Goal: Task Accomplishment & Management: Manage account settings

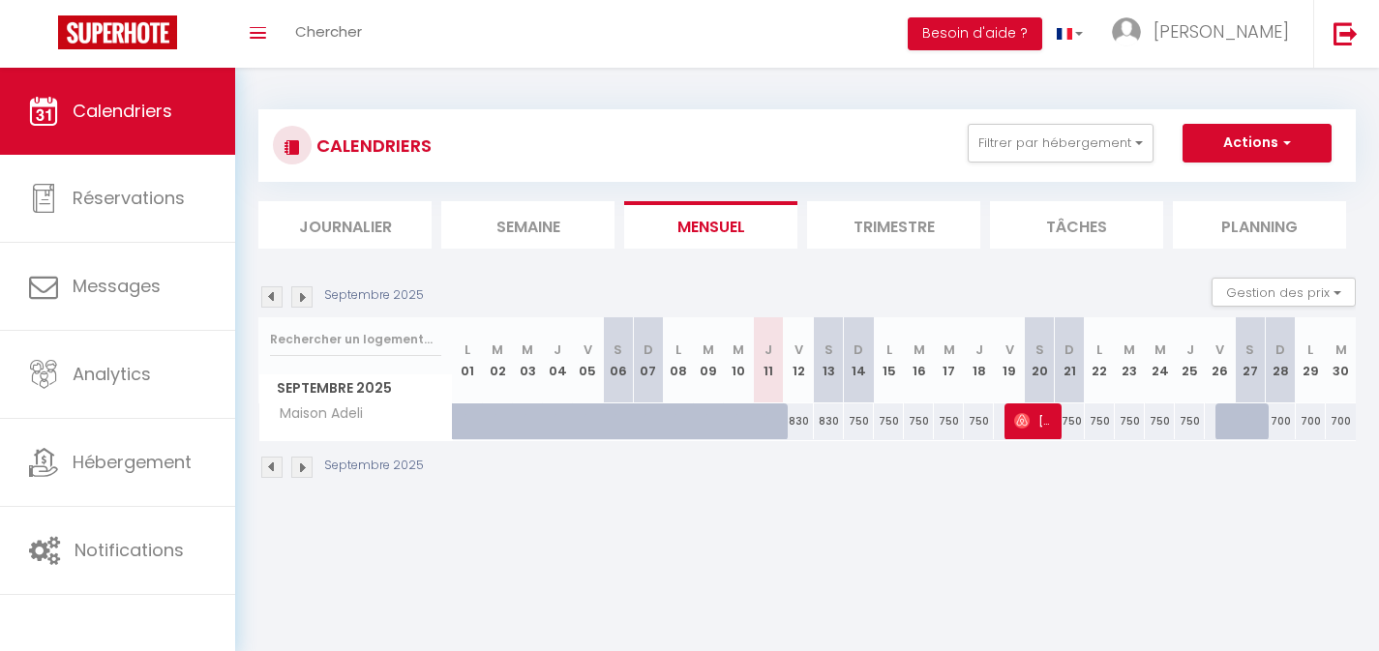
click at [296, 300] on img at bounding box center [301, 297] width 21 height 21
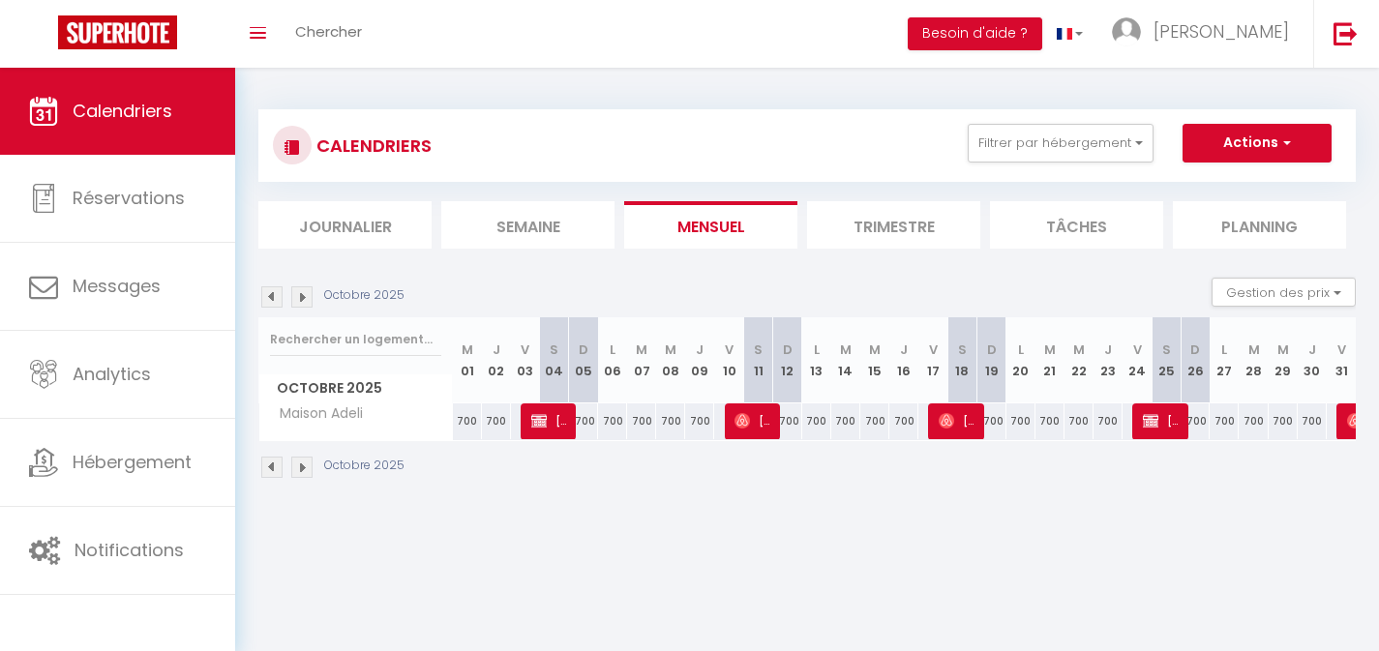
click at [297, 302] on img at bounding box center [301, 297] width 21 height 21
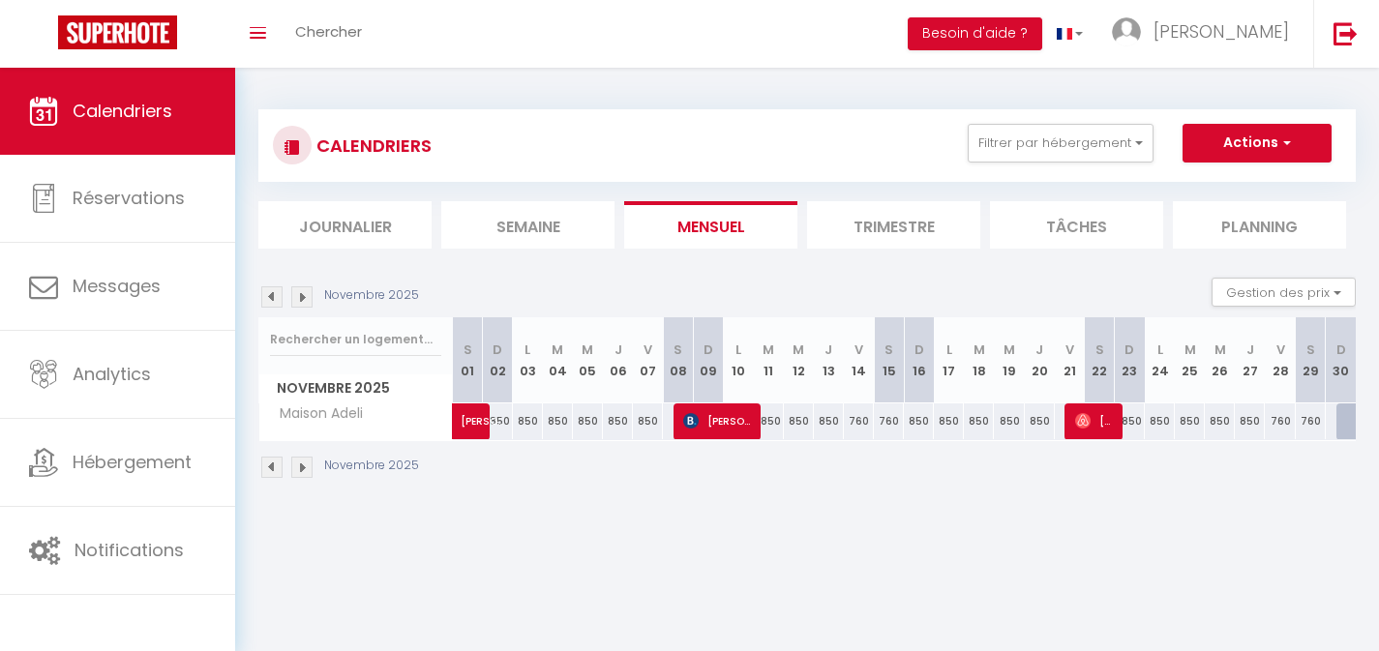
click at [297, 302] on img at bounding box center [301, 297] width 21 height 21
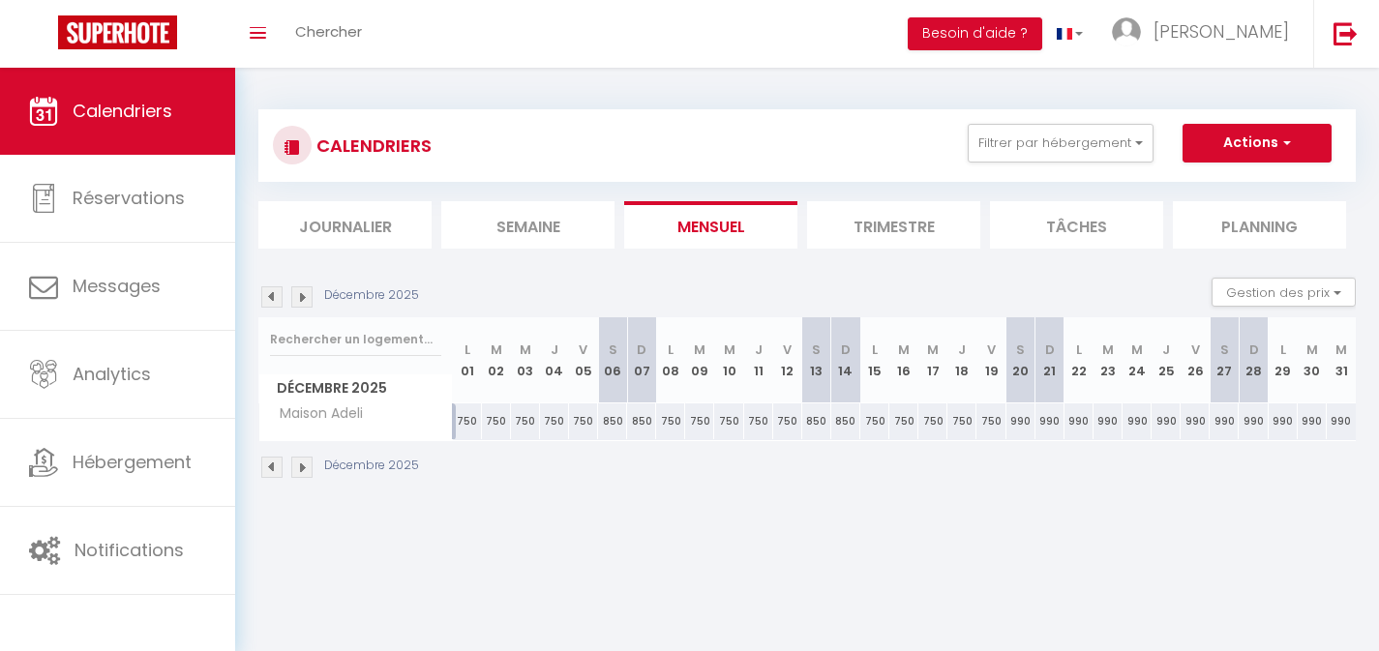
click at [1024, 423] on div "990" at bounding box center [1021, 422] width 29 height 36
type input "990"
type input "[DATE]"
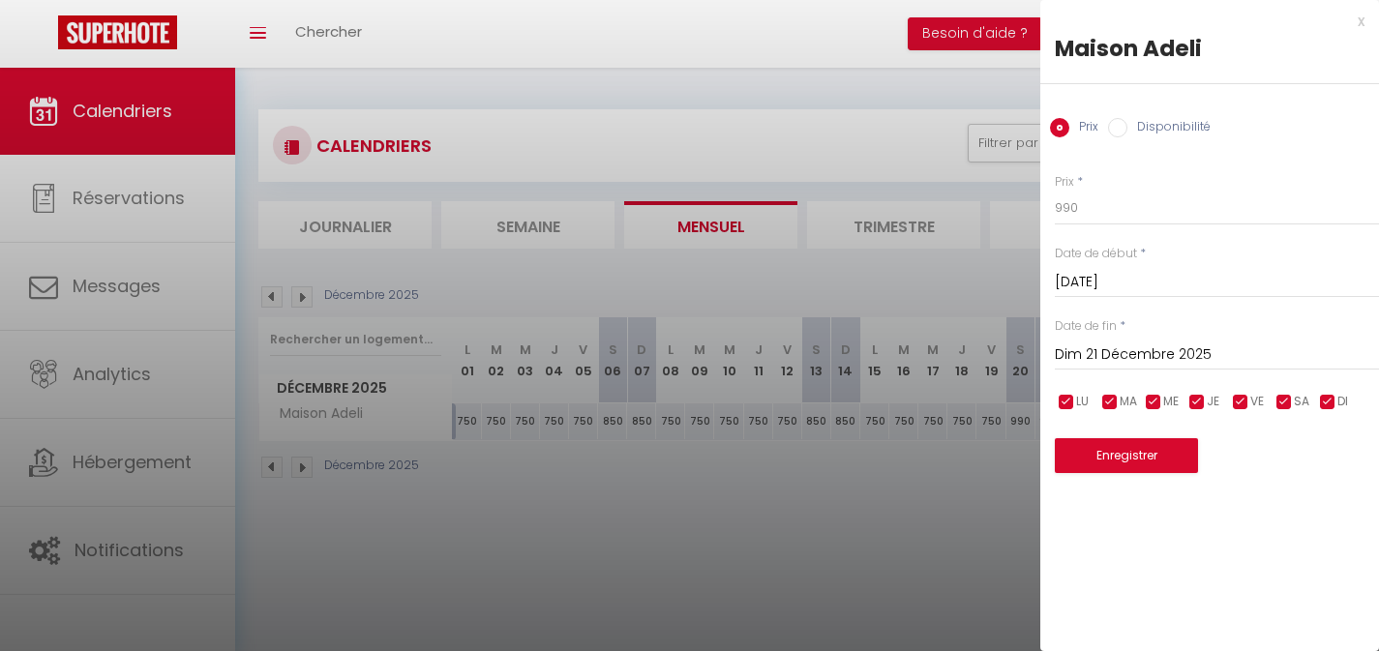
click at [1139, 348] on input "Dim 21 Décembre 2025" at bounding box center [1217, 355] width 324 height 25
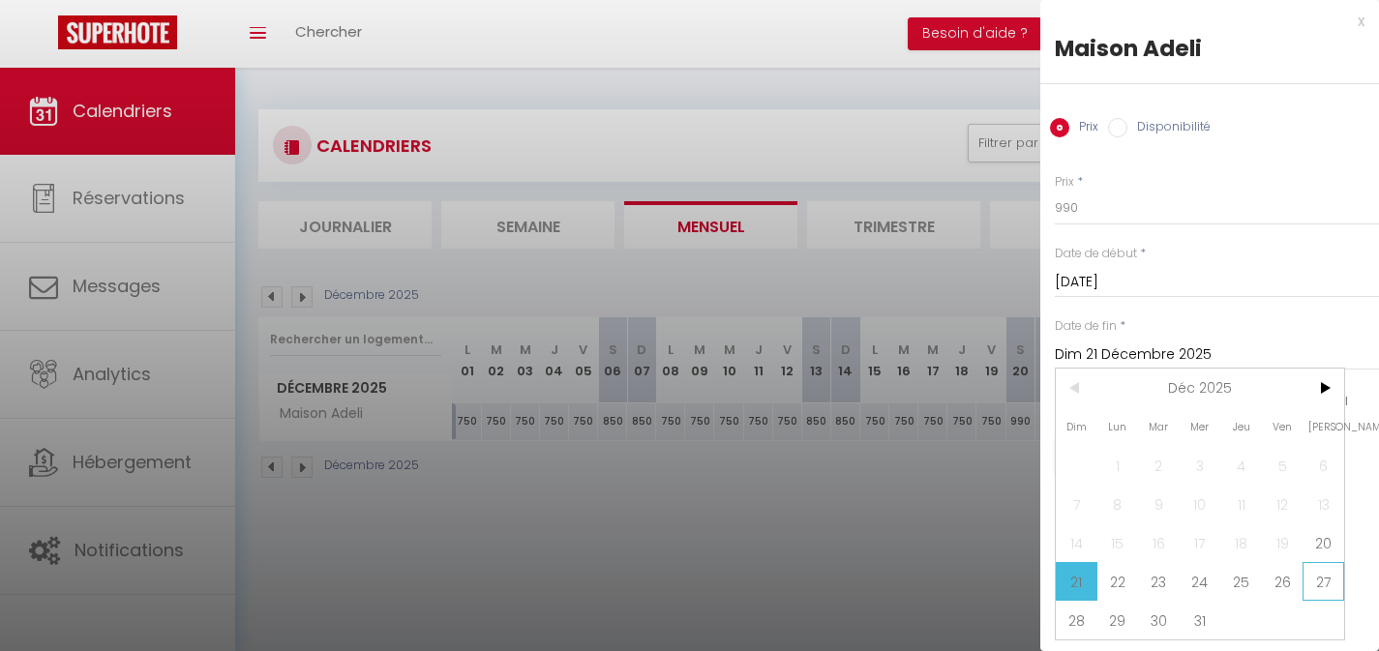
click at [1318, 581] on span "27" at bounding box center [1324, 581] width 42 height 39
type input "[DATE]"
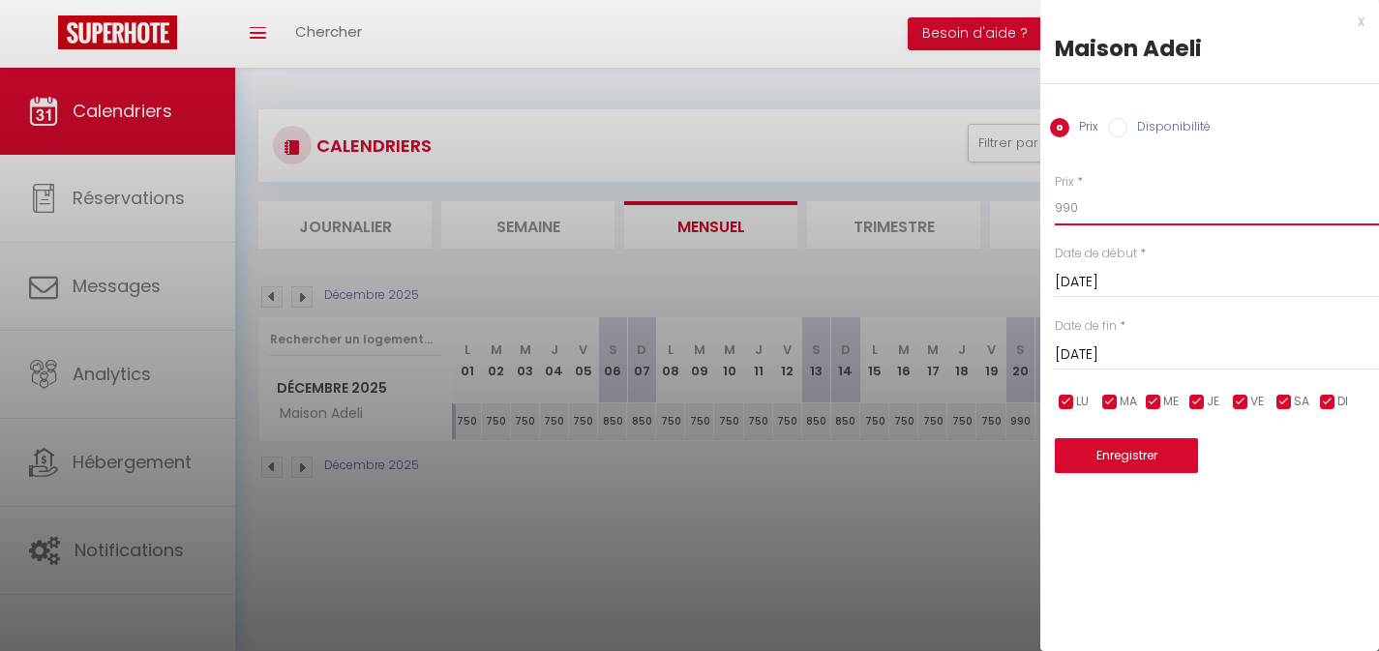
drag, startPoint x: 1073, startPoint y: 210, endPoint x: 1033, endPoint y: 207, distance: 39.8
click at [1033, 208] on body "🟢 Des questions ou besoin d'assistance pour la migration AirBnB? Connectez-vous…" at bounding box center [689, 393] width 1379 height 651
type input "850"
click at [1144, 459] on button "Enregistrer" at bounding box center [1126, 455] width 143 height 35
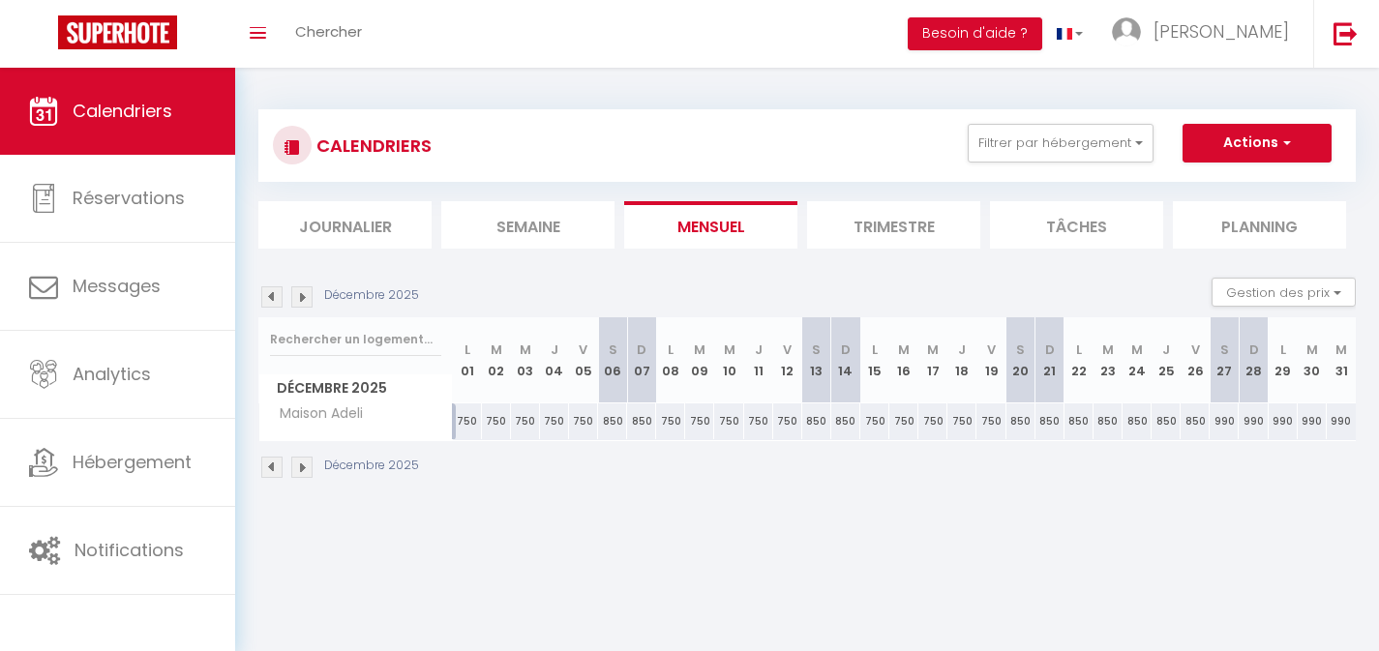
click at [1227, 421] on div "990" at bounding box center [1224, 422] width 29 height 36
type input "990"
type input "[DATE]"
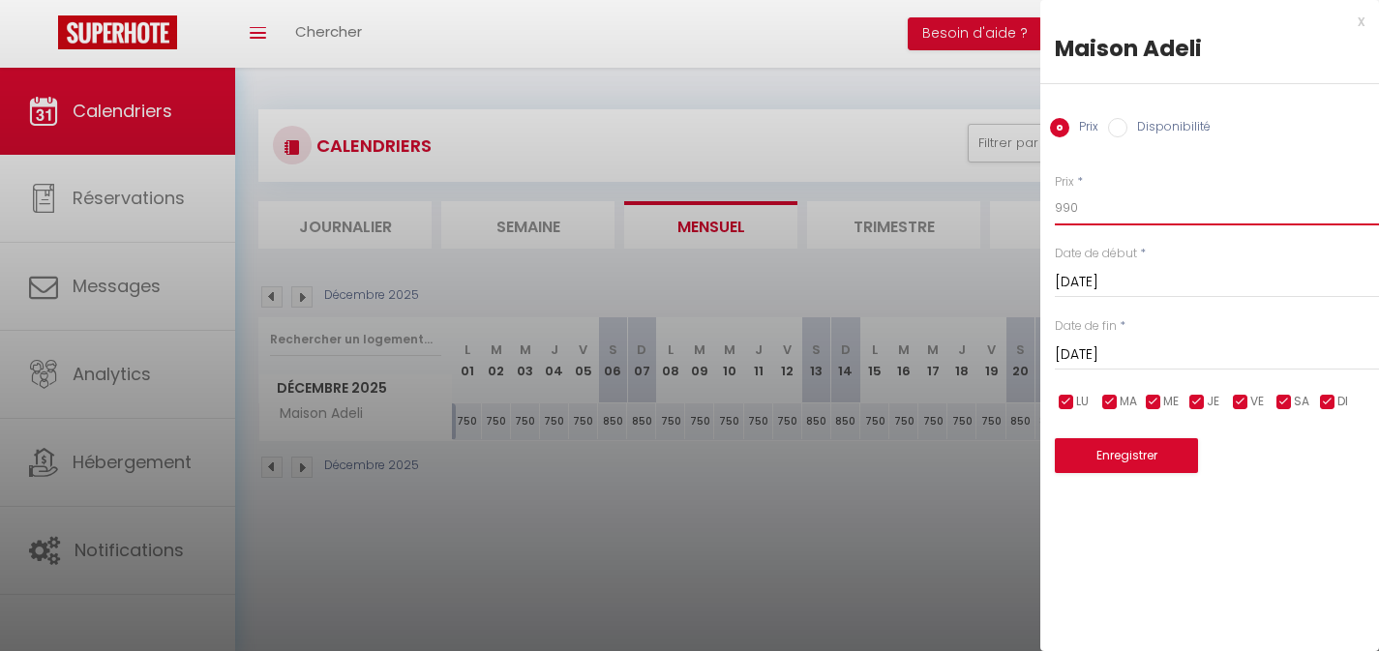
click at [1065, 205] on input "990" at bounding box center [1217, 208] width 324 height 35
click at [1065, 207] on input "990" at bounding box center [1217, 208] width 324 height 35
click at [1065, 206] on input "990" at bounding box center [1217, 208] width 324 height 35
type input "850"
click at [1116, 460] on button "Enregistrer" at bounding box center [1126, 455] width 143 height 35
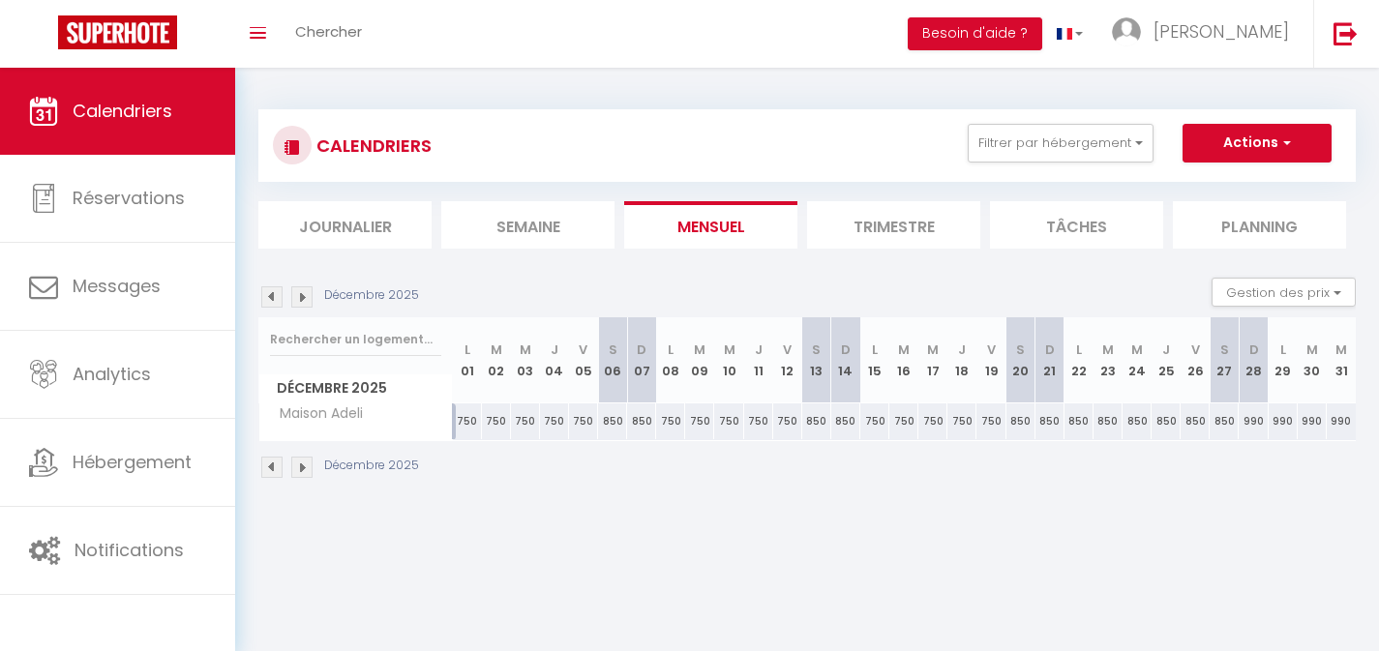
click at [1253, 424] on div "990" at bounding box center [1253, 422] width 29 height 36
type input "990"
type input "[DATE]"
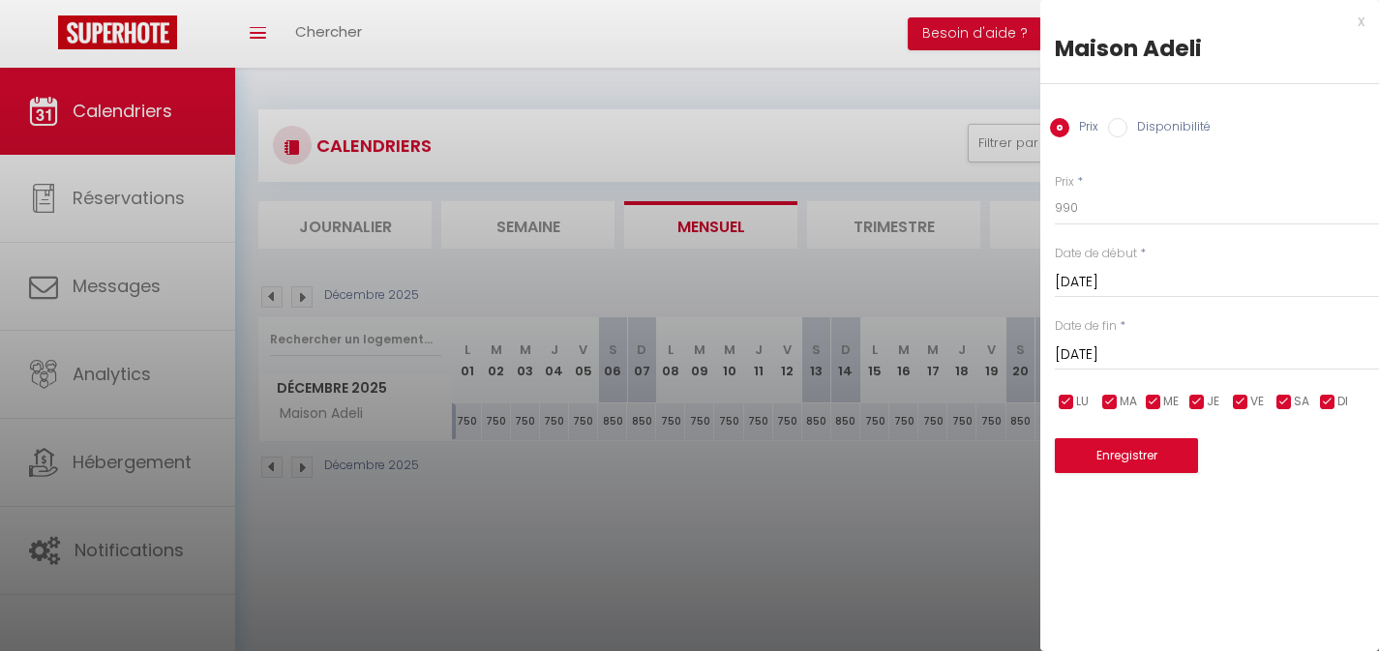
click at [1164, 348] on input "[DATE]" at bounding box center [1217, 355] width 324 height 25
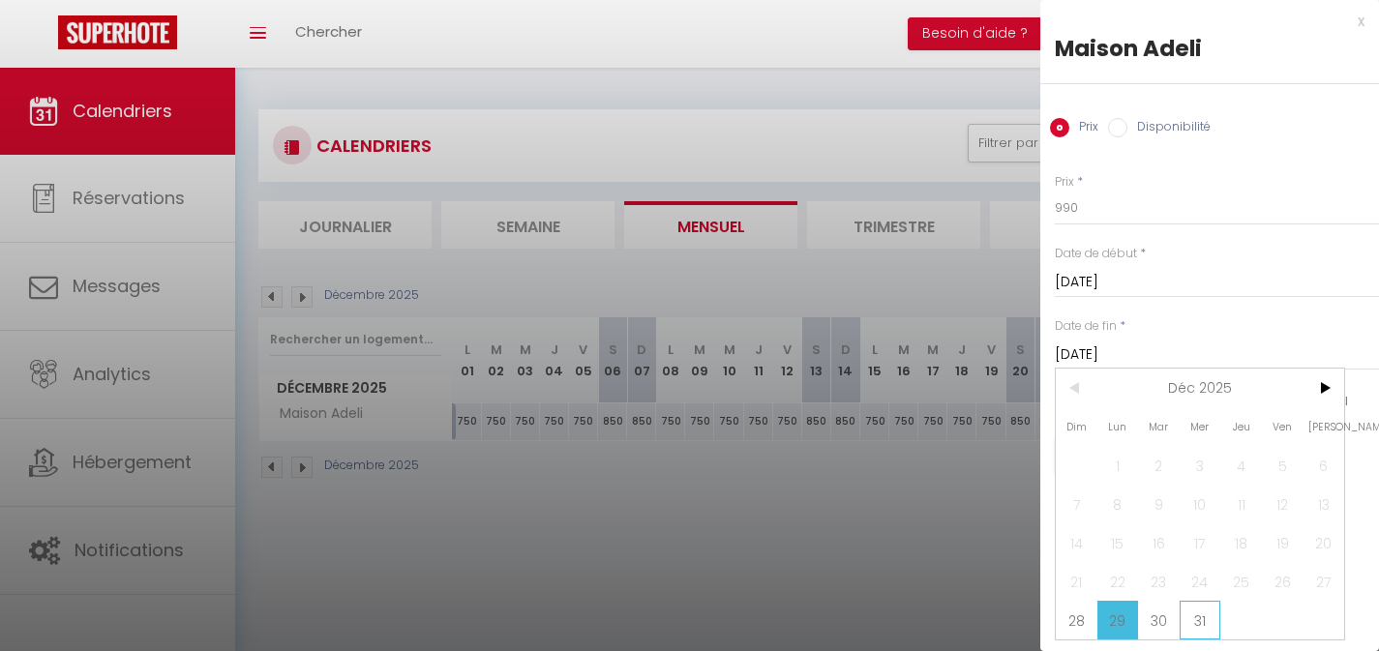
click at [1199, 623] on span "31" at bounding box center [1201, 620] width 42 height 39
type input "Mer 31 Décembre 2025"
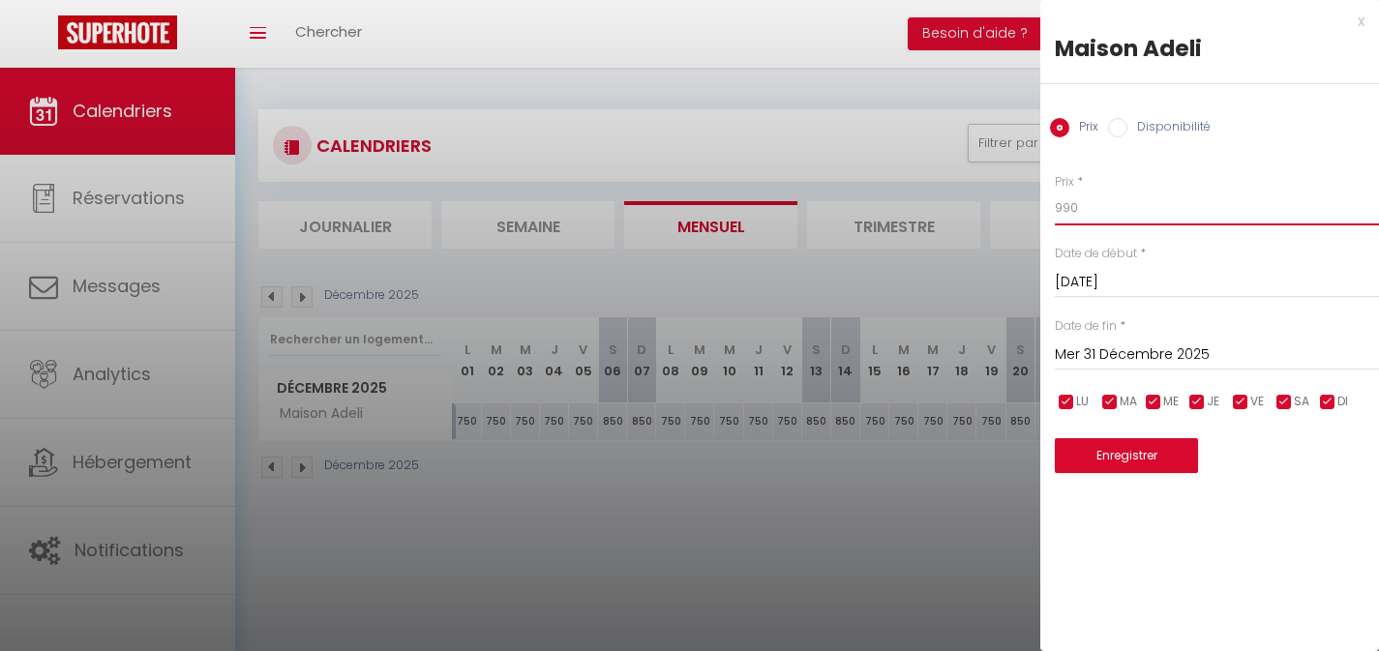
click at [1064, 206] on input "990" at bounding box center [1217, 208] width 324 height 35
type input "850"
click at [1142, 455] on button "Enregistrer" at bounding box center [1126, 455] width 143 height 35
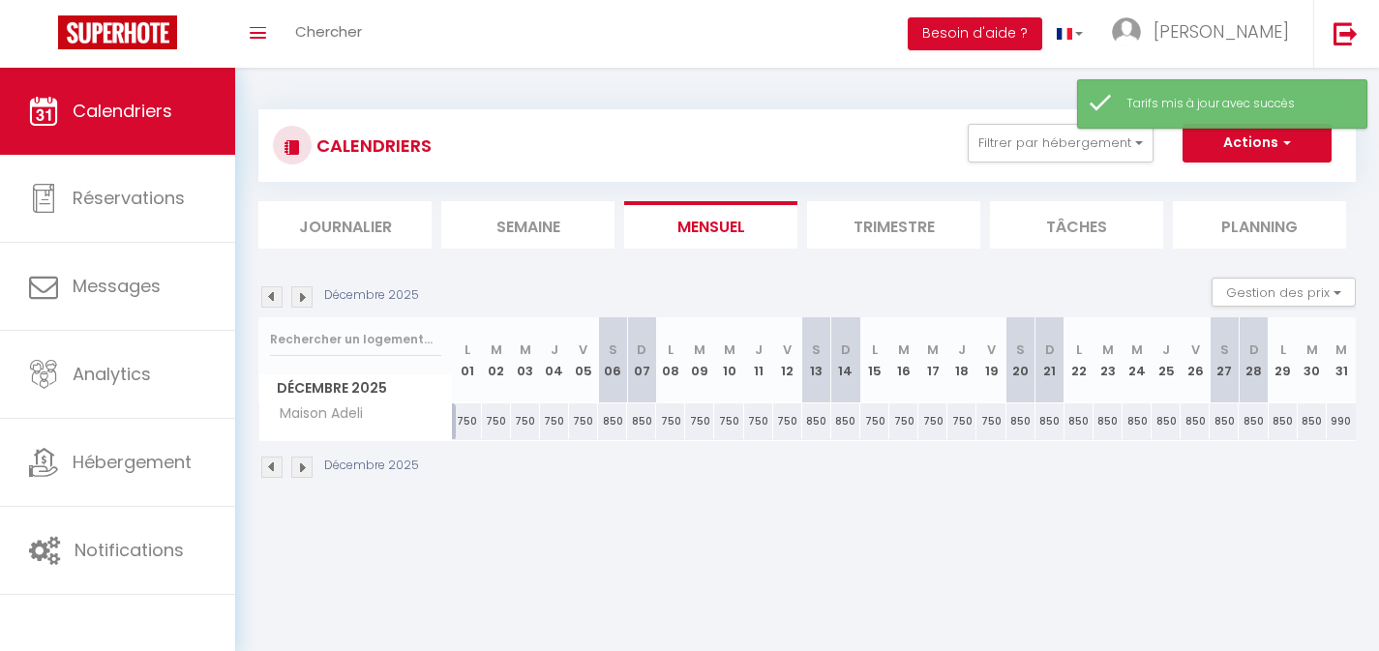
click at [303, 300] on img at bounding box center [301, 297] width 21 height 21
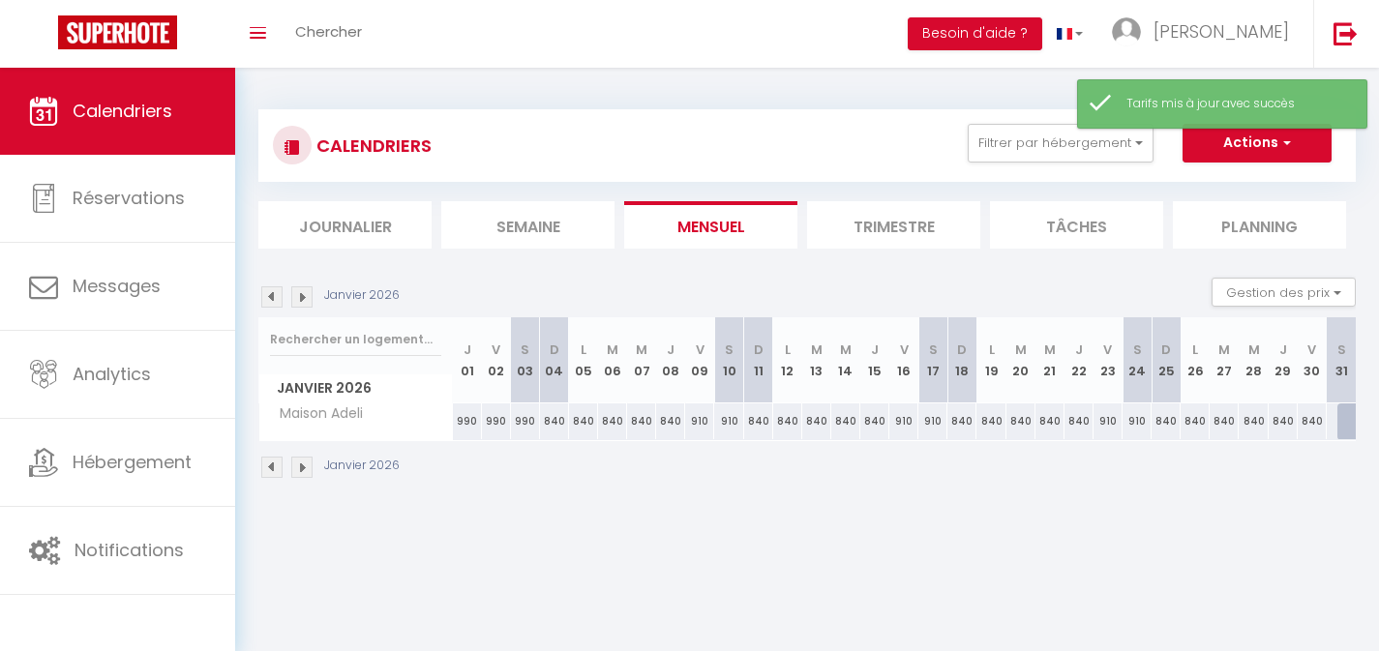
click at [463, 424] on div "990" at bounding box center [467, 422] width 29 height 36
type input "990"
type input "Jeu 01 Janvier 2026"
type input "[DATE]"
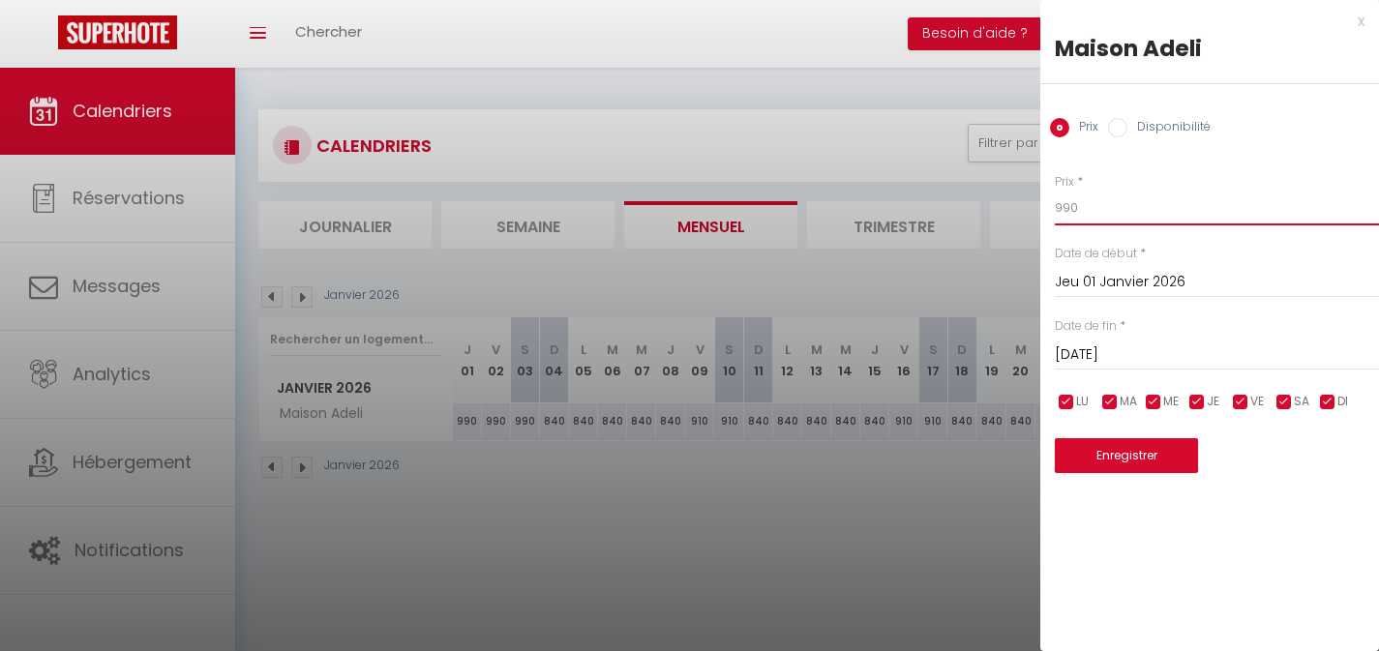
click at [1069, 209] on input "990" at bounding box center [1217, 208] width 324 height 35
click at [1069, 212] on input "990" at bounding box center [1217, 208] width 324 height 35
type input "850"
click at [1116, 348] on input "[DATE]" at bounding box center [1217, 355] width 324 height 25
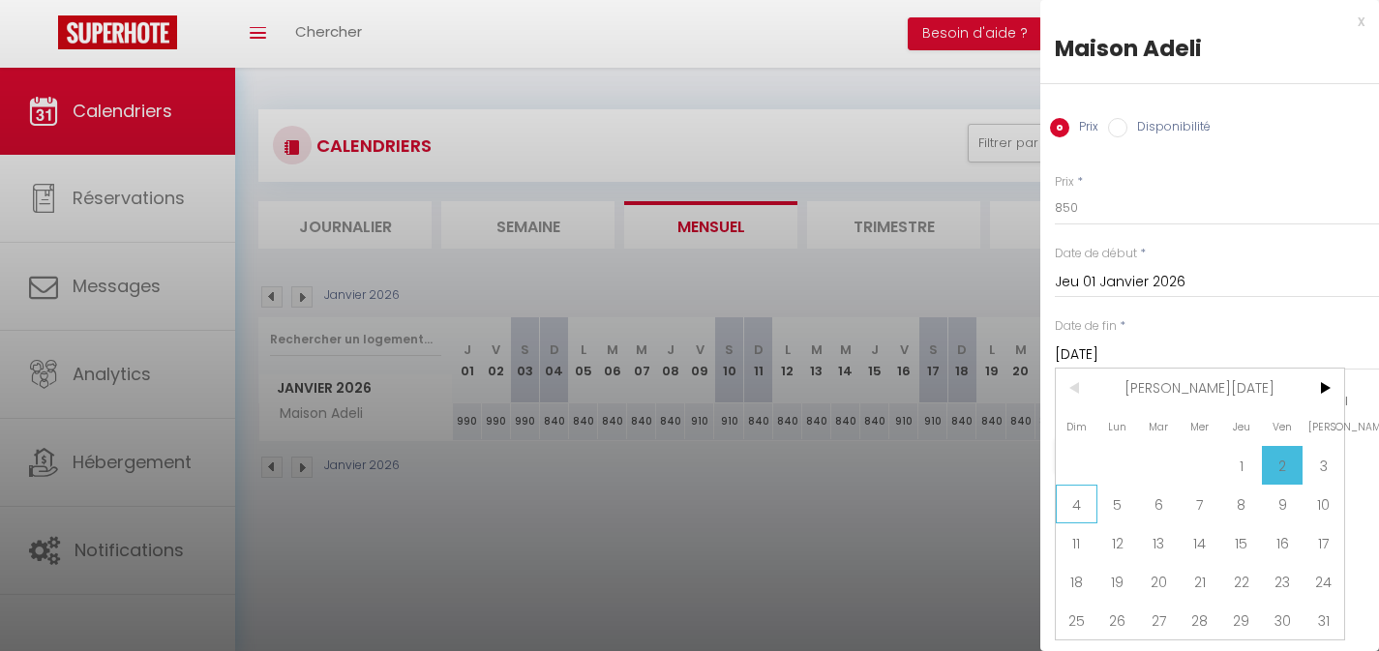
click at [1070, 493] on span "4" at bounding box center [1077, 504] width 42 height 39
type input "[DATE]"
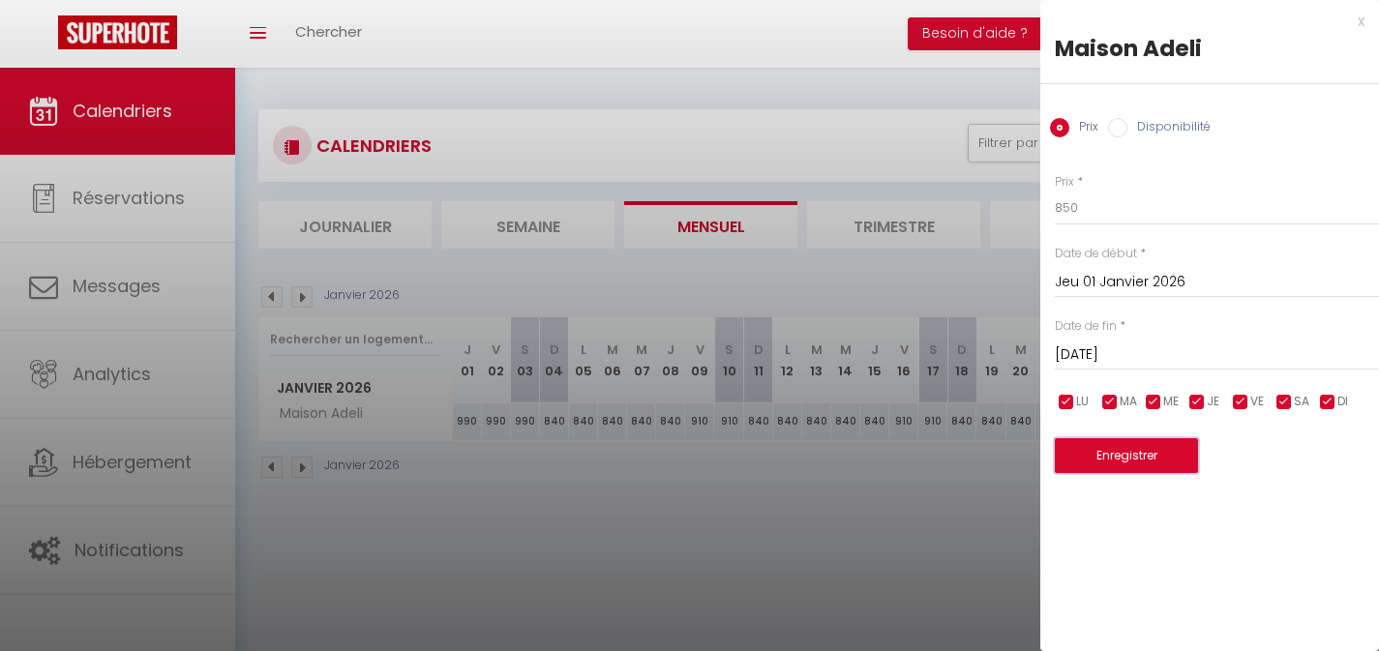
click at [1114, 455] on button "Enregistrer" at bounding box center [1126, 455] width 143 height 35
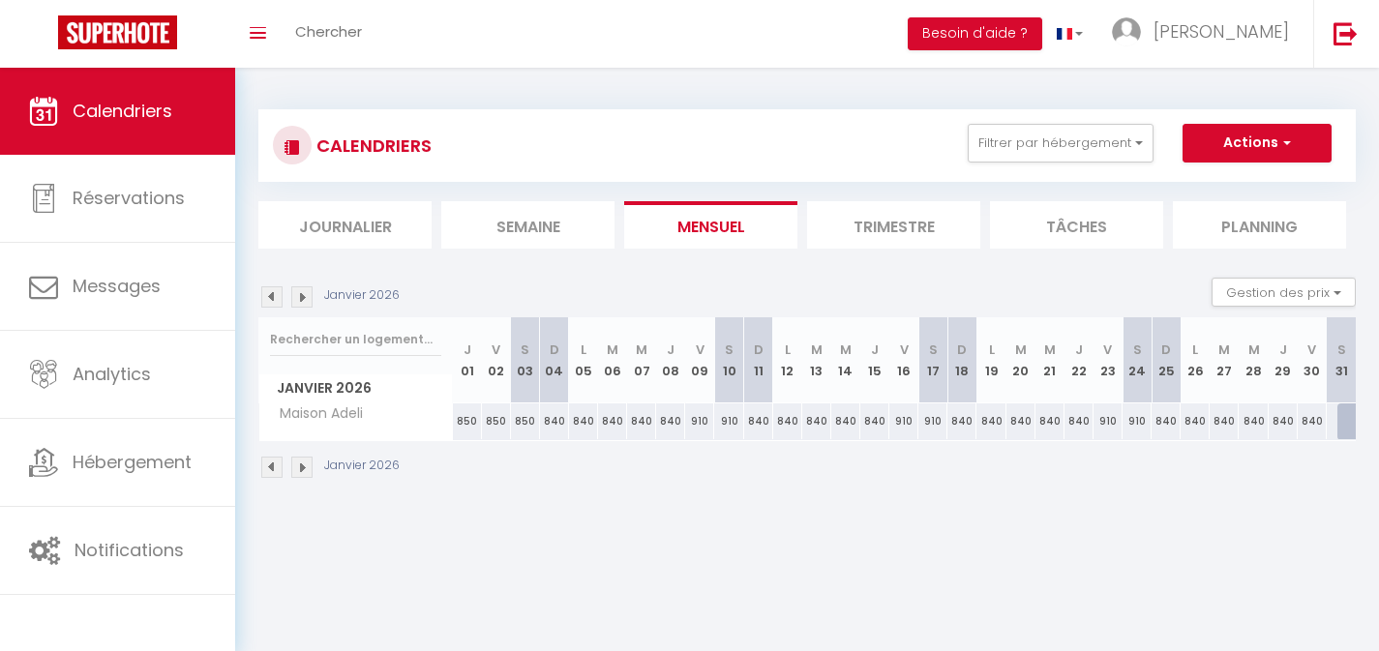
click at [581, 422] on div "840" at bounding box center [583, 422] width 29 height 36
type input "840"
type input "[DATE]"
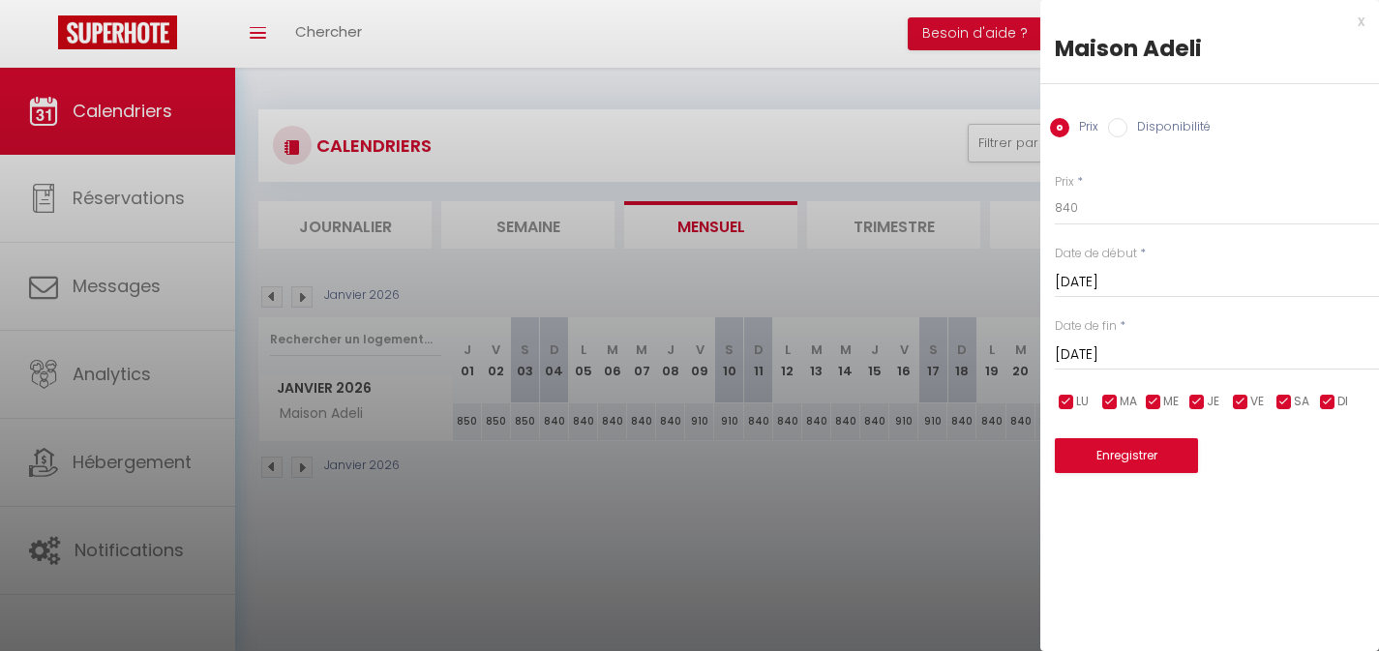
click at [1148, 346] on input "[DATE]" at bounding box center [1217, 355] width 324 height 25
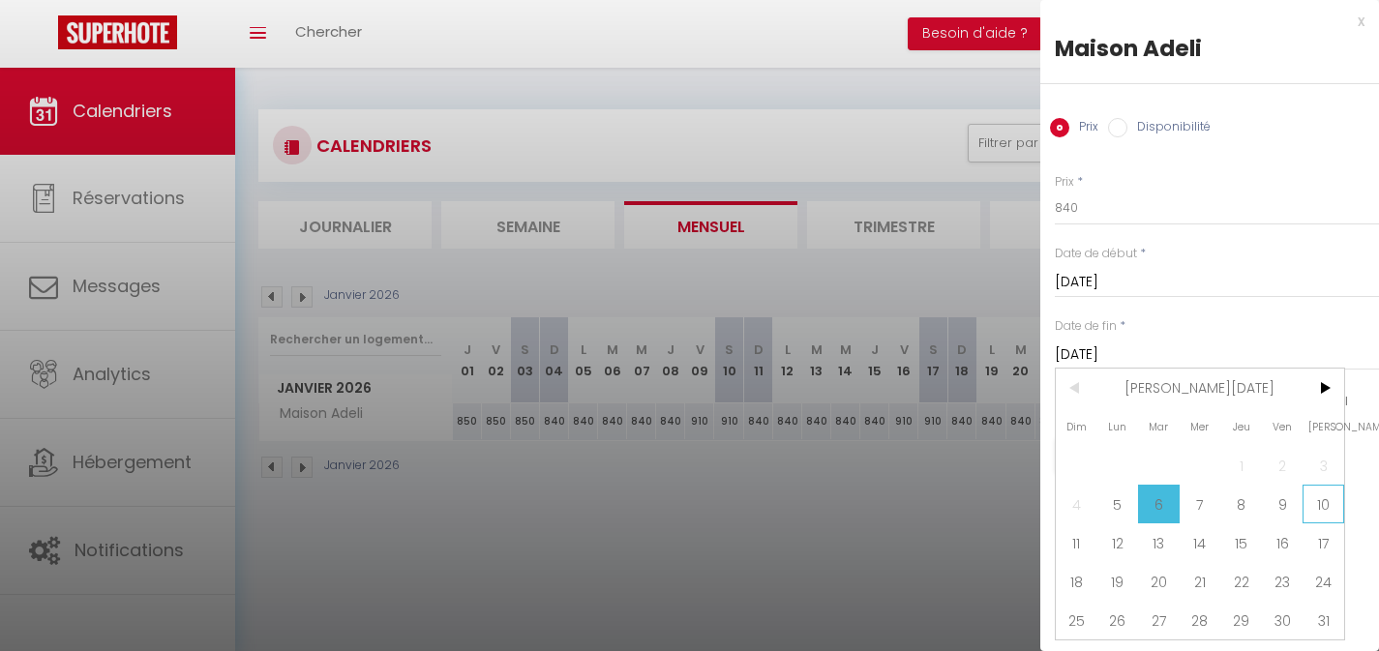
click at [1322, 509] on span "10" at bounding box center [1324, 504] width 42 height 39
type input "[DATE]"
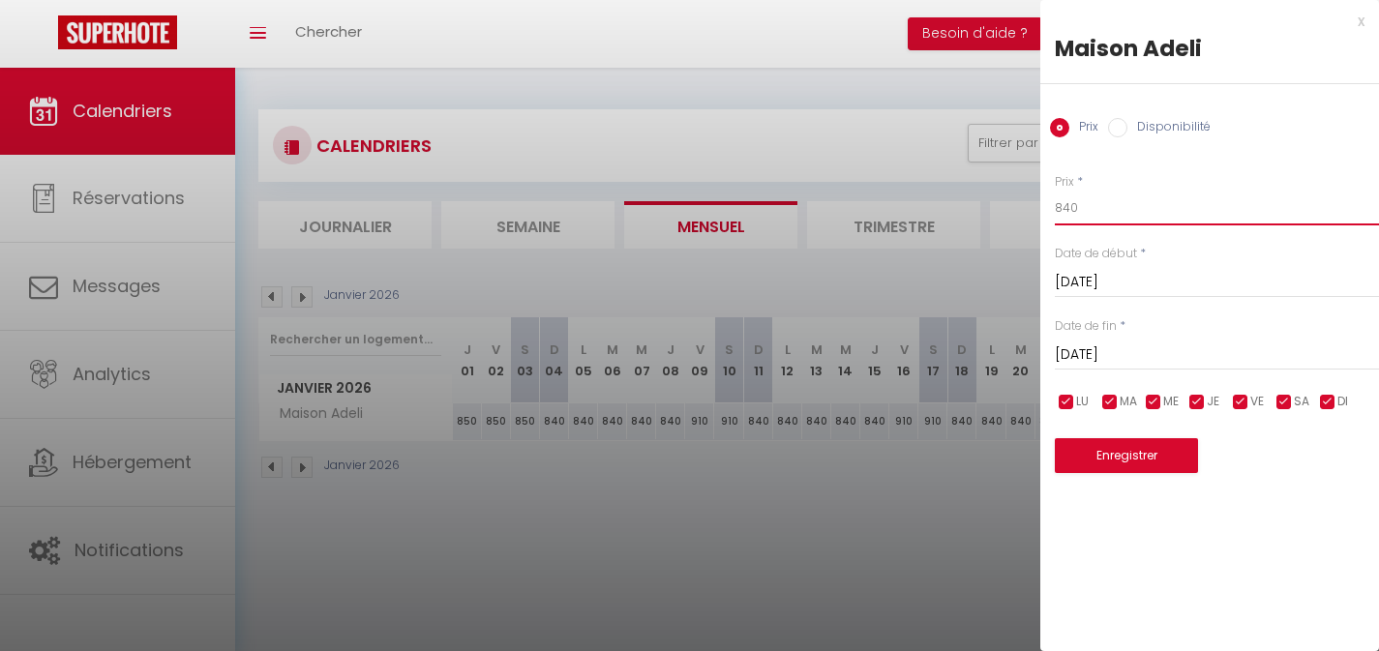
drag, startPoint x: 1084, startPoint y: 207, endPoint x: 1041, endPoint y: 207, distance: 43.6
click at [1041, 207] on div "Prix * 840 Statut * Disponible Indisponible Date de début * [DATE] < [PERSON_NA…" at bounding box center [1210, 311] width 339 height 325
type input "600"
click at [1160, 459] on button "Enregistrer" at bounding box center [1126, 455] width 143 height 35
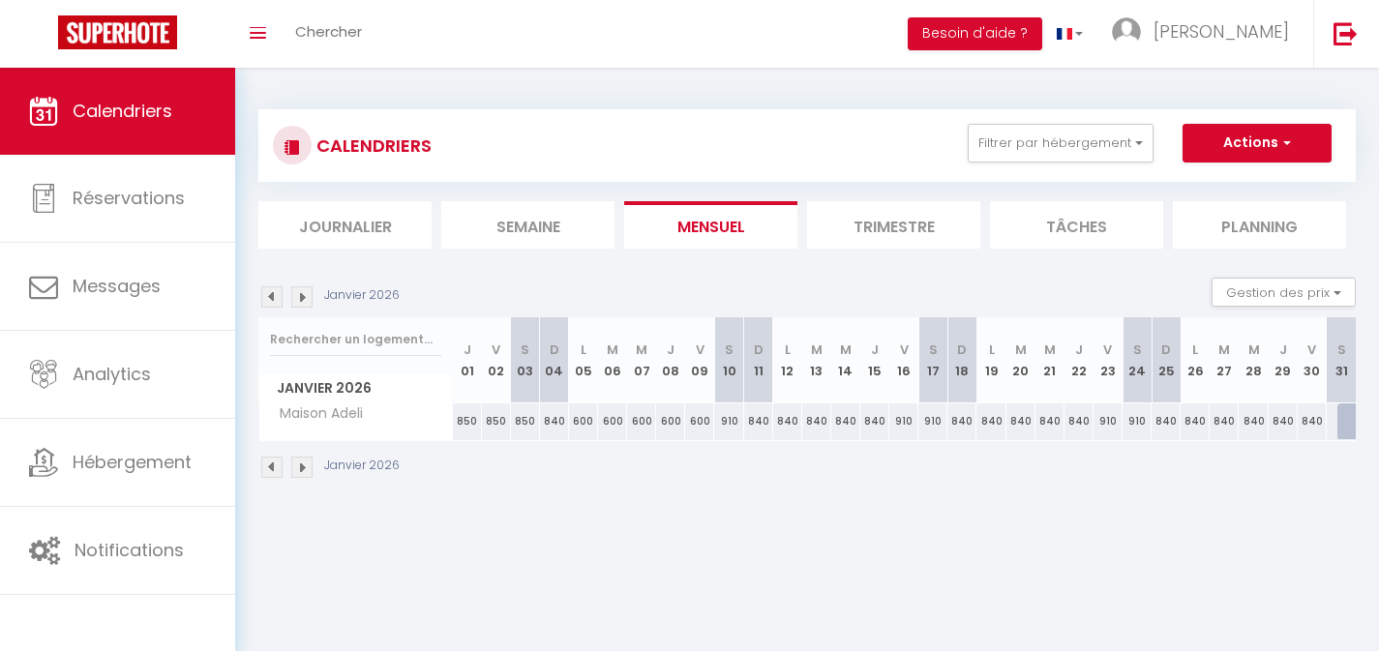
click at [705, 424] on div "600" at bounding box center [699, 422] width 29 height 36
type input "600"
type input "Ven 09 Janvier 2026"
type input "[DATE]"
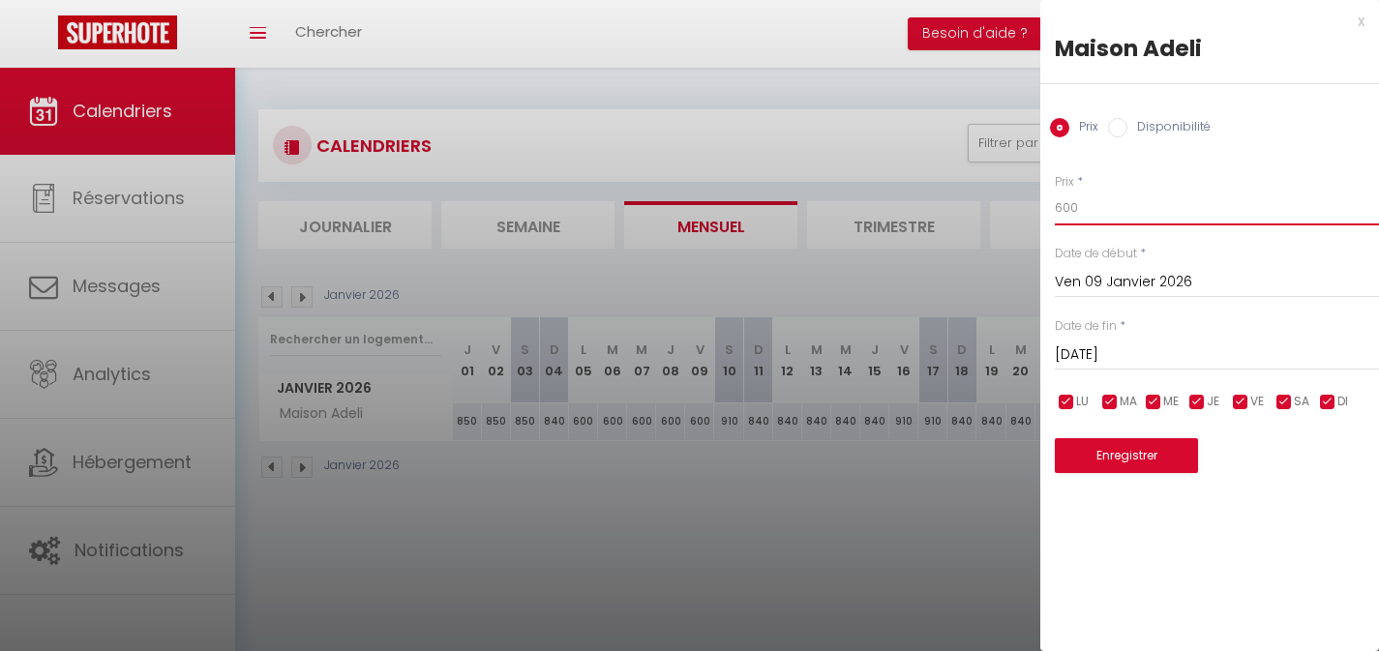
click at [1070, 207] on input "600" at bounding box center [1217, 208] width 324 height 35
type input "650"
click at [1151, 459] on button "Enregistrer" at bounding box center [1126, 455] width 143 height 35
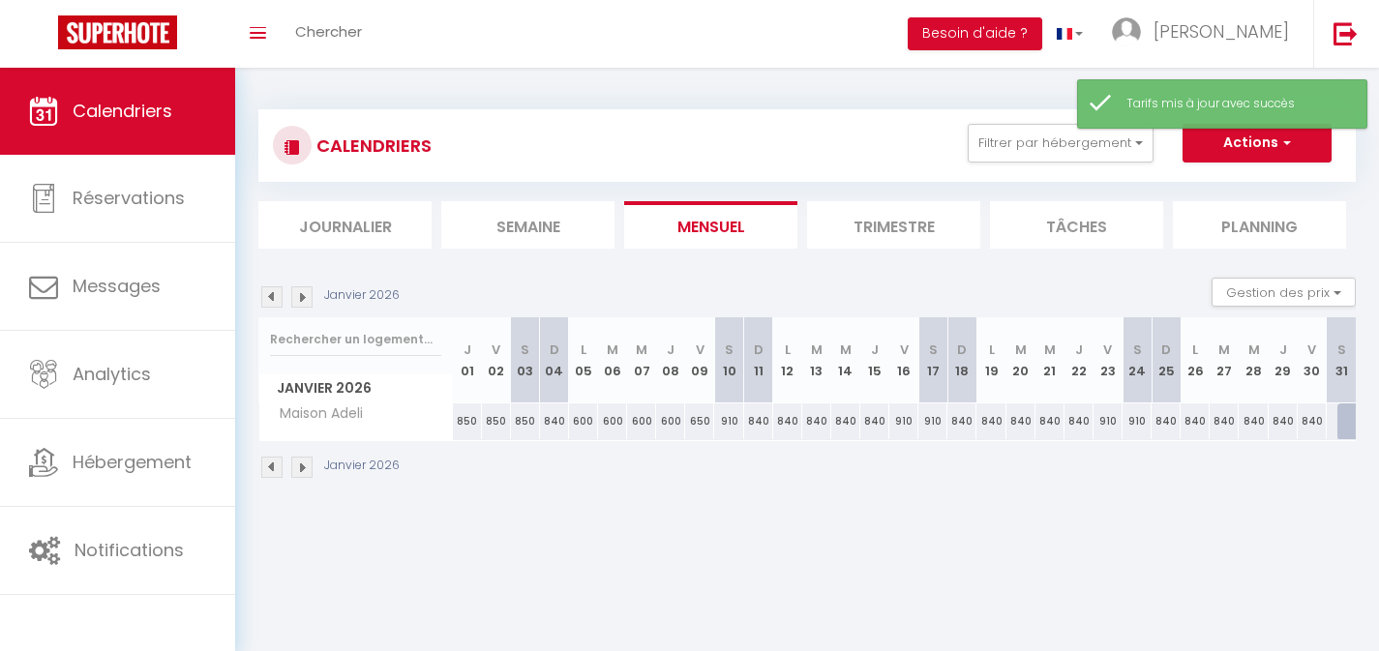
click at [732, 422] on div "910" at bounding box center [728, 422] width 29 height 36
type input "910"
type input "[DATE]"
type input "Dim 11 Janvier 2026"
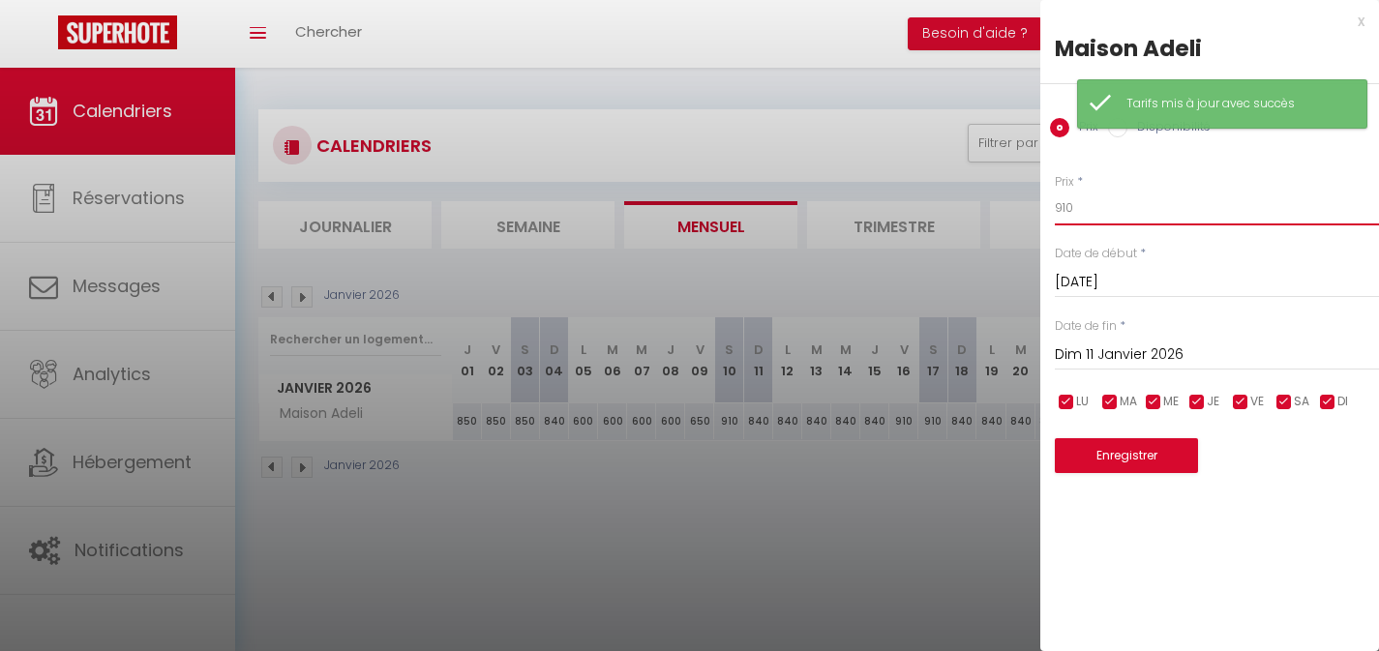
drag, startPoint x: 1080, startPoint y: 205, endPoint x: 1057, endPoint y: 205, distance: 23.2
click at [1057, 205] on input "910" at bounding box center [1217, 208] width 324 height 35
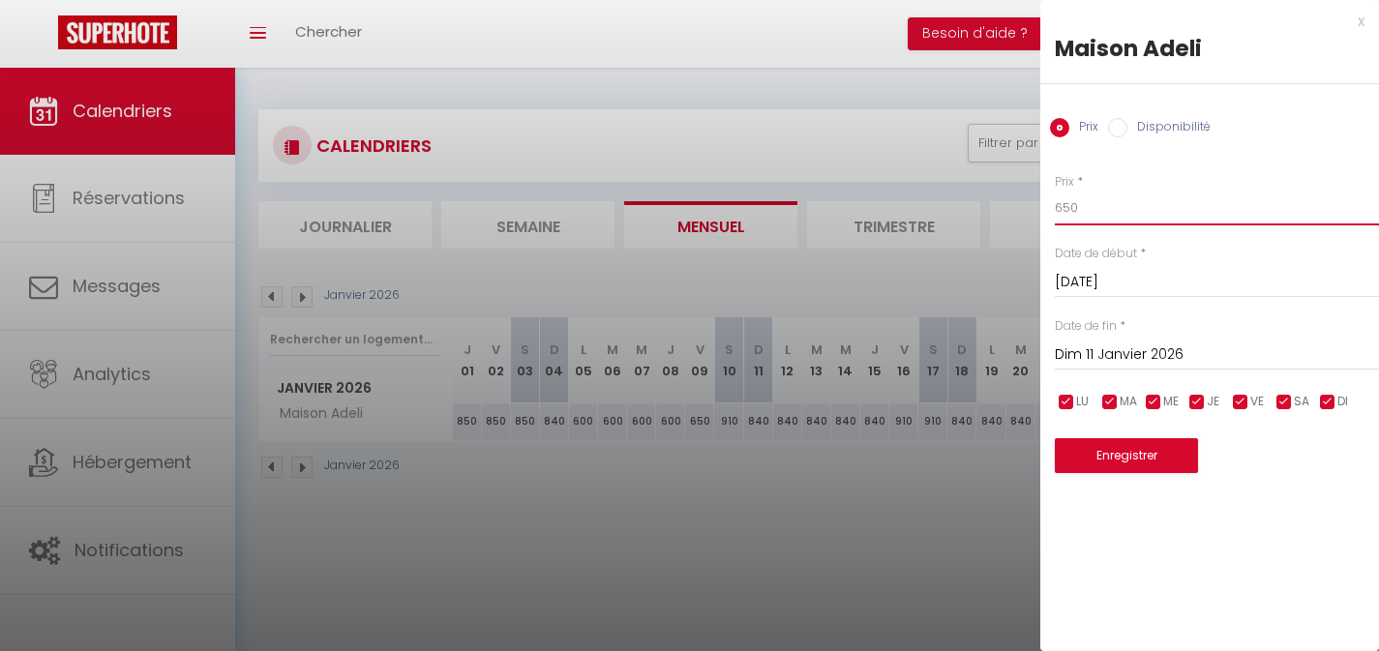
type input "650"
click at [1133, 448] on button "Enregistrer" at bounding box center [1126, 455] width 143 height 35
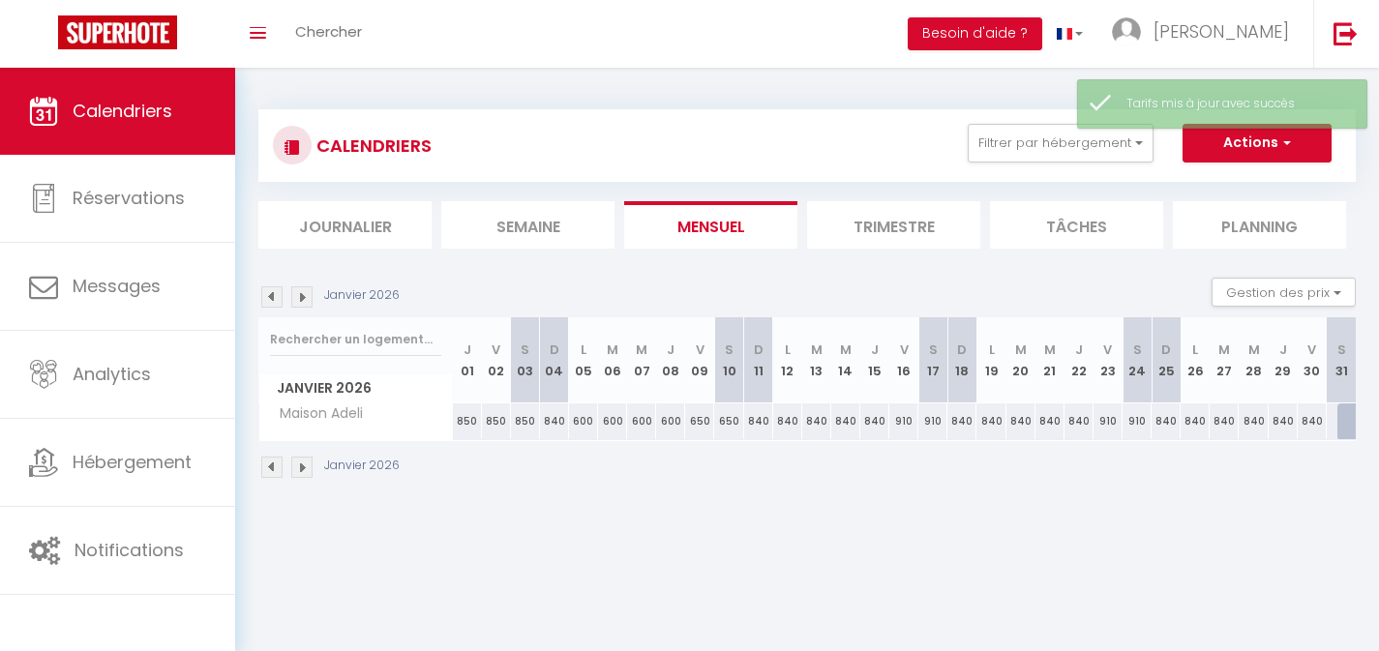
click at [761, 423] on div "840" at bounding box center [758, 422] width 29 height 36
type input "840"
type input "Dim 11 Janvier 2026"
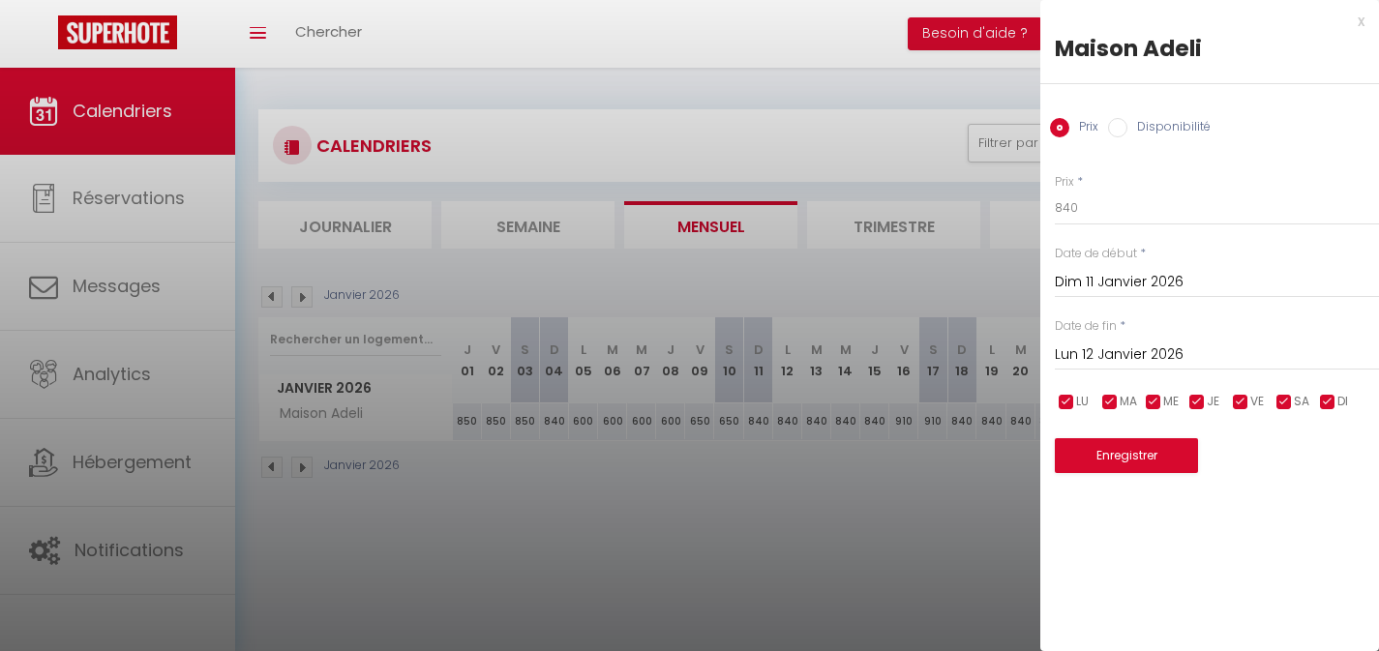
click at [1121, 349] on input "Lun 12 Janvier 2026" at bounding box center [1217, 355] width 324 height 25
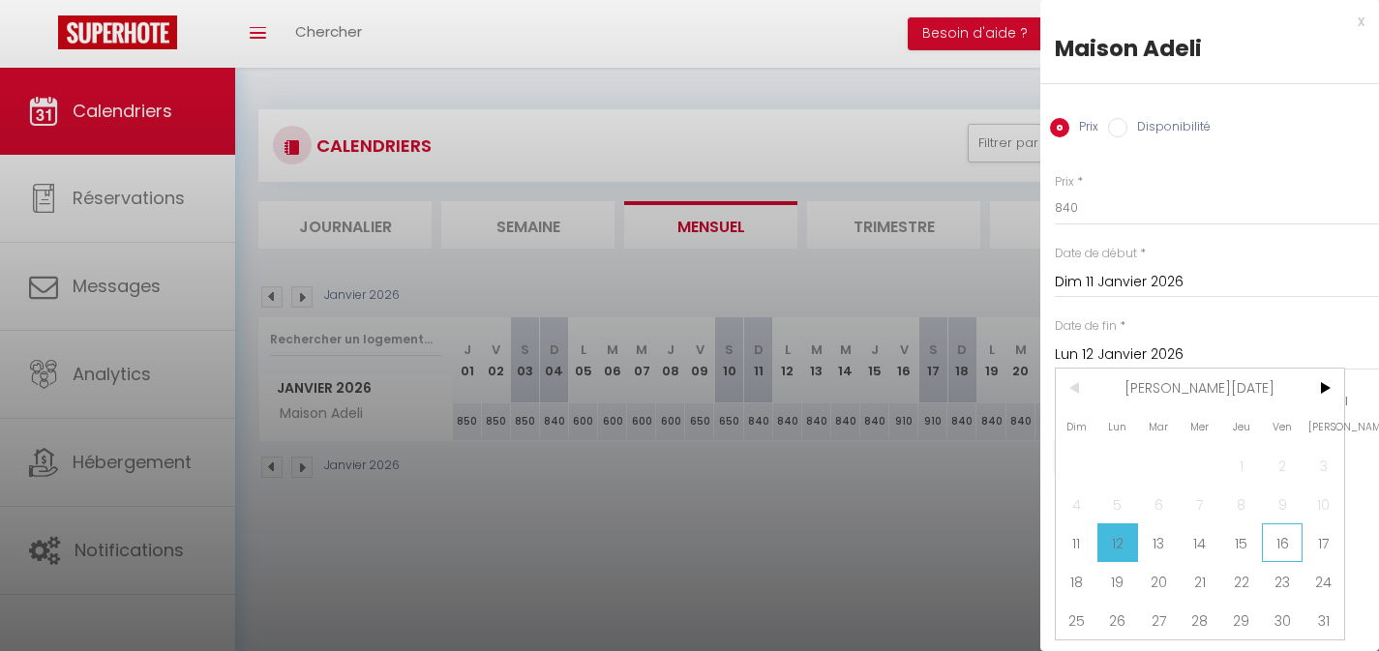
click at [1284, 547] on span "16" at bounding box center [1283, 543] width 42 height 39
type input "Ven 16 Janvier 2026"
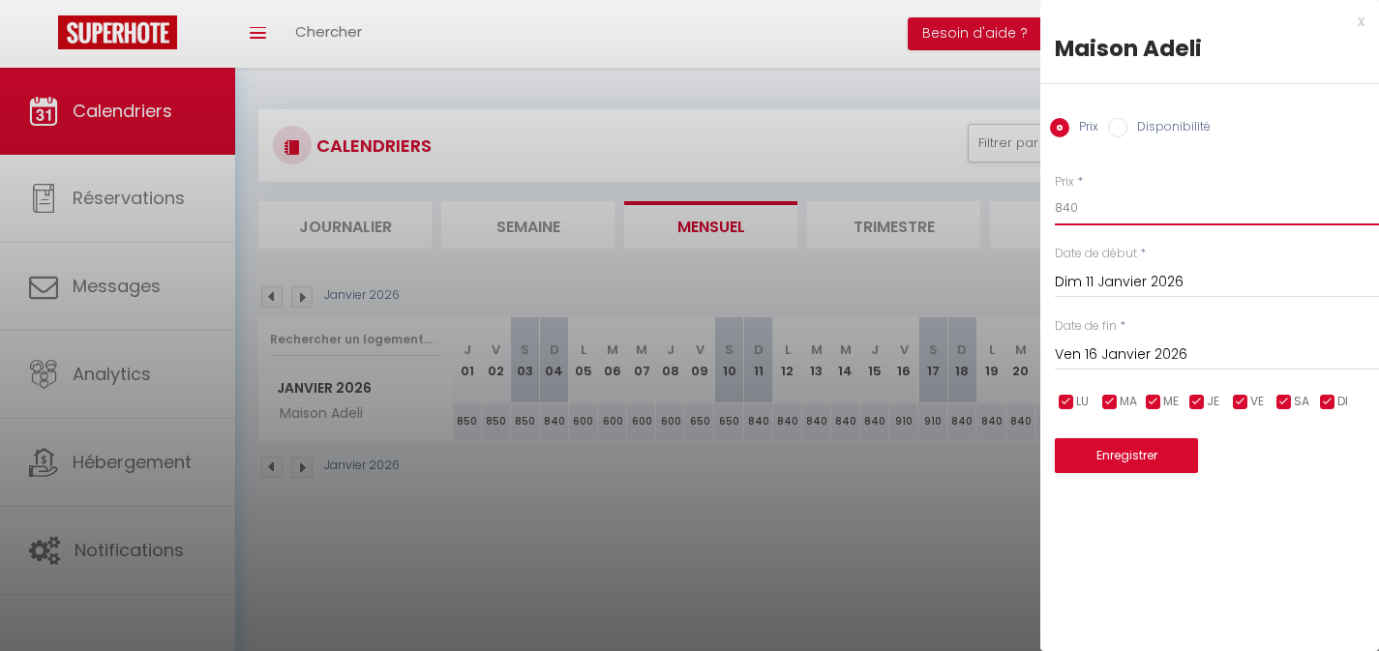
click at [1069, 210] on input "840" at bounding box center [1217, 208] width 324 height 35
type input "600"
click at [1128, 450] on button "Enregistrer" at bounding box center [1126, 455] width 143 height 35
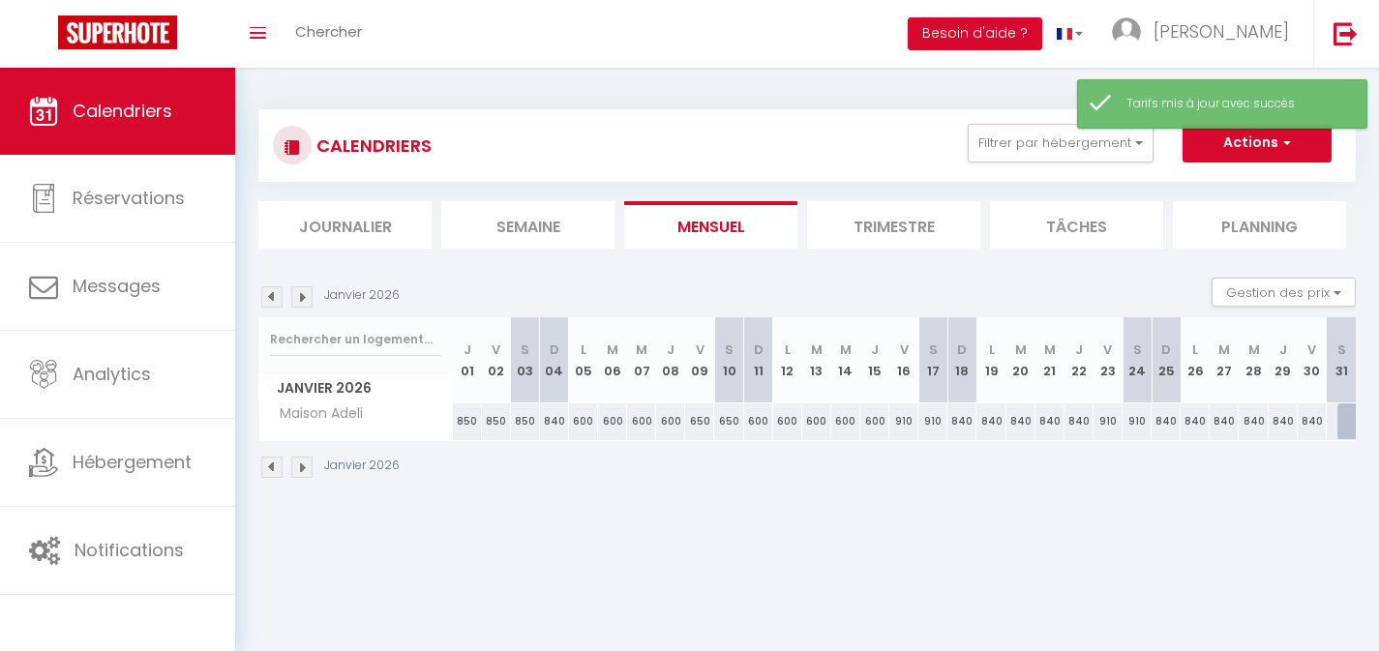
click at [905, 424] on div "910" at bounding box center [904, 422] width 29 height 36
type input "910"
type input "Ven 16 Janvier 2026"
type input "[DATE]"
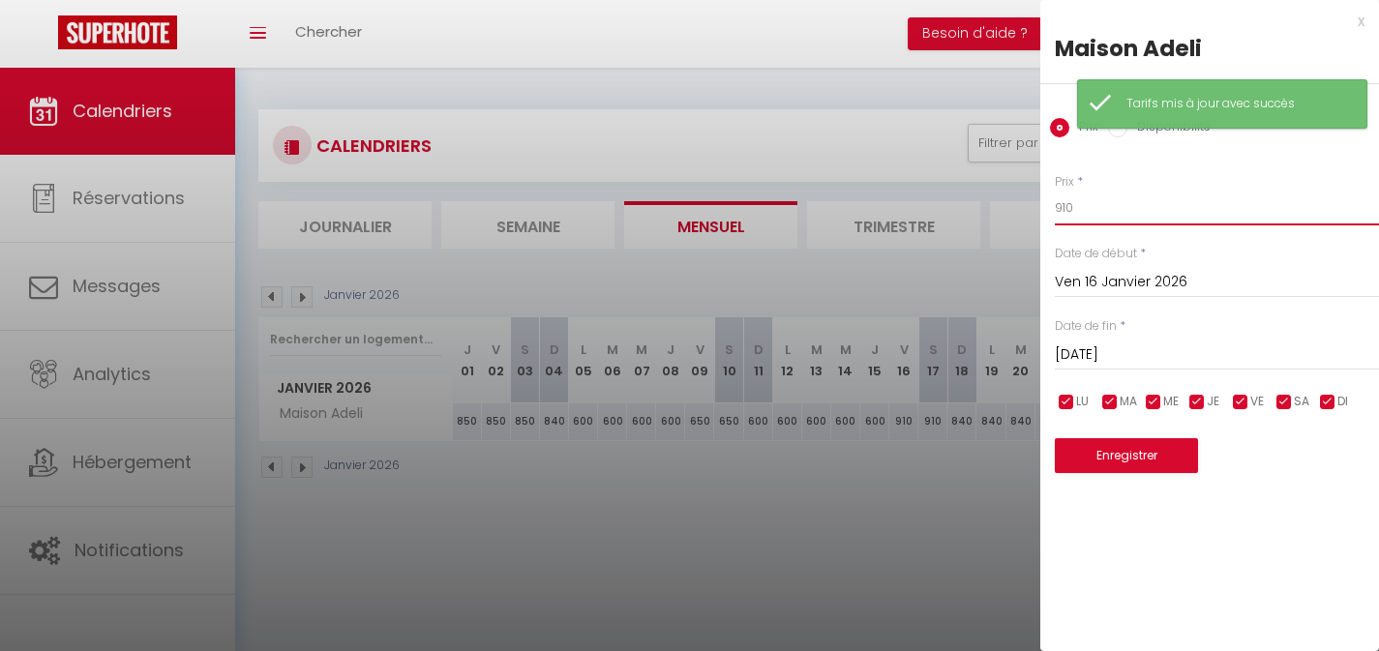
drag, startPoint x: 1084, startPoint y: 211, endPoint x: 1017, endPoint y: 208, distance: 66.9
click at [1020, 208] on body "🟢 Des questions ou besoin d'assistance pour la migration AirBnB? Connectez-vous…" at bounding box center [689, 393] width 1379 height 651
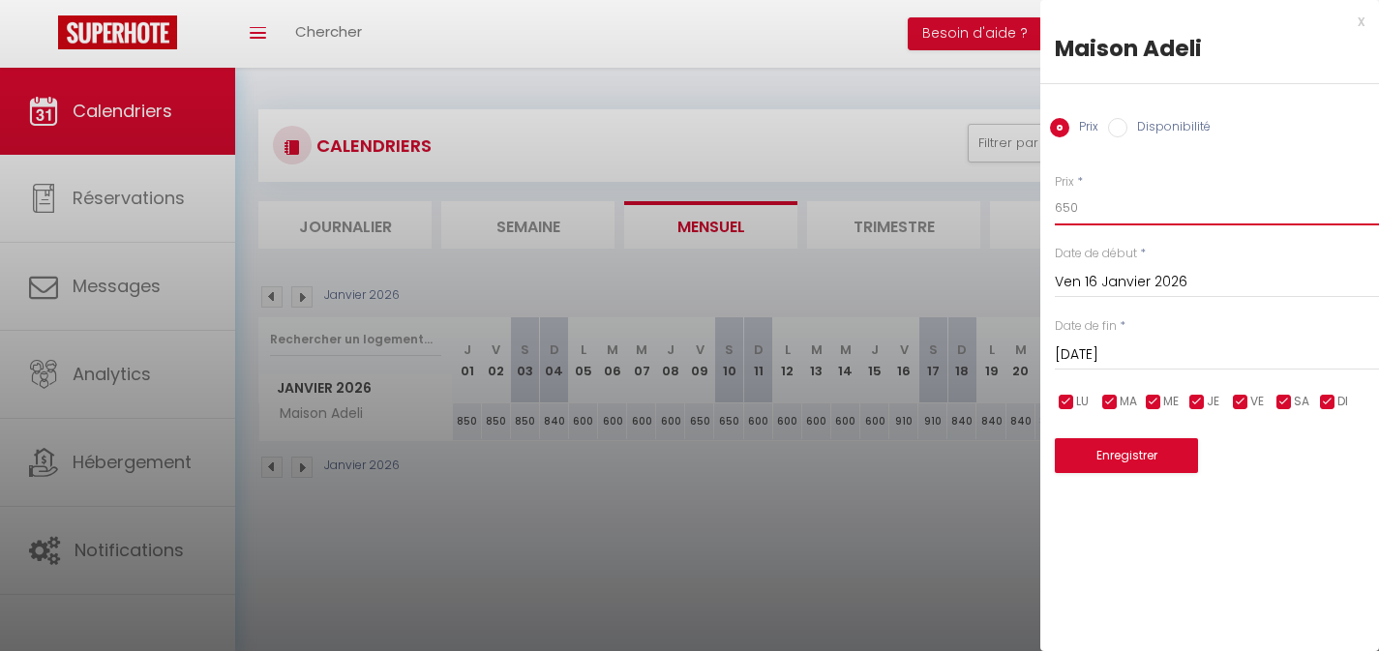
type input "650"
click at [1106, 446] on button "Enregistrer" at bounding box center [1126, 455] width 143 height 35
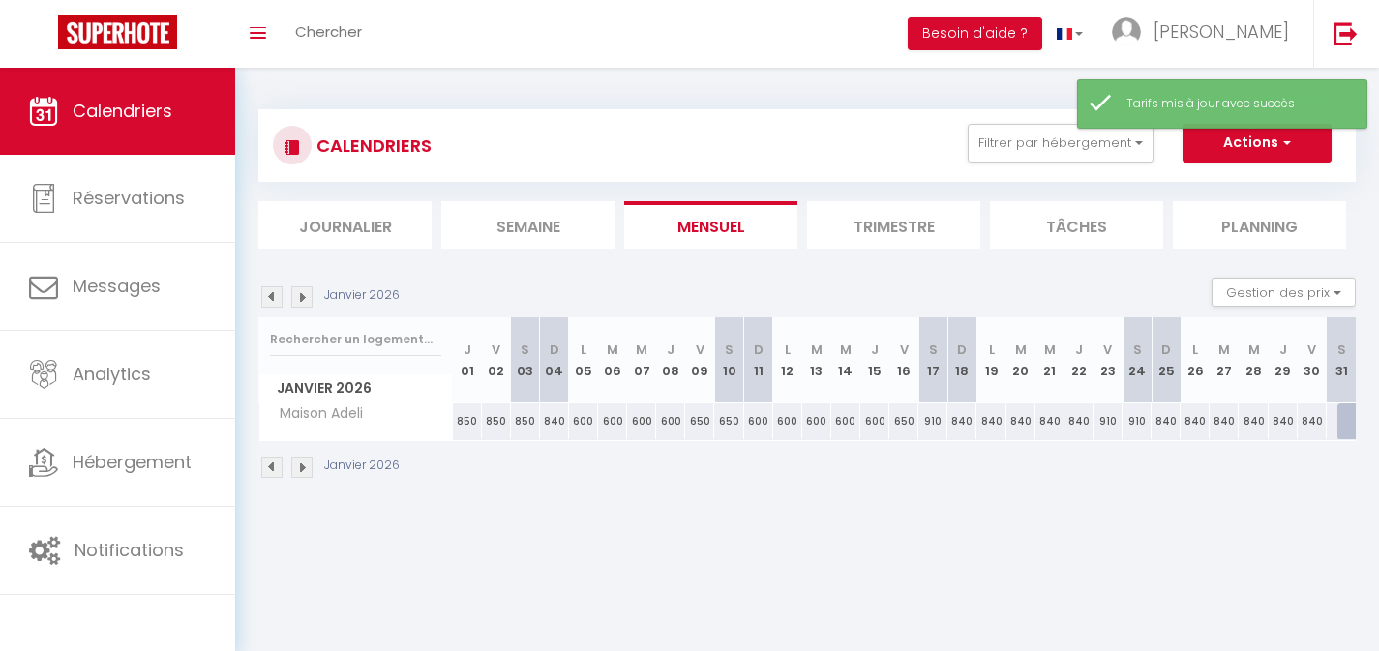
click at [934, 425] on div "910" at bounding box center [933, 422] width 29 height 36
type input "910"
type input "[DATE]"
type input "Dim 18 Janvier 2026"
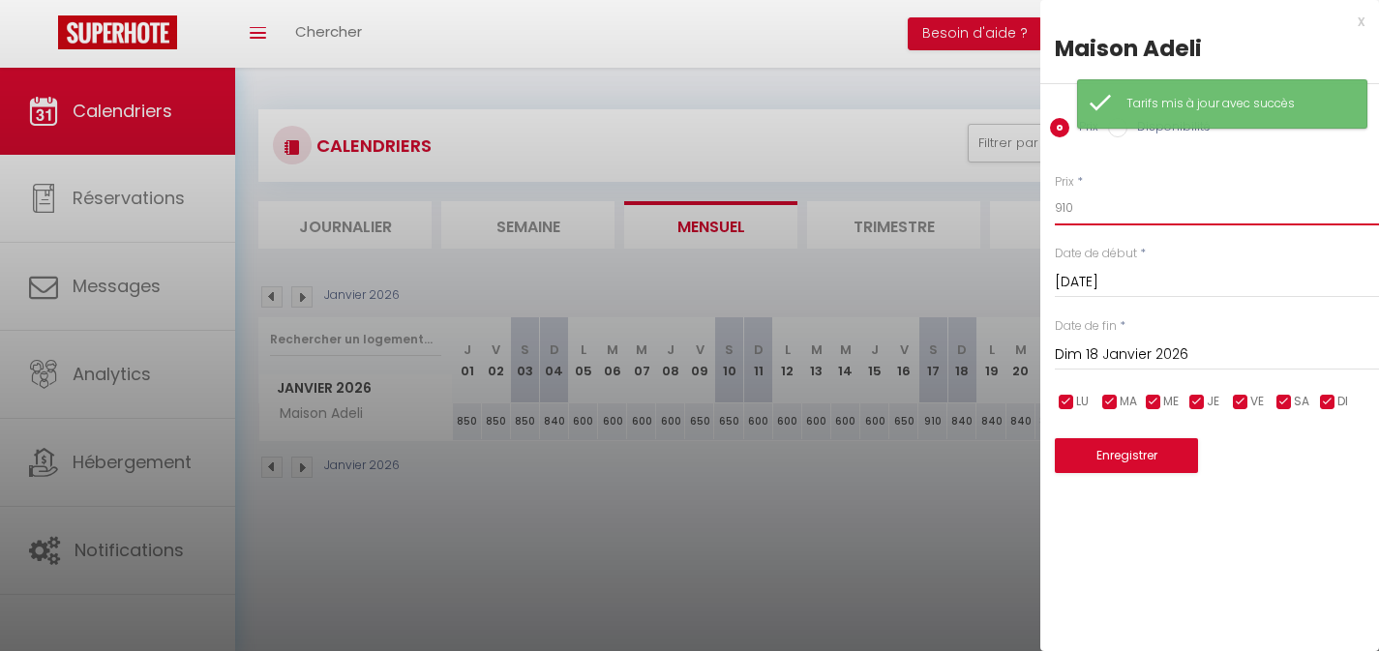
click at [1067, 207] on input "910" at bounding box center [1217, 208] width 324 height 35
type input "650"
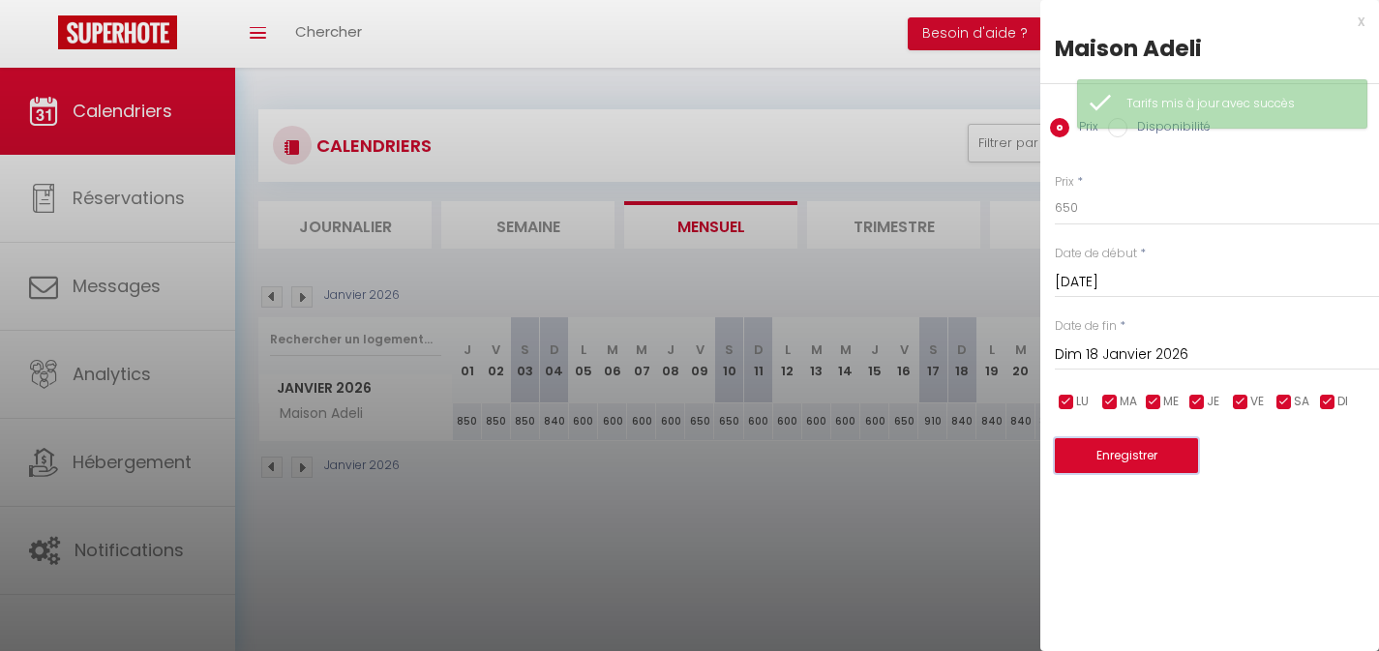
click at [1100, 458] on button "Enregistrer" at bounding box center [1126, 455] width 143 height 35
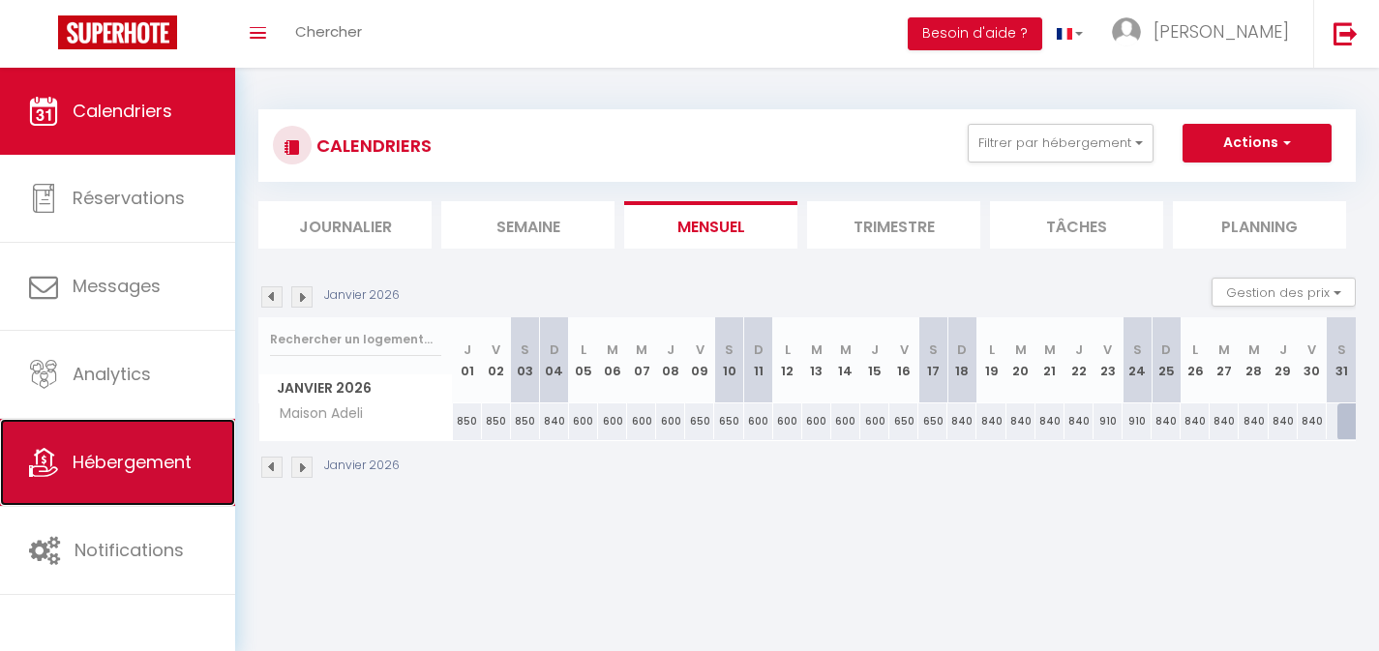
click at [137, 467] on span "Hébergement" at bounding box center [132, 462] width 119 height 24
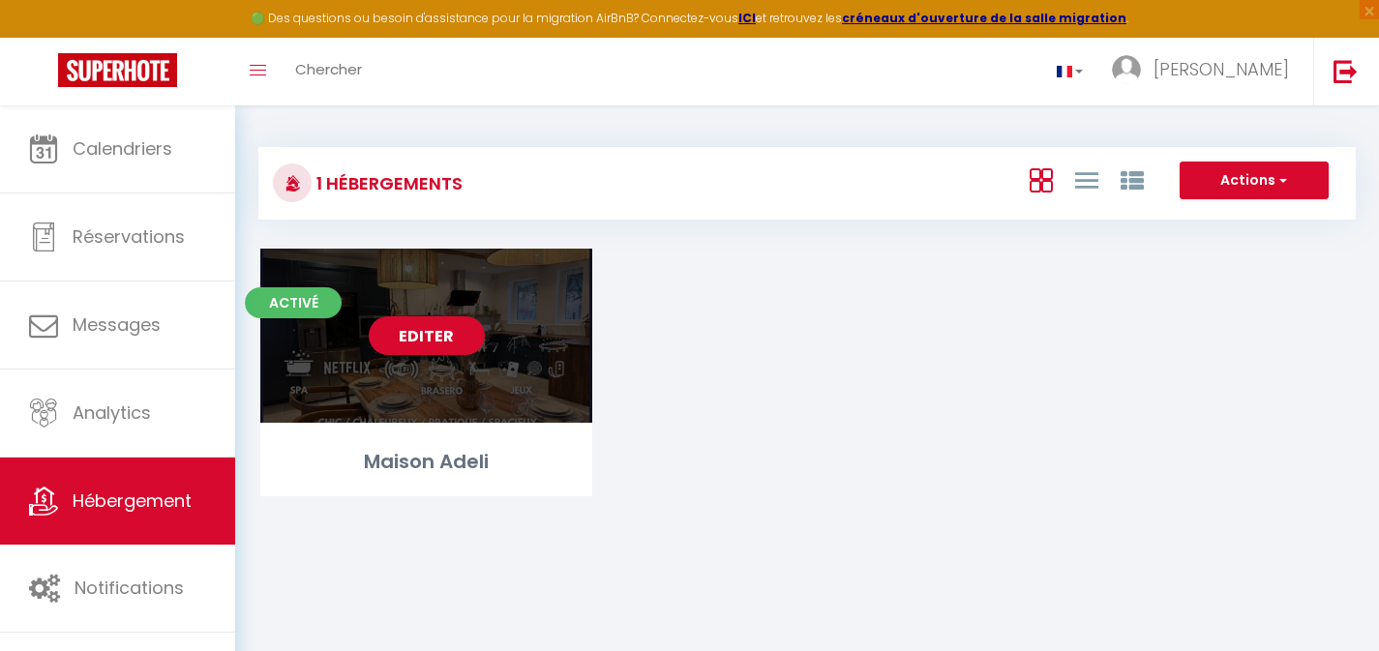
click at [421, 346] on link "Editer" at bounding box center [427, 336] width 116 height 39
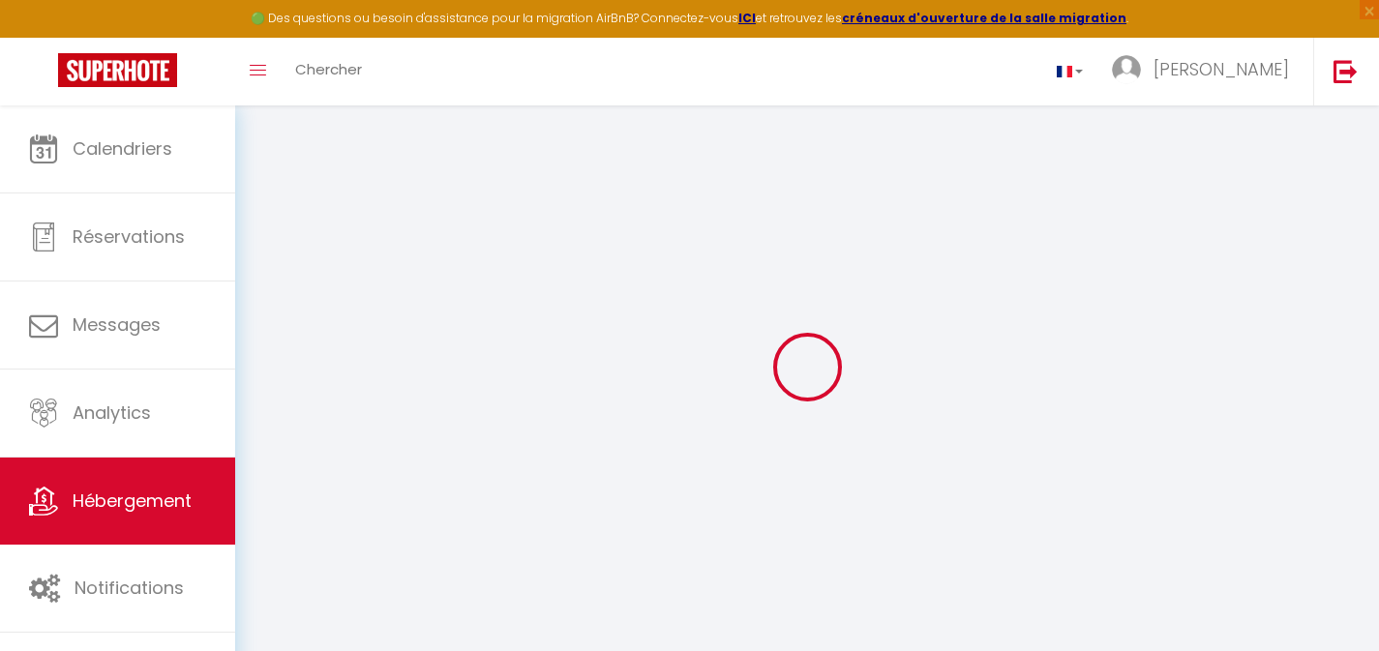
type input "Maison Adeli"
type input "SAS ADELILI"
type input "[PERSON_NAME] & [PERSON_NAME]"
type input "2 Faubourg de la Couperée"
type input "14430"
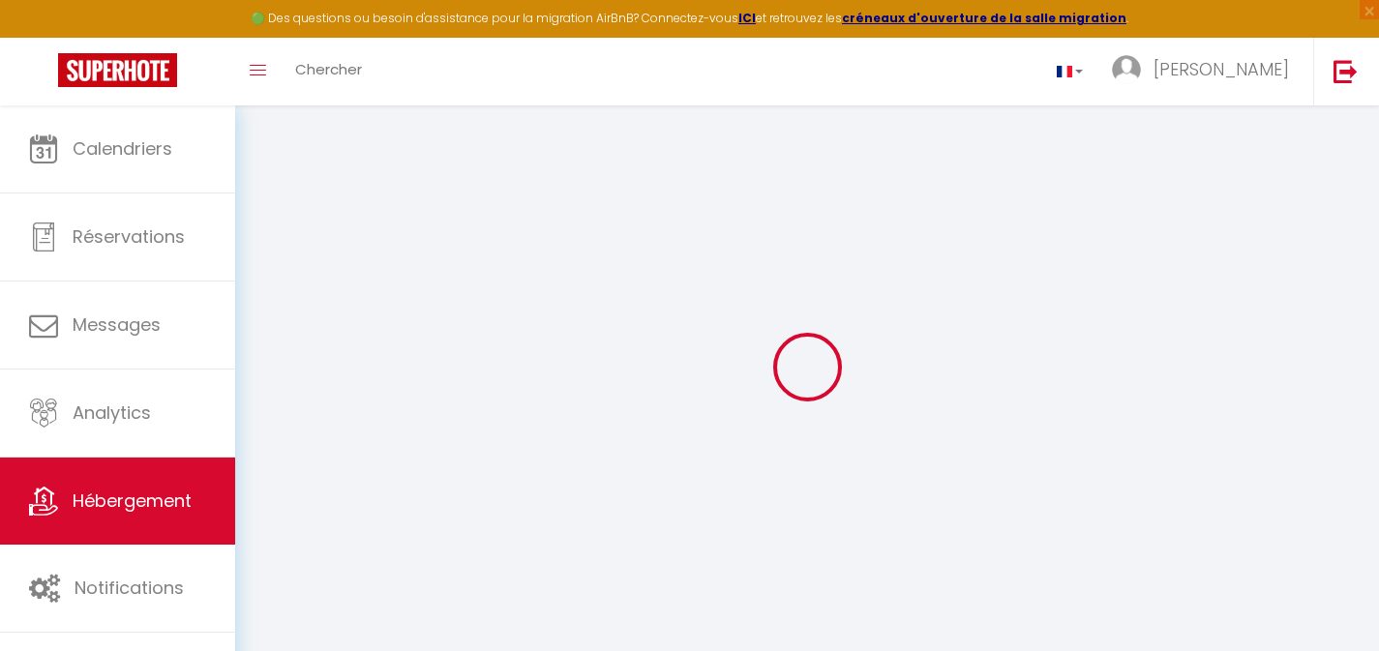
type input "Dozulé"
select select "houses"
select select "15"
select select "7"
select select "6"
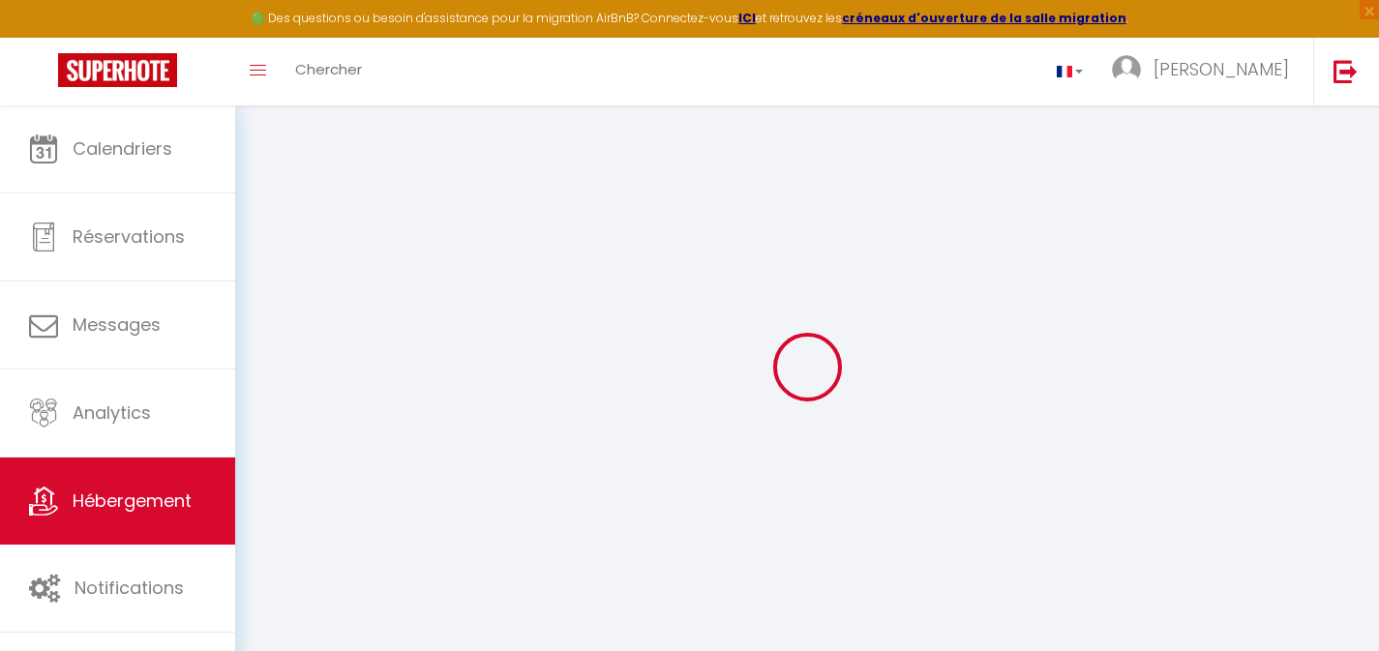
type input "970"
type input "180"
type input "2.60"
type input "1900"
select select
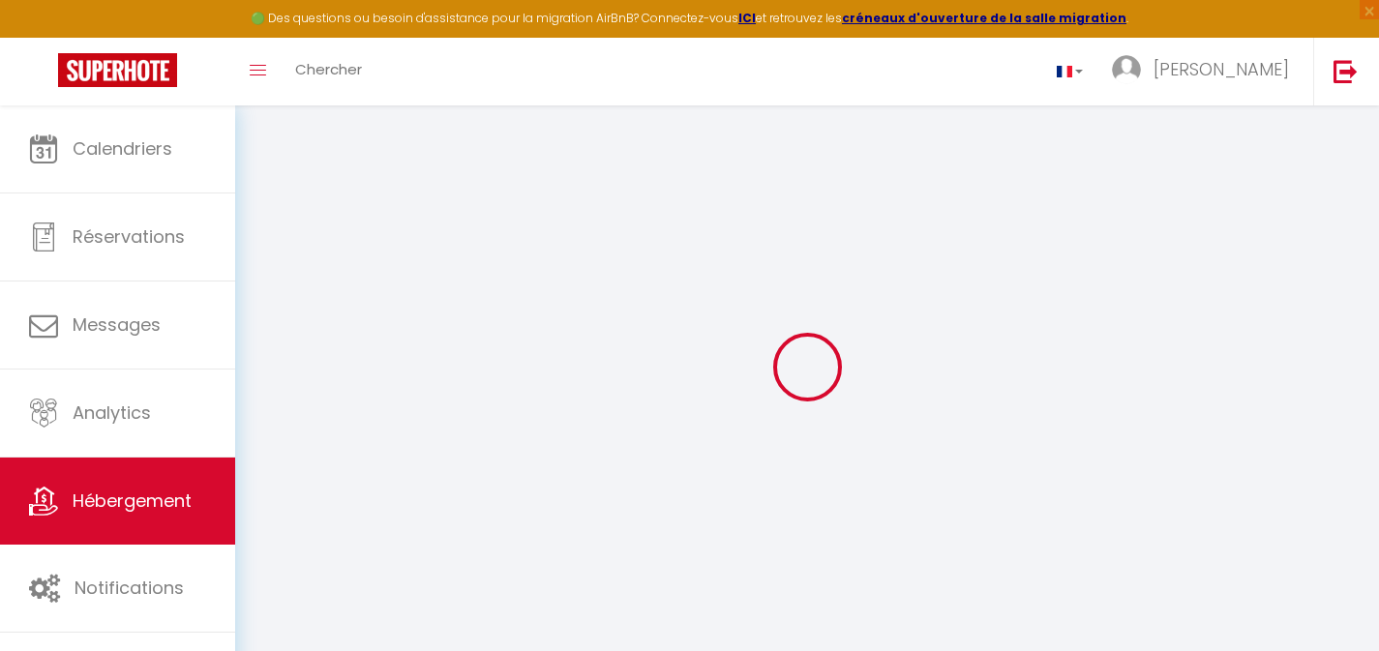
select select
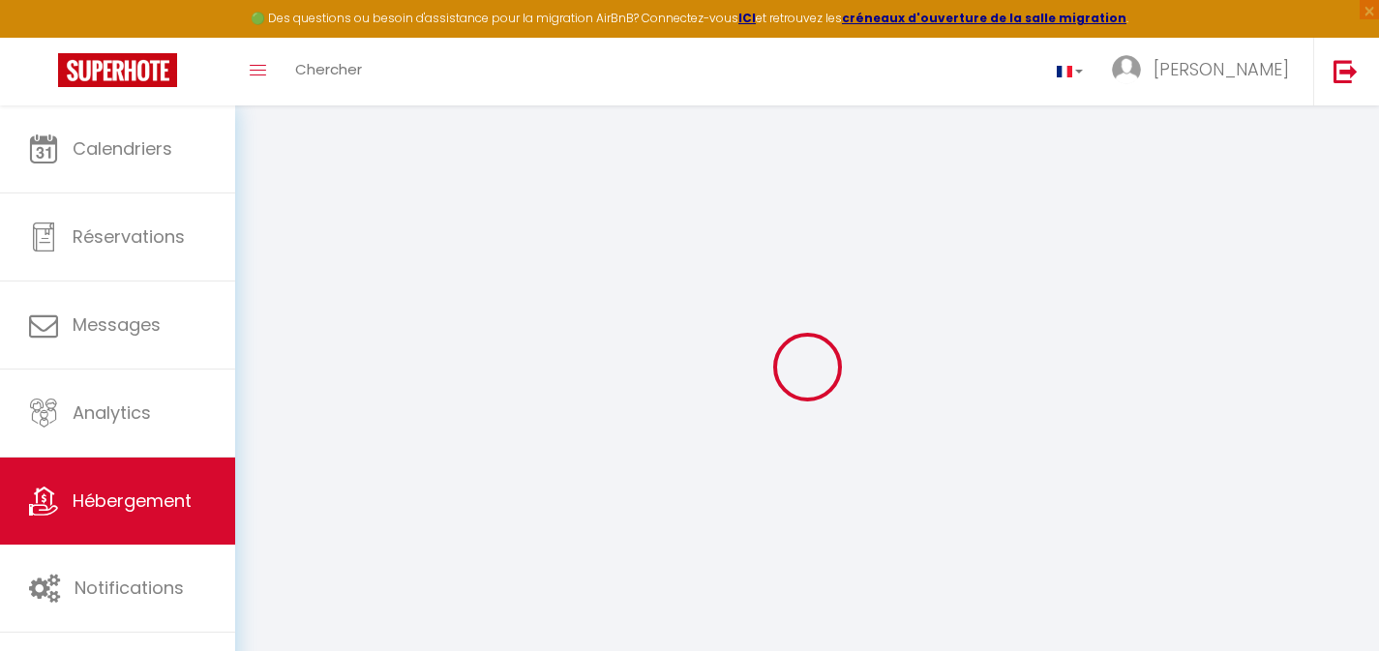
type input "2 Faubourg de la Couperee"
type input "14430"
type input "Dozulé"
type input "[EMAIL_ADDRESS][DOMAIN_NAME]"
select select
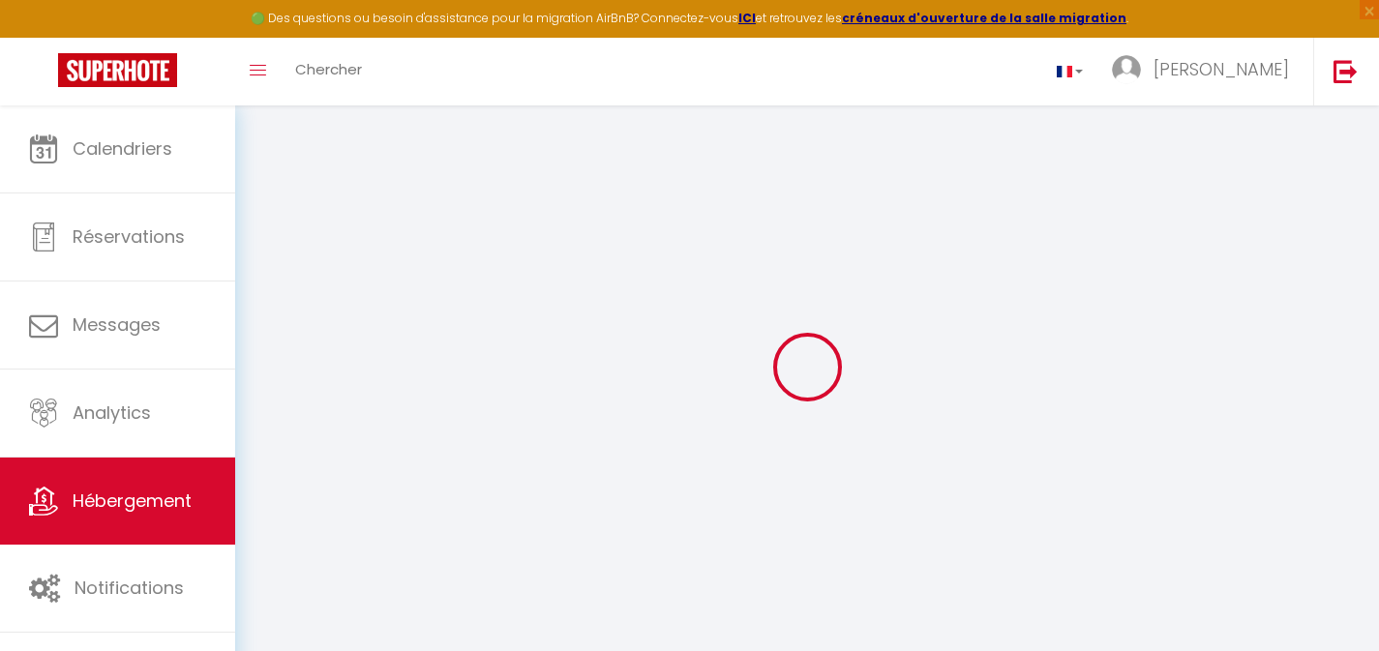
checkbox input "false"
select select
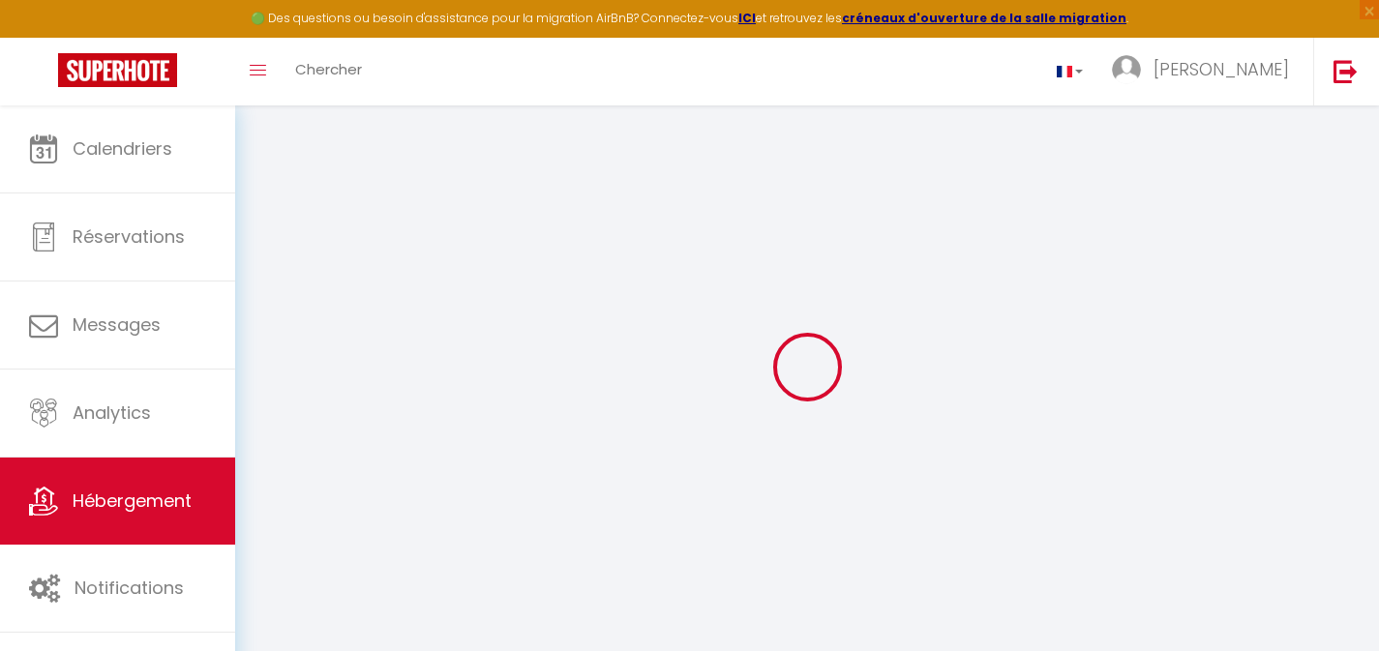
select select
type input "0"
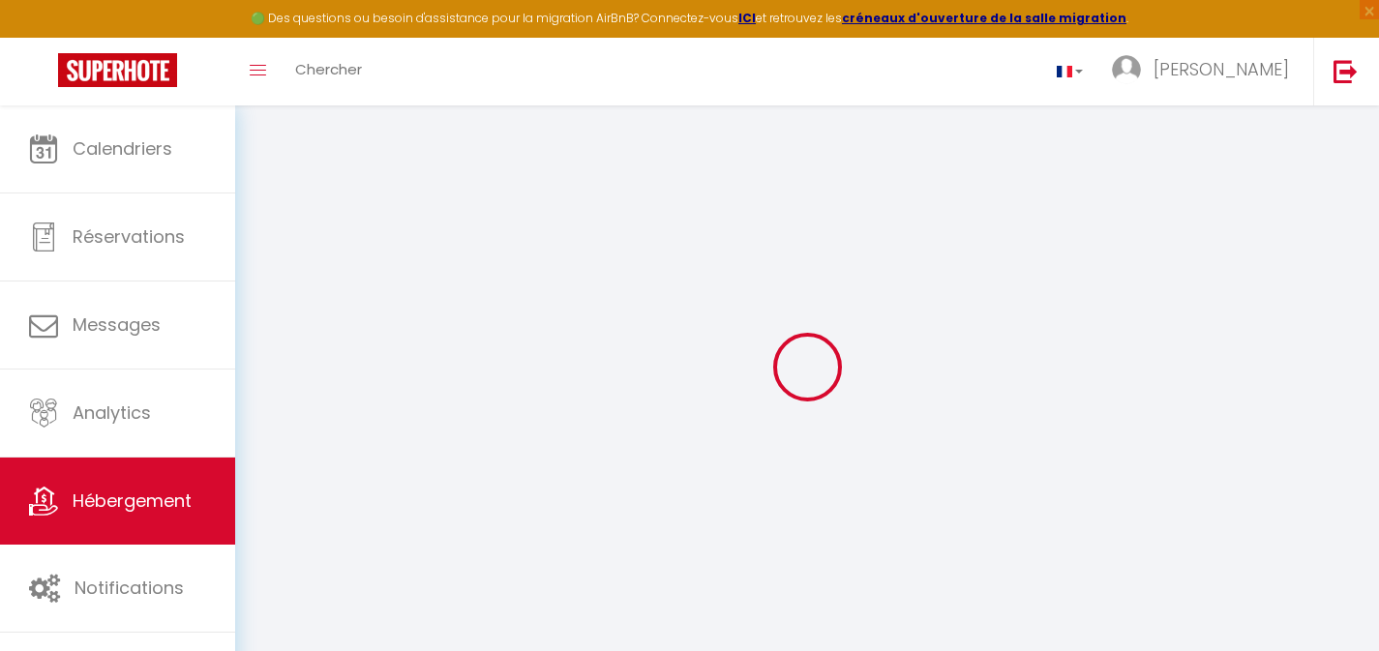
select select
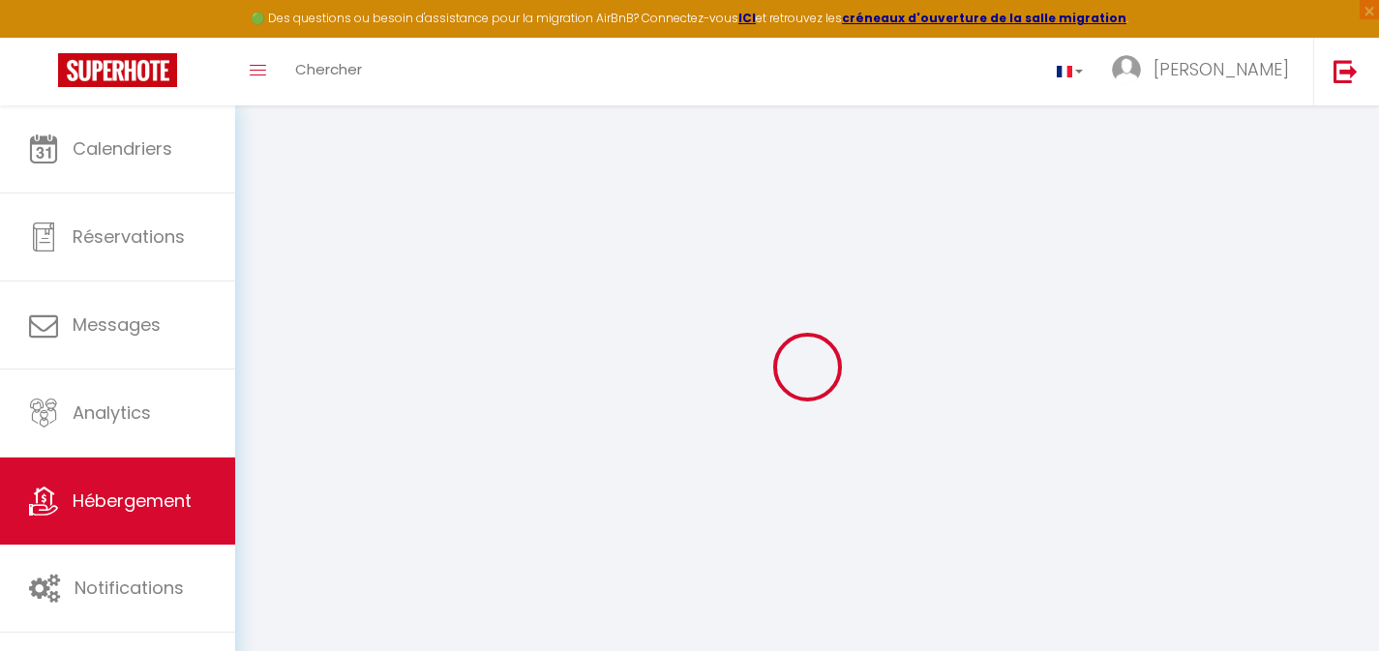
select select
checkbox input "false"
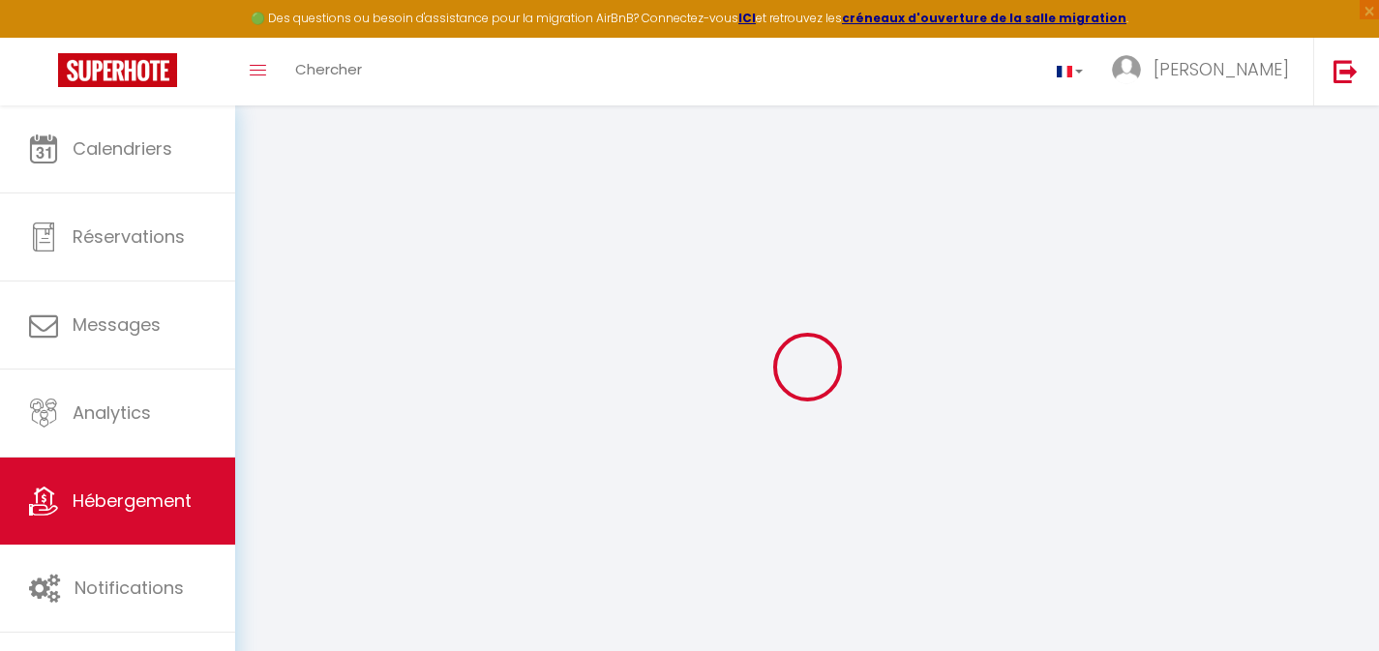
checkbox input "false"
select select
select select "villa"
select select
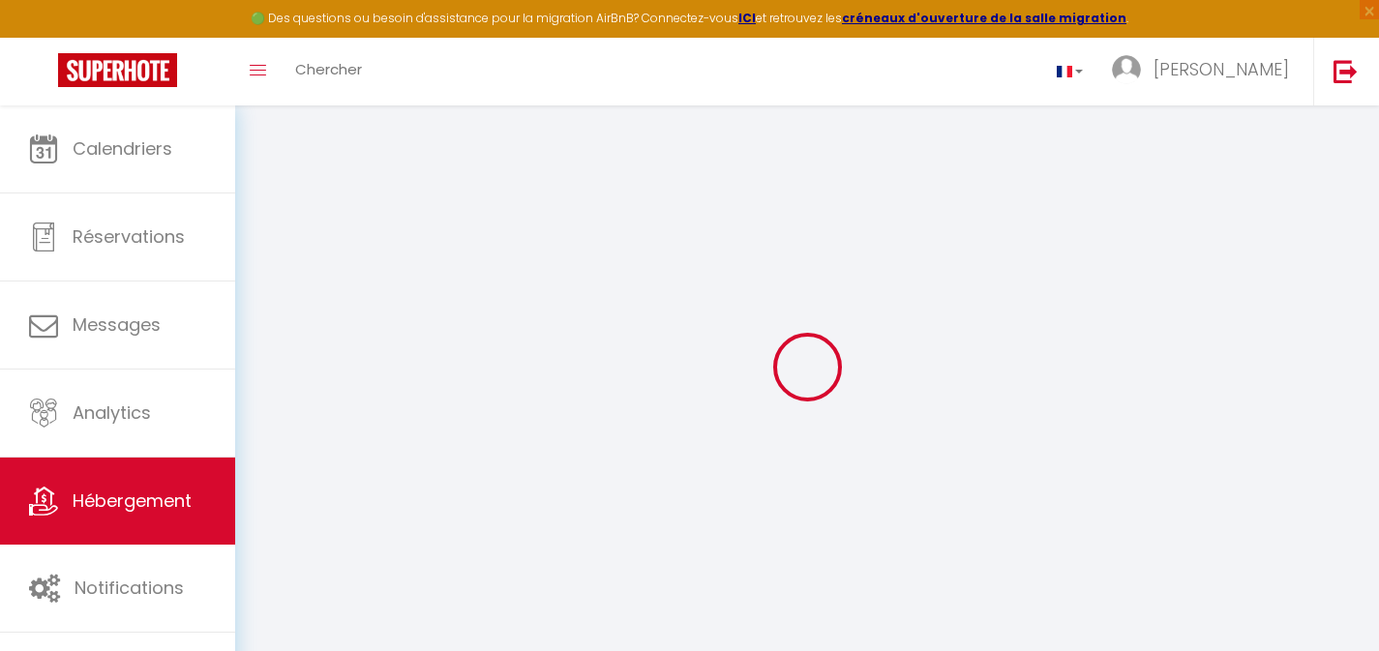
select select
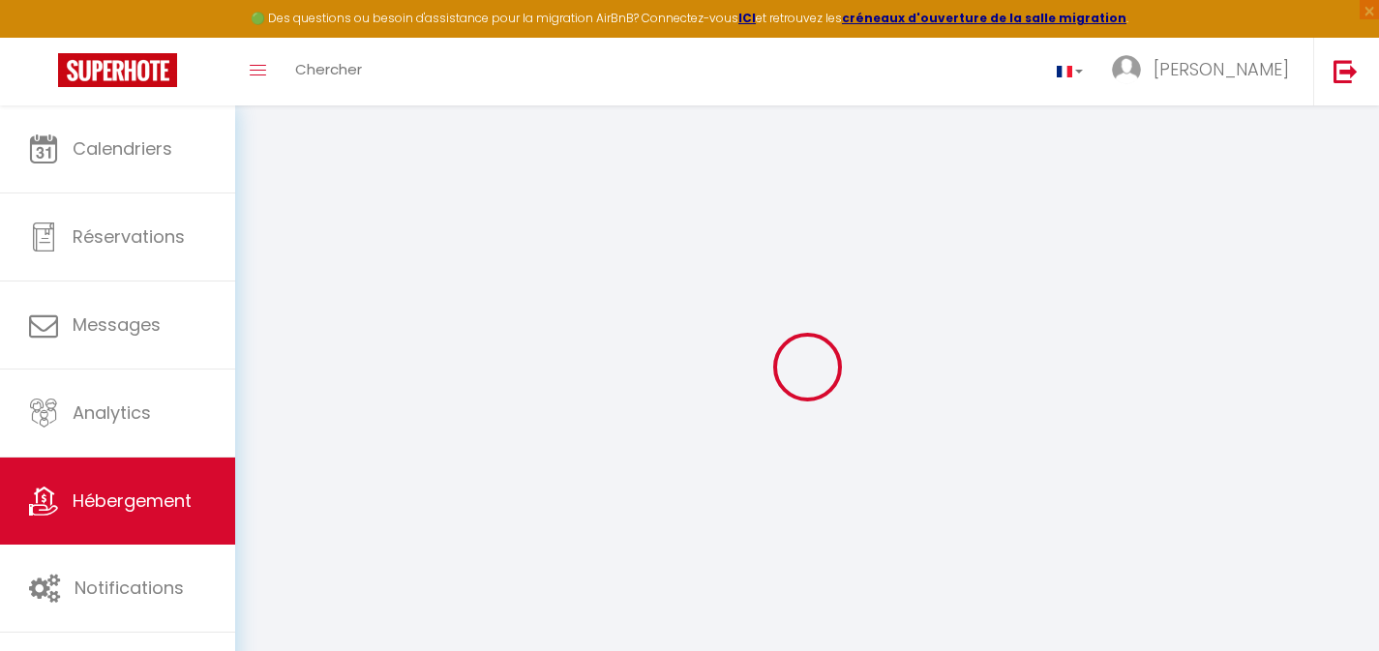
checkbox input "false"
select select
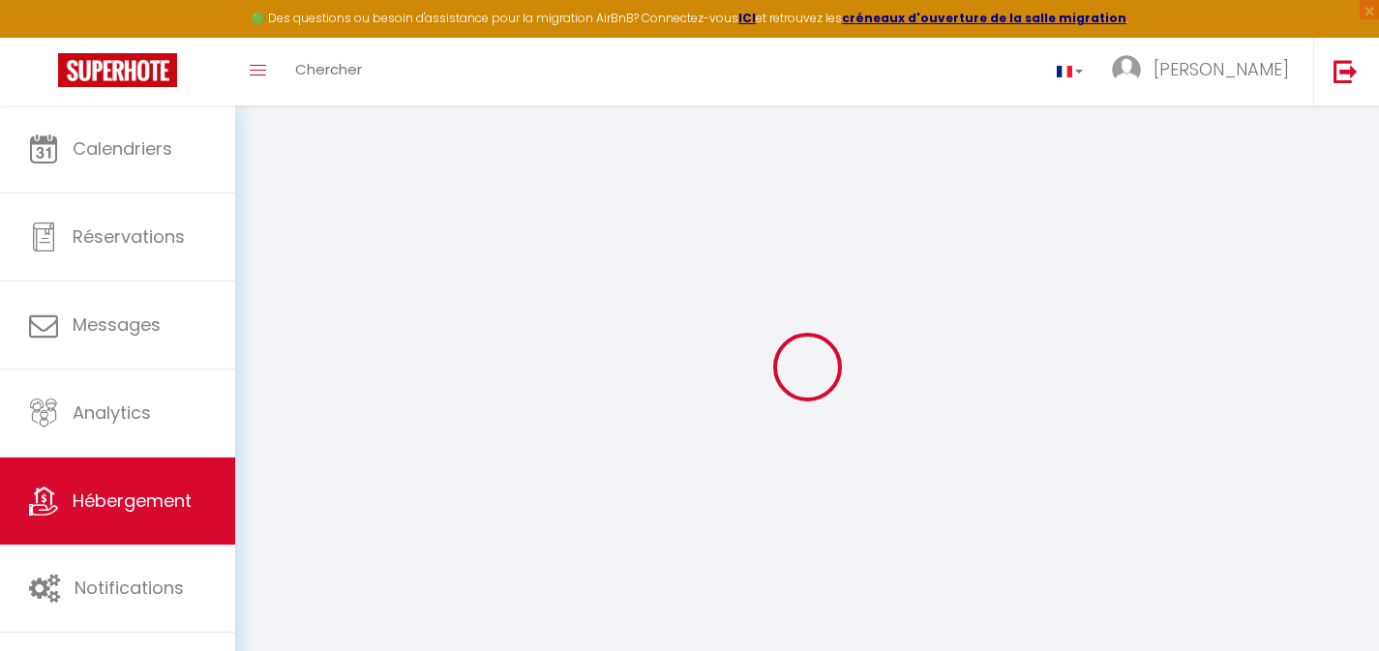
select select
checkbox input "false"
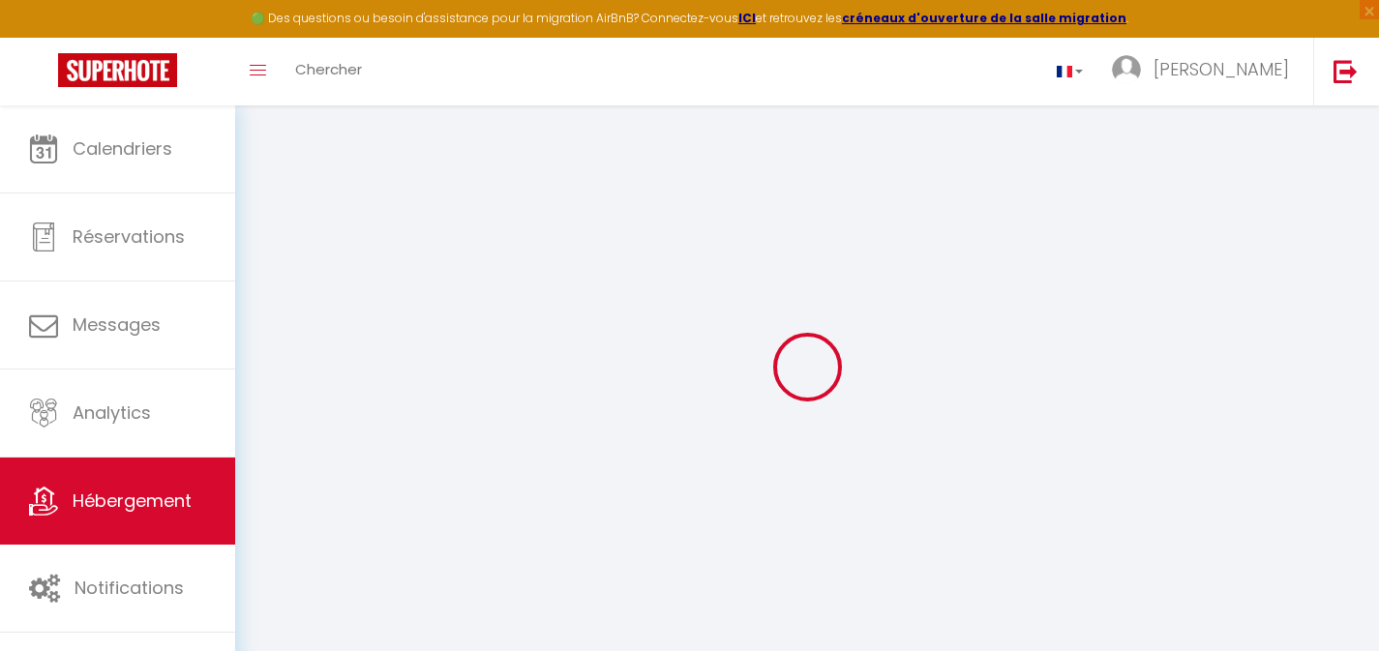
select select
select select "17:00"
select select
select select "10:00"
select select "30"
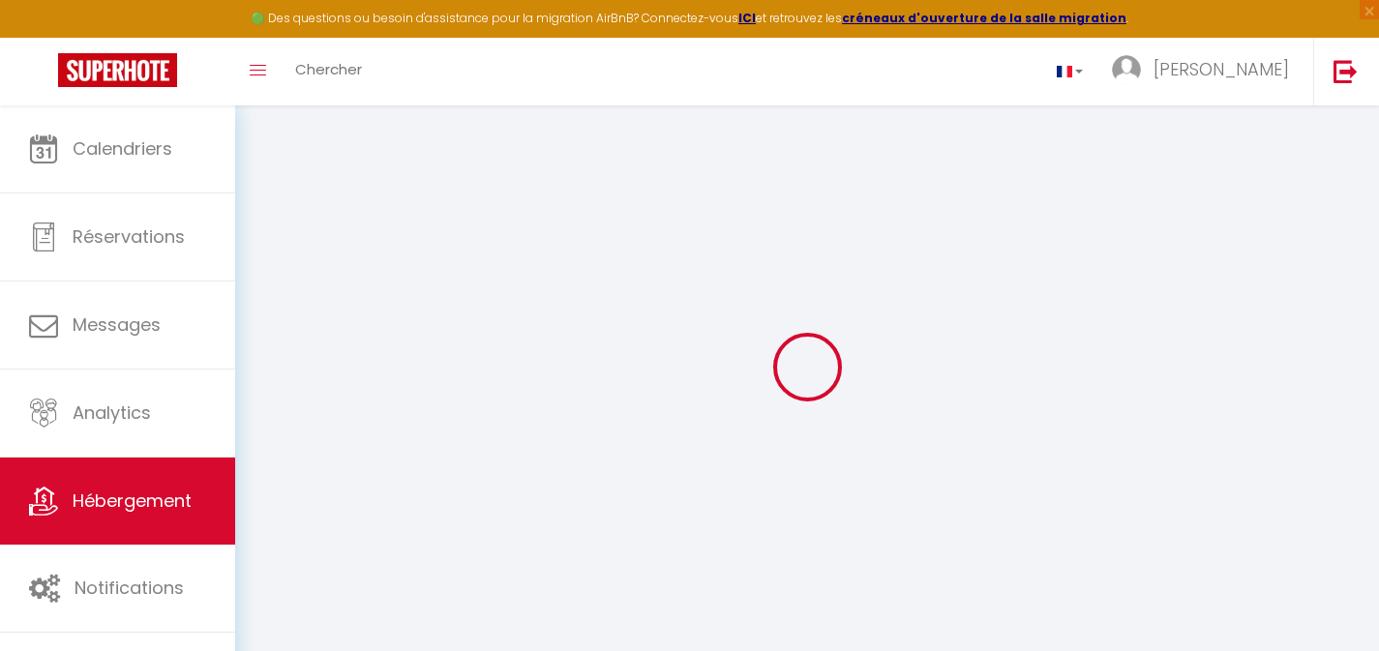
select select "30"
select select "10:00"
select select
checkbox input "false"
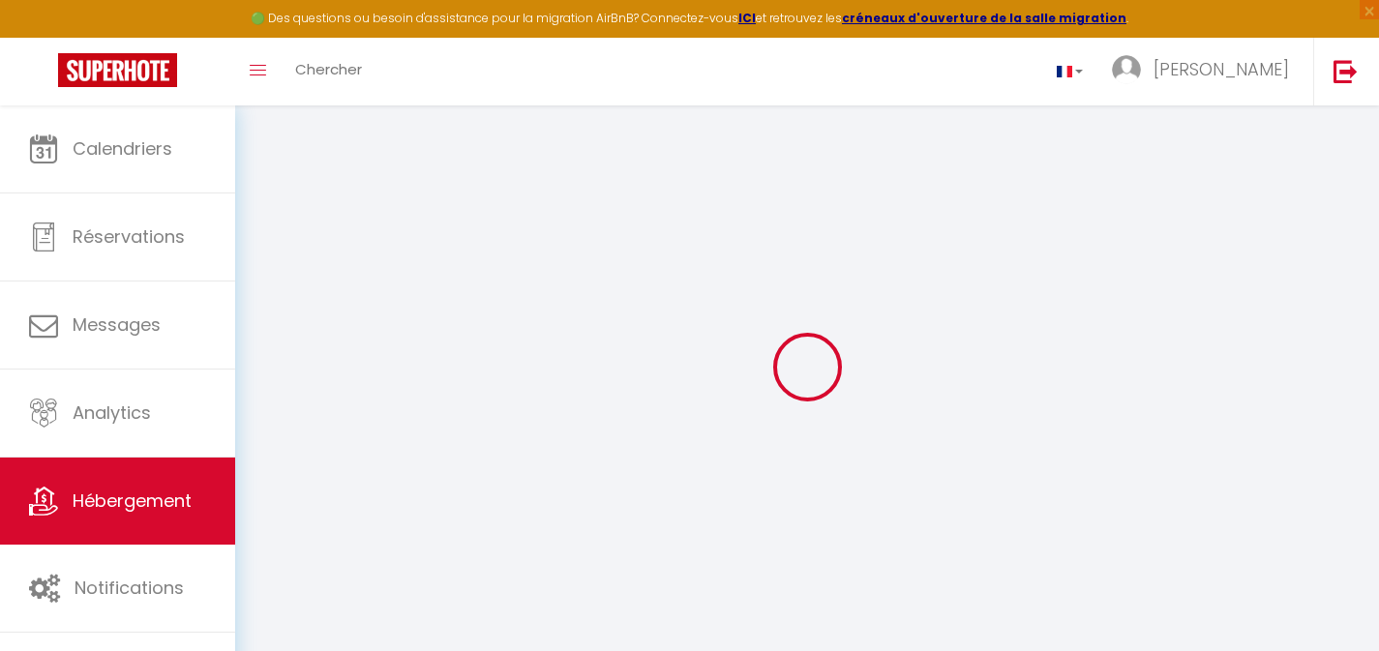
checkbox input "false"
select select
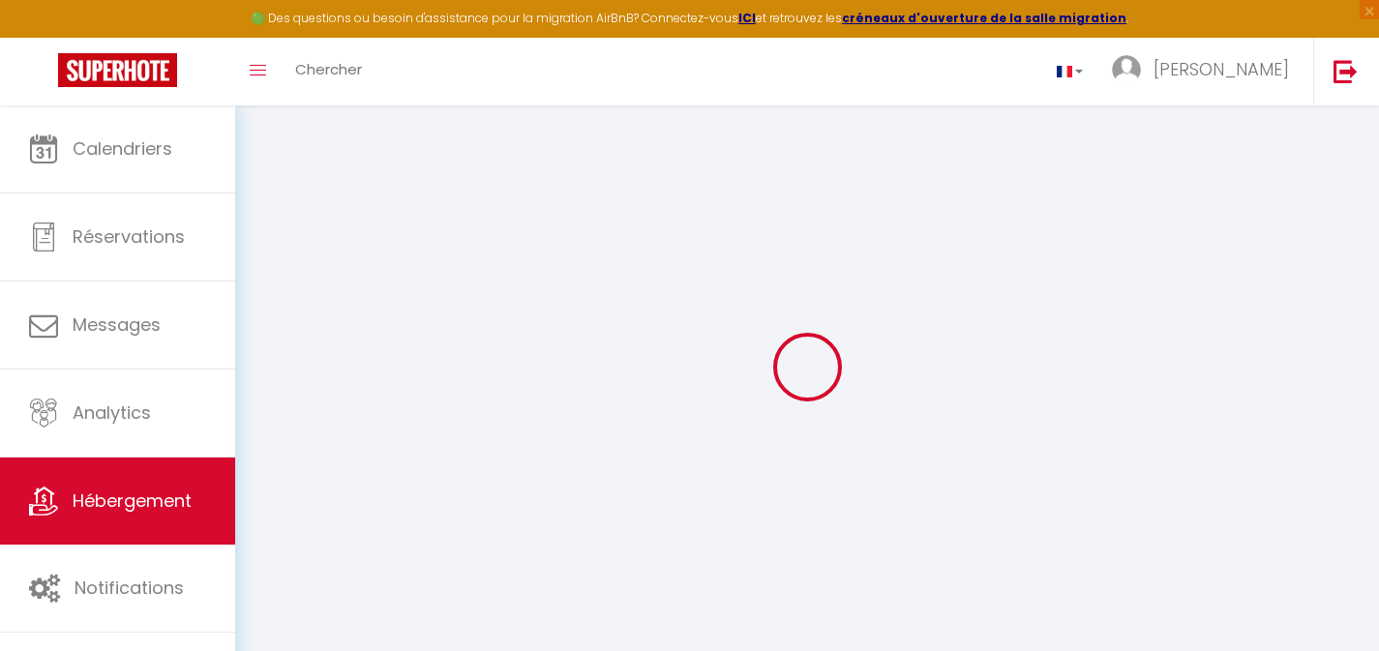
select select
checkbox input "false"
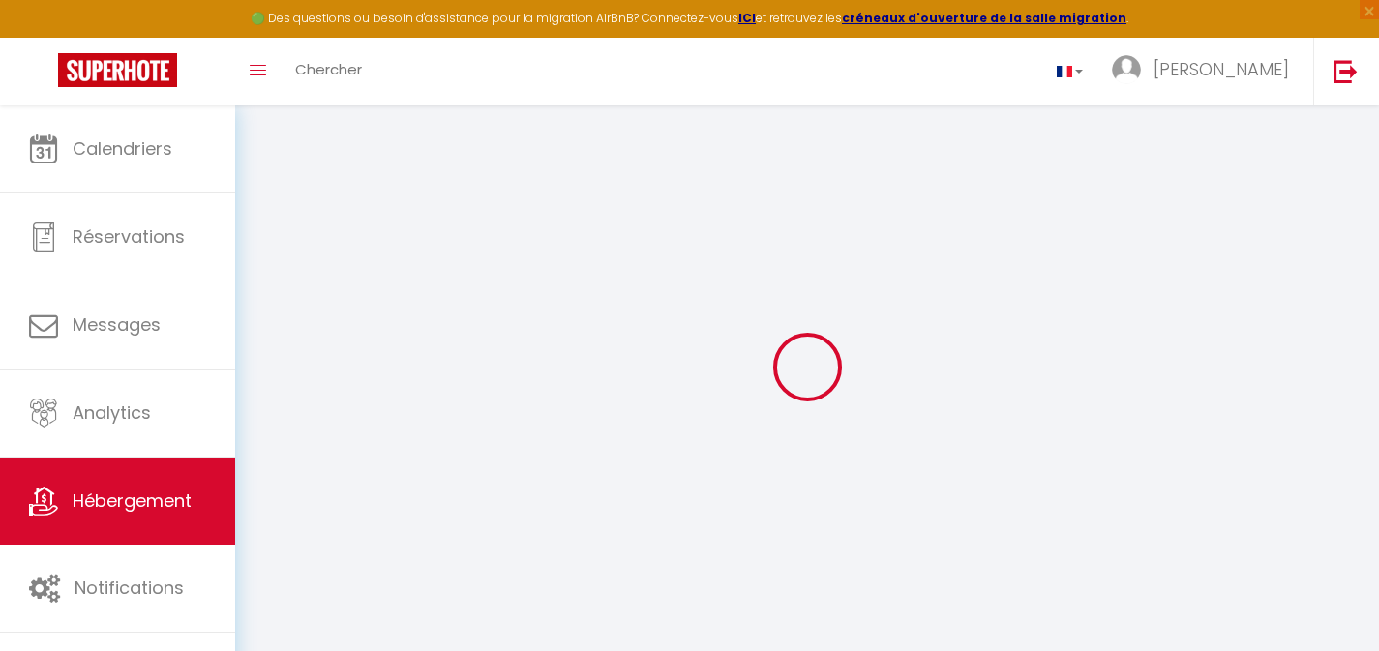
select select
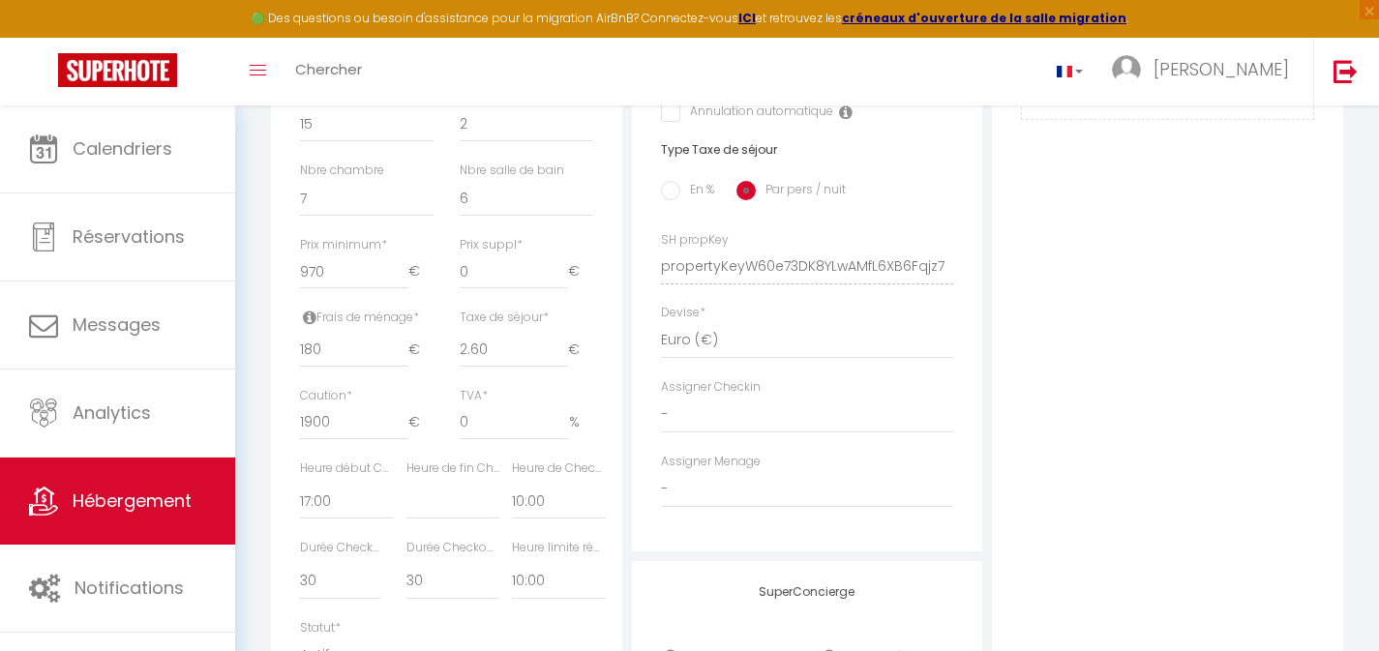
scroll to position [761, 0]
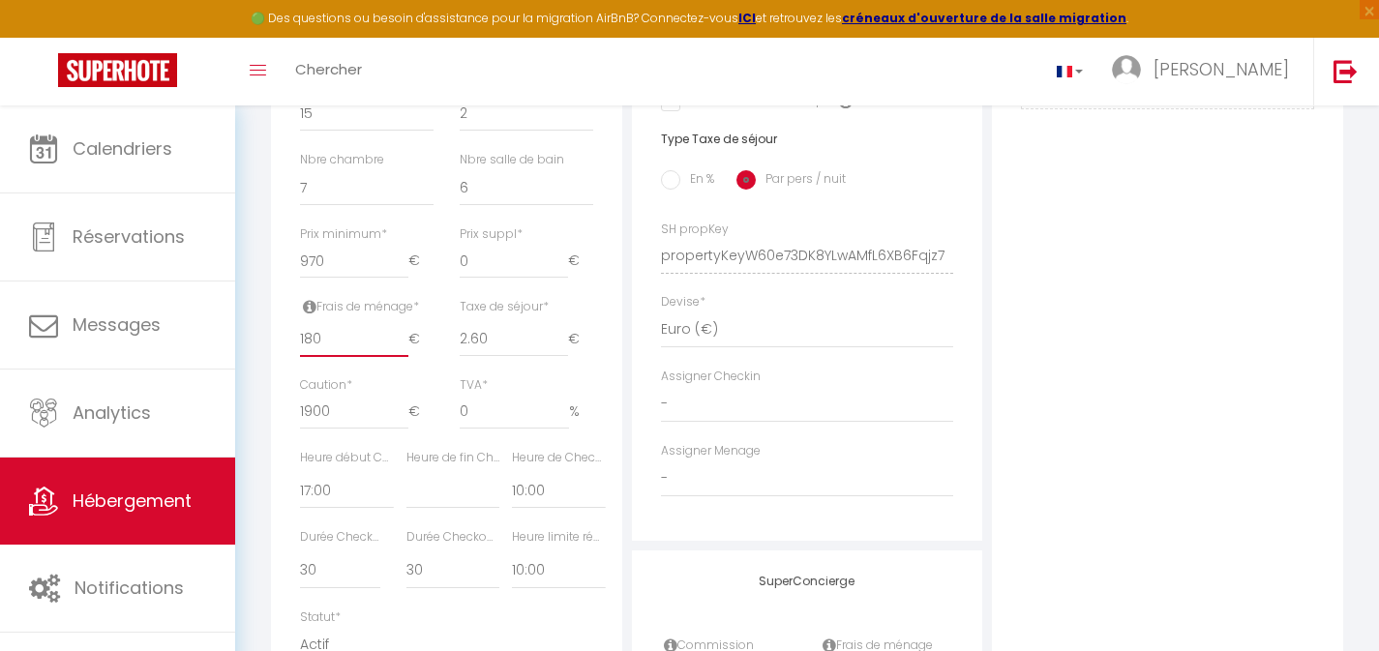
click at [310, 357] on input "180" at bounding box center [354, 339] width 108 height 35
type input "2"
select select
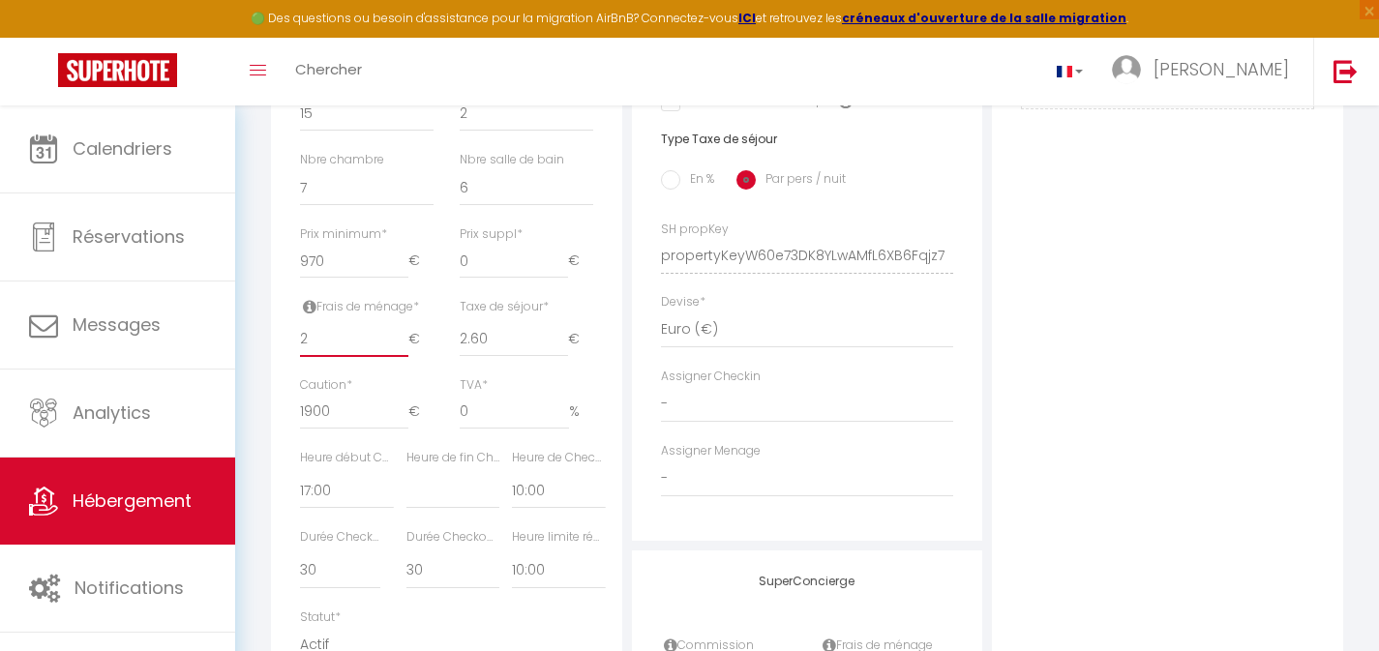
checkbox input "false"
select select
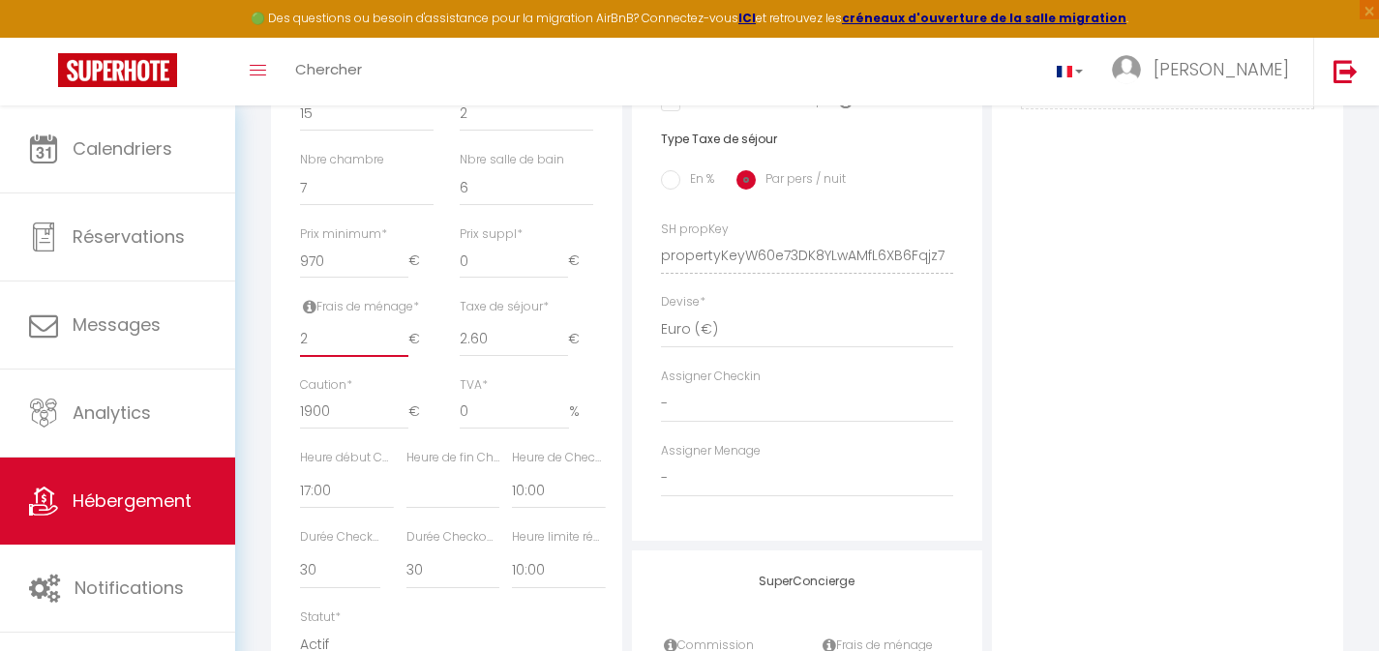
type input "20"
select select
checkbox input "false"
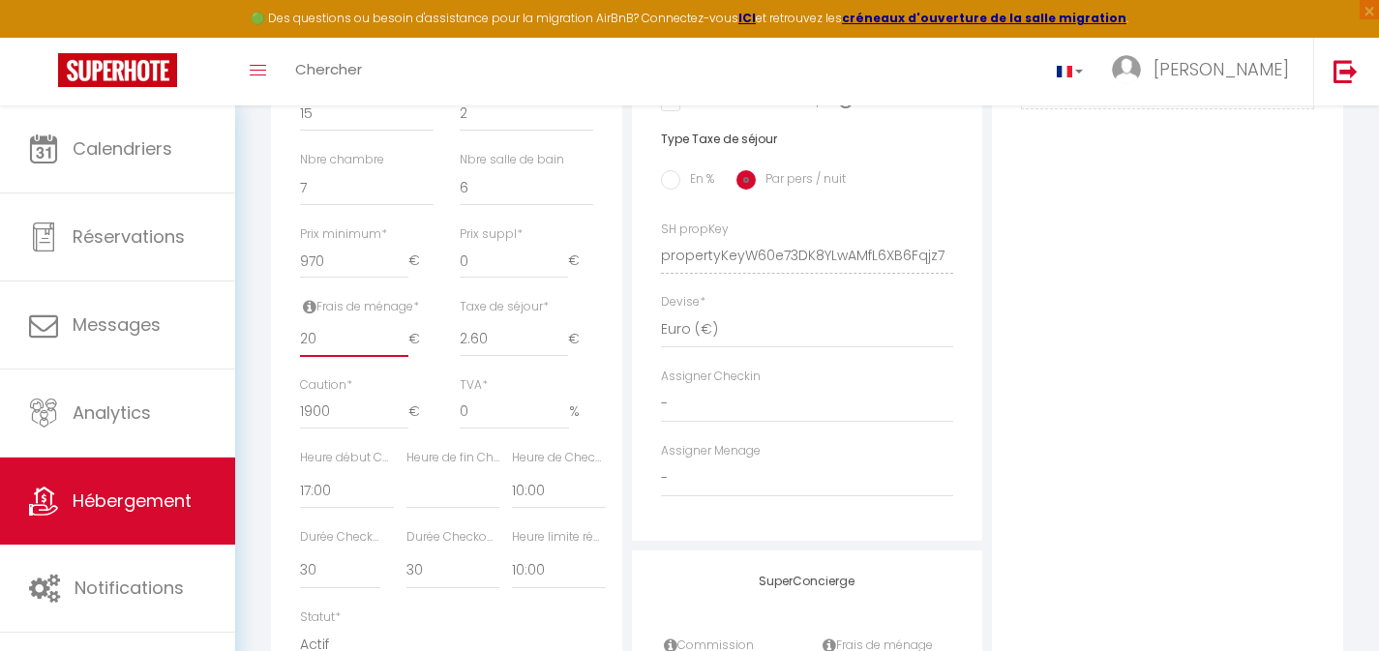
checkbox input "false"
select select
type input "200"
select select
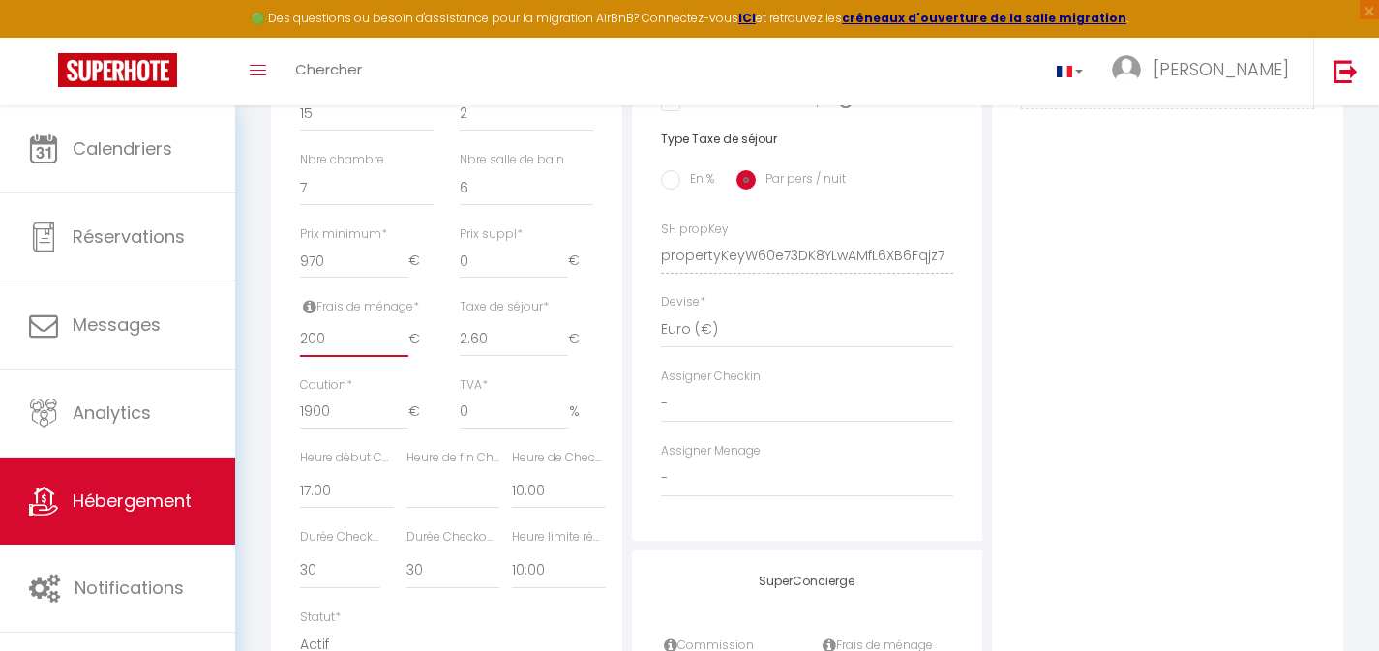
select select
checkbox input "false"
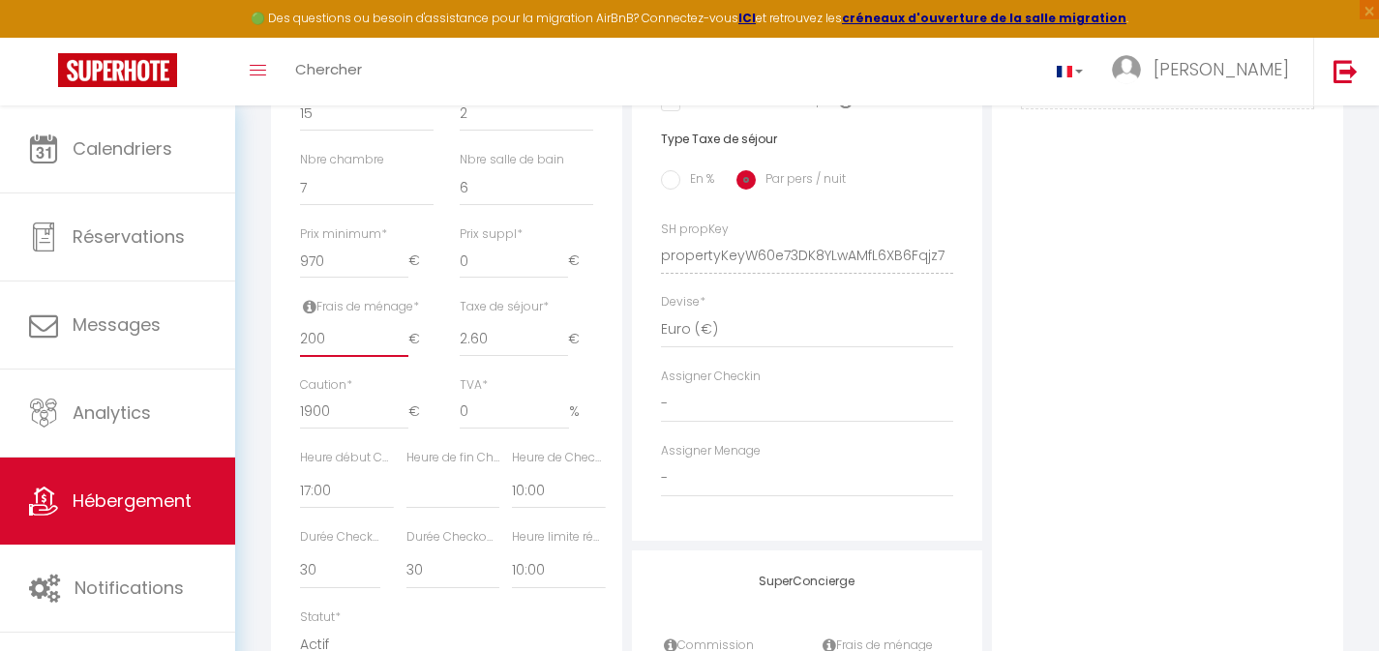
select select
type input "200"
click at [1172, 345] on div "Photo Photo Supprimer Drag and drop a file here or click Ooops, something wrong…" at bounding box center [1167, 243] width 351 height 1306
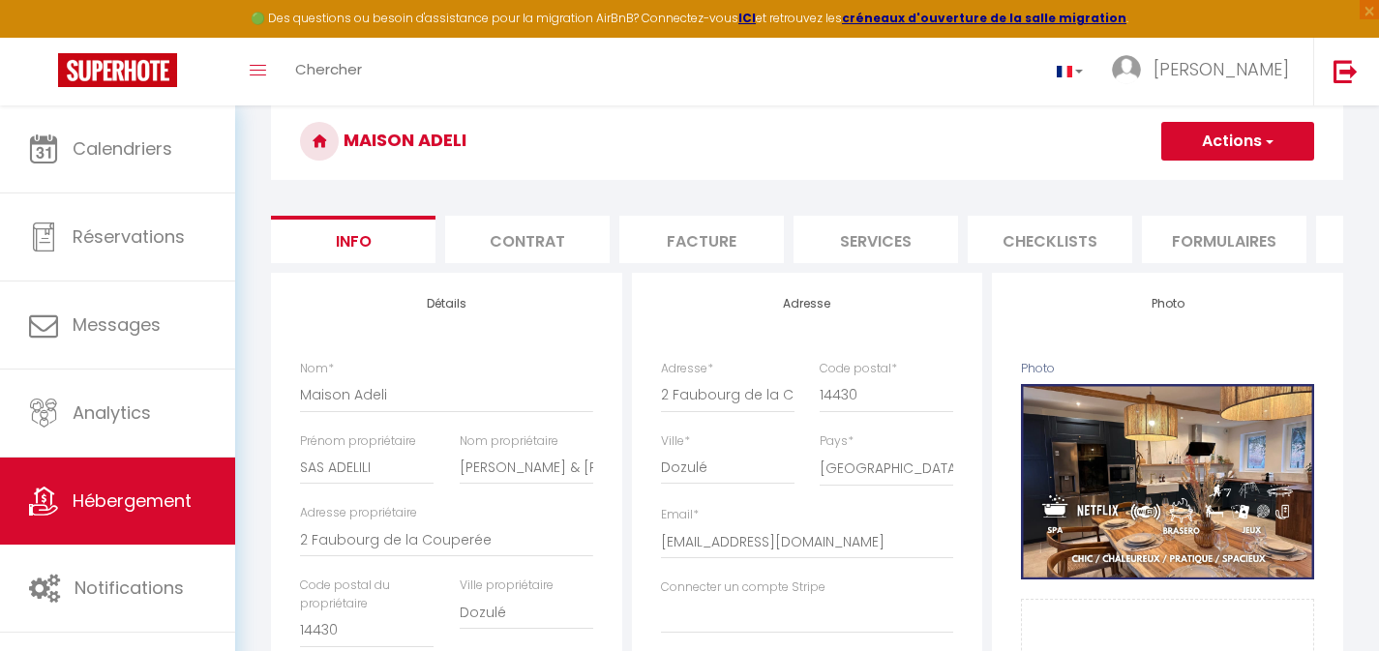
scroll to position [0, 0]
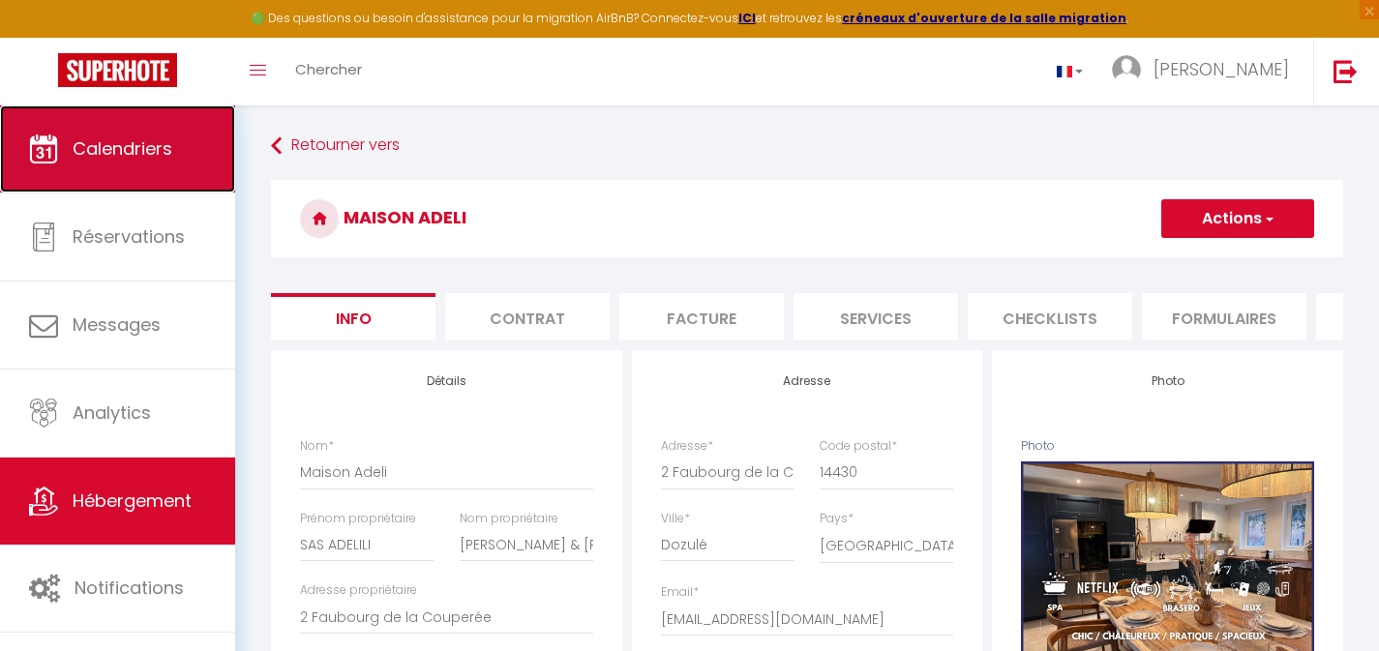
click at [136, 163] on link "Calendriers" at bounding box center [117, 149] width 235 height 87
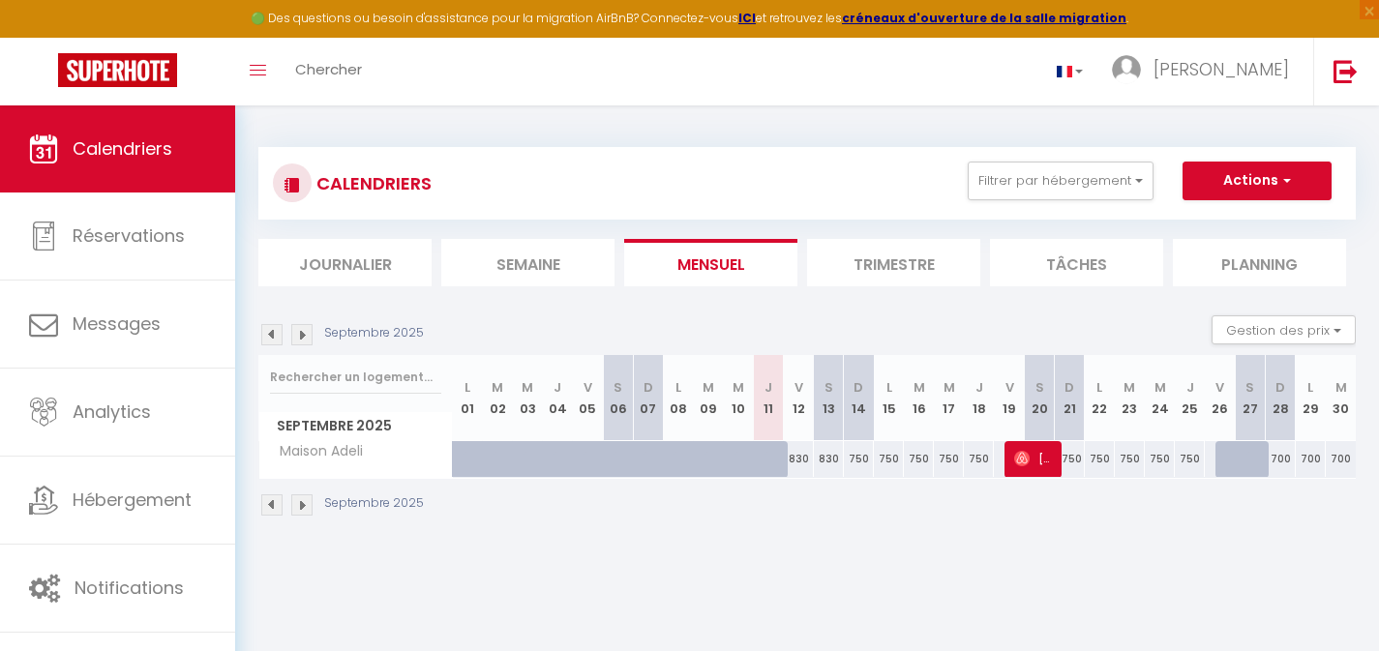
click at [306, 333] on img at bounding box center [301, 334] width 21 height 21
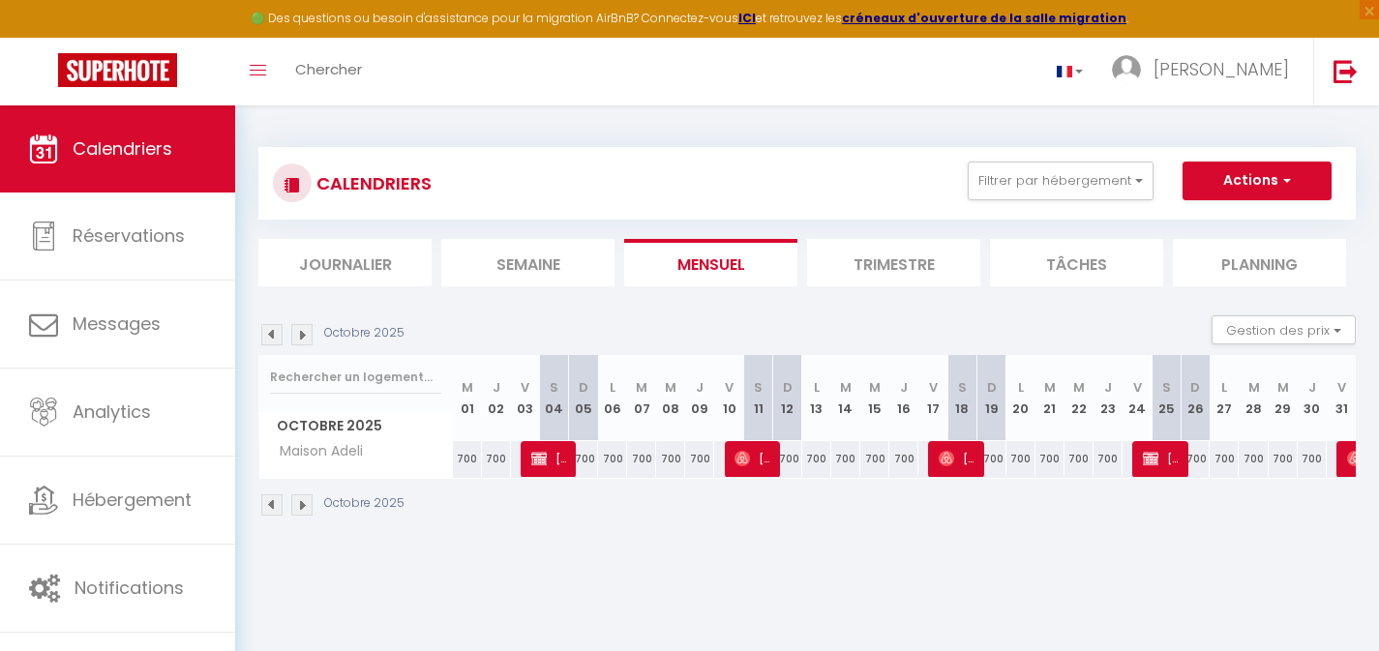
click at [308, 338] on img at bounding box center [301, 334] width 21 height 21
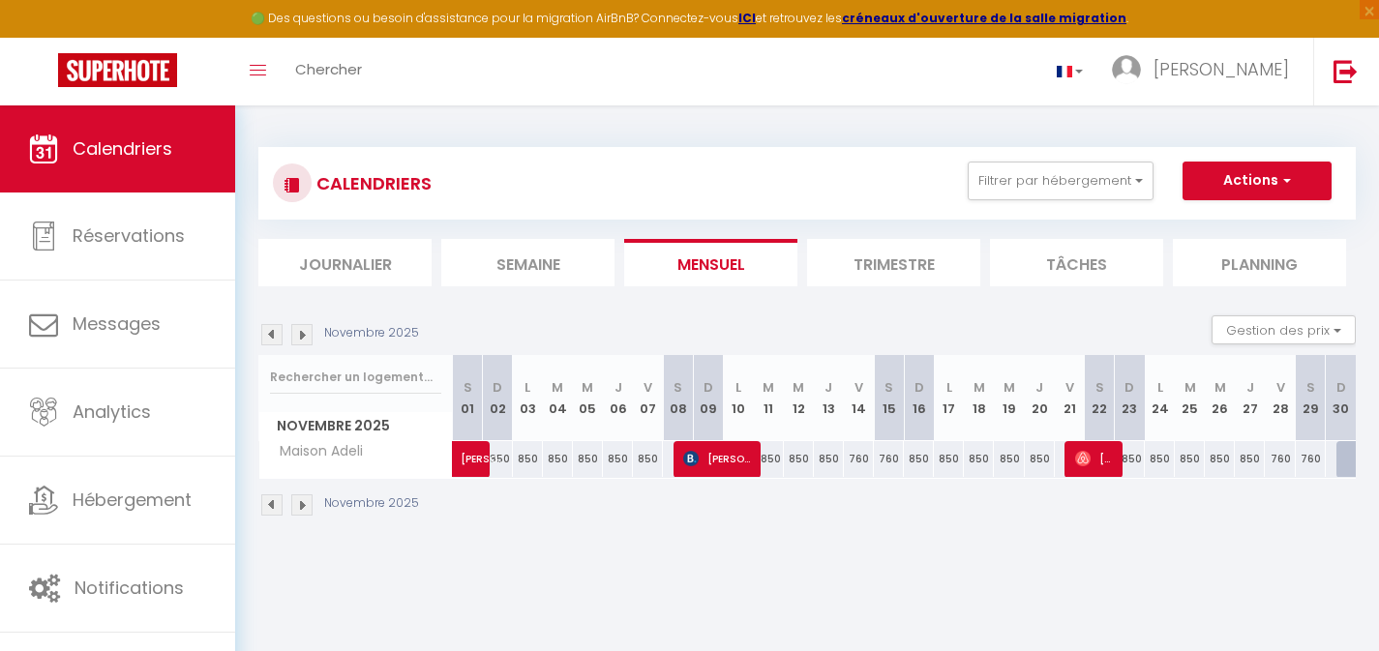
click at [308, 338] on img at bounding box center [301, 334] width 21 height 21
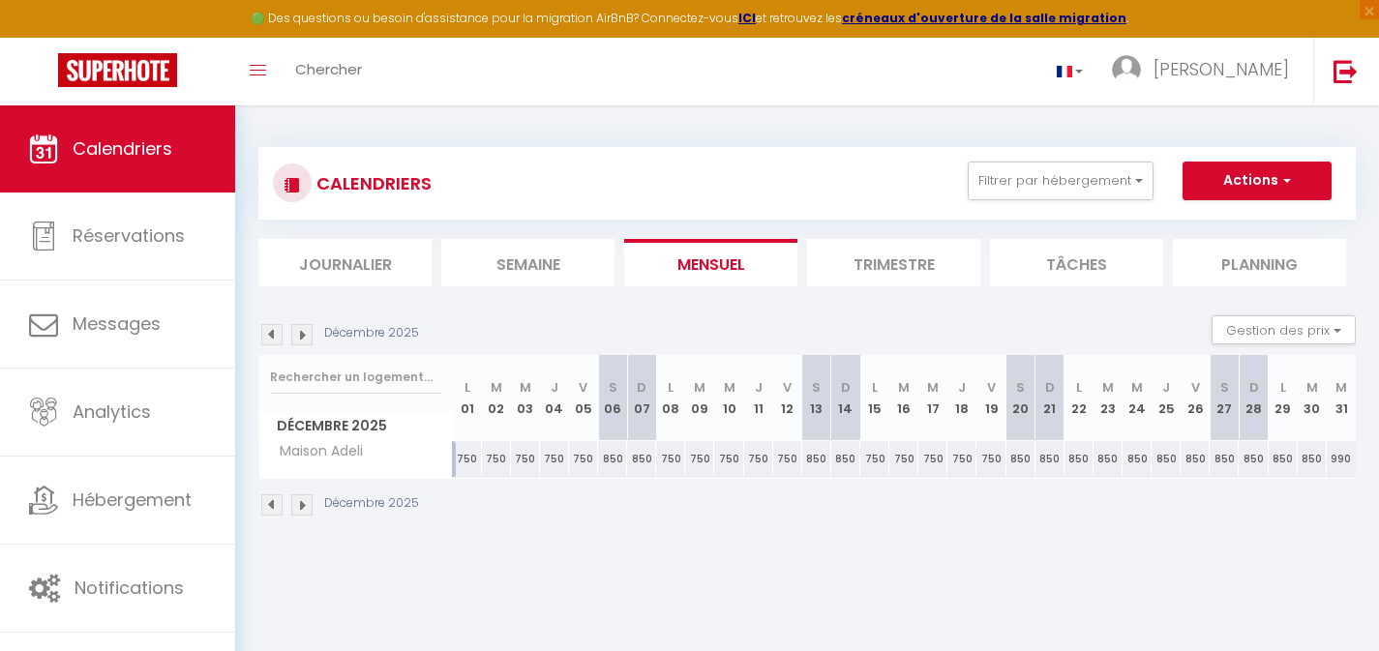
click at [308, 338] on img at bounding box center [301, 334] width 21 height 21
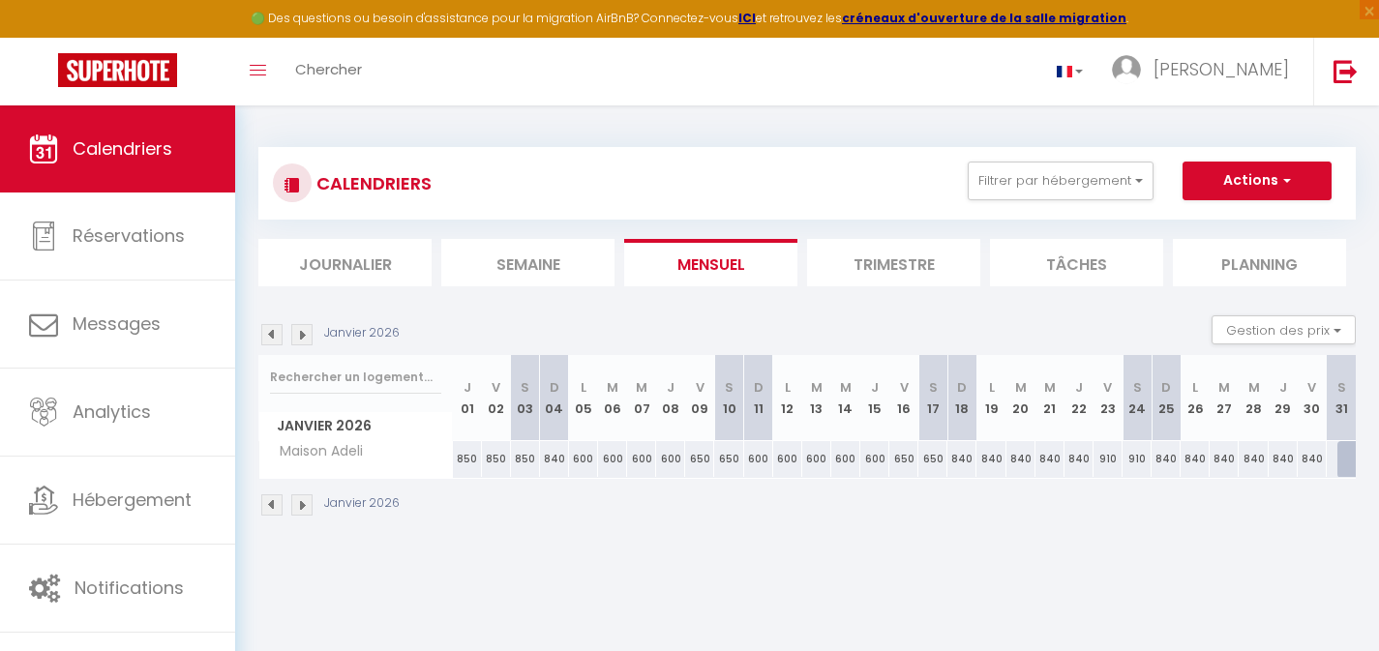
click at [962, 461] on div "840" at bounding box center [962, 459] width 29 height 36
type input "840"
type input "Dim 18 Janvier 2026"
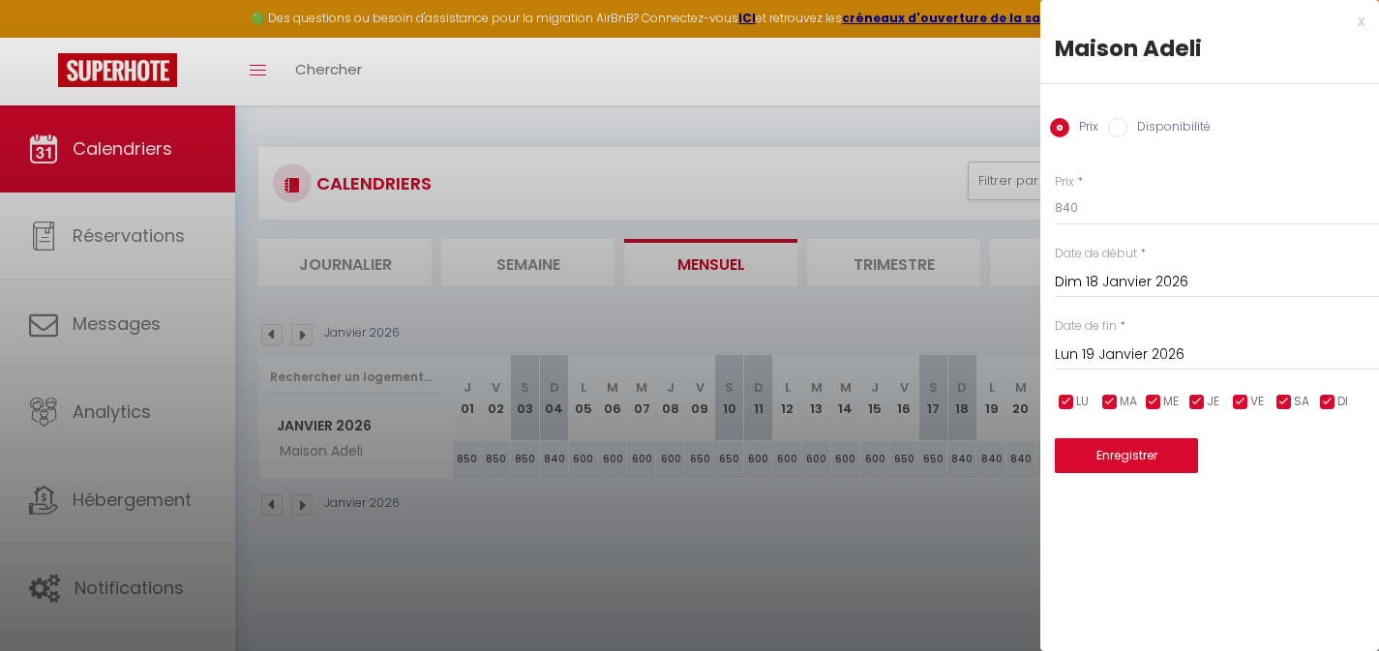
click at [1103, 356] on input "Lun 19 Janvier 2026" at bounding box center [1217, 355] width 324 height 25
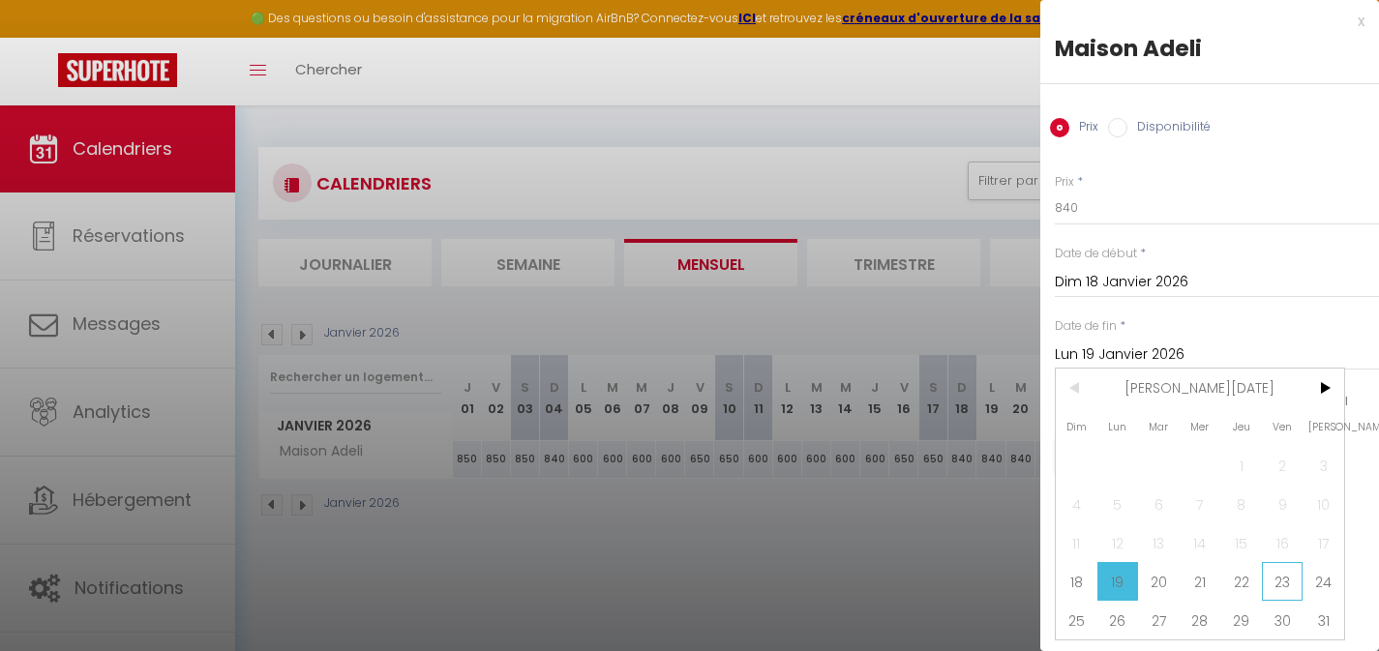
click at [1284, 581] on span "23" at bounding box center [1283, 581] width 42 height 39
type input "Ven 23 Janvier 2026"
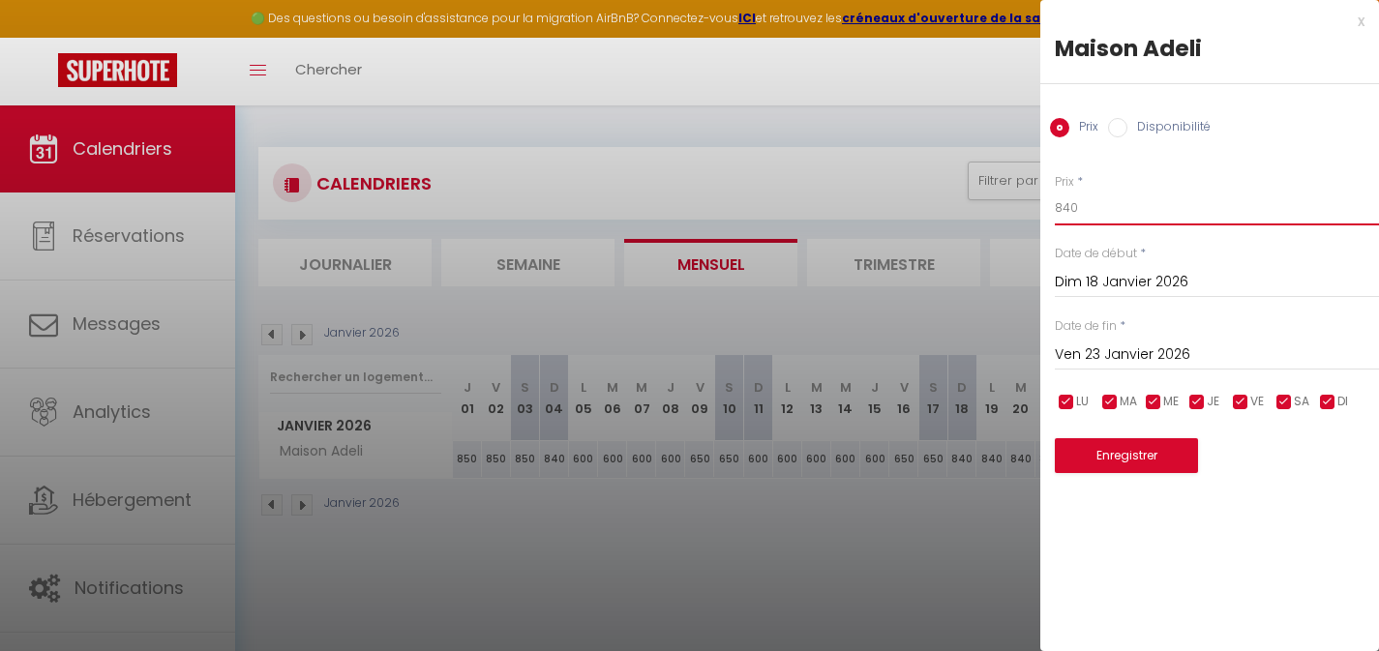
drag, startPoint x: 1085, startPoint y: 208, endPoint x: 1045, endPoint y: 208, distance: 39.7
click at [1049, 209] on div "Prix * 840 Statut * Disponible Indisponible Date de début * [DATE] < [PERSON_NA…" at bounding box center [1210, 311] width 339 height 325
type input "600"
click at [1132, 452] on button "Enregistrer" at bounding box center [1126, 455] width 143 height 35
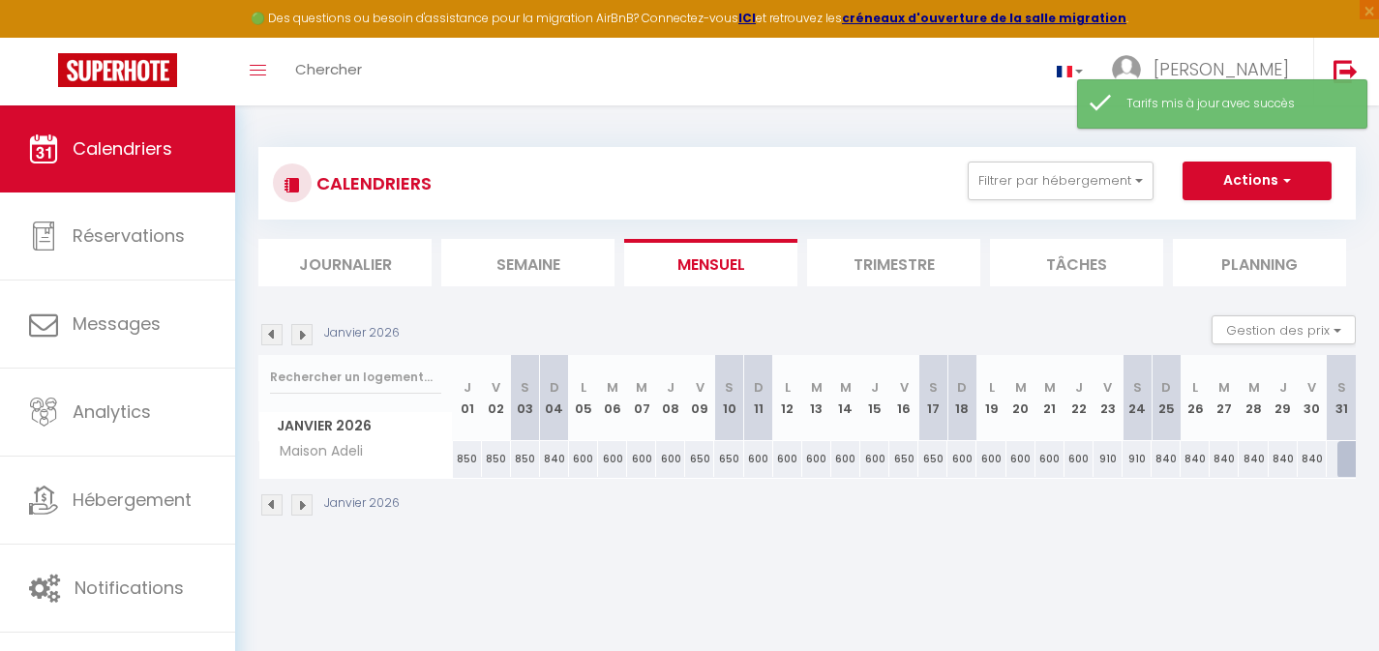
click at [1110, 464] on div "910" at bounding box center [1108, 459] width 29 height 36
type input "910"
type input "Ven 23 Janvier 2026"
type input "[DATE]"
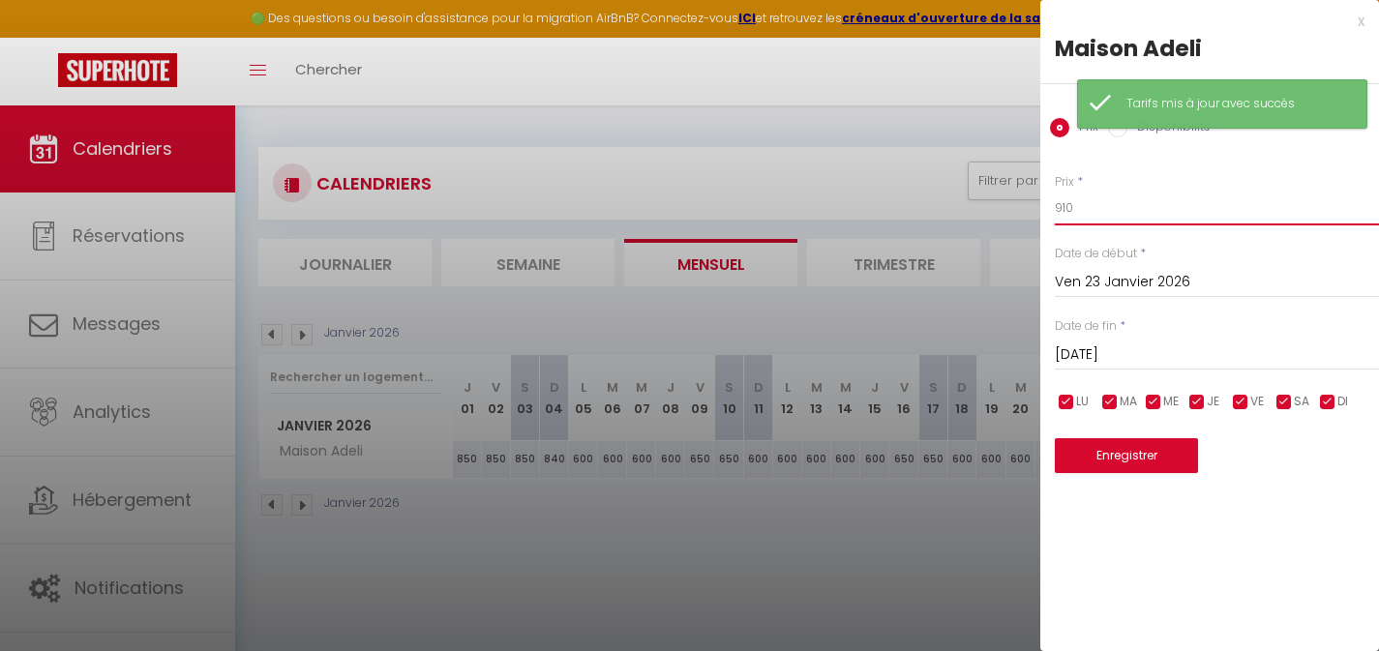
drag, startPoint x: 1076, startPoint y: 210, endPoint x: 1048, endPoint y: 207, distance: 28.2
click at [1058, 208] on input "910" at bounding box center [1217, 208] width 324 height 35
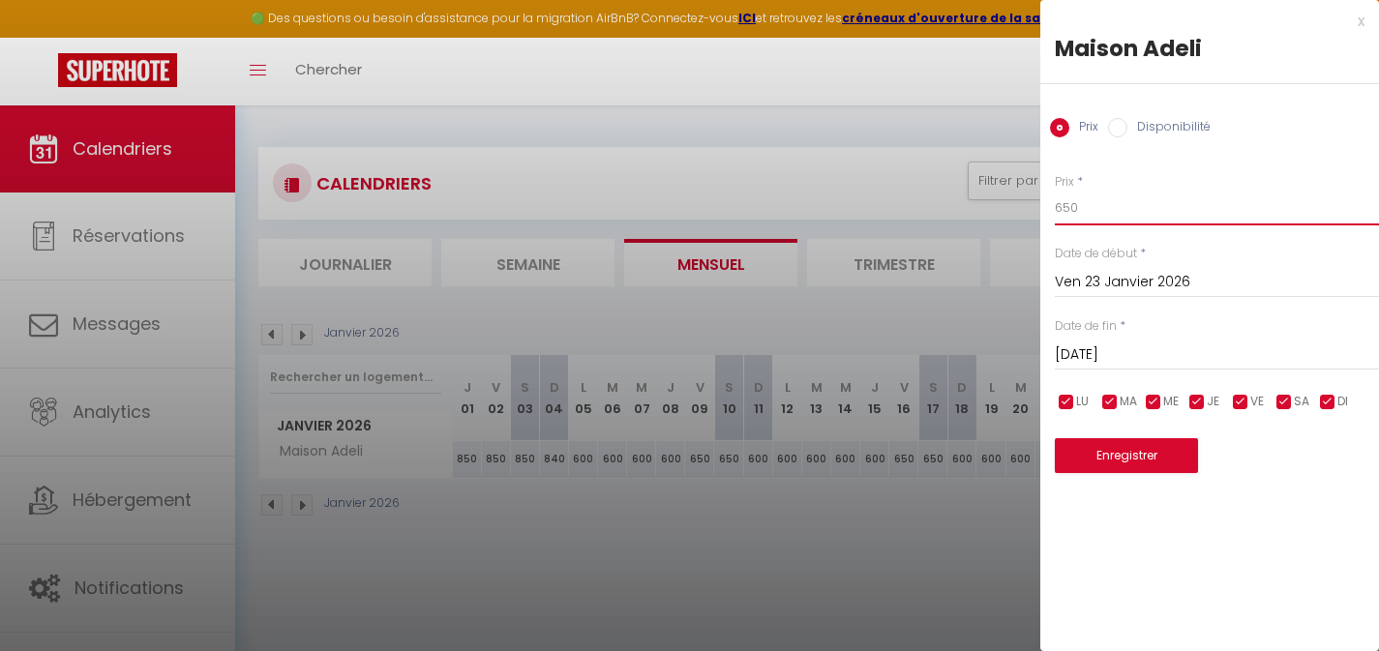
type input "650"
click at [1123, 459] on button "Enregistrer" at bounding box center [1126, 455] width 143 height 35
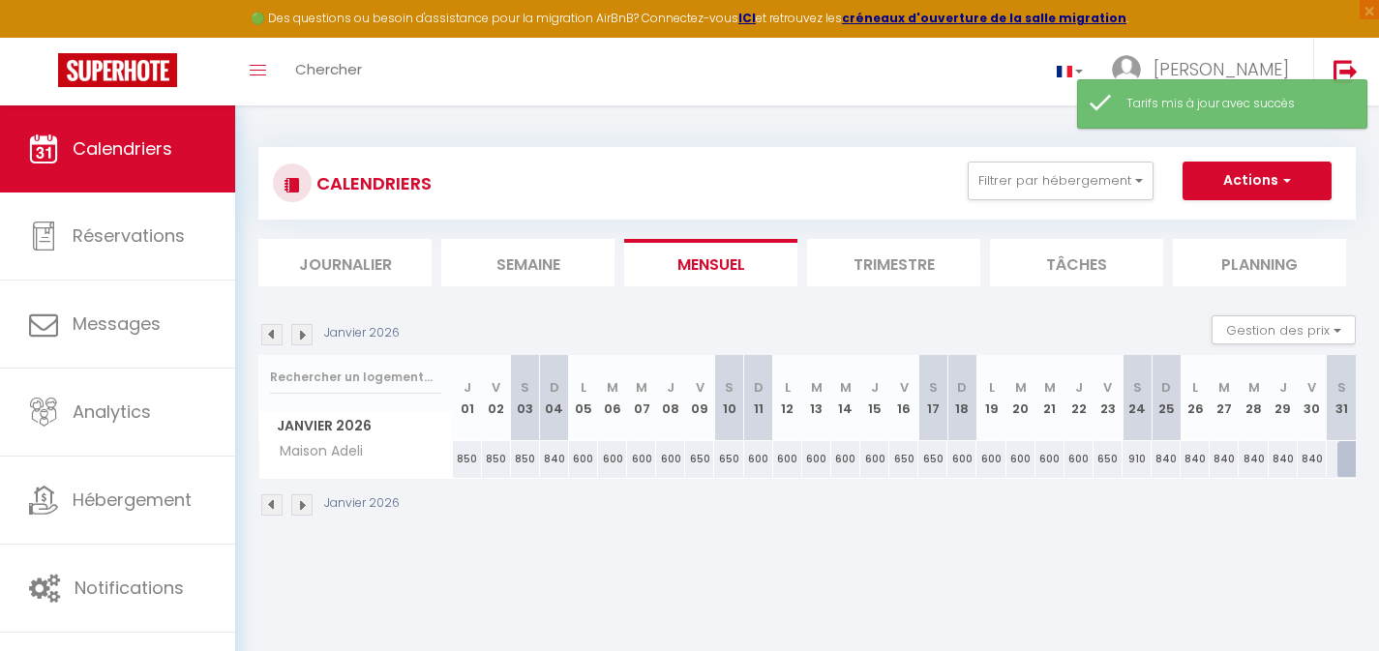
click at [1132, 462] on div "910" at bounding box center [1137, 459] width 29 height 36
type input "910"
type input "[DATE]"
type input "Dim 25 Janvier 2026"
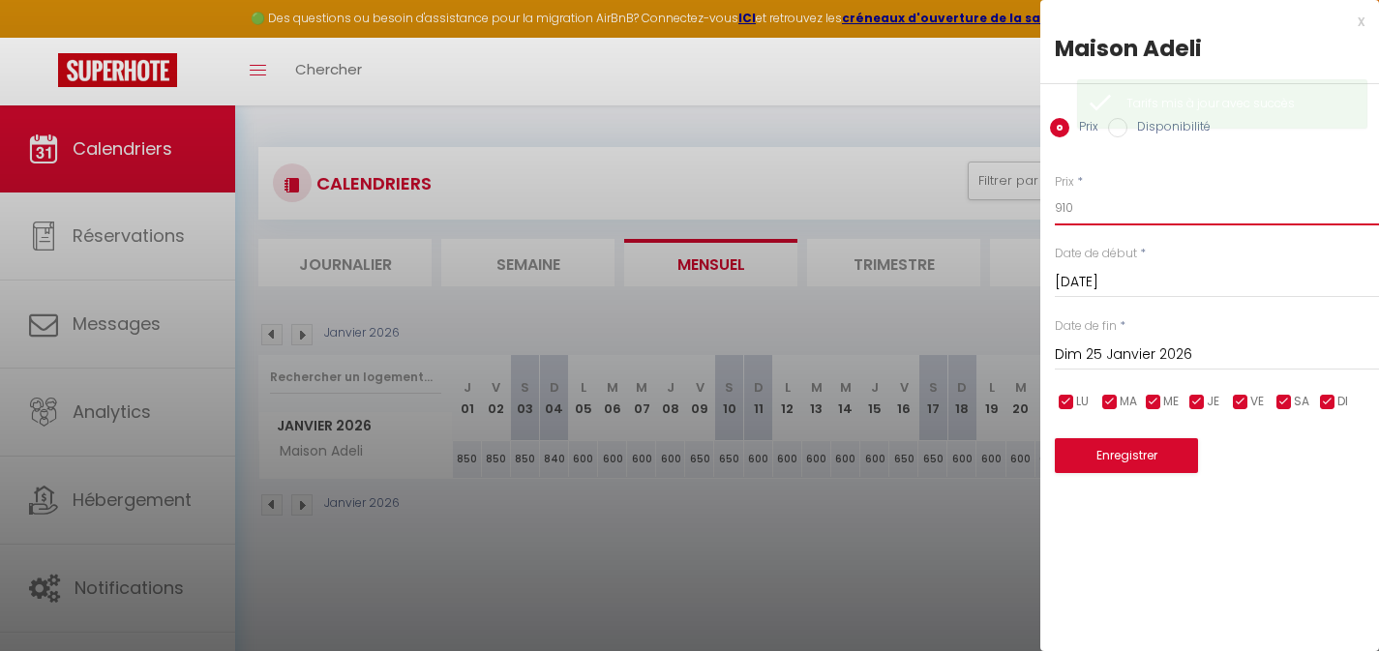
drag, startPoint x: 1070, startPoint y: 210, endPoint x: 1015, endPoint y: 207, distance: 54.3
click at [1025, 209] on body "🟢 Des questions ou besoin d'assistance pour la migration AirBnB? Connectez-vous…" at bounding box center [689, 431] width 1379 height 651
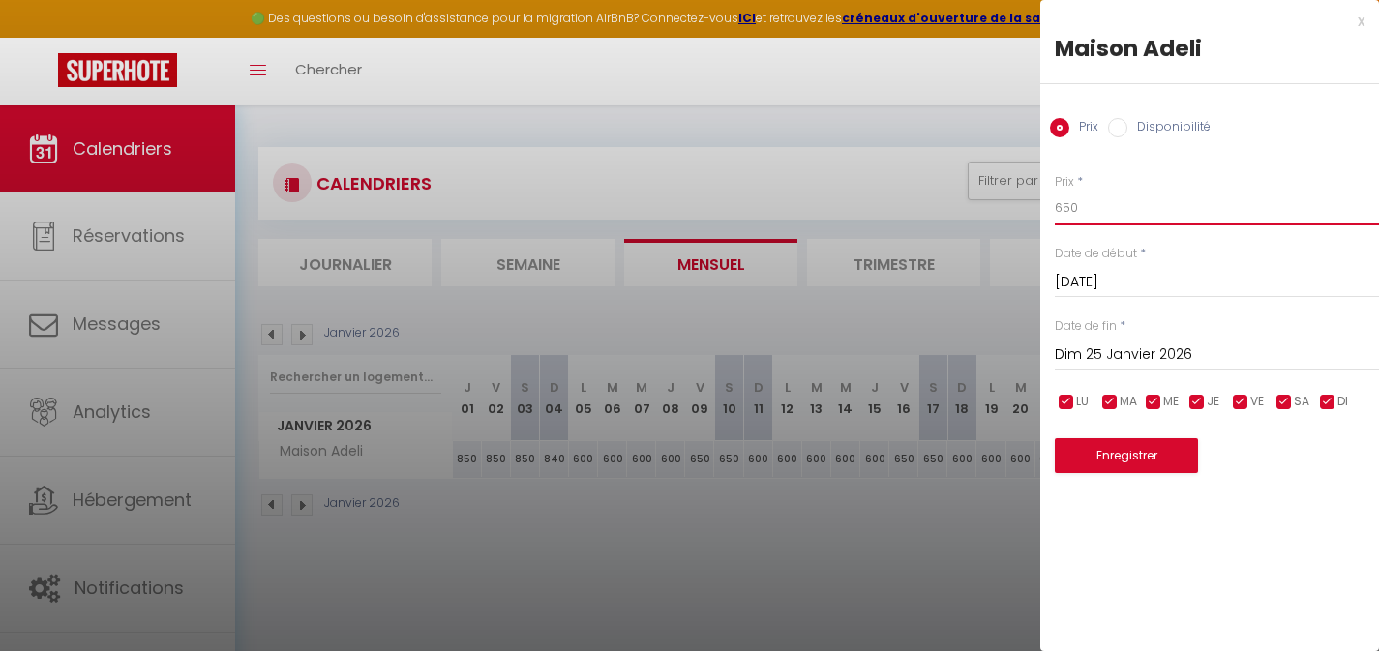
type input "650"
click at [1106, 456] on button "Enregistrer" at bounding box center [1126, 455] width 143 height 35
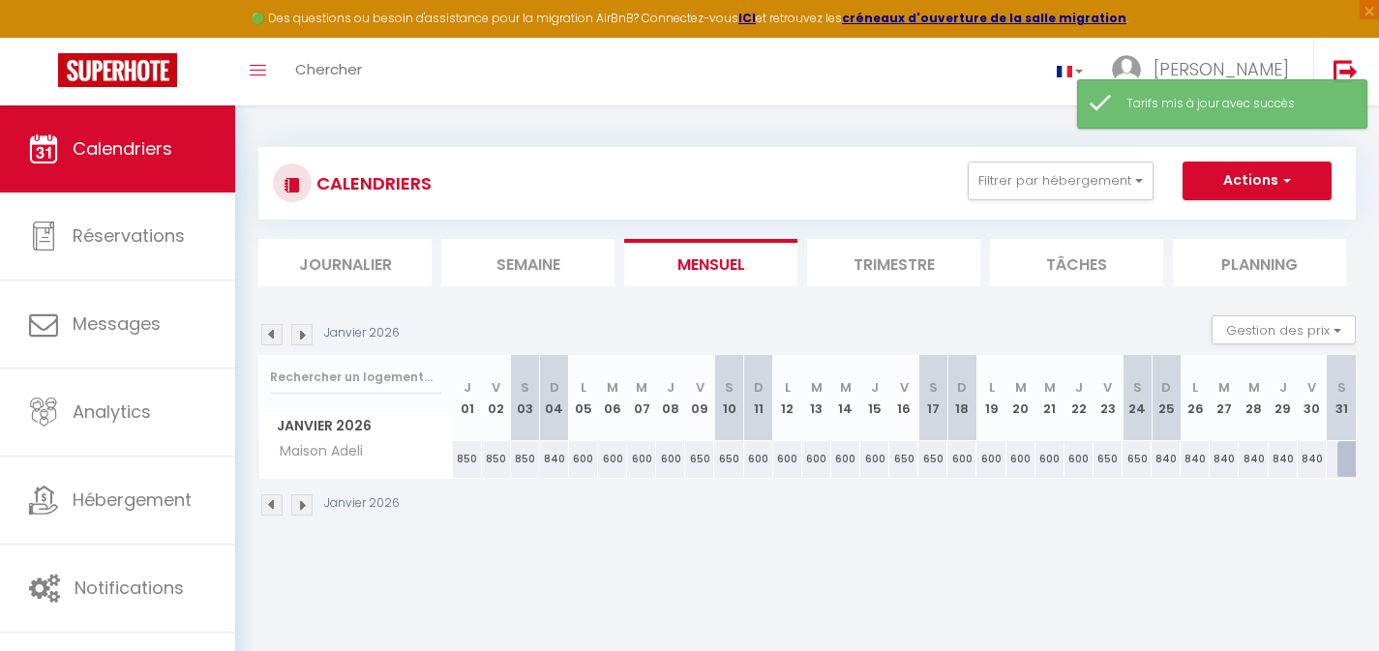
click at [1164, 461] on div "840" at bounding box center [1166, 459] width 29 height 36
type input "840"
type input "Dim 25 Janvier 2026"
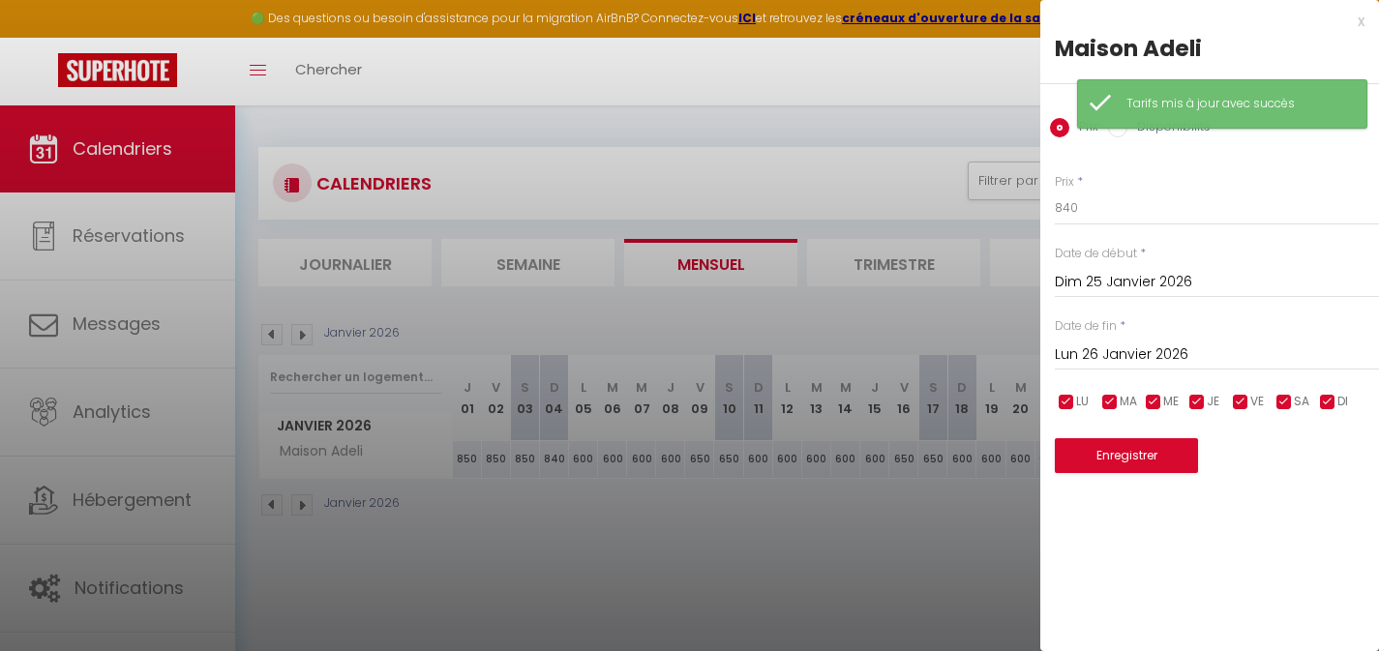
click at [1148, 351] on input "Lun 26 Janvier 2026" at bounding box center [1217, 355] width 324 height 25
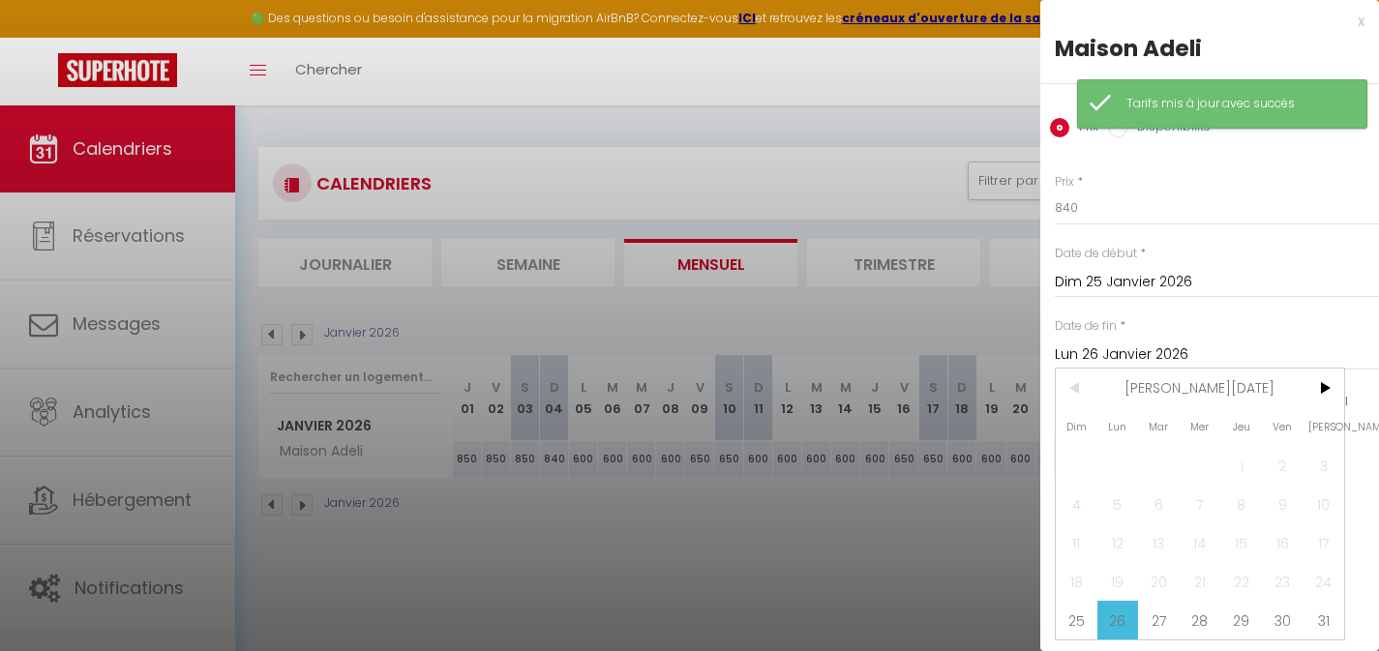
scroll to position [4, 0]
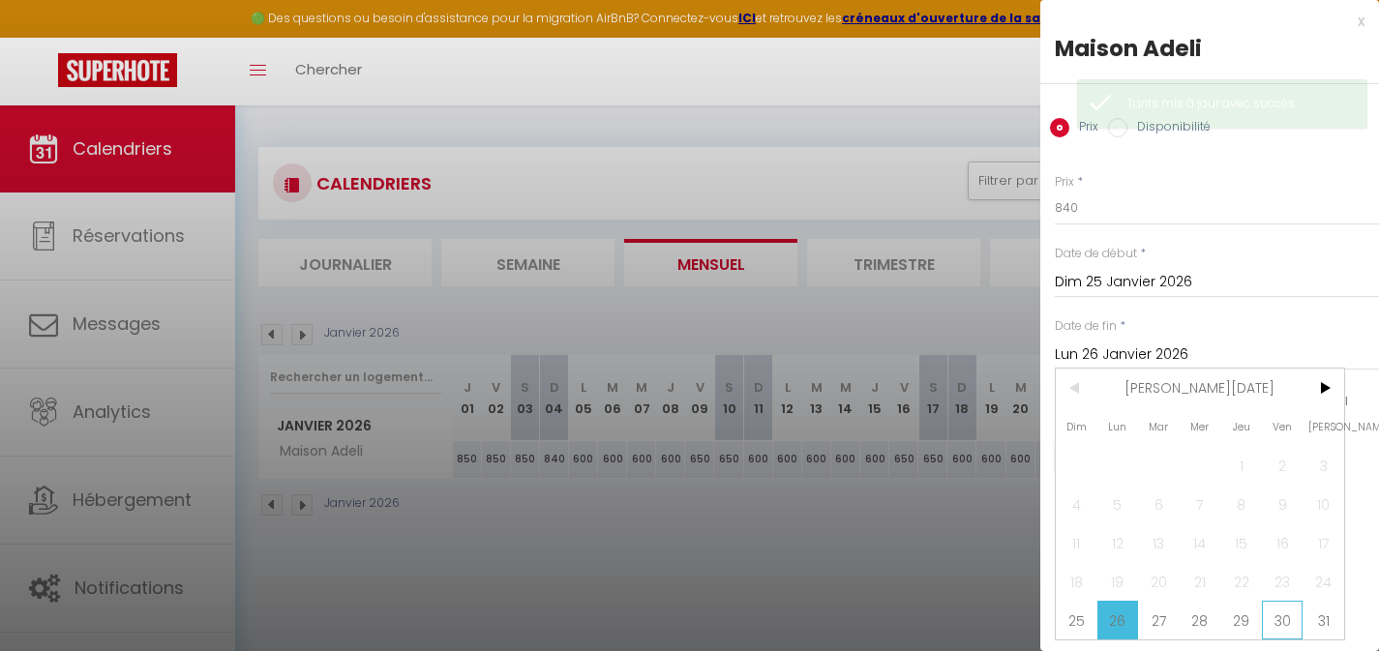
click at [1285, 620] on span "30" at bounding box center [1283, 620] width 42 height 39
type input "Ven 30 Janvier 2026"
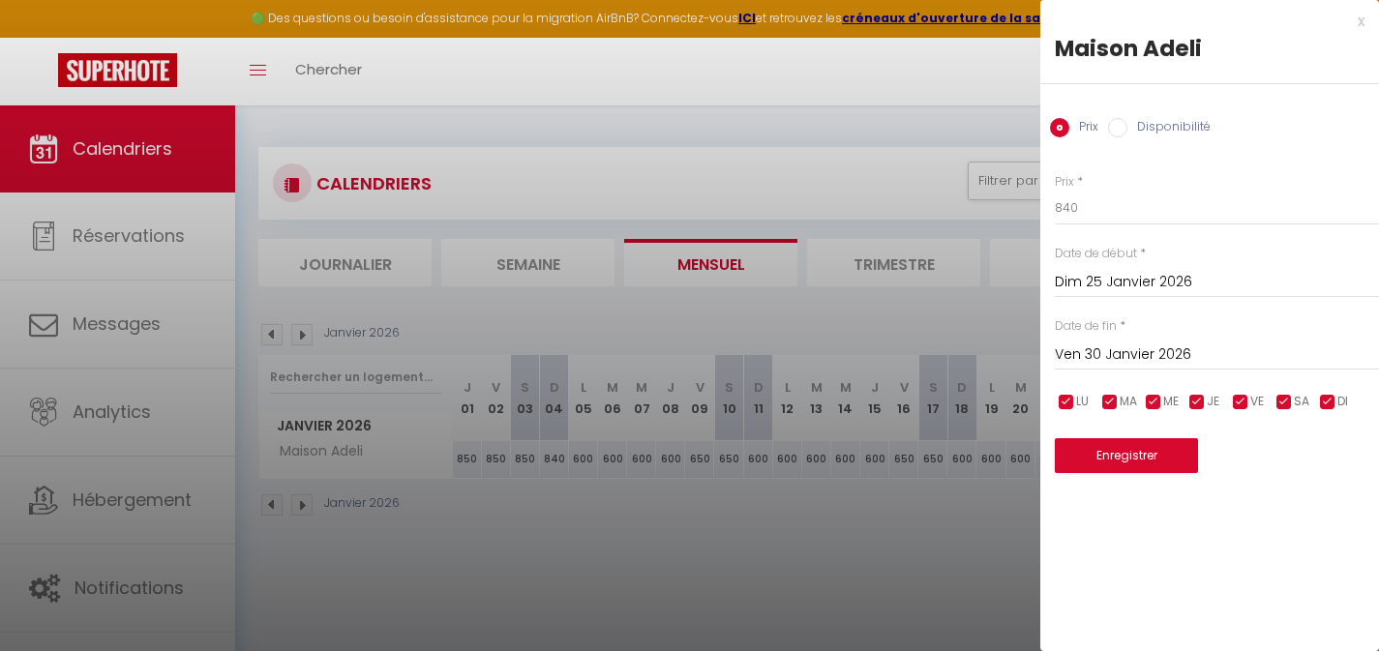
scroll to position [0, 0]
drag, startPoint x: 1073, startPoint y: 206, endPoint x: 1012, endPoint y: 196, distance: 62.7
click at [1038, 199] on body "🟢 Des questions ou besoin d'assistance pour la migration AirBnB? Connectez-vous…" at bounding box center [689, 431] width 1379 height 651
type input "600"
click at [1129, 453] on button "Enregistrer" at bounding box center [1126, 455] width 143 height 35
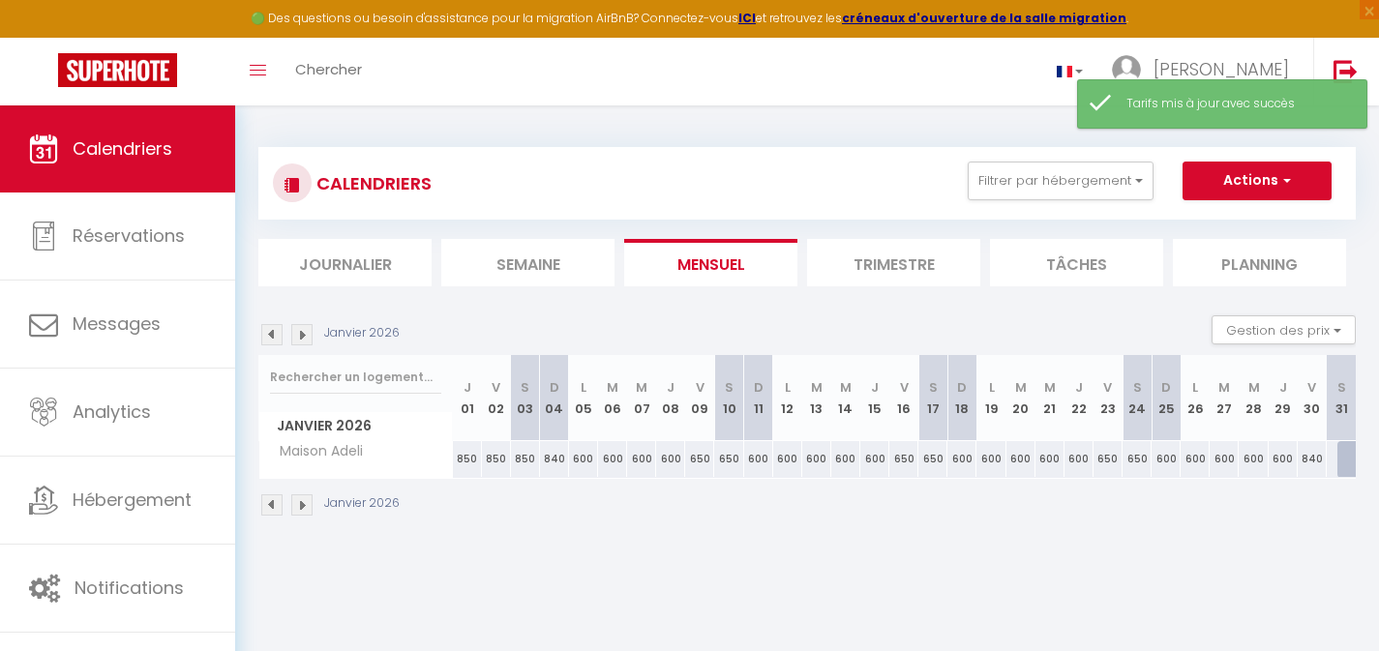
click at [1307, 463] on div "840" at bounding box center [1312, 459] width 29 height 36
type input "840"
type input "Ven 30 Janvier 2026"
type input "[DATE]"
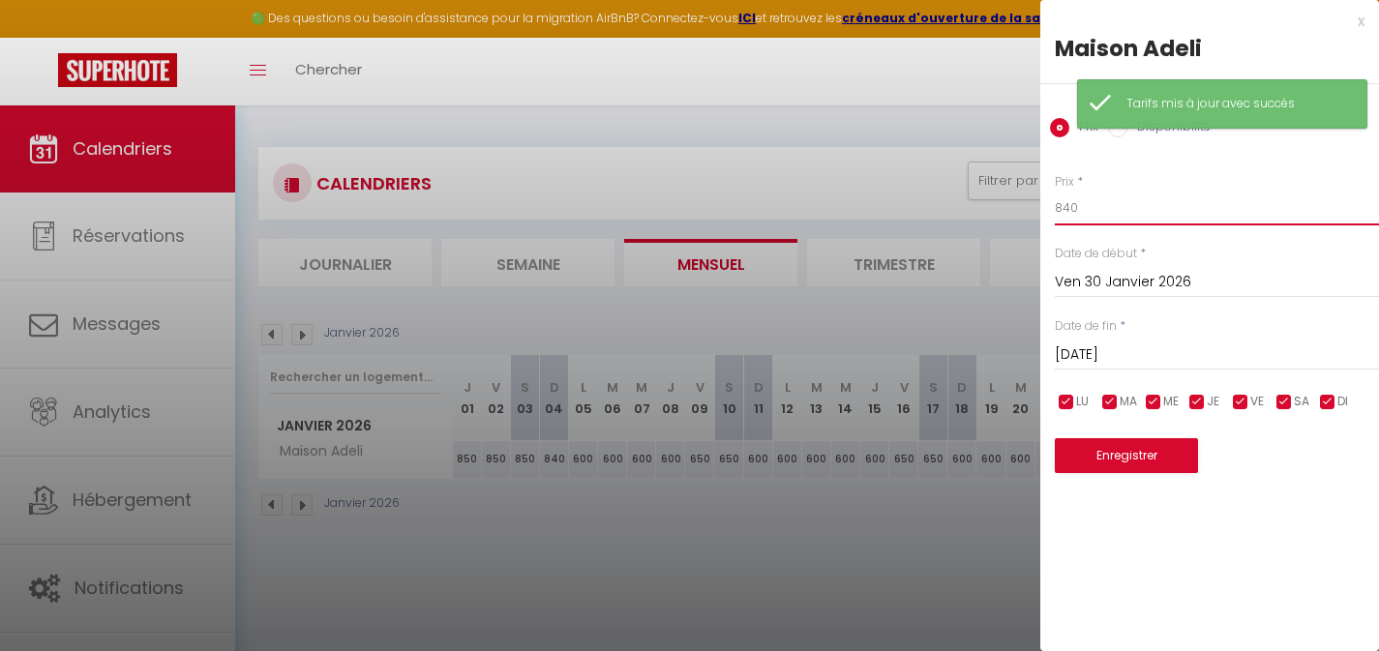
drag, startPoint x: 1072, startPoint y: 204, endPoint x: 1017, endPoint y: 205, distance: 54.2
click at [1018, 205] on body "🟢 Des questions ou besoin d'assistance pour la migration AirBnB? Connectez-vous…" at bounding box center [689, 431] width 1379 height 651
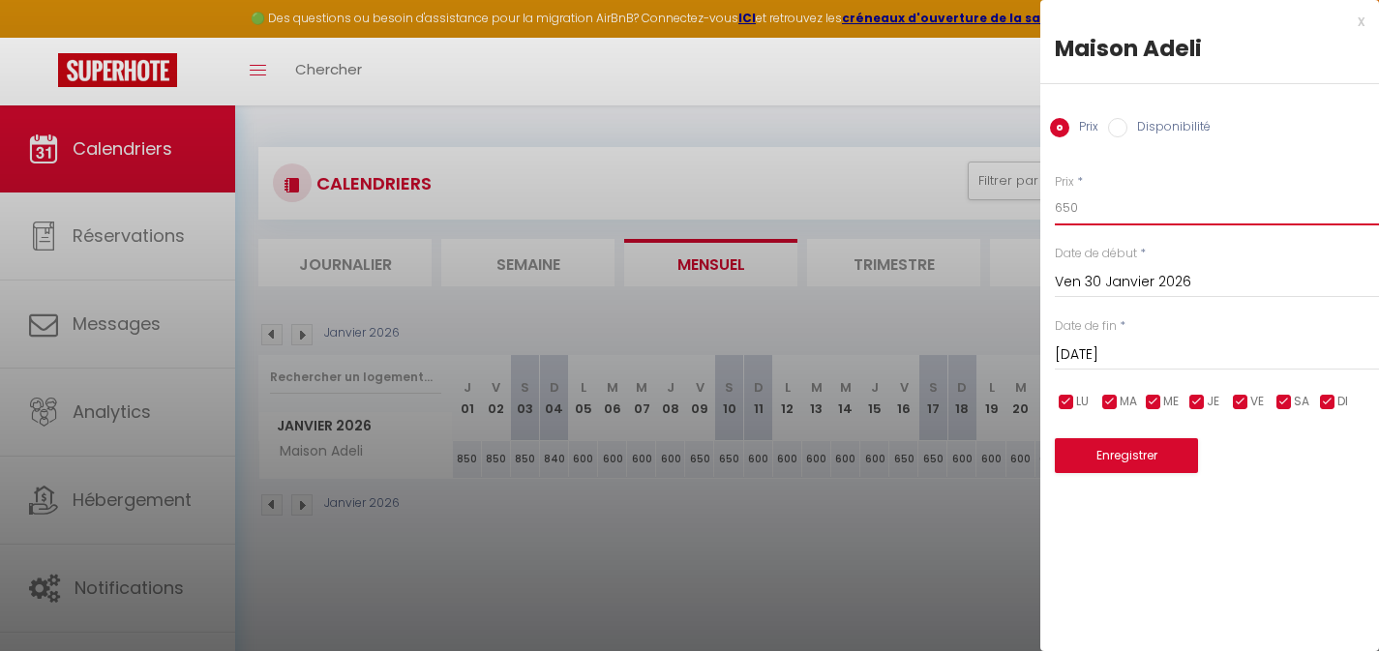
type input "650"
click at [1124, 349] on input "[DATE]" at bounding box center [1217, 355] width 324 height 25
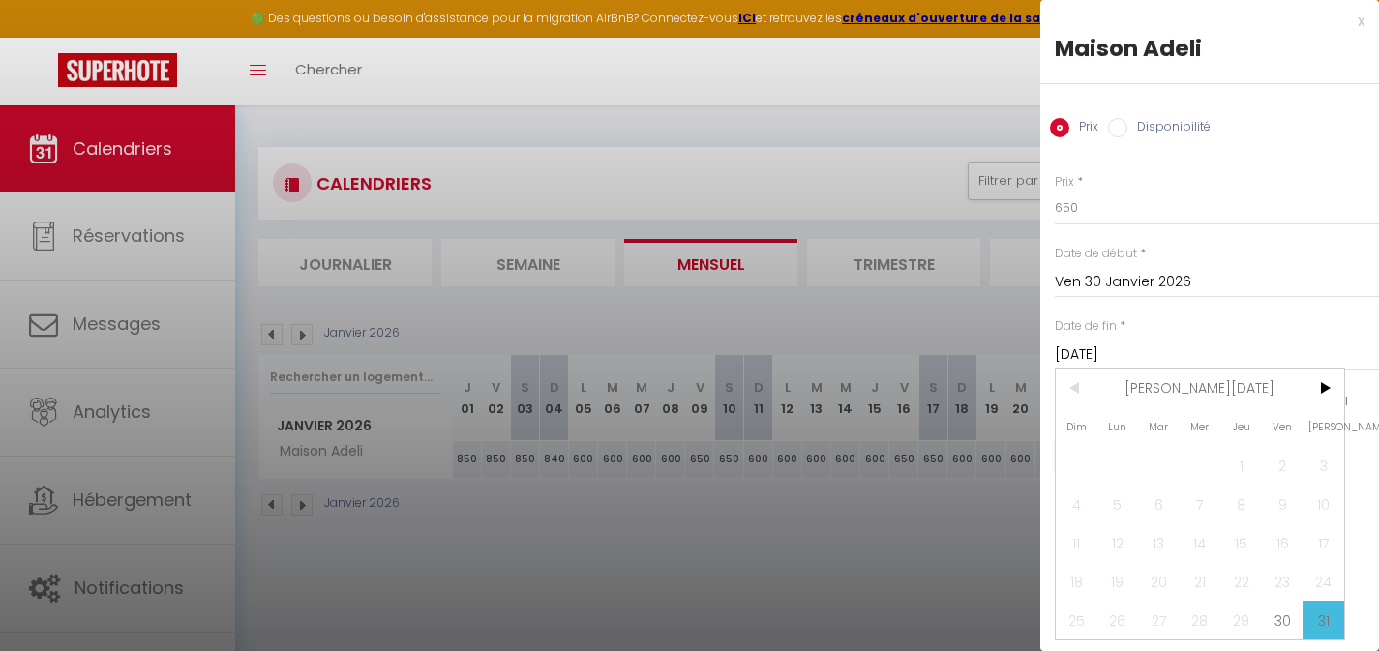
scroll to position [4, 0]
click at [1219, 310] on div "Prix * 650 Statut * Disponible Indisponible Date de début * [DATE] < [PERSON_NA…" at bounding box center [1210, 311] width 339 height 325
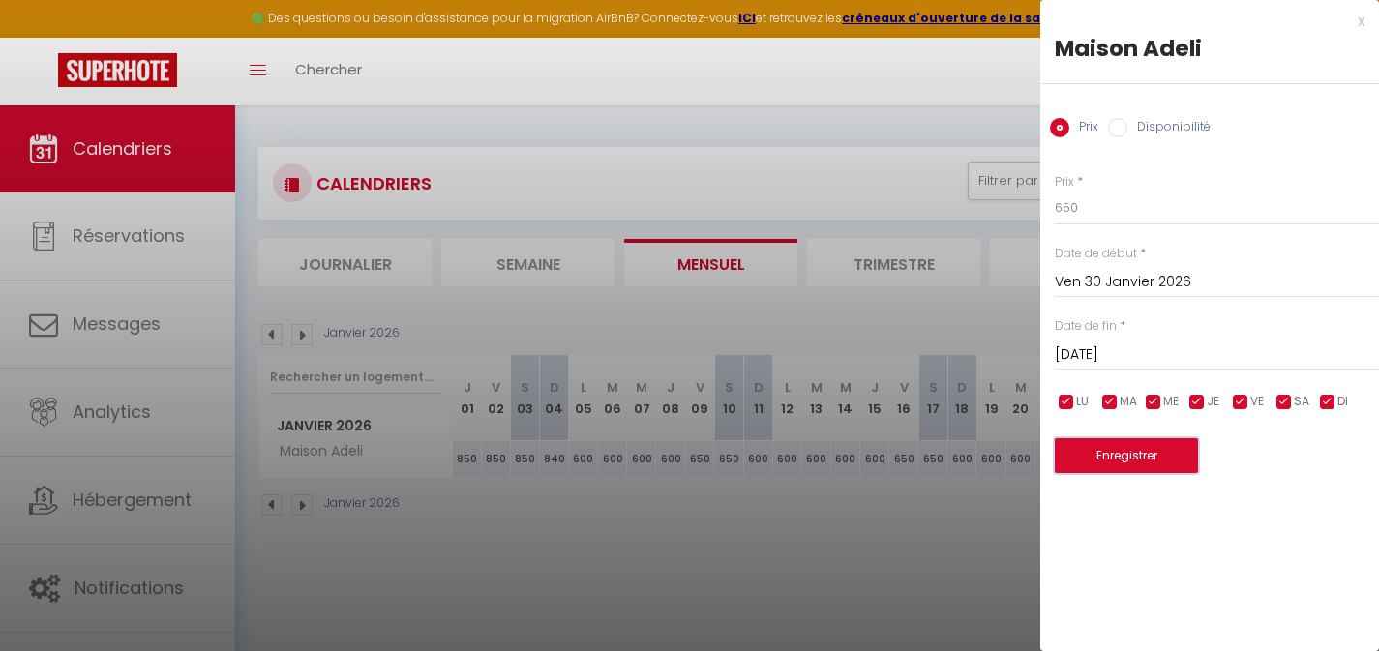
click at [1154, 468] on button "Enregistrer" at bounding box center [1126, 455] width 143 height 35
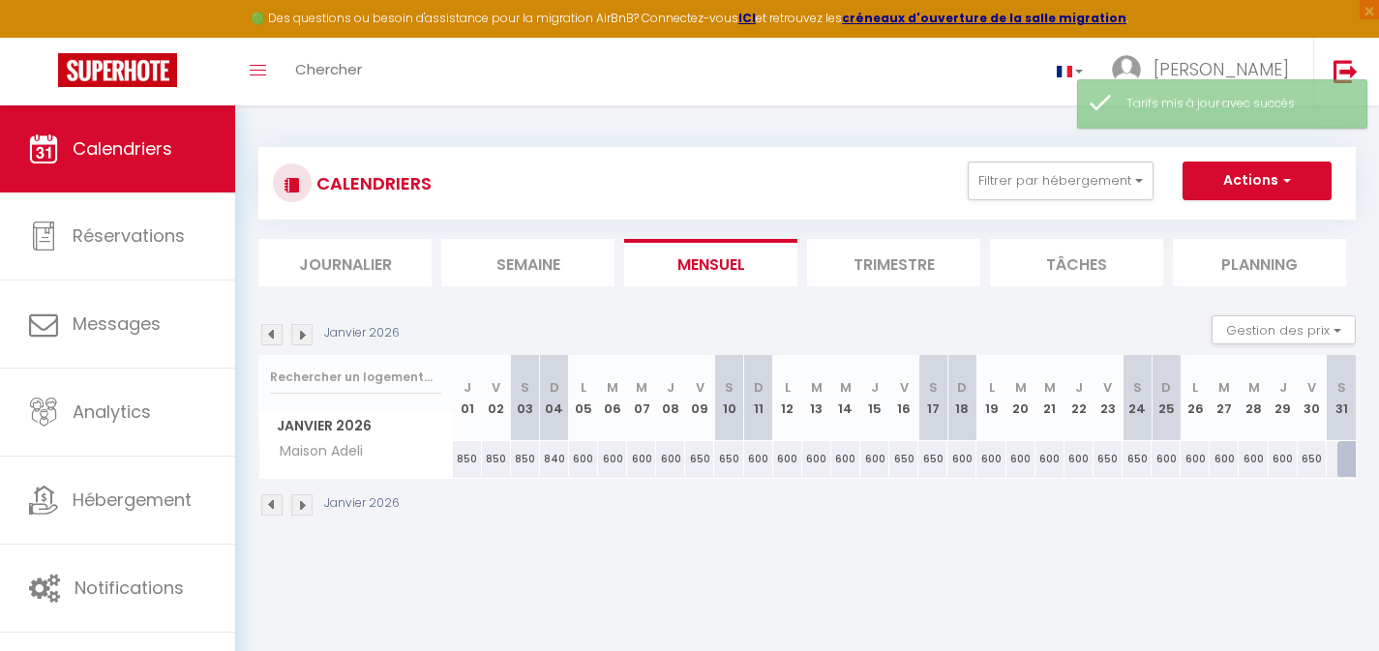
click at [299, 335] on img at bounding box center [301, 334] width 21 height 21
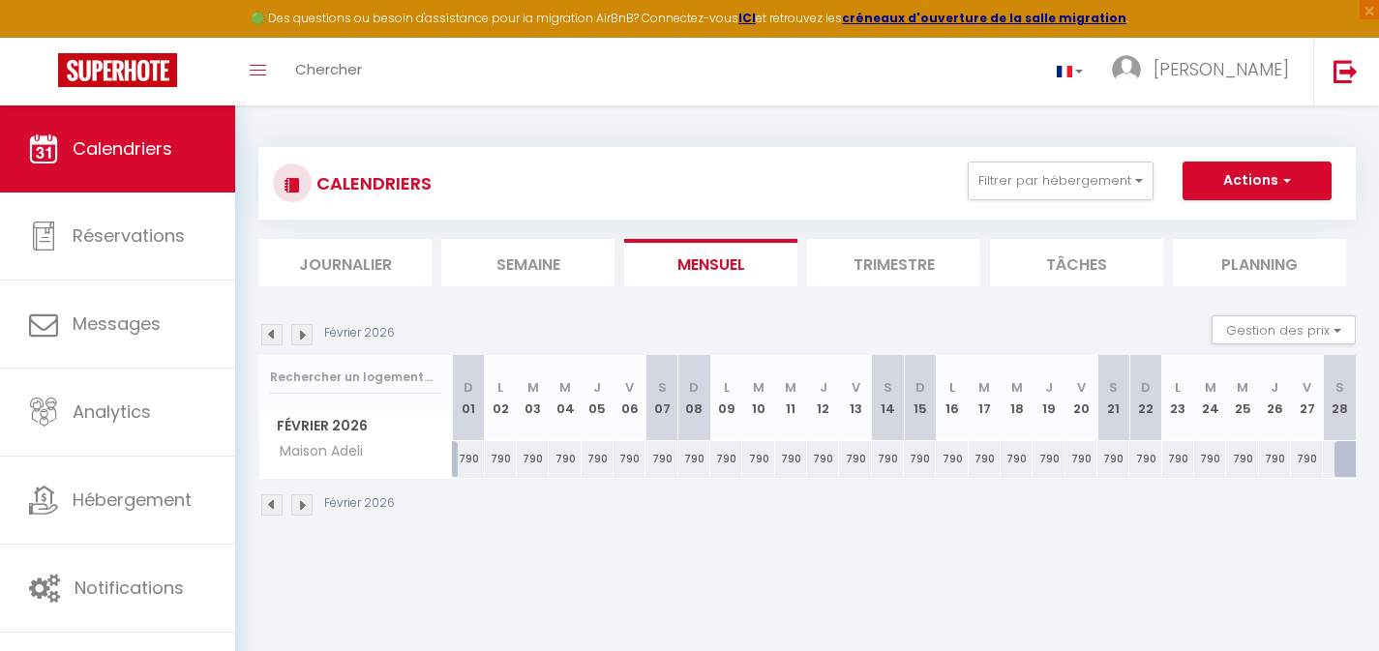
click at [471, 461] on div "790" at bounding box center [469, 459] width 32 height 36
type input "790"
type input "Dim 01 Février 2026"
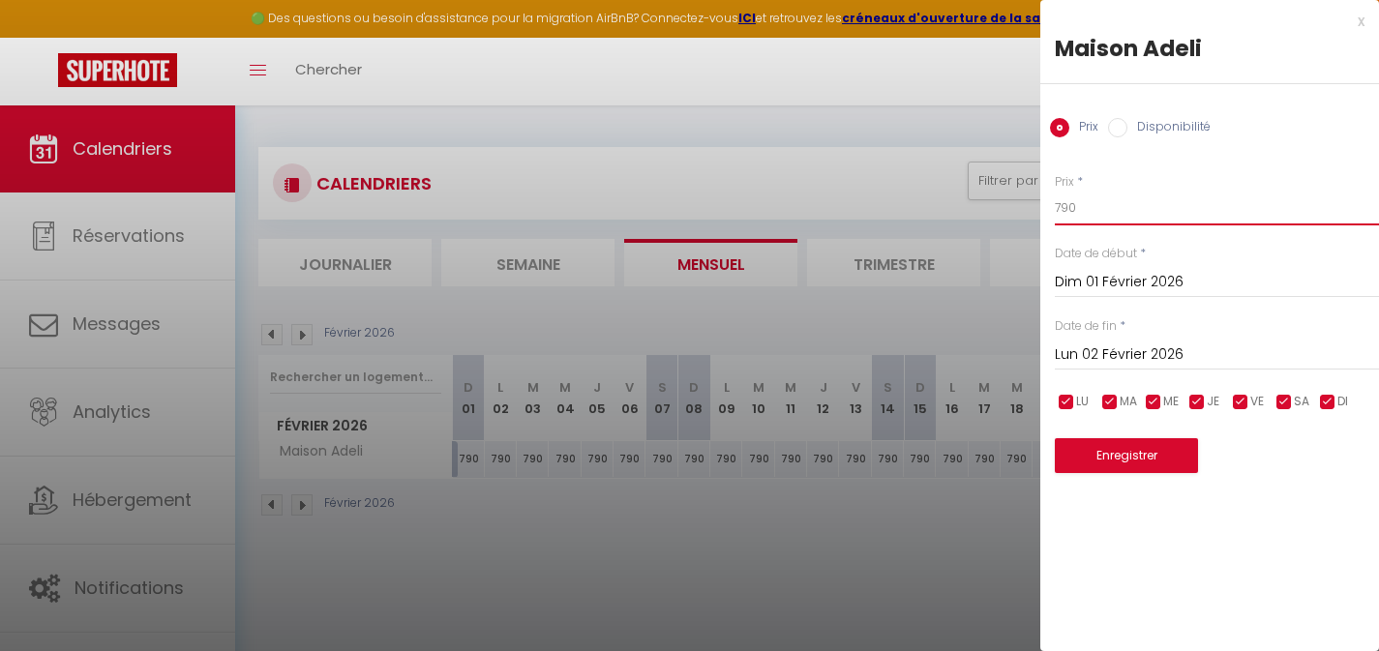
drag, startPoint x: 1081, startPoint y: 209, endPoint x: 1039, endPoint y: 207, distance: 42.6
click at [1045, 208] on div "Prix * 790 Statut * Disponible Indisponible Date de début * [DATE] < [DATE] > D…" at bounding box center [1210, 311] width 339 height 325
click at [1096, 359] on input "Lun 02 Février 2026" at bounding box center [1217, 355] width 324 height 25
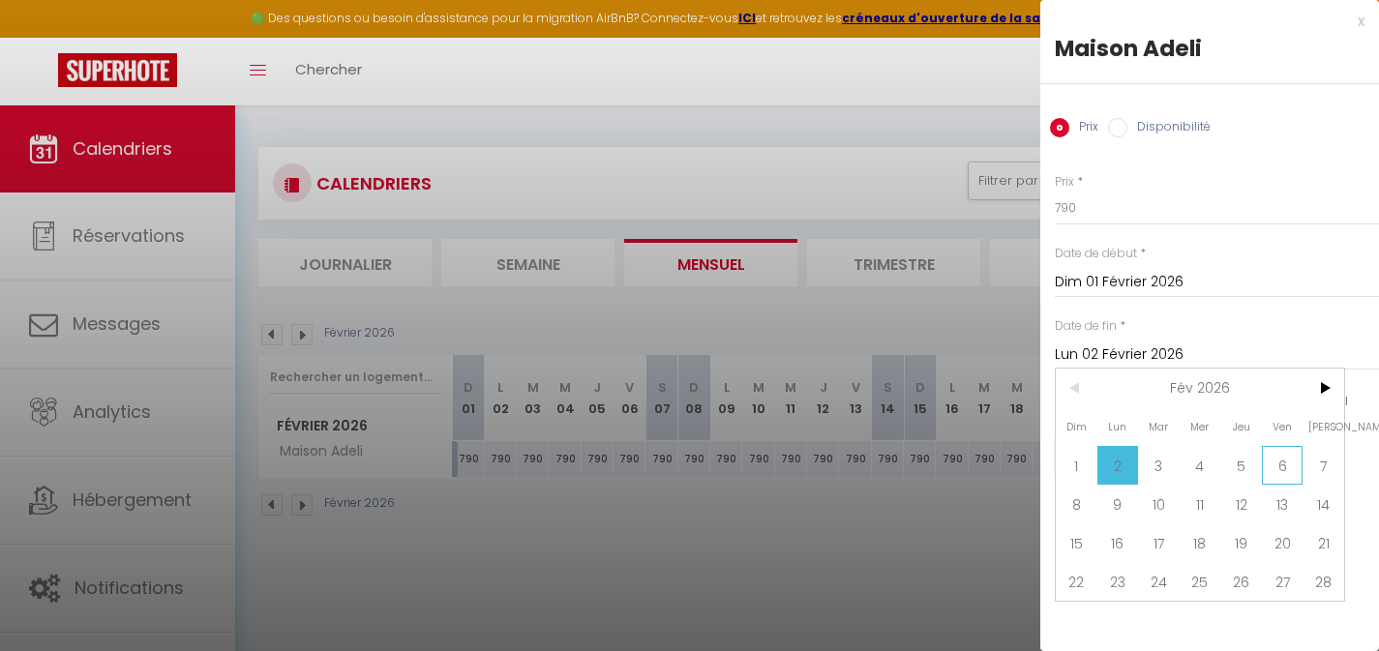
click at [1270, 458] on span "6" at bounding box center [1283, 465] width 42 height 39
type input "[DATE]"
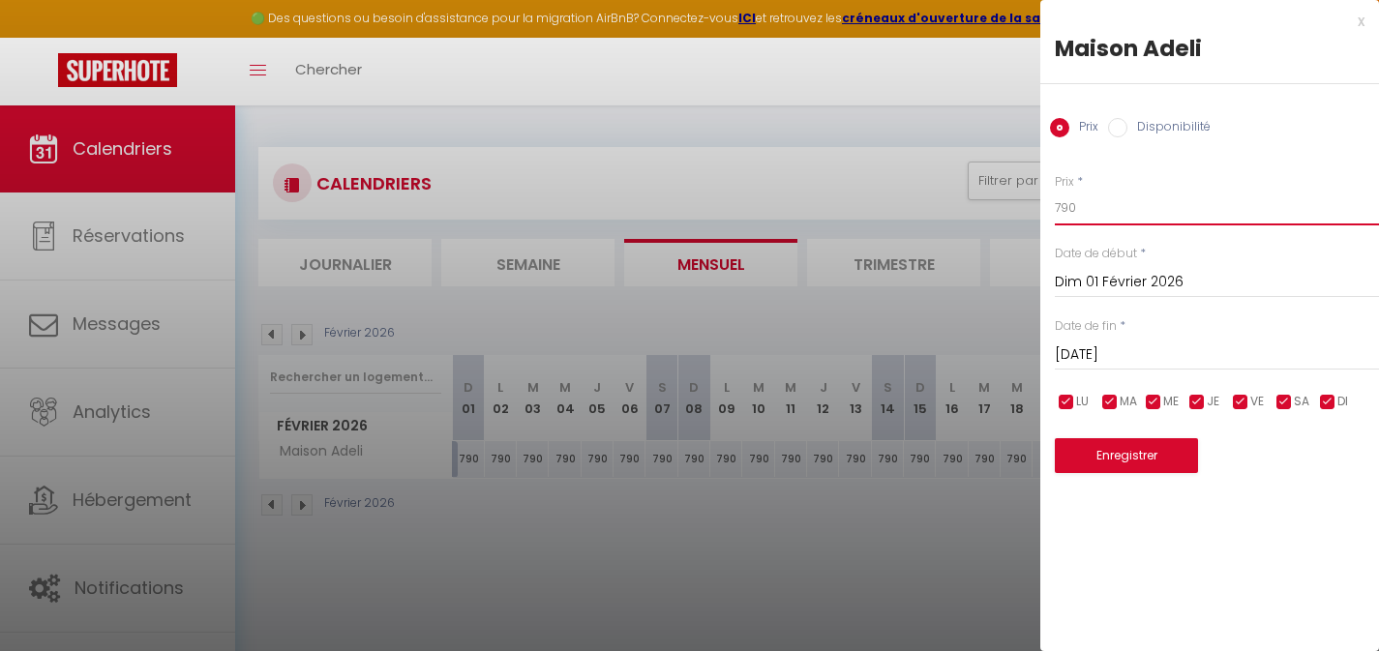
drag, startPoint x: 1090, startPoint y: 213, endPoint x: 989, endPoint y: 202, distance: 101.2
click at [1005, 205] on body "🟢 Des questions ou besoin d'assistance pour la migration AirBnB? Connectez-vous…" at bounding box center [689, 431] width 1379 height 651
type input "600"
click at [1102, 457] on button "Enregistrer" at bounding box center [1126, 455] width 143 height 35
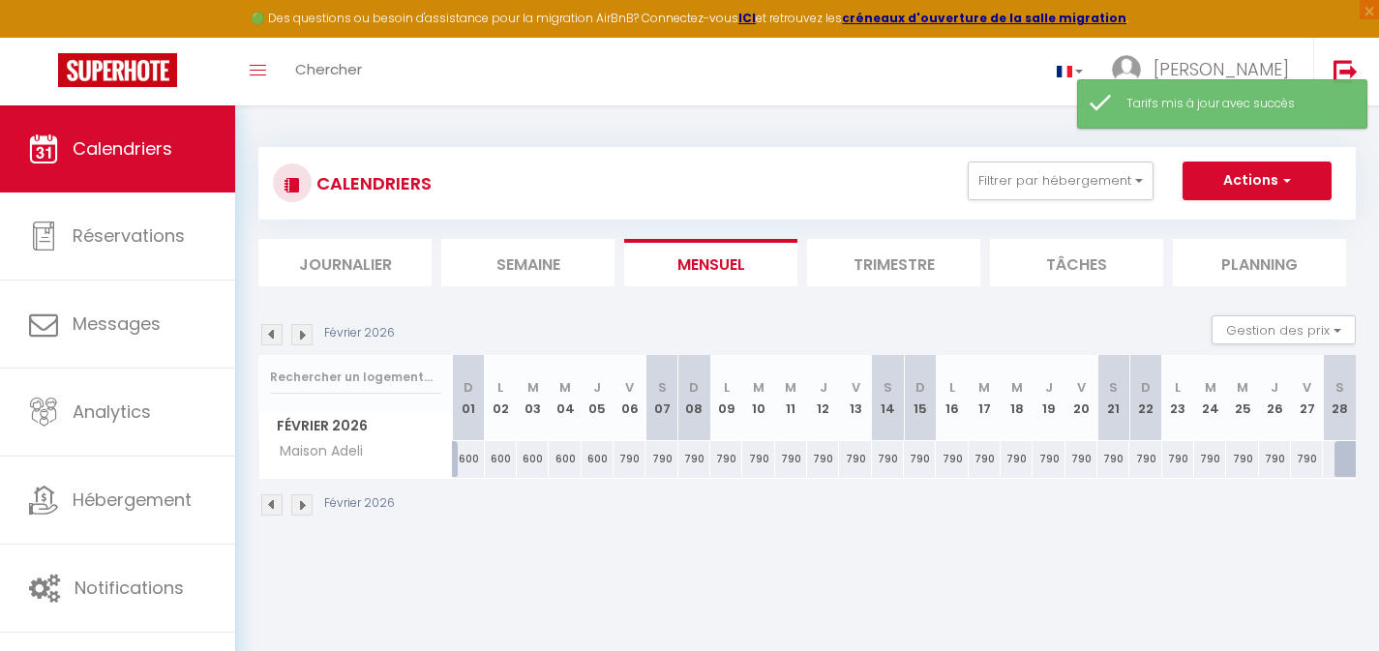
click at [629, 463] on div "790" at bounding box center [630, 459] width 32 height 36
type input "790"
type input "[DATE]"
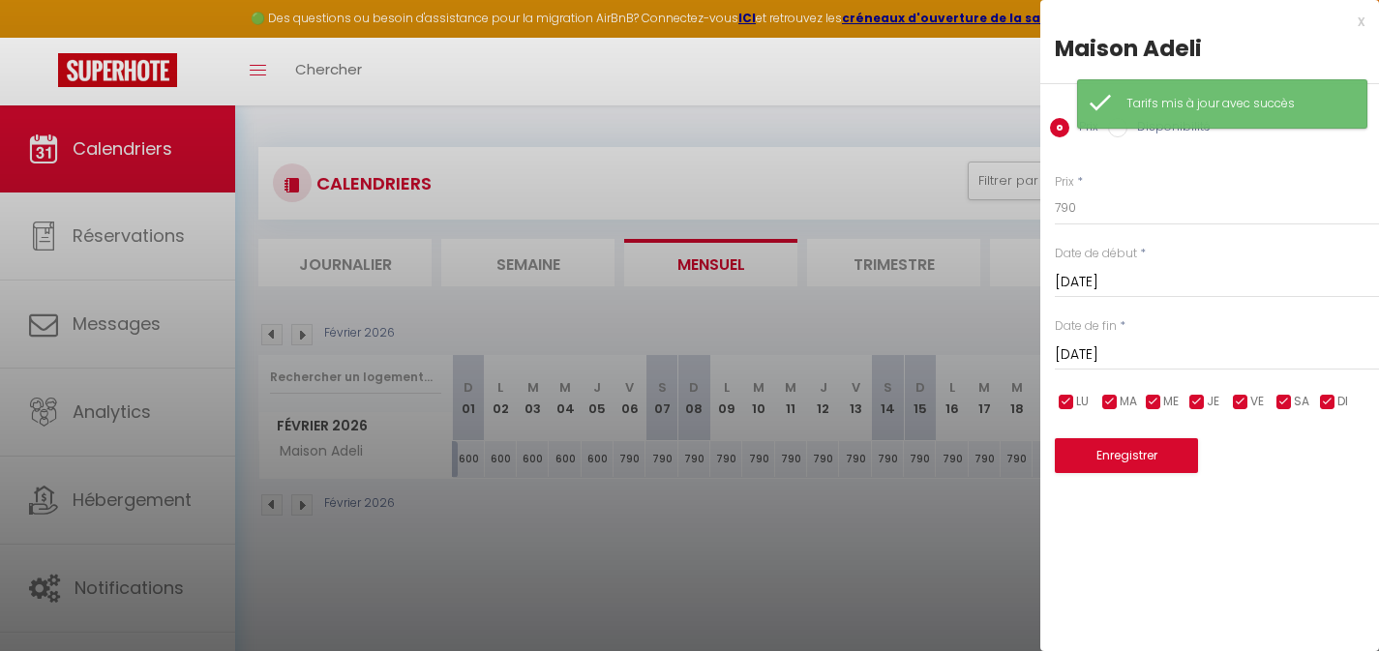
click at [1119, 355] on input "[DATE]" at bounding box center [1217, 355] width 324 height 25
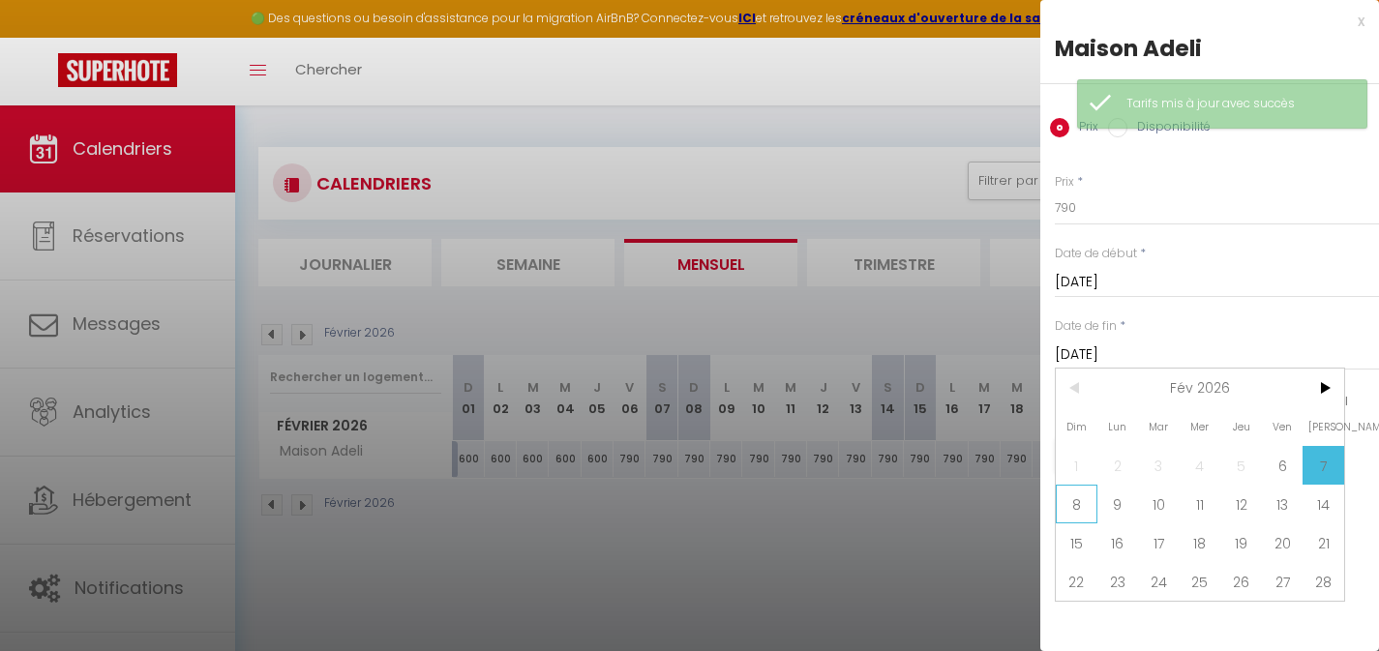
click at [1072, 500] on span "8" at bounding box center [1077, 504] width 42 height 39
type input "[DATE]"
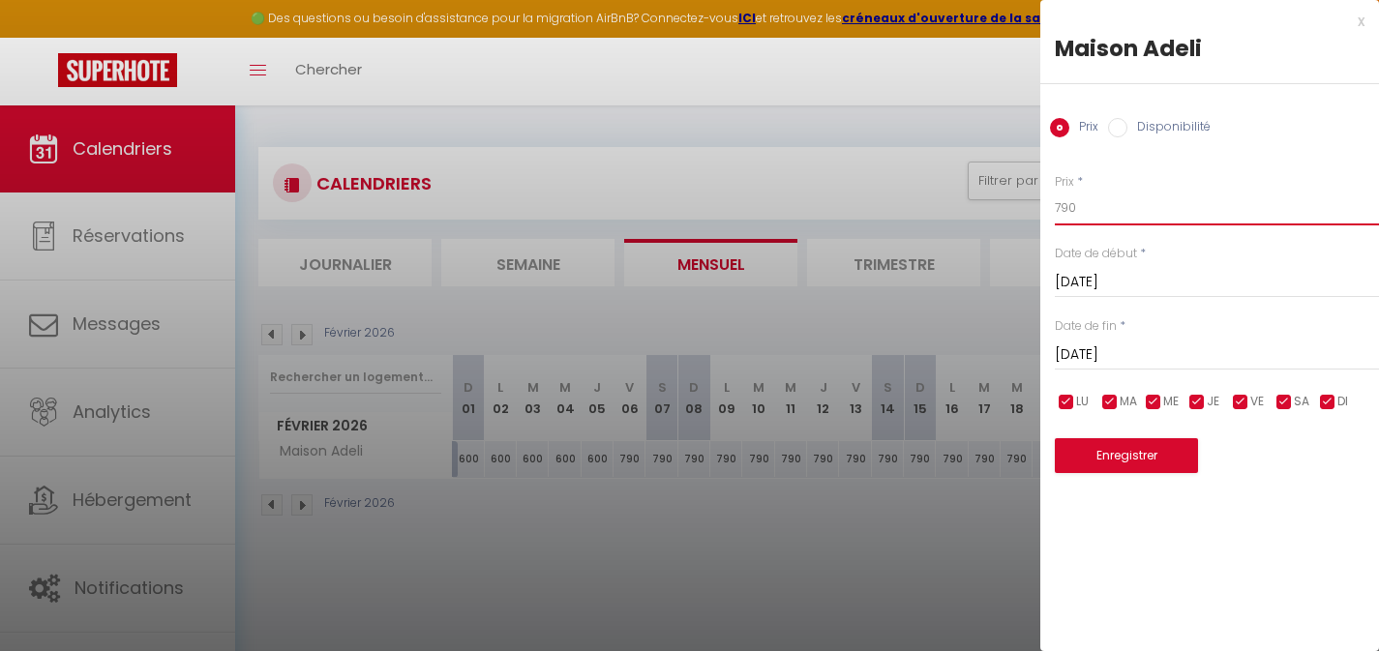
drag, startPoint x: 1089, startPoint y: 208, endPoint x: 1015, endPoint y: 201, distance: 73.9
click at [1037, 203] on body "🟢 Des questions ou besoin d'assistance pour la migration AirBnB? Connectez-vous…" at bounding box center [689, 431] width 1379 height 651
type input "650"
click at [1157, 458] on button "Enregistrer" at bounding box center [1126, 455] width 143 height 35
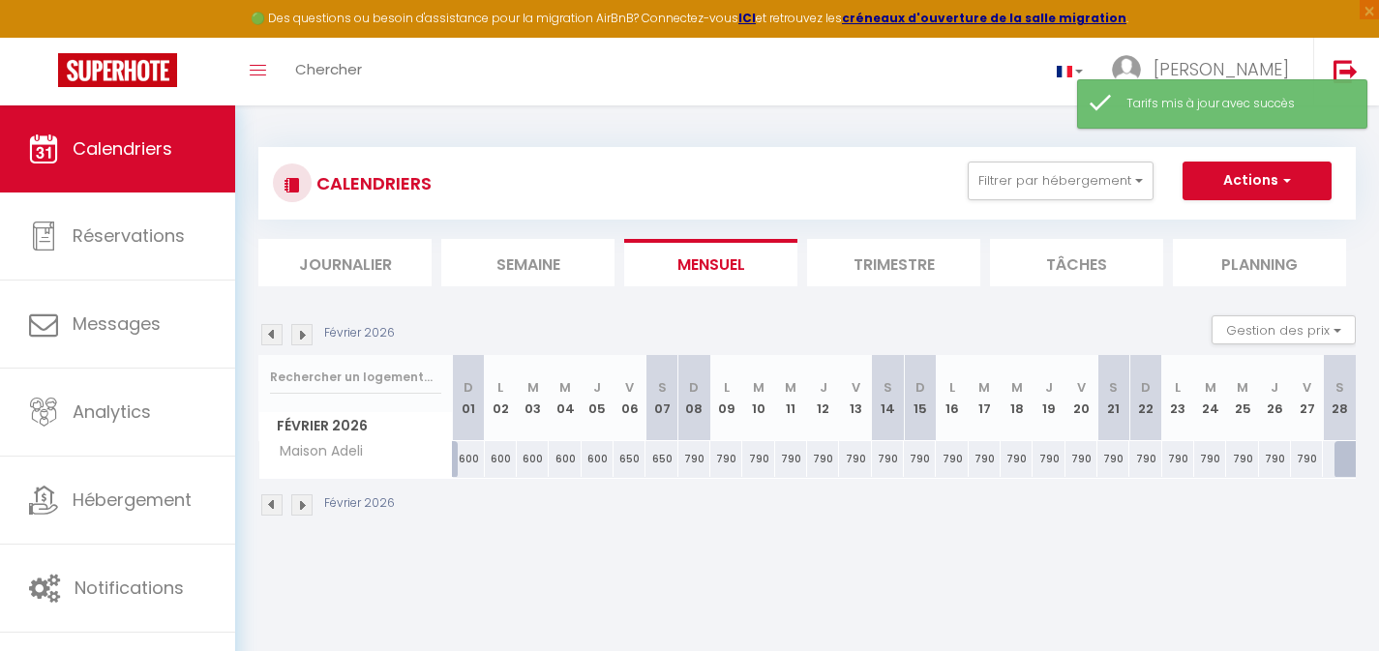
click at [692, 461] on div "790" at bounding box center [695, 459] width 32 height 36
type input "790"
type input "[DATE]"
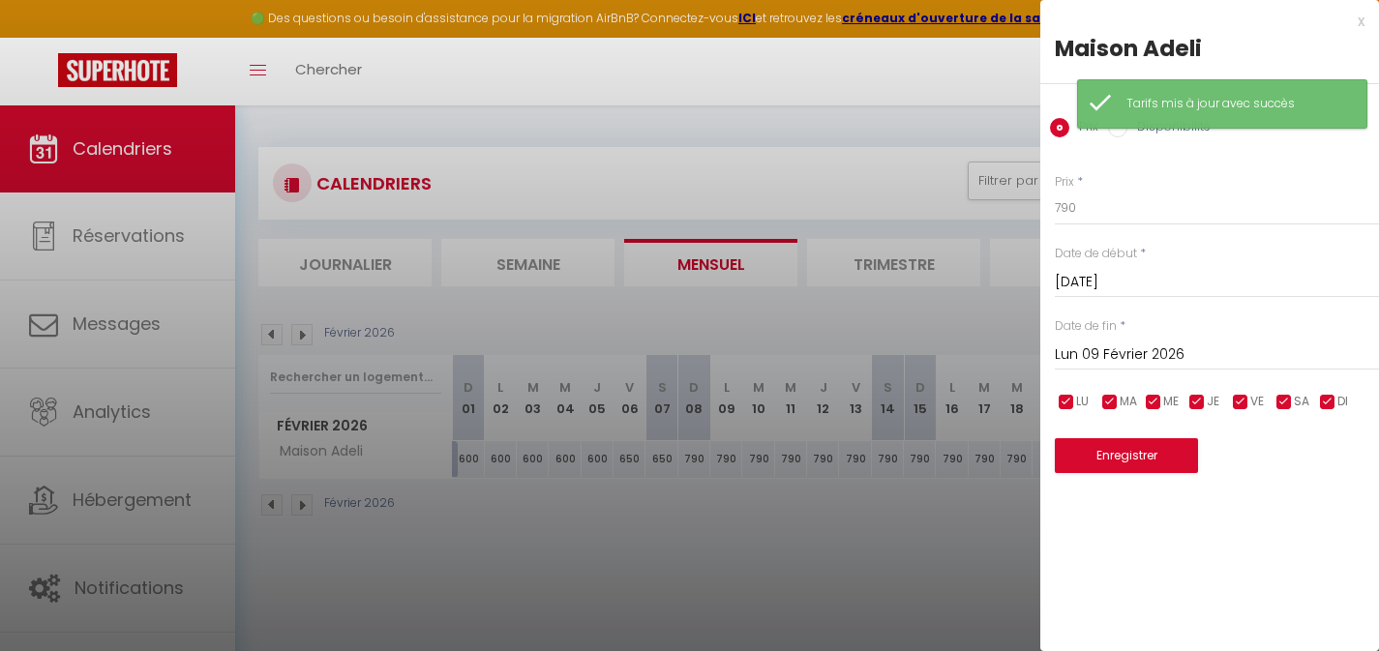
click at [1152, 348] on input "Lun 09 Février 2026" at bounding box center [1217, 355] width 324 height 25
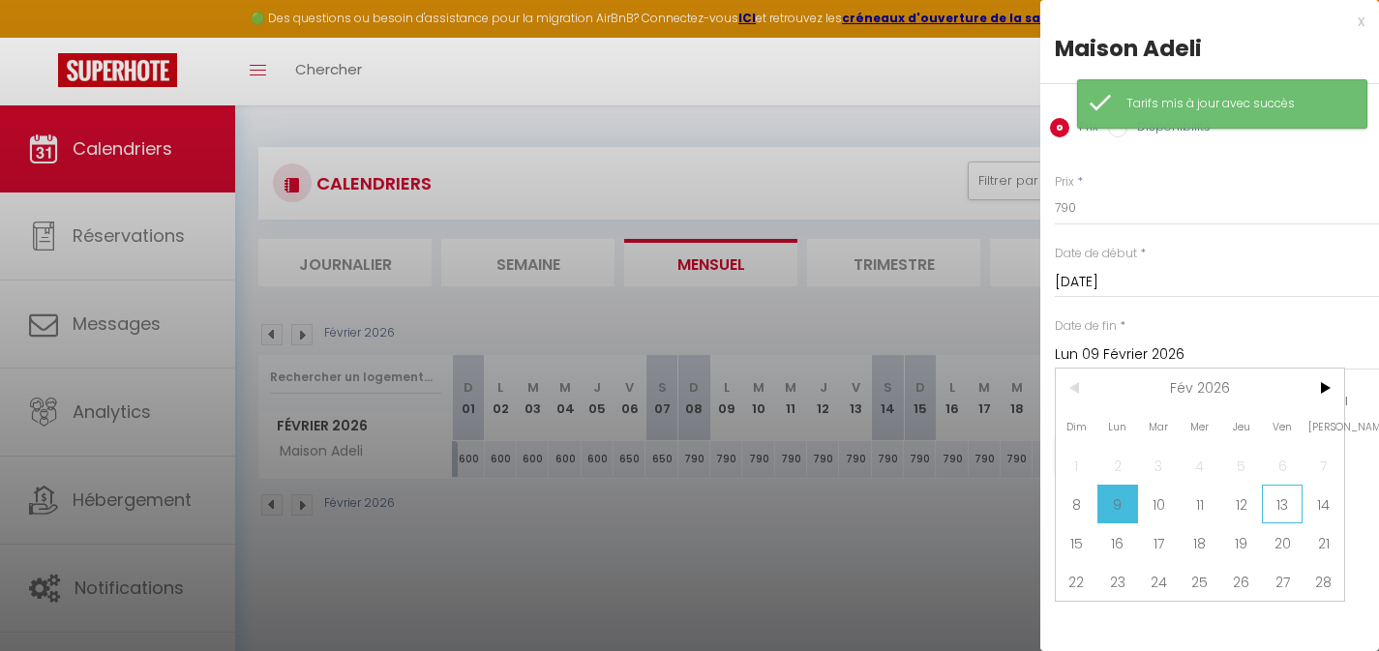
click at [1275, 506] on span "13" at bounding box center [1283, 504] width 42 height 39
type input "Ven 13 Février 2026"
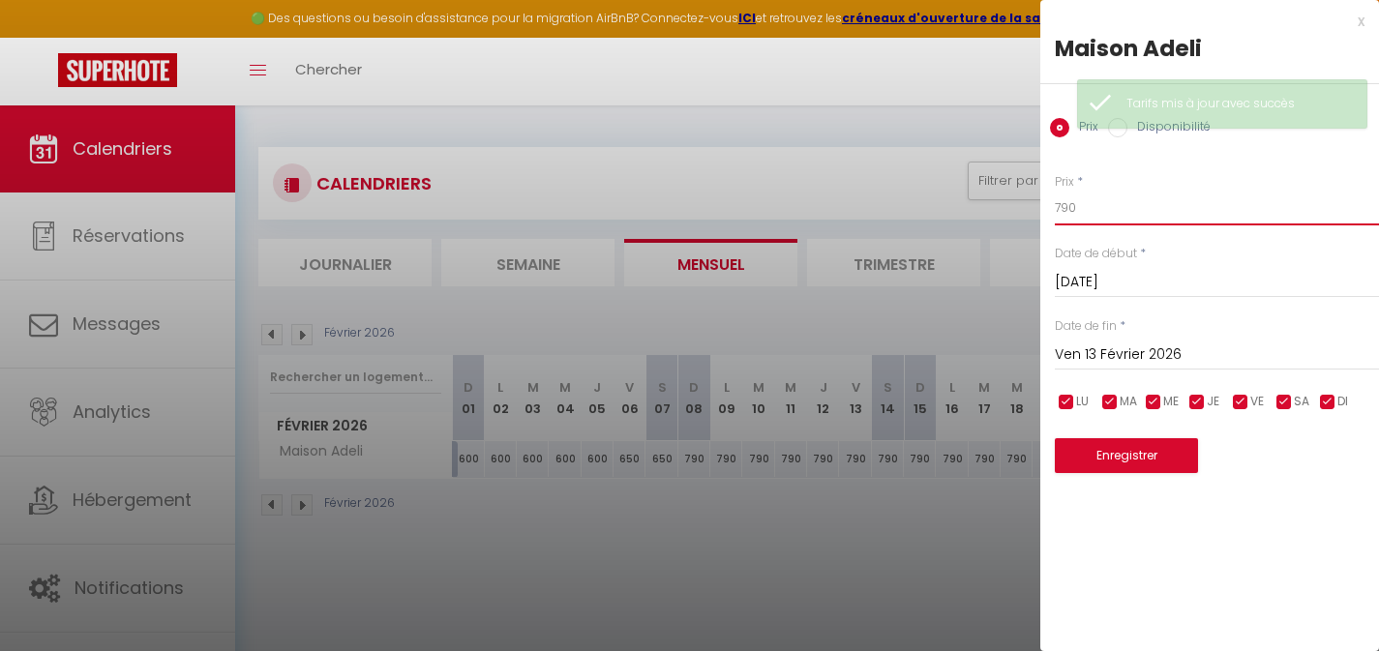
drag, startPoint x: 1102, startPoint y: 200, endPoint x: 995, endPoint y: 197, distance: 106.5
click at [1009, 199] on body "🟢 Des questions ou besoin d'assistance pour la migration AirBnB? Connectez-vous…" at bounding box center [689, 431] width 1379 height 651
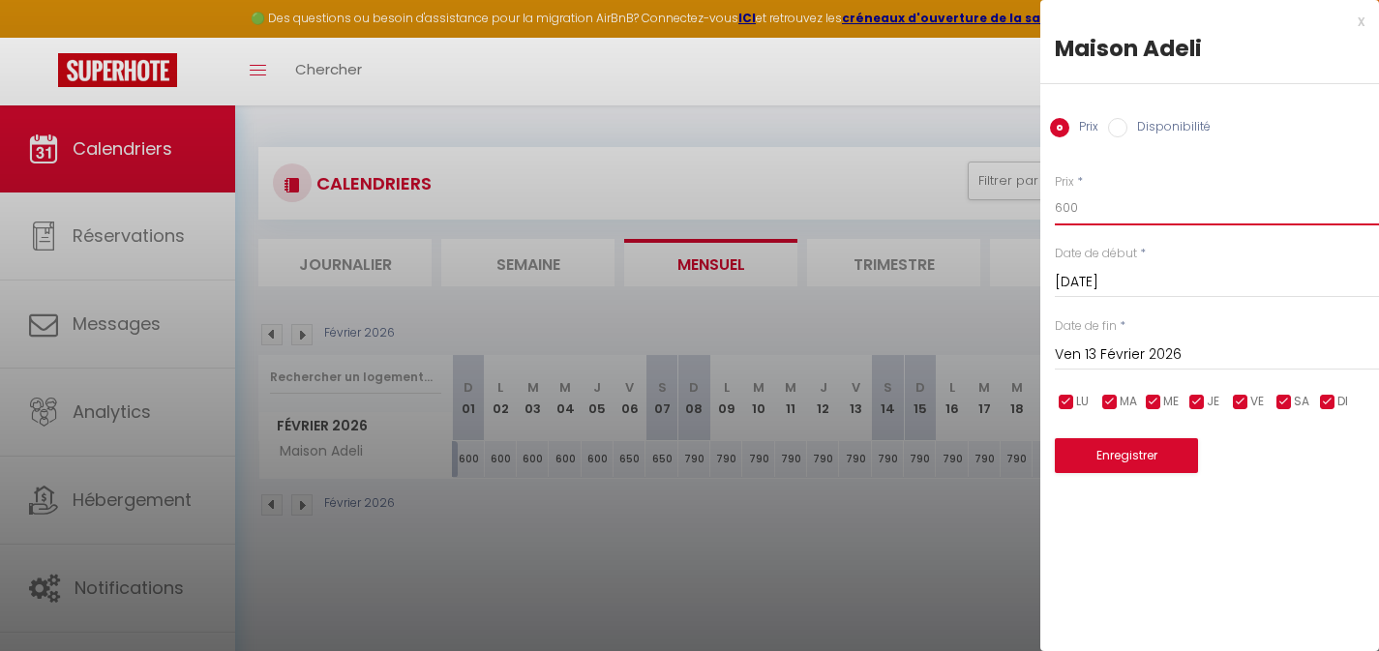
type input "600"
click at [1115, 466] on button "Enregistrer" at bounding box center [1126, 455] width 143 height 35
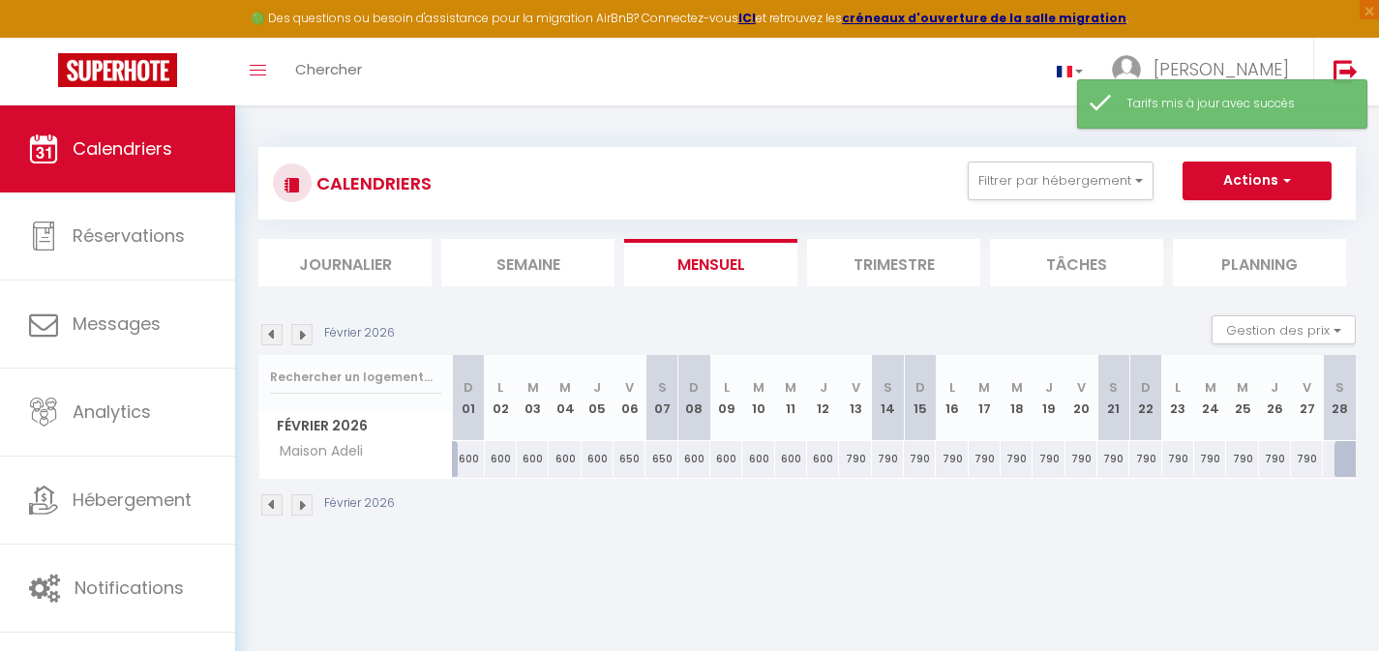
click at [852, 465] on div "790" at bounding box center [855, 459] width 32 height 36
type input "790"
type input "Ven 13 Février 2026"
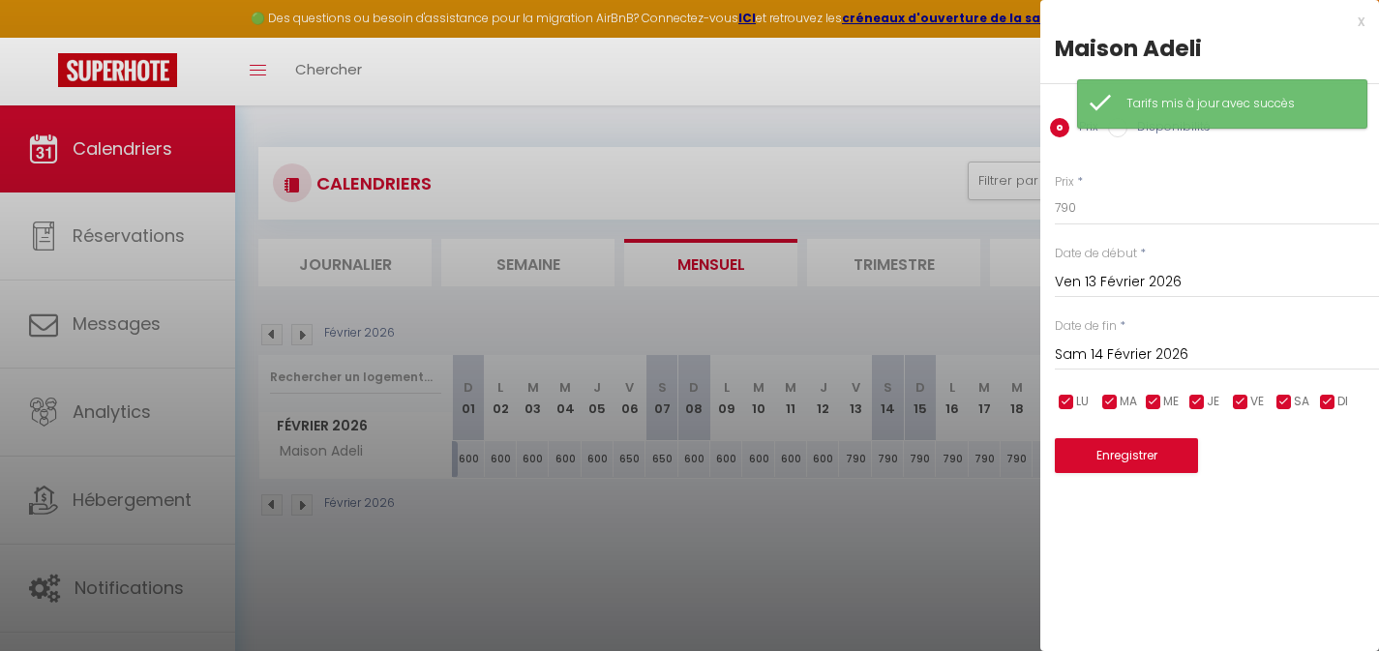
click at [1163, 353] on input "Sam 14 Février 2026" at bounding box center [1217, 355] width 324 height 25
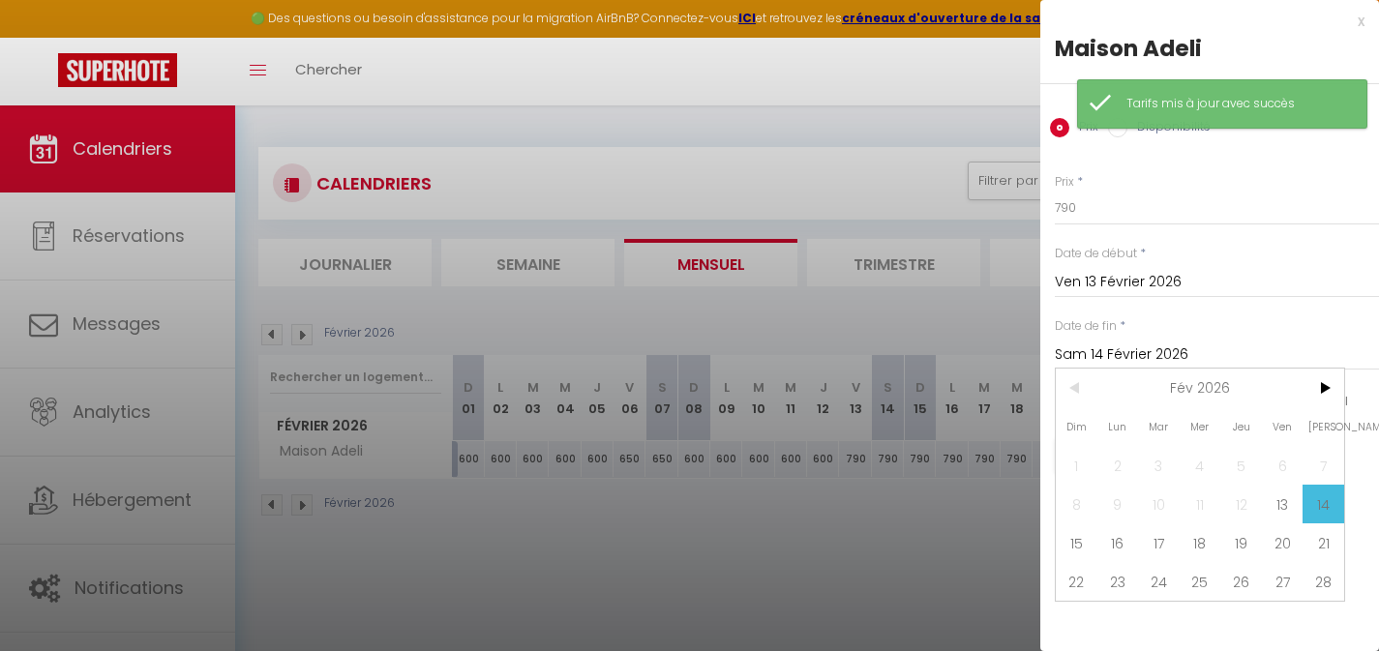
click at [1077, 544] on span "15" at bounding box center [1077, 543] width 42 height 39
type input "Dim 15 Février 2026"
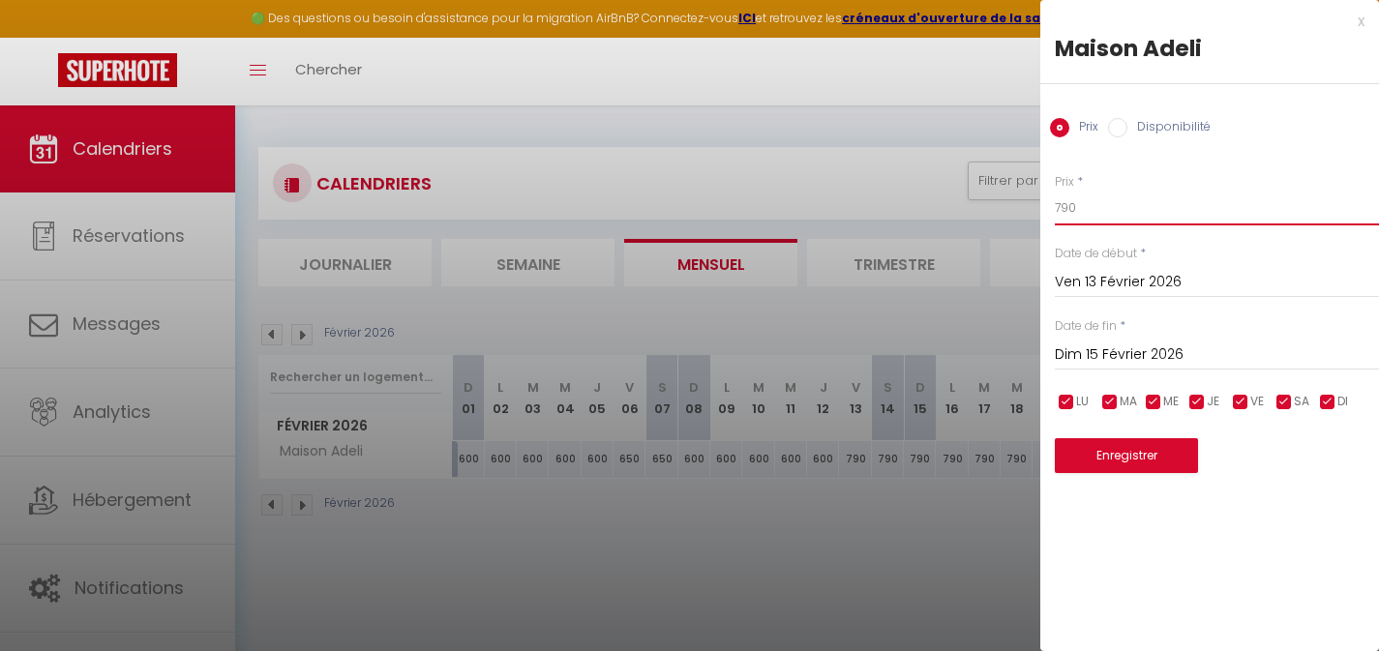
drag, startPoint x: 1092, startPoint y: 214, endPoint x: 1007, endPoint y: 202, distance: 86.0
click at [1042, 203] on div "Prix * 790 Statut * Disponible Indisponible Date de début * [DATE] < [DATE] > D…" at bounding box center [1210, 311] width 339 height 325
type input "650"
click at [1113, 448] on button "Enregistrer" at bounding box center [1126, 455] width 143 height 35
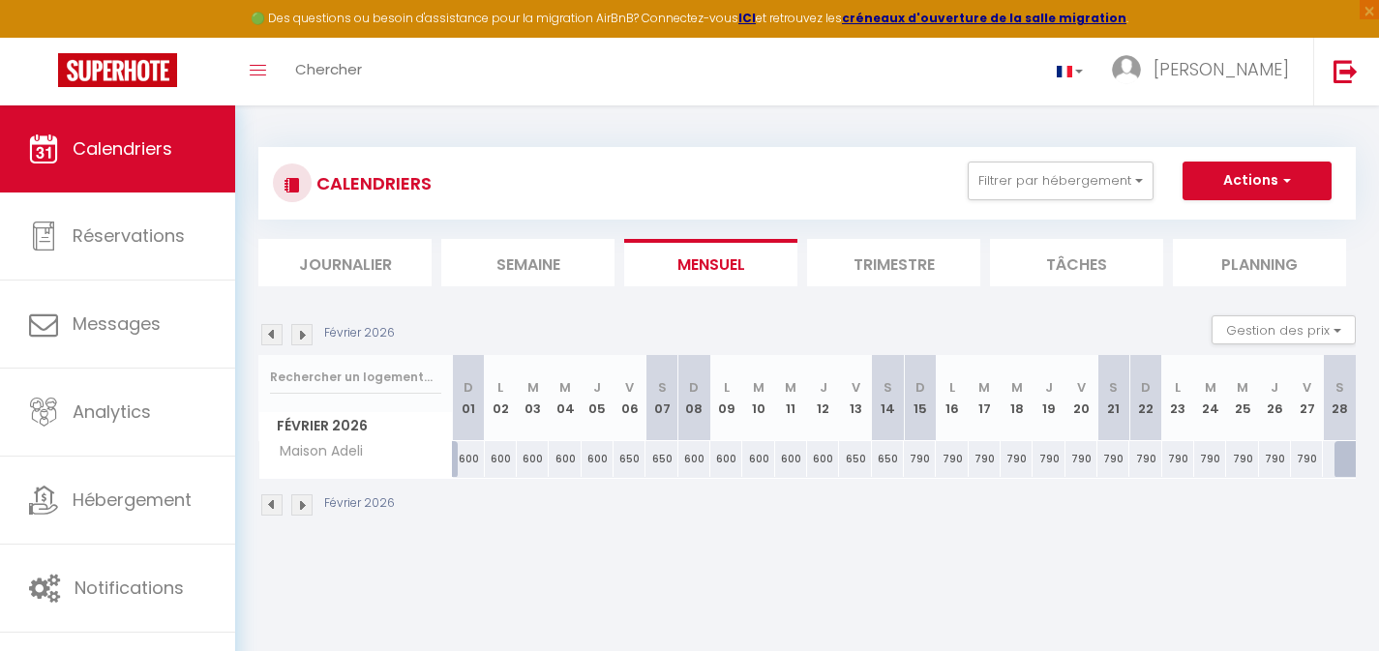
click at [269, 338] on img at bounding box center [271, 334] width 21 height 21
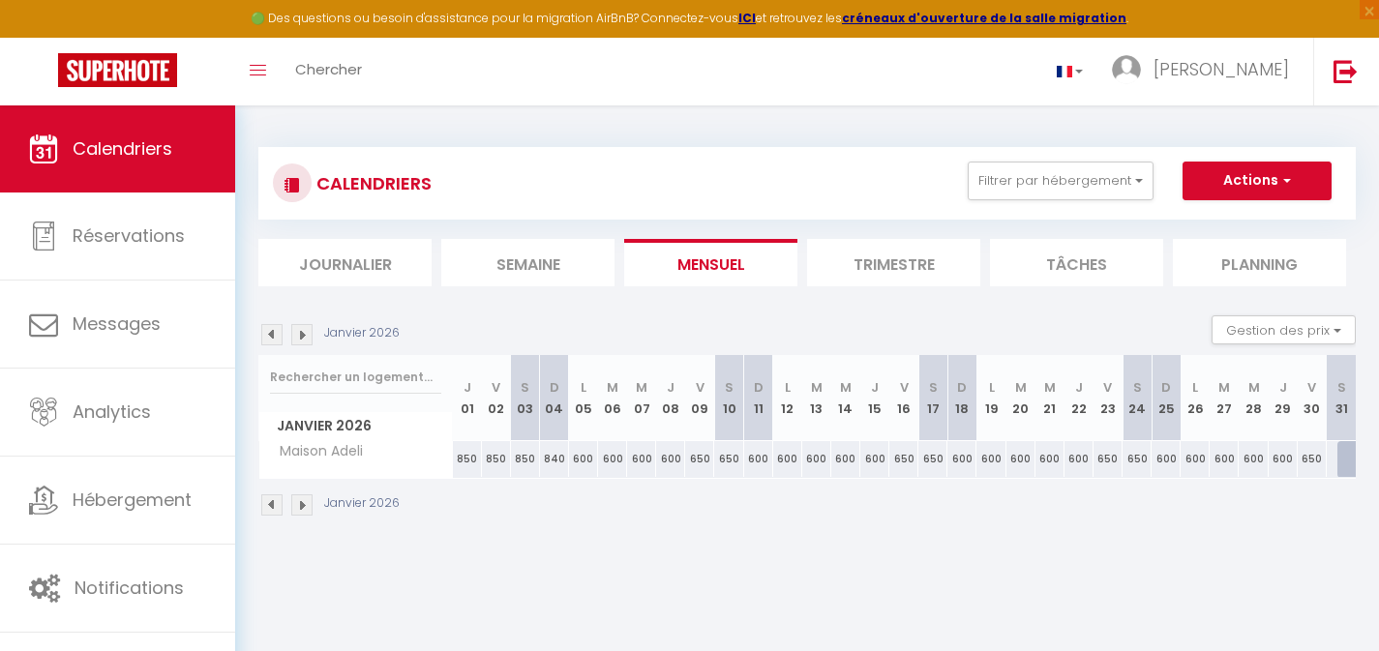
click at [269, 338] on img at bounding box center [271, 334] width 21 height 21
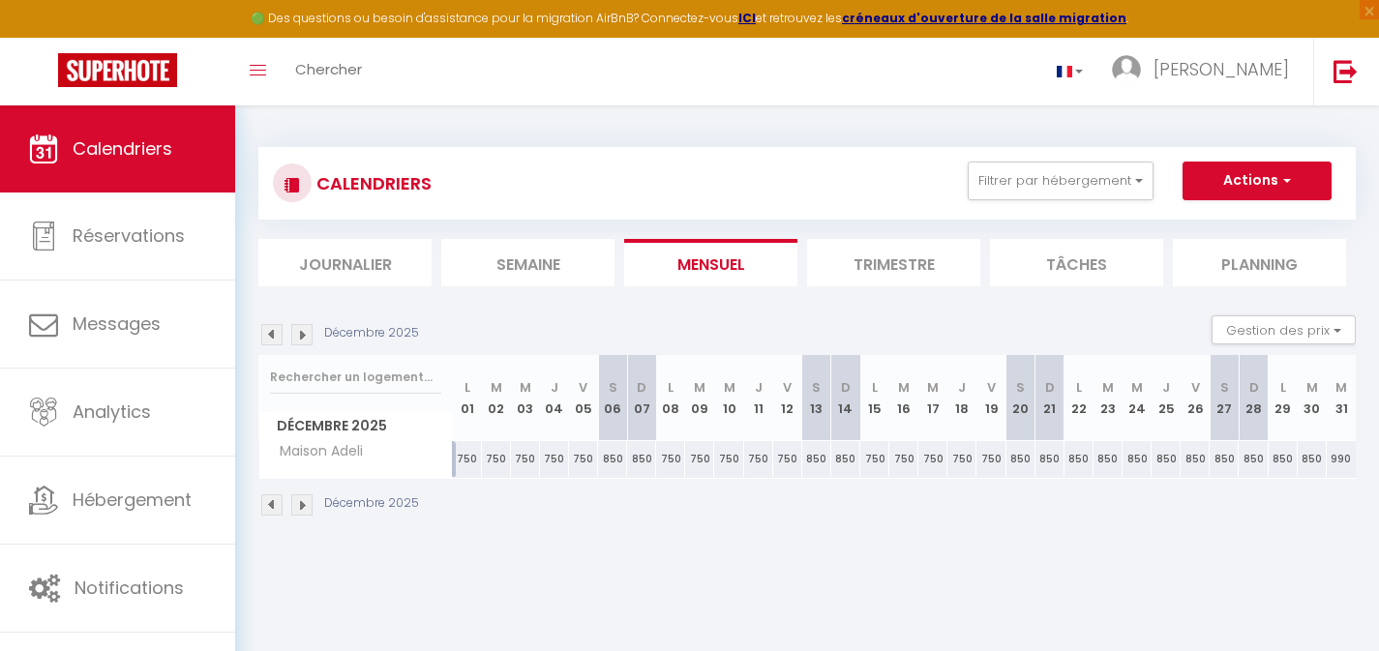
click at [269, 339] on img at bounding box center [271, 334] width 21 height 21
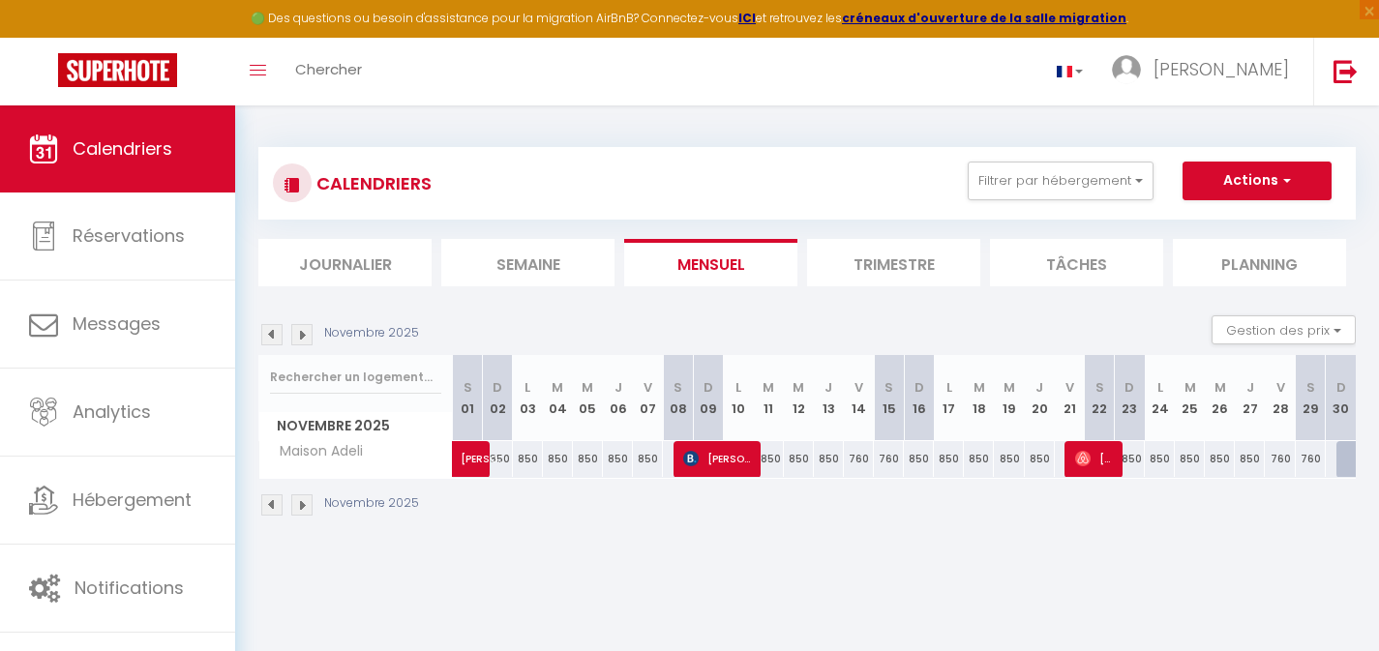
click at [268, 339] on img at bounding box center [271, 334] width 21 height 21
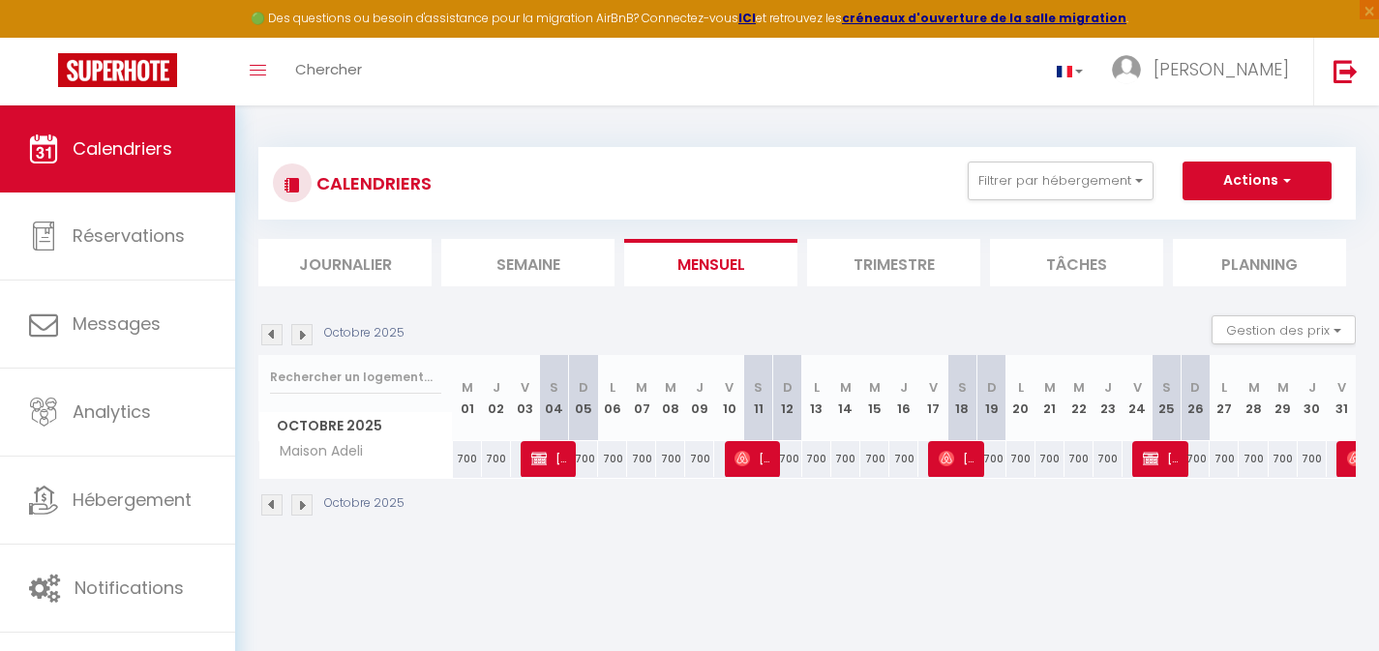
click at [302, 342] on img at bounding box center [301, 334] width 21 height 21
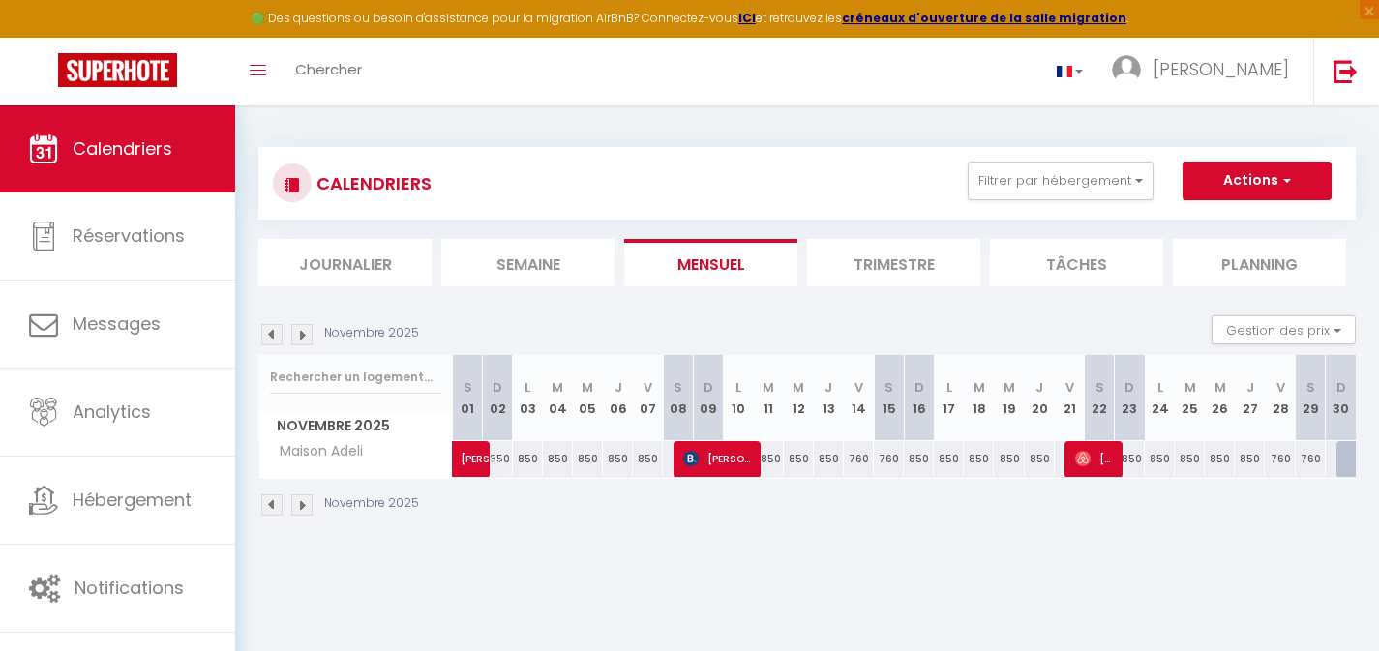
click at [274, 335] on img at bounding box center [271, 334] width 21 height 21
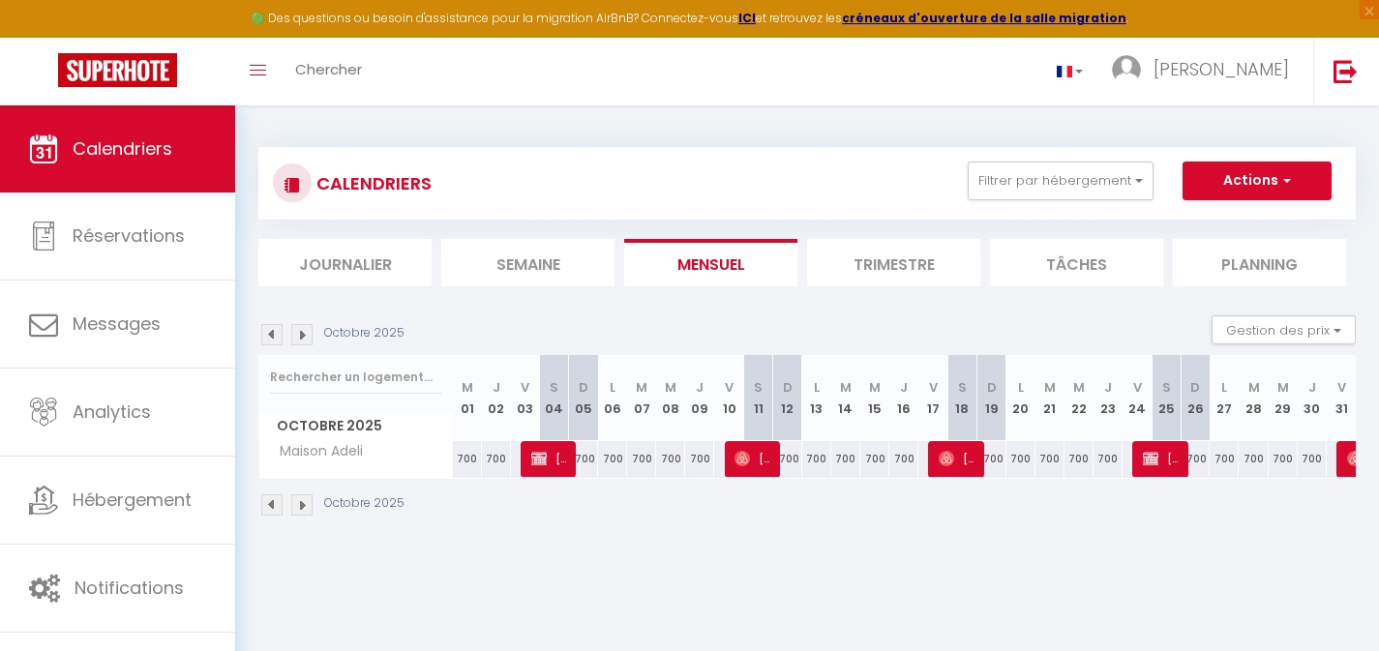
click at [273, 337] on img at bounding box center [271, 334] width 21 height 21
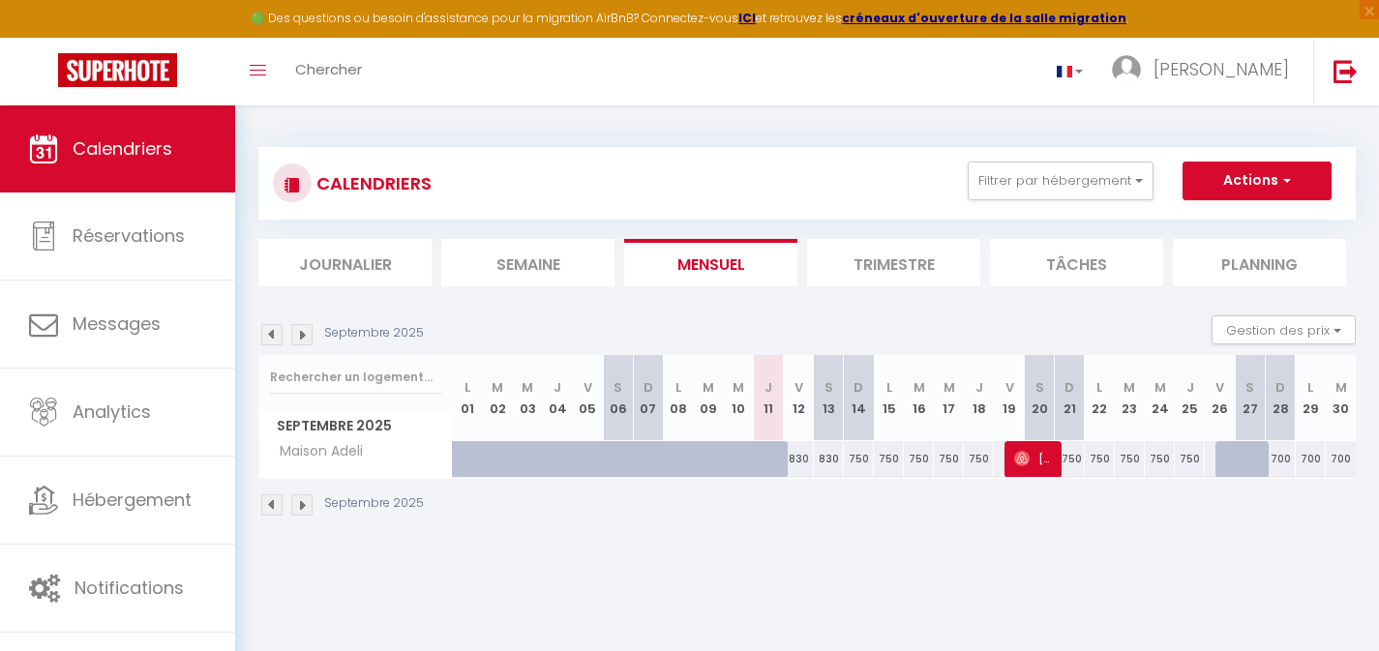
click at [861, 463] on div "750" at bounding box center [859, 459] width 30 height 36
type input "750"
type input "Dim 14 Septembre 2025"
type input "Lun 15 Septembre 2025"
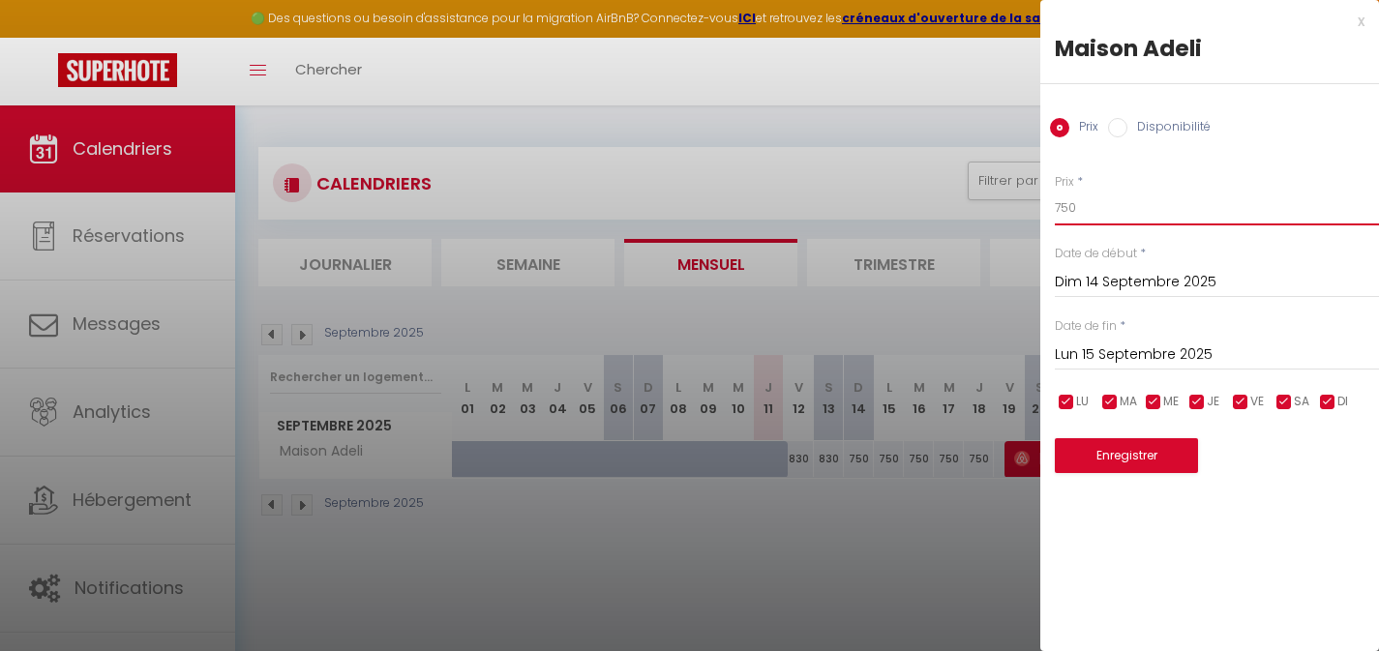
drag, startPoint x: 1081, startPoint y: 207, endPoint x: 1027, endPoint y: 207, distance: 54.2
click at [1027, 207] on body "🟢 Des questions ou besoin d'assistance pour la migration AirBnB? Connectez-vous…" at bounding box center [689, 431] width 1379 height 651
type input "650"
click at [1368, 23] on div "x Maison Adeli Prix Disponibilité Prix * 650 Statut * Disponible Indisponible D…" at bounding box center [1210, 251] width 339 height 502
click at [1364, 22] on div "x" at bounding box center [1203, 21] width 324 height 23
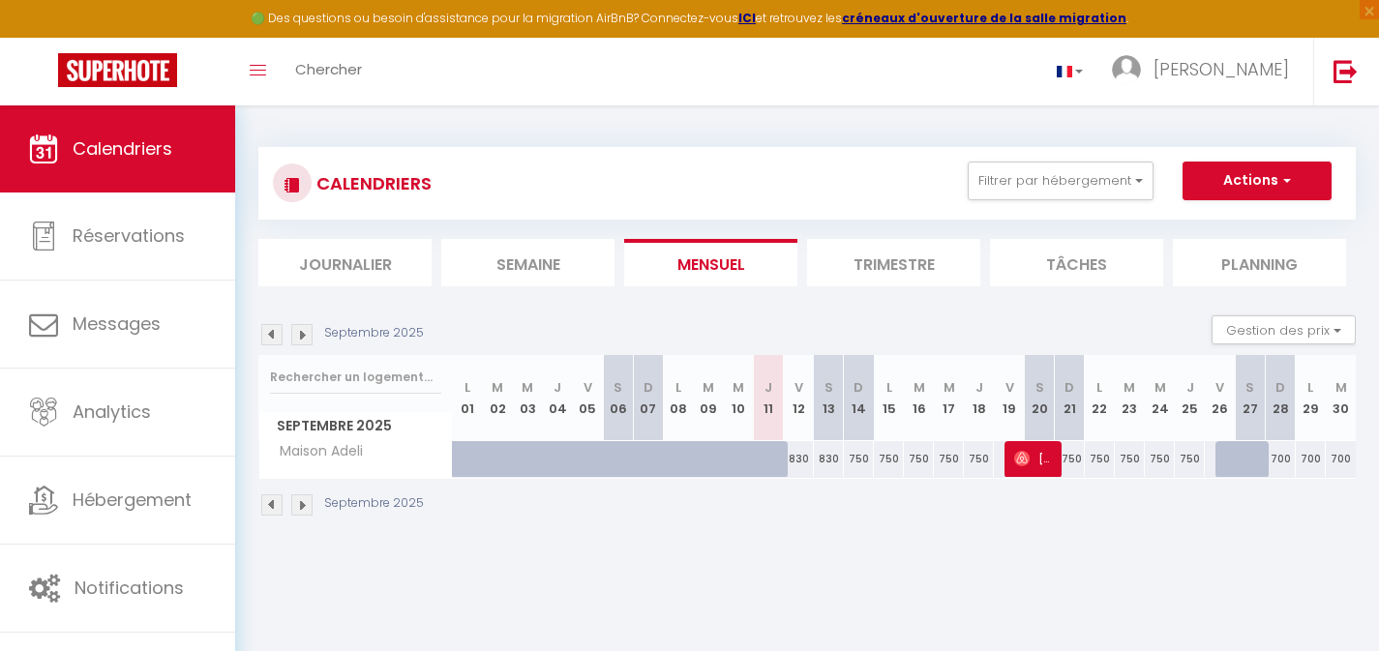
click at [861, 458] on div "750" at bounding box center [859, 459] width 30 height 36
type input "750"
type input "Dim 14 Septembre 2025"
type input "Lun 15 Septembre 2025"
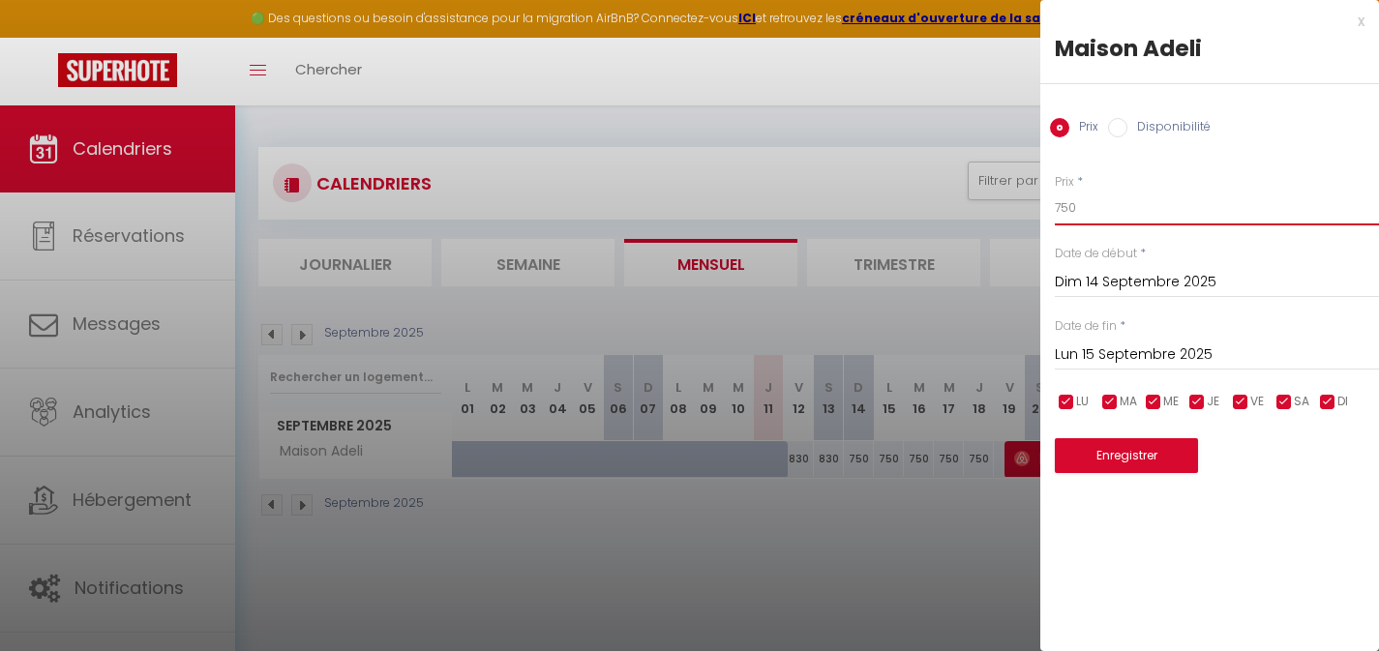
drag, startPoint x: 1086, startPoint y: 209, endPoint x: 1056, endPoint y: 208, distance: 30.0
click at [1057, 208] on input "750" at bounding box center [1217, 208] width 324 height 35
type input "650"
click at [1094, 461] on button "Enregistrer" at bounding box center [1126, 455] width 143 height 35
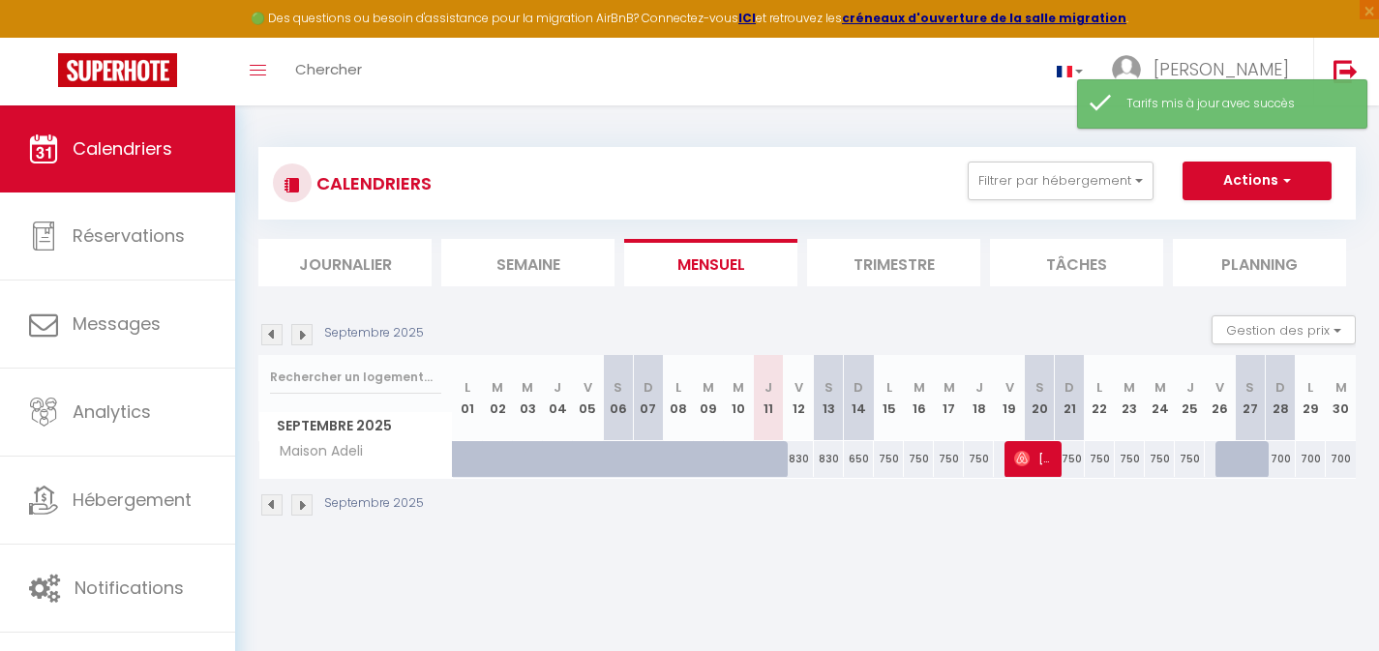
click at [890, 461] on div "750" at bounding box center [889, 459] width 30 height 36
type input "750"
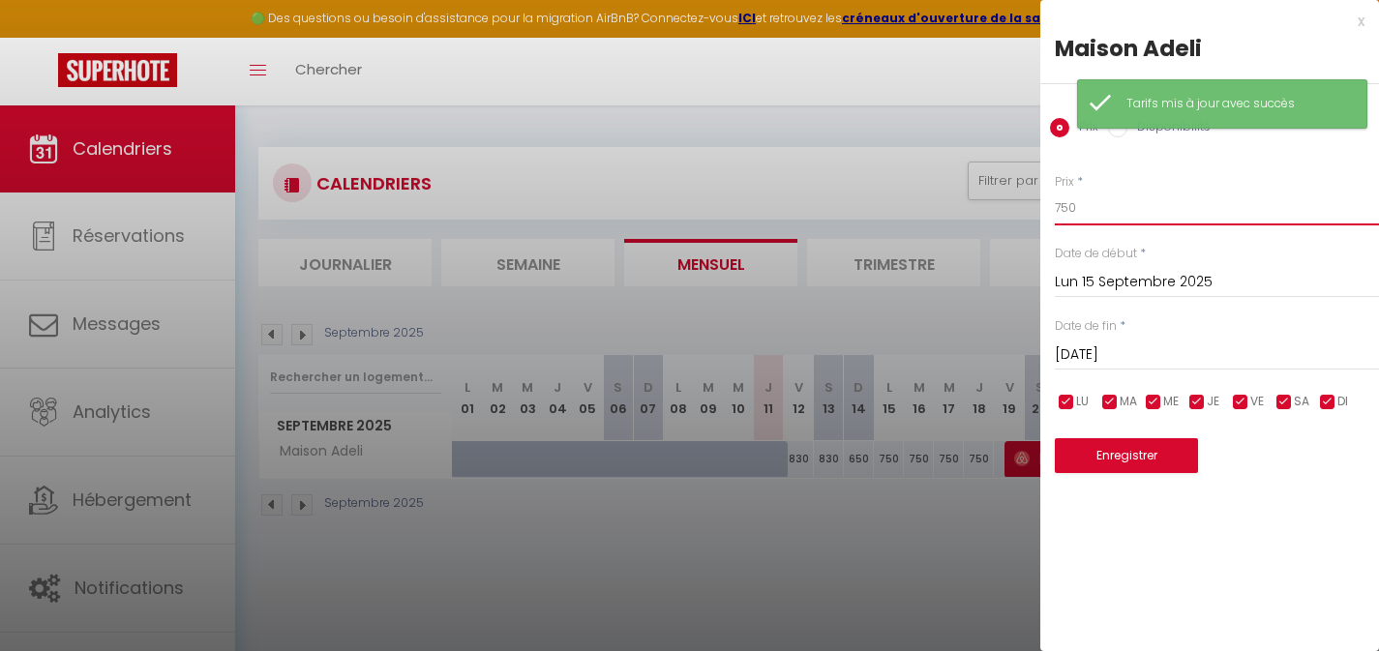
drag, startPoint x: 1050, startPoint y: 206, endPoint x: 1028, endPoint y: 203, distance: 22.5
click at [1034, 204] on body "🟢 Des questions ou besoin d'assistance pour la migration AirBnB? Connectez-vous…" at bounding box center [689, 431] width 1379 height 651
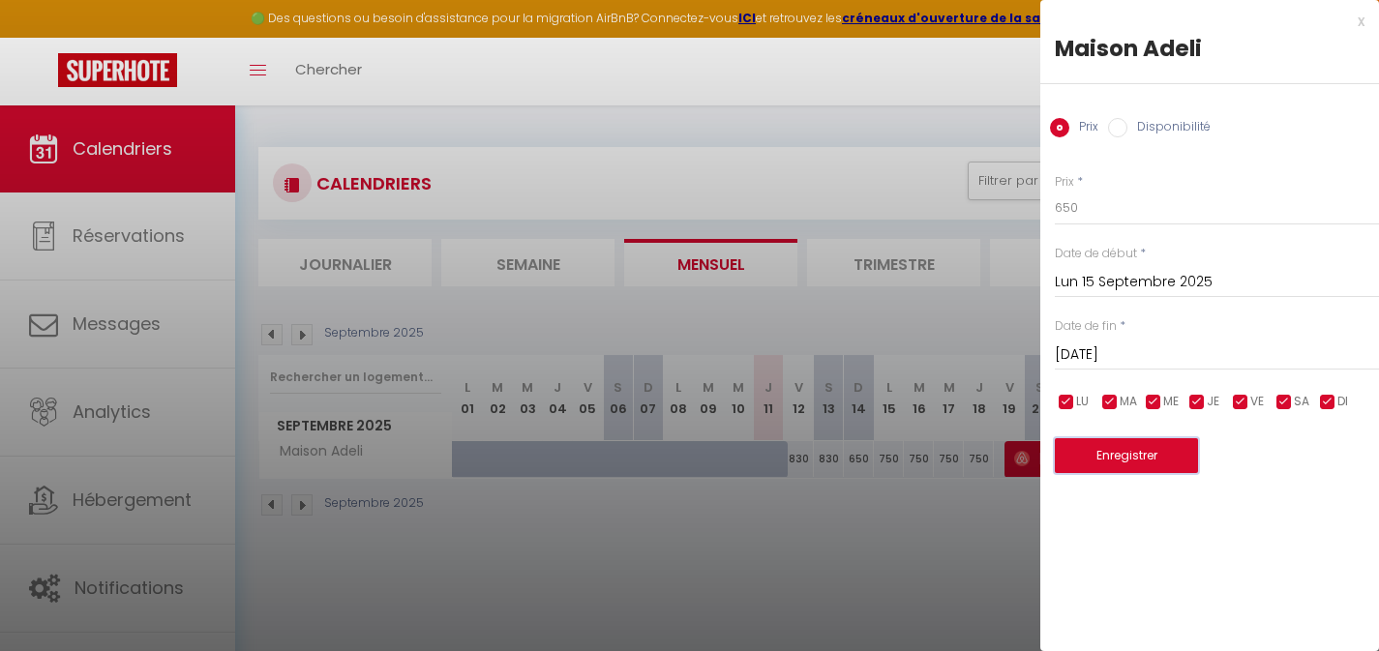
click at [1103, 454] on button "Enregistrer" at bounding box center [1126, 455] width 143 height 35
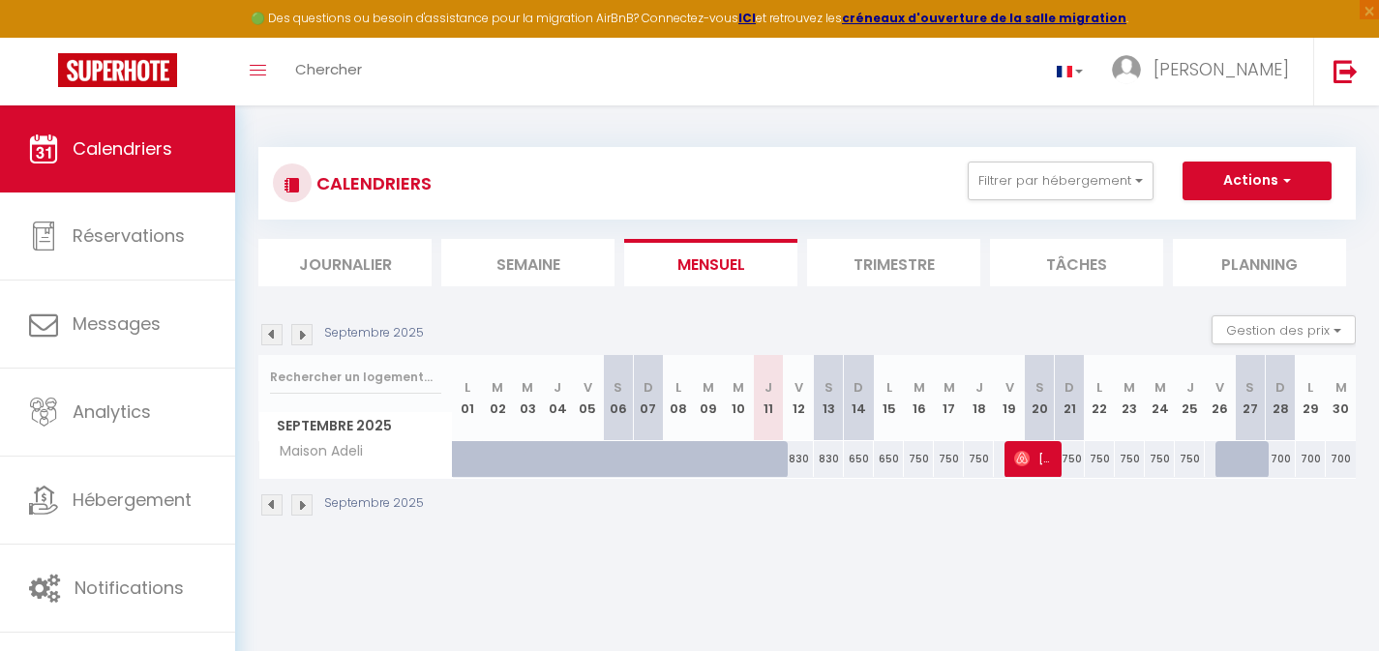
click at [1076, 462] on div "750" at bounding box center [1070, 459] width 30 height 36
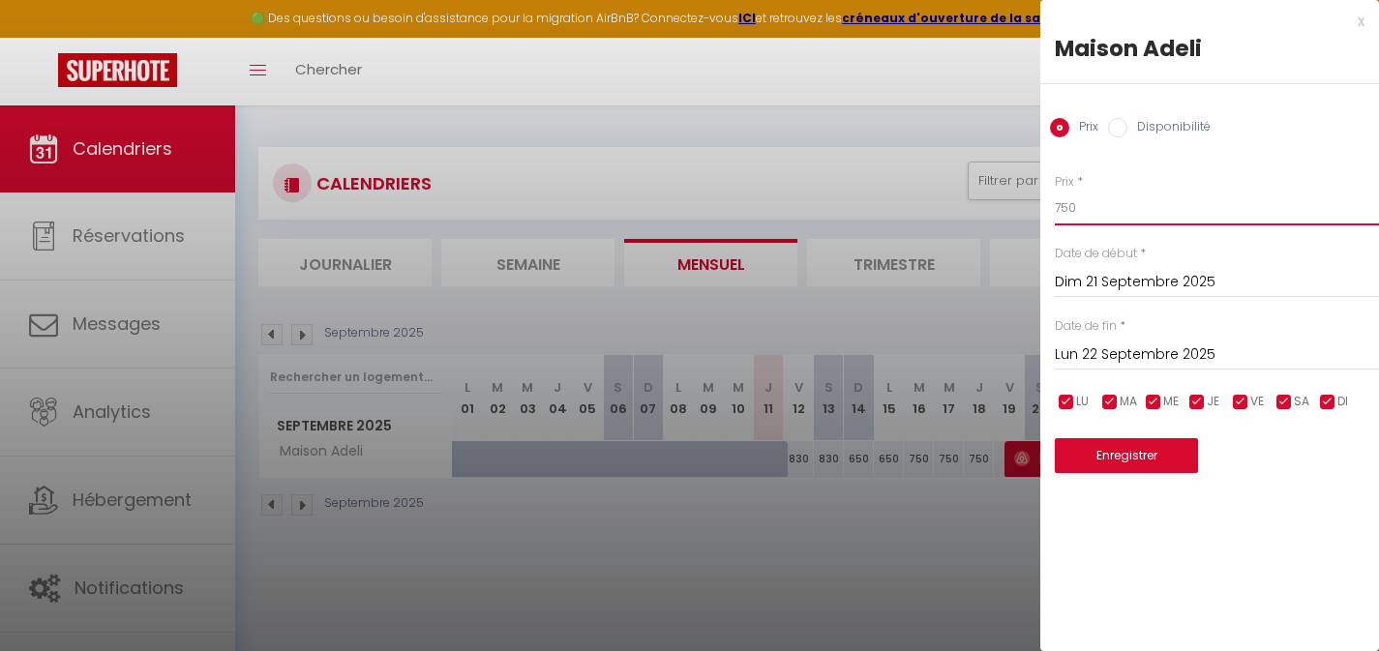
click at [1042, 213] on div "Prix * 750 Statut * Disponible Indisponible Date de début * [DATE] < [DATE] > D…" at bounding box center [1210, 311] width 339 height 325
click at [1124, 449] on button "Enregistrer" at bounding box center [1126, 455] width 143 height 35
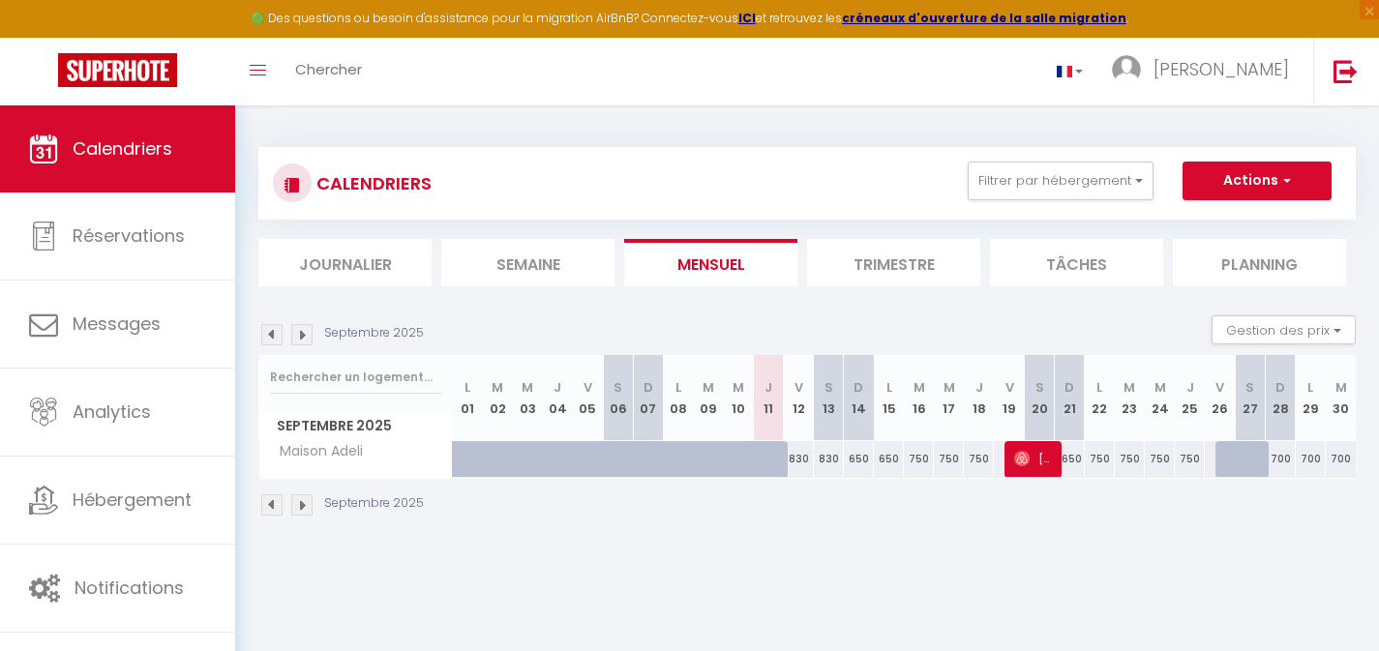
click at [304, 339] on img at bounding box center [301, 334] width 21 height 21
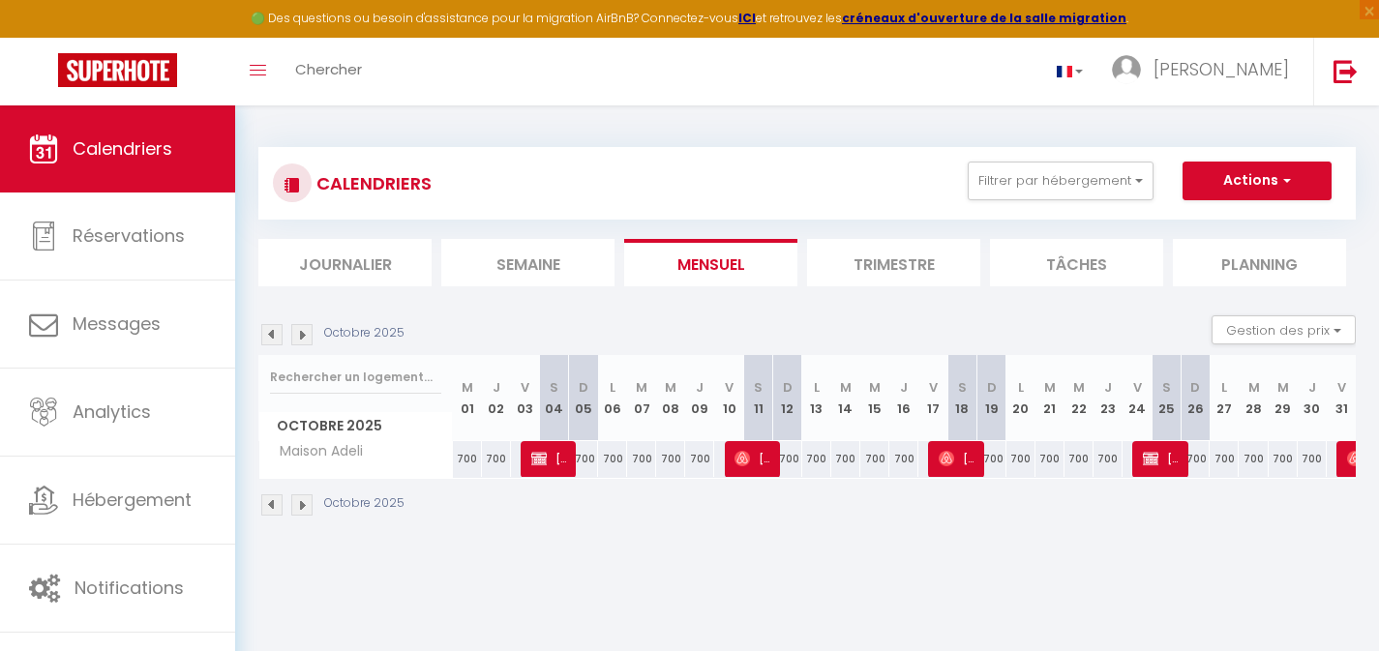
click at [304, 339] on img at bounding box center [301, 334] width 21 height 21
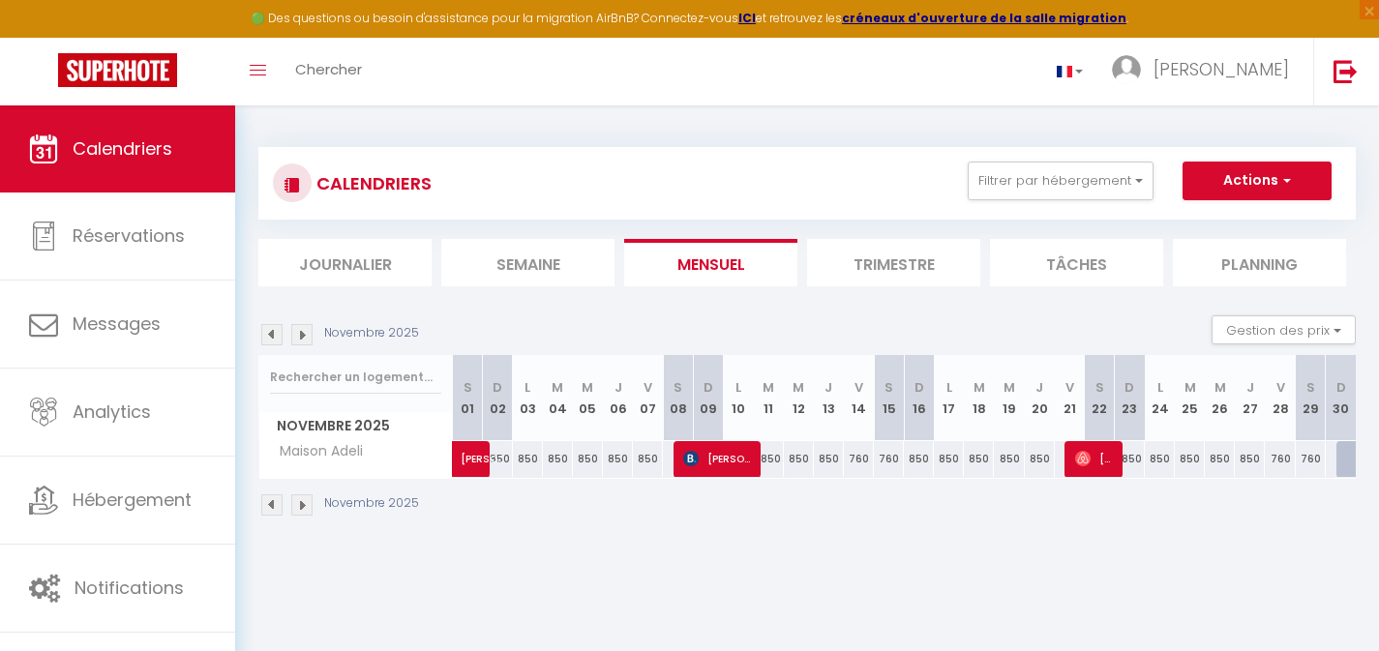
click at [277, 340] on img at bounding box center [271, 334] width 21 height 21
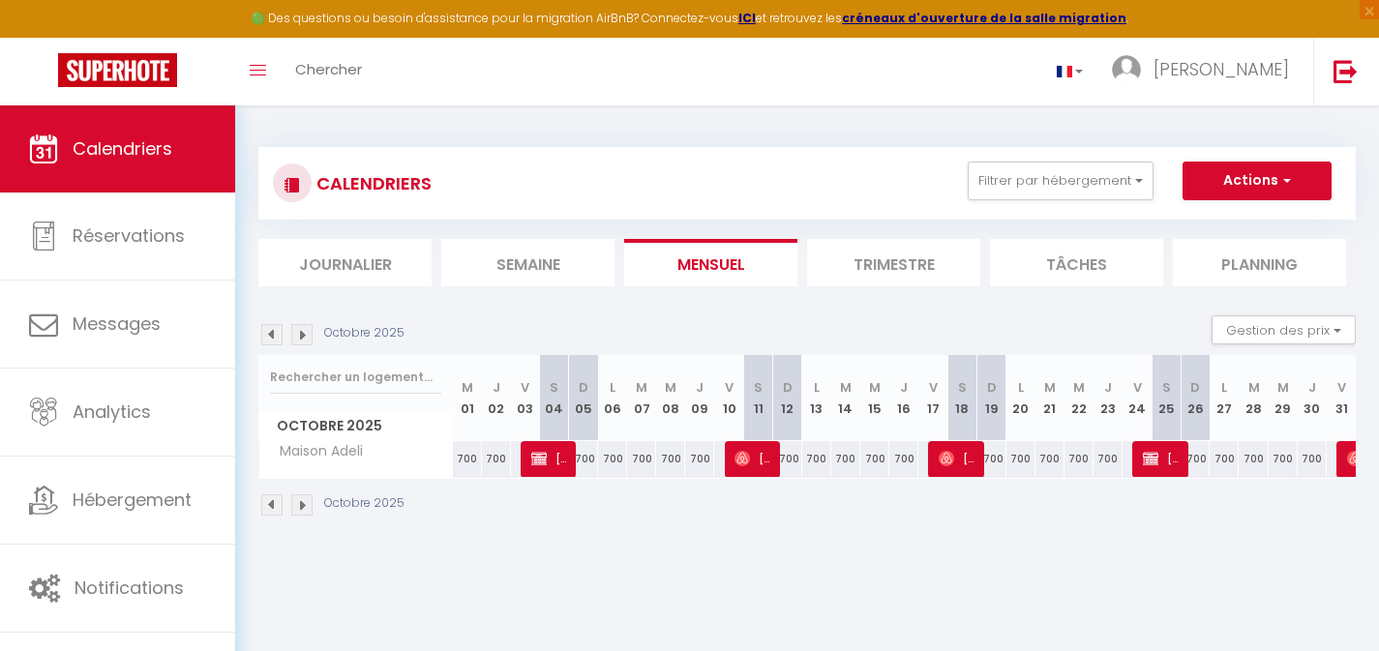
click at [277, 340] on img at bounding box center [271, 334] width 21 height 21
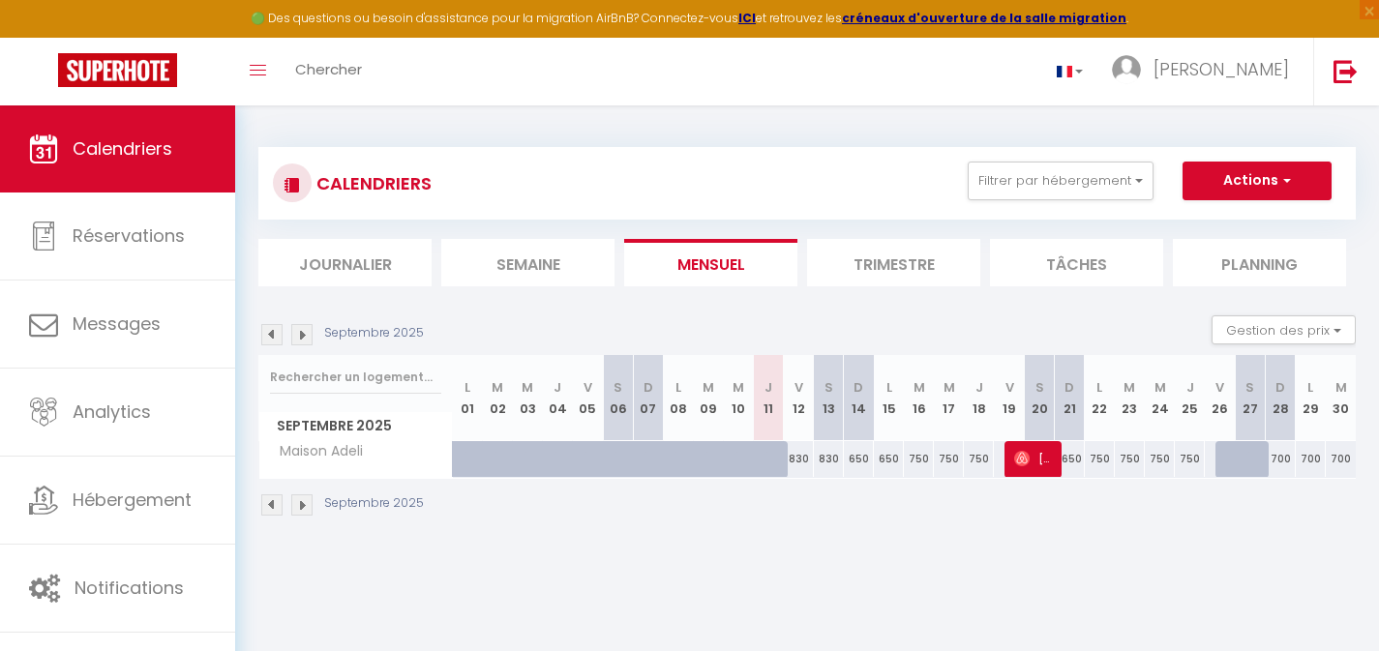
click at [914, 458] on div "750" at bounding box center [919, 459] width 30 height 36
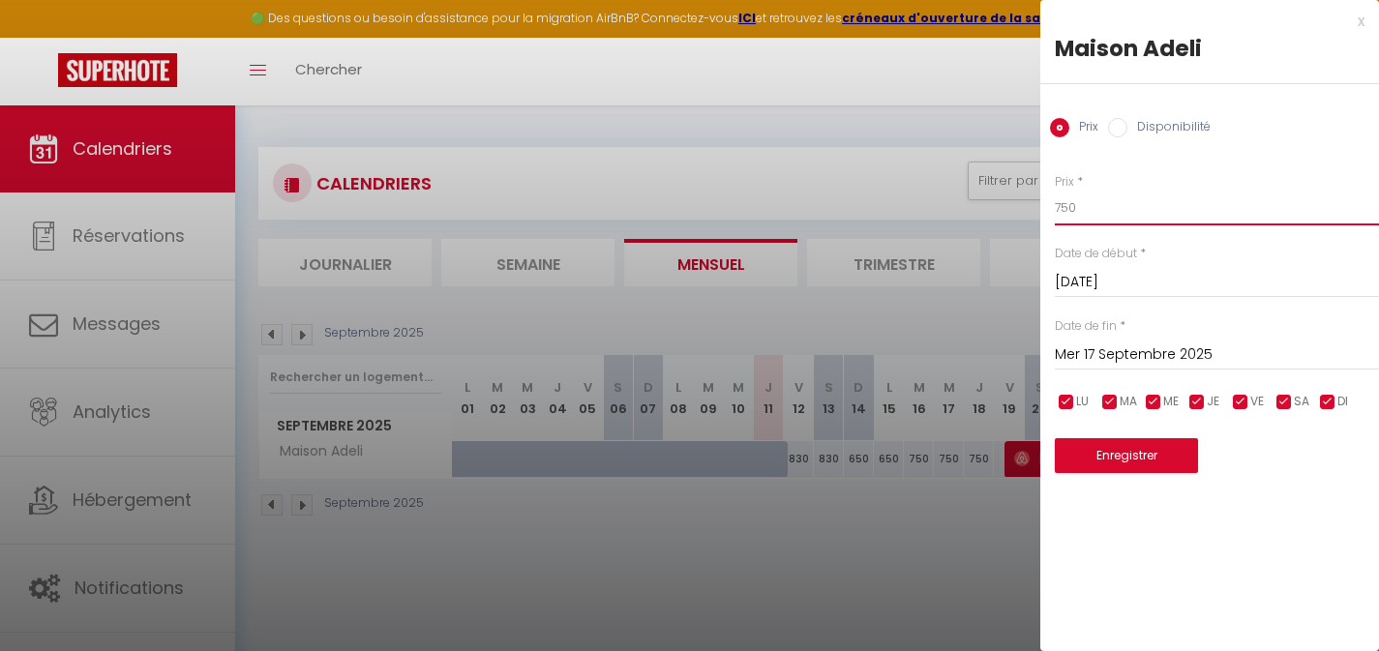
drag, startPoint x: 1061, startPoint y: 205, endPoint x: 1012, endPoint y: 211, distance: 49.7
click at [1031, 207] on body "🟢 Des questions ou besoin d'assistance pour la migration AirBnB? Connectez-vous…" at bounding box center [689, 431] width 1379 height 651
click at [1137, 453] on button "Enregistrer" at bounding box center [1126, 455] width 143 height 35
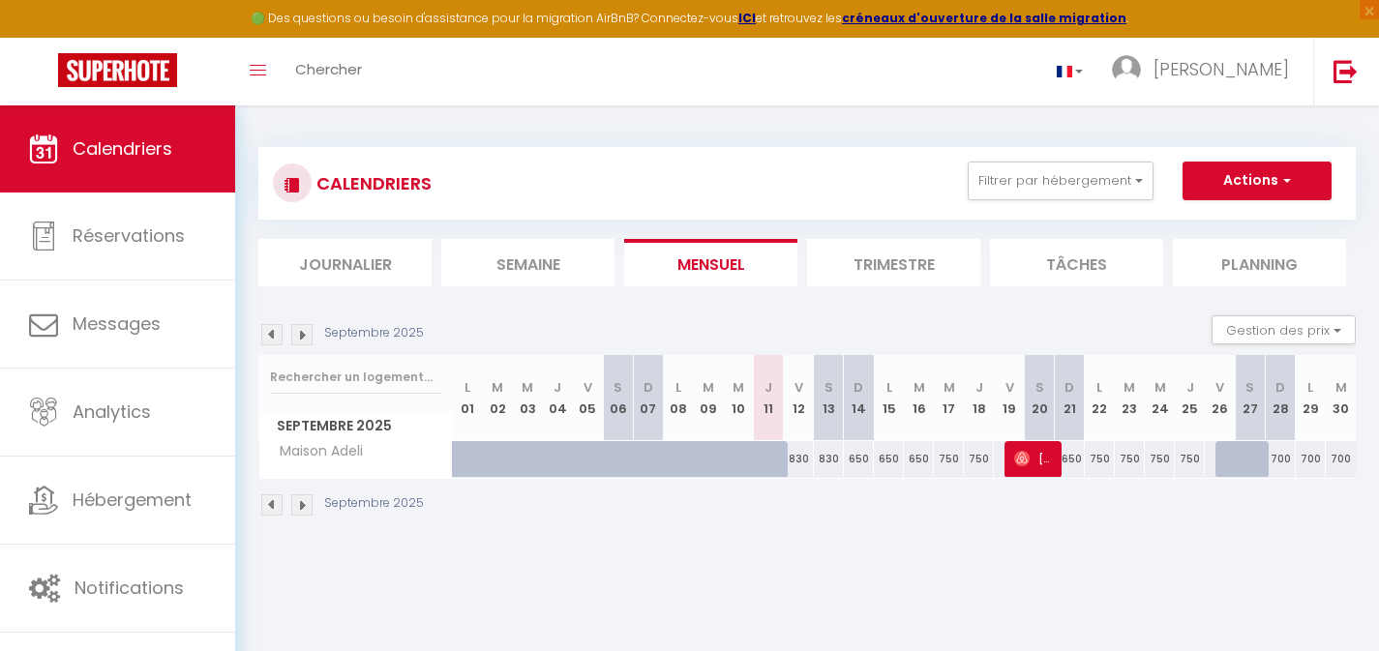
click at [832, 457] on div "830" at bounding box center [829, 459] width 30 height 36
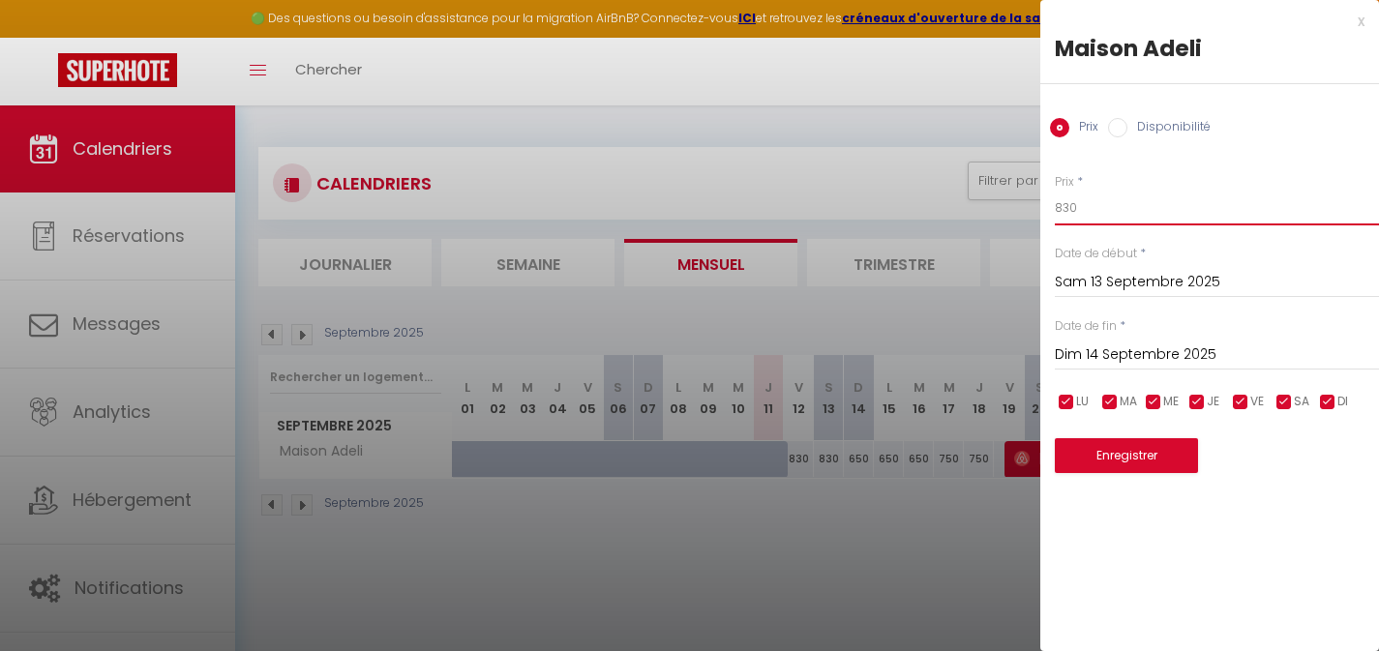
drag, startPoint x: 1075, startPoint y: 205, endPoint x: 1045, endPoint y: 205, distance: 30.0
click at [1048, 205] on div "Prix * 830 Statut * Disponible Indisponible Date de début * [DATE] < [DATE] > D…" at bounding box center [1210, 311] width 339 height 325
click at [1091, 461] on button "Enregistrer" at bounding box center [1126, 455] width 143 height 35
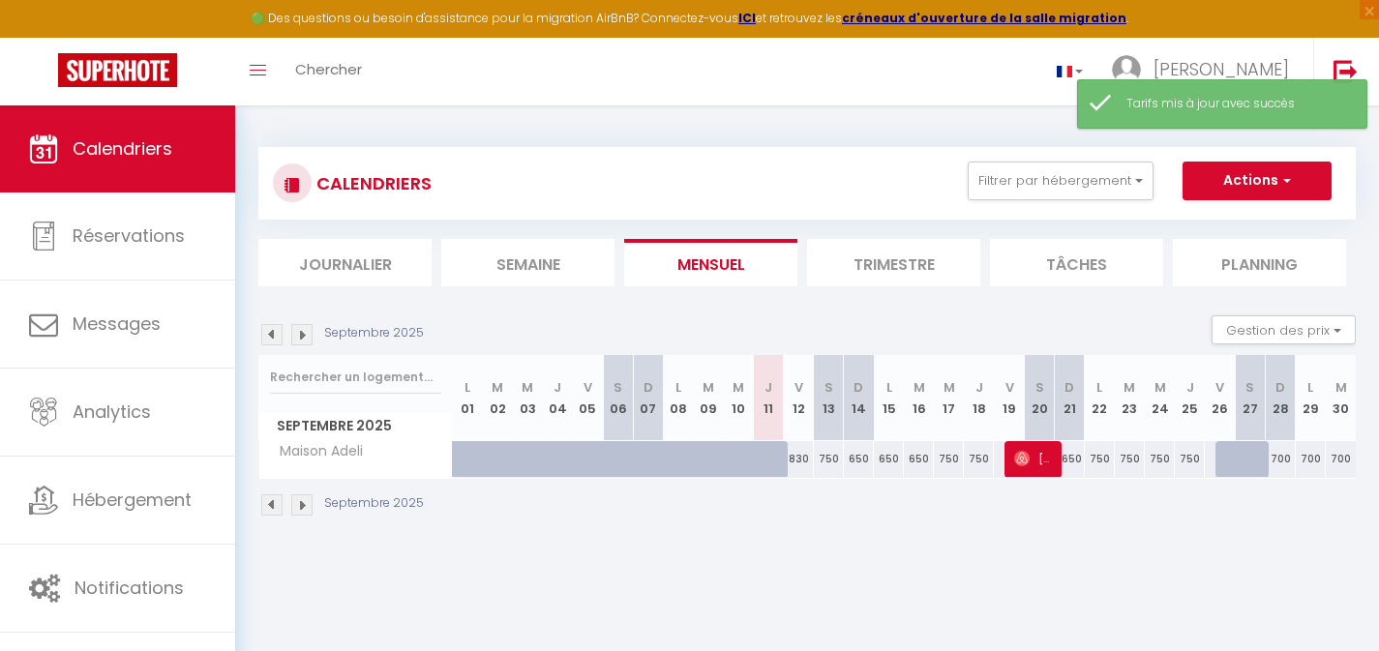
click at [800, 458] on div "830" at bounding box center [799, 459] width 30 height 36
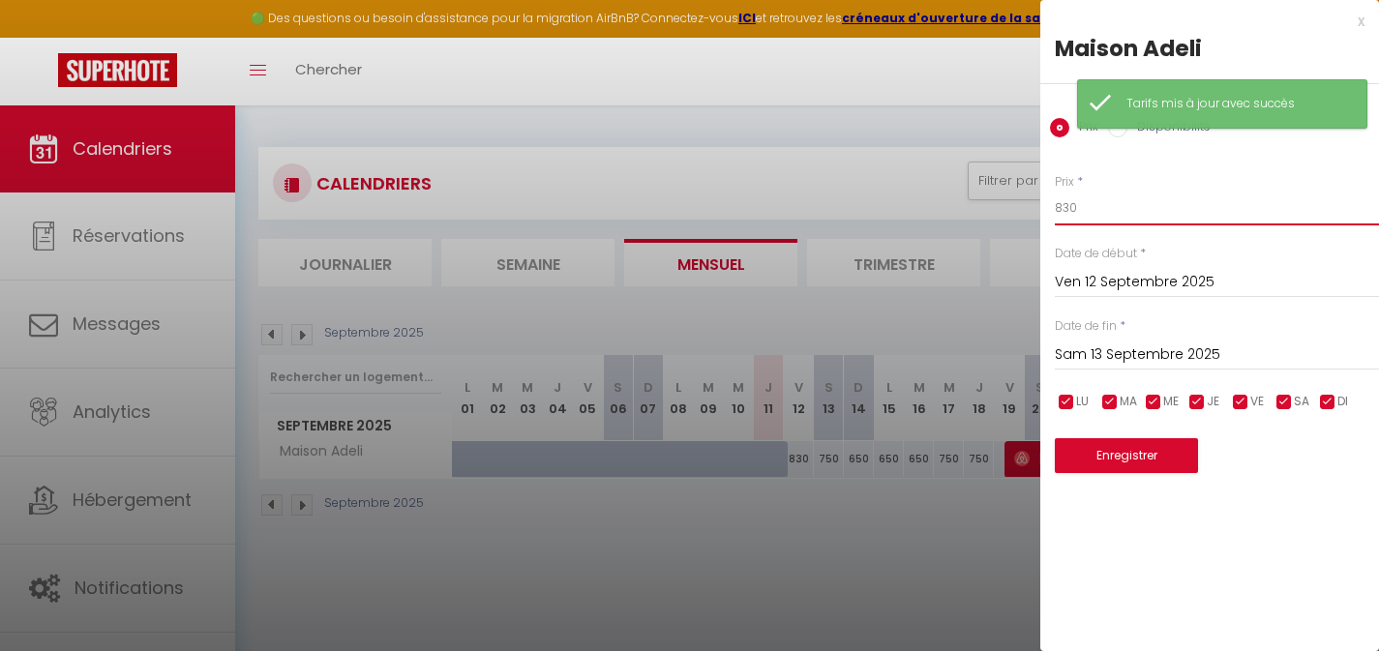
drag, startPoint x: 1077, startPoint y: 210, endPoint x: 996, endPoint y: 203, distance: 81.6
click at [1027, 205] on body "🟢 Des questions ou besoin d'assistance pour la migration AirBnB? Connectez-vous…" at bounding box center [689, 431] width 1379 height 651
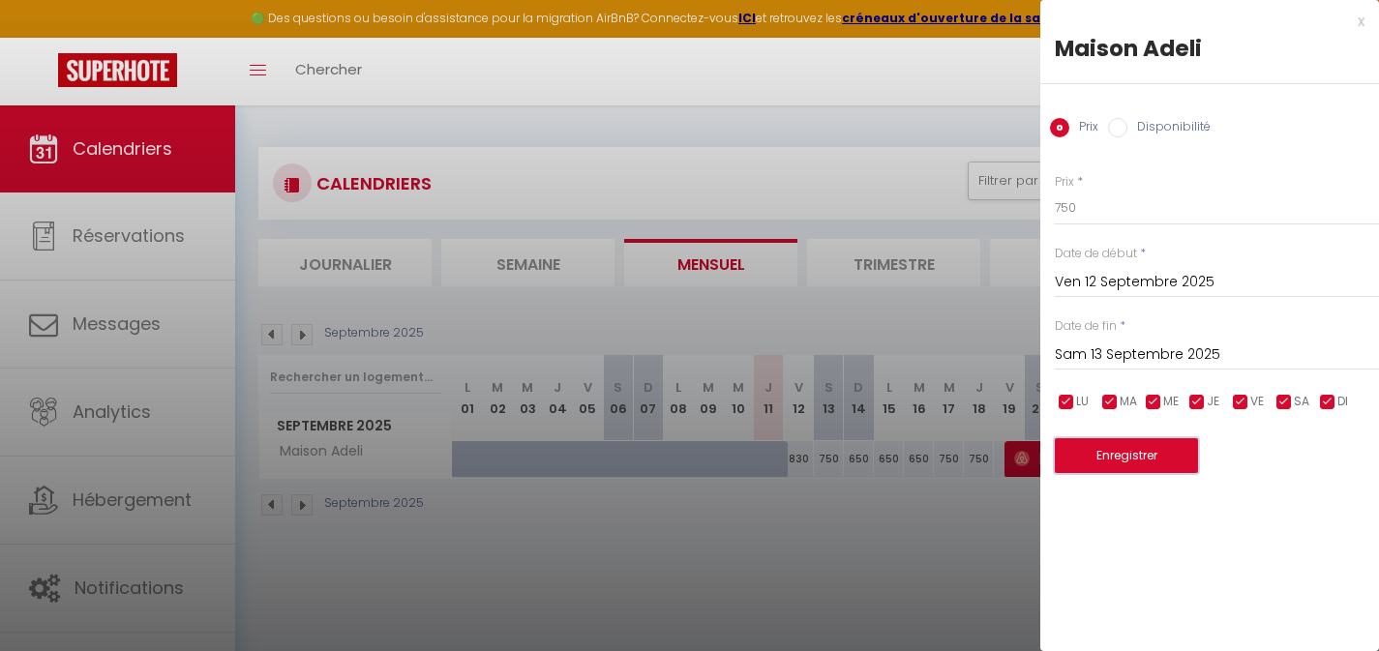
click at [1089, 452] on button "Enregistrer" at bounding box center [1126, 455] width 143 height 35
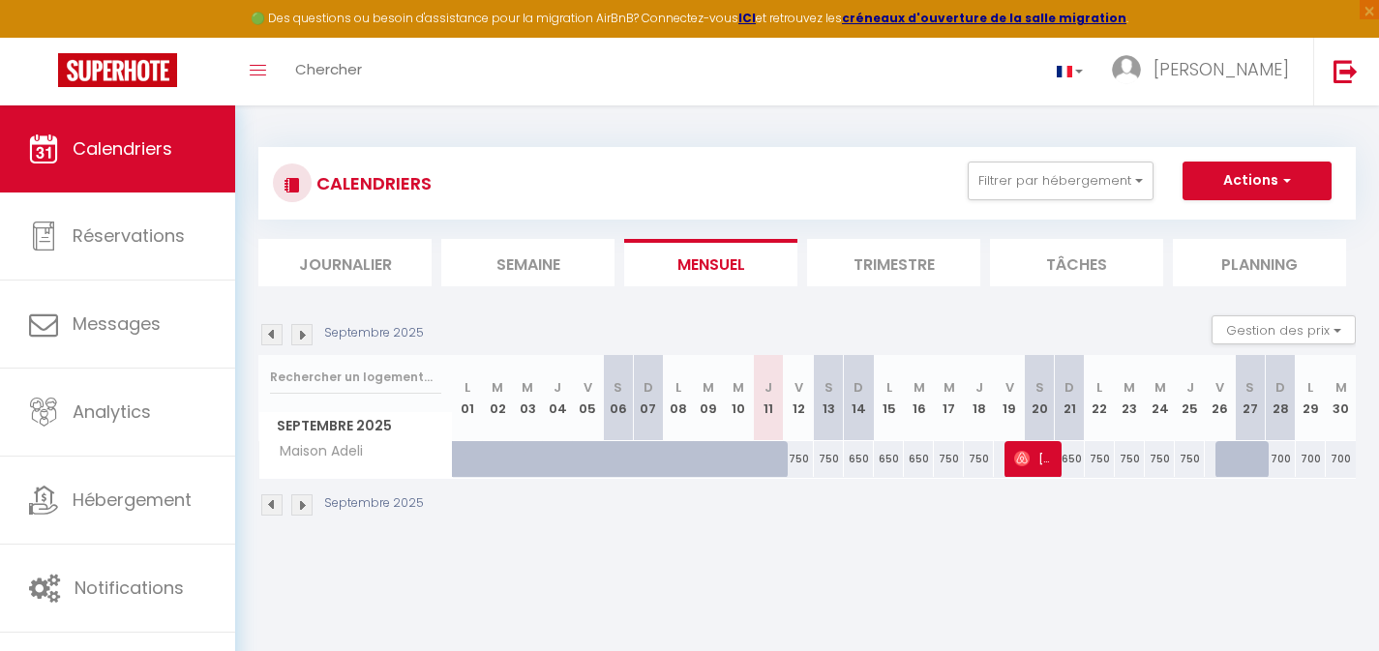
click at [1100, 462] on div "750" at bounding box center [1100, 459] width 30 height 36
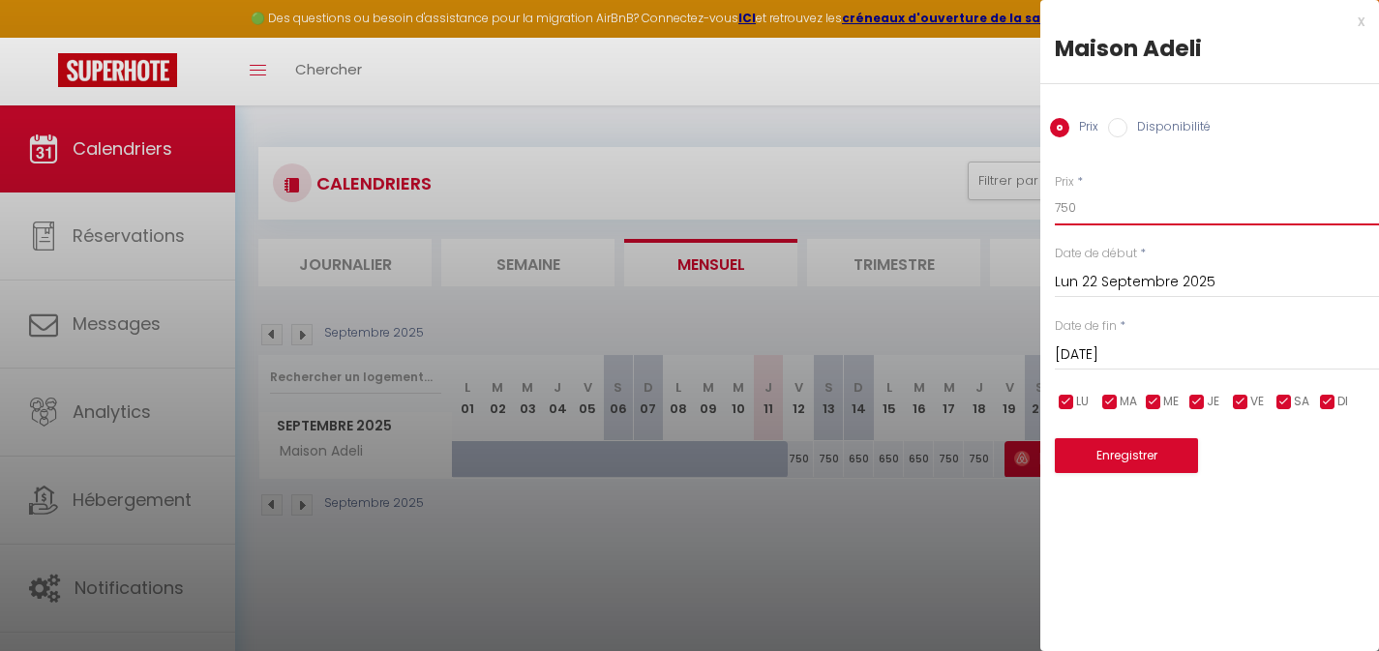
drag, startPoint x: 1089, startPoint y: 213, endPoint x: 990, endPoint y: 210, distance: 98.8
click at [999, 211] on body "🟢 Des questions ou besoin d'assistance pour la migration AirBnB? Connectez-vous…" at bounding box center [689, 431] width 1379 height 651
click at [1151, 463] on button "Enregistrer" at bounding box center [1126, 455] width 143 height 35
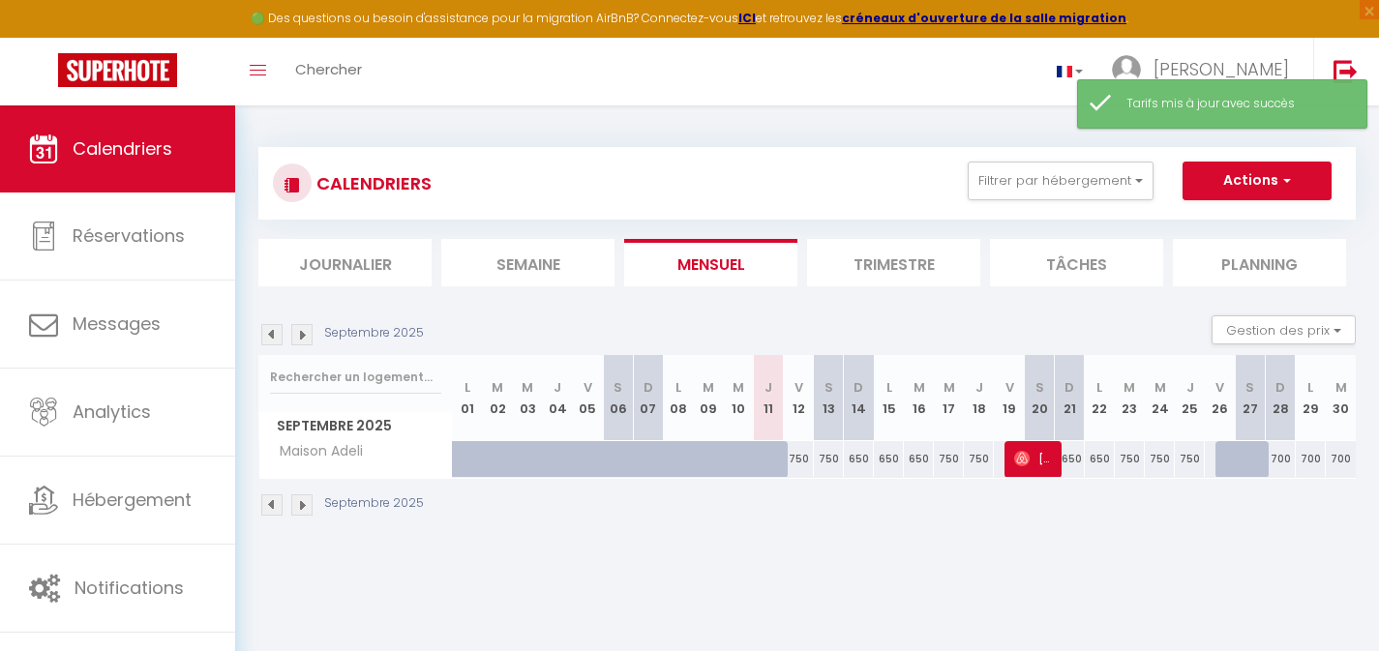
click at [1129, 461] on div "750" at bounding box center [1130, 459] width 30 height 36
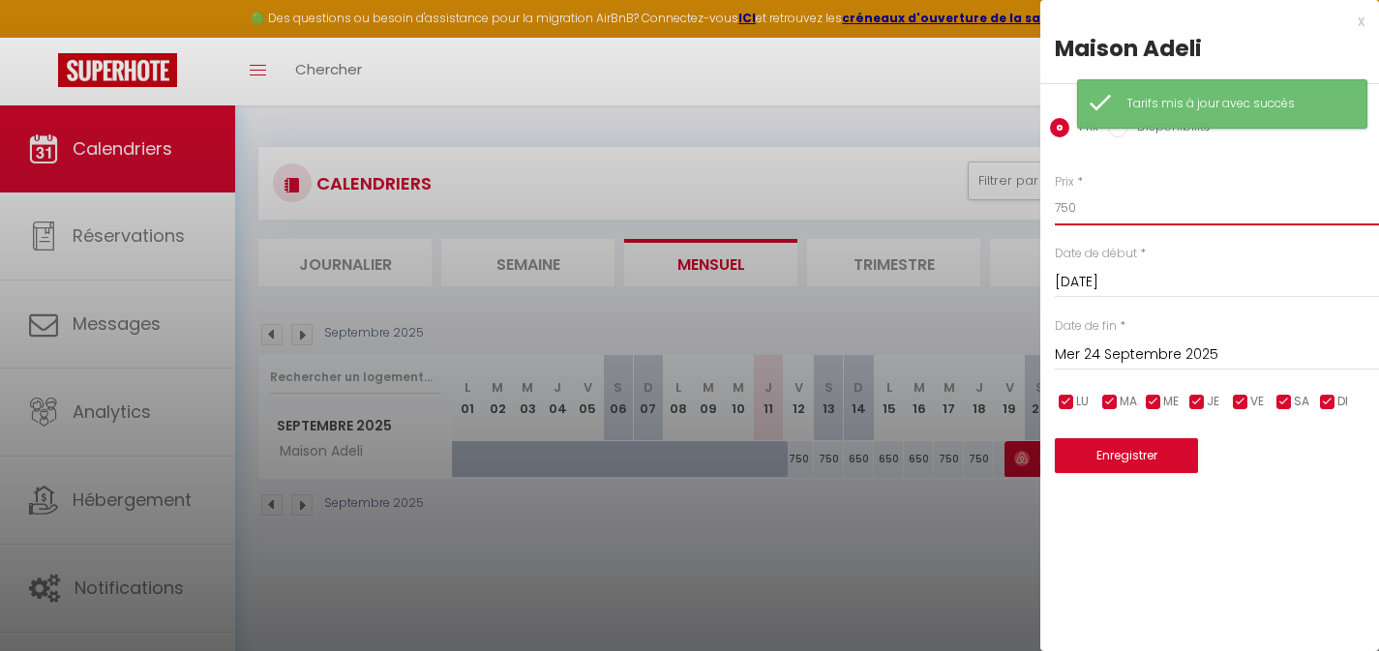
drag, startPoint x: 1076, startPoint y: 209, endPoint x: 998, endPoint y: 210, distance: 78.4
click at [1019, 210] on body "🟢 Des questions ou besoin d'assistance pour la migration AirBnB? Connectez-vous…" at bounding box center [689, 431] width 1379 height 651
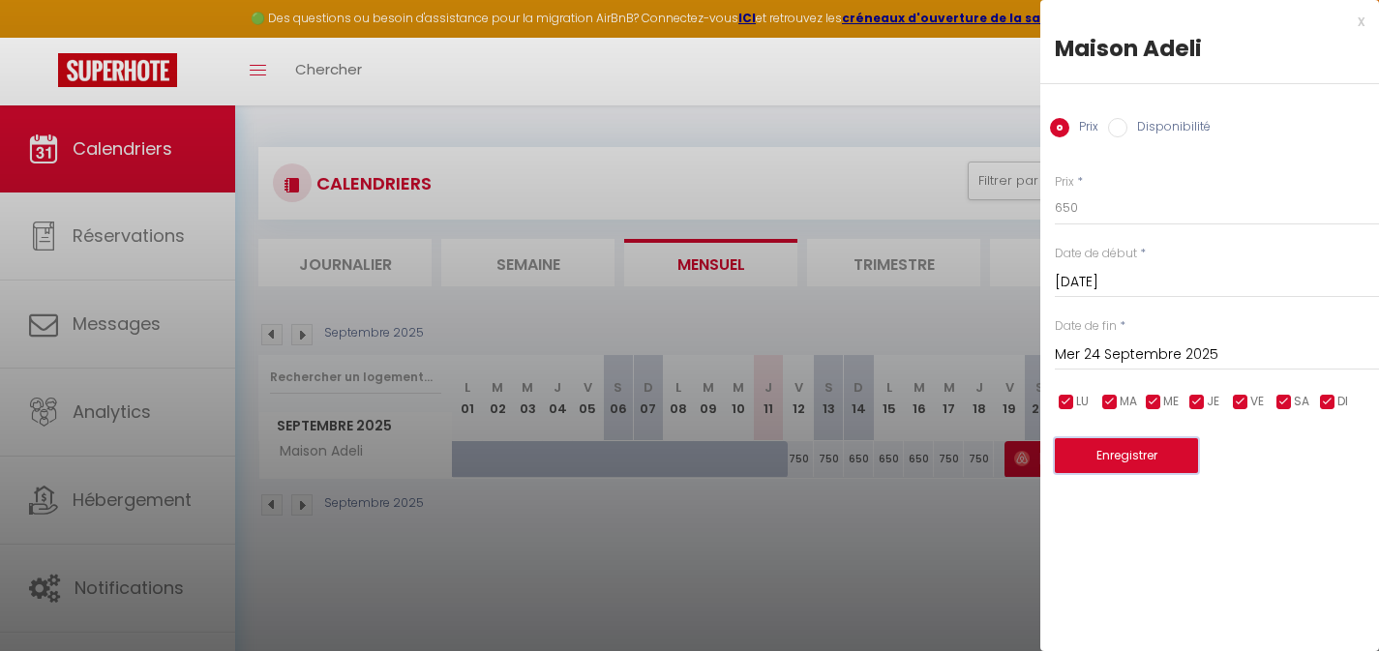
click at [1160, 460] on button "Enregistrer" at bounding box center [1126, 455] width 143 height 35
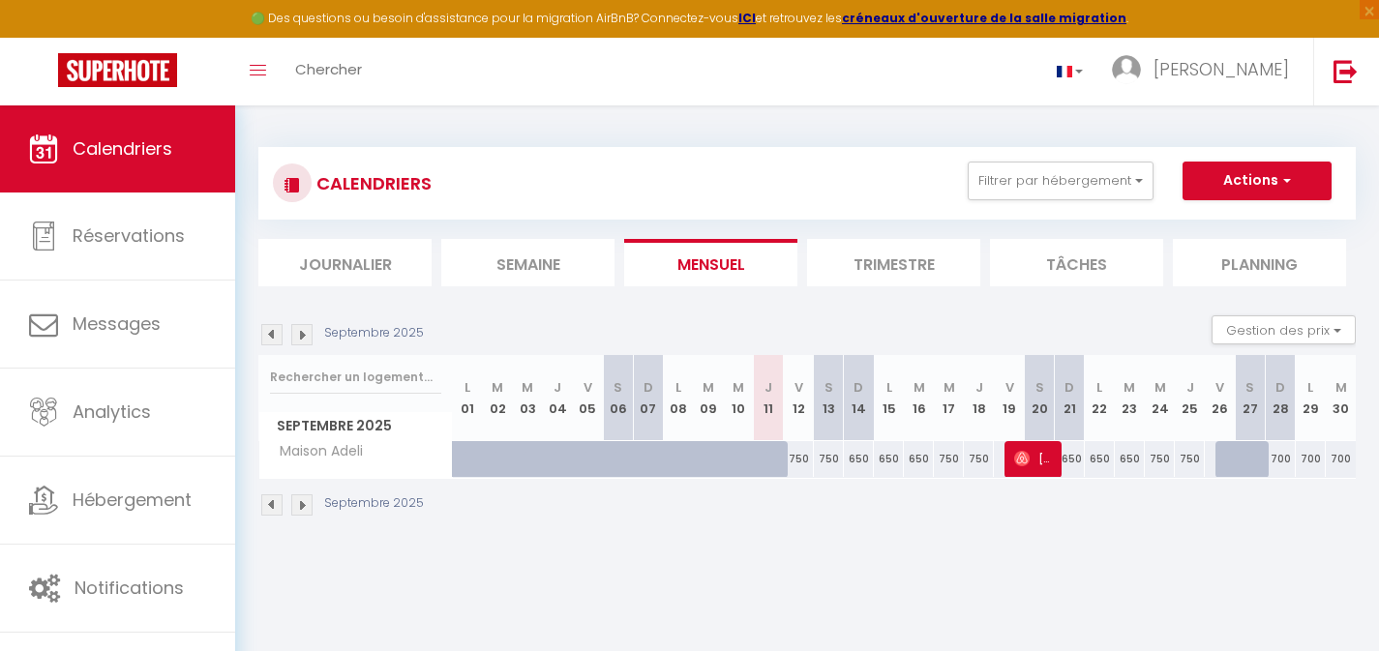
click at [1284, 463] on div "700" at bounding box center [1280, 459] width 30 height 36
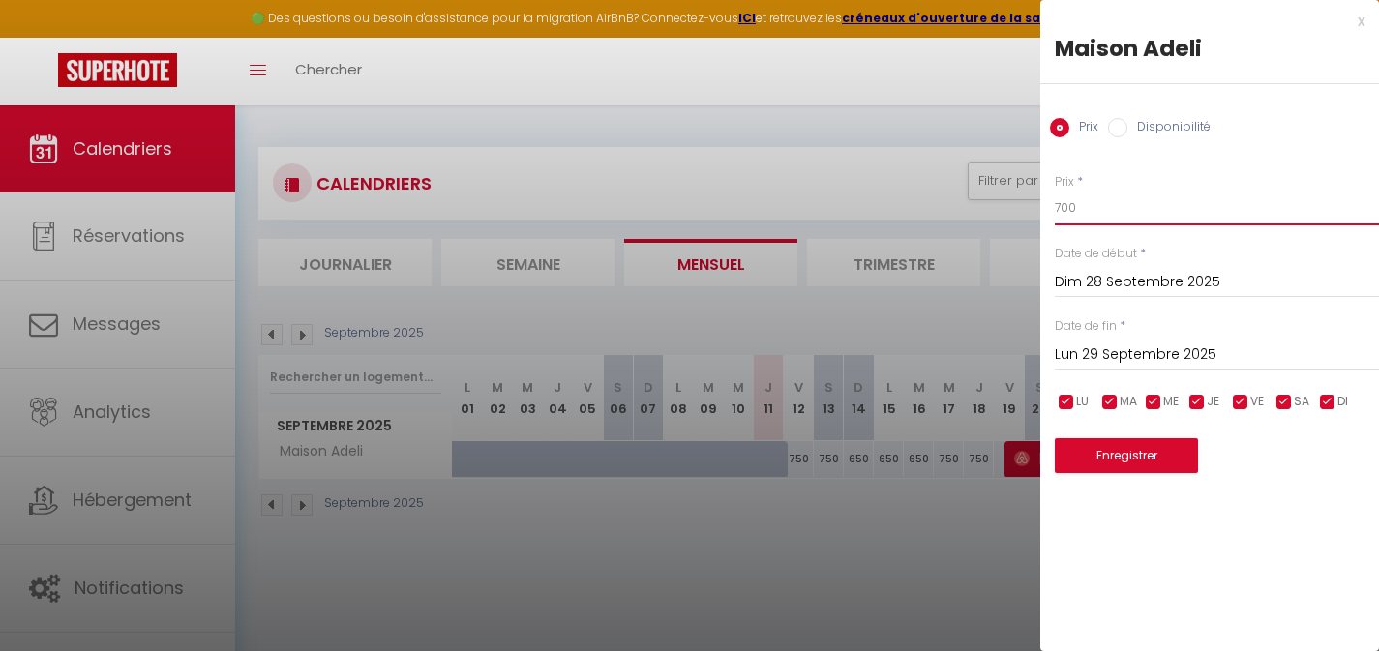
drag, startPoint x: 1096, startPoint y: 207, endPoint x: 1005, endPoint y: 207, distance: 91.0
click at [1014, 209] on body "🟢 Des questions ou besoin d'assistance pour la migration AirBnB? Connectez-vous…" at bounding box center [689, 431] width 1379 height 651
click at [1111, 446] on button "Enregistrer" at bounding box center [1126, 455] width 143 height 35
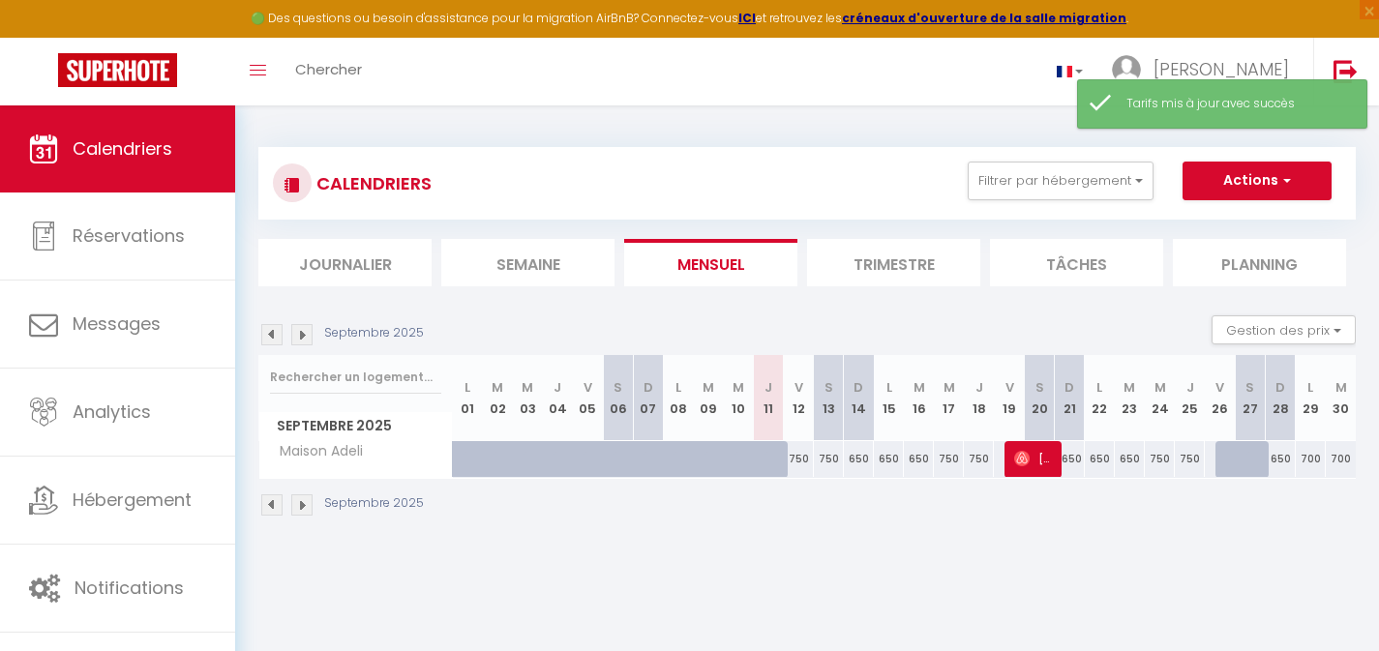
click at [1314, 461] on div "700" at bounding box center [1311, 459] width 30 height 36
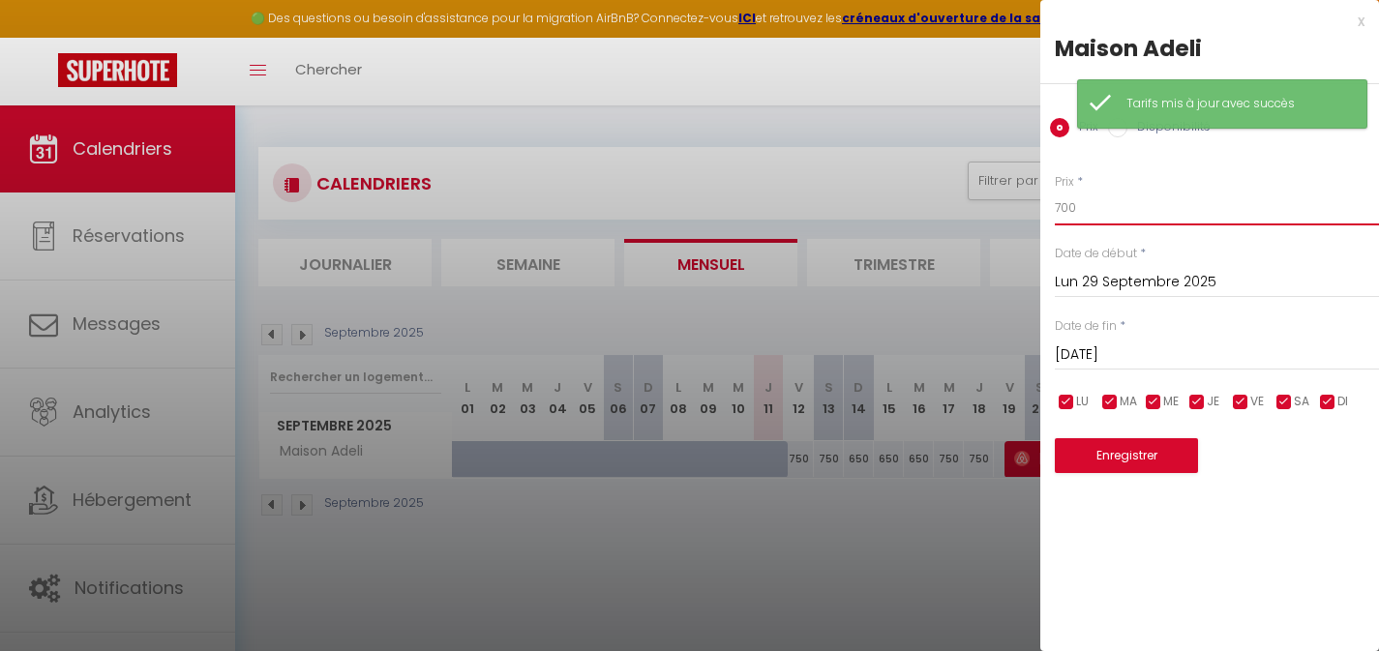
drag, startPoint x: 1086, startPoint y: 209, endPoint x: 1006, endPoint y: 196, distance: 81.3
click at [1020, 200] on body "🟢 Des questions ou besoin d'assistance pour la migration AirBnB? Connectez-vous…" at bounding box center [689, 431] width 1379 height 651
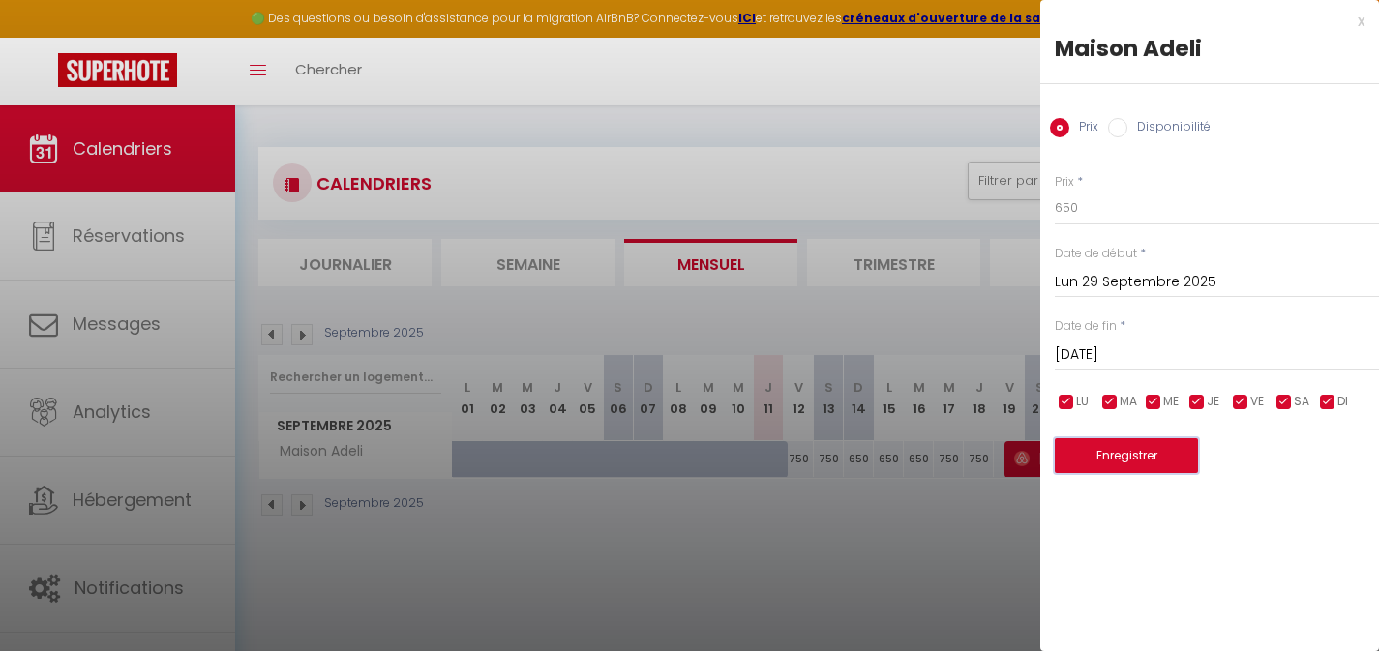
click at [1129, 466] on button "Enregistrer" at bounding box center [1126, 455] width 143 height 35
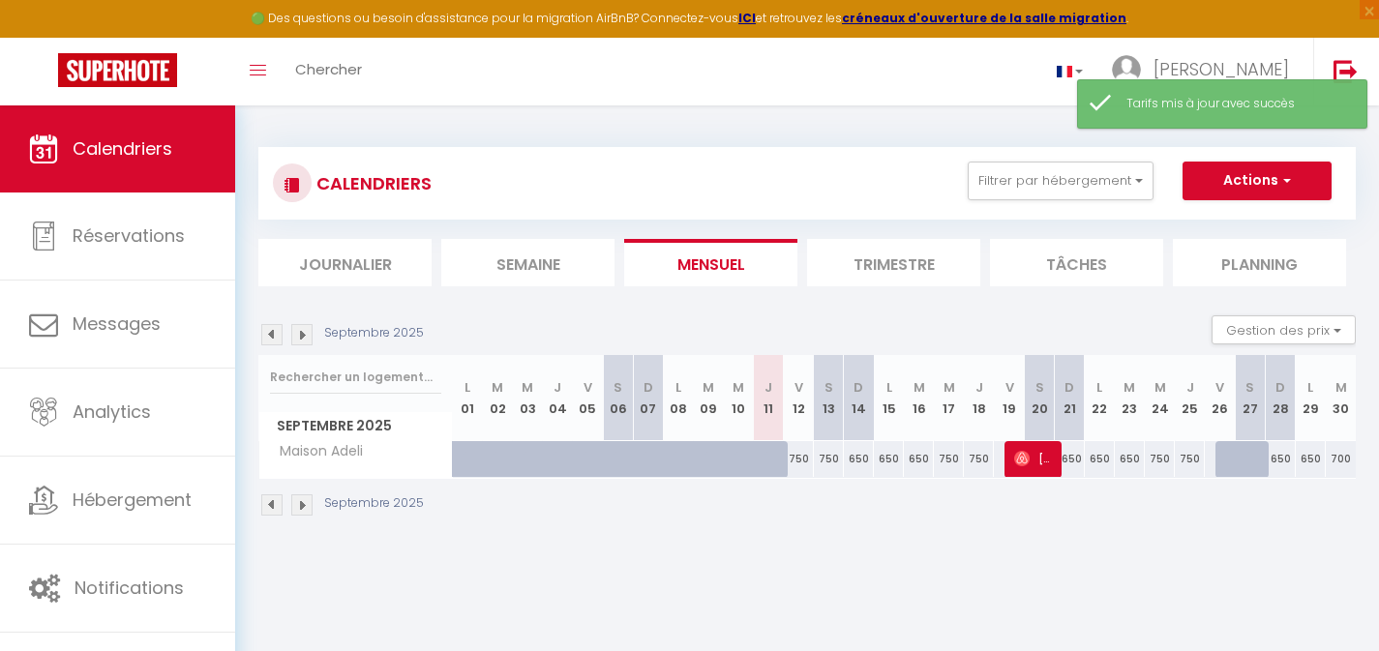
click at [1343, 454] on div "700" at bounding box center [1341, 459] width 30 height 36
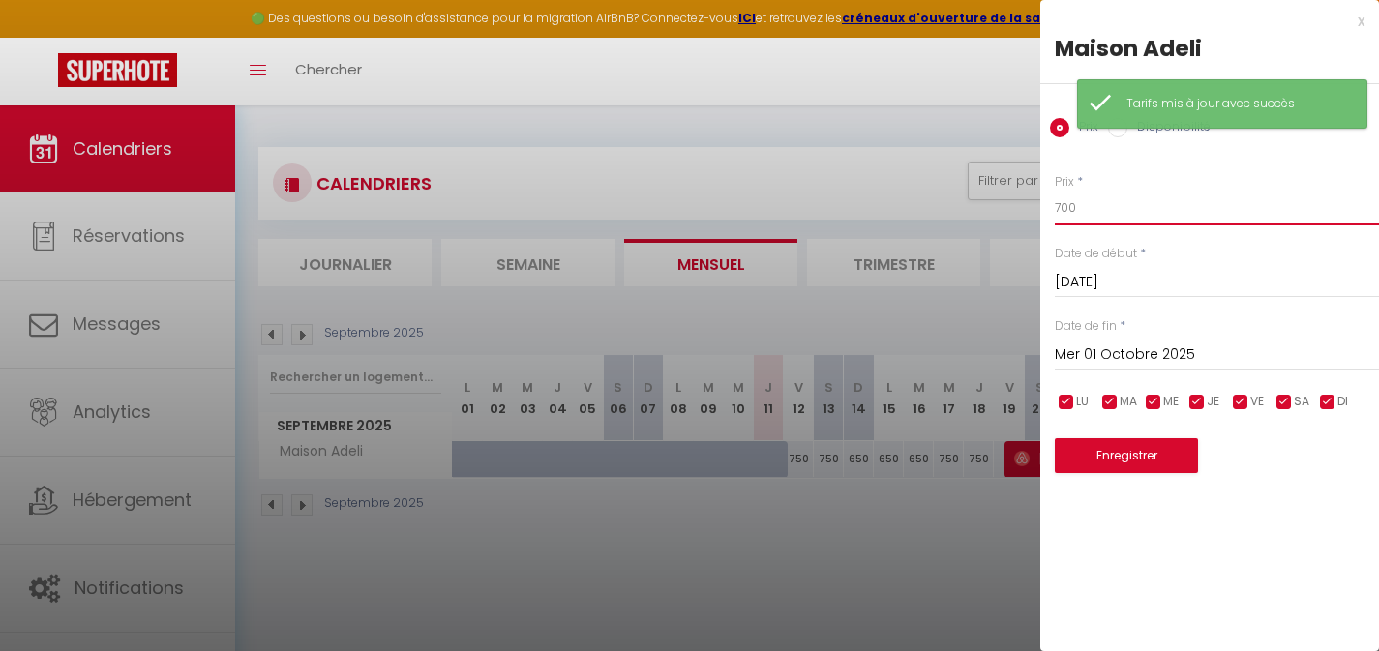
drag, startPoint x: 1082, startPoint y: 215, endPoint x: 1013, endPoint y: 217, distance: 68.8
click at [1017, 218] on body "🟢 Des questions ou besoin d'assistance pour la migration AirBnB? Connectez-vous…" at bounding box center [689, 431] width 1379 height 651
drag, startPoint x: 1065, startPoint y: 208, endPoint x: 1033, endPoint y: 205, distance: 32.1
click at [1049, 209] on div "Prix * 700 Statut * Disponible Indisponible Date de début * [DATE] < [DATE] > D…" at bounding box center [1210, 311] width 339 height 325
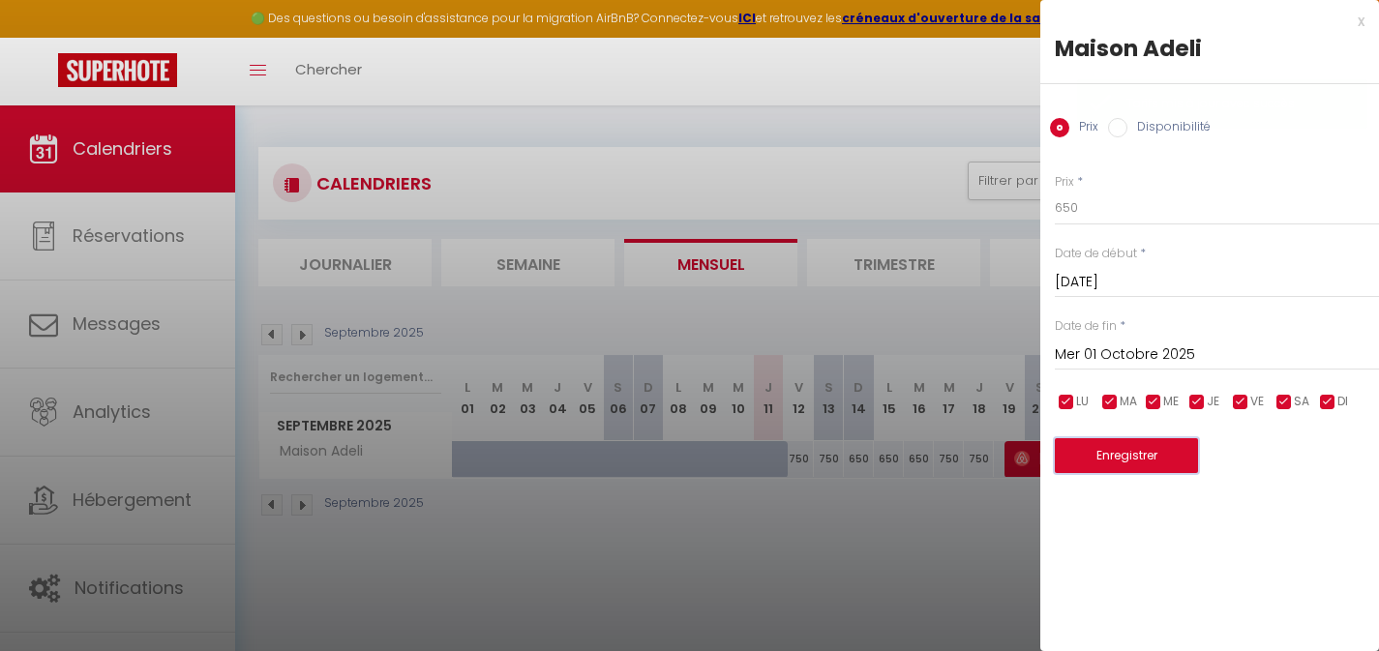
click at [1131, 452] on button "Enregistrer" at bounding box center [1126, 455] width 143 height 35
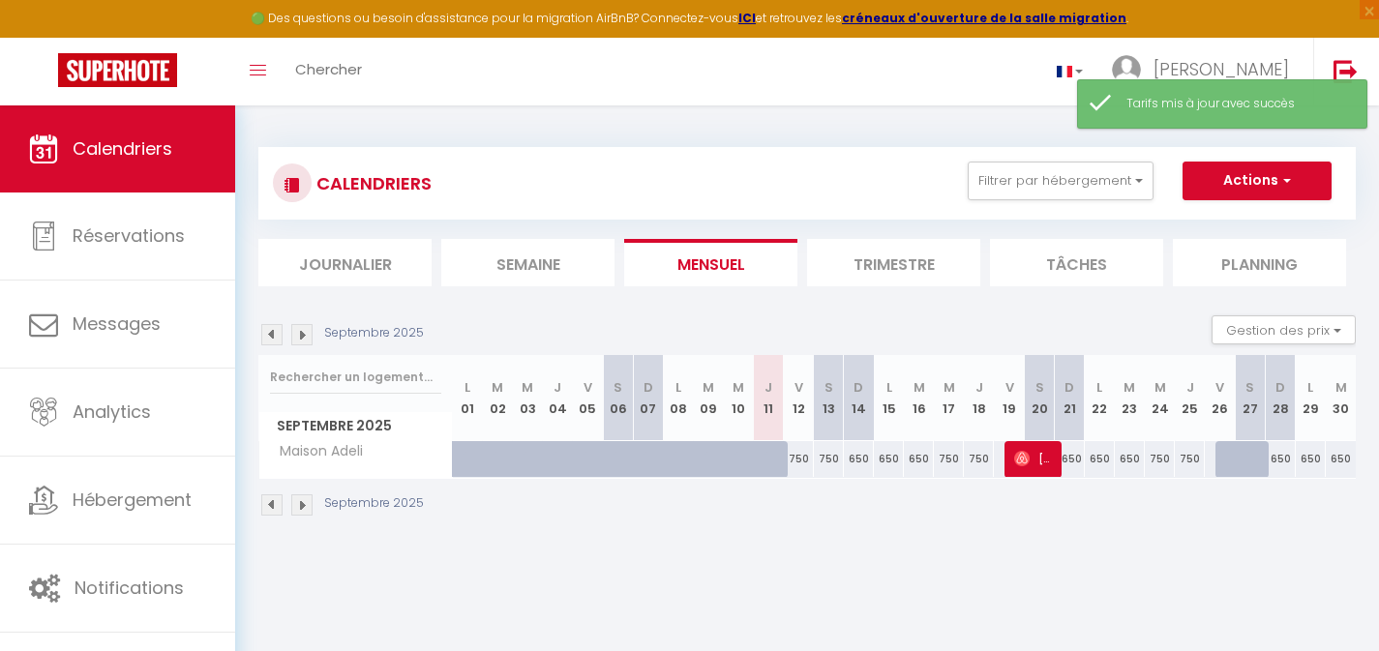
click at [301, 339] on img at bounding box center [301, 334] width 21 height 21
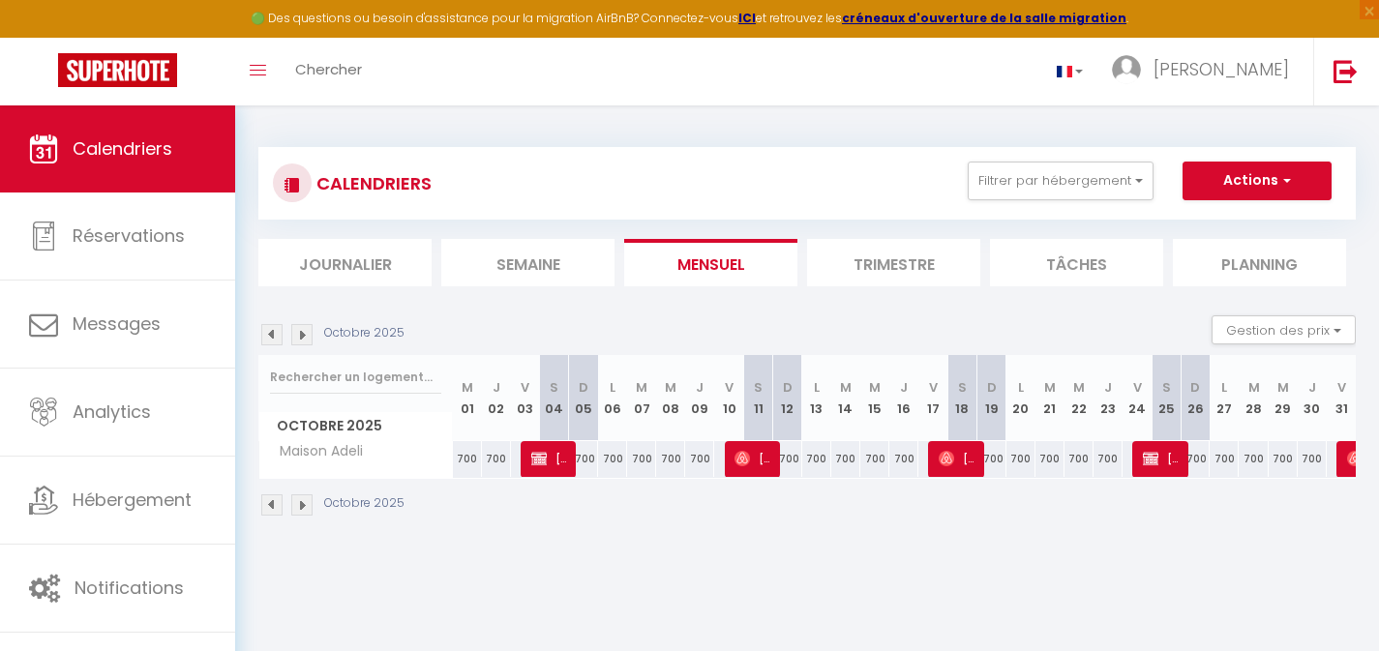
click at [591, 461] on div "700" at bounding box center [583, 459] width 29 height 36
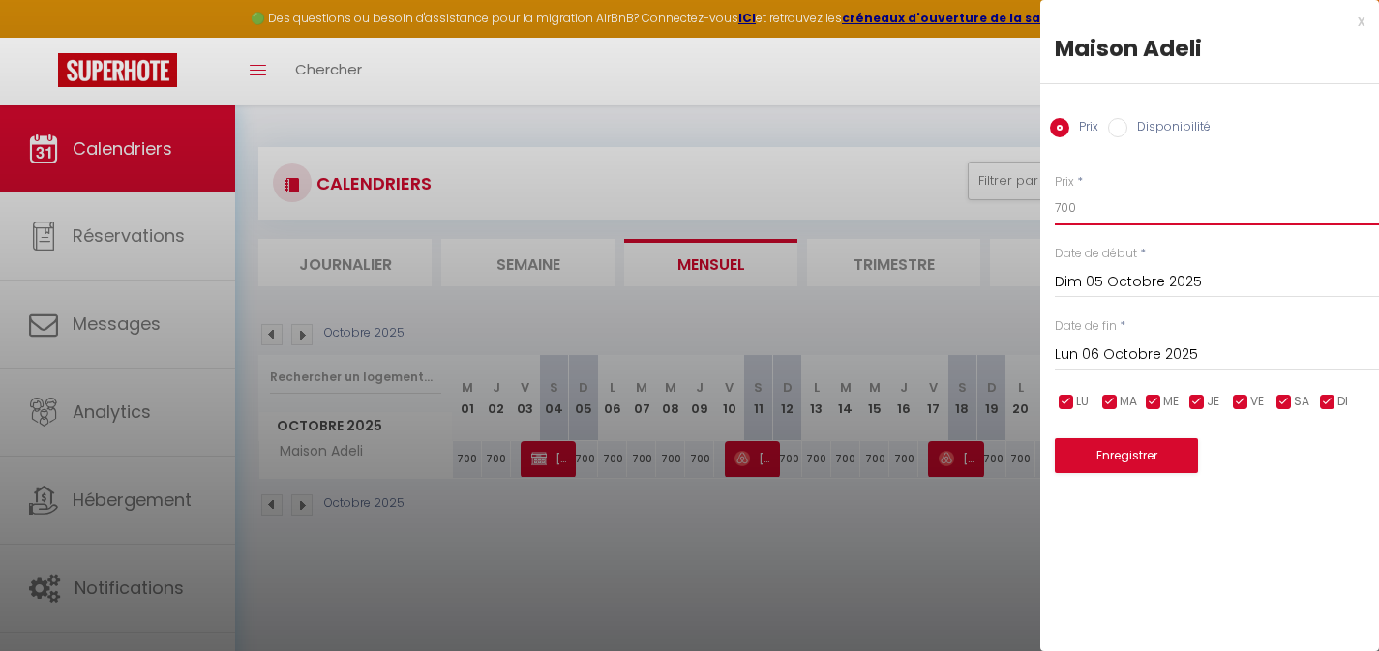
drag, startPoint x: 1082, startPoint y: 209, endPoint x: 1029, endPoint y: 209, distance: 53.2
click at [1038, 211] on body "🟢 Des questions ou besoin d'assistance pour la migration AirBnB? Connectez-vous…" at bounding box center [689, 431] width 1379 height 651
click at [1115, 459] on button "Enregistrer" at bounding box center [1126, 455] width 143 height 35
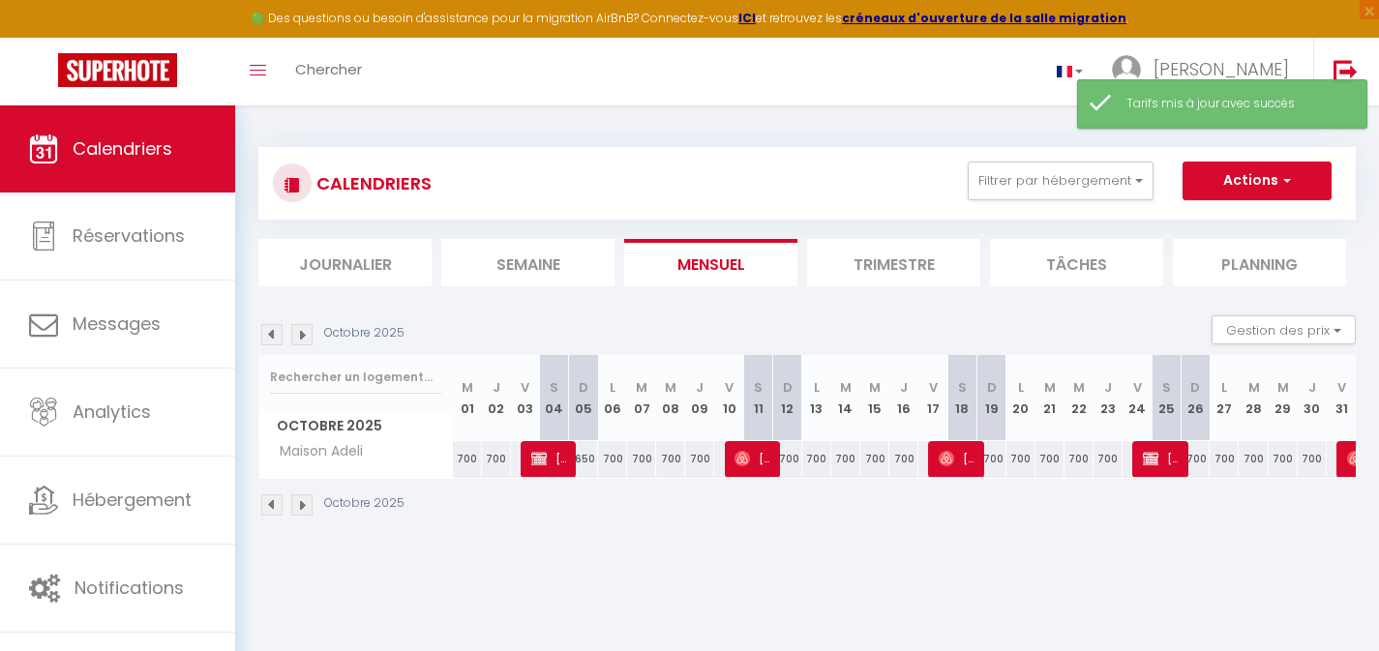
click at [610, 462] on div "700" at bounding box center [612, 459] width 29 height 36
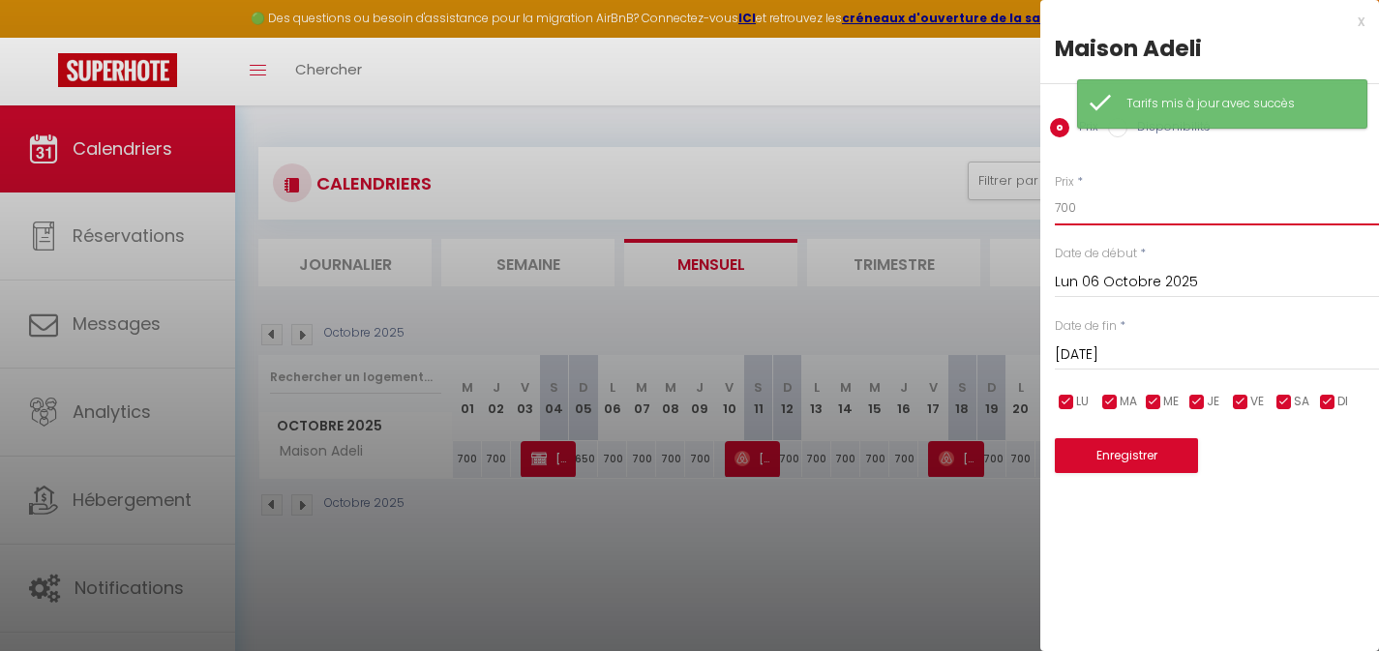
drag, startPoint x: 1073, startPoint y: 206, endPoint x: 1022, endPoint y: 202, distance: 51.4
click at [1029, 205] on body "🟢 Des questions ou besoin d'assistance pour la migration AirBnB? Connectez-vous…" at bounding box center [689, 431] width 1379 height 651
click at [1150, 458] on button "Enregistrer" at bounding box center [1126, 455] width 143 height 35
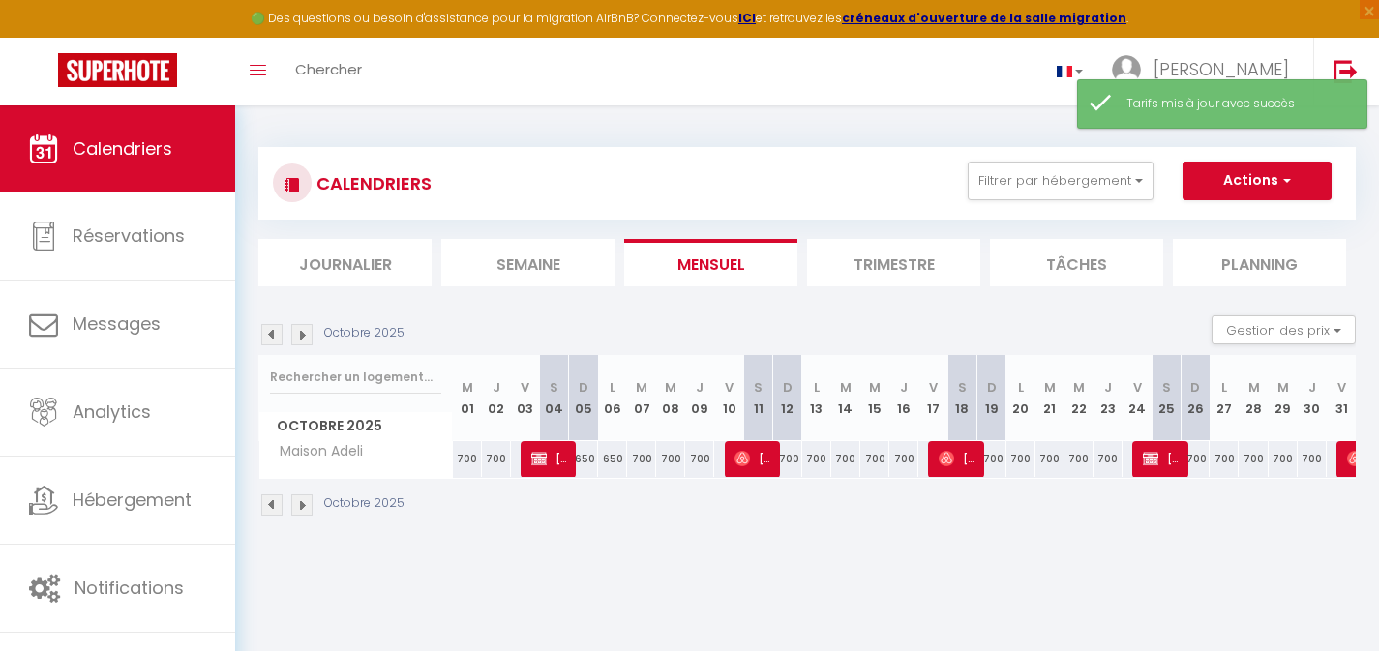
click at [639, 464] on div "700" at bounding box center [641, 459] width 29 height 36
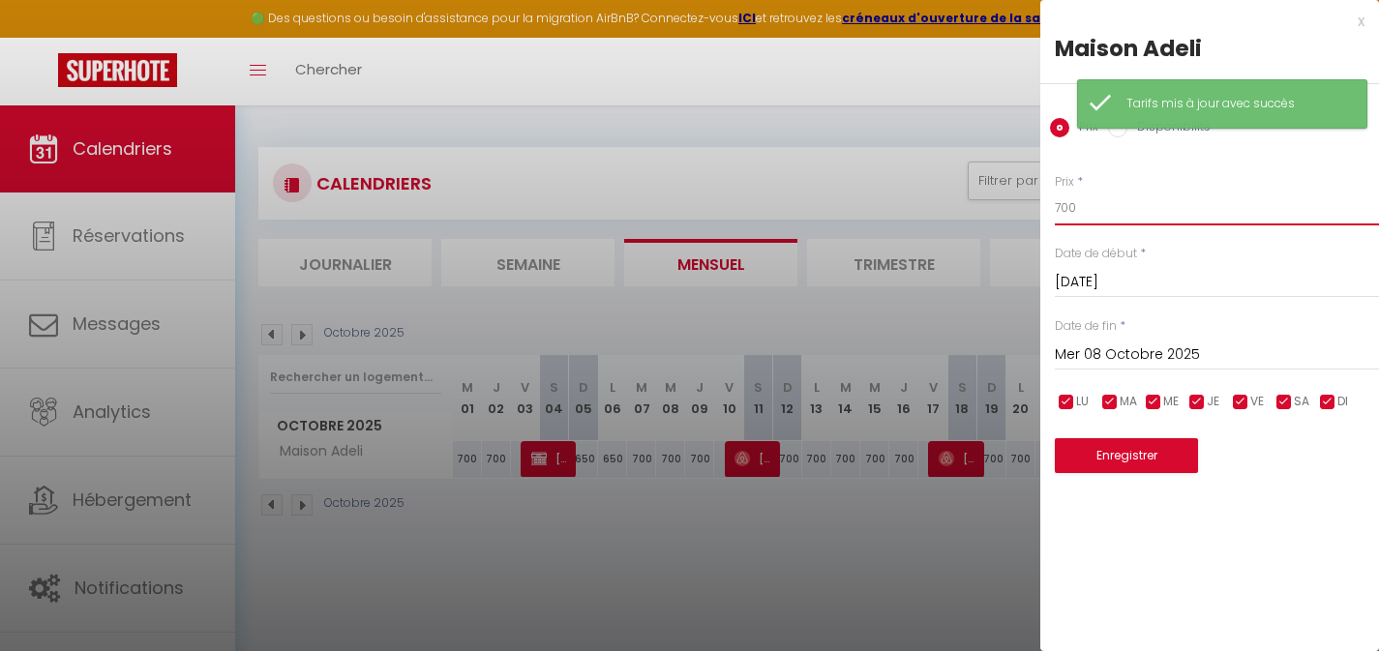
drag, startPoint x: 1092, startPoint y: 208, endPoint x: 1017, endPoint y: 210, distance: 74.6
click at [1018, 211] on body "🟢 Des questions ou besoin d'assistance pour la migration AirBnB? Connectez-vous…" at bounding box center [689, 431] width 1379 height 651
click at [1124, 456] on button "Enregistrer" at bounding box center [1126, 455] width 143 height 35
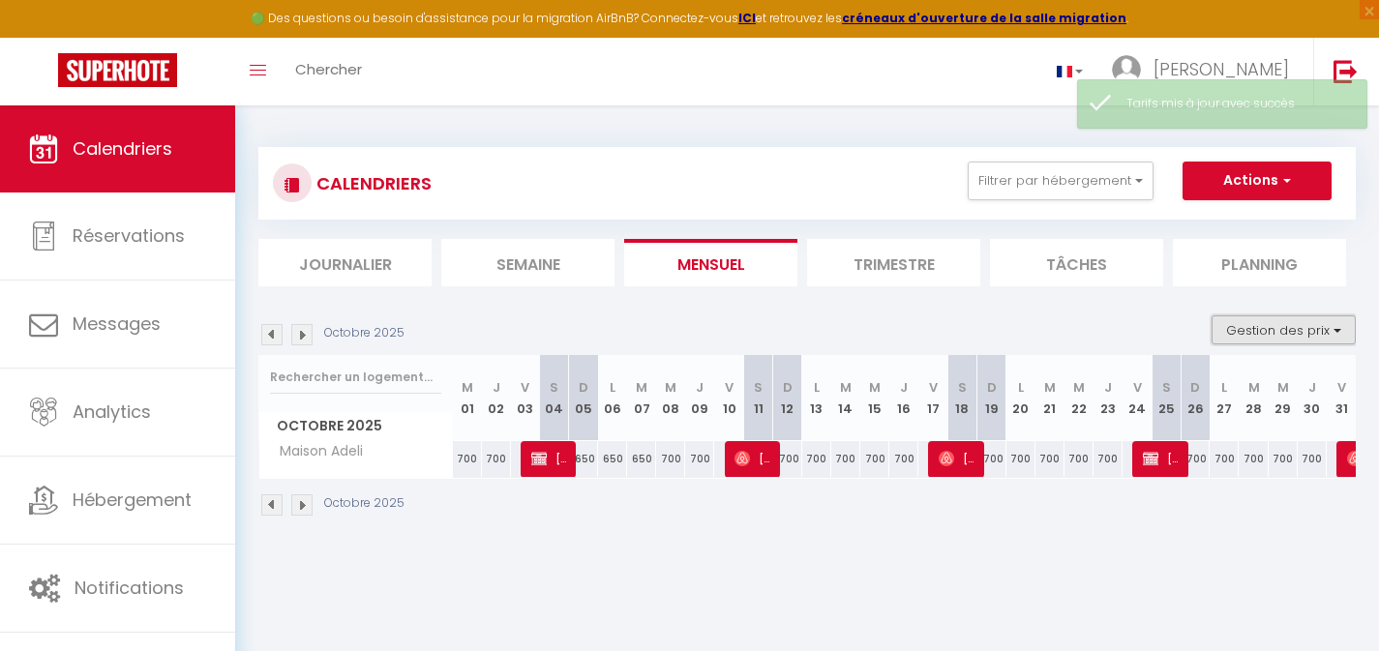
click at [1300, 329] on button "Gestion des prix" at bounding box center [1284, 330] width 144 height 29
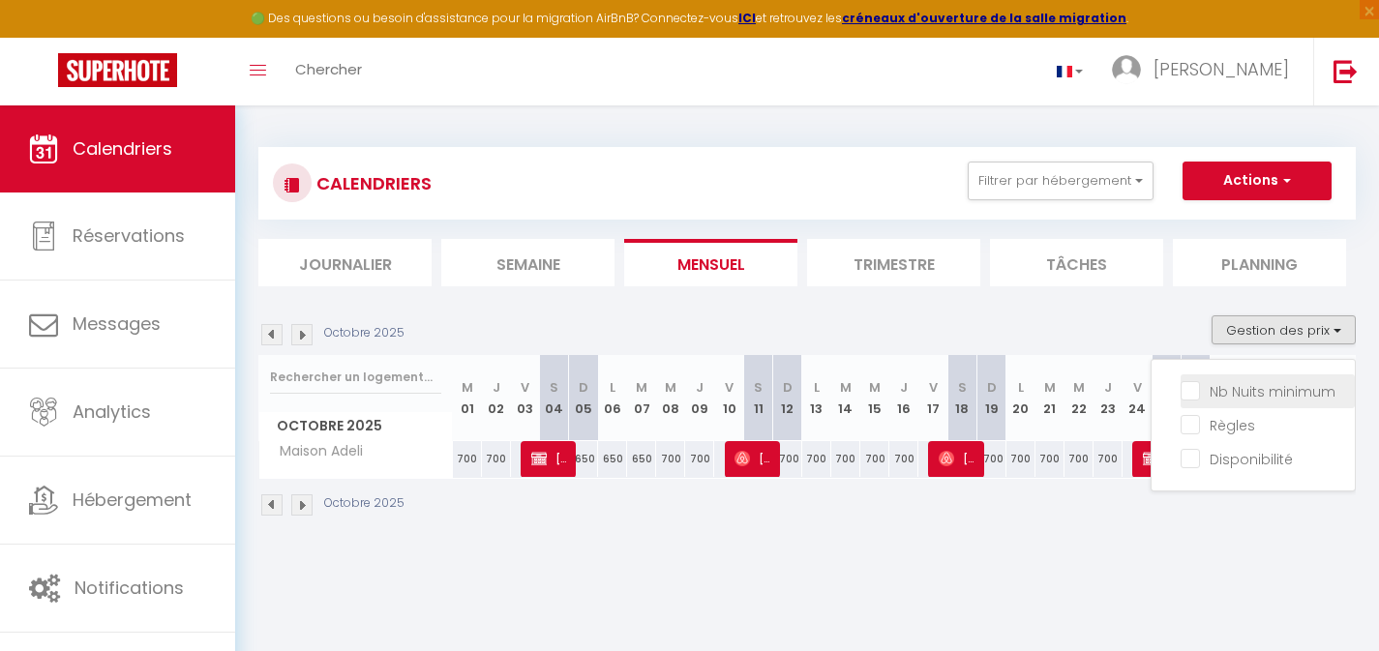
click at [1195, 394] on input "Nb Nuits minimum" at bounding box center [1268, 389] width 174 height 19
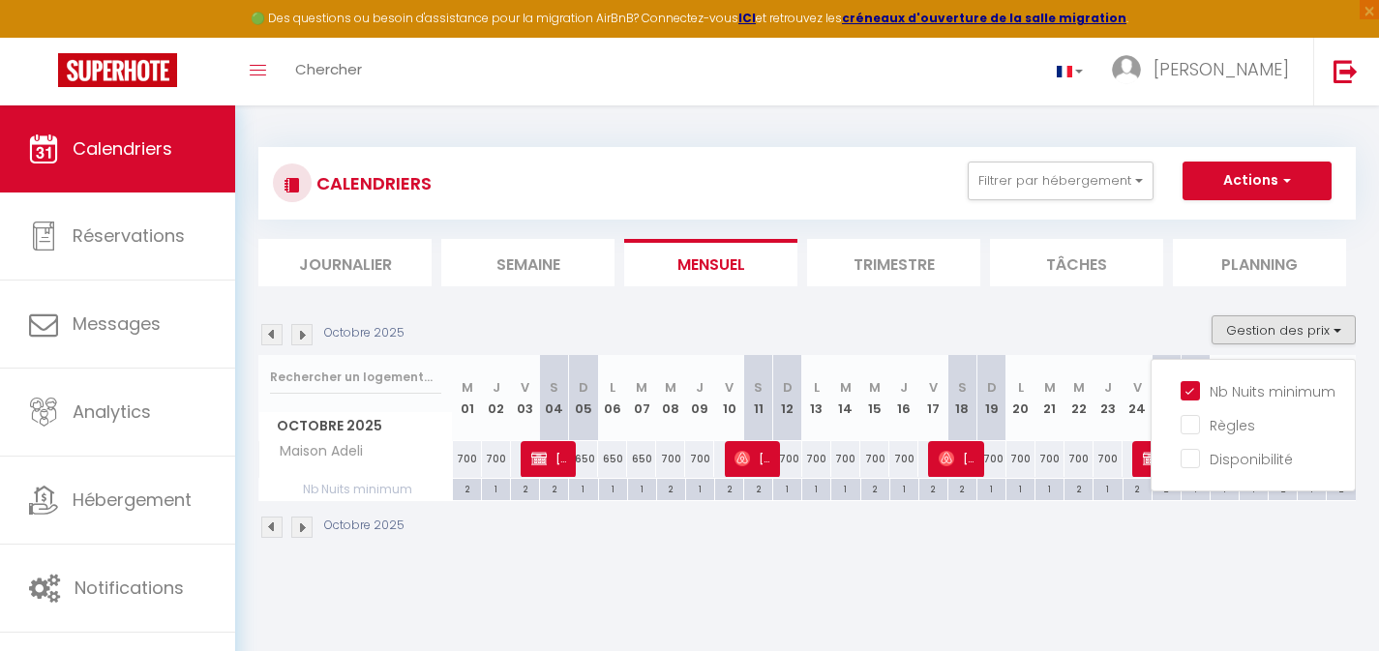
click at [795, 463] on div "700" at bounding box center [787, 459] width 29 height 36
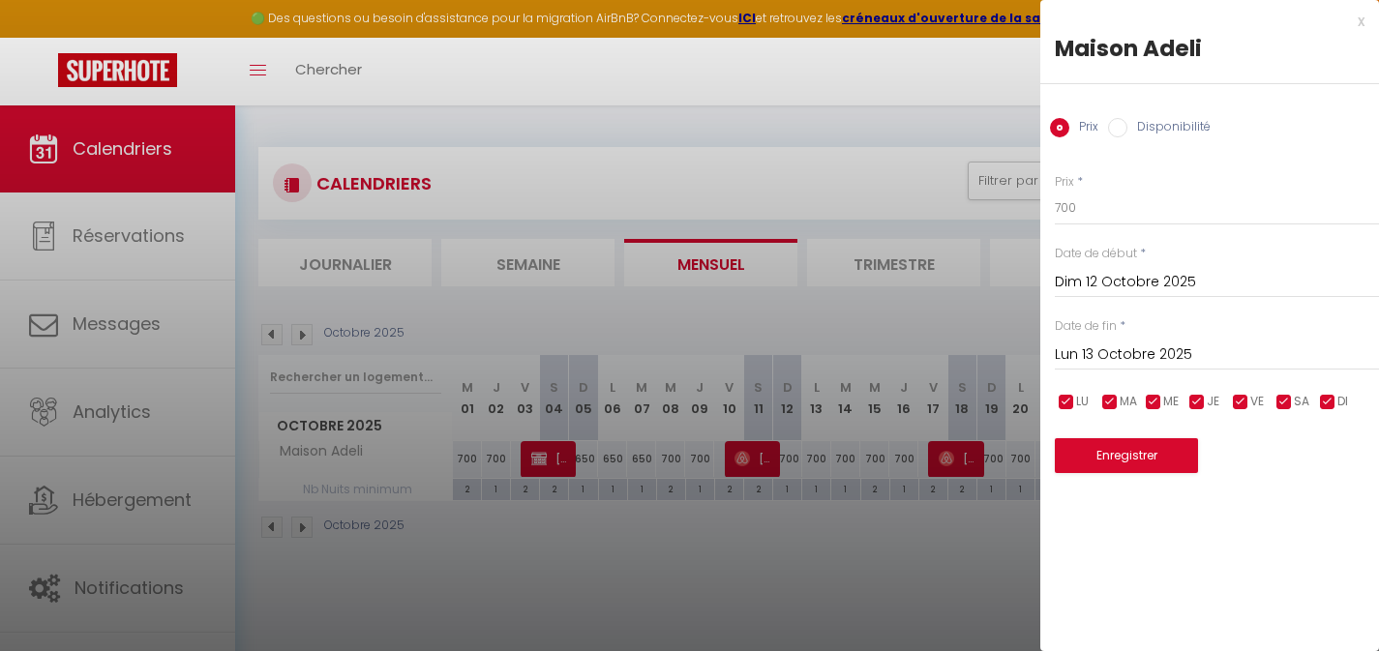
click at [1155, 345] on input "Lun 13 Octobre 2025" at bounding box center [1217, 355] width 324 height 25
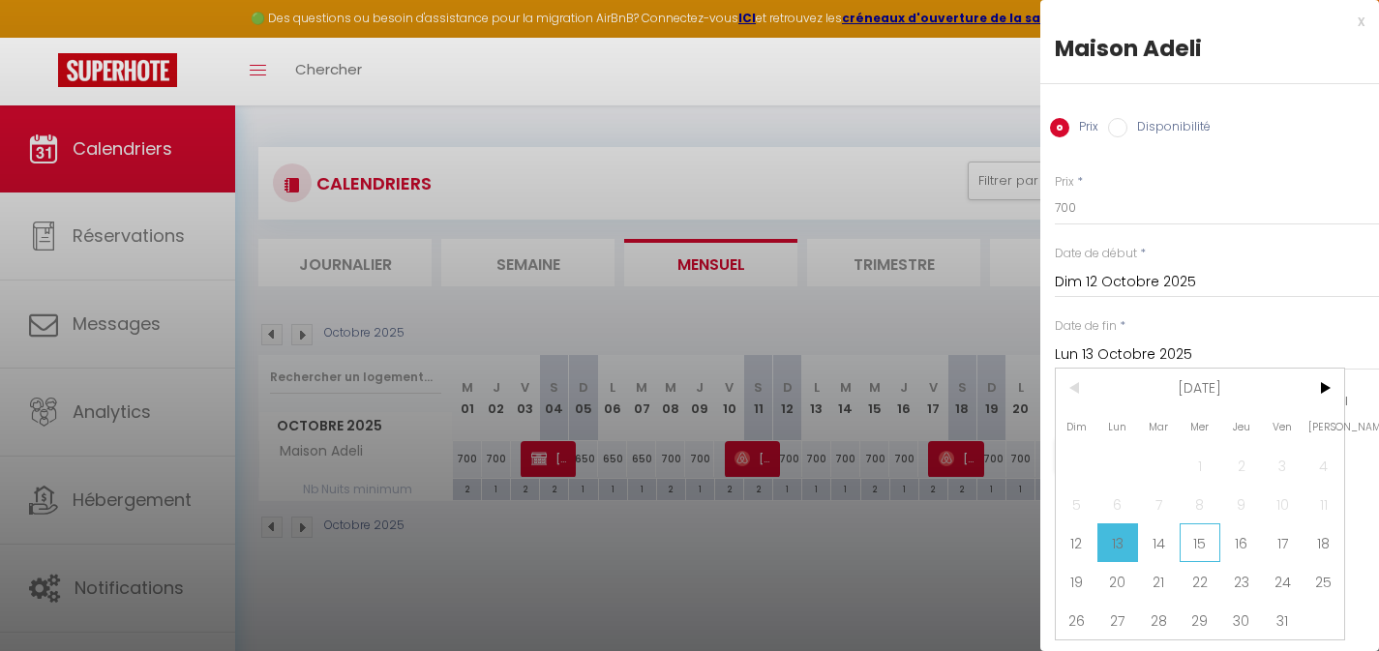
click at [1206, 537] on span "15" at bounding box center [1201, 543] width 42 height 39
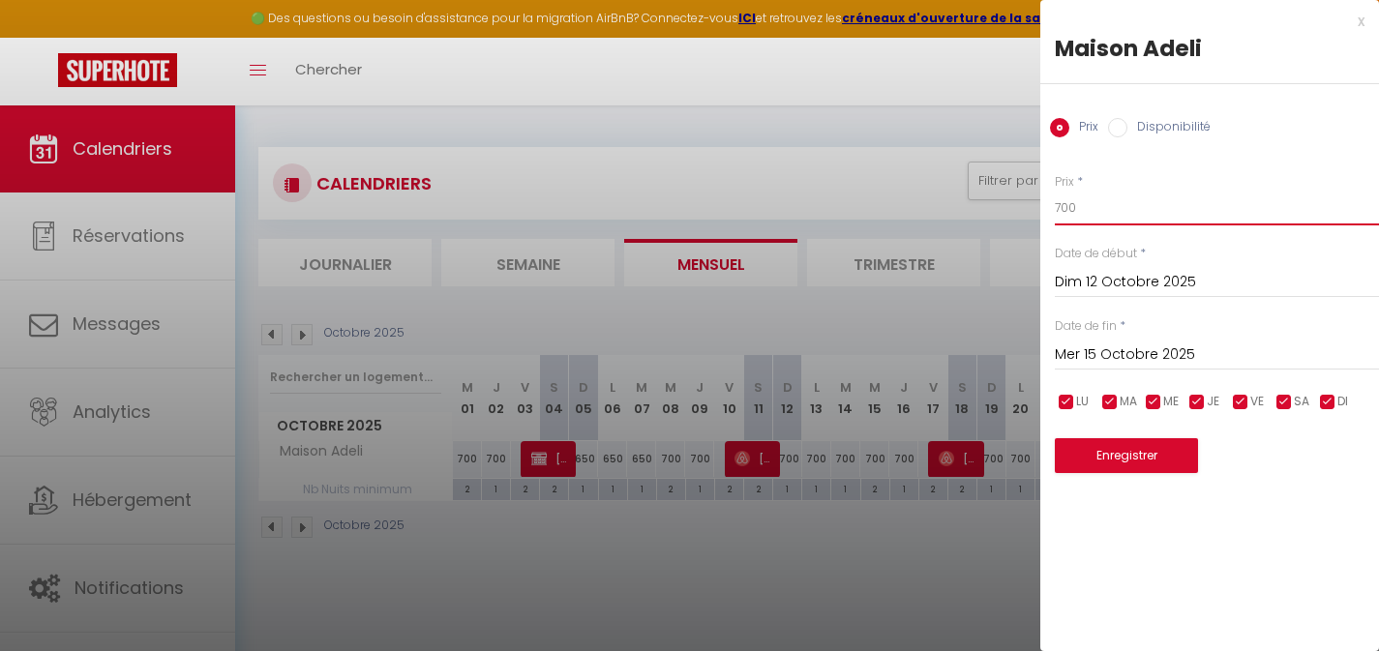
drag, startPoint x: 1041, startPoint y: 204, endPoint x: 1024, endPoint y: 204, distance: 16.5
click at [1027, 204] on body "🟢 Des questions ou besoin d'assistance pour la migration AirBnB? Connectez-vous…" at bounding box center [689, 431] width 1379 height 651
click at [1131, 460] on button "Enregistrer" at bounding box center [1126, 455] width 143 height 35
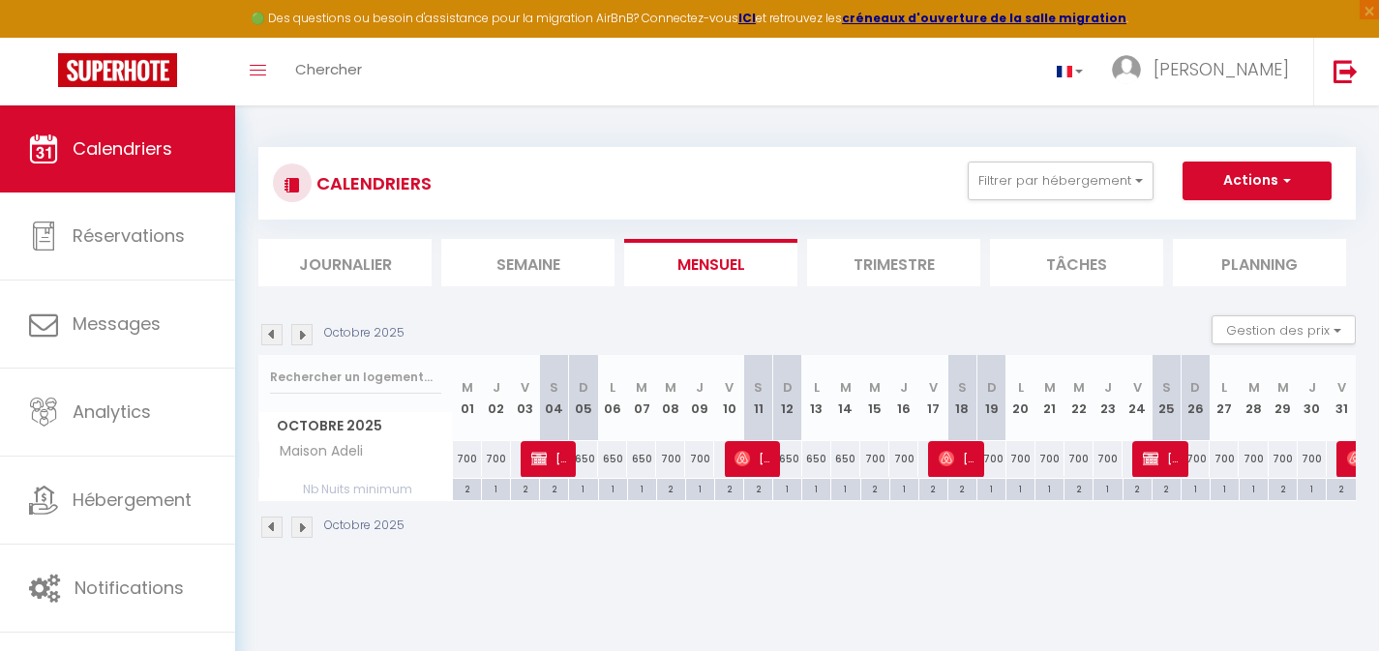
click at [905, 461] on div "700" at bounding box center [904, 459] width 29 height 36
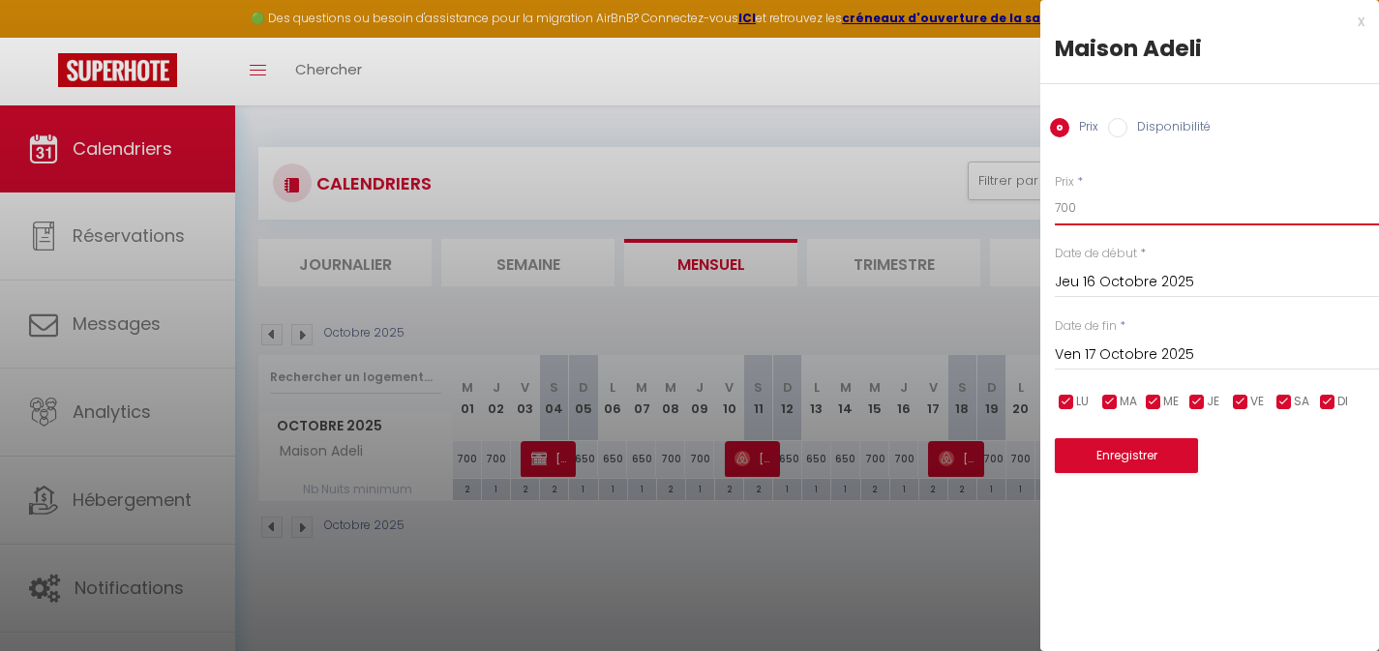
drag, startPoint x: 1076, startPoint y: 205, endPoint x: 1039, endPoint y: 209, distance: 37.9
click at [1039, 209] on body "🟢 Des questions ou besoin d'assistance pour la migration AirBnB? Connectez-vous…" at bounding box center [689, 431] width 1379 height 651
click at [1141, 458] on button "Enregistrer" at bounding box center [1126, 455] width 143 height 35
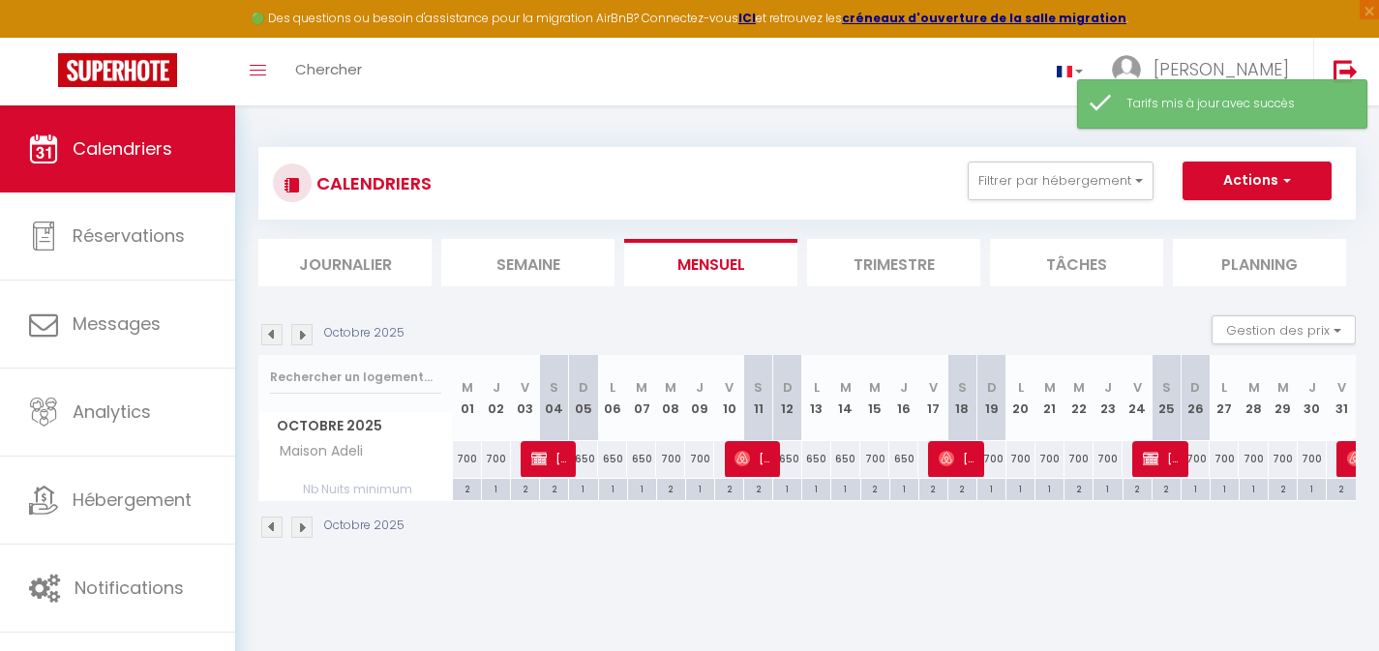
click at [700, 461] on div "700" at bounding box center [699, 459] width 29 height 36
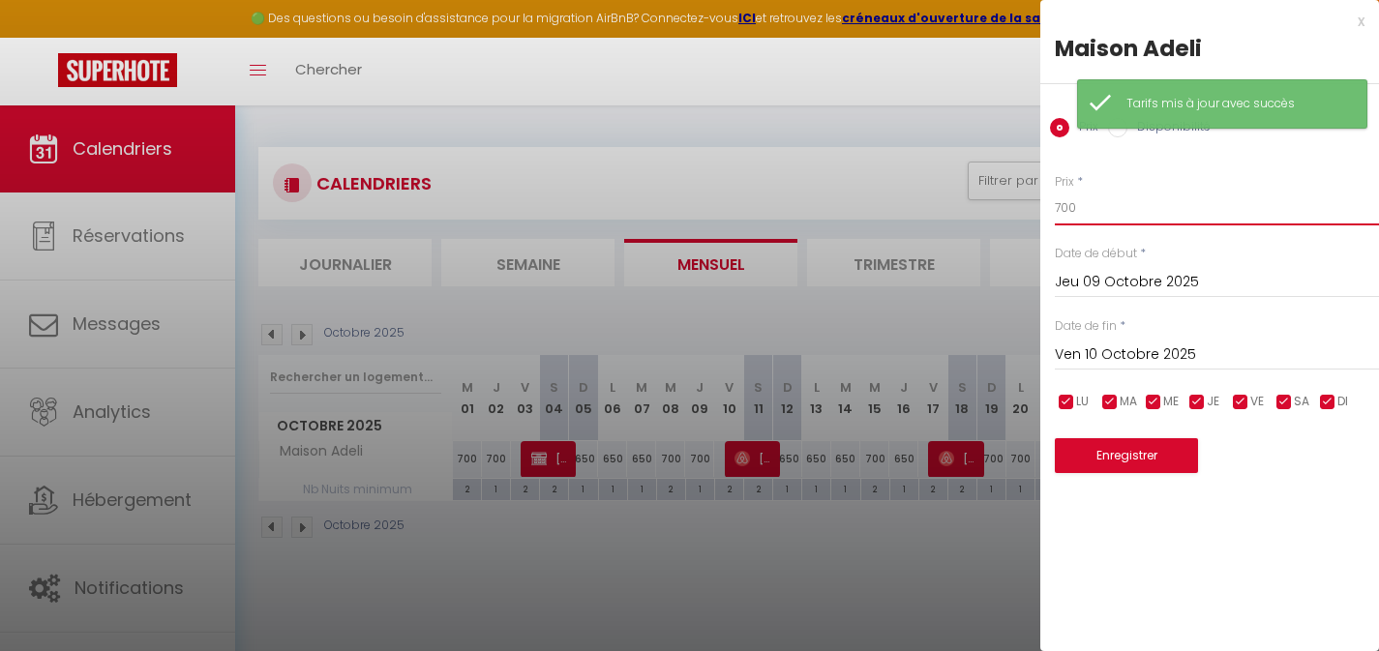
drag, startPoint x: 1076, startPoint y: 208, endPoint x: 999, endPoint y: 203, distance: 77.6
click at [1012, 206] on body "🟢 Des questions ou besoin d'assistance pour la migration AirBnB? Connectez-vous…" at bounding box center [689, 431] width 1379 height 651
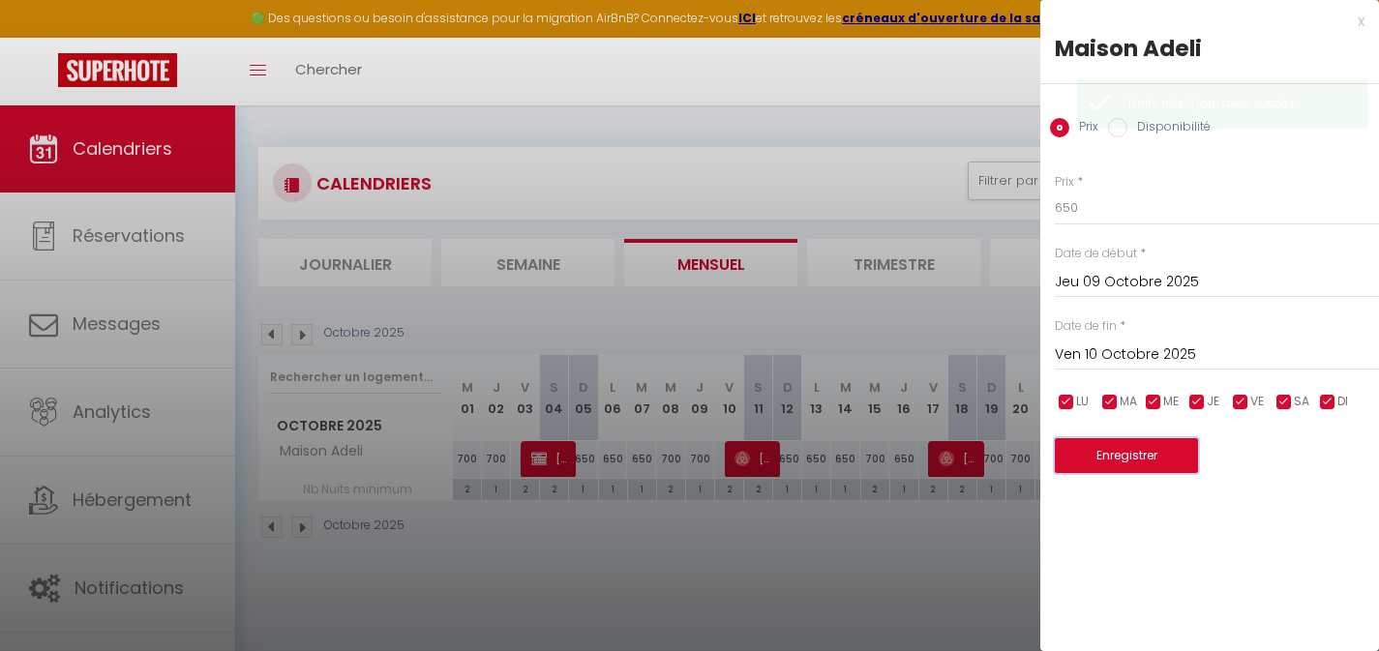
click at [1133, 463] on button "Enregistrer" at bounding box center [1126, 455] width 143 height 35
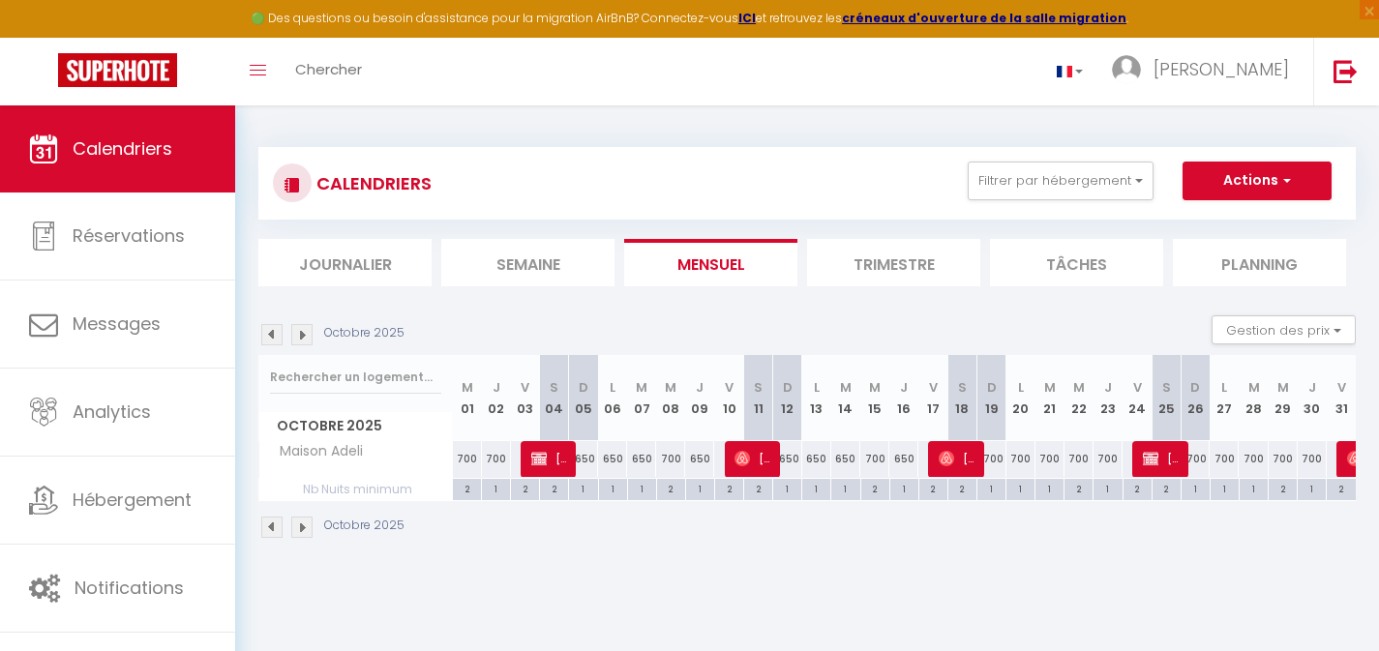
click at [995, 462] on div "700" at bounding box center [991, 459] width 29 height 36
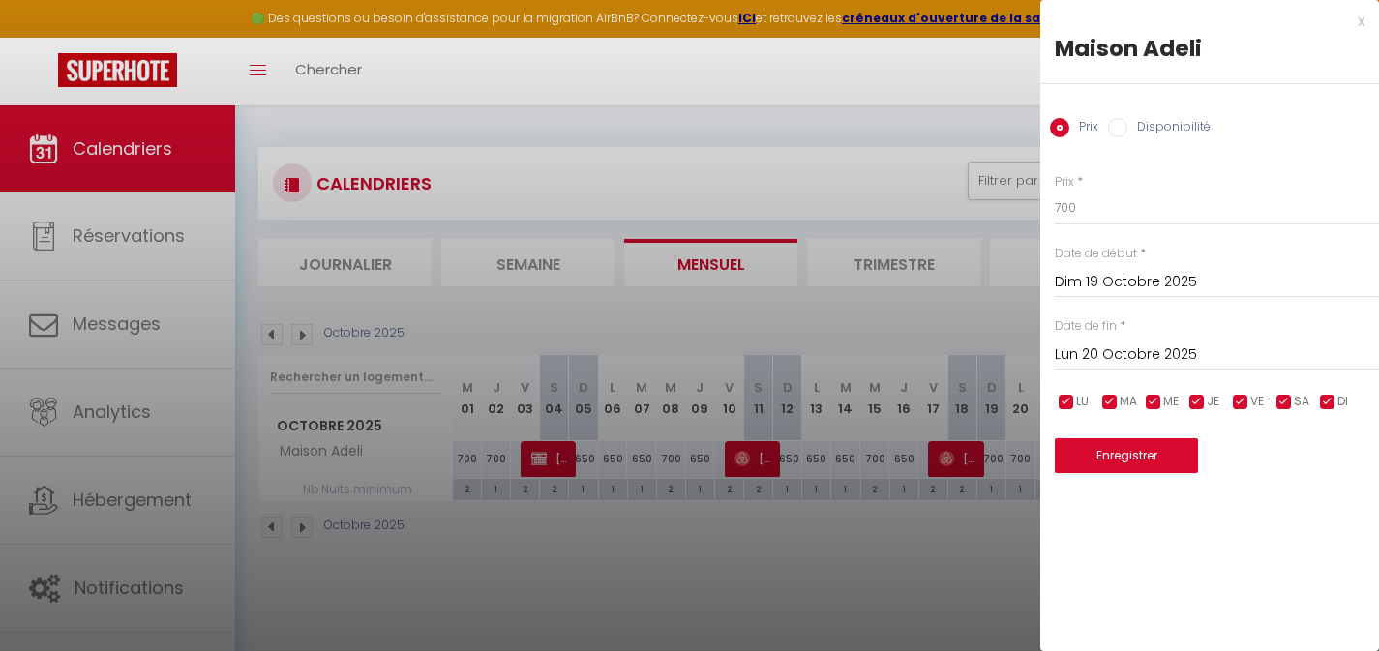
click at [1139, 344] on input "Lun 20 Octobre 2025" at bounding box center [1217, 355] width 324 height 25
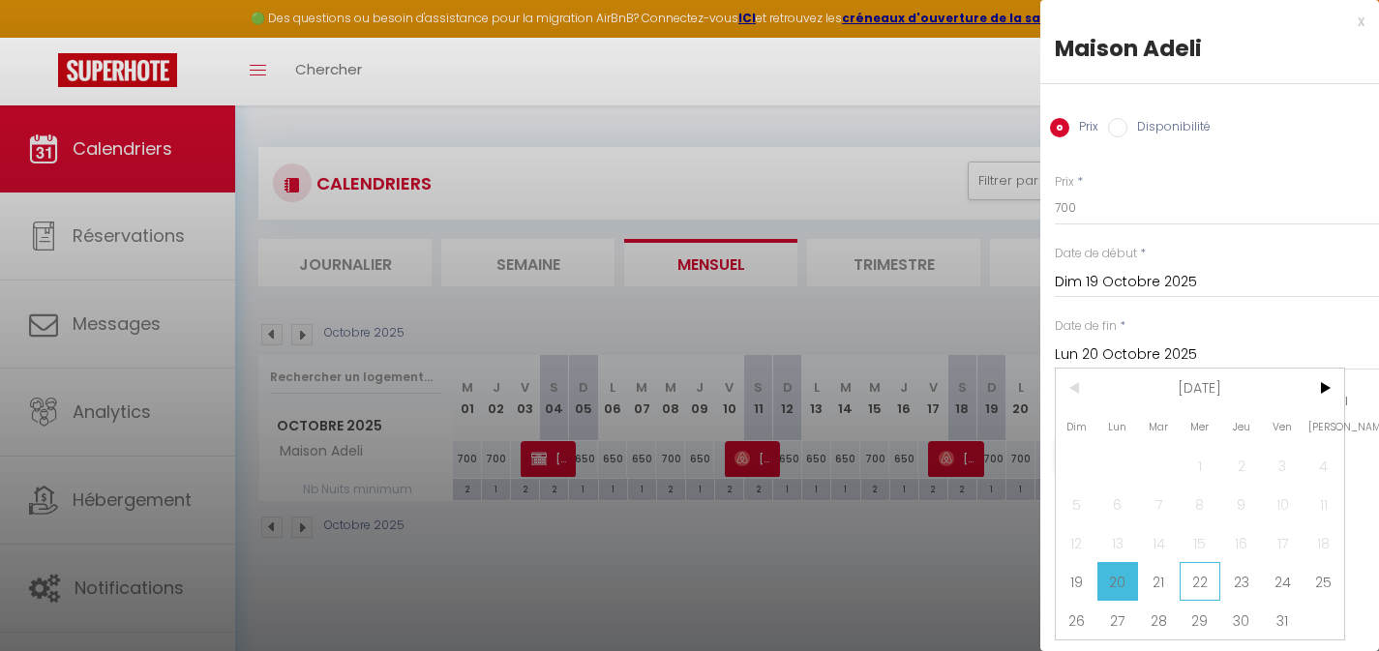
click at [1209, 582] on span "22" at bounding box center [1201, 581] width 42 height 39
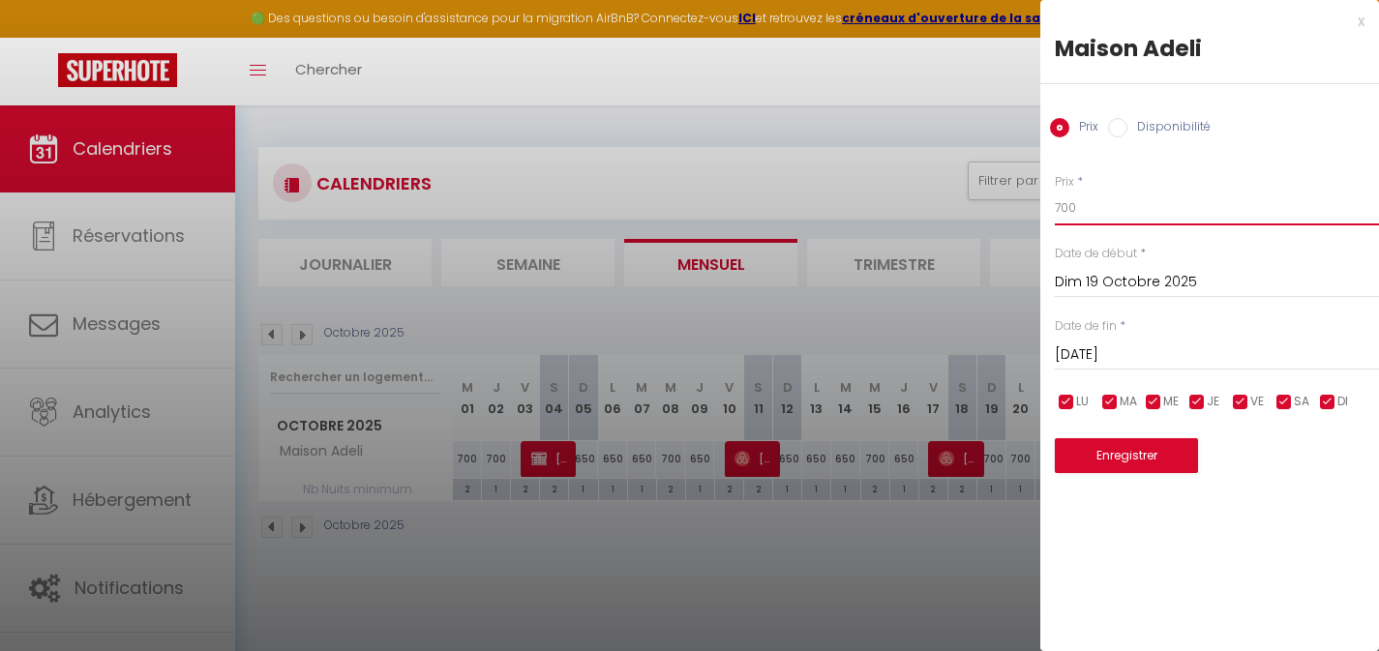
drag, startPoint x: 1095, startPoint y: 204, endPoint x: 1010, endPoint y: 204, distance: 85.2
click at [1015, 205] on body "🟢 Des questions ou besoin d'assistance pour la migration AirBnB? Connectez-vous…" at bounding box center [689, 431] width 1379 height 651
click at [1105, 454] on button "Enregistrer" at bounding box center [1126, 455] width 143 height 35
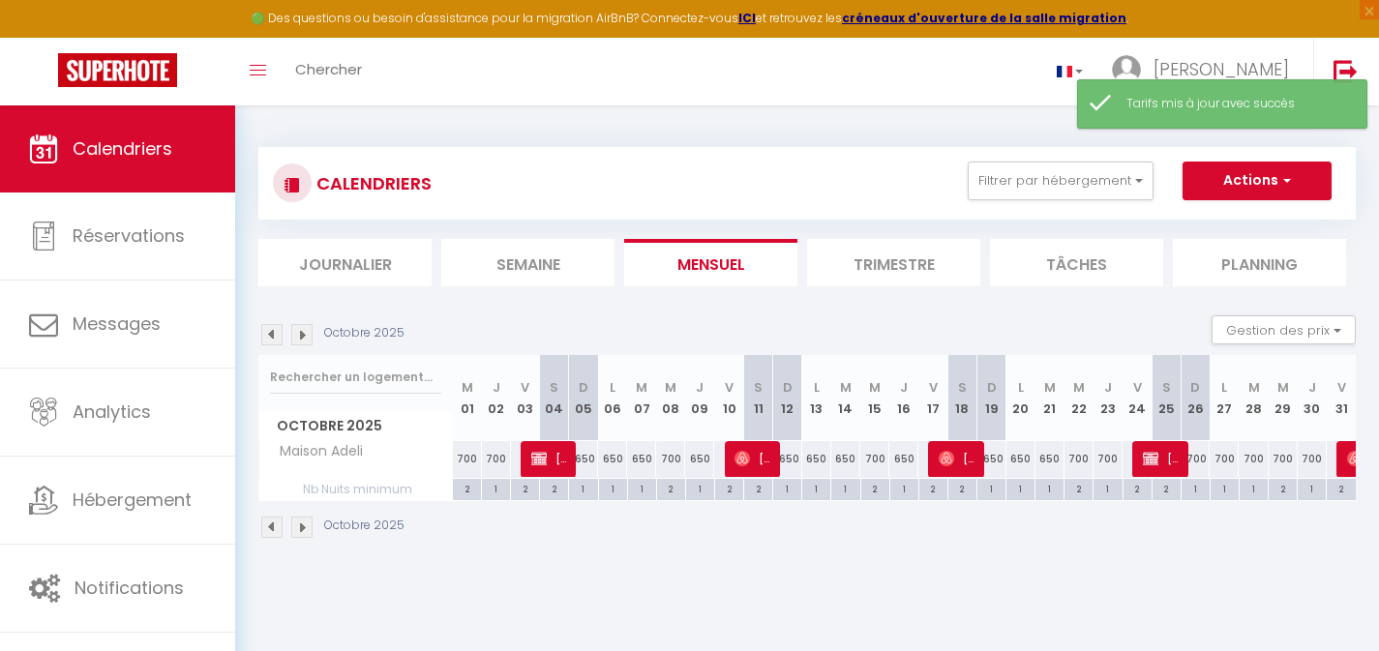
click at [1107, 460] on div "700" at bounding box center [1108, 459] width 29 height 36
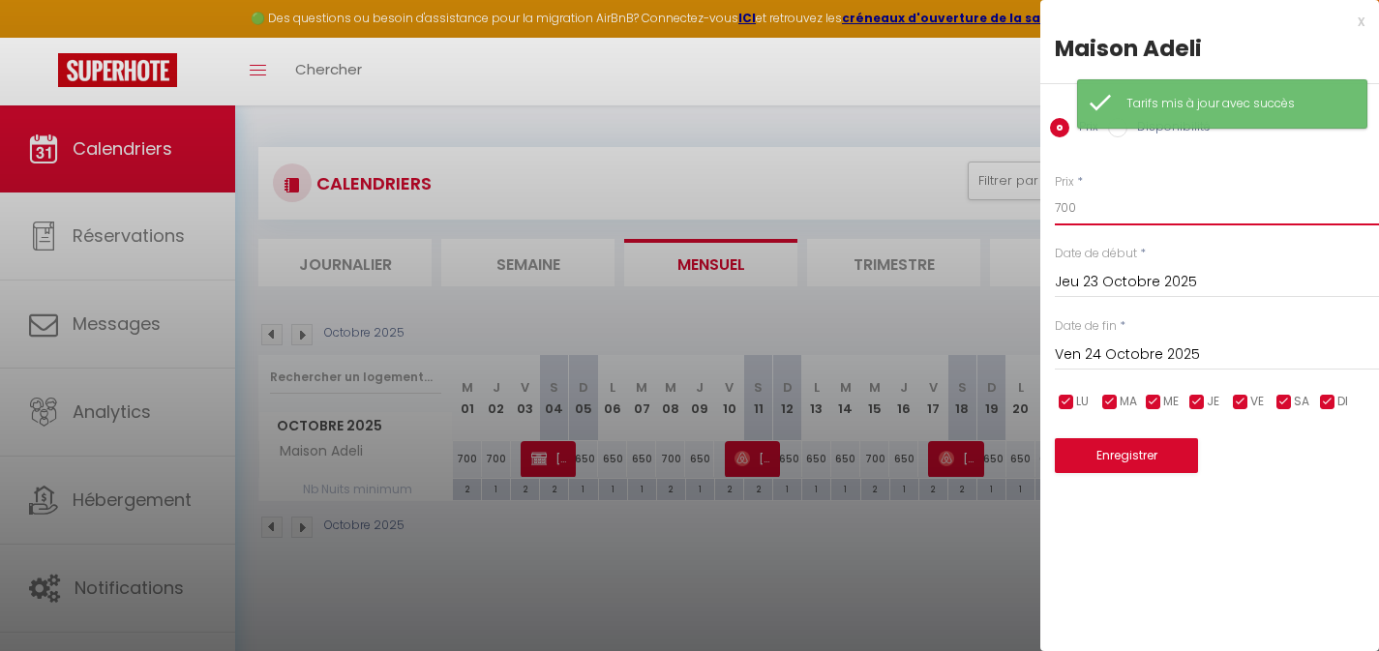
drag, startPoint x: 1090, startPoint y: 211, endPoint x: 1008, endPoint y: 209, distance: 82.3
click at [1015, 211] on body "🟢 Des questions ou besoin d'assistance pour la migration AirBnB? Connectez-vous…" at bounding box center [689, 431] width 1379 height 651
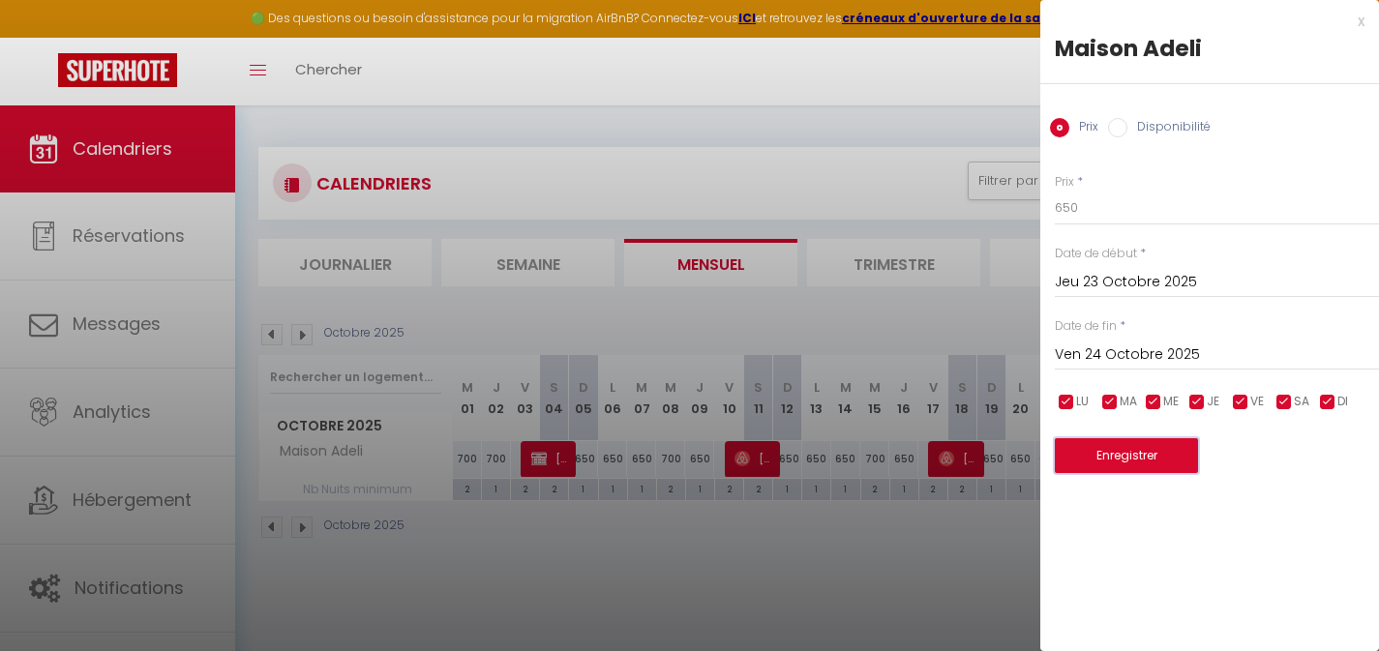
click at [1112, 457] on button "Enregistrer" at bounding box center [1126, 455] width 143 height 35
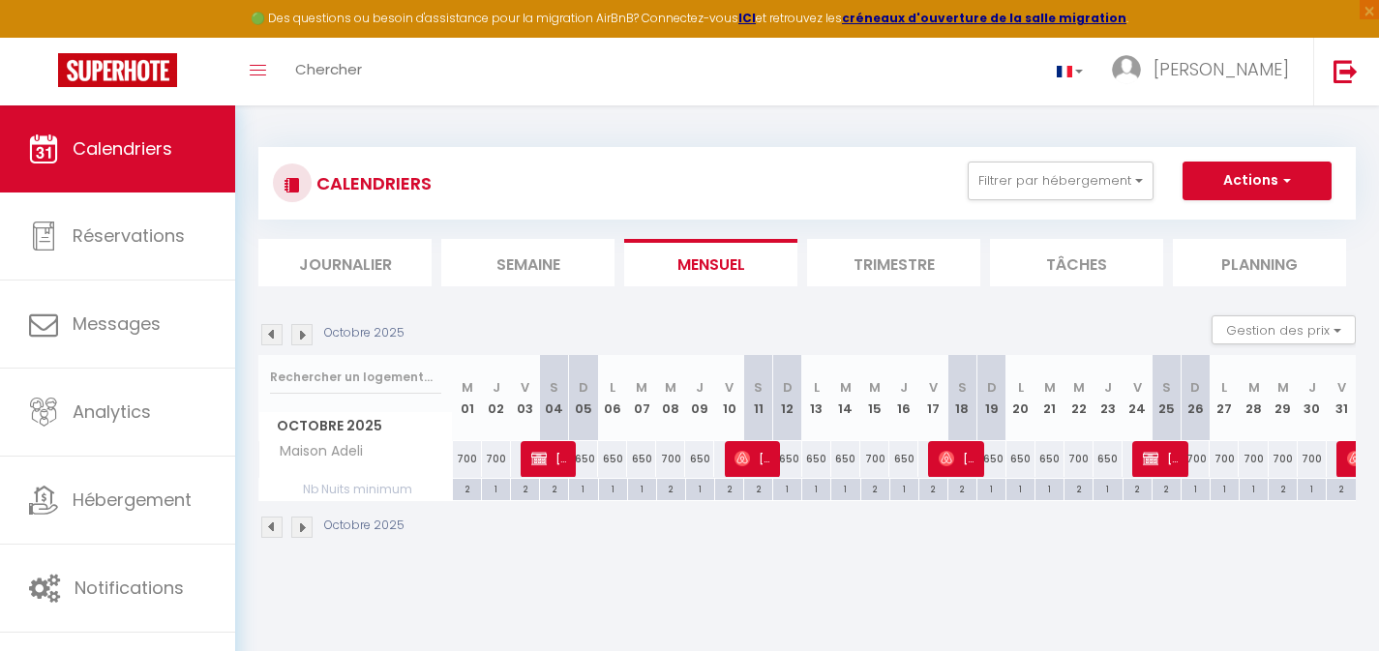
click at [1198, 464] on div "700" at bounding box center [1195, 459] width 29 height 36
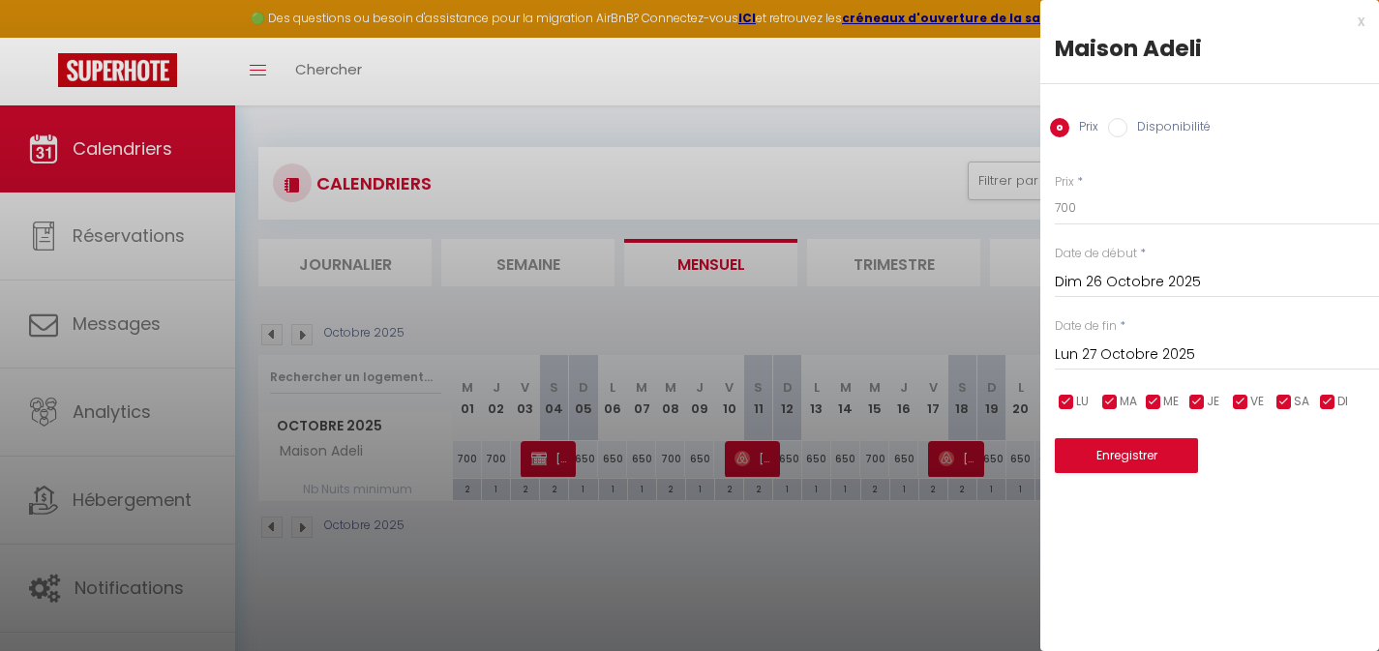
click at [1155, 351] on input "Lun 27 Octobre 2025" at bounding box center [1217, 355] width 324 height 25
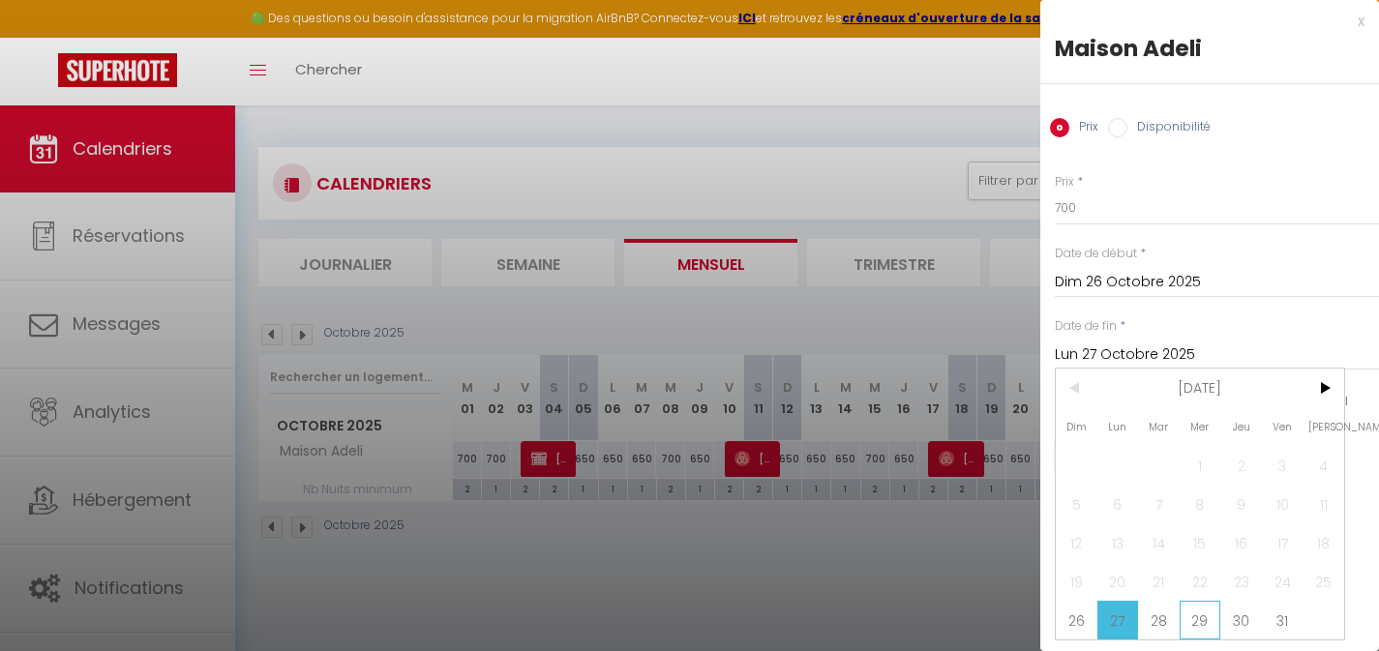
click at [1208, 616] on span "29" at bounding box center [1201, 620] width 42 height 39
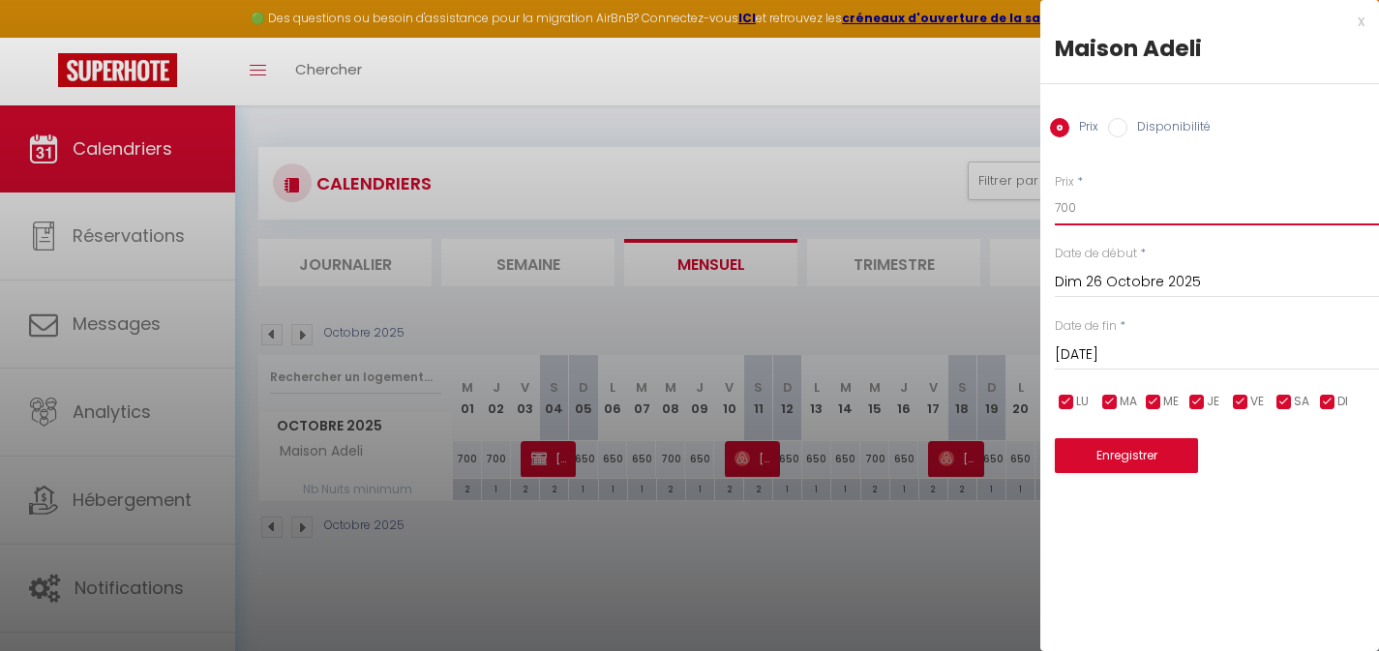
drag, startPoint x: 1100, startPoint y: 205, endPoint x: 1012, endPoint y: 206, distance: 87.1
click at [1021, 206] on body "🟢 Des questions ou besoin d'assistance pour la migration AirBnB? Connectez-vous…" at bounding box center [689, 431] width 1379 height 651
click at [1134, 457] on button "Enregistrer" at bounding box center [1126, 455] width 143 height 35
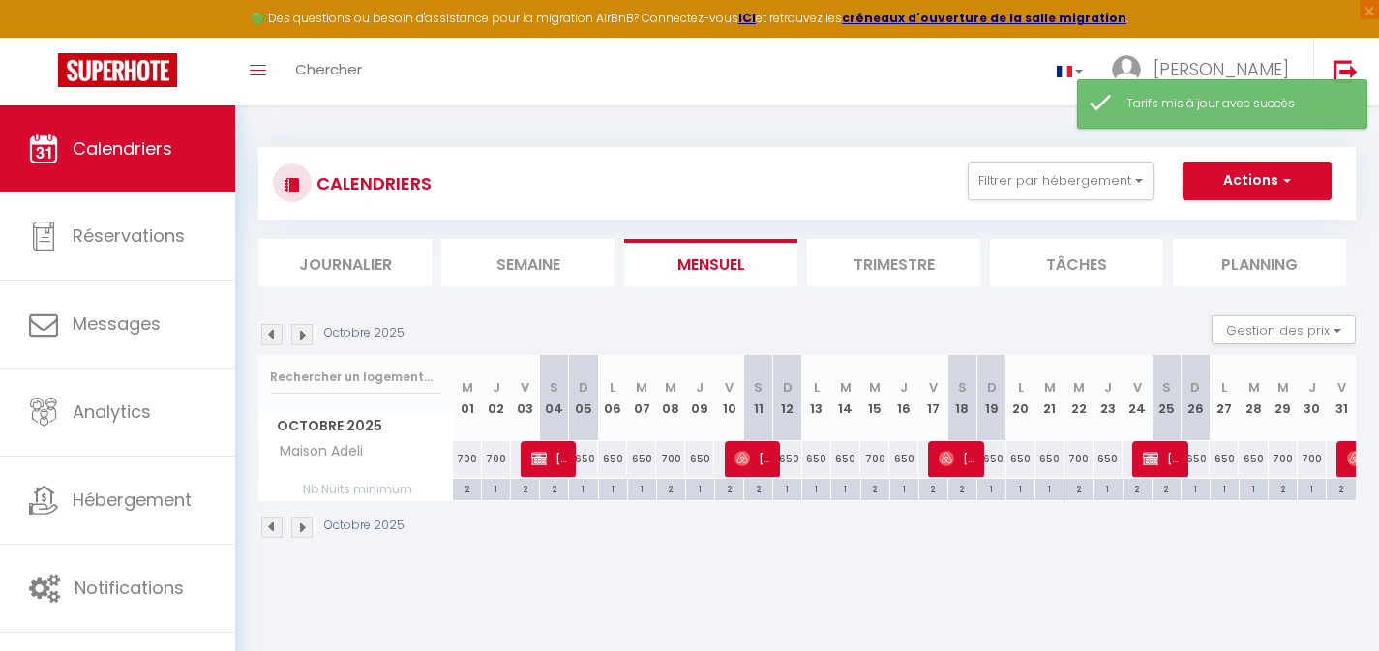
drag, startPoint x: 1307, startPoint y: 457, endPoint x: 1322, endPoint y: 473, distance: 22.6
click at [1307, 457] on div "700" at bounding box center [1312, 459] width 29 height 36
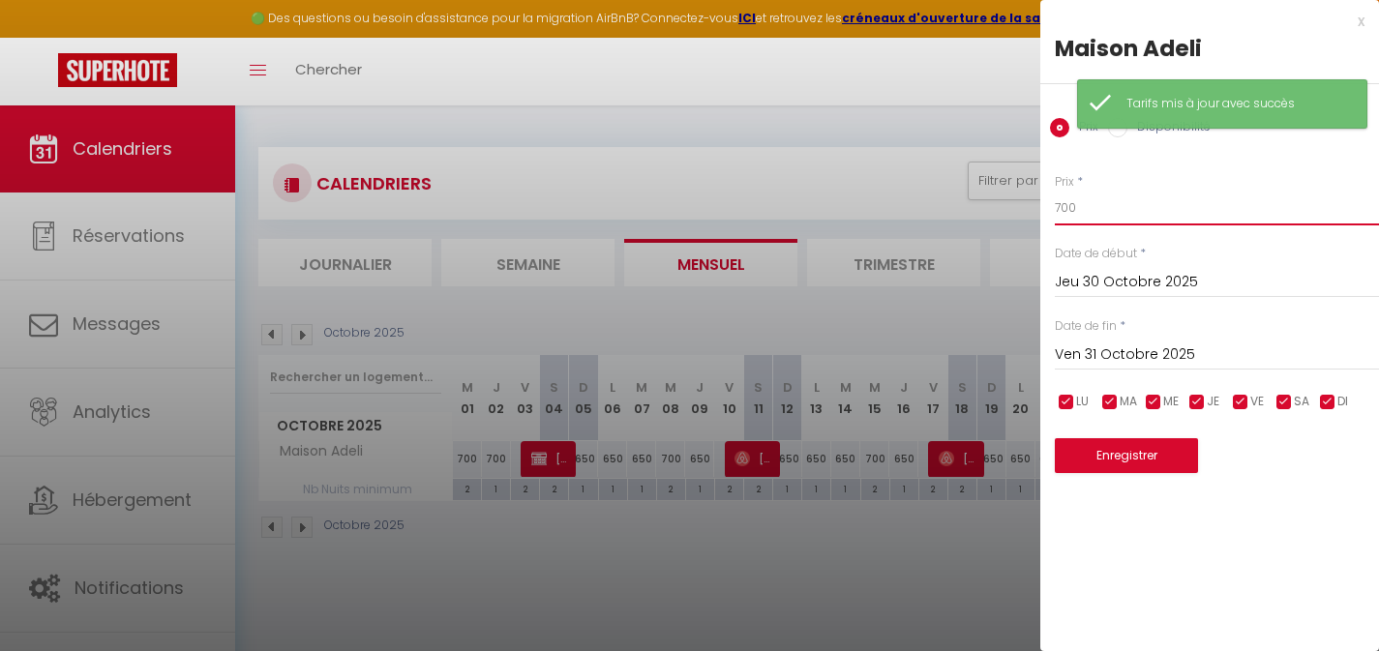
drag, startPoint x: 1091, startPoint y: 210, endPoint x: 1032, endPoint y: 210, distance: 59.0
click at [1051, 210] on div "Prix * 700 Statut * Disponible Indisponible Date de début * [DATE] < [DATE] > D…" at bounding box center [1210, 311] width 339 height 325
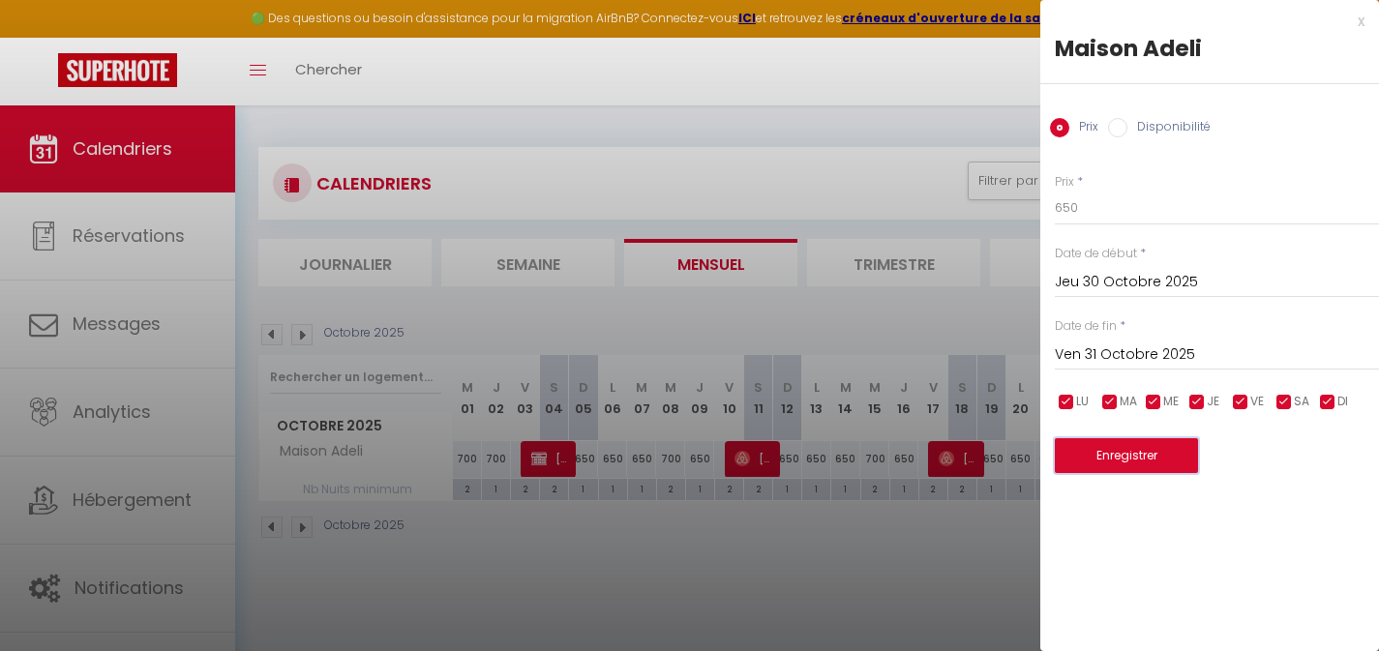
click at [1173, 450] on button "Enregistrer" at bounding box center [1126, 455] width 143 height 35
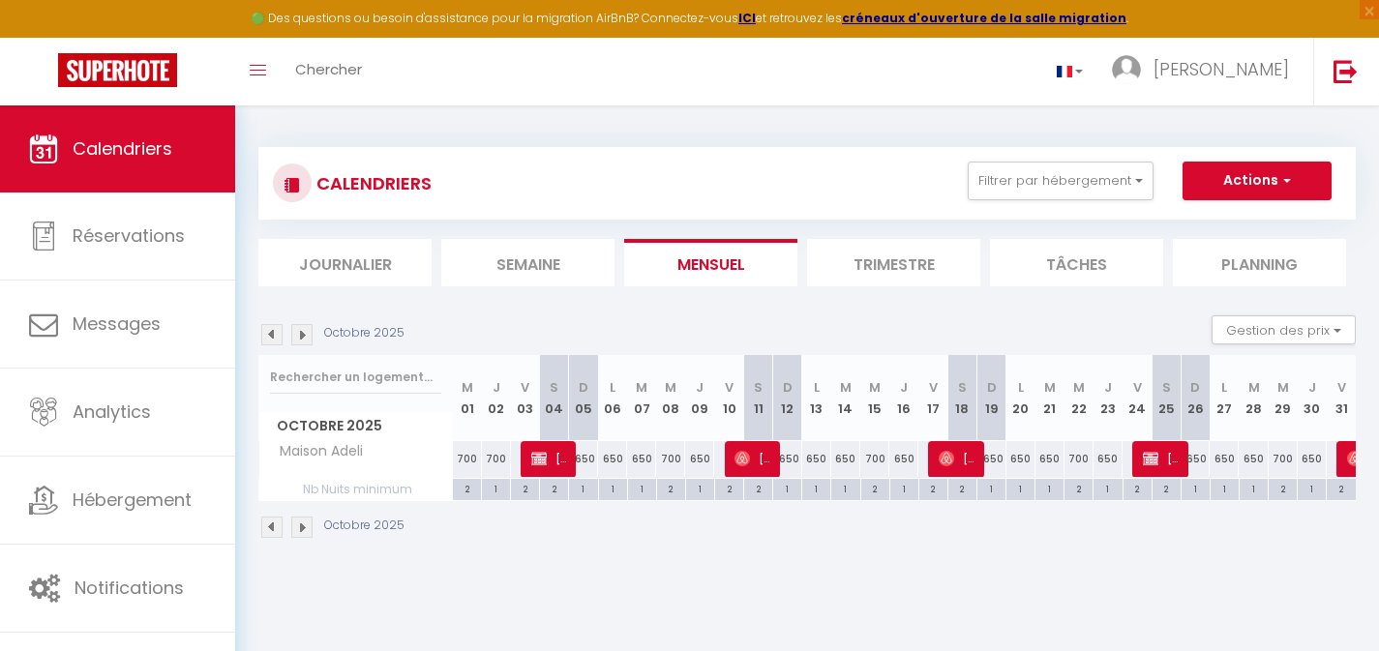
click at [304, 336] on img at bounding box center [301, 334] width 21 height 21
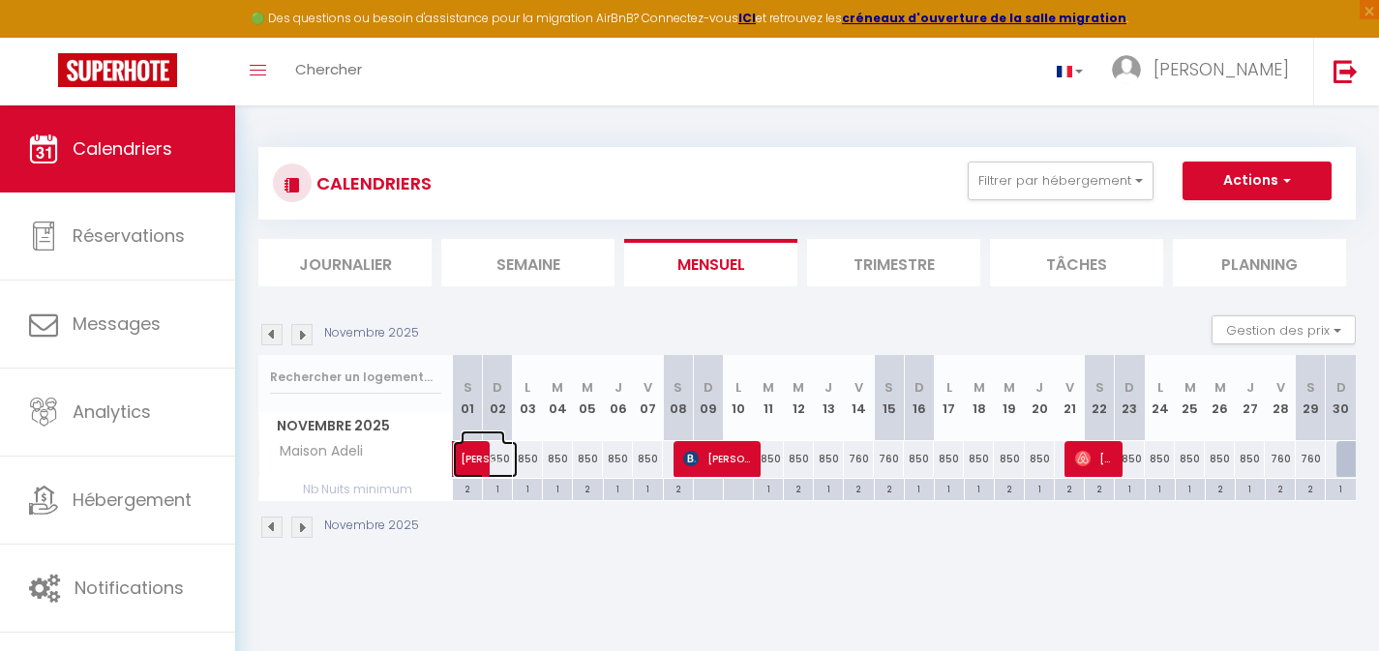
click at [504, 457] on span "[PERSON_NAME]" at bounding box center [483, 449] width 45 height 37
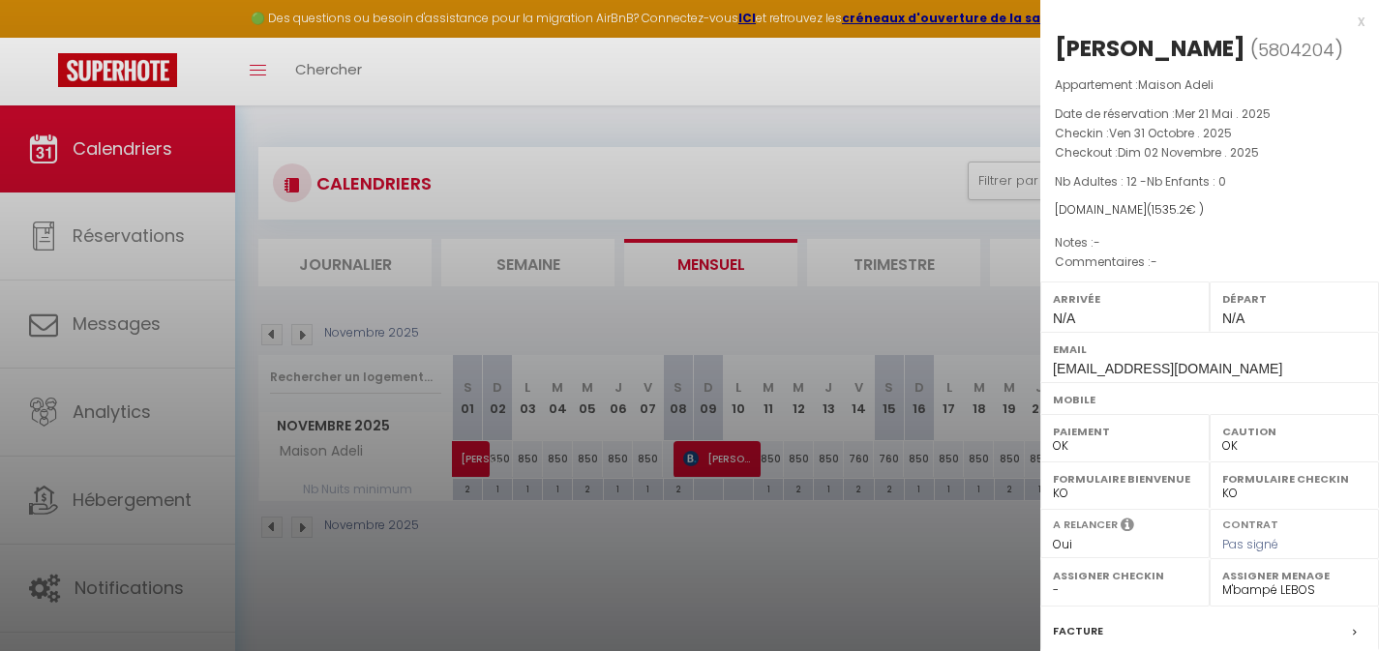
click at [1347, 20] on div "x" at bounding box center [1203, 21] width 324 height 23
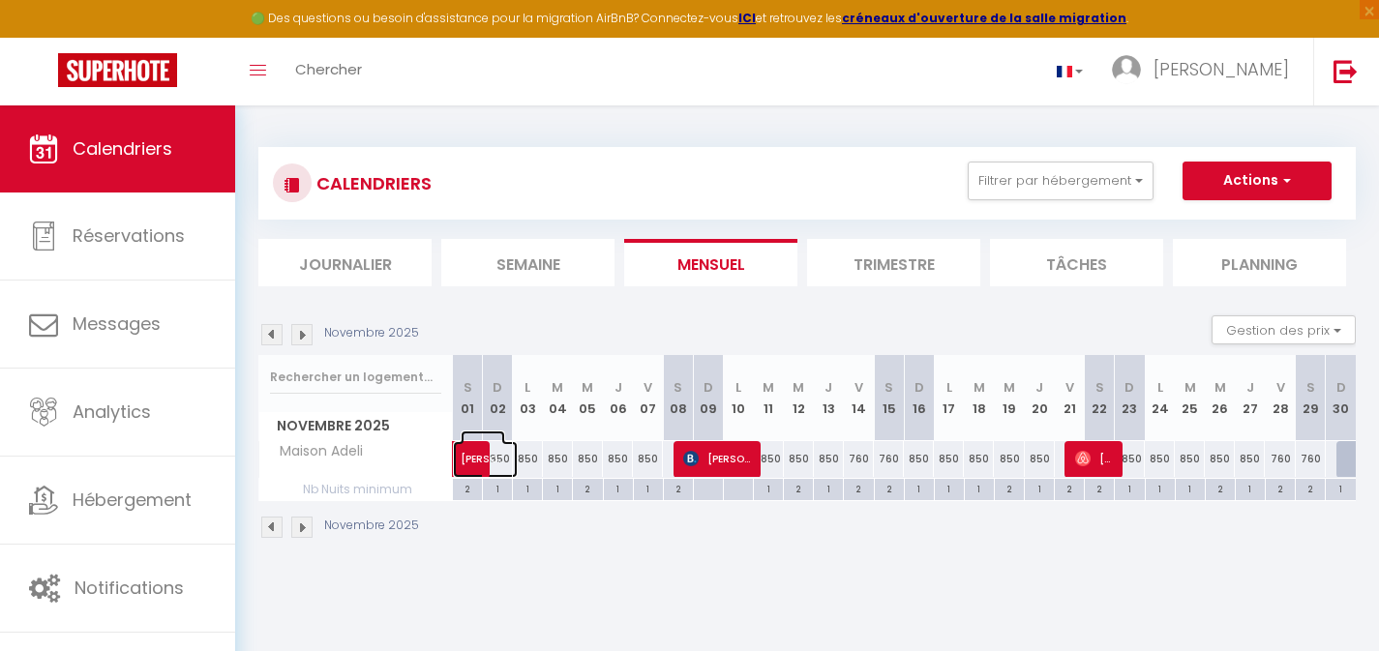
click at [507, 444] on span at bounding box center [495, 459] width 45 height 37
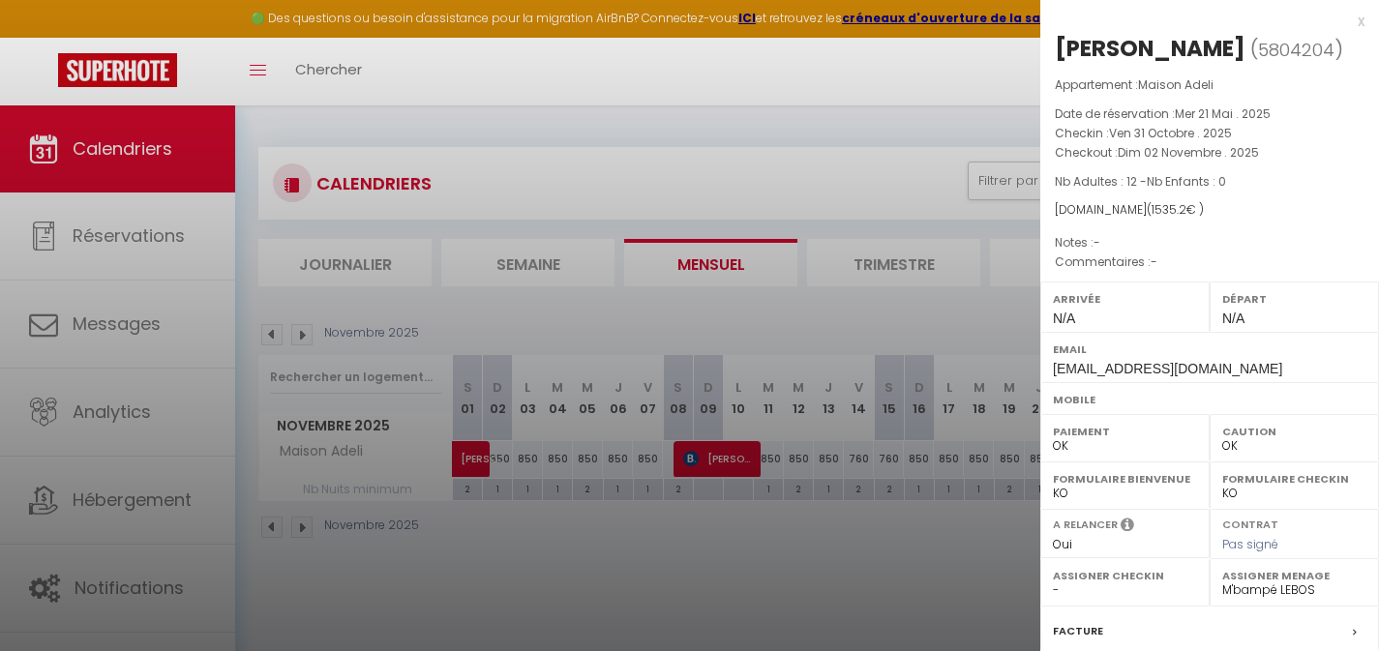
click at [1351, 19] on div "x [PERSON_NAME] ( 5804204 ) Appartement : Maison Adeli Date de réservation : [D…" at bounding box center [1210, 442] width 339 height 884
click at [1350, 18] on div "x [PERSON_NAME] ( 5804204 ) Appartement : Maison Adeli Date de réservation : [D…" at bounding box center [1210, 442] width 339 height 884
click at [1347, 20] on div "x" at bounding box center [1203, 21] width 324 height 23
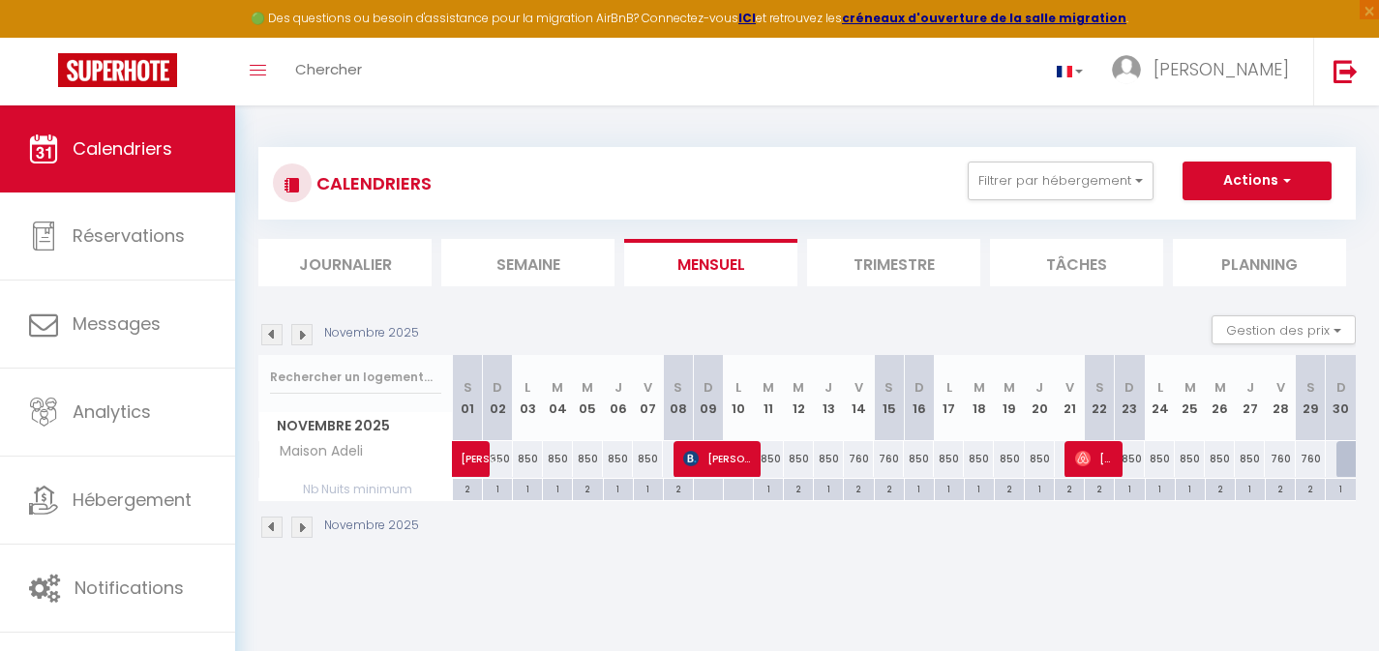
click at [529, 461] on div "850" at bounding box center [528, 459] width 30 height 36
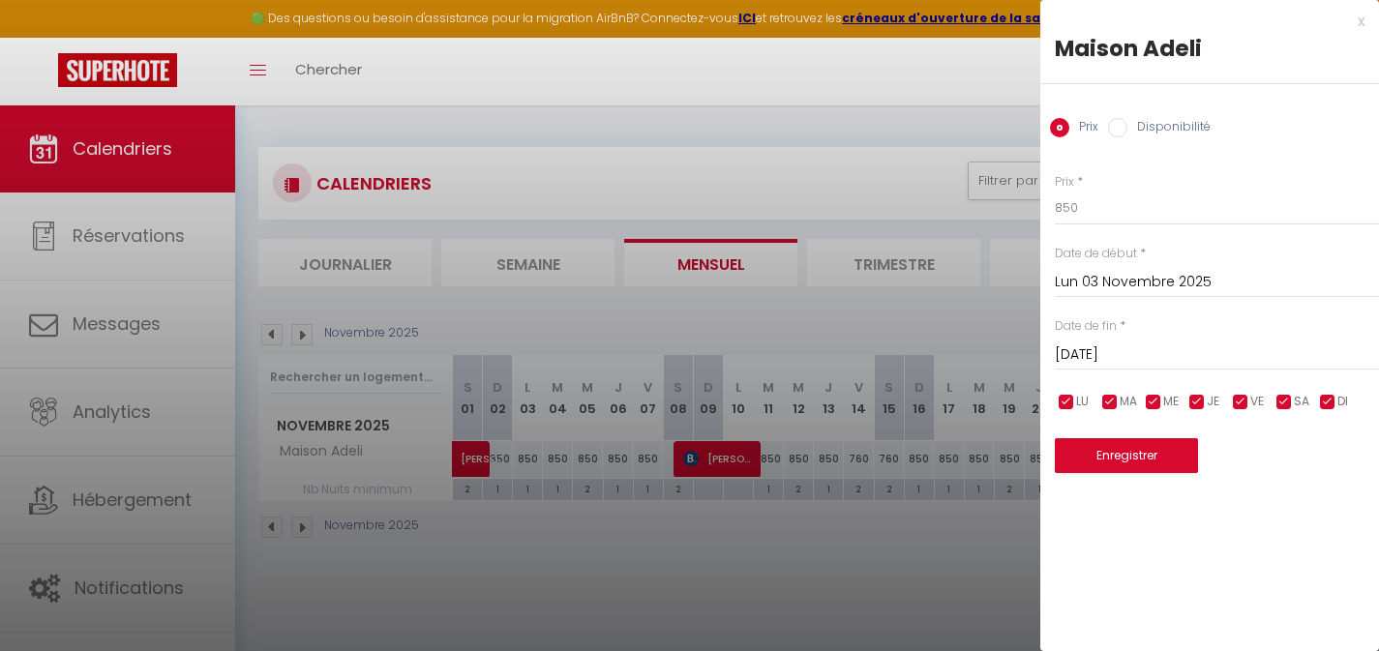
click at [1154, 356] on input "[DATE]" at bounding box center [1217, 355] width 324 height 25
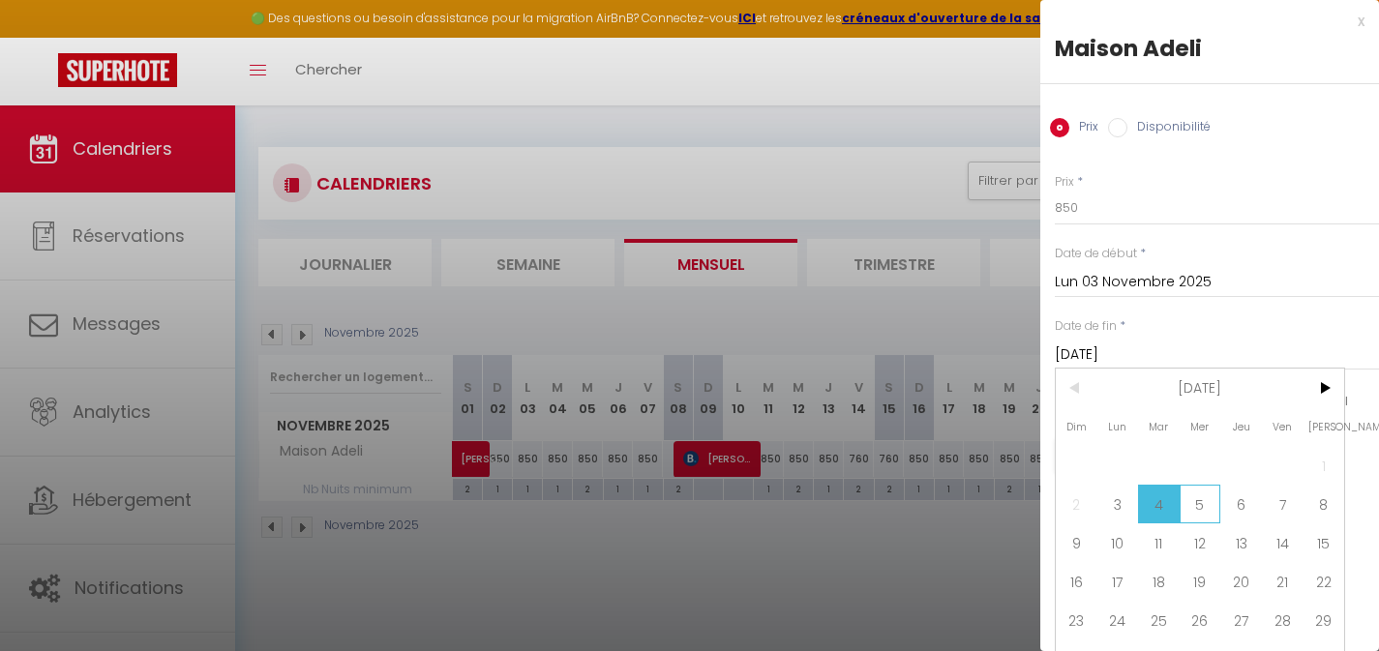
click at [1210, 506] on span "5" at bounding box center [1201, 504] width 42 height 39
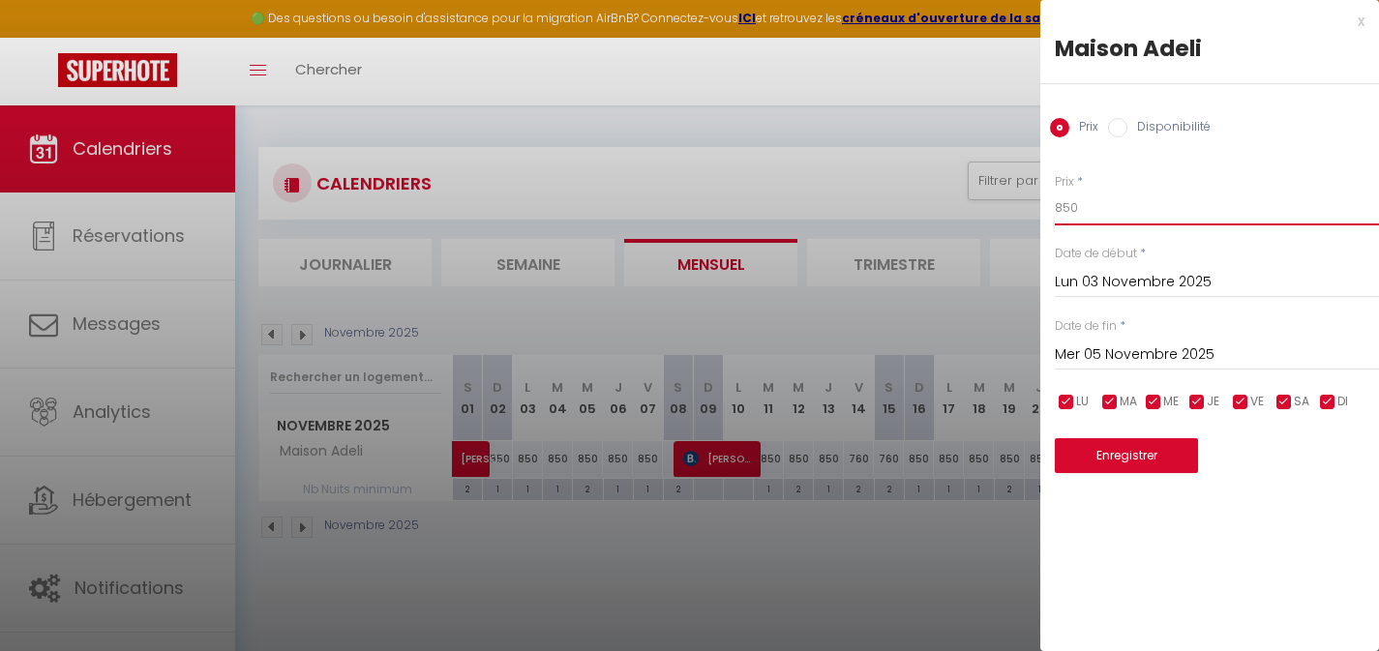
drag, startPoint x: 1085, startPoint y: 210, endPoint x: 1026, endPoint y: 209, distance: 59.1
click at [1026, 209] on body "🟢 Des questions ou besoin d'assistance pour la migration AirBnB? Connectez-vous…" at bounding box center [689, 431] width 1379 height 651
click at [1160, 453] on button "Enregistrer" at bounding box center [1126, 455] width 143 height 35
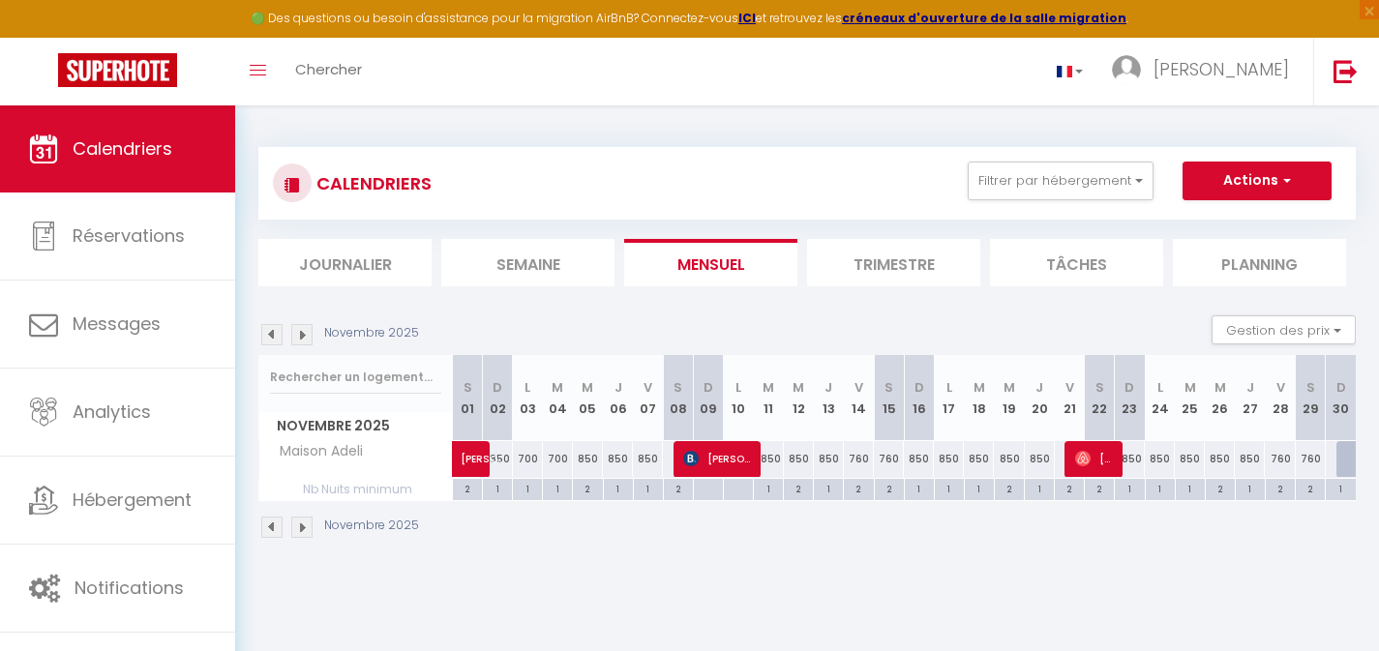
click at [618, 461] on div "850" at bounding box center [618, 459] width 30 height 36
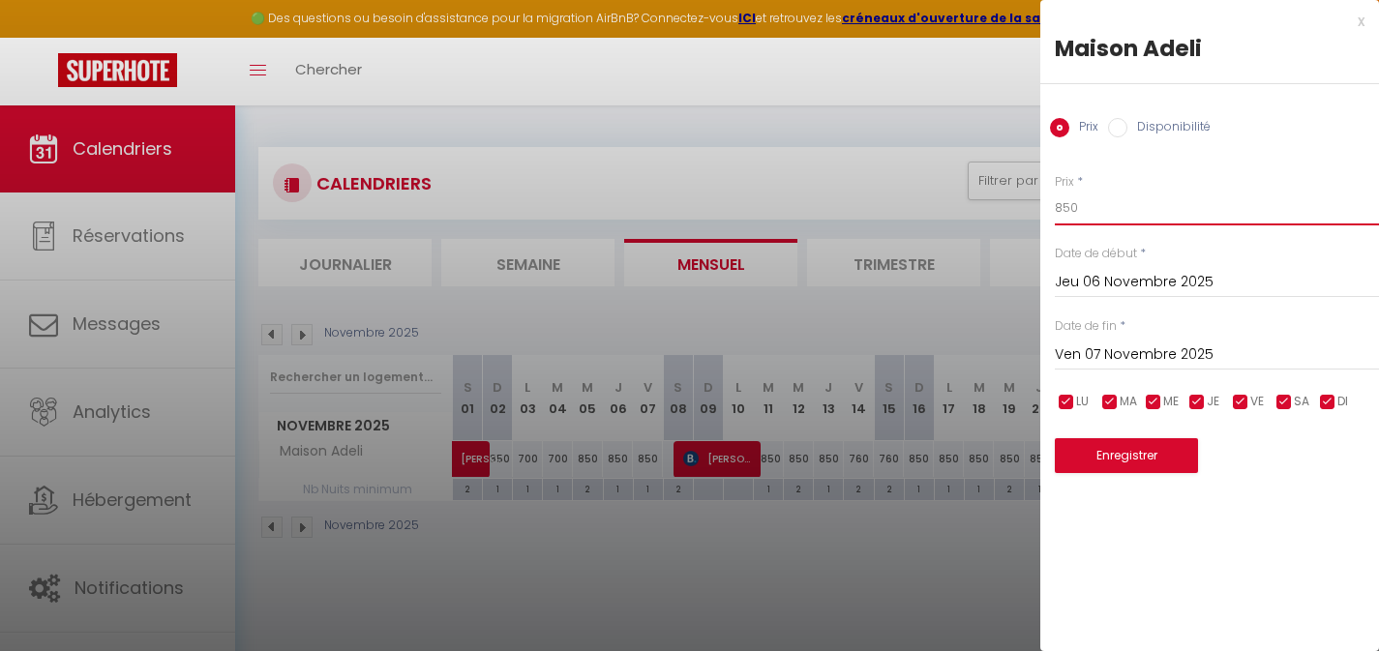
click at [1062, 206] on input "850" at bounding box center [1217, 208] width 324 height 35
click at [1061, 206] on input "850" at bounding box center [1217, 208] width 324 height 35
click at [1110, 448] on button "Enregistrer" at bounding box center [1126, 455] width 143 height 35
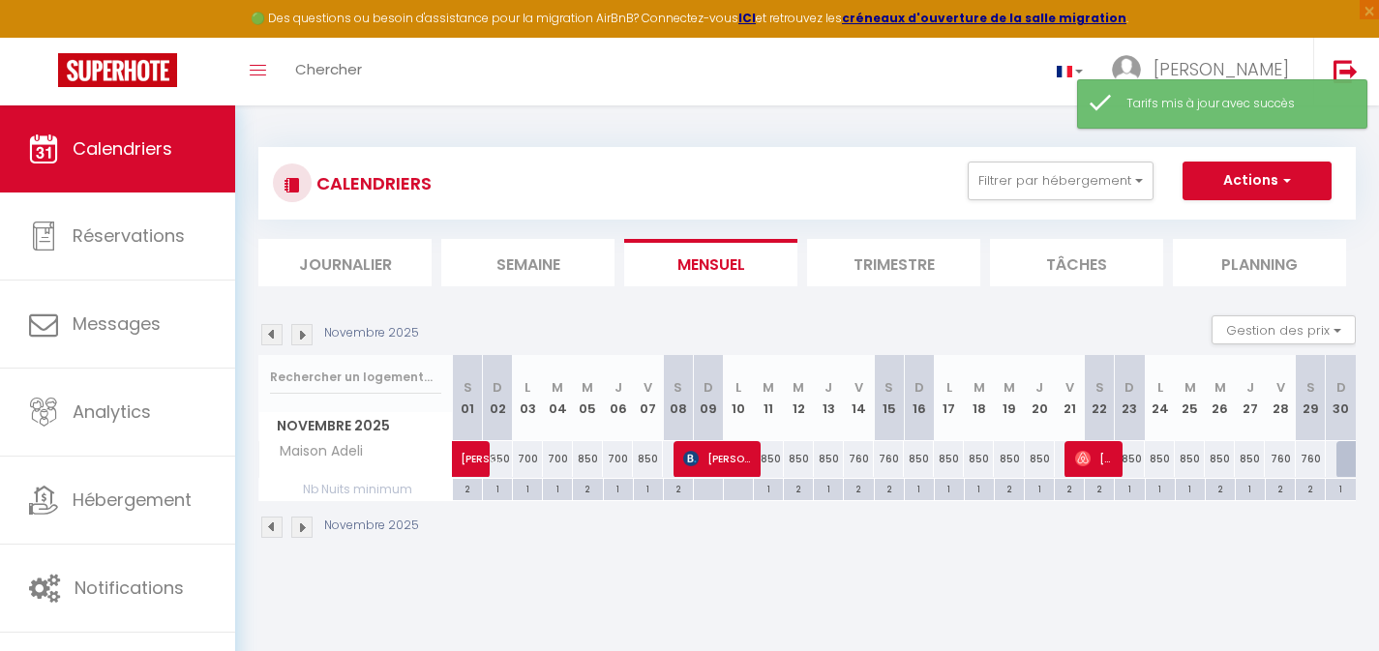
click at [655, 462] on div "850" at bounding box center [648, 459] width 30 height 36
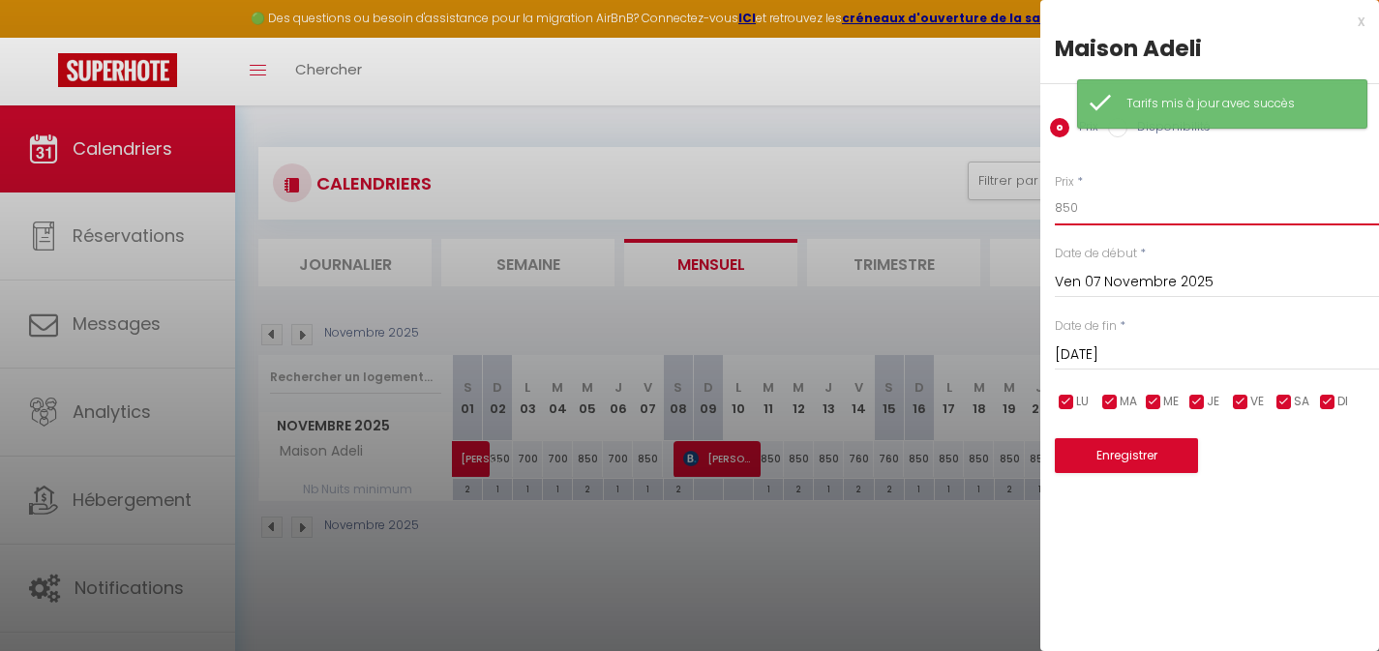
click at [1066, 199] on input "850" at bounding box center [1217, 208] width 324 height 35
click at [1065, 199] on input "850" at bounding box center [1217, 208] width 324 height 35
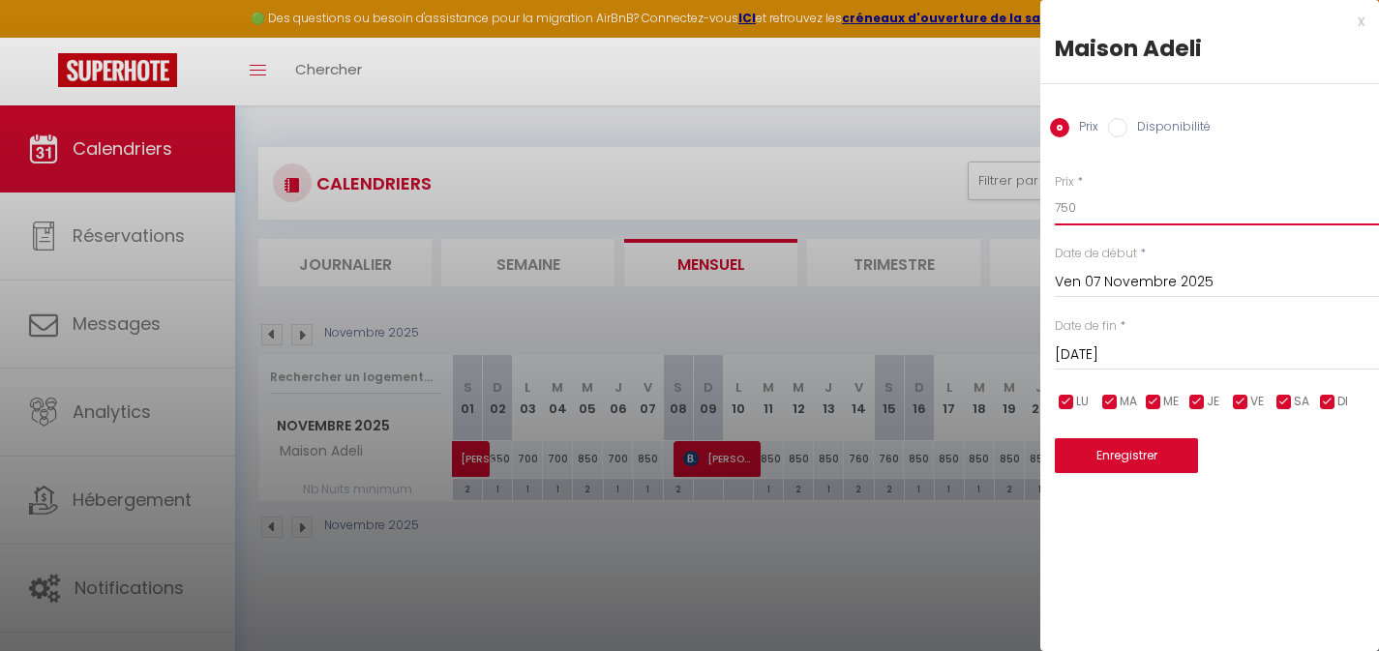
click at [1068, 208] on input "750" at bounding box center [1217, 208] width 324 height 35
click at [1132, 464] on button "Enregistrer" at bounding box center [1126, 455] width 143 height 35
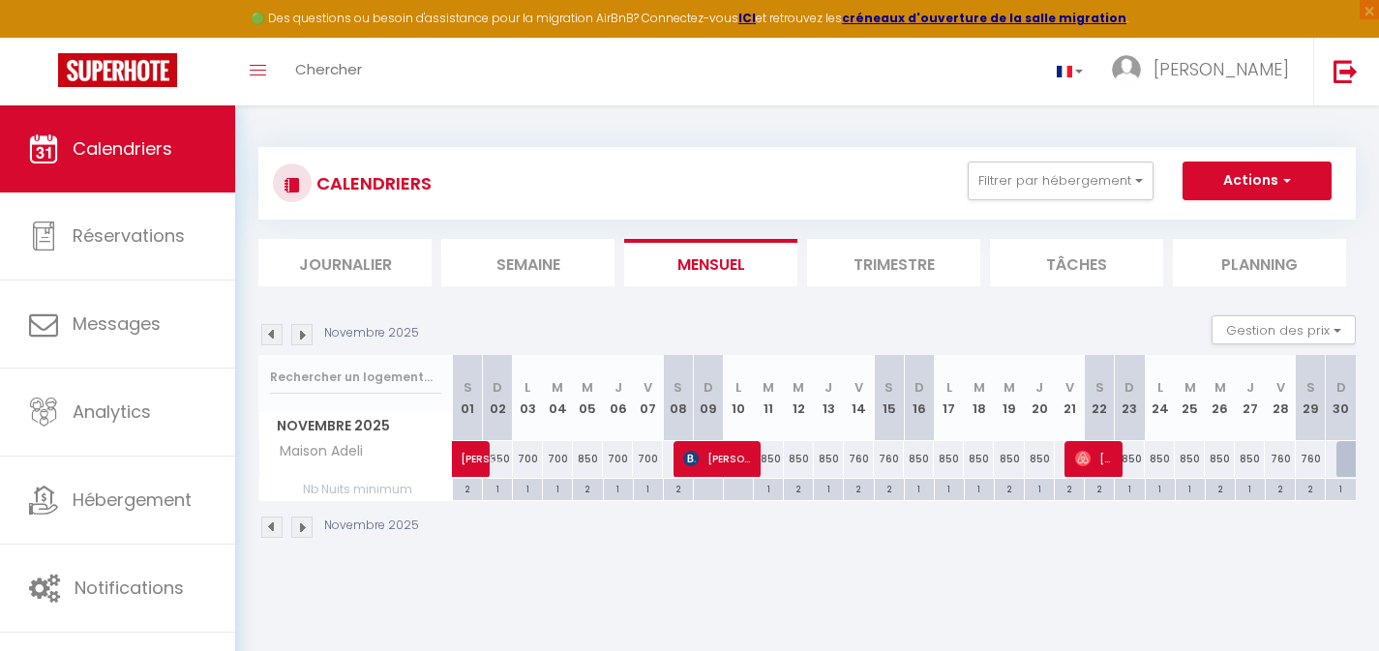
click at [797, 460] on div "850" at bounding box center [799, 459] width 30 height 36
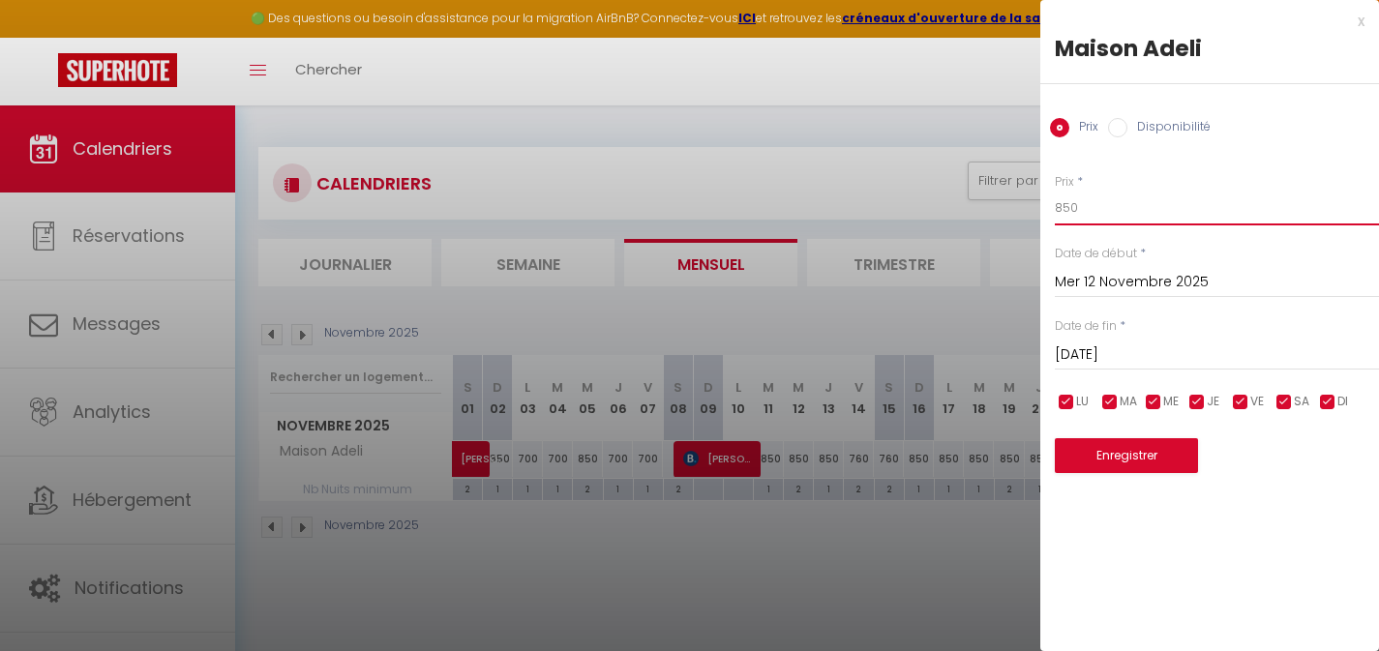
drag, startPoint x: 1093, startPoint y: 210, endPoint x: 1020, endPoint y: 198, distance: 73.5
click at [1035, 202] on body "🟢 Des questions ou besoin d'assistance pour la migration AirBnB? Connectez-vous…" at bounding box center [689, 431] width 1379 height 651
click at [1144, 454] on button "Enregistrer" at bounding box center [1126, 455] width 143 height 35
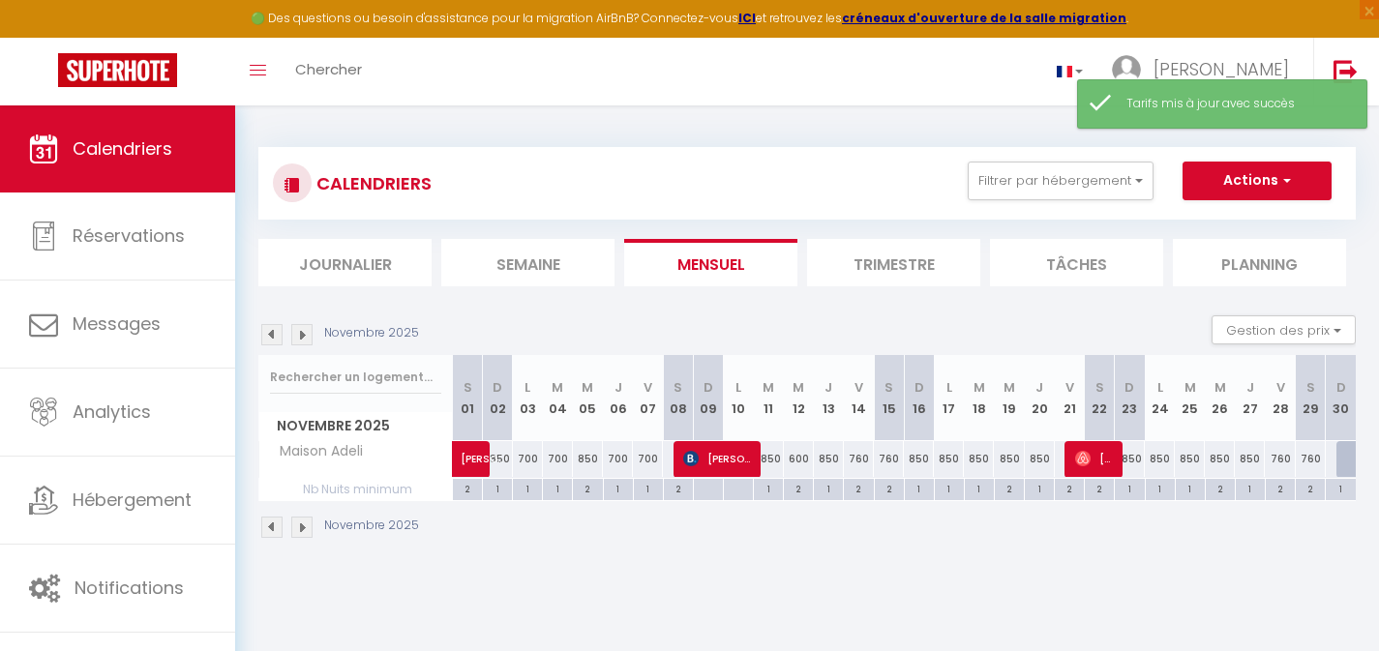
click at [805, 461] on div "600" at bounding box center [799, 459] width 30 height 36
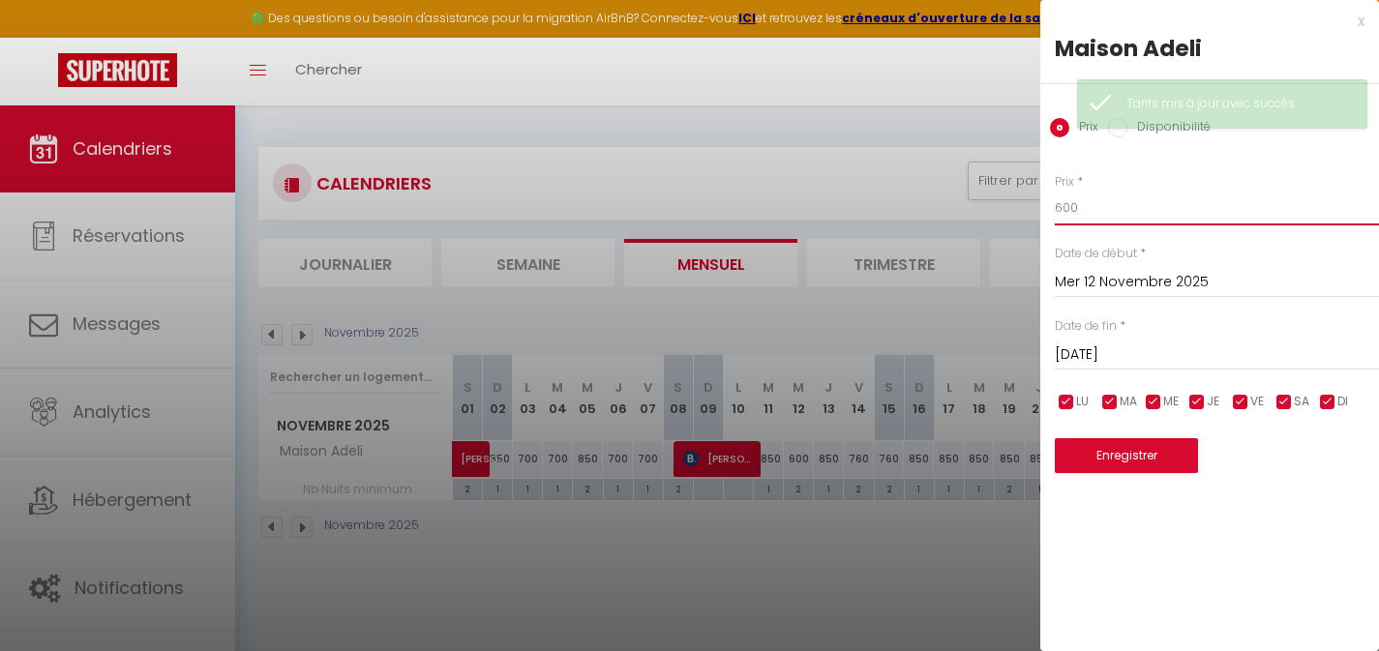
drag, startPoint x: 1103, startPoint y: 213, endPoint x: 1031, endPoint y: 194, distance: 75.1
click at [1034, 195] on body "🟢 Des questions ou besoin d'assistance pour la migration AirBnB? Connectez-vous…" at bounding box center [689, 431] width 1379 height 651
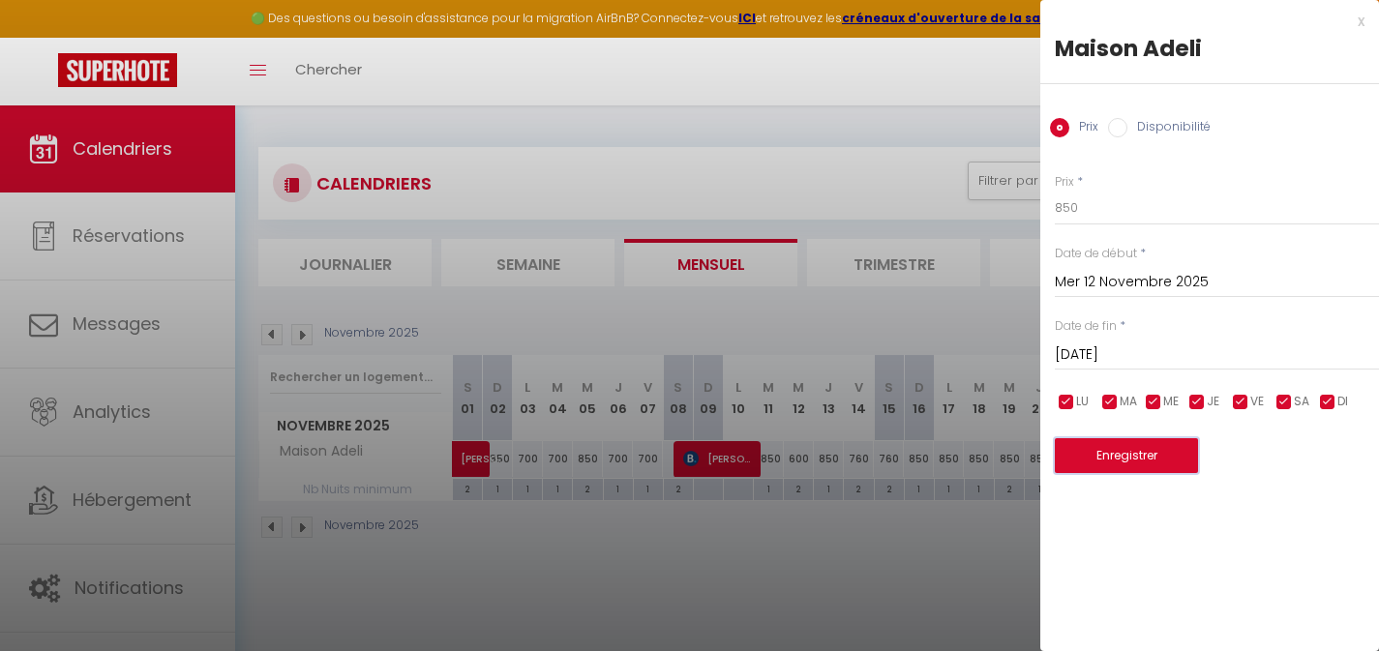
click at [1126, 454] on button "Enregistrer" at bounding box center [1126, 455] width 143 height 35
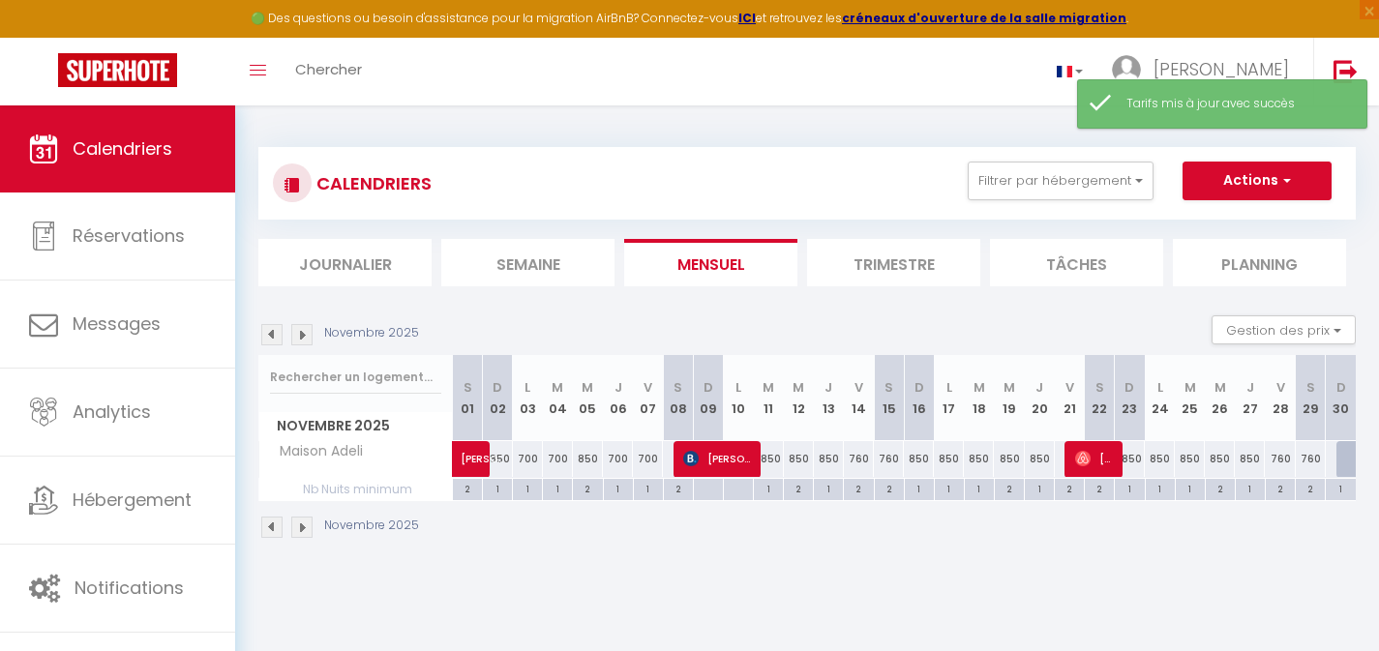
click at [275, 341] on img at bounding box center [271, 334] width 21 height 21
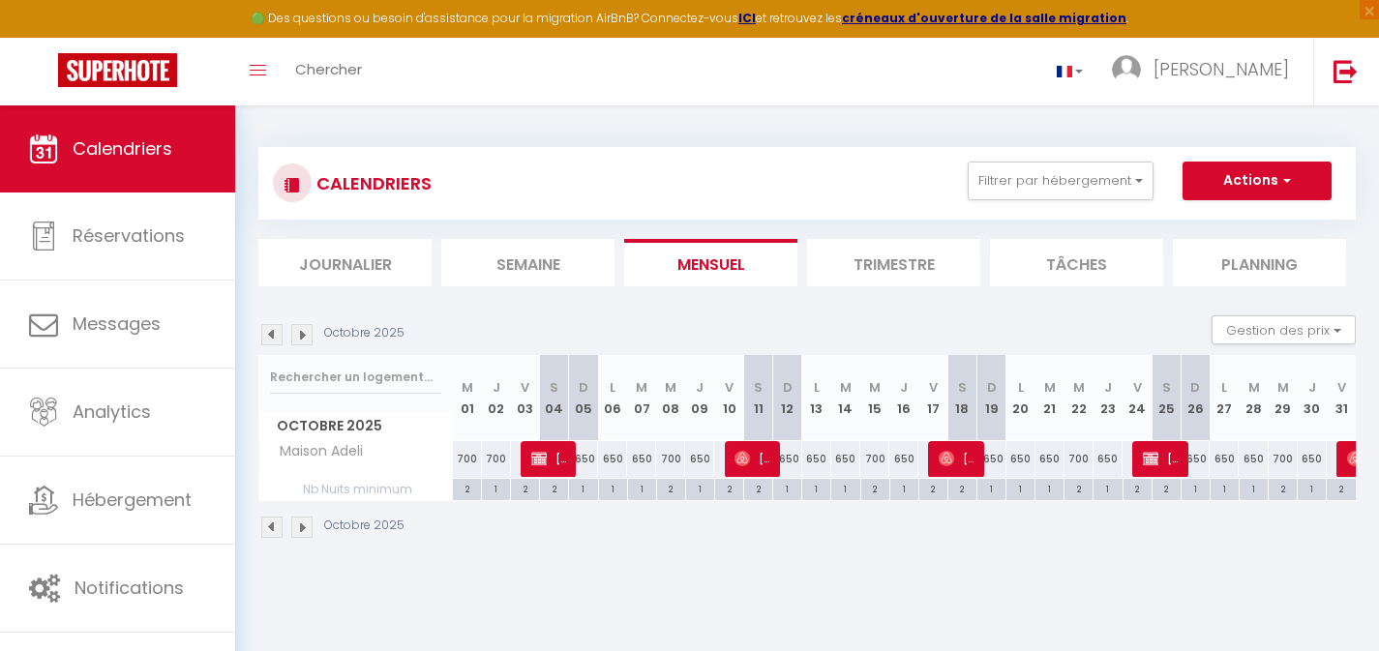
click at [1043, 458] on div "650" at bounding box center [1050, 459] width 29 height 36
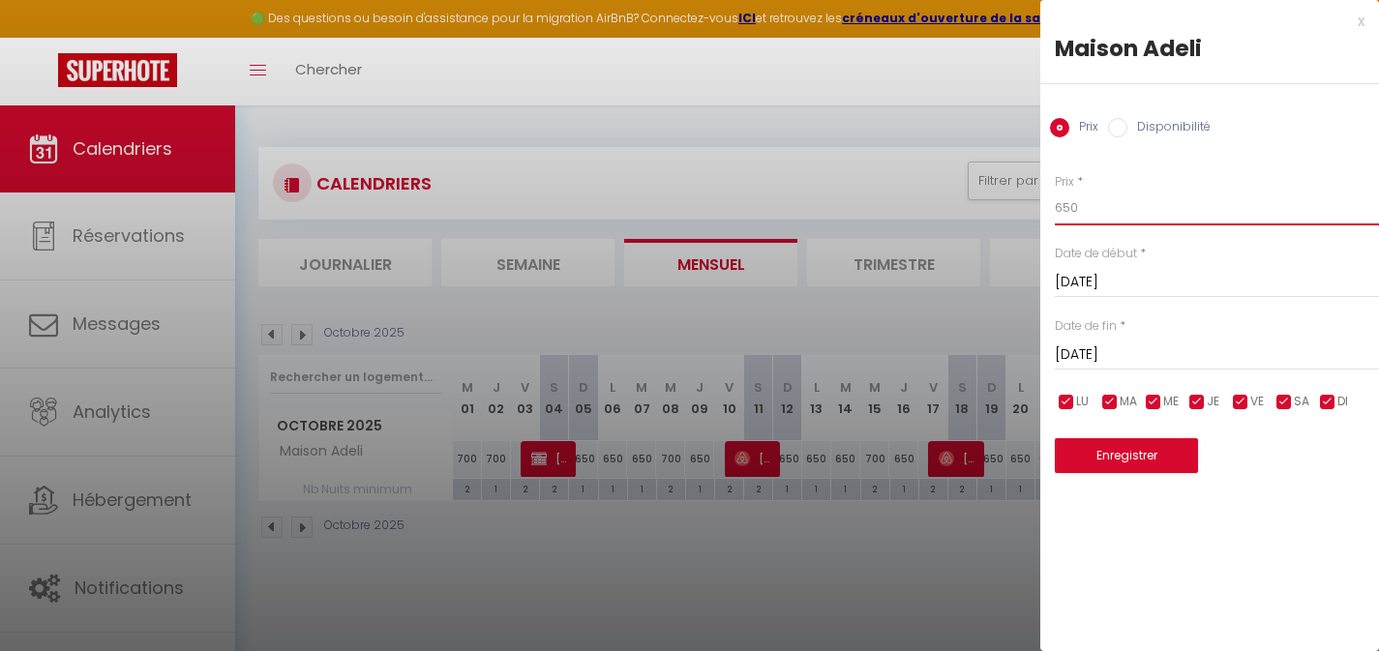
drag, startPoint x: 1078, startPoint y: 209, endPoint x: 1048, endPoint y: 206, distance: 30.1
click at [1048, 207] on div "Prix * 650 Statut * Disponible Indisponible Date de début * [DATE] < [DATE] > D…" at bounding box center [1210, 311] width 339 height 325
click at [1114, 457] on button "Enregistrer" at bounding box center [1126, 455] width 143 height 35
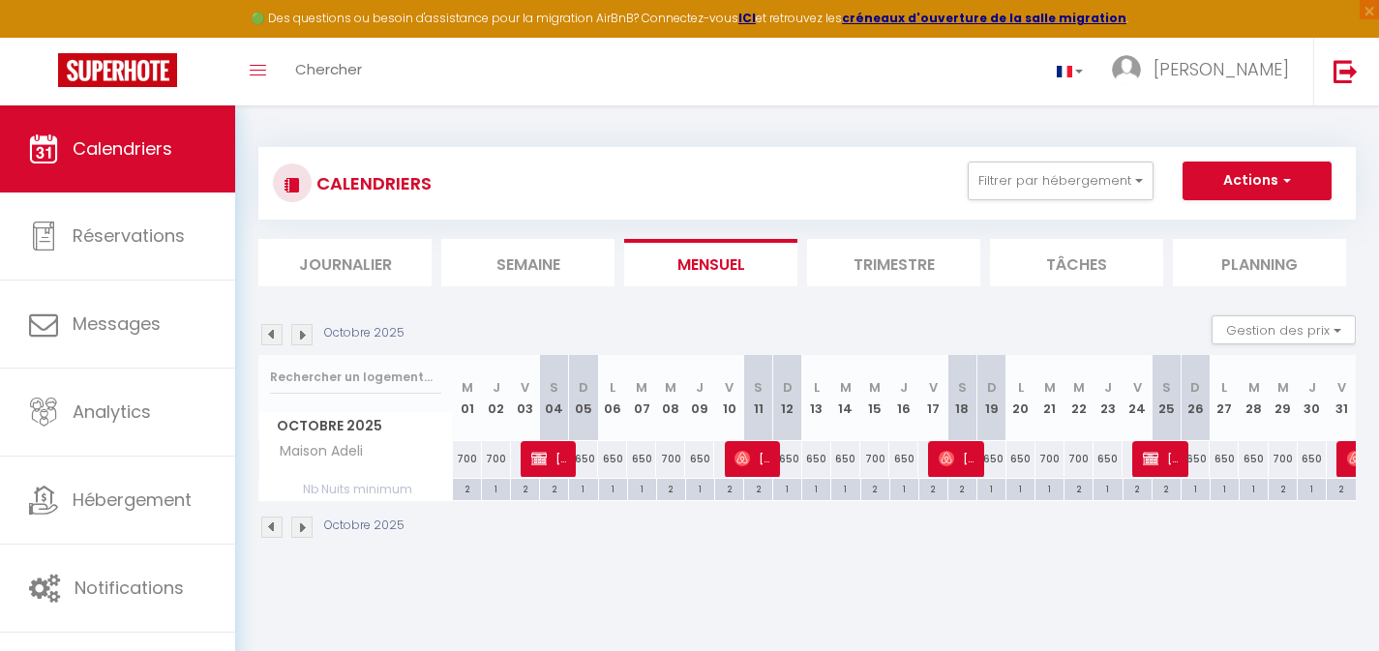
click at [1102, 461] on div "650" at bounding box center [1108, 459] width 29 height 36
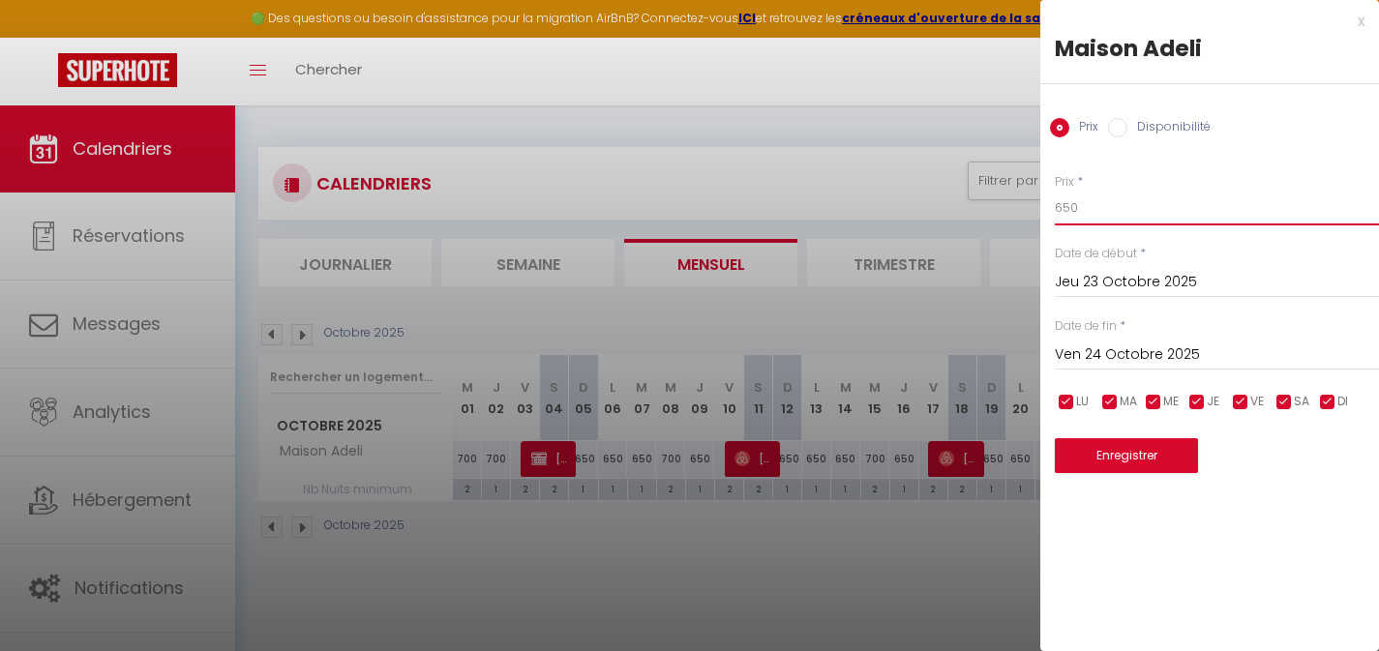
click at [1066, 214] on input "650" at bounding box center [1217, 208] width 324 height 35
click at [1126, 460] on button "Enregistrer" at bounding box center [1126, 455] width 143 height 35
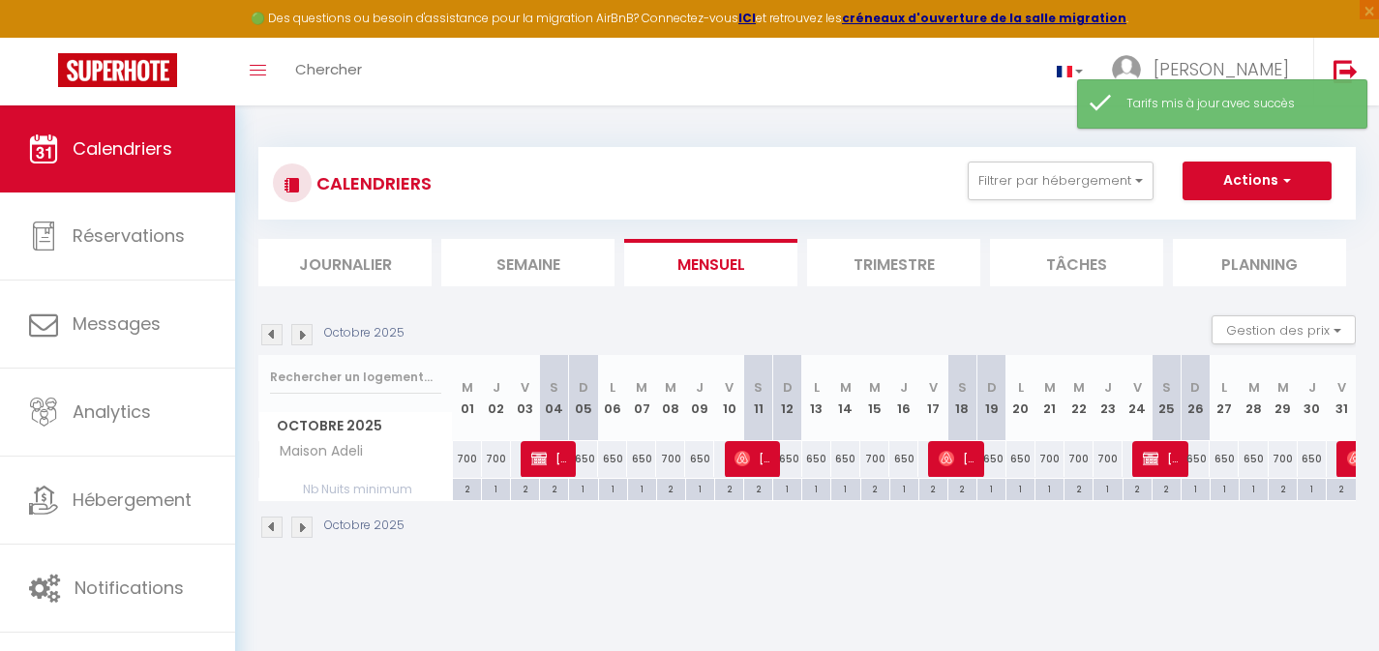
click at [1202, 460] on div "650" at bounding box center [1195, 459] width 29 height 36
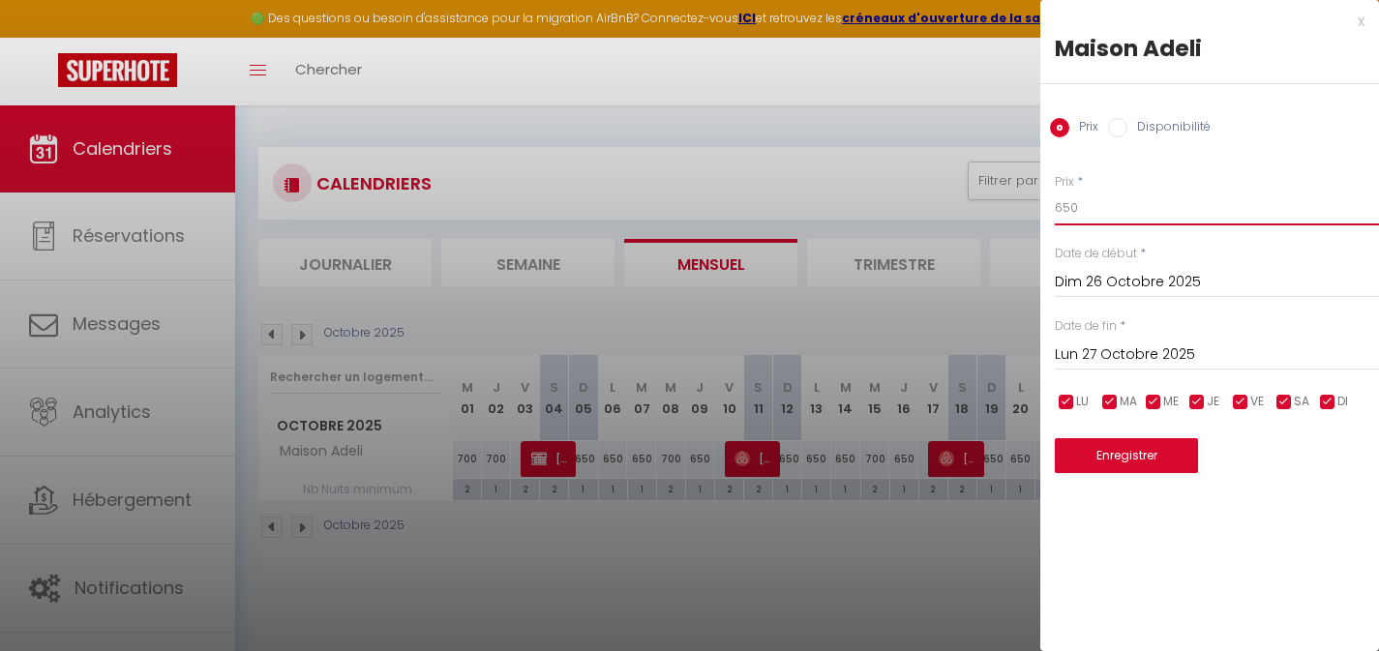
click at [1069, 209] on input "650" at bounding box center [1217, 208] width 324 height 35
click at [1357, 16] on div "x" at bounding box center [1203, 21] width 324 height 23
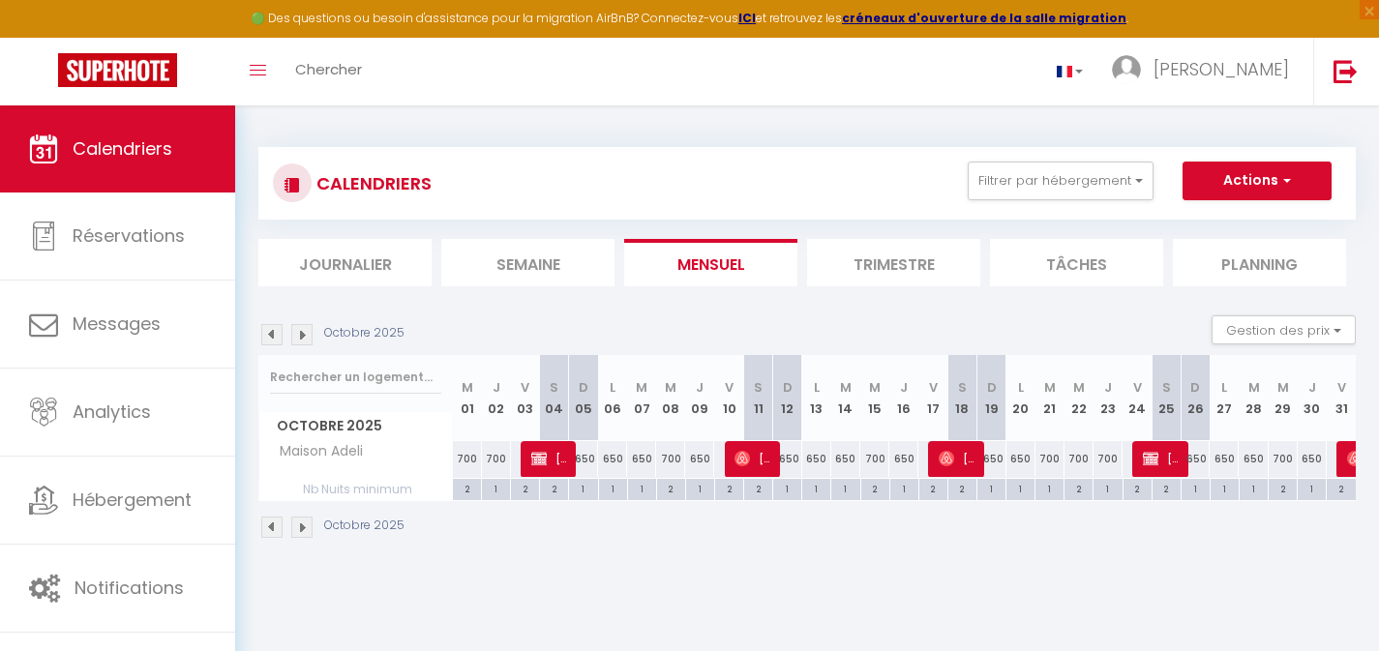
click at [996, 462] on div "650" at bounding box center [991, 459] width 29 height 36
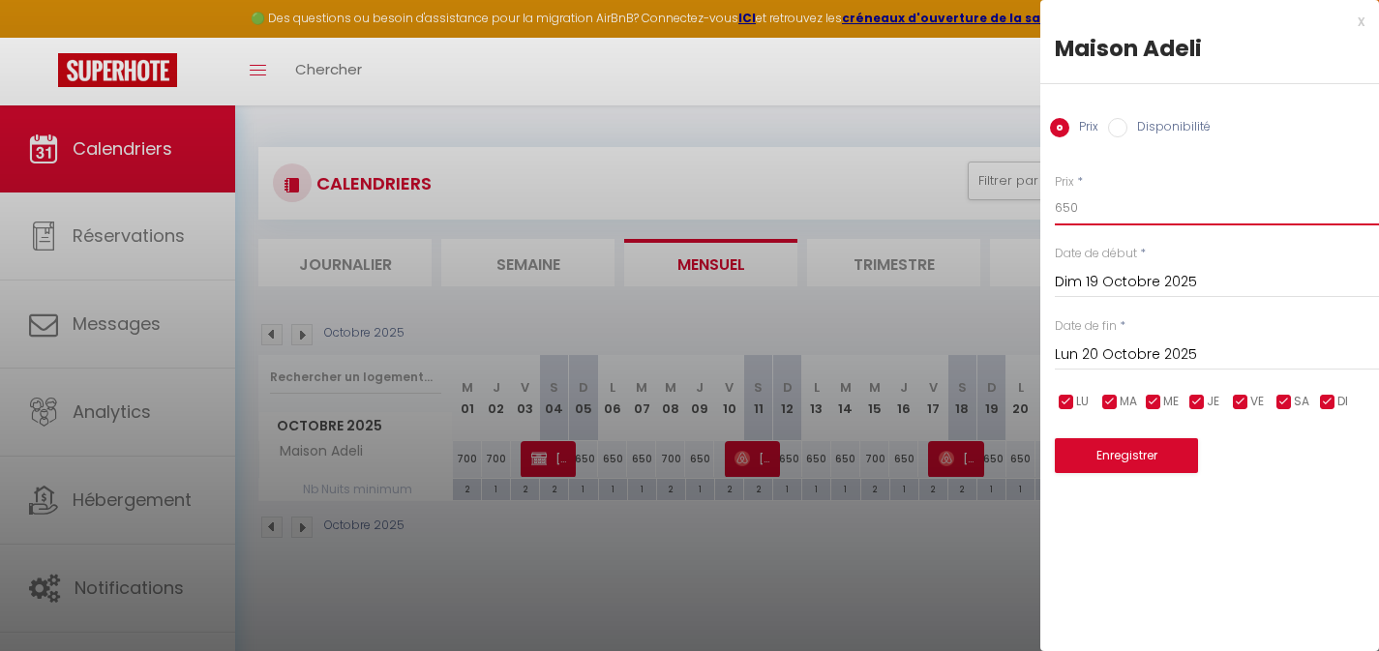
drag, startPoint x: 1090, startPoint y: 218, endPoint x: 1000, endPoint y: 201, distance: 91.5
click at [1021, 205] on body "🟢 Des questions ou besoin d'assistance pour la migration AirBnB? Connectez-vous…" at bounding box center [689, 431] width 1379 height 651
click at [1176, 459] on button "Enregistrer" at bounding box center [1126, 455] width 143 height 35
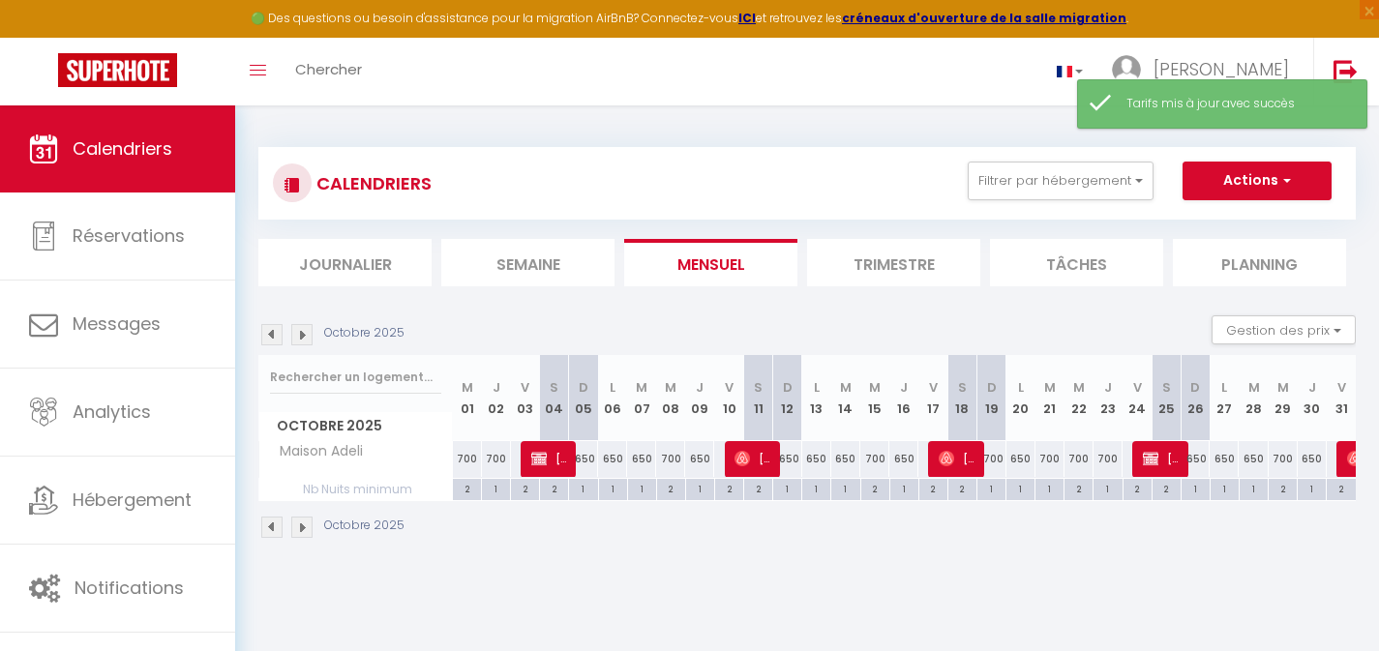
click at [1019, 460] on div "650" at bounding box center [1021, 459] width 29 height 36
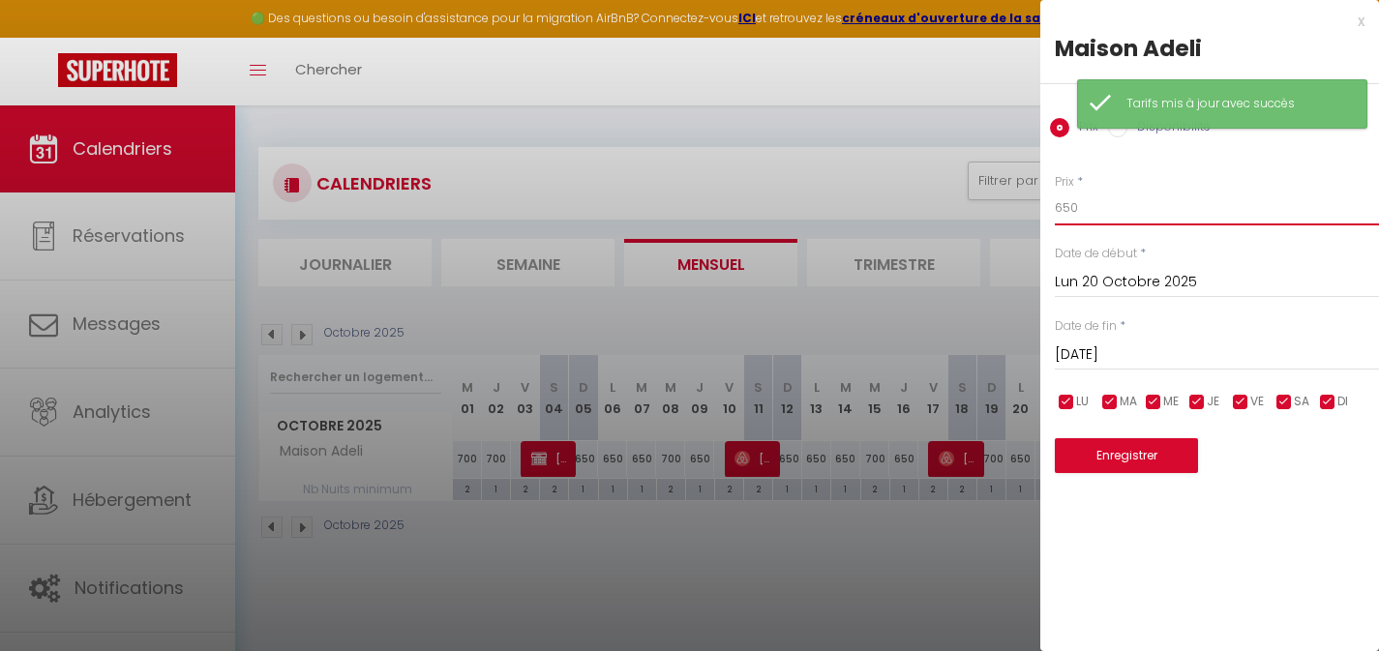
click at [1073, 201] on input "650" at bounding box center [1217, 208] width 324 height 35
click at [1119, 465] on button "Enregistrer" at bounding box center [1126, 455] width 143 height 35
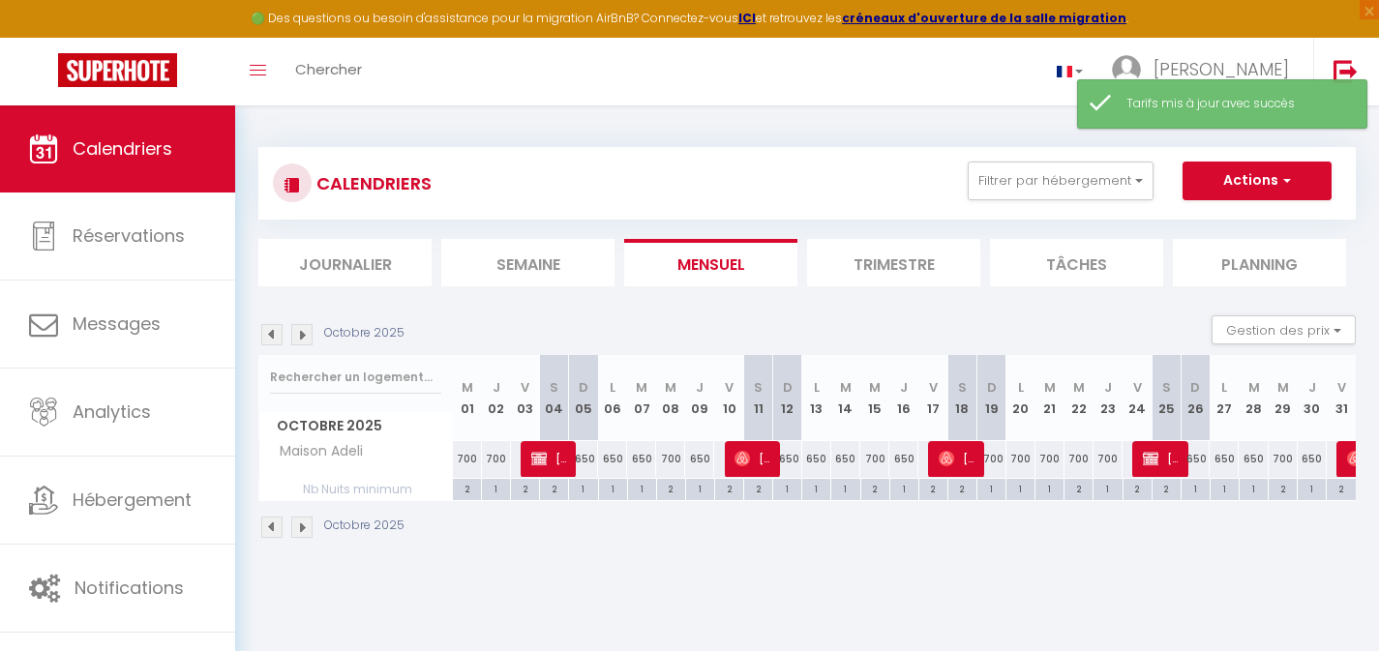
click at [1198, 461] on div "650" at bounding box center [1195, 459] width 29 height 36
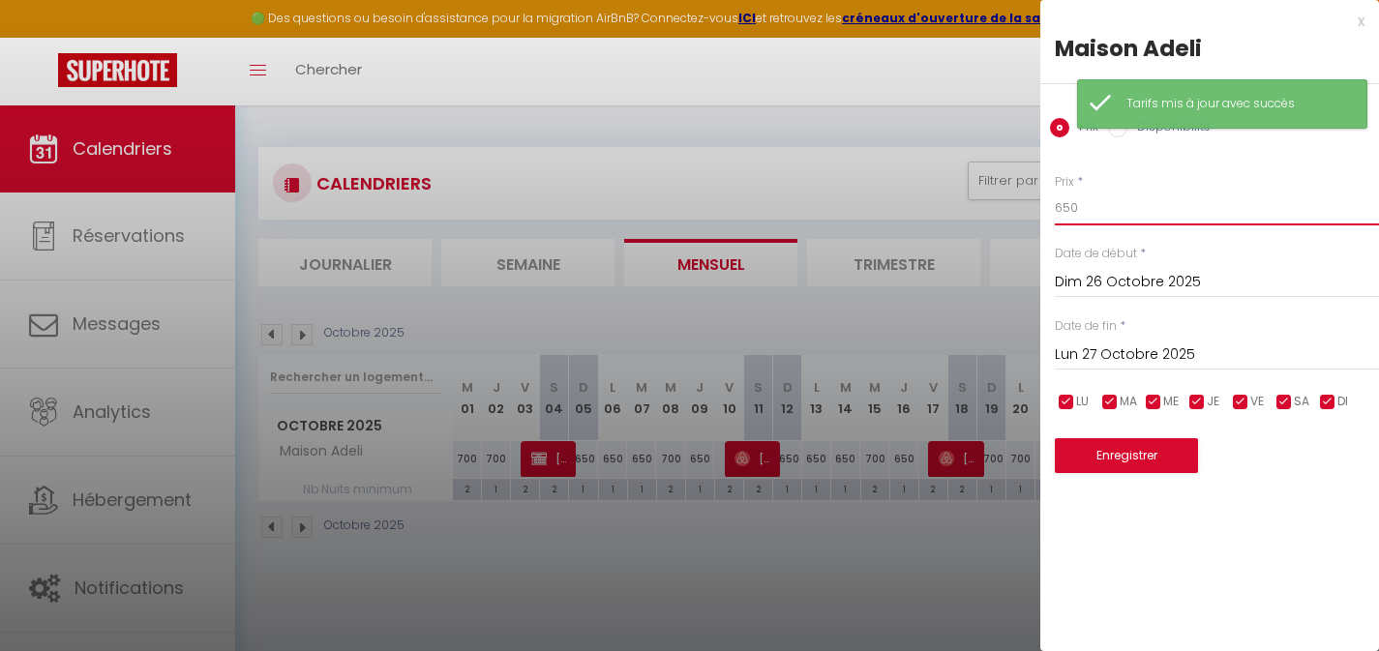
click at [1073, 207] on input "650" at bounding box center [1217, 208] width 324 height 35
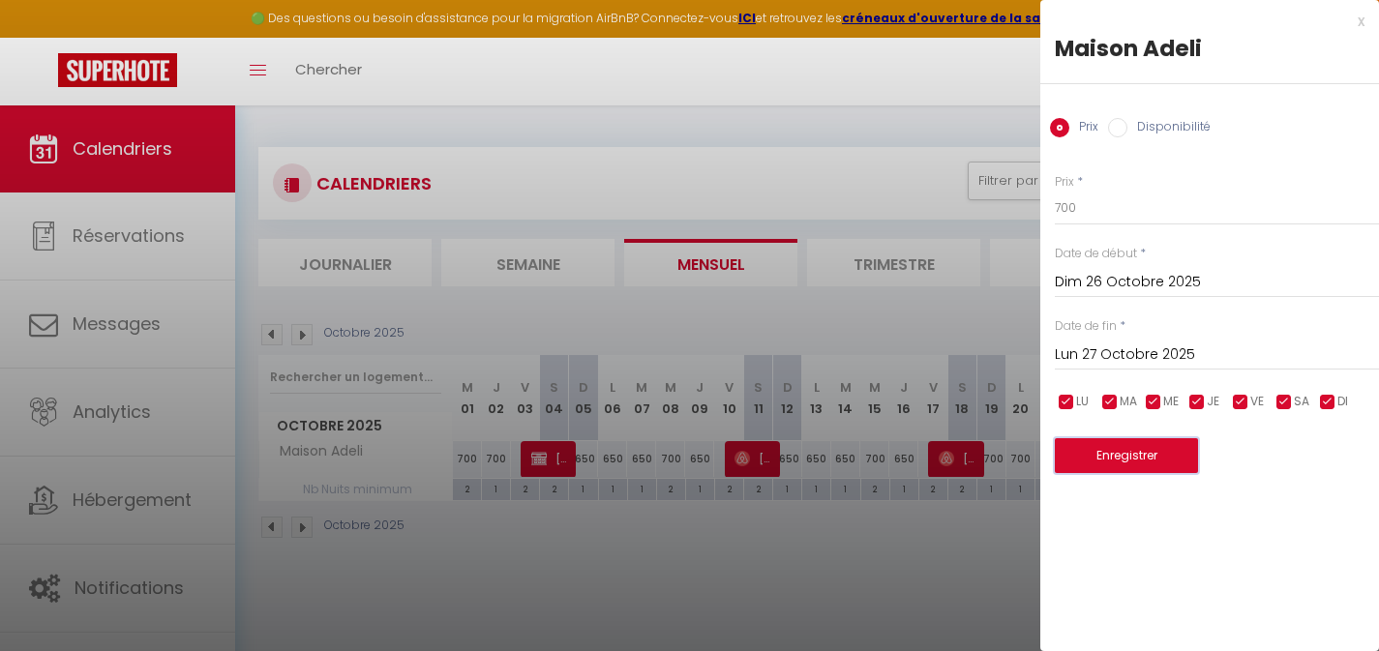
click at [1117, 449] on button "Enregistrer" at bounding box center [1126, 455] width 143 height 35
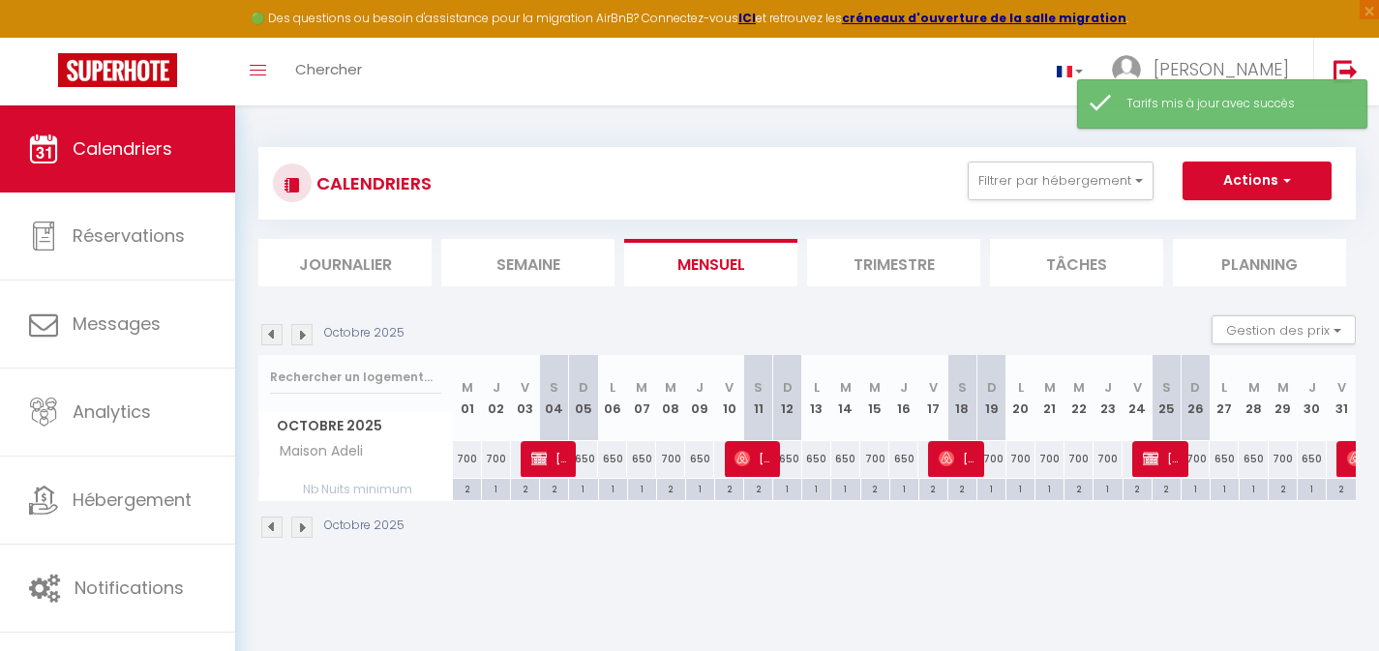
click at [1229, 458] on div "650" at bounding box center [1224, 459] width 29 height 36
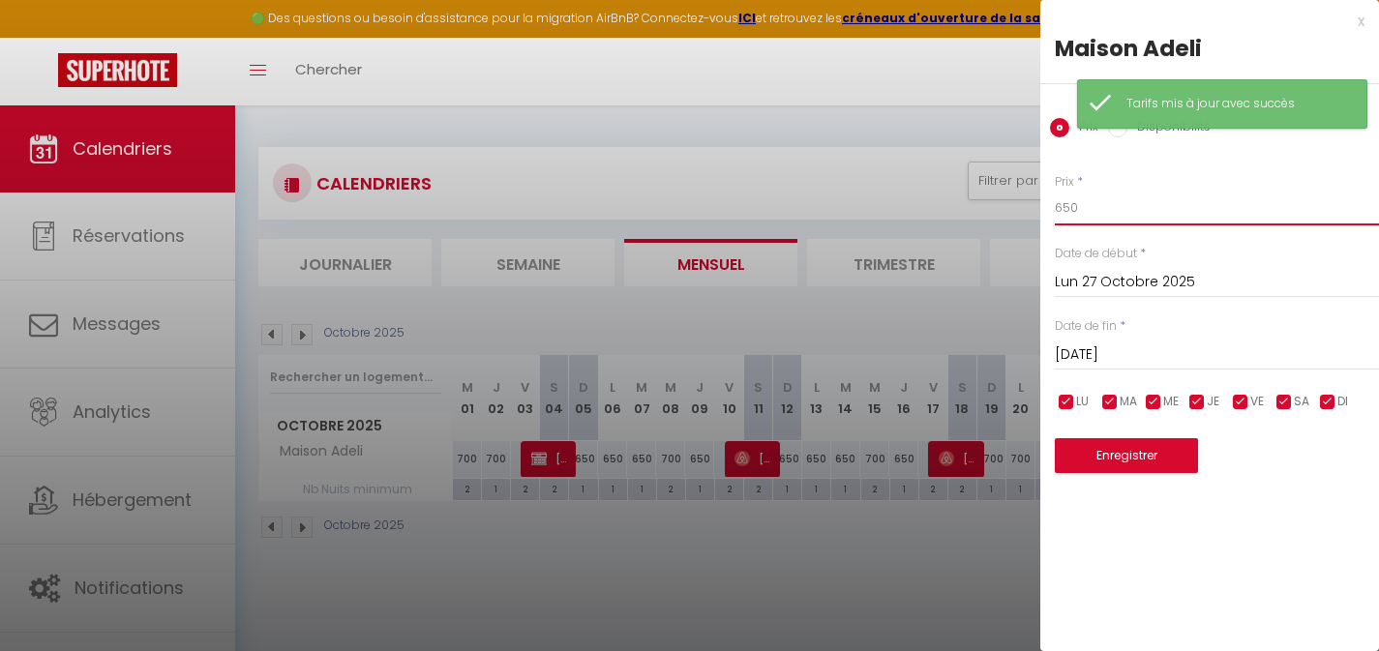
click at [1061, 201] on input "650" at bounding box center [1217, 208] width 324 height 35
click at [1123, 460] on button "Enregistrer" at bounding box center [1126, 455] width 143 height 35
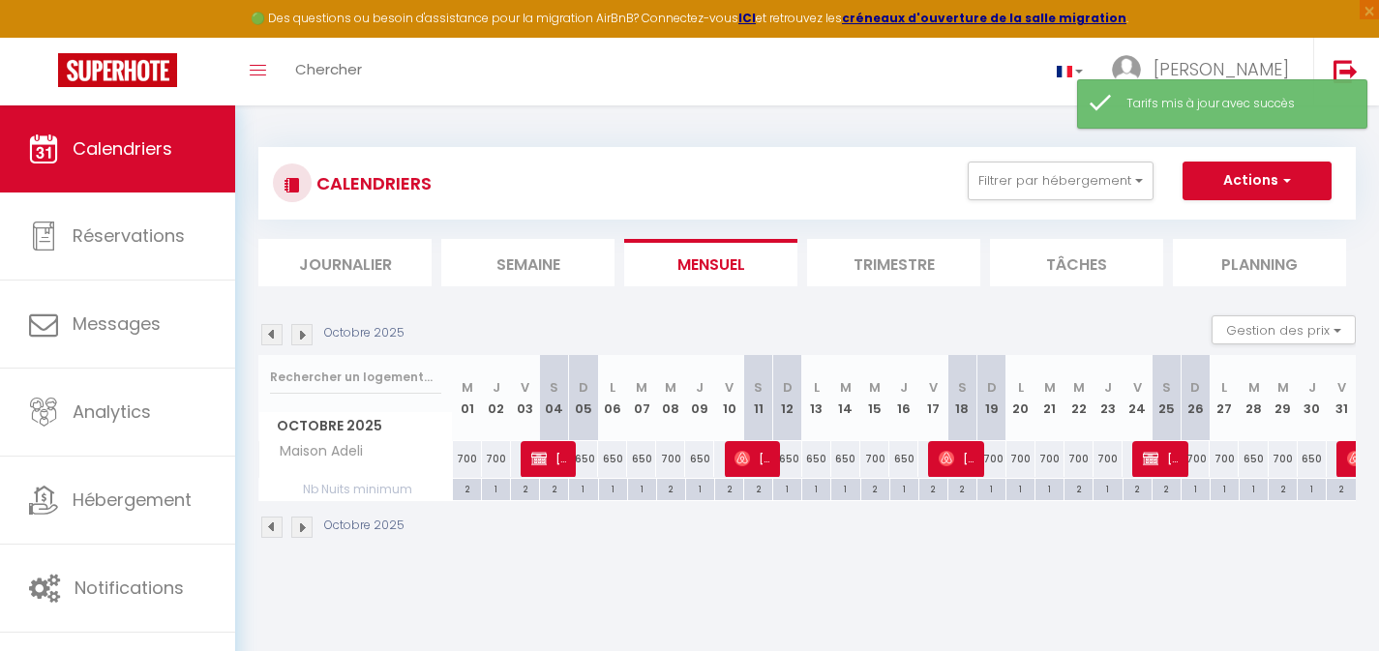
click at [1254, 461] on div "650" at bounding box center [1253, 459] width 29 height 36
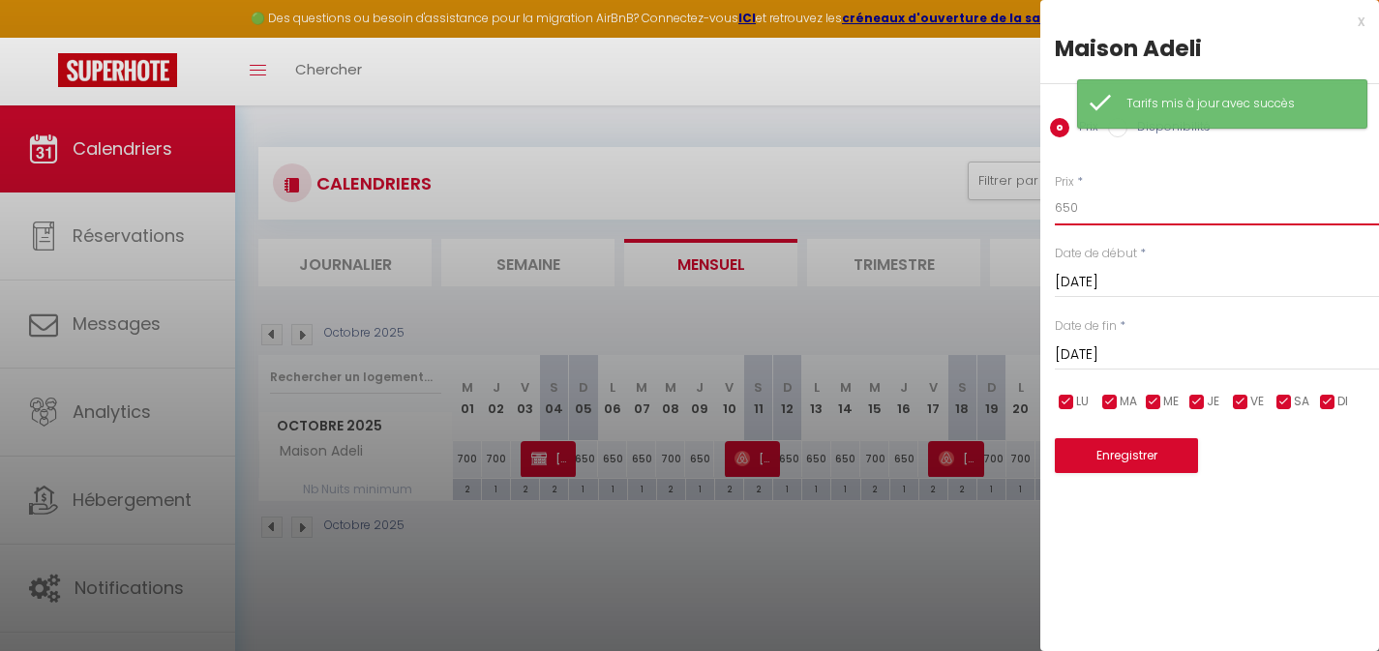
click at [1062, 207] on input "650" at bounding box center [1217, 208] width 324 height 35
click at [1059, 207] on input "650" at bounding box center [1217, 208] width 324 height 35
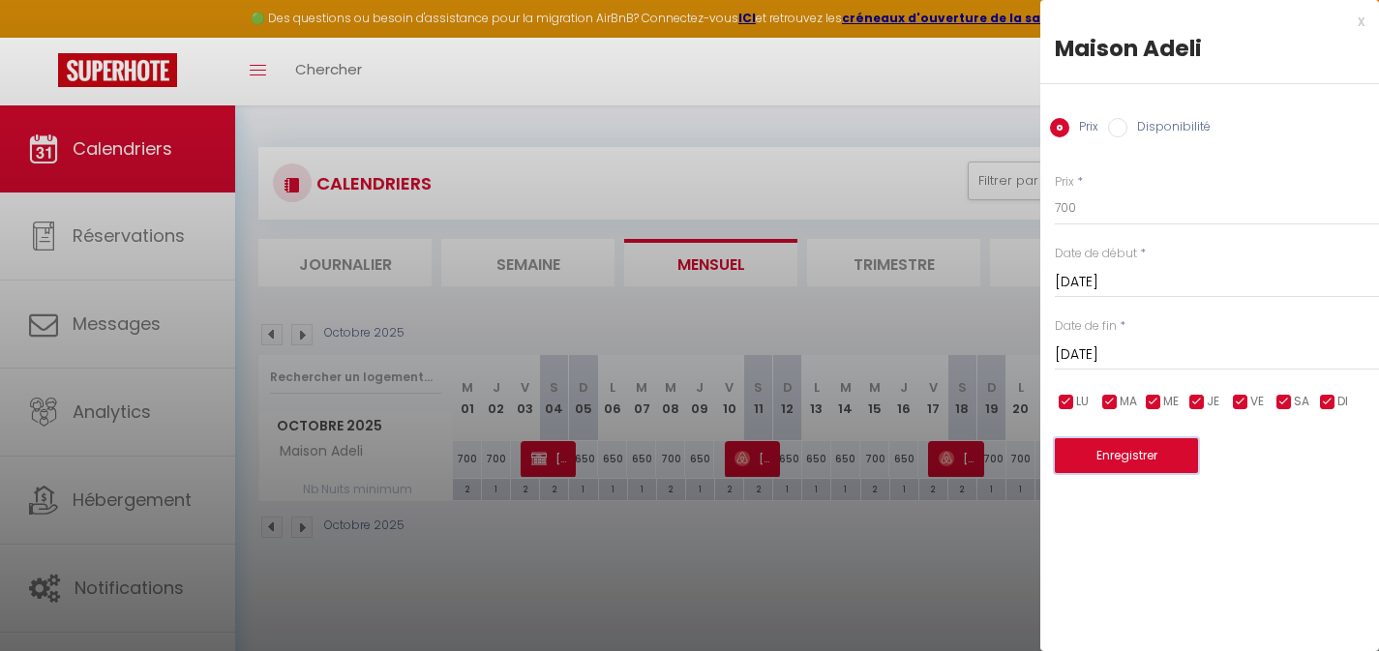
click at [1106, 460] on button "Enregistrer" at bounding box center [1126, 455] width 143 height 35
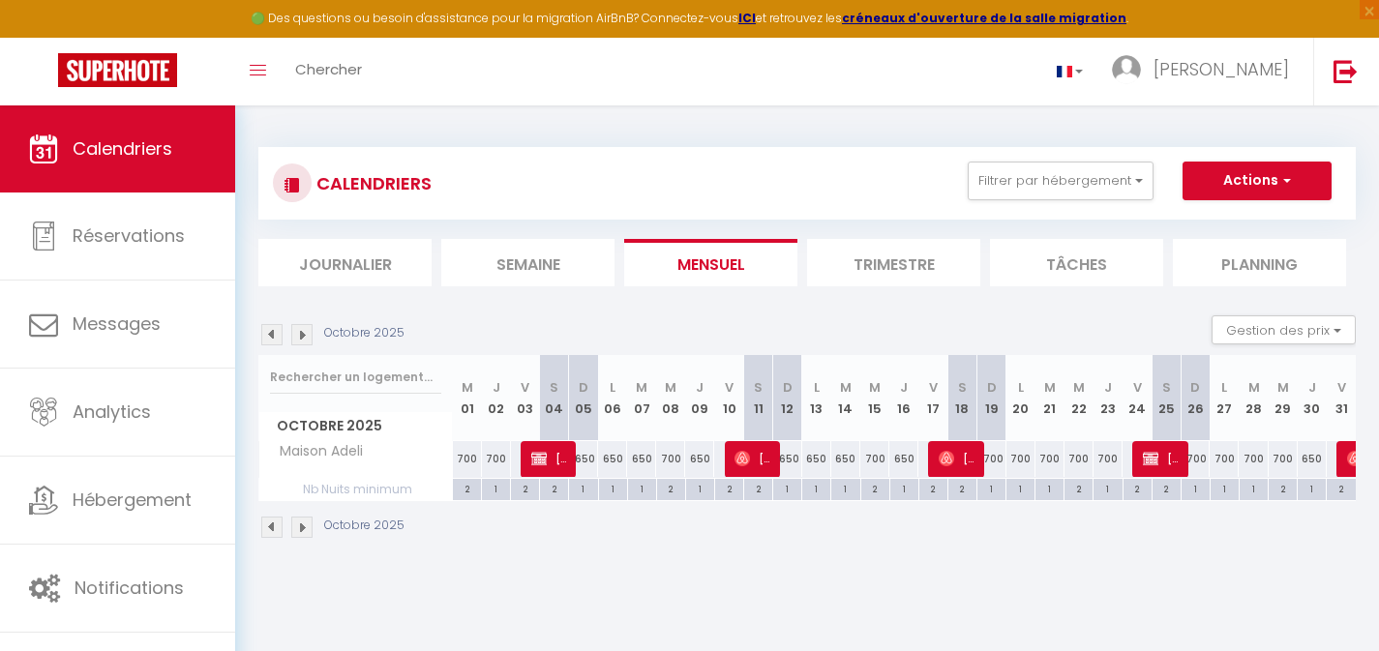
click at [1022, 491] on div "1" at bounding box center [1021, 488] width 28 height 18
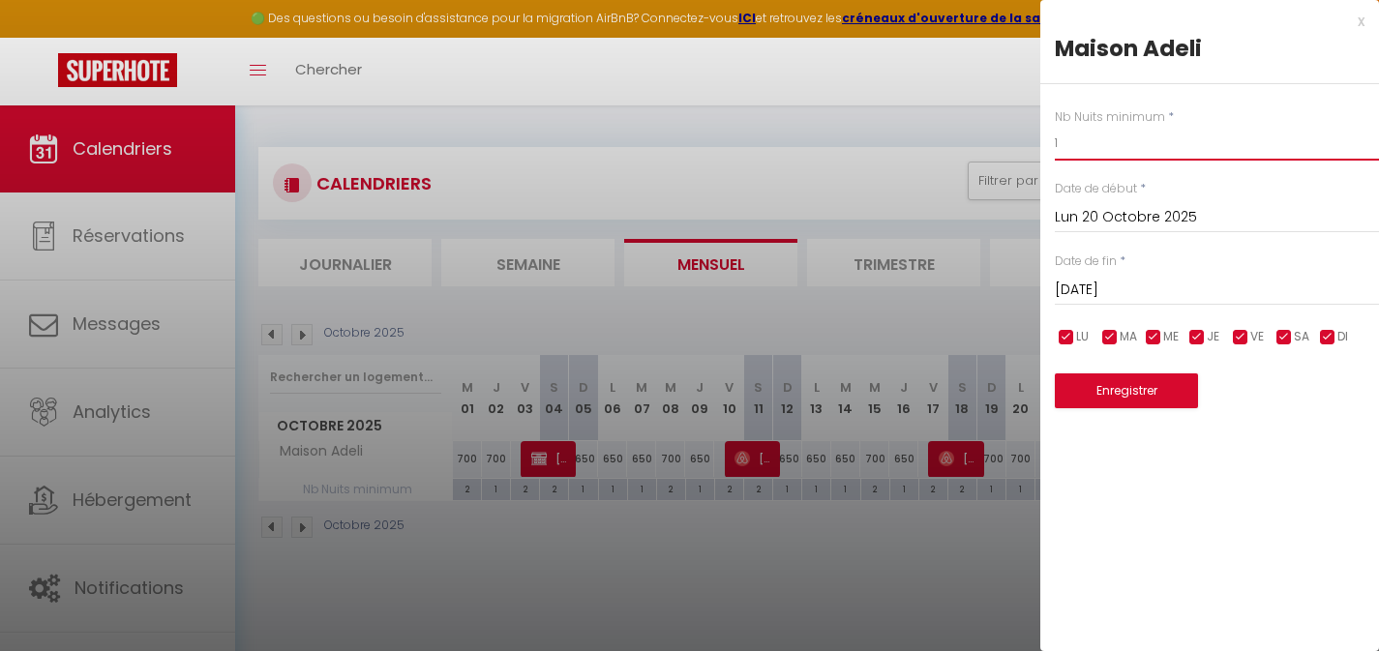
click at [1053, 142] on div "Nb Nuits minimum * 1 Date de début * [DATE] < [DATE] > Dim Lun Mar Mer Jeu Ven …" at bounding box center [1210, 246] width 339 height 325
click at [1112, 393] on button "Enregistrer" at bounding box center [1126, 391] width 143 height 35
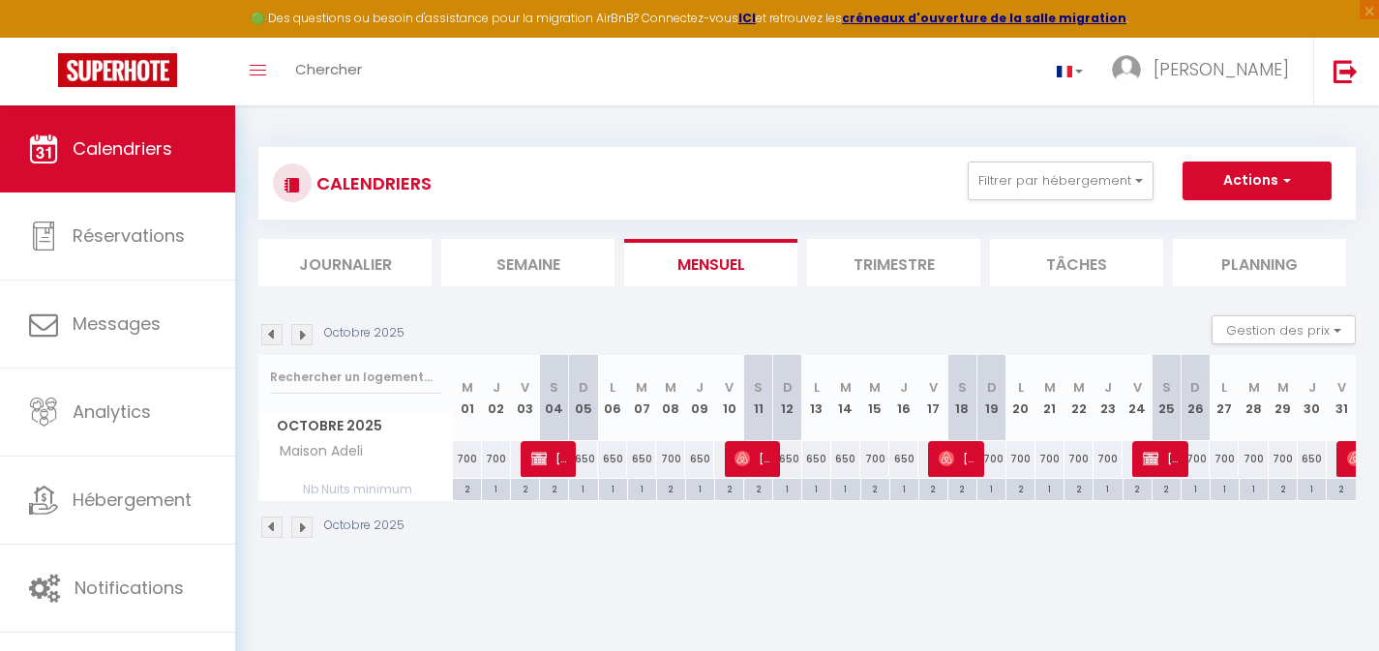
click at [1011, 490] on div "2" at bounding box center [1021, 488] width 28 height 18
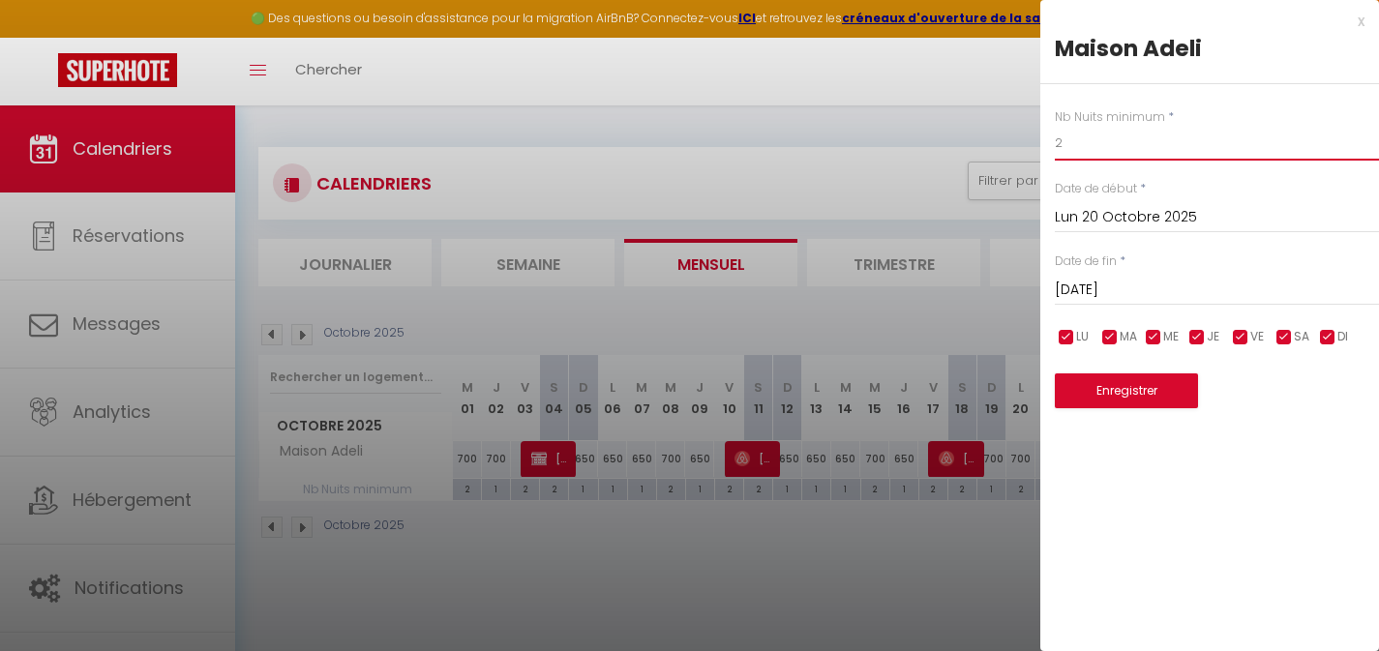
drag, startPoint x: 1068, startPoint y: 142, endPoint x: 1008, endPoint y: 144, distance: 60.0
click at [1033, 142] on body "🟢 Des questions ou besoin d'assistance pour la migration AirBnB? Connectez-vous…" at bounding box center [689, 431] width 1379 height 651
click at [1131, 390] on button "Enregistrer" at bounding box center [1126, 391] width 143 height 35
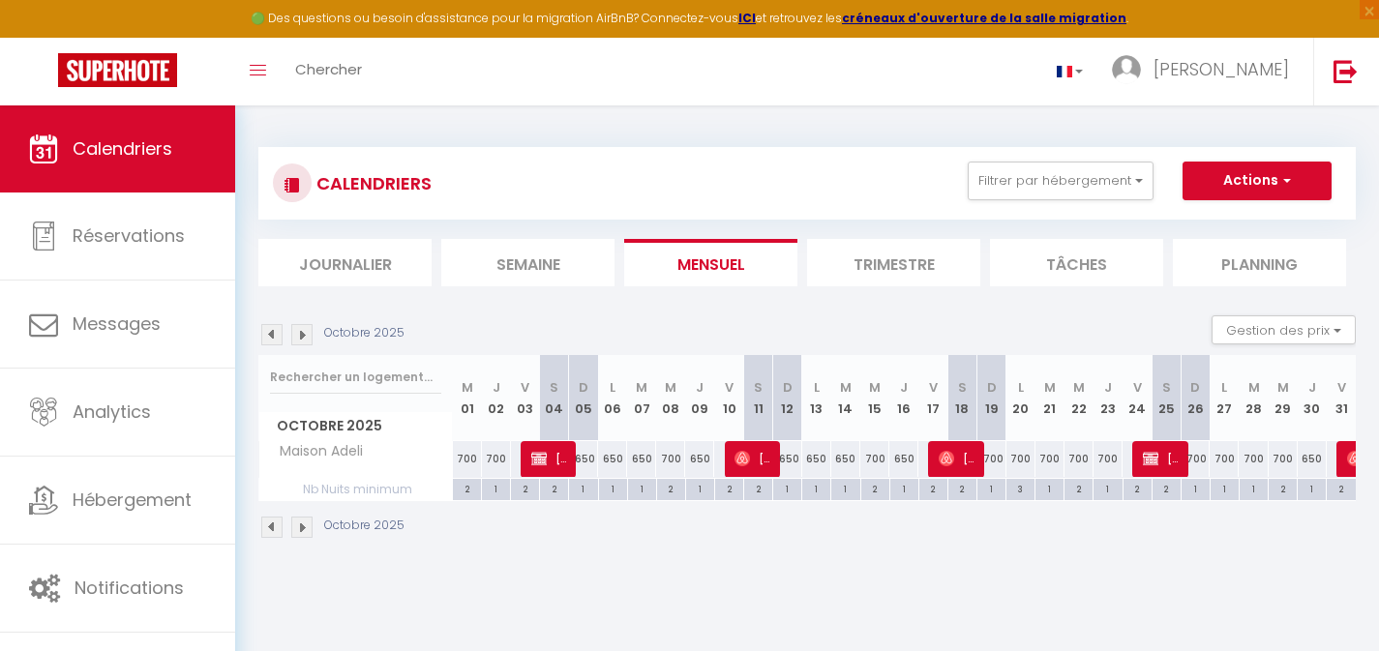
click at [1053, 489] on div "1" at bounding box center [1050, 488] width 28 height 18
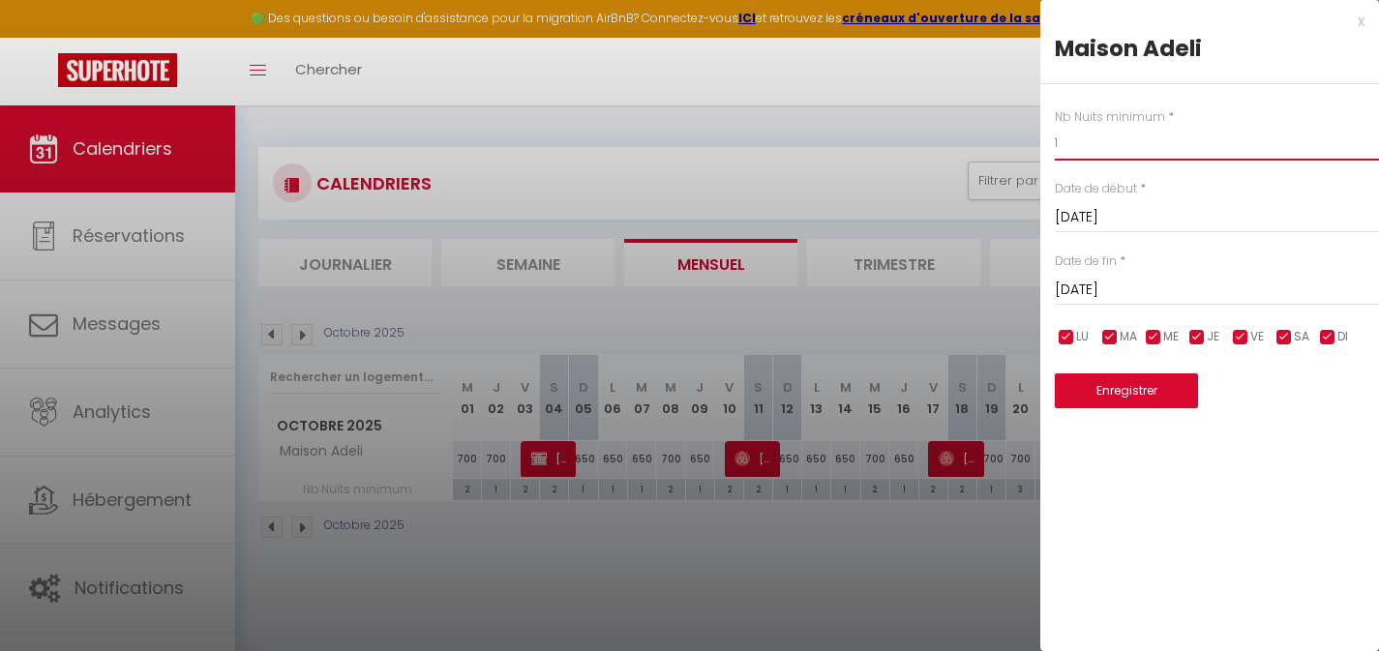
drag, startPoint x: 1087, startPoint y: 143, endPoint x: 1047, endPoint y: 144, distance: 39.7
click at [1058, 144] on input "1" at bounding box center [1217, 143] width 324 height 35
click at [1042, 141] on div "Nb Nuits minimum * 1 Date de début * [DATE] < [DATE] > Dim Lun Mar Mer Jeu Ven …" at bounding box center [1210, 246] width 339 height 325
drag, startPoint x: 1063, startPoint y: 145, endPoint x: 1046, endPoint y: 142, distance: 16.7
click at [1048, 142] on div "Nb Nuits minimum * 1 Date de début * [DATE] < [DATE] > Dim Lun Mar Mer Jeu Ven …" at bounding box center [1210, 246] width 339 height 325
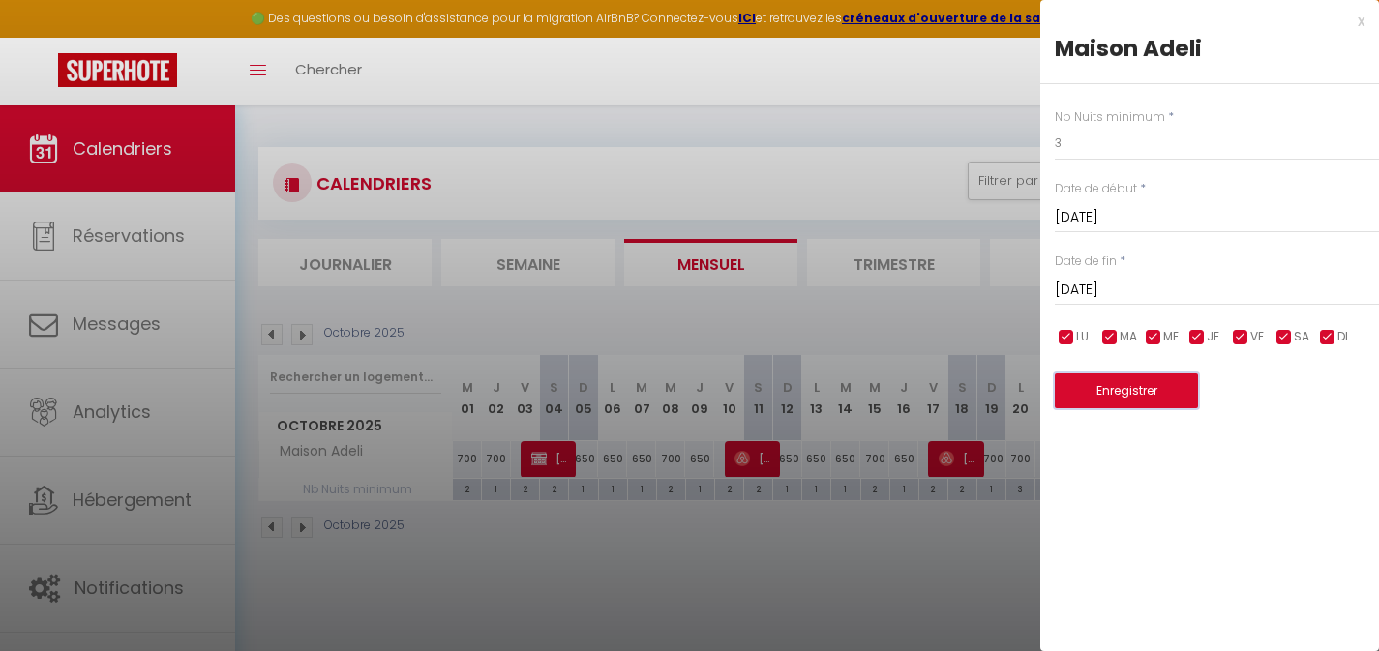
click at [1123, 391] on button "Enregistrer" at bounding box center [1126, 391] width 143 height 35
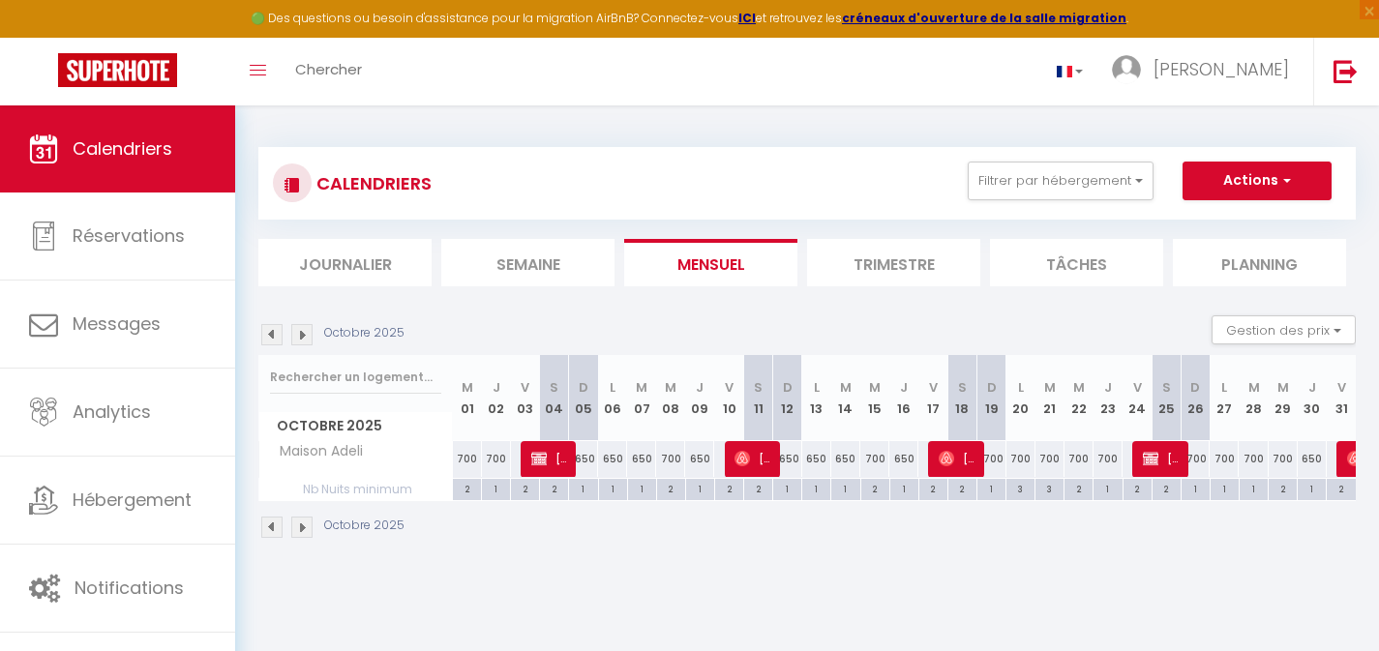
click at [1198, 493] on div "1" at bounding box center [1196, 488] width 28 height 18
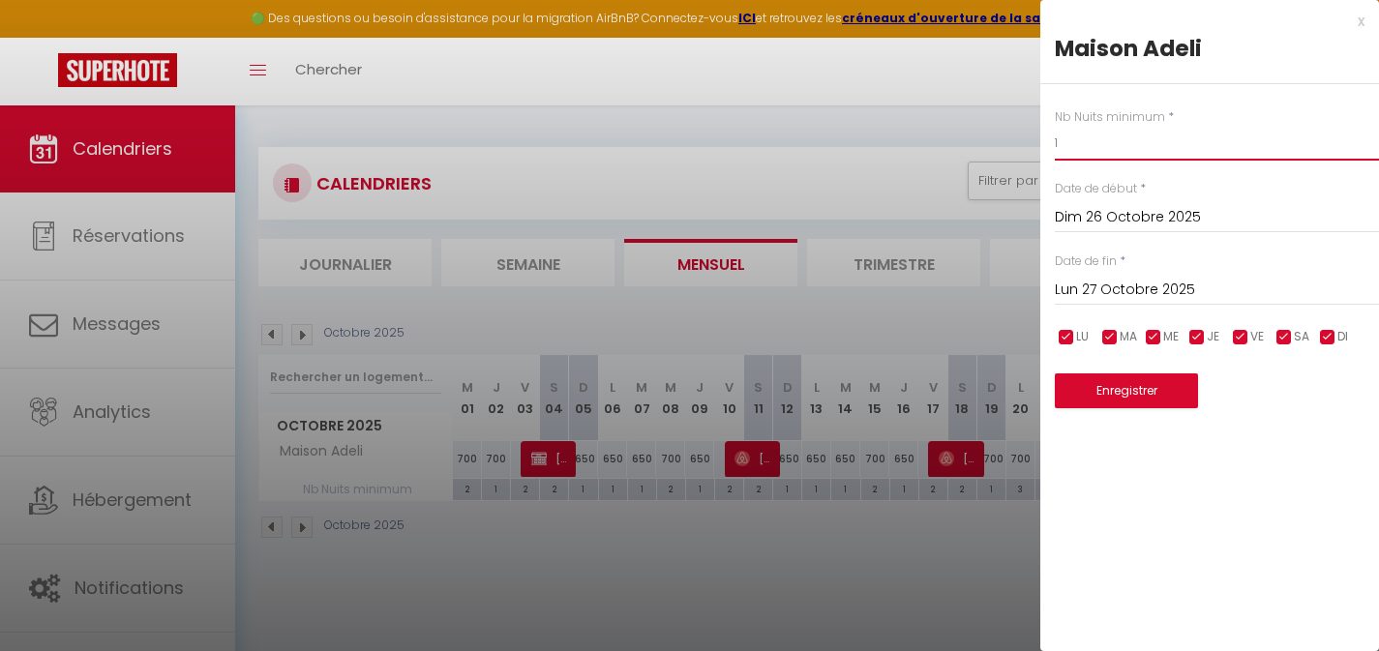
drag, startPoint x: 1072, startPoint y: 141, endPoint x: 1031, endPoint y: 139, distance: 40.7
click at [1032, 139] on body "🟢 Des questions ou besoin d'assistance pour la migration AirBnB? Connectez-vous…" at bounding box center [689, 431] width 1379 height 651
click at [1116, 283] on input "Lun 27 Octobre 2025" at bounding box center [1217, 290] width 324 height 25
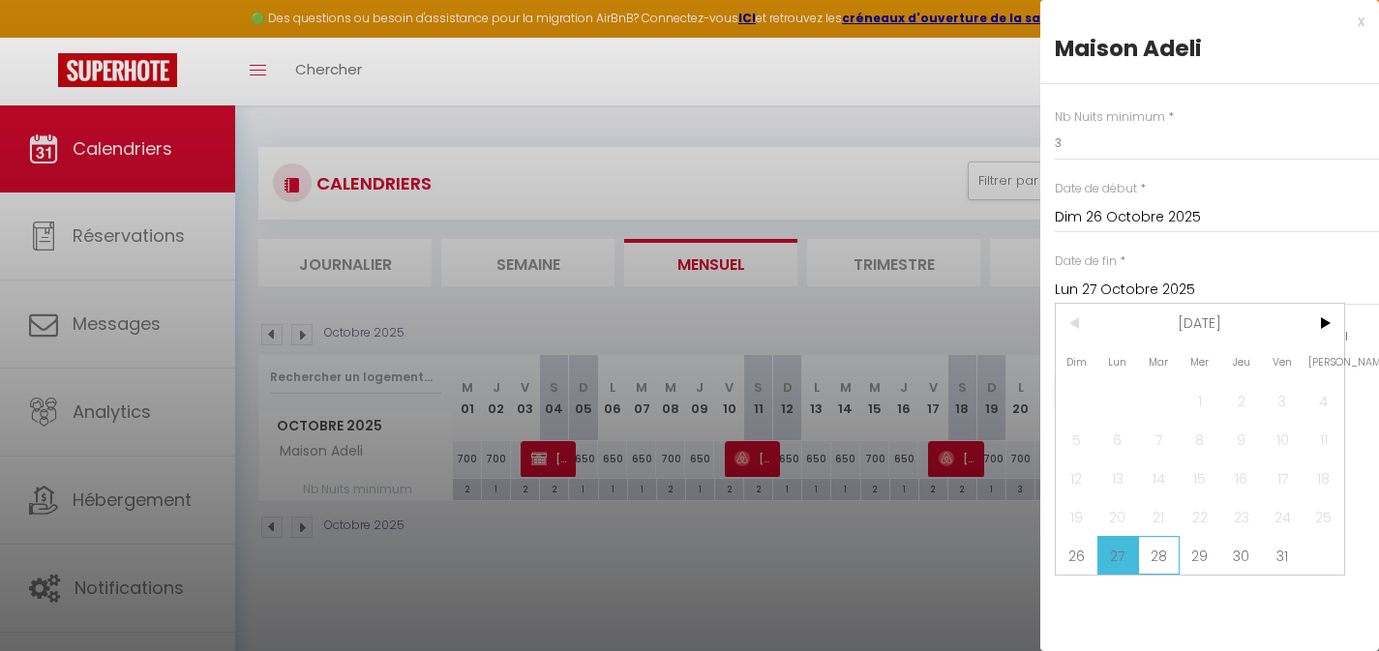
click at [1160, 546] on span "28" at bounding box center [1159, 555] width 42 height 39
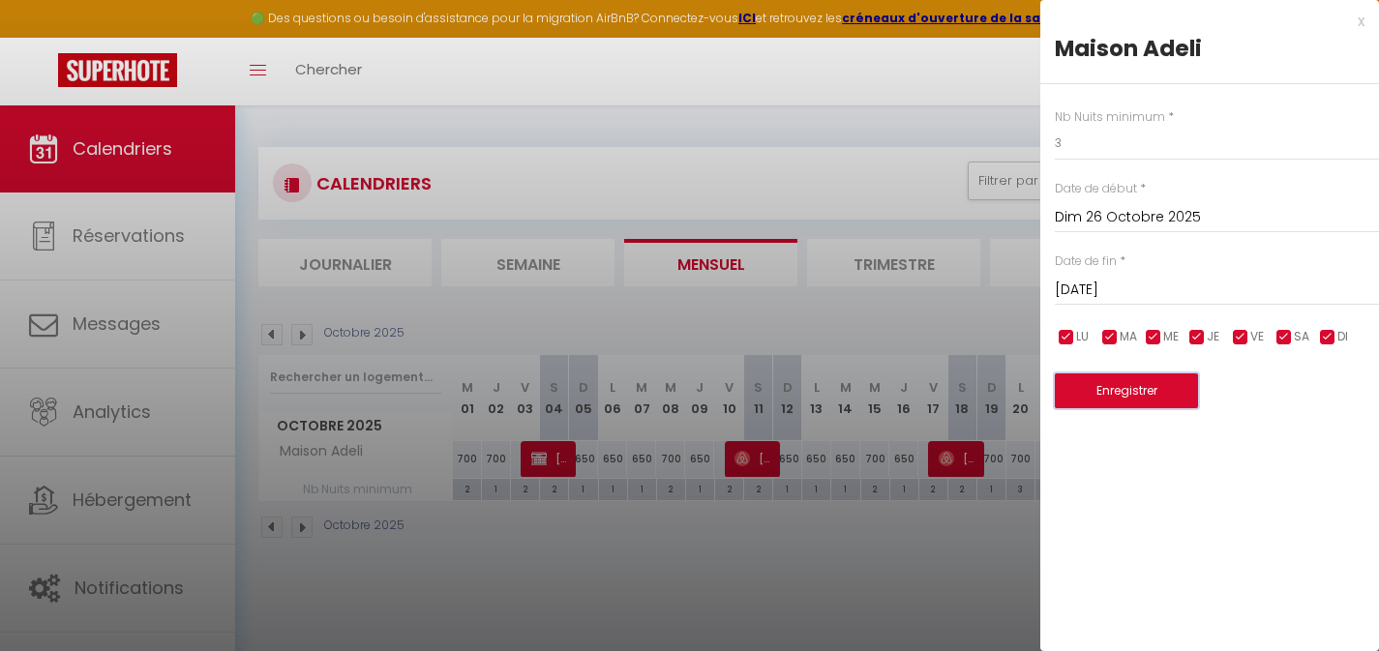
click at [1130, 399] on button "Enregistrer" at bounding box center [1126, 391] width 143 height 35
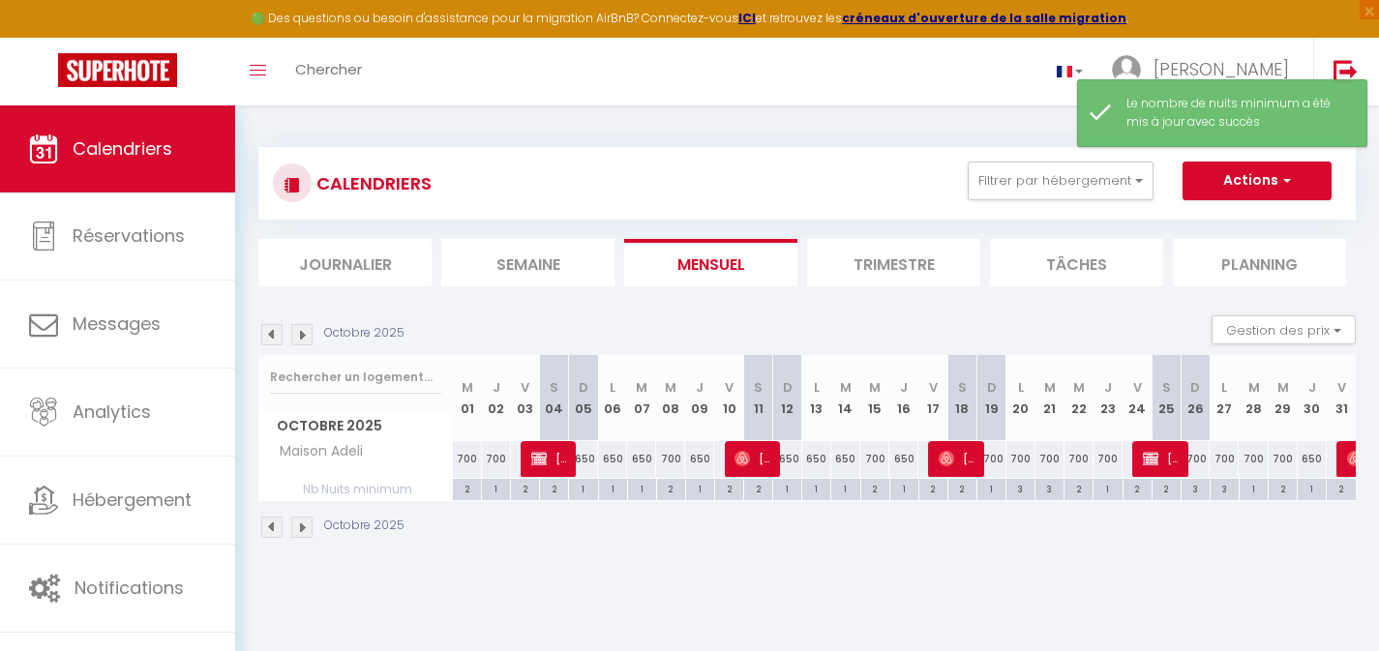
click at [995, 493] on div "1" at bounding box center [992, 488] width 28 height 18
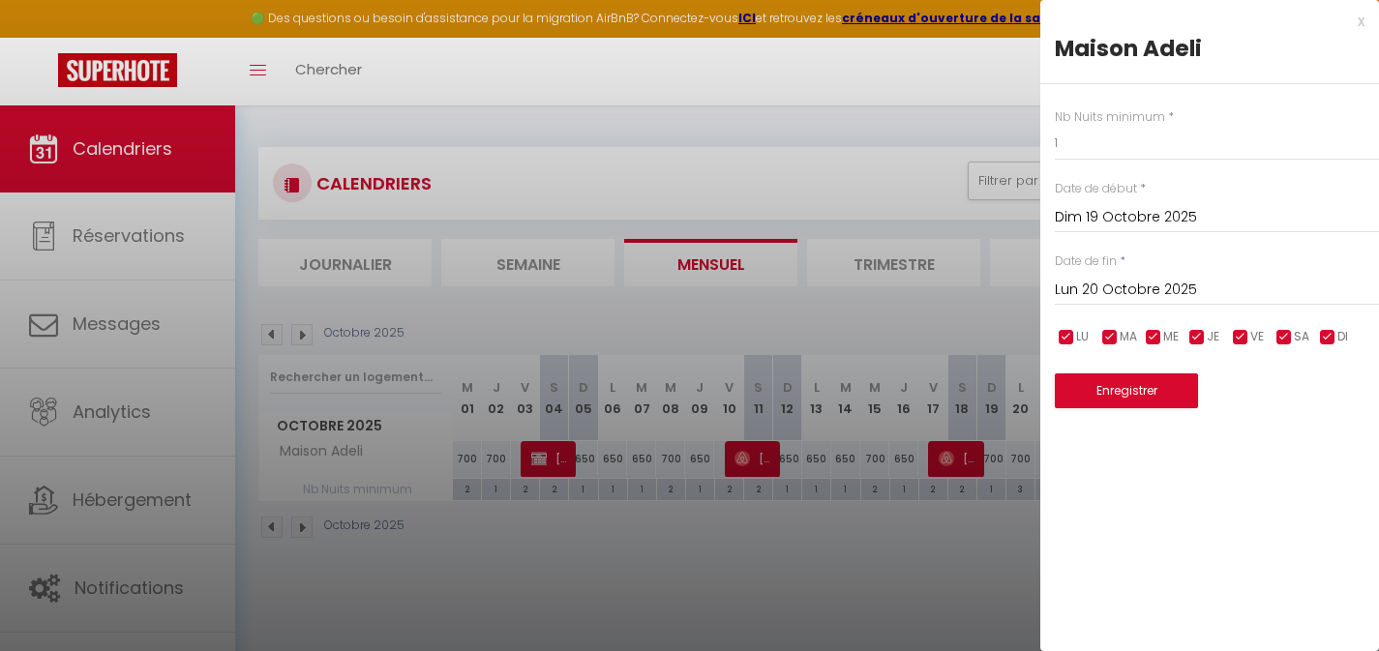
click at [1358, 22] on div "x" at bounding box center [1203, 21] width 324 height 23
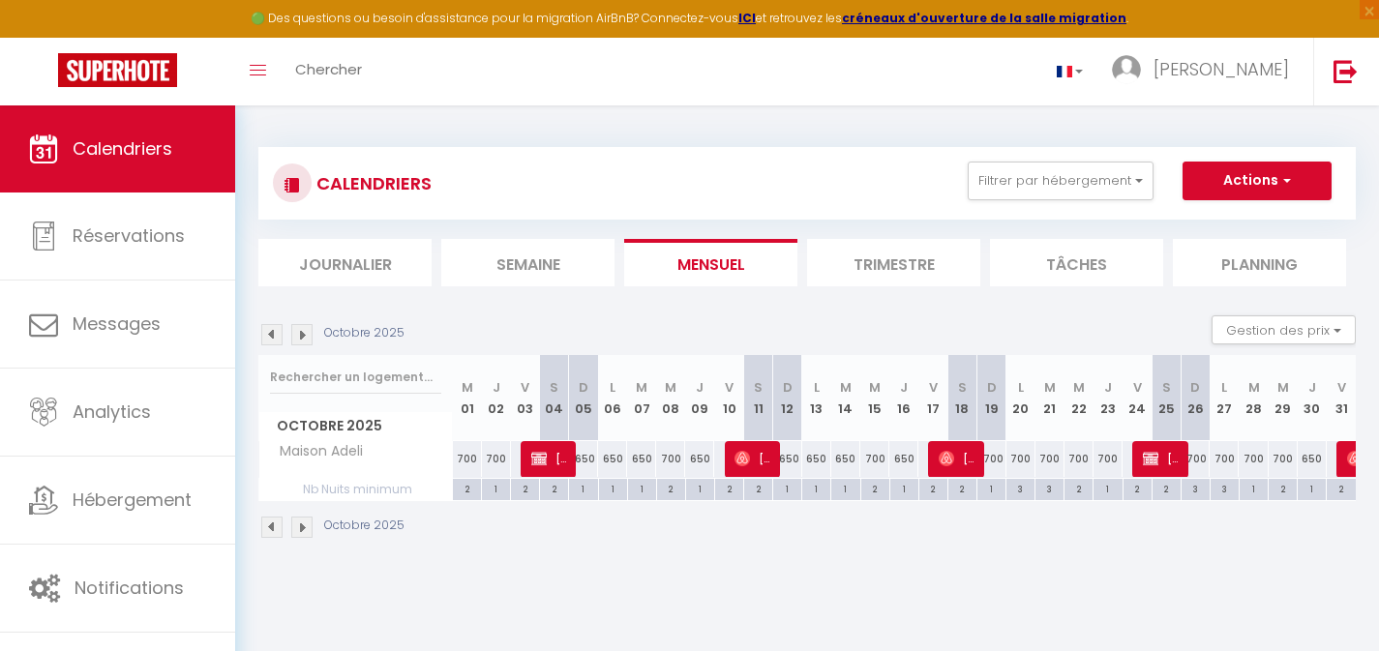
click at [1257, 492] on div "1" at bounding box center [1254, 488] width 28 height 18
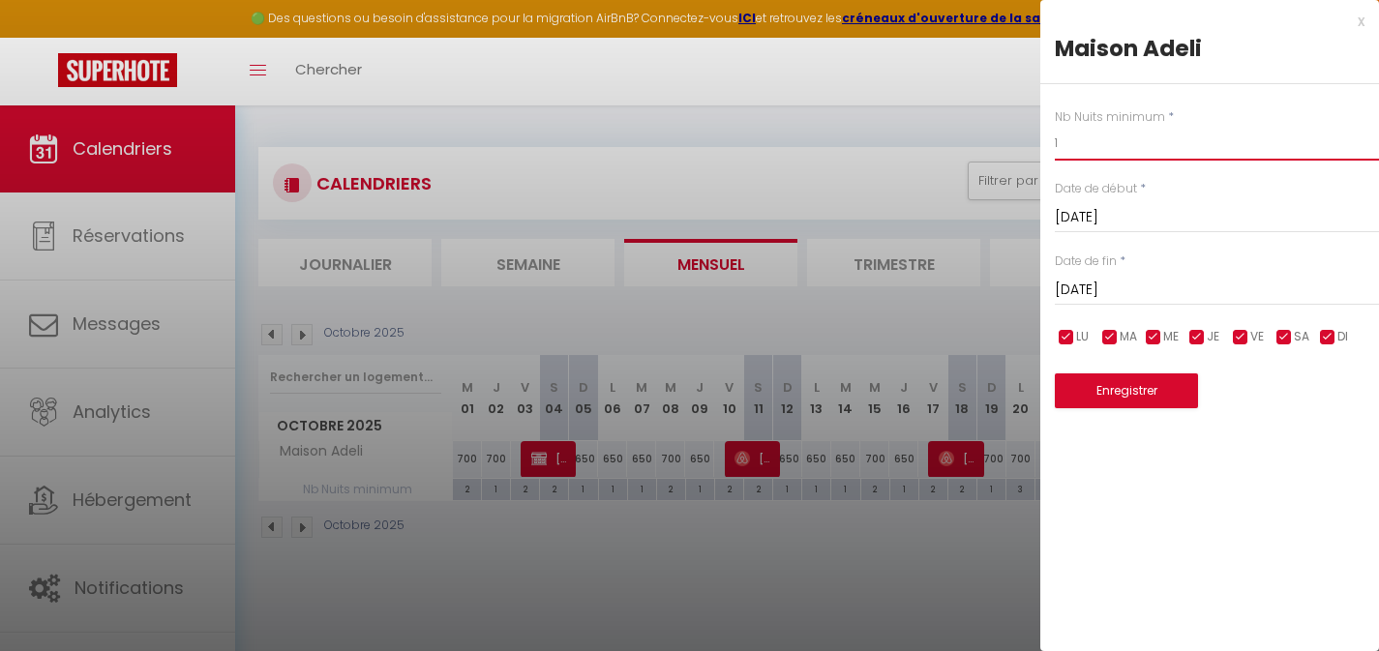
drag, startPoint x: 1060, startPoint y: 146, endPoint x: 1008, endPoint y: 148, distance: 52.3
click at [1017, 147] on body "🟢 Des questions ou besoin d'assistance pour la migration AirBnB? Connectez-vous…" at bounding box center [689, 431] width 1379 height 651
click at [1174, 391] on button "Enregistrer" at bounding box center [1126, 391] width 143 height 35
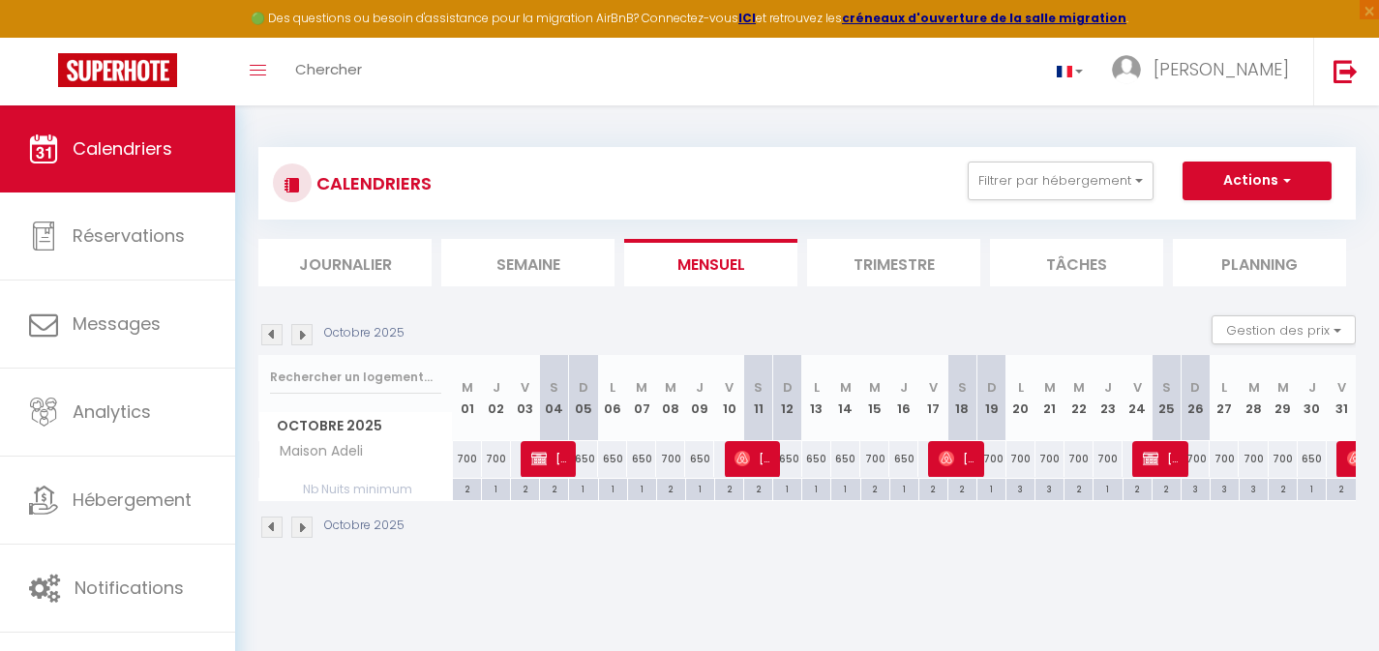
click at [308, 329] on img at bounding box center [301, 334] width 21 height 21
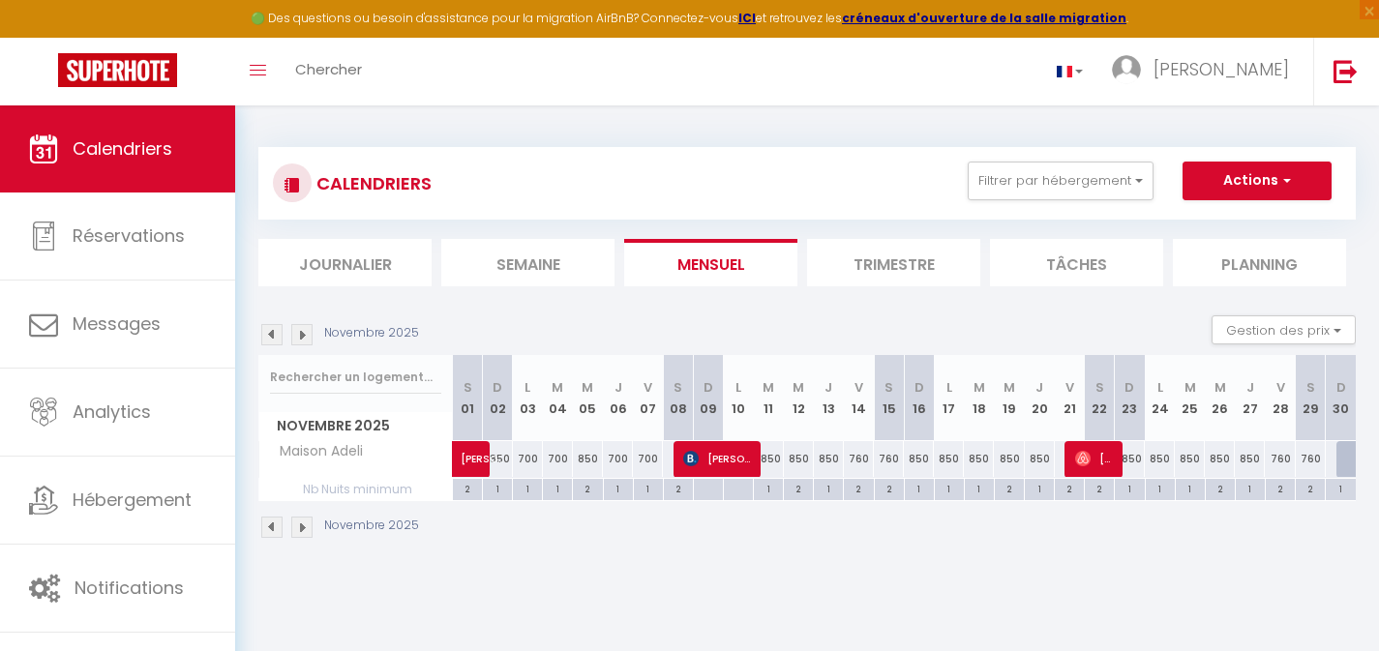
click at [561, 459] on div "700" at bounding box center [558, 459] width 30 height 36
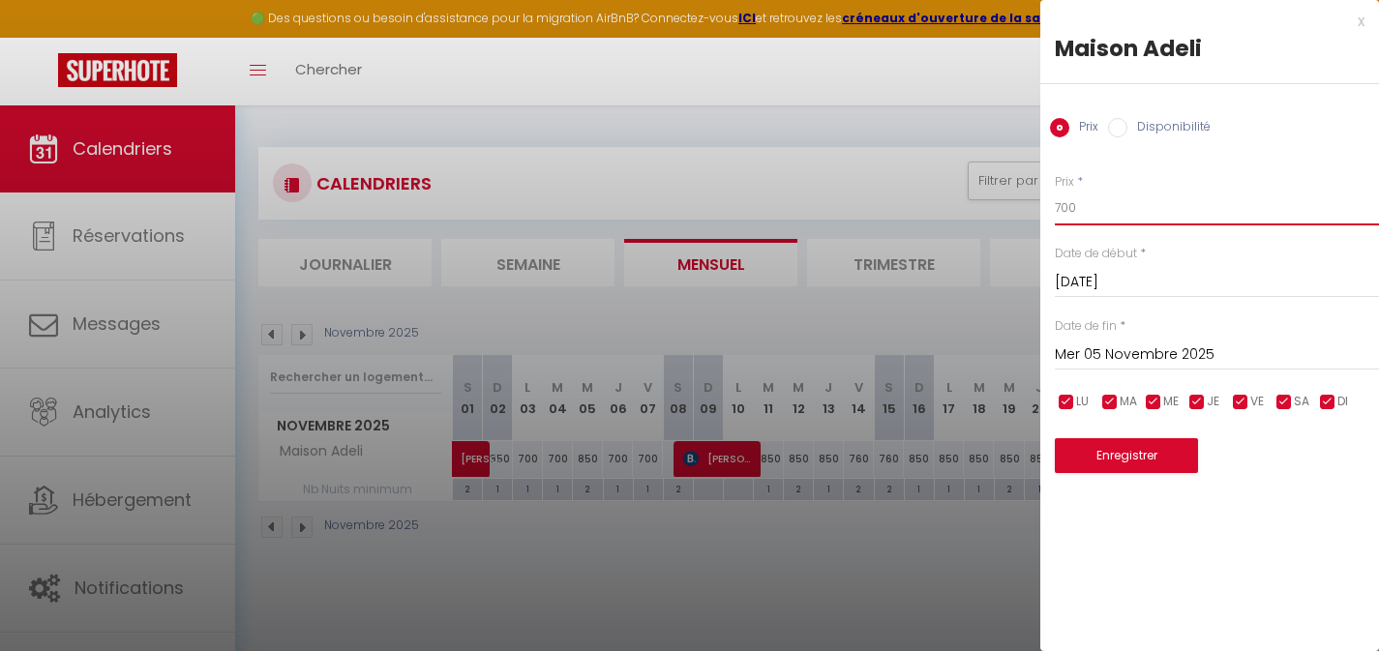
drag, startPoint x: 1077, startPoint y: 206, endPoint x: 1033, endPoint y: 204, distance: 44.6
click at [1036, 206] on body "🟢 Des questions ou besoin d'assistance pour la migration AirBnB? Connectez-vous…" at bounding box center [689, 431] width 1379 height 651
click at [1082, 450] on button "Enregistrer" at bounding box center [1126, 455] width 143 height 35
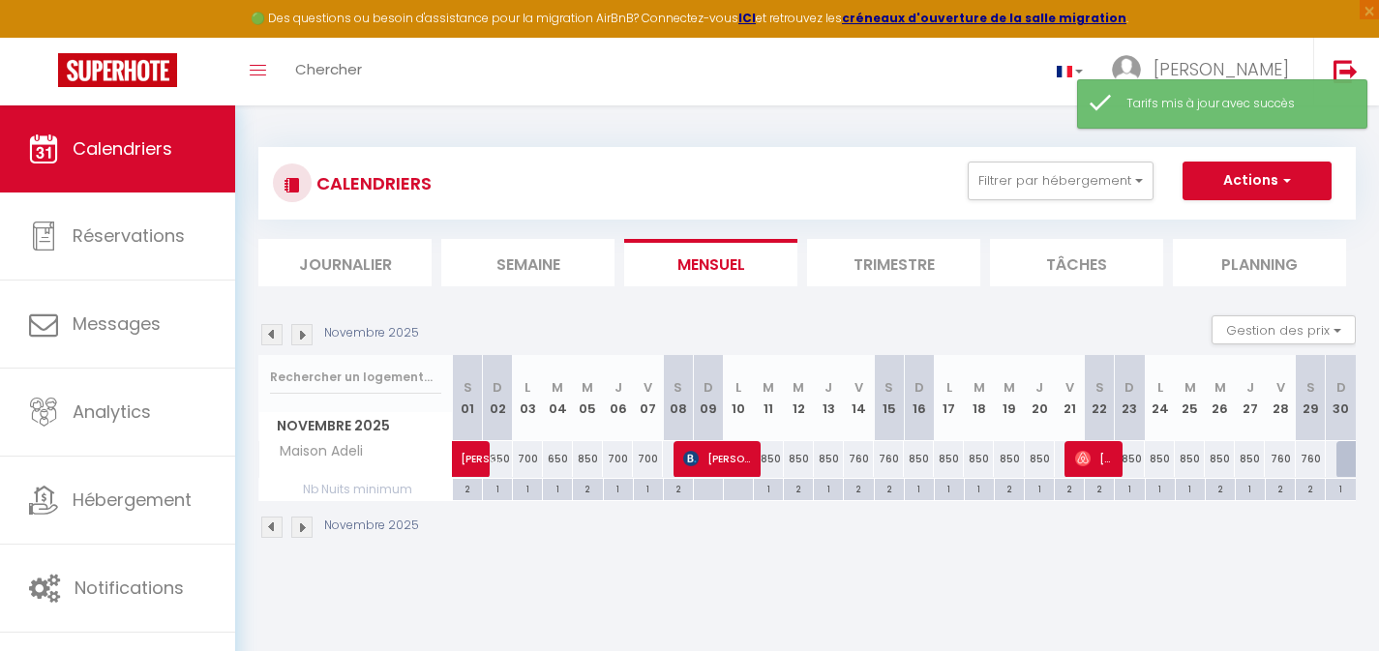
click at [594, 458] on div "850" at bounding box center [588, 459] width 30 height 36
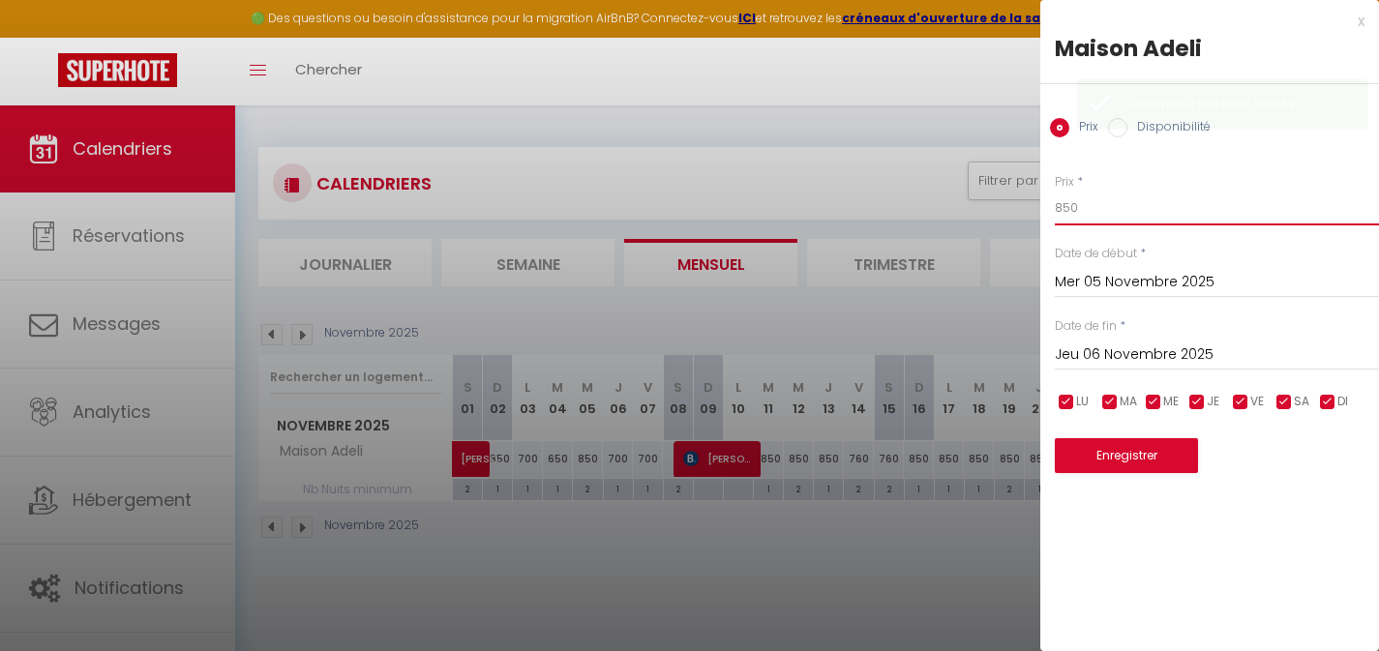
drag, startPoint x: 1086, startPoint y: 211, endPoint x: 1059, endPoint y: 203, distance: 28.2
click at [1067, 206] on input "850" at bounding box center [1217, 208] width 324 height 35
drag, startPoint x: 1081, startPoint y: 212, endPoint x: 1043, endPoint y: 206, distance: 39.2
click at [1044, 207] on div "Prix * 850 Statut * Disponible Indisponible Date de début * [DATE] < [DATE] > D…" at bounding box center [1210, 311] width 339 height 325
click at [1122, 456] on button "Enregistrer" at bounding box center [1126, 455] width 143 height 35
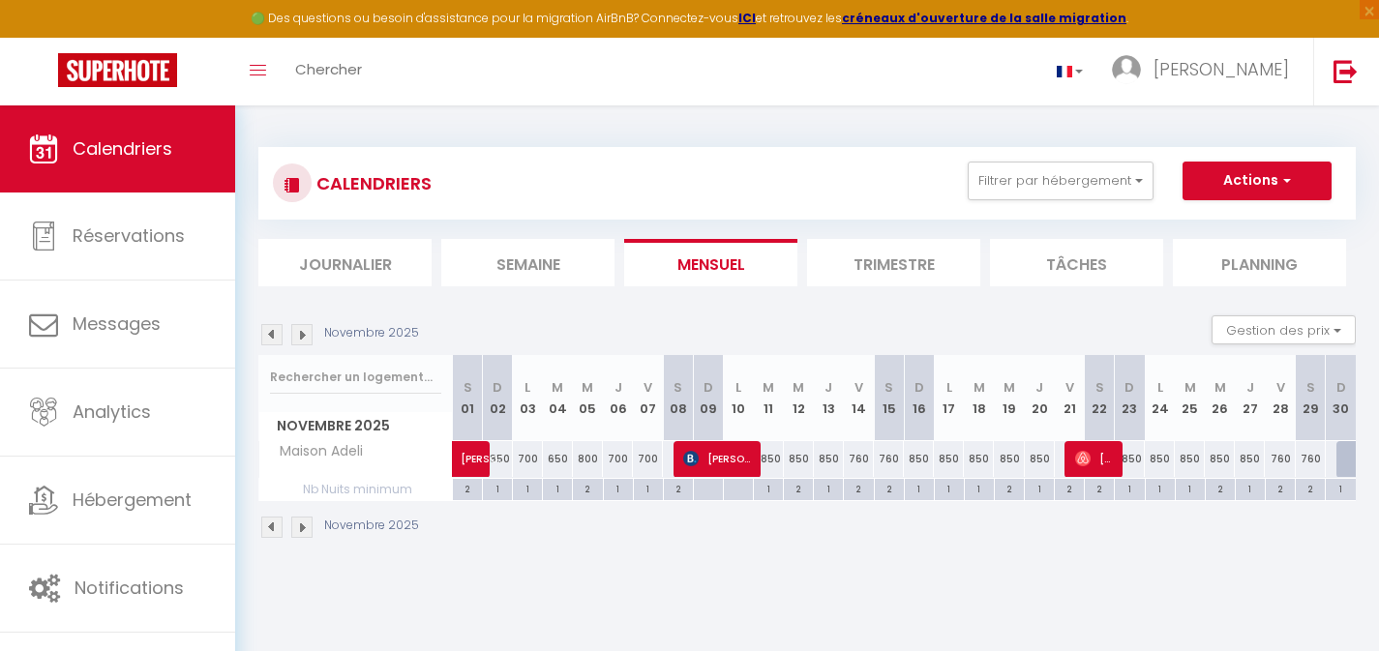
click at [621, 463] on div "700" at bounding box center [618, 459] width 30 height 36
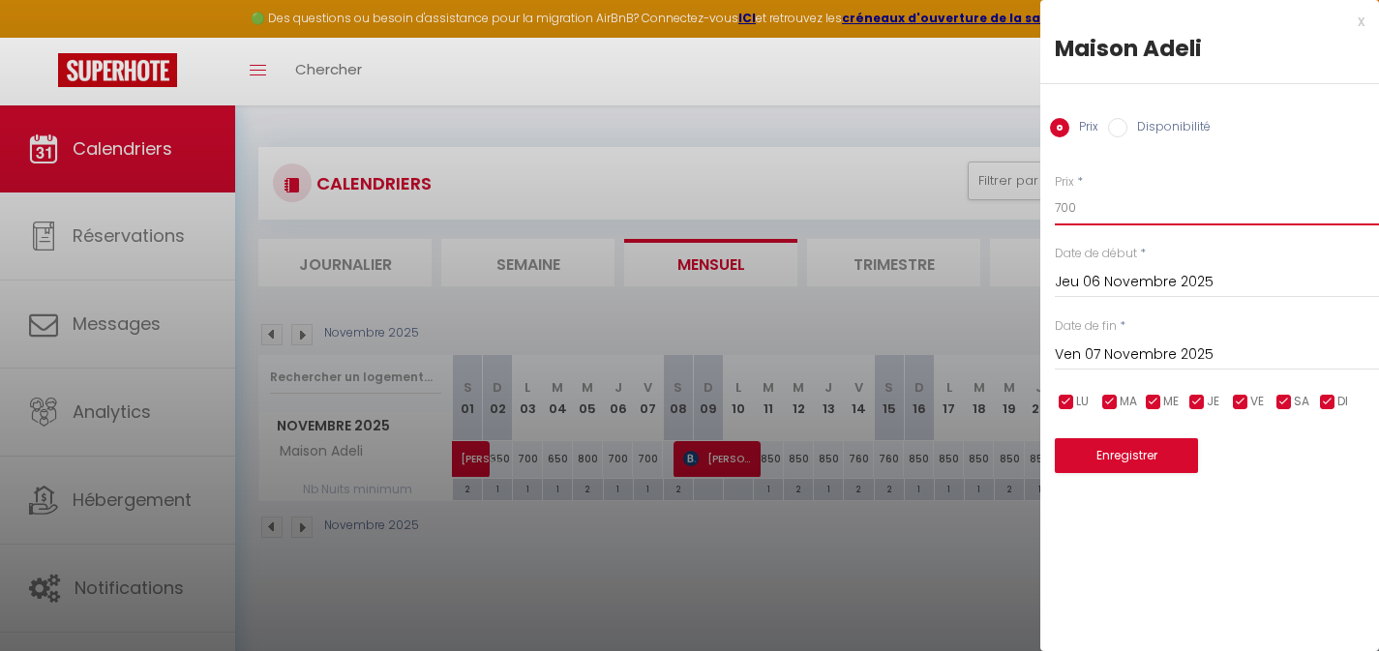
drag, startPoint x: 1089, startPoint y: 209, endPoint x: 1031, endPoint y: 209, distance: 58.1
click at [1035, 209] on body "🟢 Des questions ou besoin d'assistance pour la migration AirBnB? Connectez-vous…" at bounding box center [689, 431] width 1379 height 651
click at [1125, 454] on button "Enregistrer" at bounding box center [1126, 455] width 143 height 35
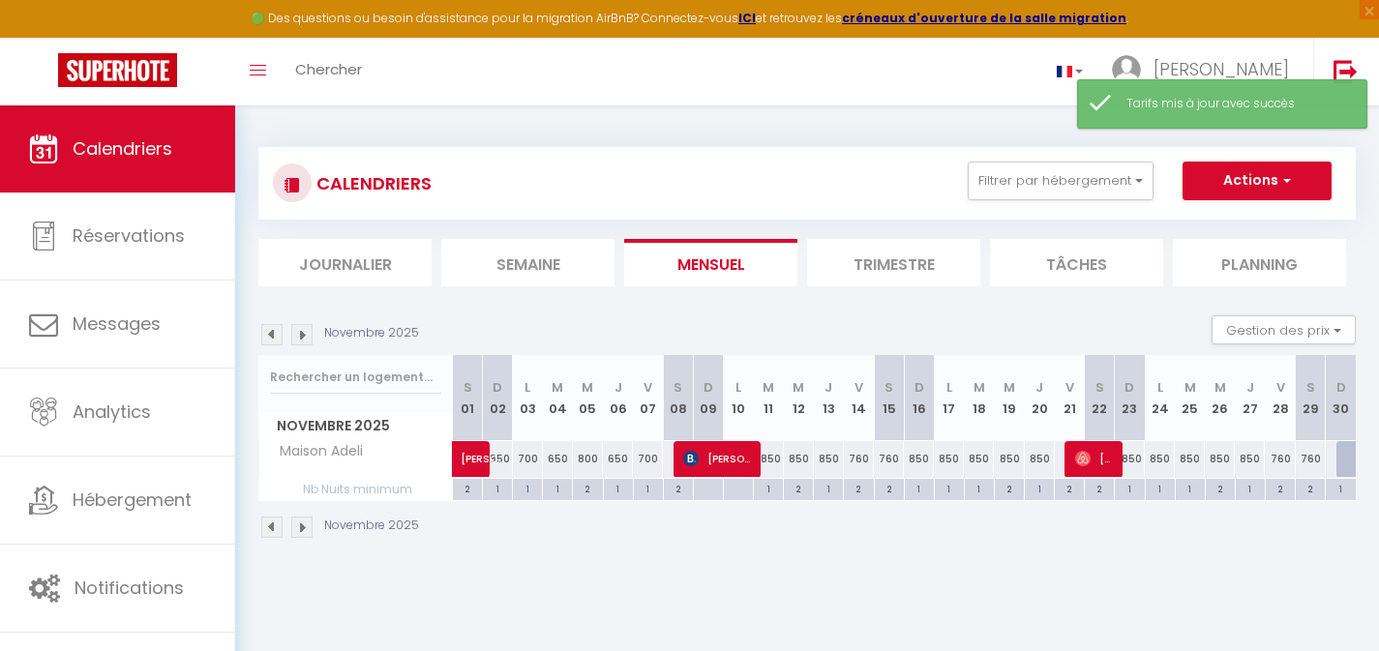
click at [651, 462] on div "700" at bounding box center [648, 459] width 30 height 36
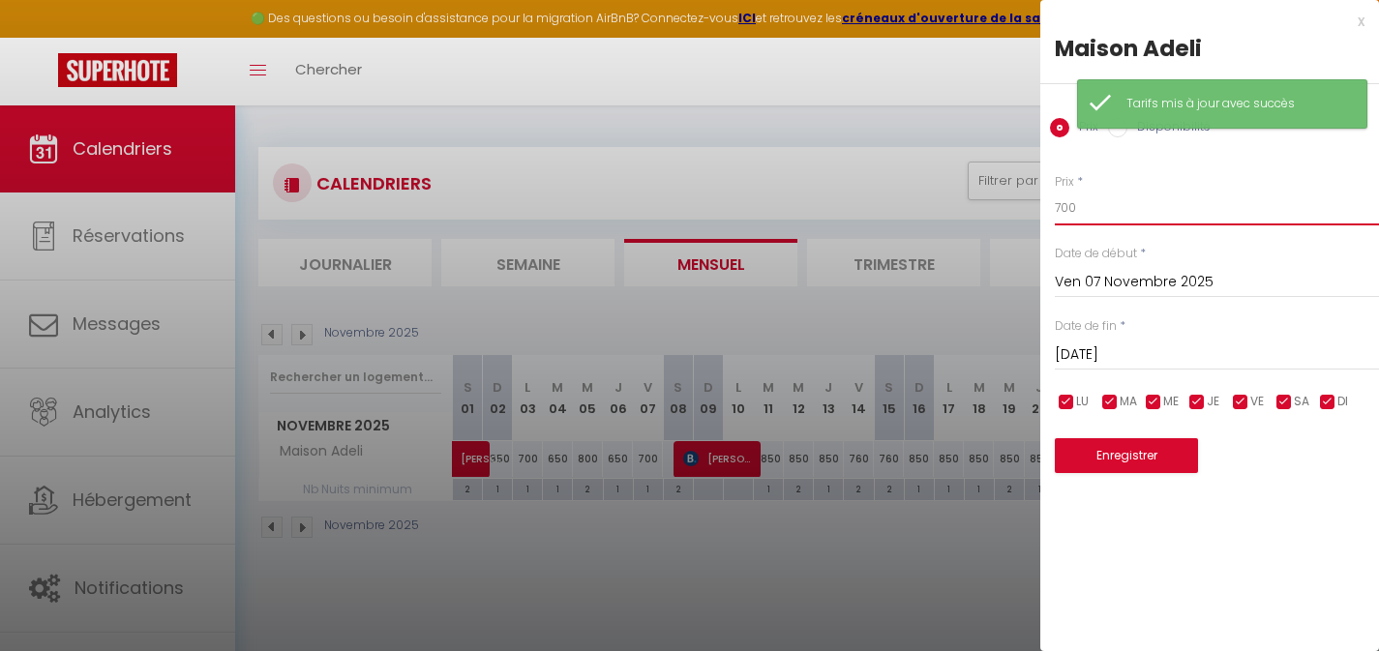
click at [1067, 215] on input "700" at bounding box center [1217, 208] width 324 height 35
click at [1067, 210] on input "700" at bounding box center [1217, 208] width 324 height 35
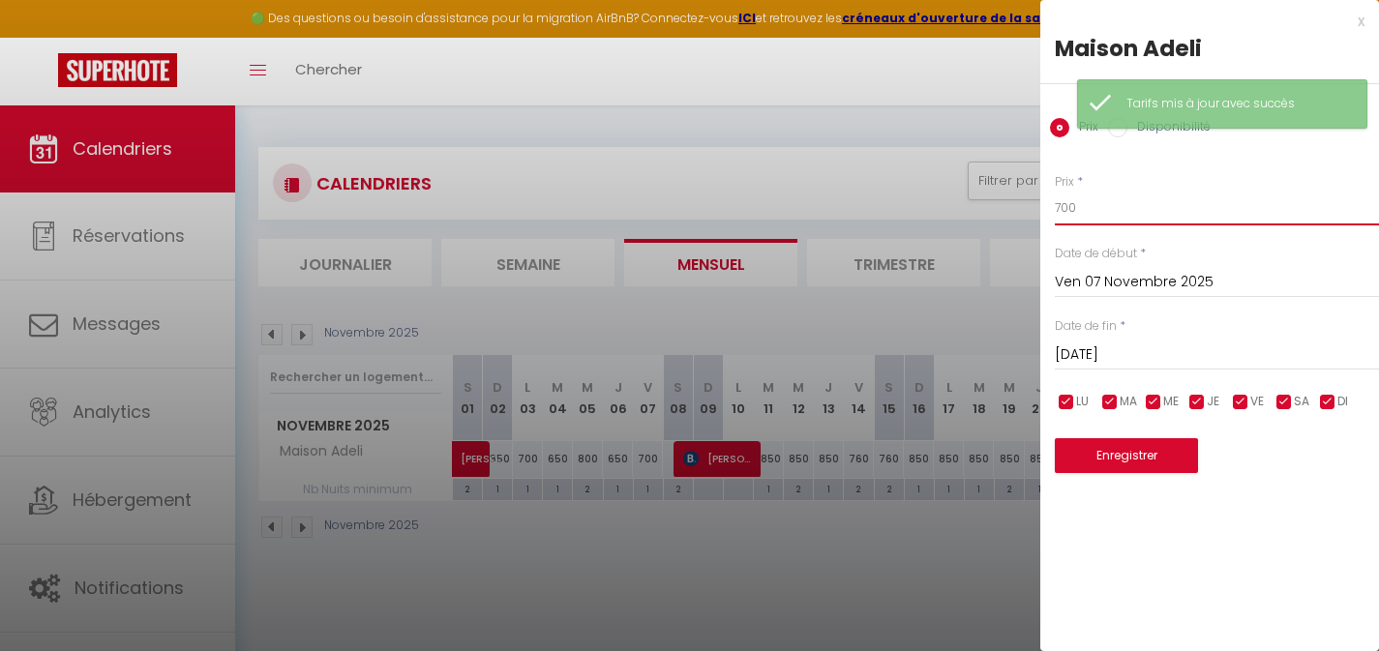
click at [1067, 210] on input "700" at bounding box center [1217, 208] width 324 height 35
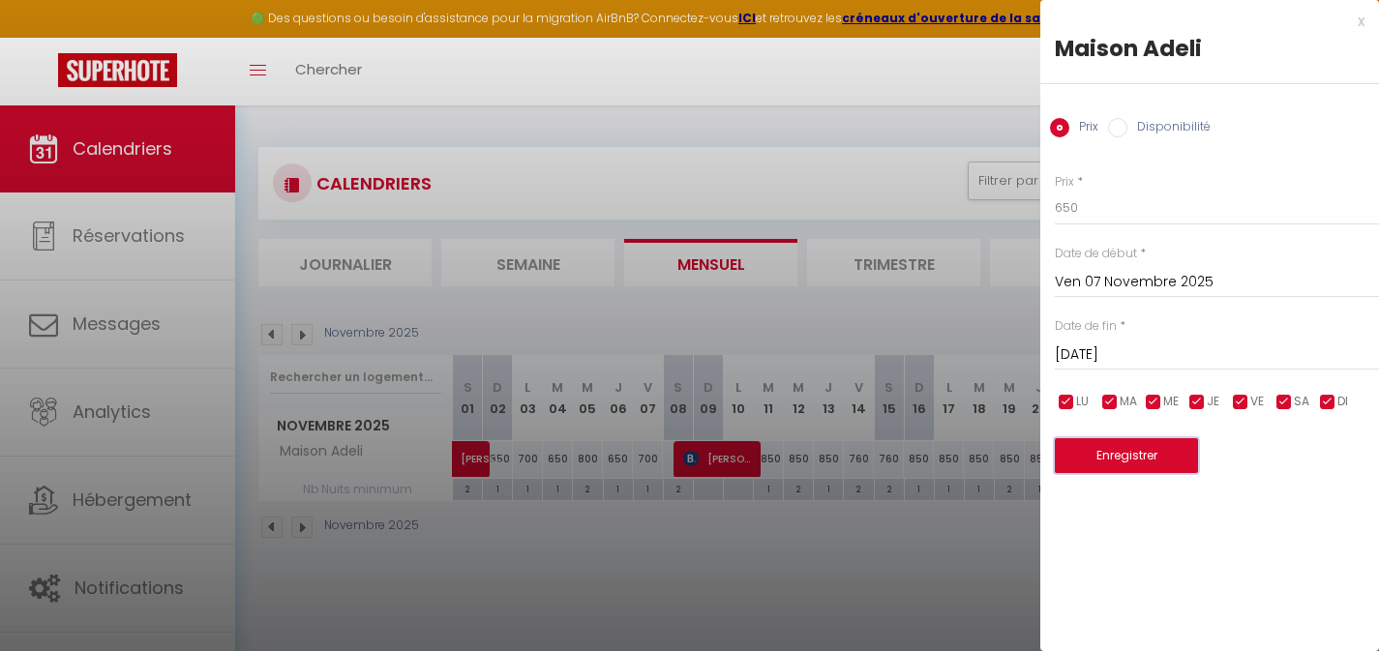
click at [1121, 456] on button "Enregistrer" at bounding box center [1126, 455] width 143 height 35
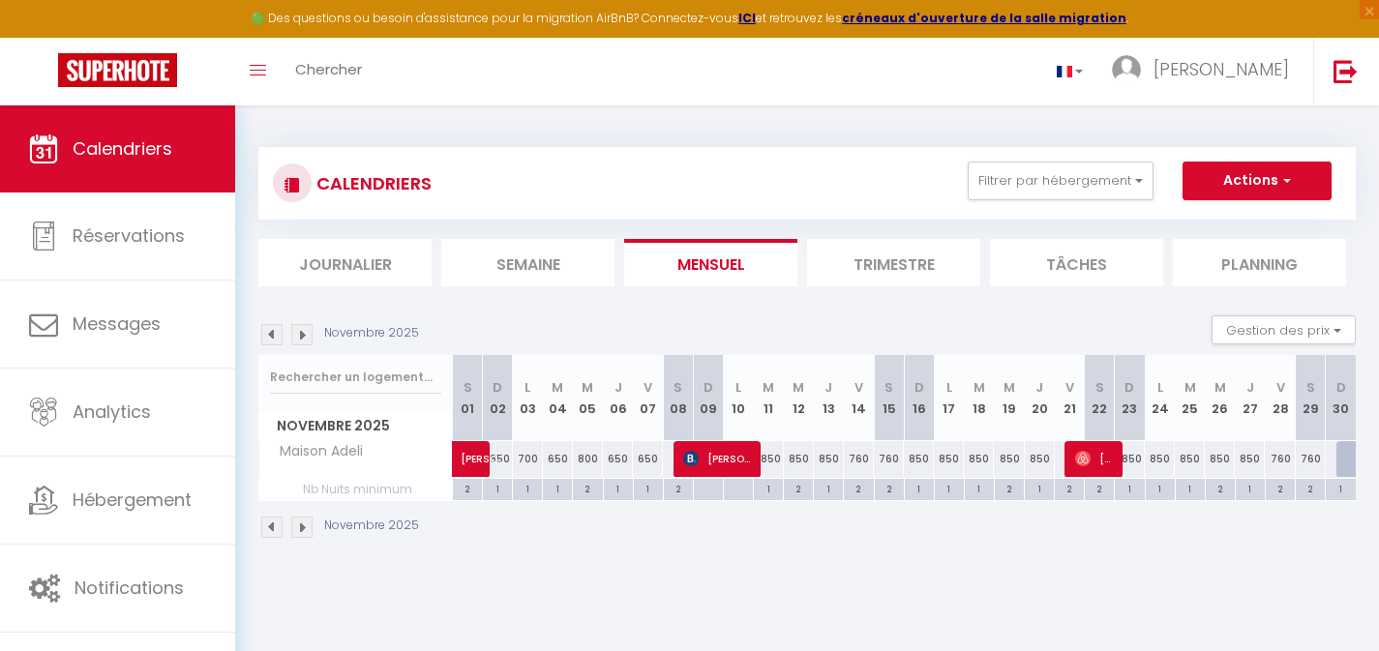
click at [776, 458] on div "850" at bounding box center [769, 459] width 30 height 36
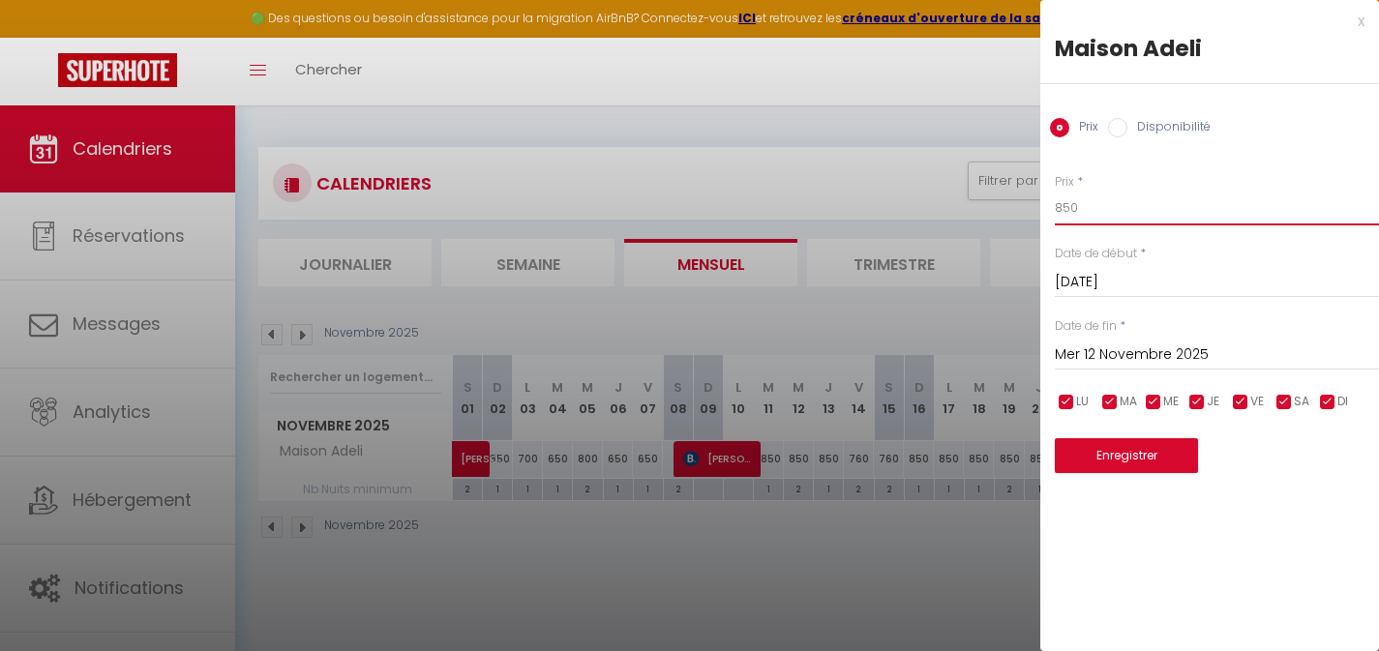
drag, startPoint x: 1063, startPoint y: 210, endPoint x: 1045, endPoint y: 210, distance: 17.4
click at [1050, 210] on div "Prix * 850 Statut * Disponible Indisponible Date de début * [DATE] < [DATE] > D…" at bounding box center [1210, 311] width 339 height 325
click at [1141, 454] on button "Enregistrer" at bounding box center [1126, 455] width 143 height 35
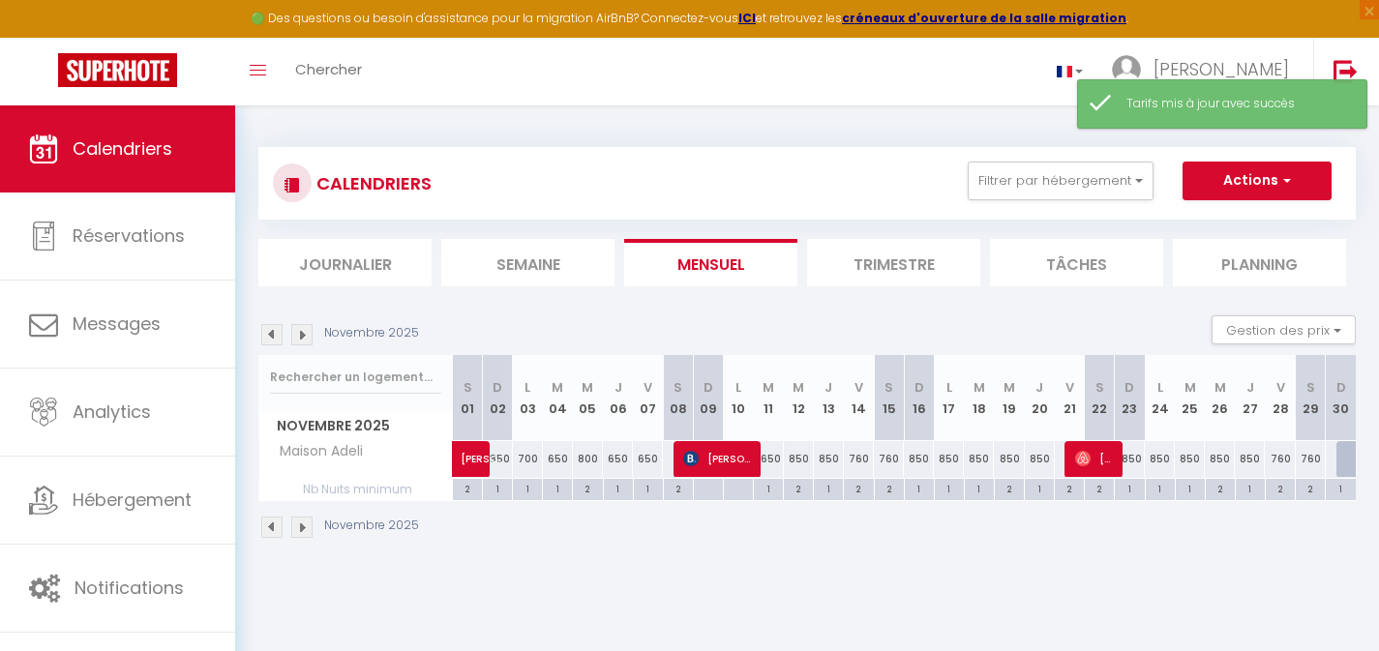
click at [798, 456] on div "850" at bounding box center [799, 459] width 30 height 36
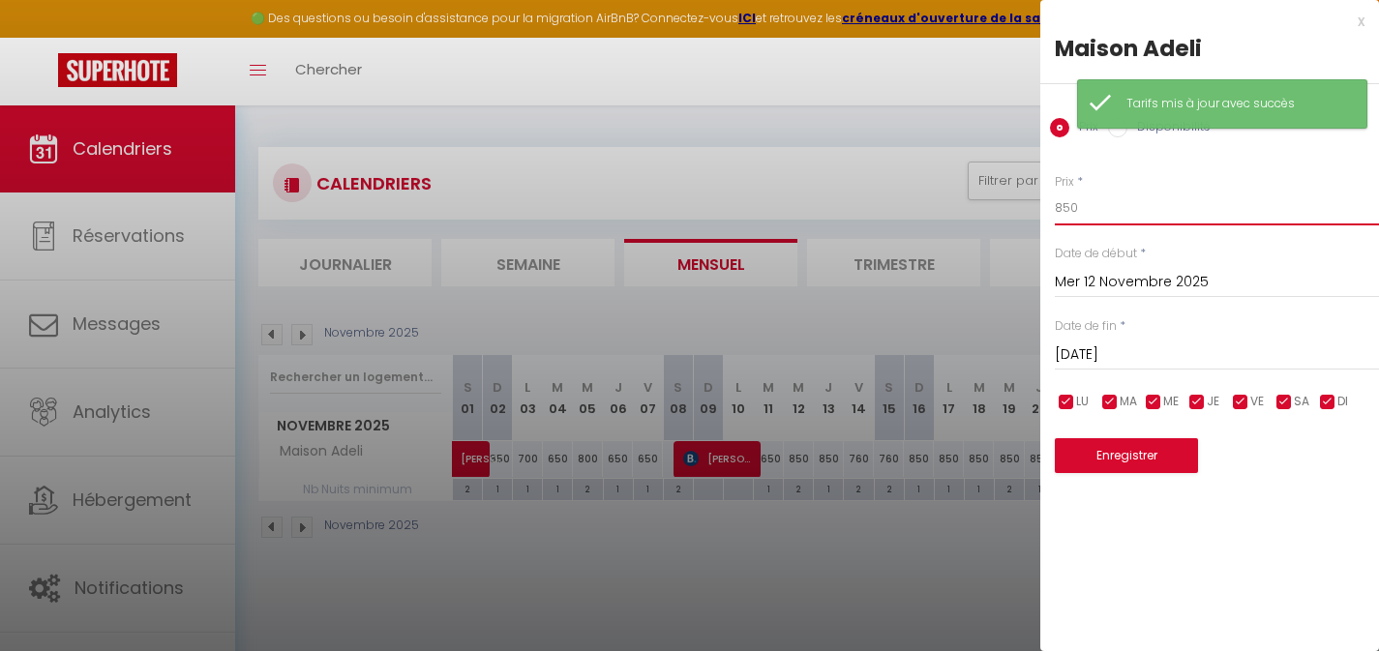
drag, startPoint x: 1059, startPoint y: 203, endPoint x: 1043, endPoint y: 203, distance: 15.5
click at [1043, 203] on div "Prix * 850 Statut * Disponible Indisponible Date de début * [DATE] < [DATE] > D…" at bounding box center [1210, 311] width 339 height 325
click at [1115, 454] on button "Enregistrer" at bounding box center [1126, 455] width 143 height 35
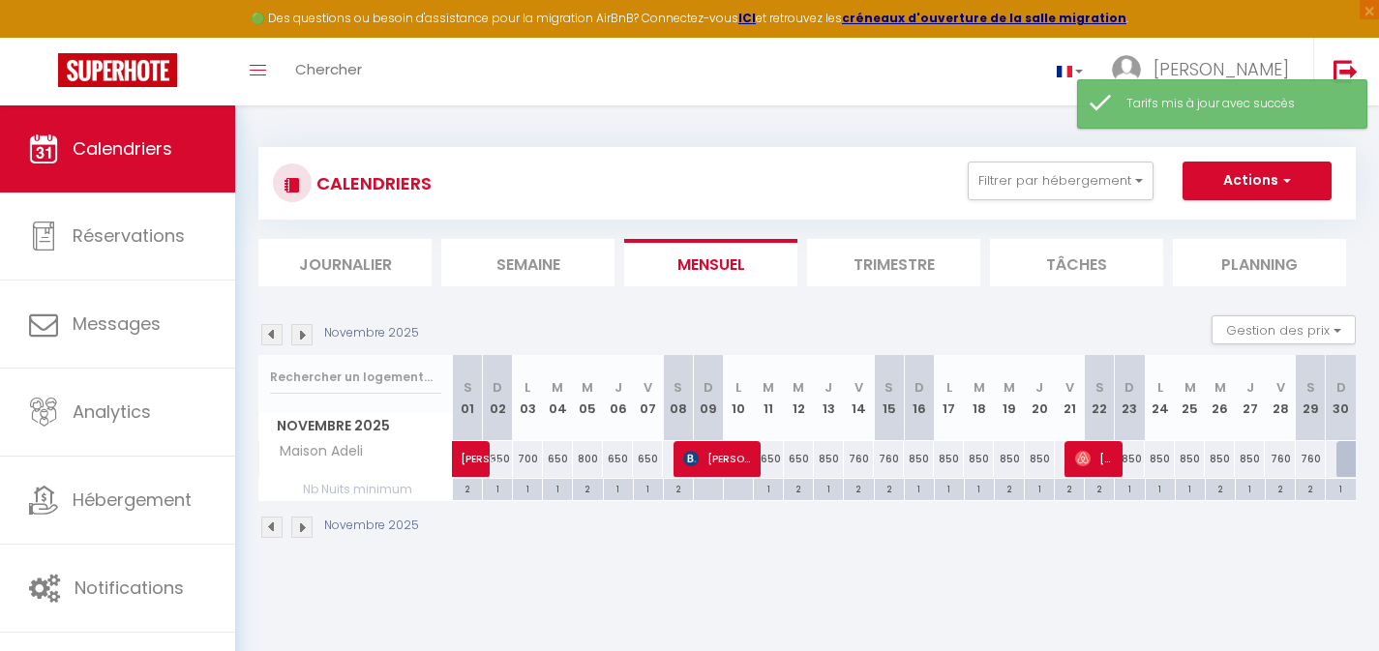
click at [862, 461] on div "760" at bounding box center [859, 459] width 30 height 36
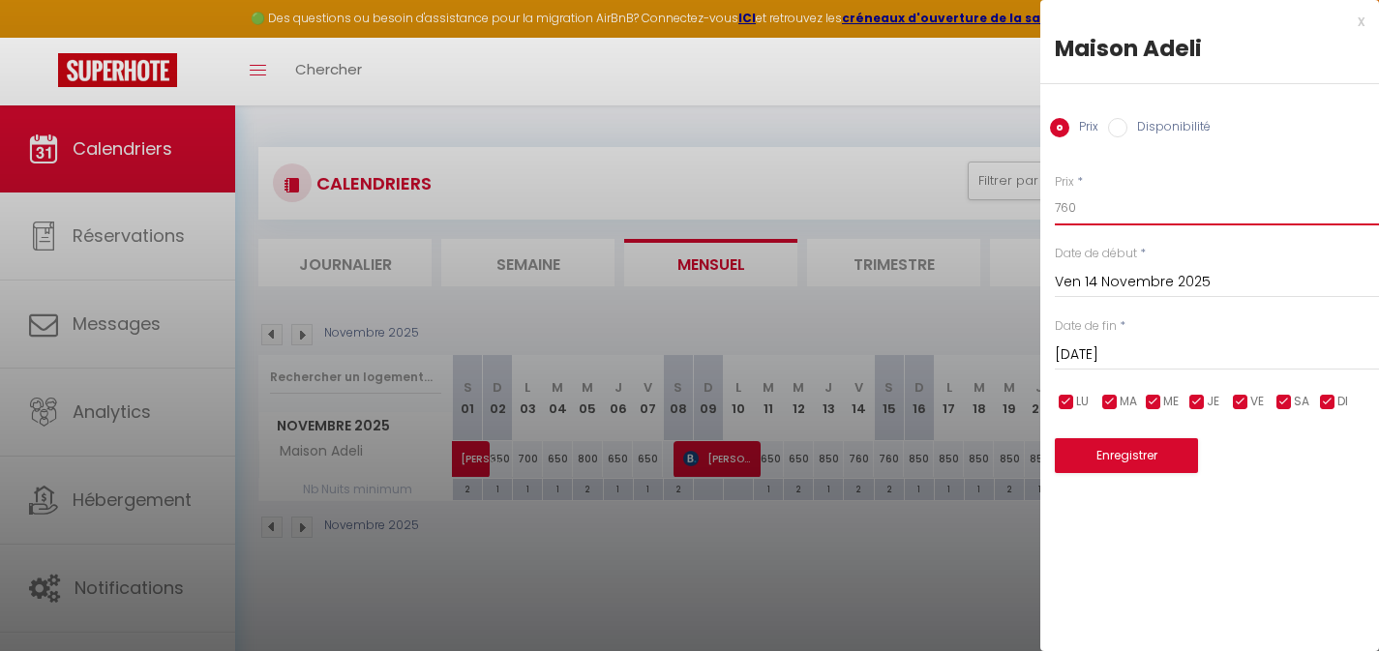
drag, startPoint x: 1078, startPoint y: 209, endPoint x: 1043, endPoint y: 205, distance: 35.1
click at [1044, 205] on div "Prix * 760 Statut * Disponible Indisponible Date de début * [DATE] < [DATE] > D…" at bounding box center [1210, 311] width 339 height 325
click at [1107, 451] on button "Enregistrer" at bounding box center [1126, 455] width 143 height 35
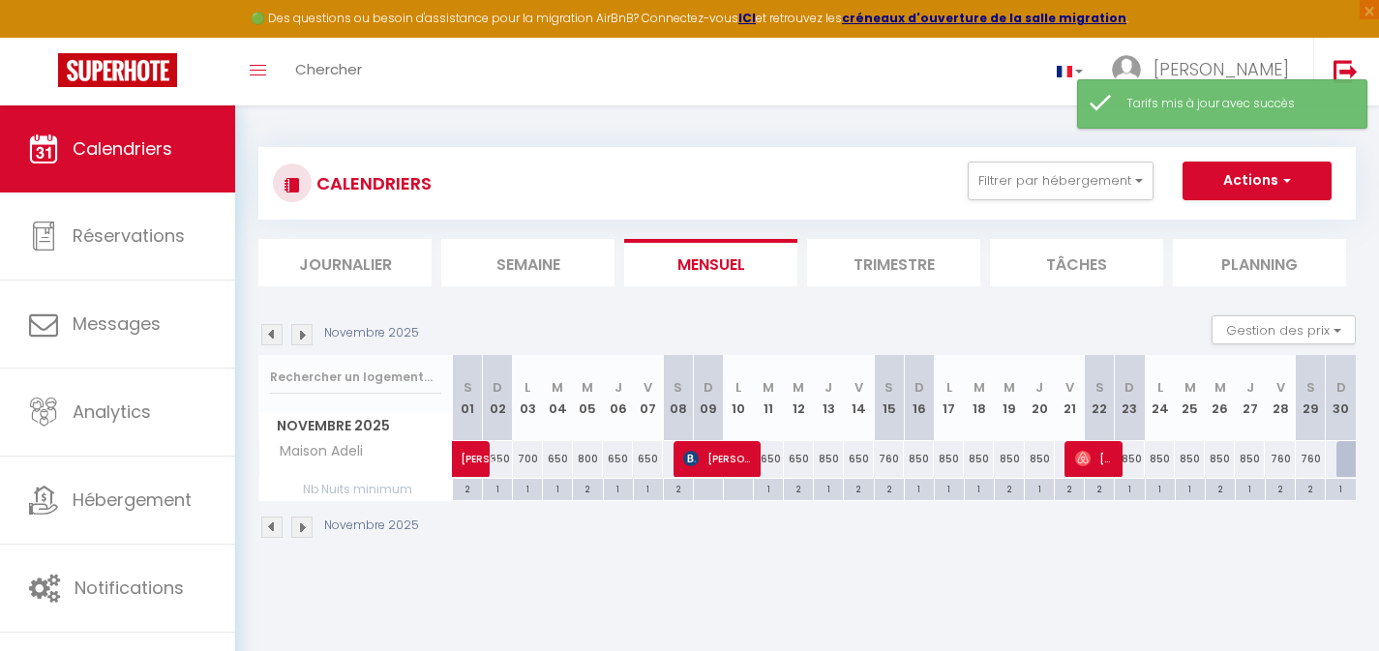
click at [861, 462] on div "650" at bounding box center [859, 459] width 30 height 36
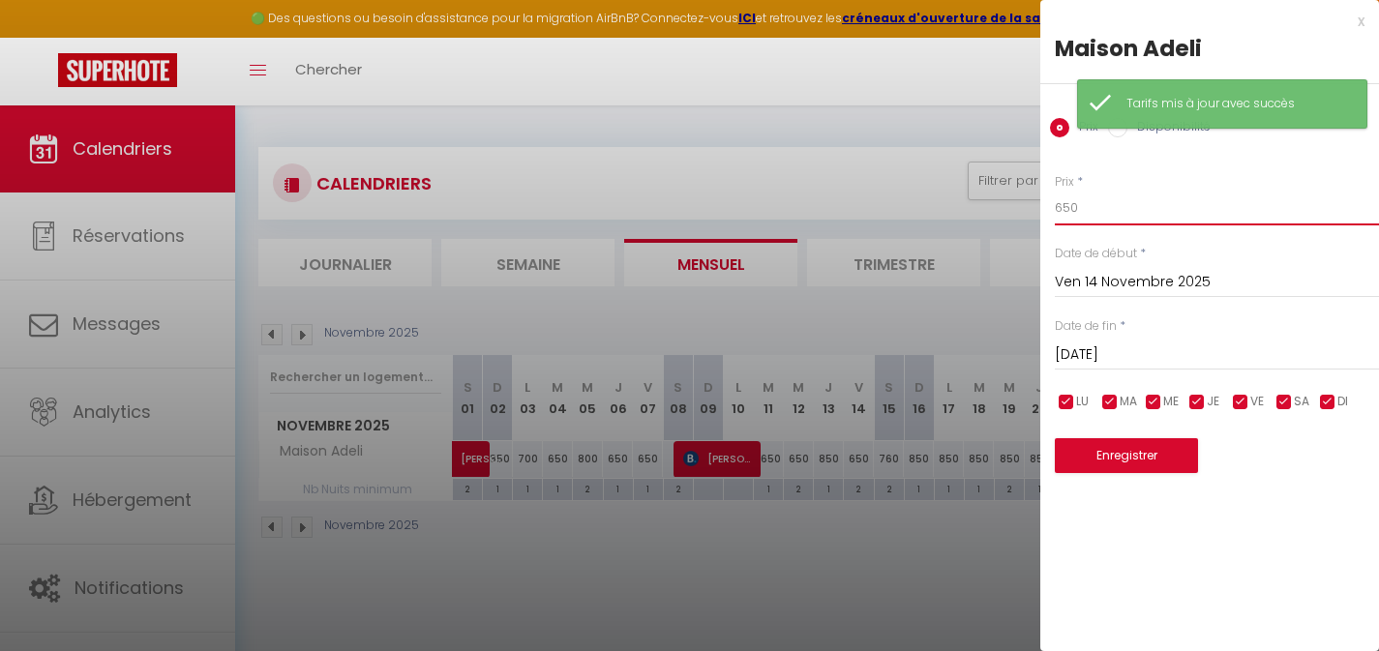
drag, startPoint x: 1088, startPoint y: 202, endPoint x: 1040, endPoint y: 202, distance: 48.4
click at [1041, 202] on div "Prix * 650 Statut * Disponible Indisponible Date de début * [DATE] < [DATE] > D…" at bounding box center [1210, 311] width 339 height 325
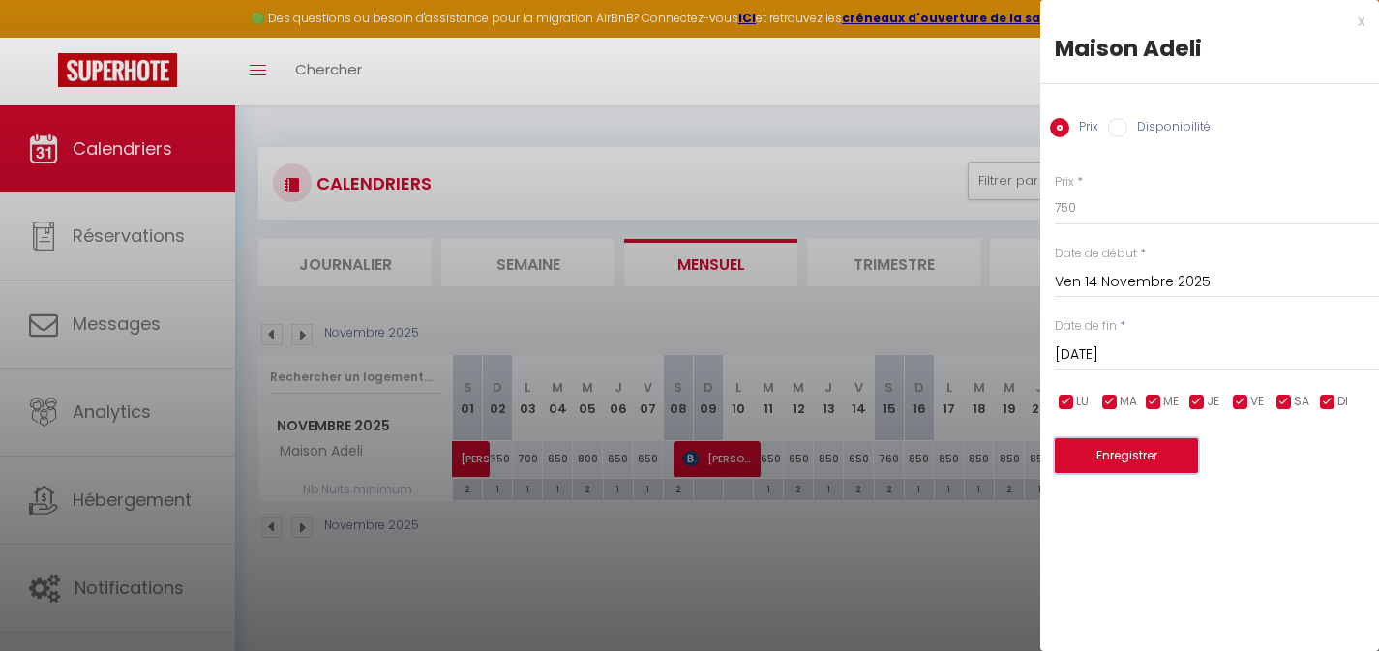
click at [1103, 464] on button "Enregistrer" at bounding box center [1126, 455] width 143 height 35
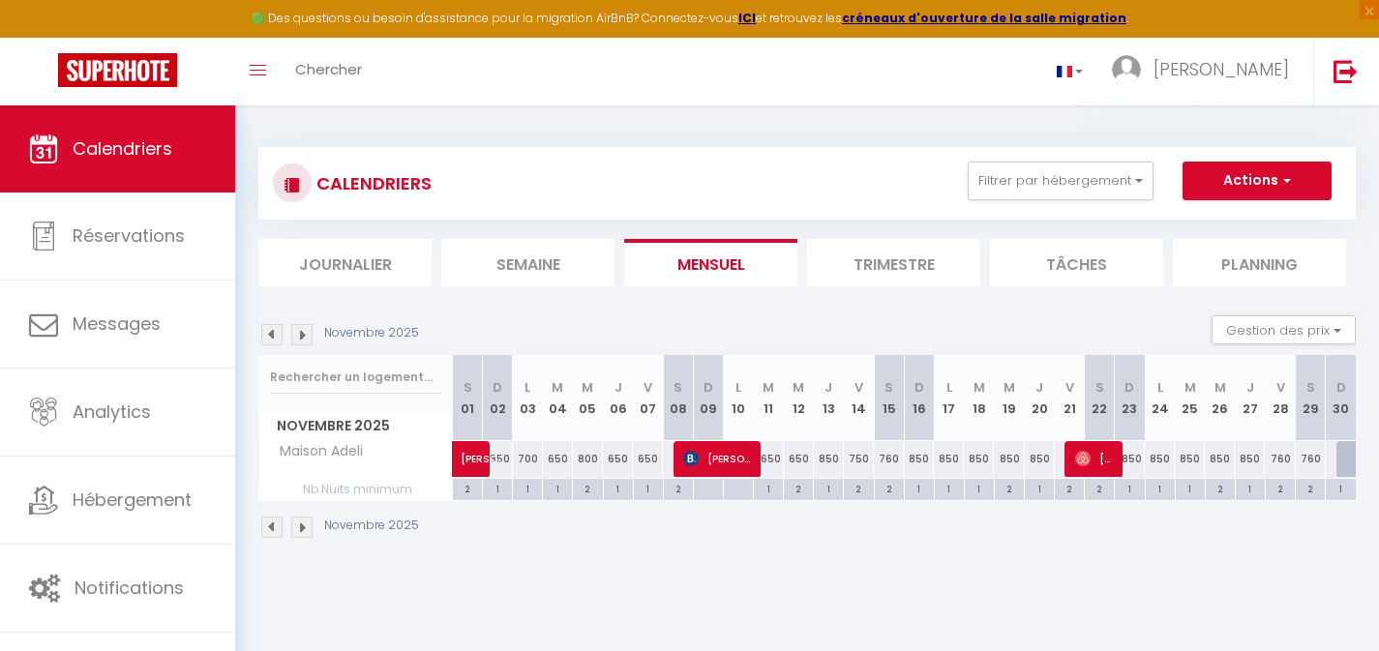
click at [889, 459] on div "760" at bounding box center [889, 459] width 30 height 36
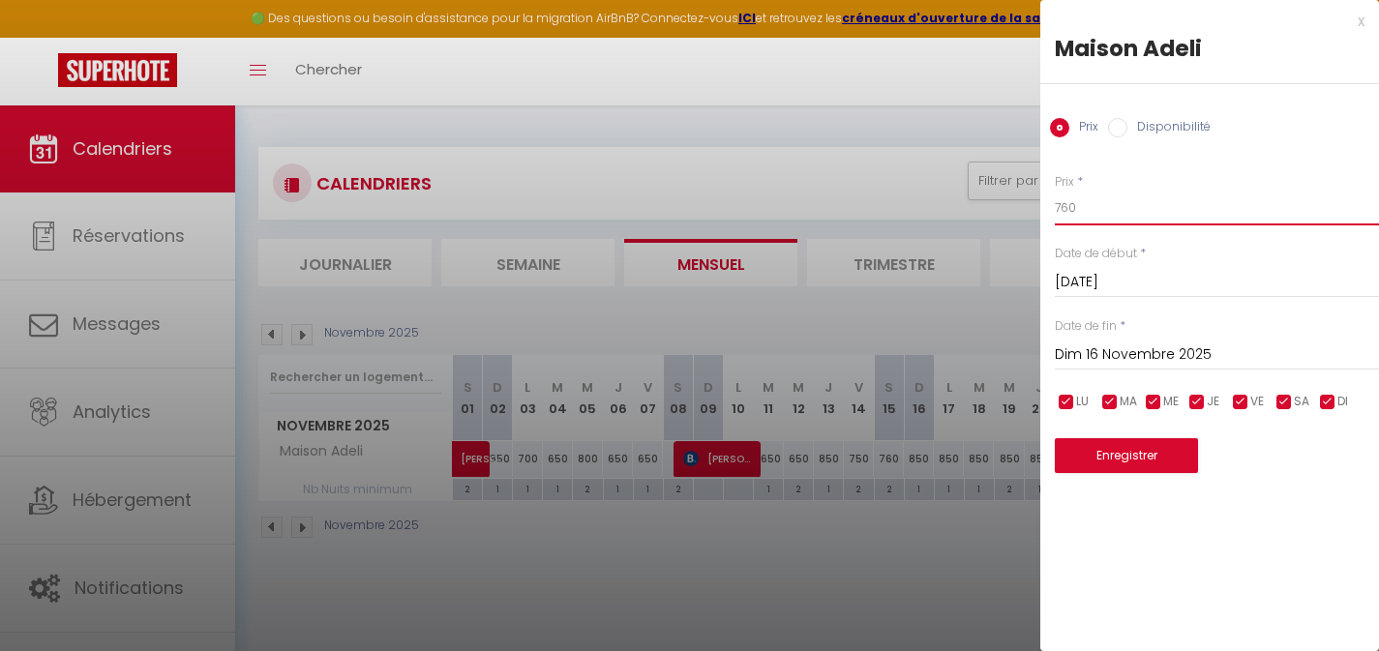
drag, startPoint x: 1095, startPoint y: 206, endPoint x: 1035, endPoint y: 206, distance: 60.0
click at [1037, 206] on body "🟢 Des questions ou besoin d'assistance pour la migration AirBnB? Connectez-vous…" at bounding box center [689, 431] width 1379 height 651
click at [1116, 466] on button "Enregistrer" at bounding box center [1126, 455] width 143 height 35
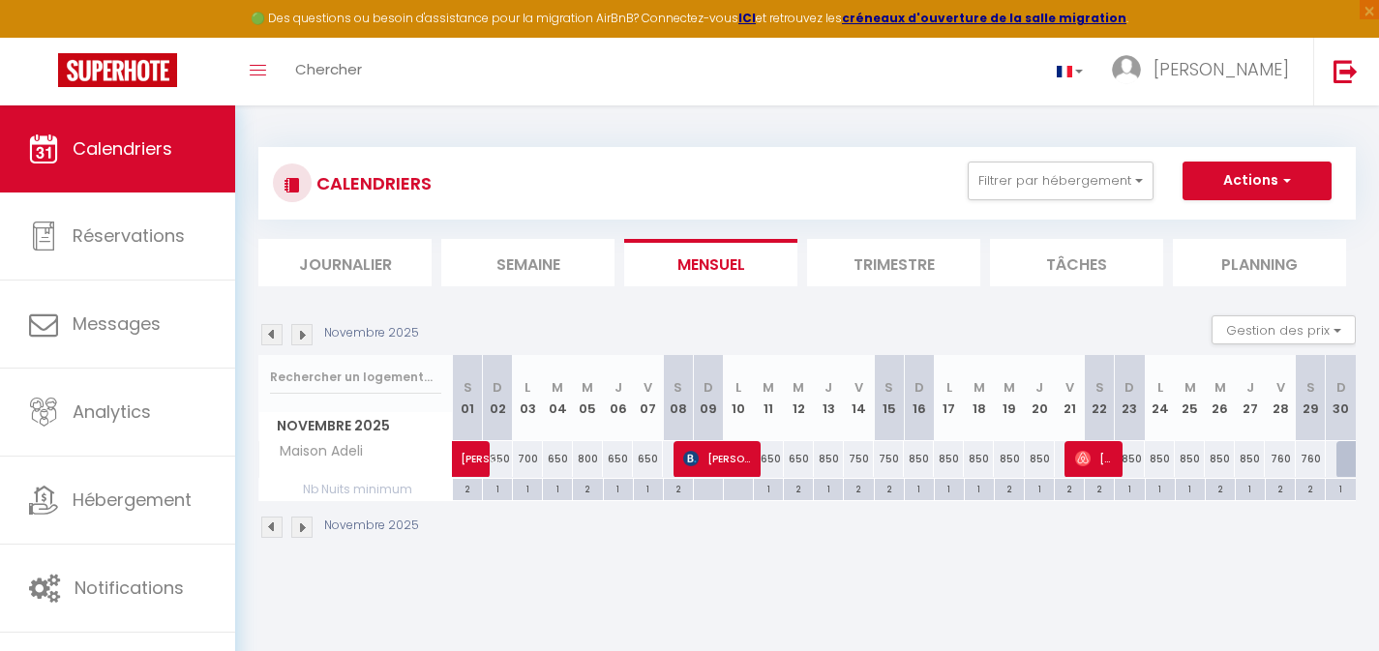
click at [921, 464] on div "850" at bounding box center [919, 459] width 30 height 36
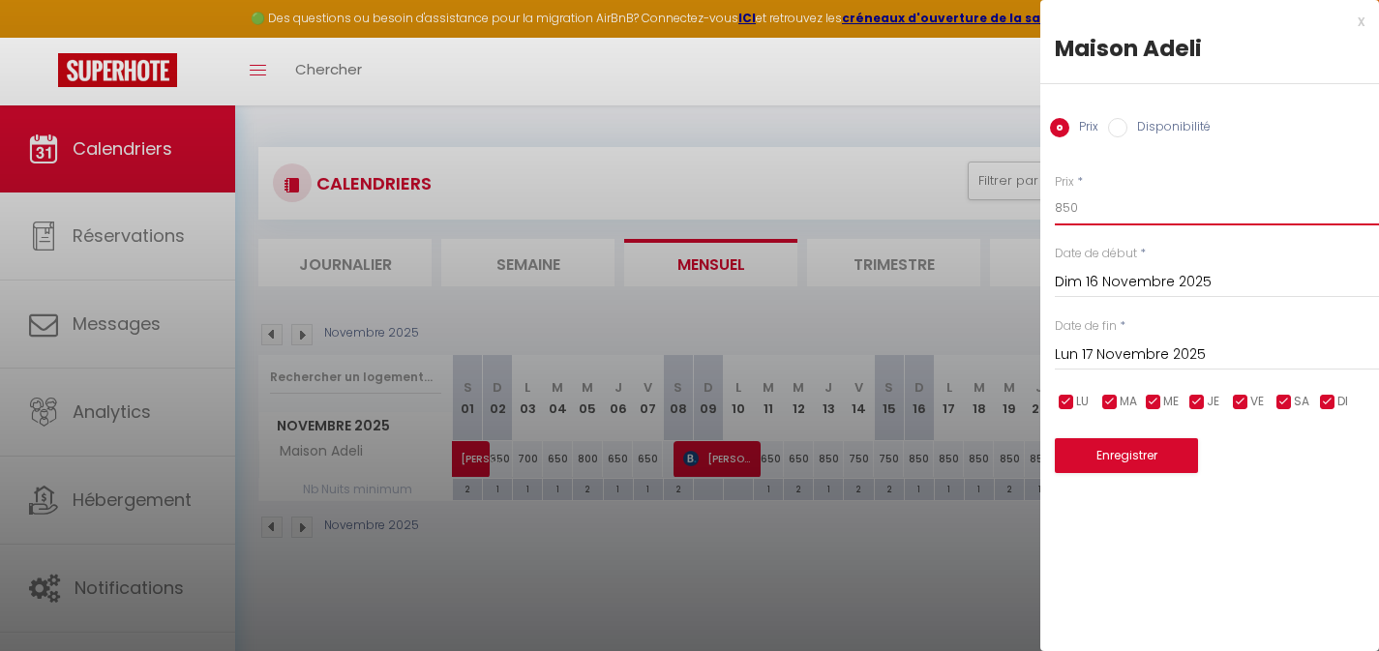
drag, startPoint x: 1080, startPoint y: 207, endPoint x: 1029, endPoint y: 209, distance: 51.3
click at [1039, 209] on body "🟢 Des questions ou besoin d'assistance pour la migration AirBnB? Connectez-vous…" at bounding box center [689, 431] width 1379 height 651
click at [1115, 463] on button "Enregistrer" at bounding box center [1126, 455] width 143 height 35
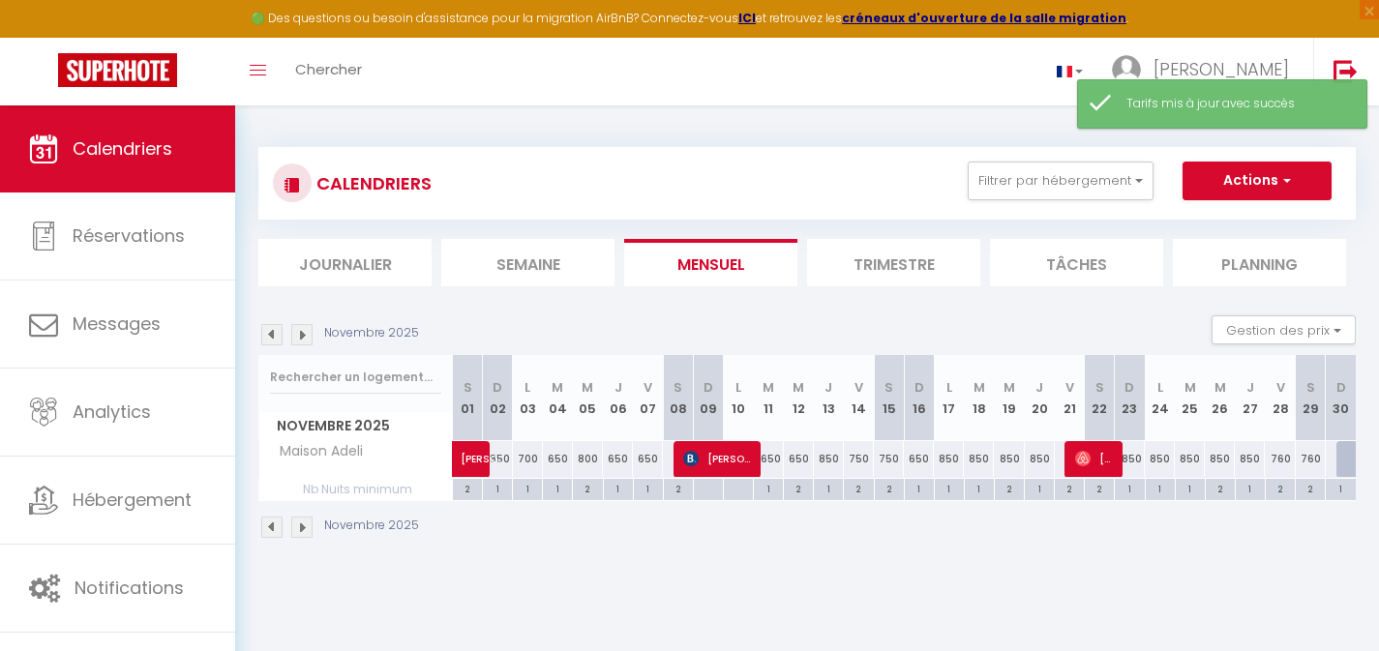
click at [951, 461] on div "850" at bounding box center [949, 459] width 30 height 36
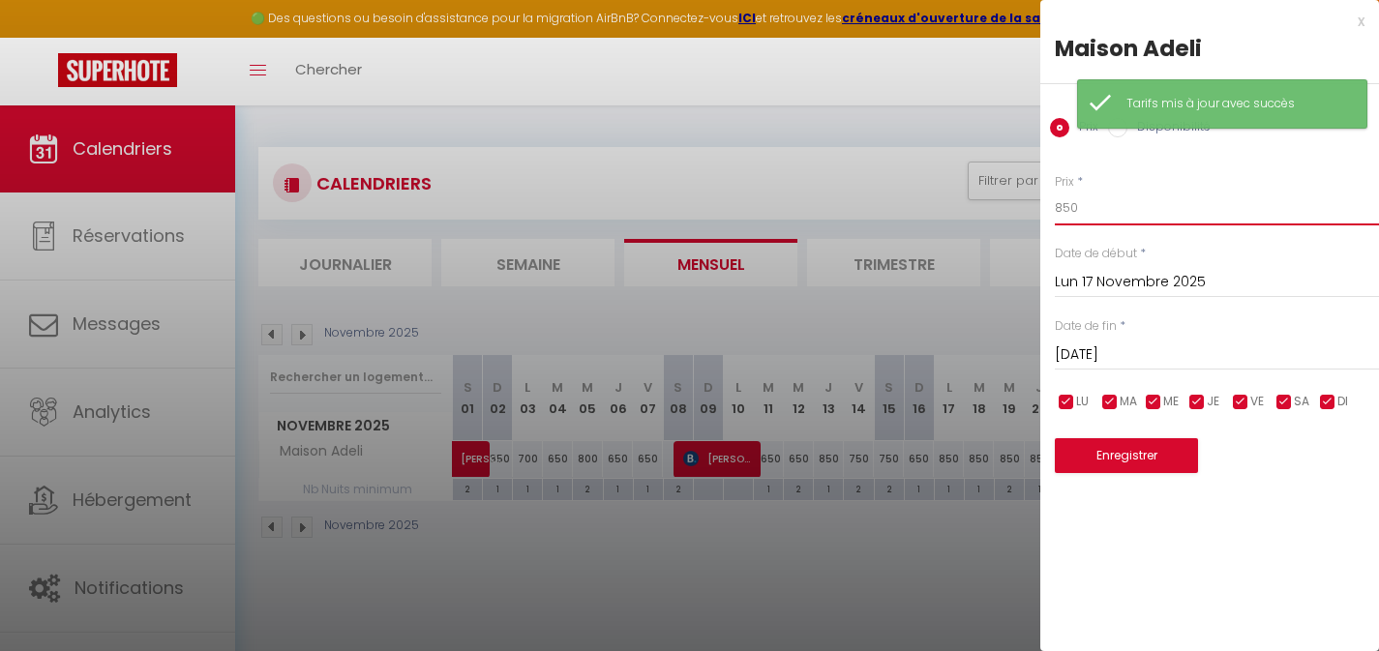
drag, startPoint x: 1072, startPoint y: 209, endPoint x: 1038, endPoint y: 210, distance: 33.9
click at [1045, 210] on div "Prix * 850 Statut * Disponible Indisponible Date de début * [DATE] < [DATE] > D…" at bounding box center [1210, 311] width 339 height 325
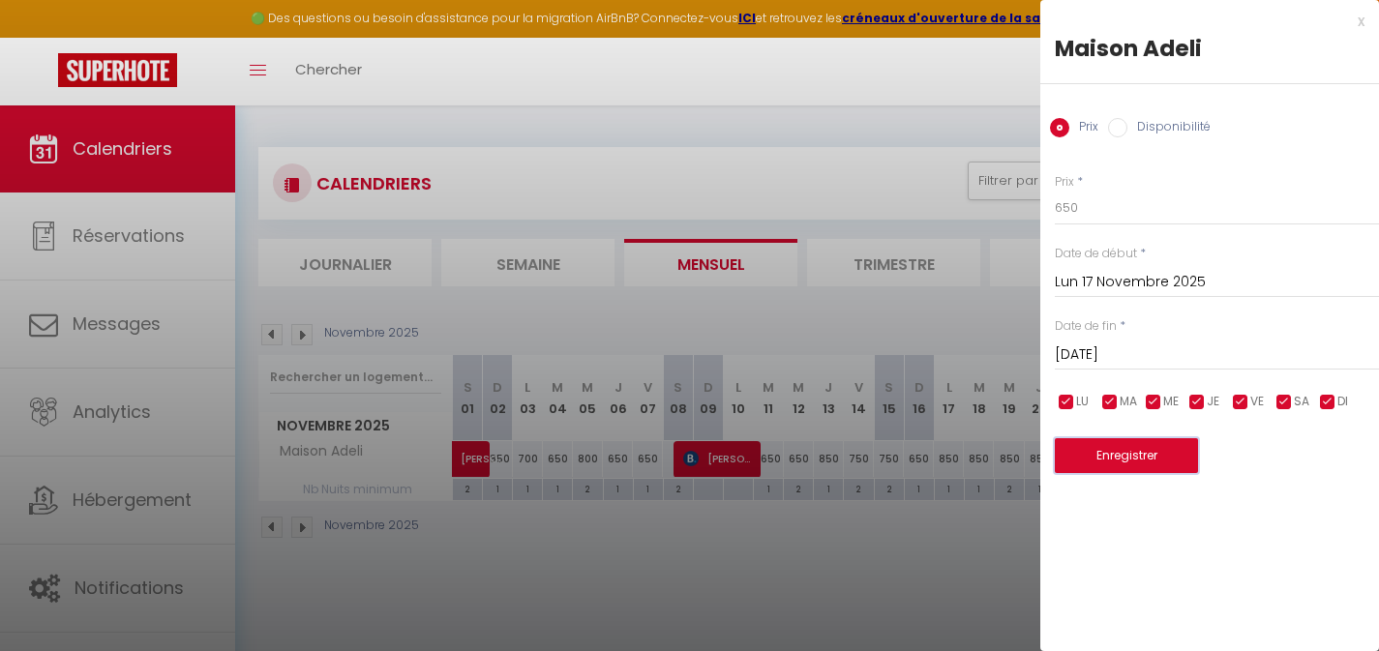
click at [1158, 450] on button "Enregistrer" at bounding box center [1126, 455] width 143 height 35
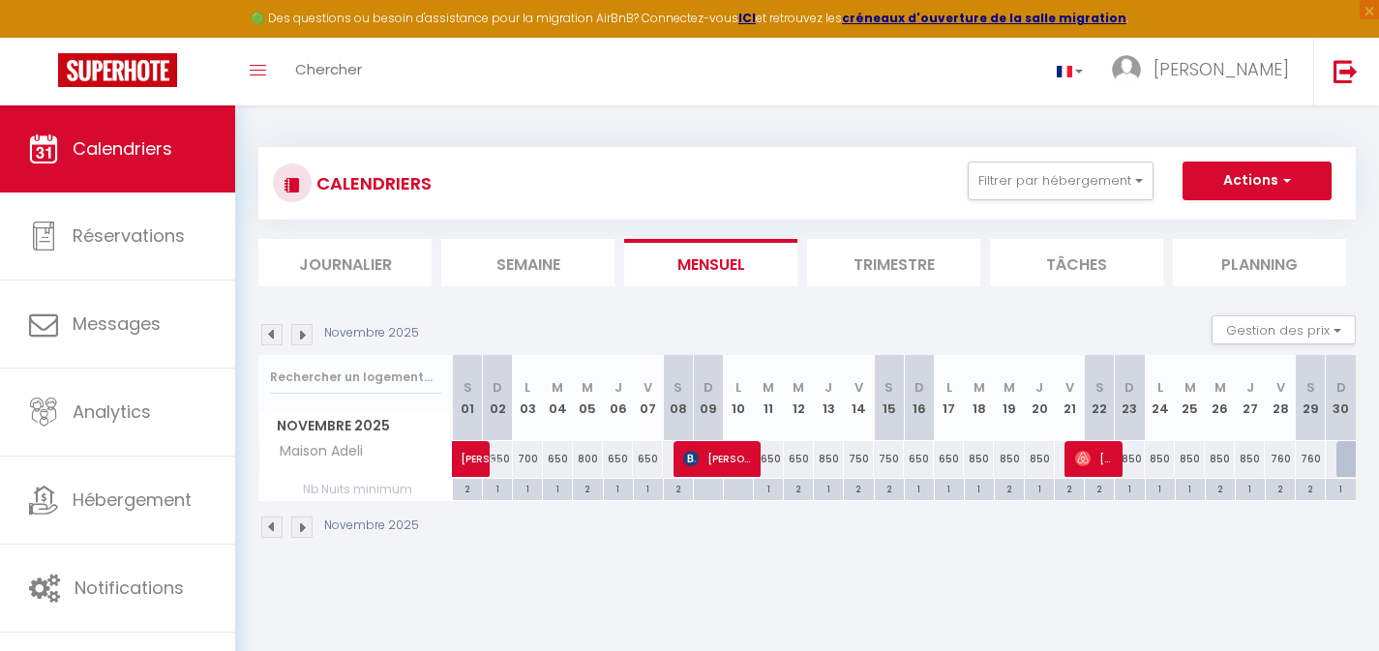
click at [983, 461] on div "850" at bounding box center [979, 459] width 30 height 36
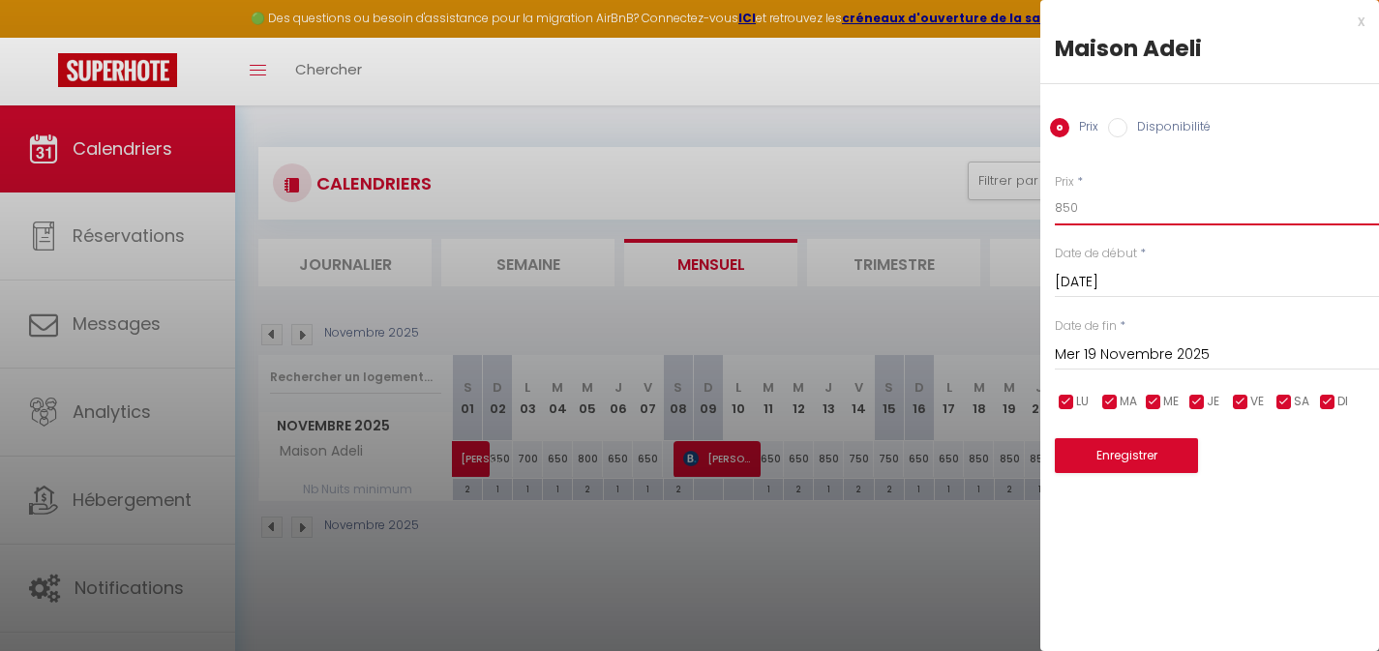
drag, startPoint x: 1082, startPoint y: 216, endPoint x: 1015, endPoint y: 213, distance: 66.9
click at [1028, 215] on body "🟢 Des questions ou besoin d'assistance pour la migration AirBnB? Connectez-vous…" at bounding box center [689, 431] width 1379 height 651
click at [1160, 451] on button "Enregistrer" at bounding box center [1126, 455] width 143 height 35
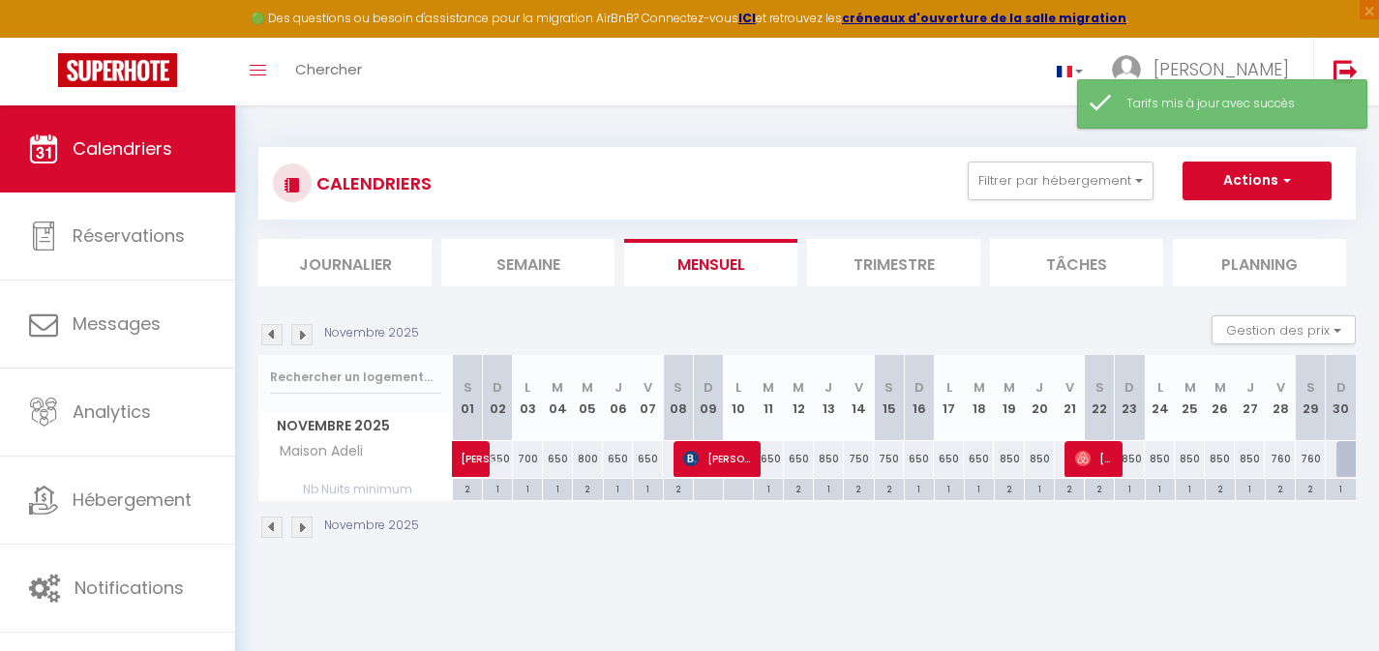
click at [1045, 458] on div "850" at bounding box center [1040, 459] width 30 height 36
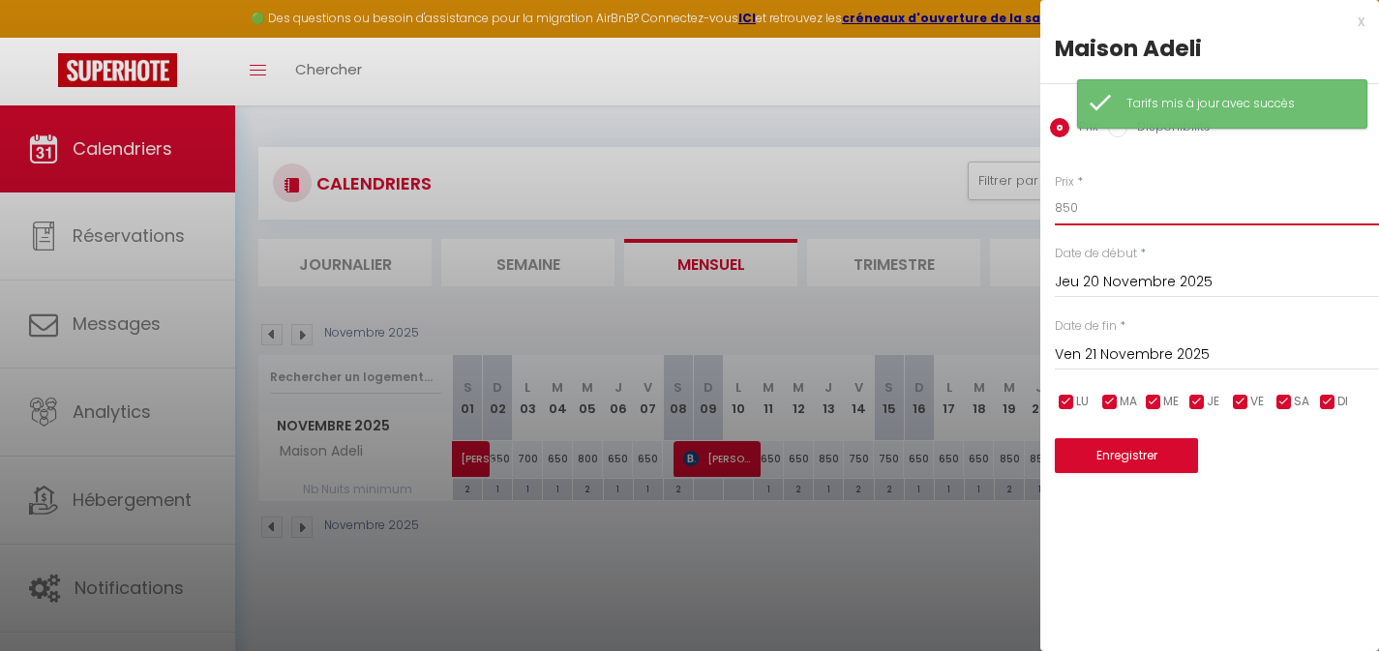
drag, startPoint x: 1082, startPoint y: 208, endPoint x: 1043, endPoint y: 207, distance: 38.7
click at [1045, 207] on div "Prix * 850 Statut * Disponible Indisponible Date de début * [DATE] < [DATE] > D…" at bounding box center [1210, 311] width 339 height 325
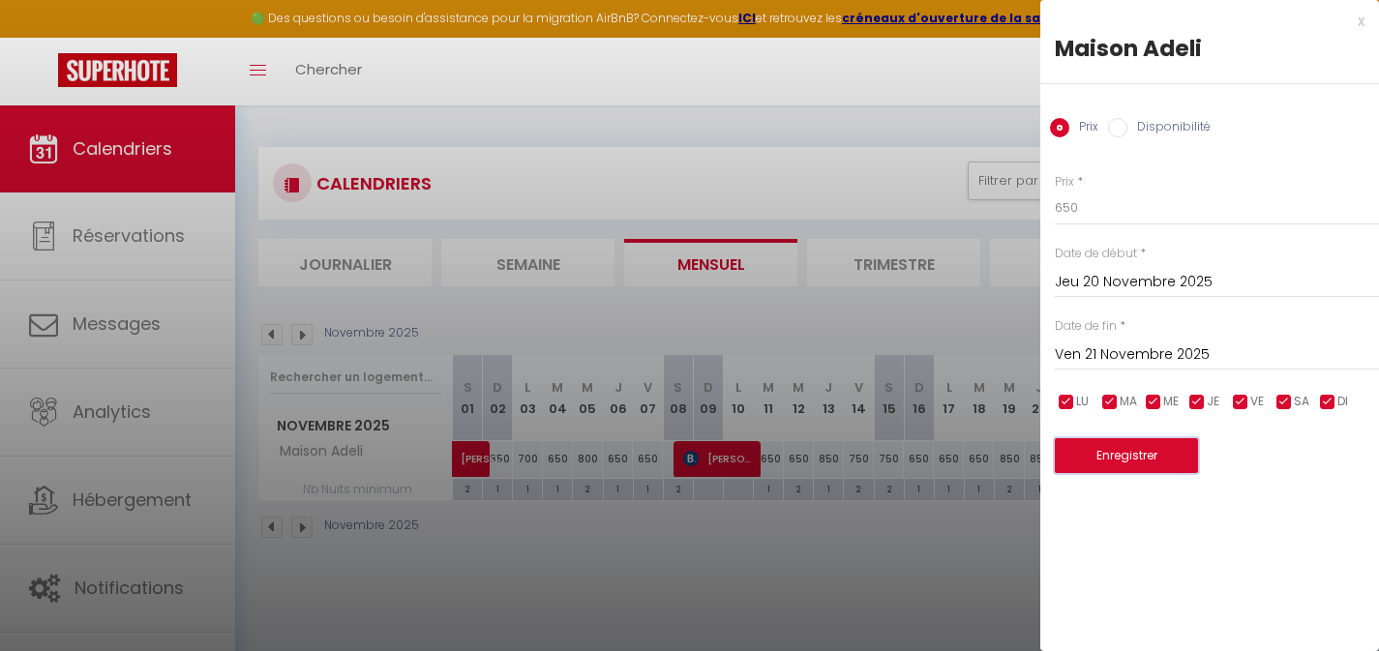
click at [1133, 461] on button "Enregistrer" at bounding box center [1126, 455] width 143 height 35
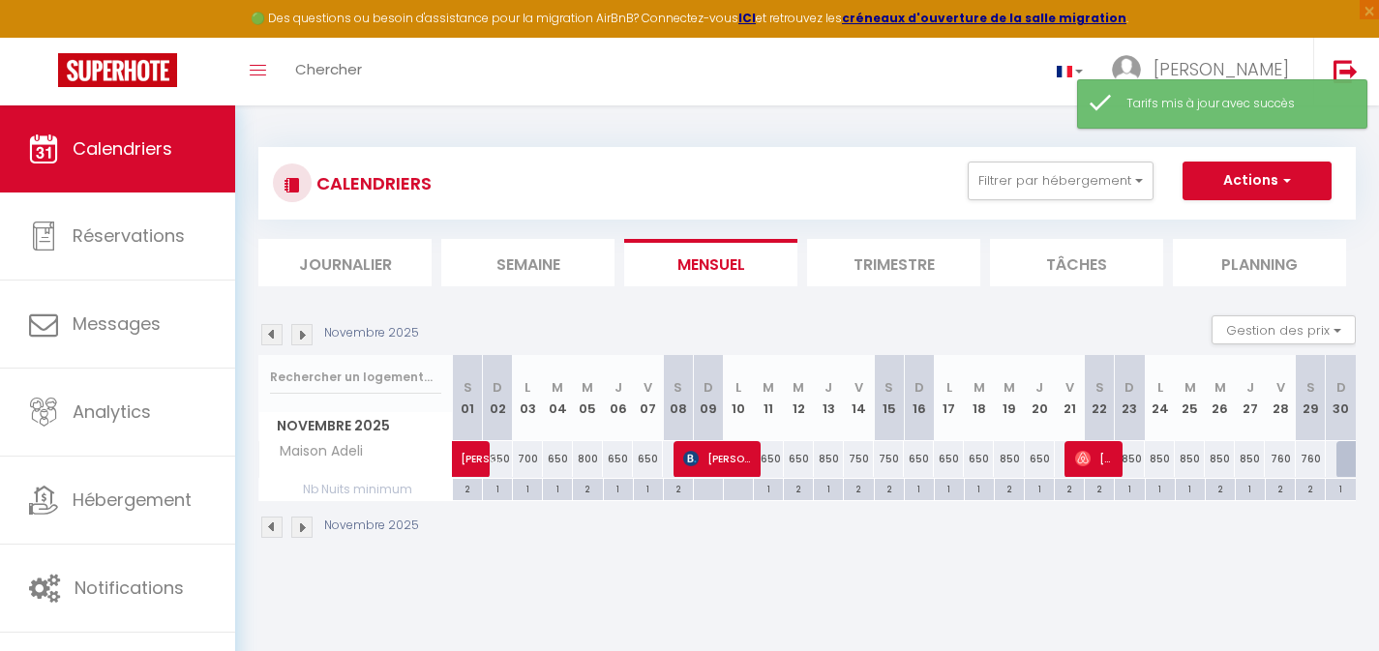
click at [1132, 461] on div "850" at bounding box center [1130, 459] width 30 height 36
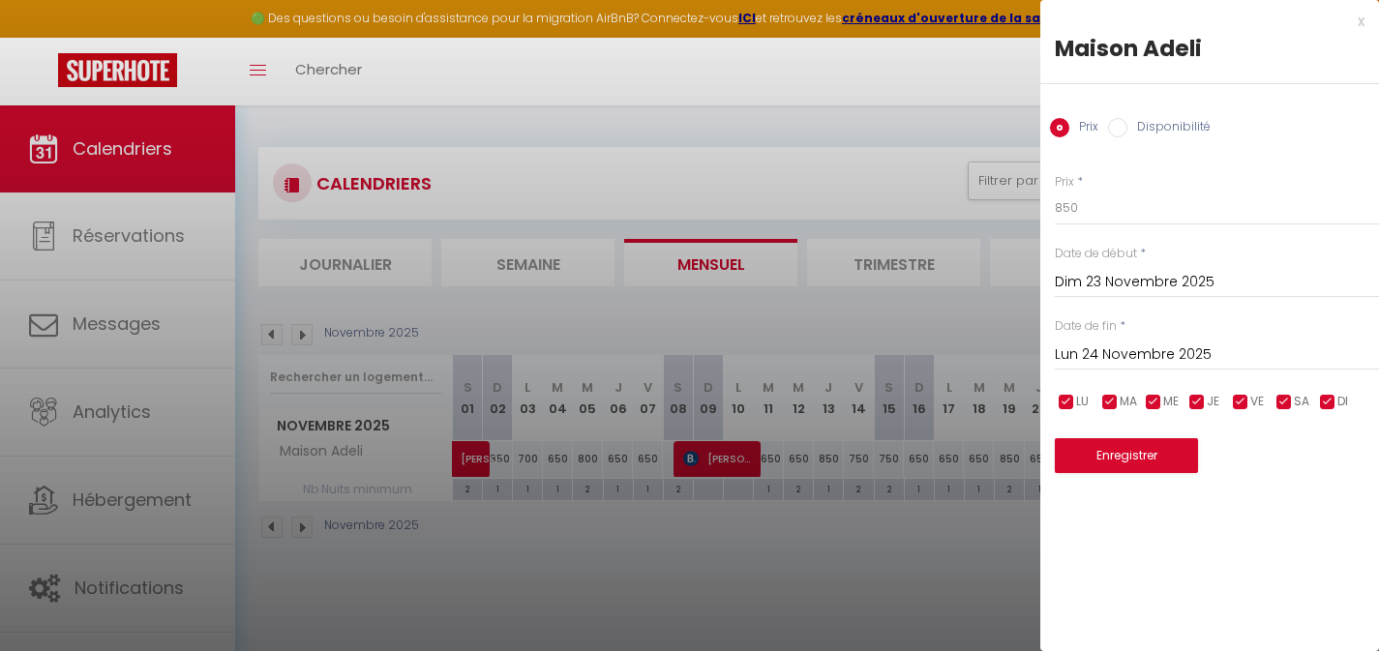
click at [1133, 354] on input "Lun 24 Novembre 2025" at bounding box center [1217, 355] width 324 height 25
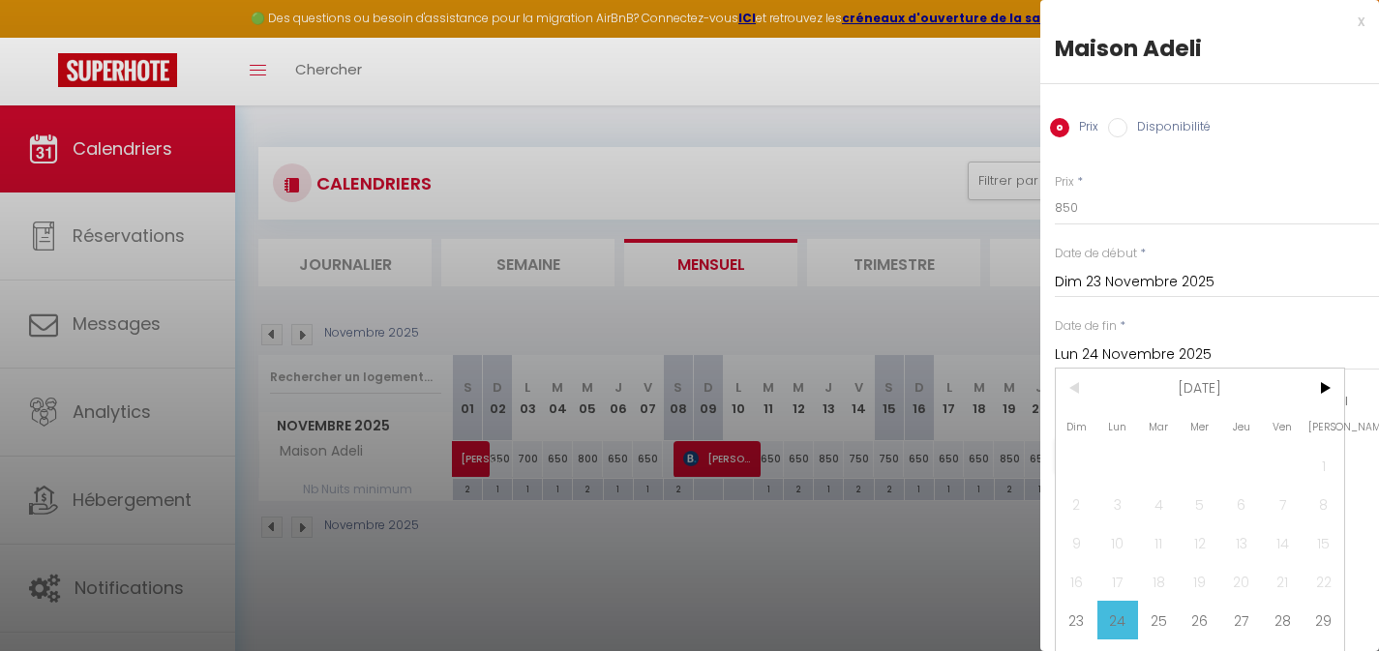
click at [1207, 615] on span "26" at bounding box center [1201, 620] width 42 height 39
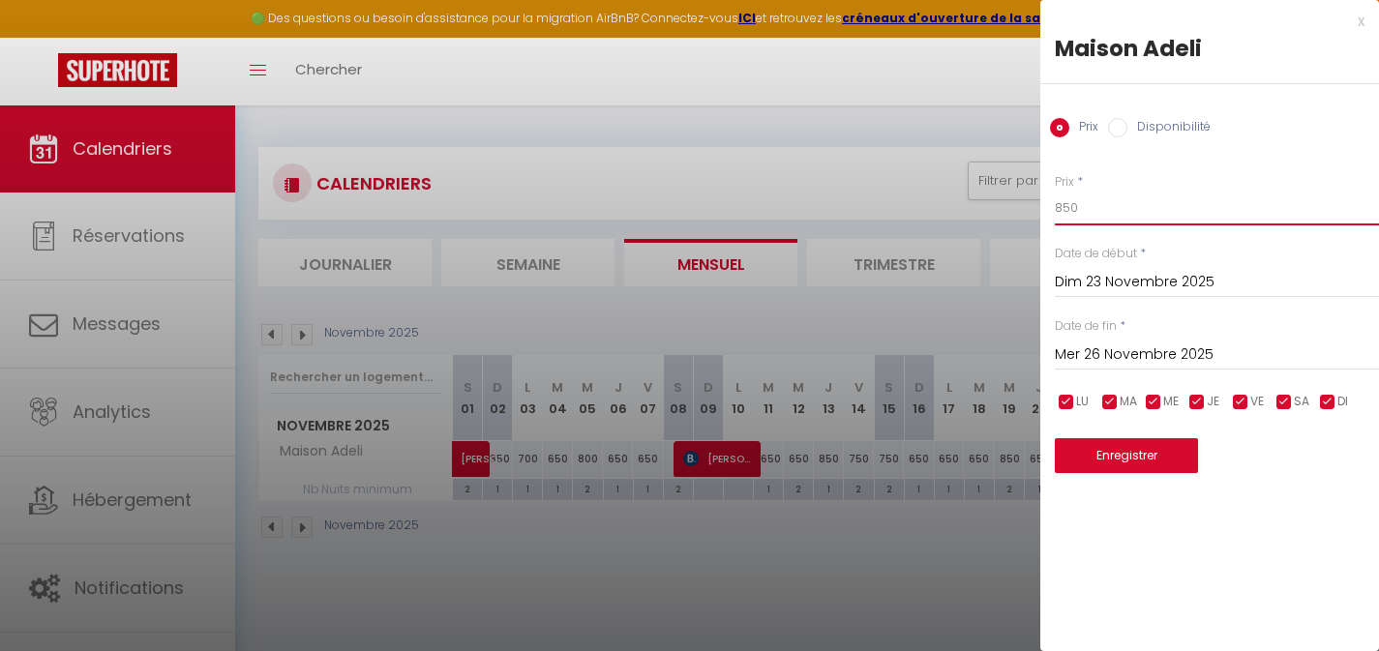
drag, startPoint x: 1058, startPoint y: 202, endPoint x: 1040, endPoint y: 201, distance: 18.4
click at [1050, 202] on div "Prix * 850 Statut * Disponible Indisponible Date de début * [DATE] < [DATE] > D…" at bounding box center [1210, 311] width 339 height 325
click at [1152, 461] on button "Enregistrer" at bounding box center [1126, 455] width 143 height 35
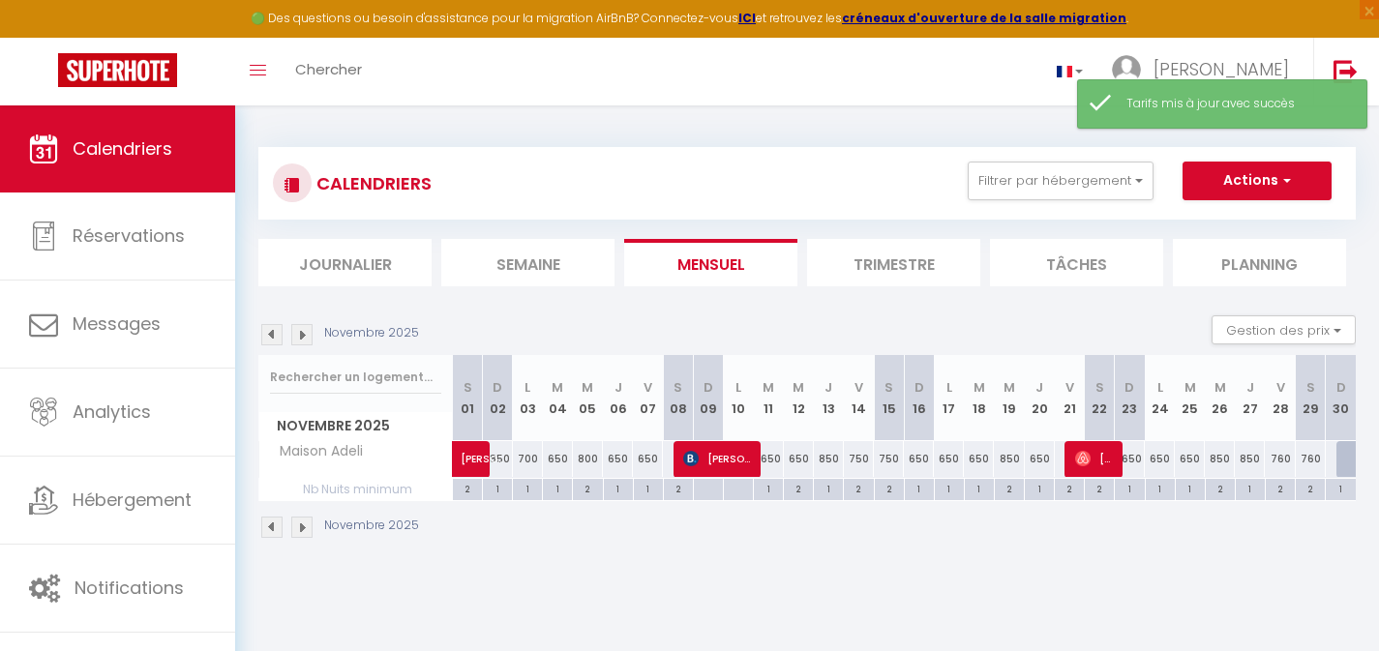
click at [1247, 463] on div "850" at bounding box center [1250, 459] width 30 height 36
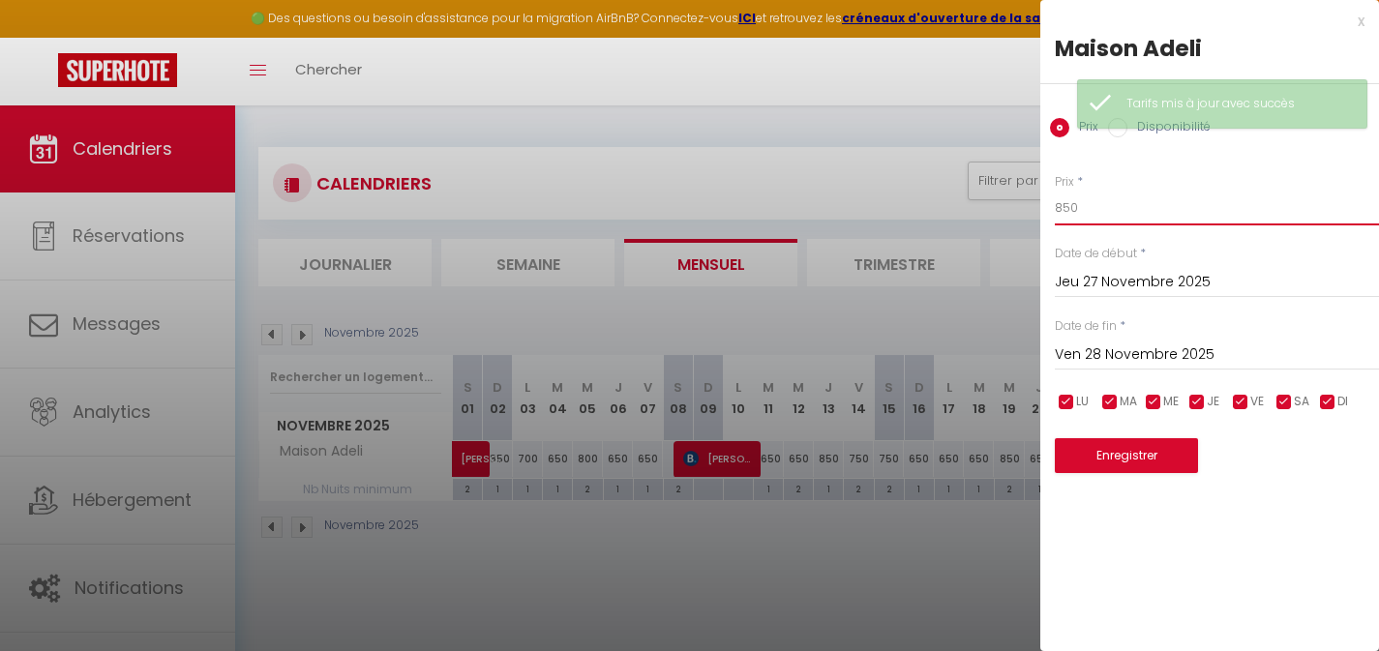
drag, startPoint x: 1080, startPoint y: 210, endPoint x: 1021, endPoint y: 202, distance: 59.6
click at [1057, 207] on input "850" at bounding box center [1217, 208] width 324 height 35
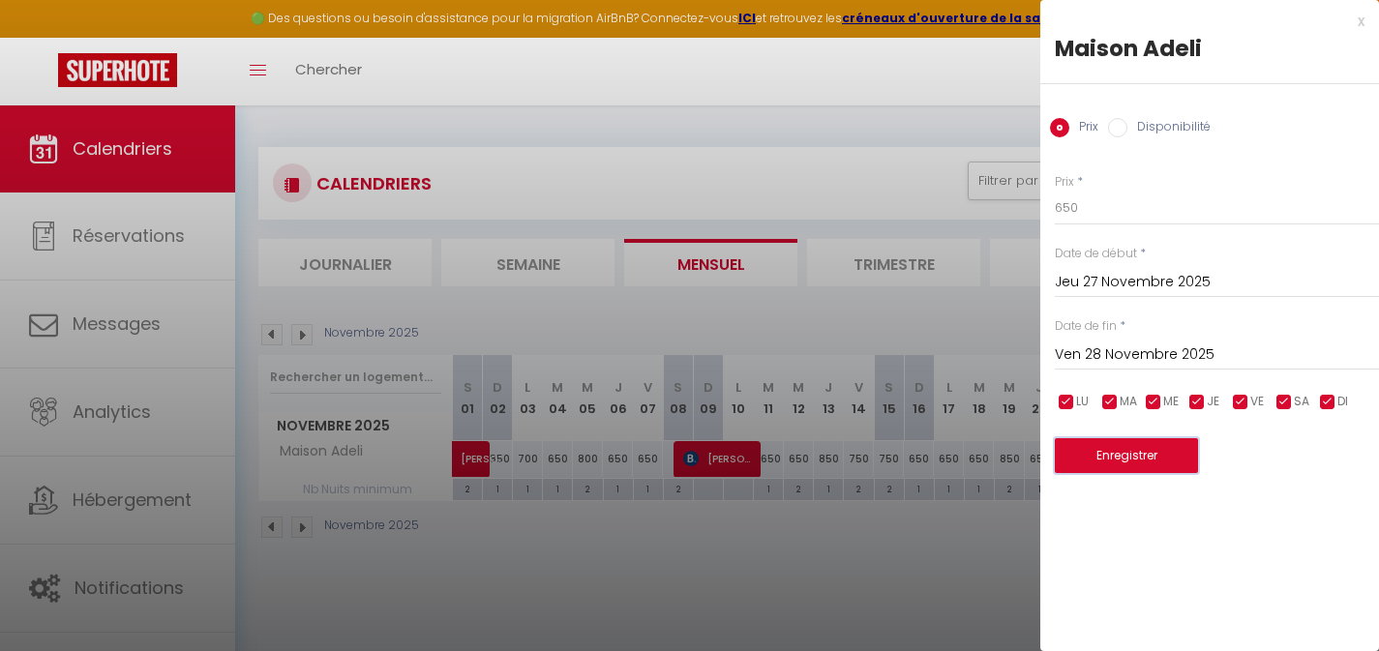
click at [1125, 459] on button "Enregistrer" at bounding box center [1126, 455] width 143 height 35
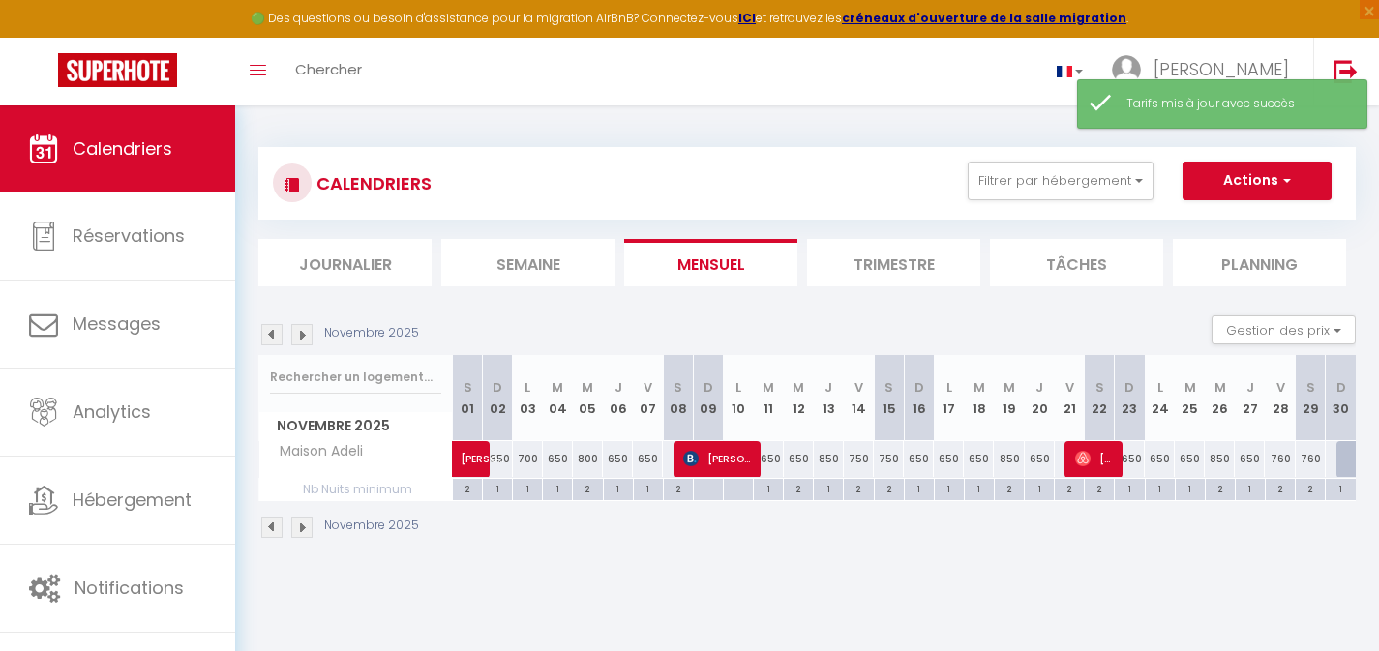
click at [276, 335] on img at bounding box center [271, 334] width 21 height 21
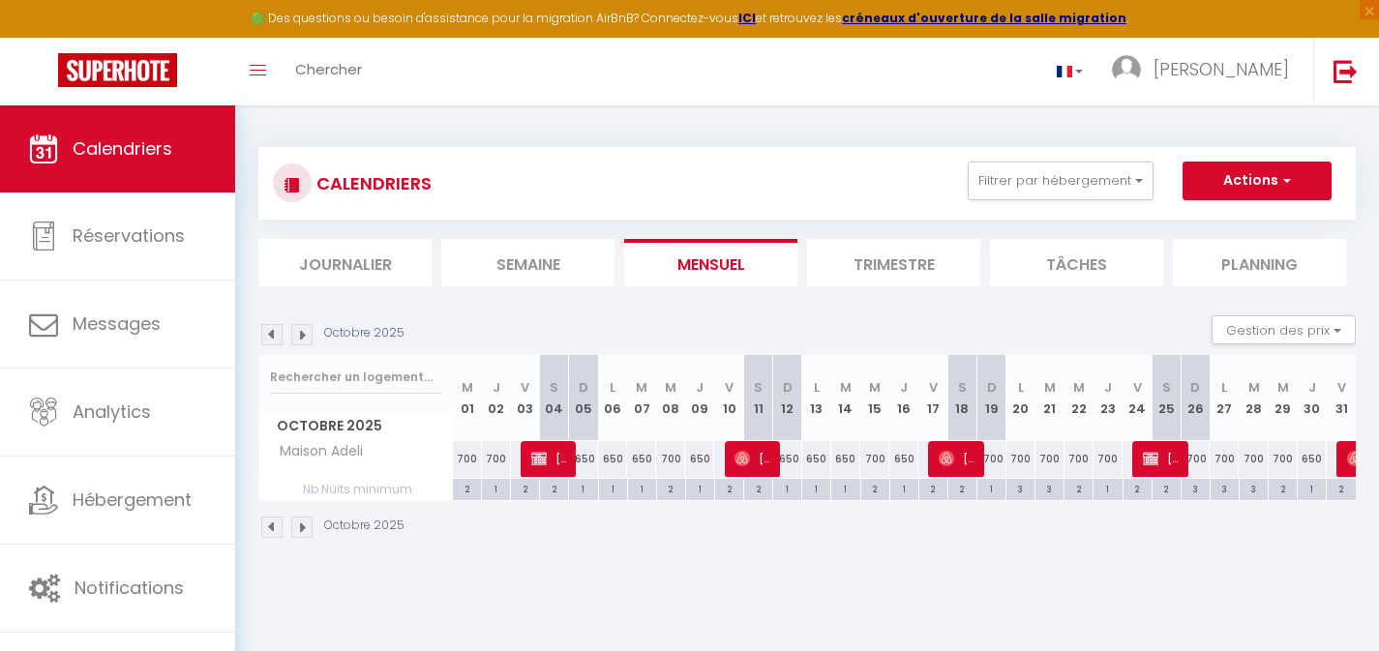
click at [276, 336] on img at bounding box center [271, 334] width 21 height 21
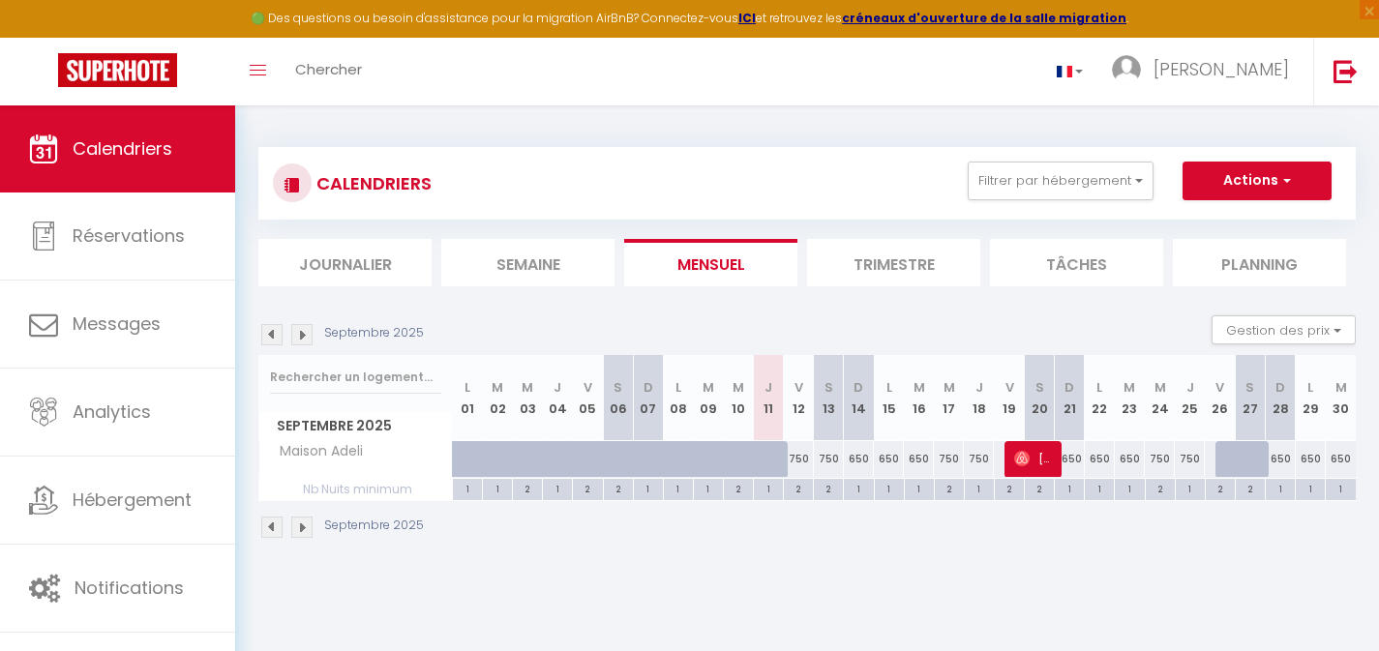
click at [801, 457] on div "750" at bounding box center [799, 459] width 30 height 36
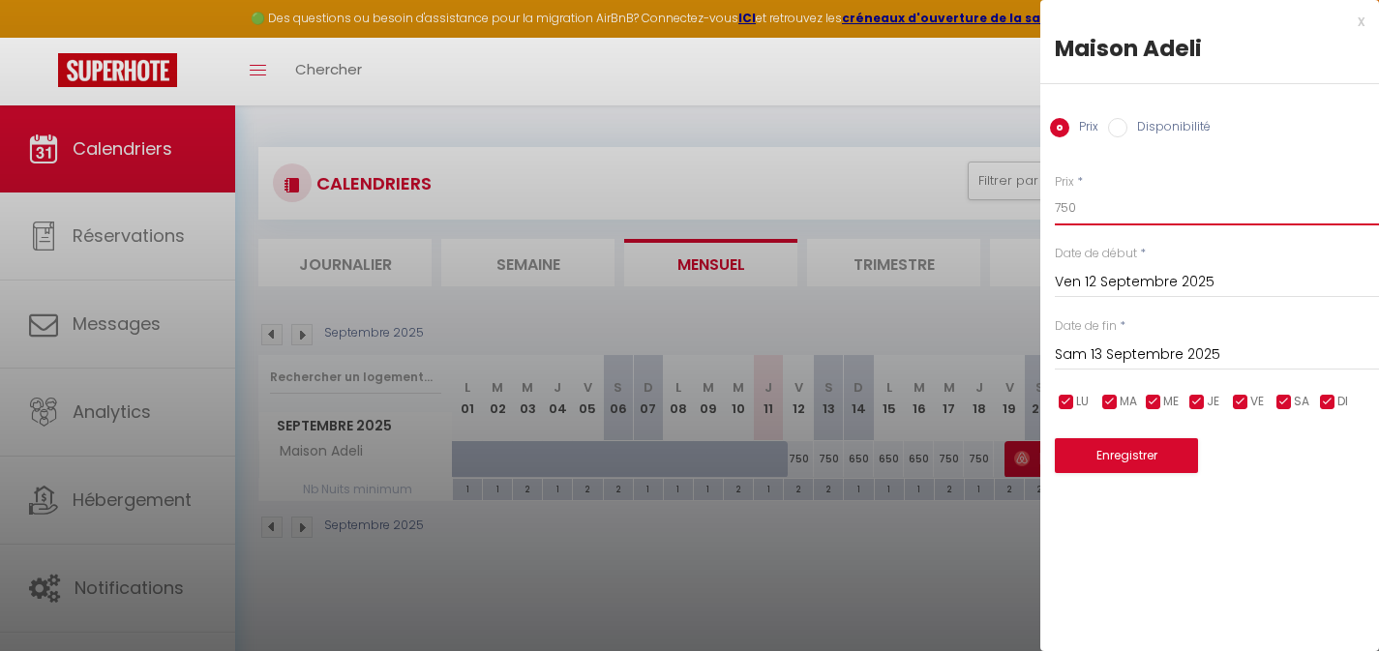
drag, startPoint x: 1091, startPoint y: 211, endPoint x: 1053, endPoint y: 204, distance: 38.4
click at [1055, 204] on input "750" at bounding box center [1217, 208] width 324 height 35
click at [1135, 464] on button "Enregistrer" at bounding box center [1126, 455] width 143 height 35
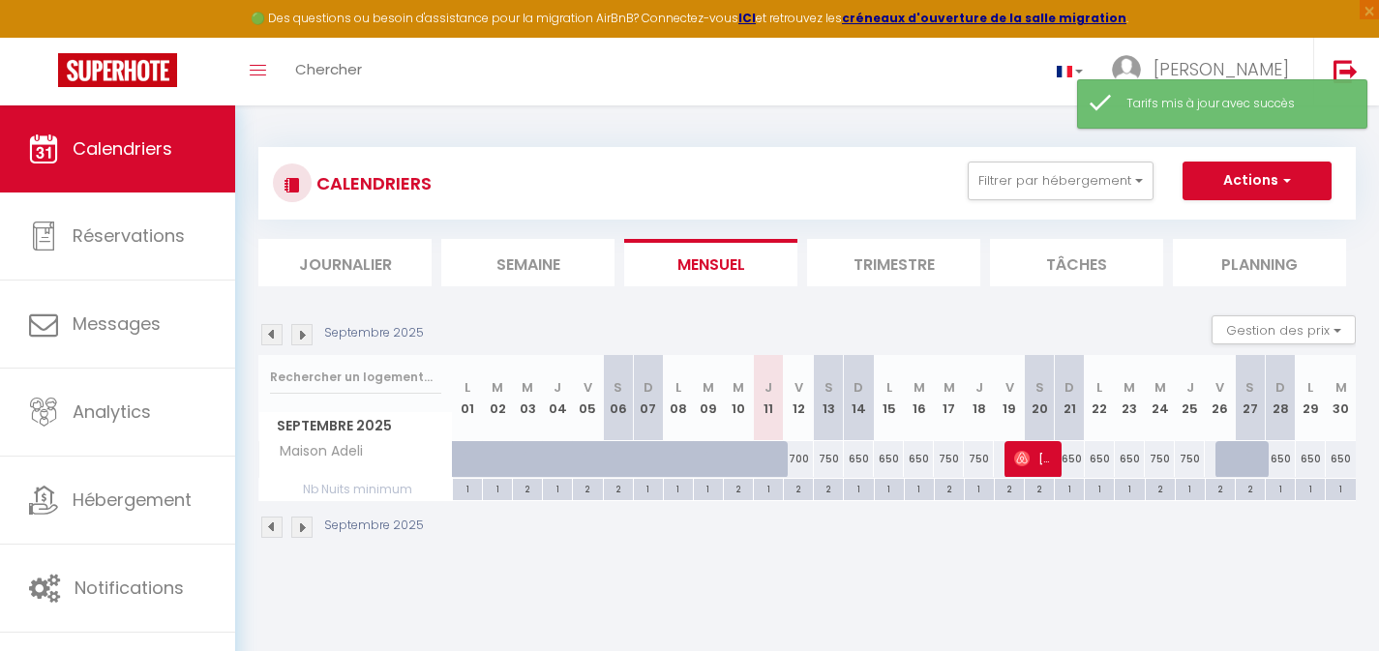
click at [834, 455] on div "750" at bounding box center [829, 459] width 30 height 36
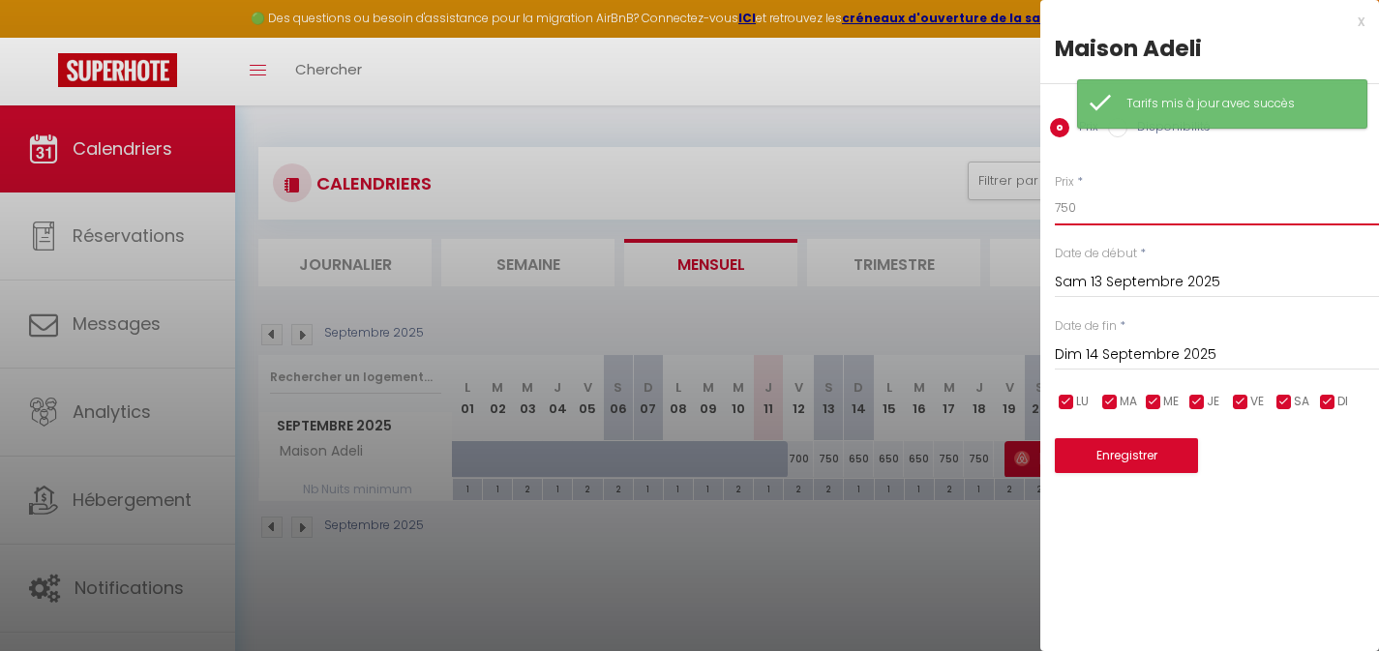
drag, startPoint x: 1055, startPoint y: 205, endPoint x: 1035, endPoint y: 205, distance: 20.3
click at [1038, 205] on body "🟢 Des questions ou besoin d'assistance pour la migration AirBnB? Connectez-vous…" at bounding box center [689, 431] width 1379 height 651
click at [1141, 462] on button "Enregistrer" at bounding box center [1126, 455] width 143 height 35
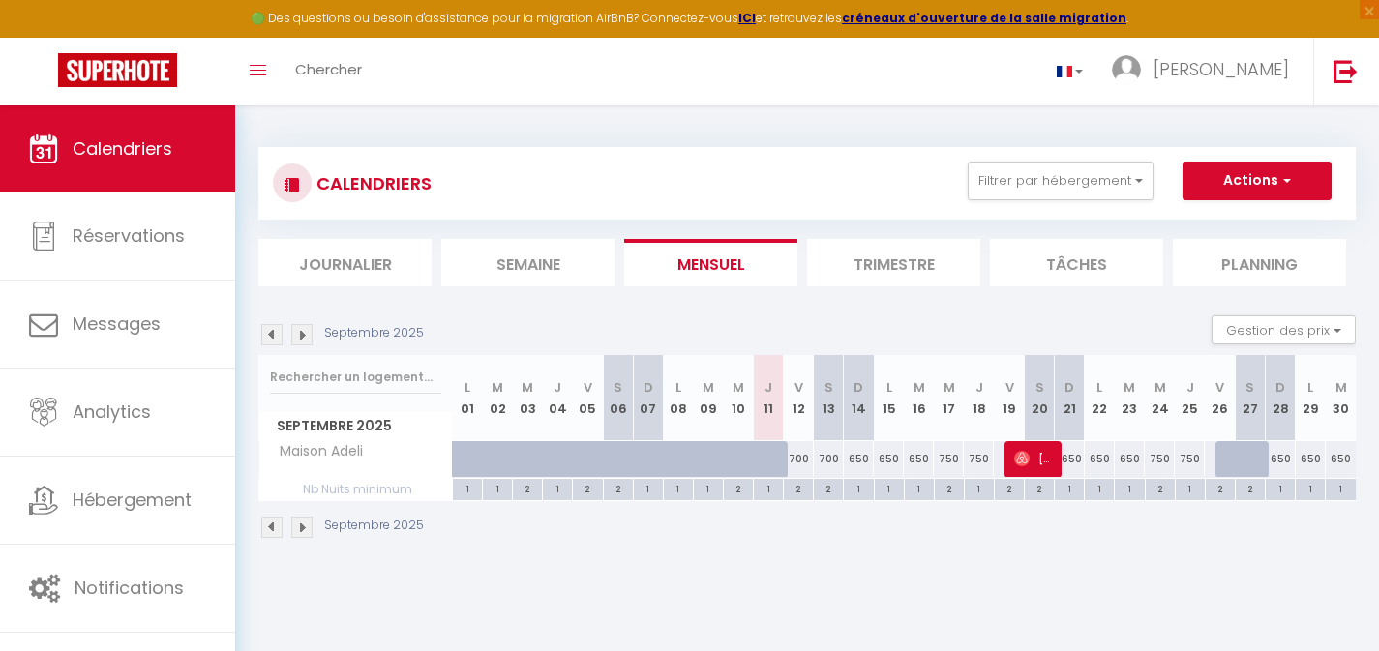
click at [301, 530] on img at bounding box center [301, 527] width 21 height 21
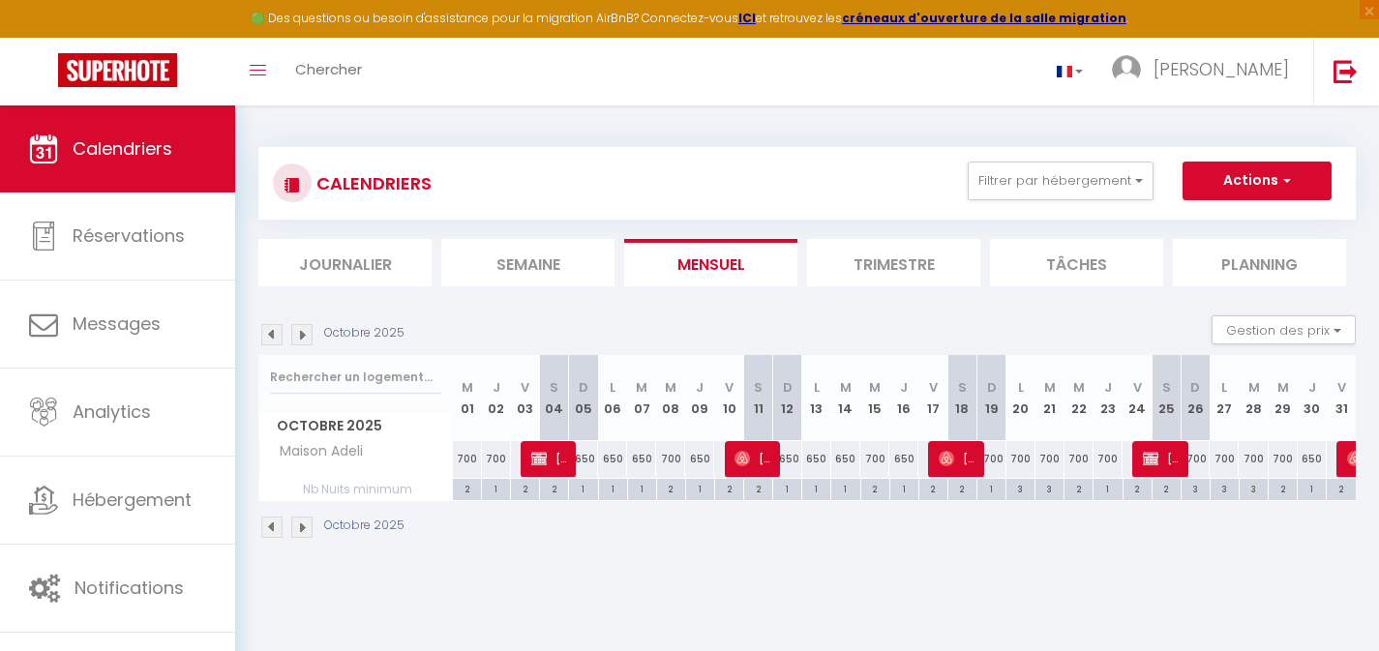
click at [303, 532] on img at bounding box center [301, 527] width 21 height 21
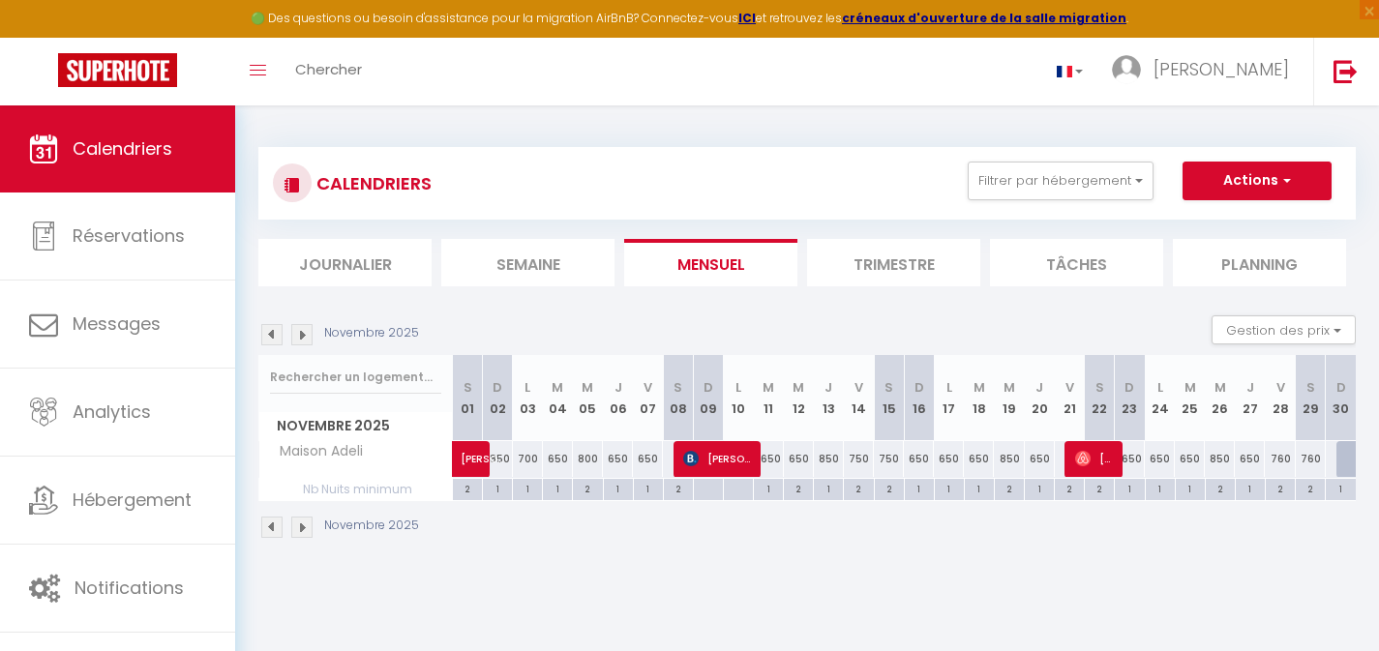
click at [303, 532] on img at bounding box center [301, 527] width 21 height 21
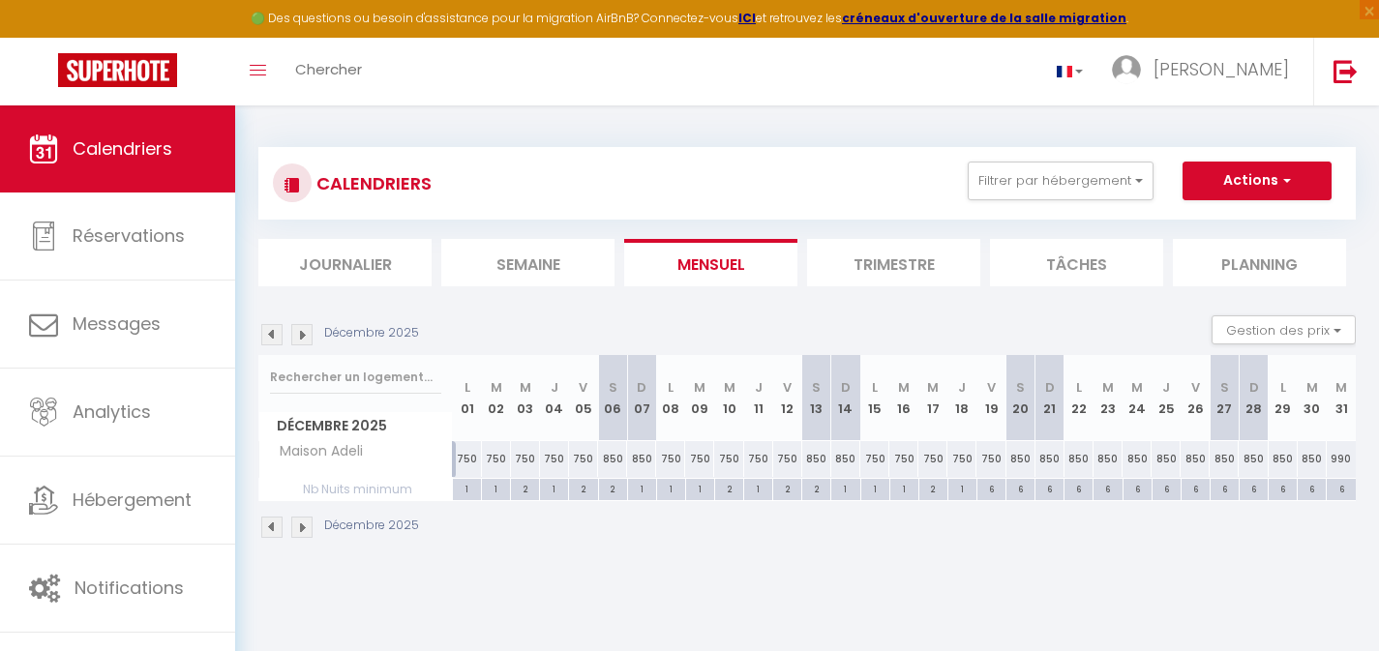
click at [469, 462] on div "750" at bounding box center [467, 459] width 29 height 36
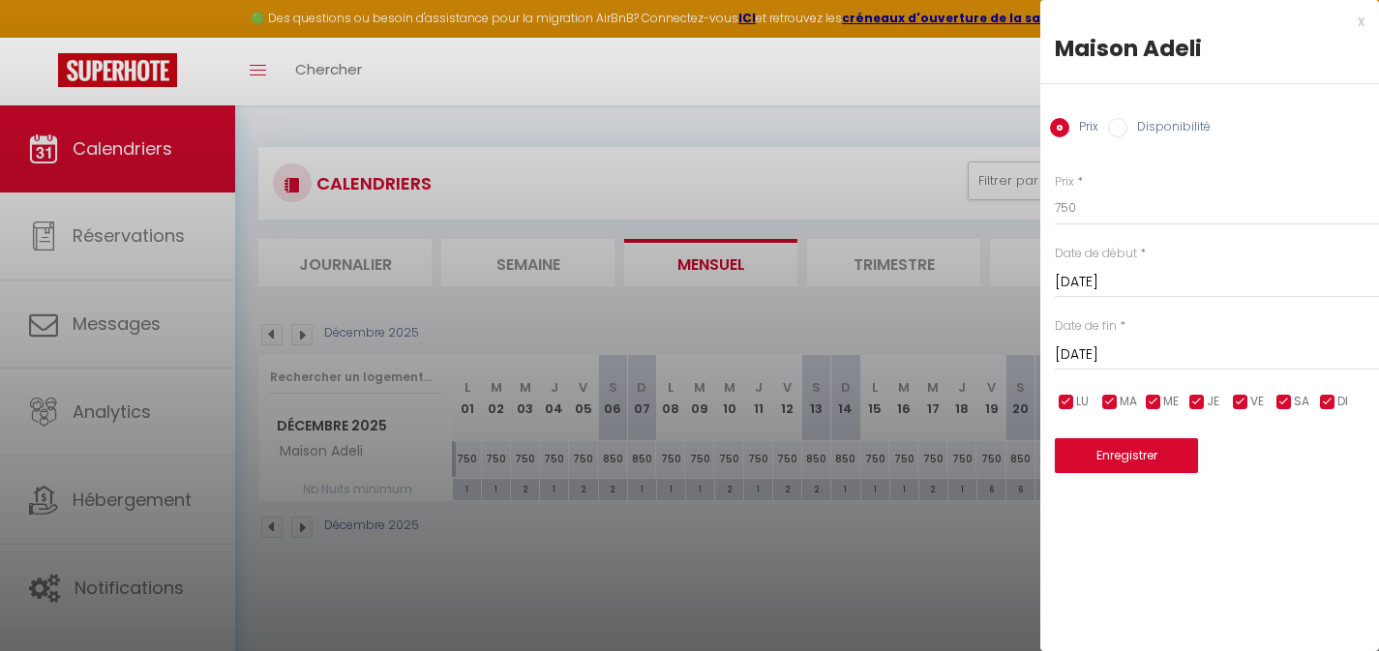
click at [1130, 352] on input "[DATE]" at bounding box center [1217, 355] width 324 height 25
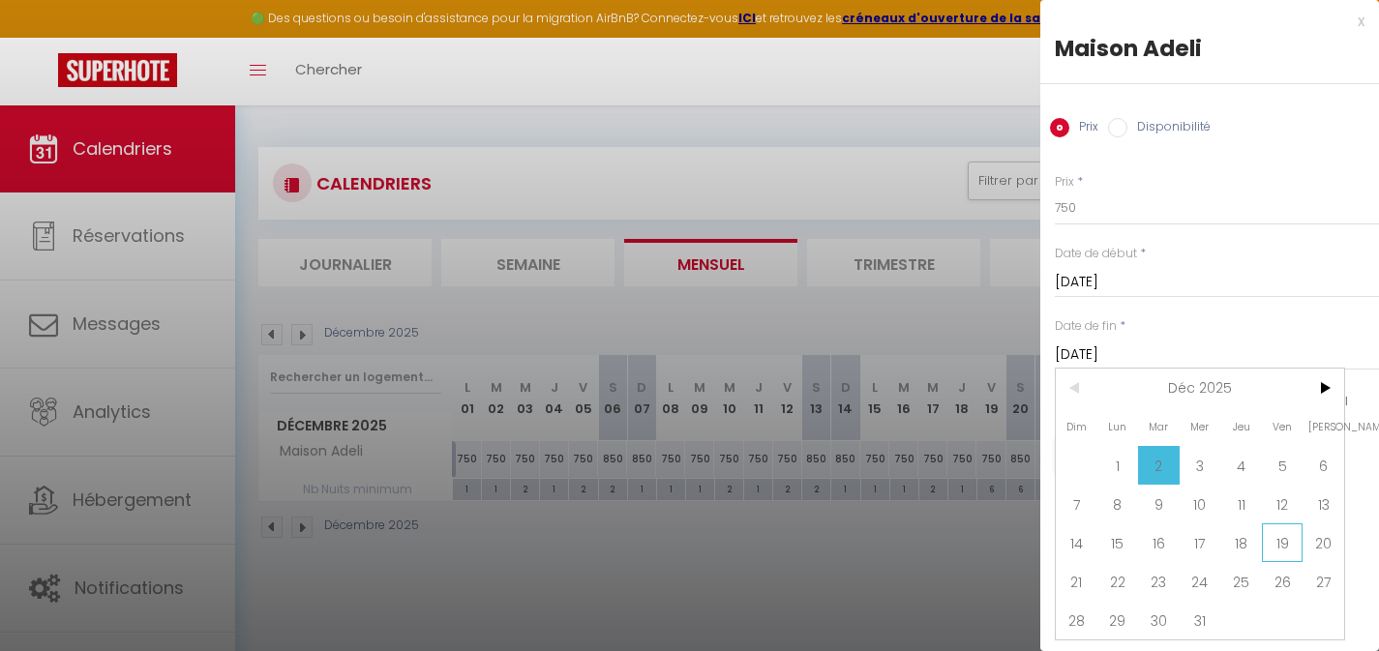
click at [1265, 538] on span "19" at bounding box center [1283, 543] width 42 height 39
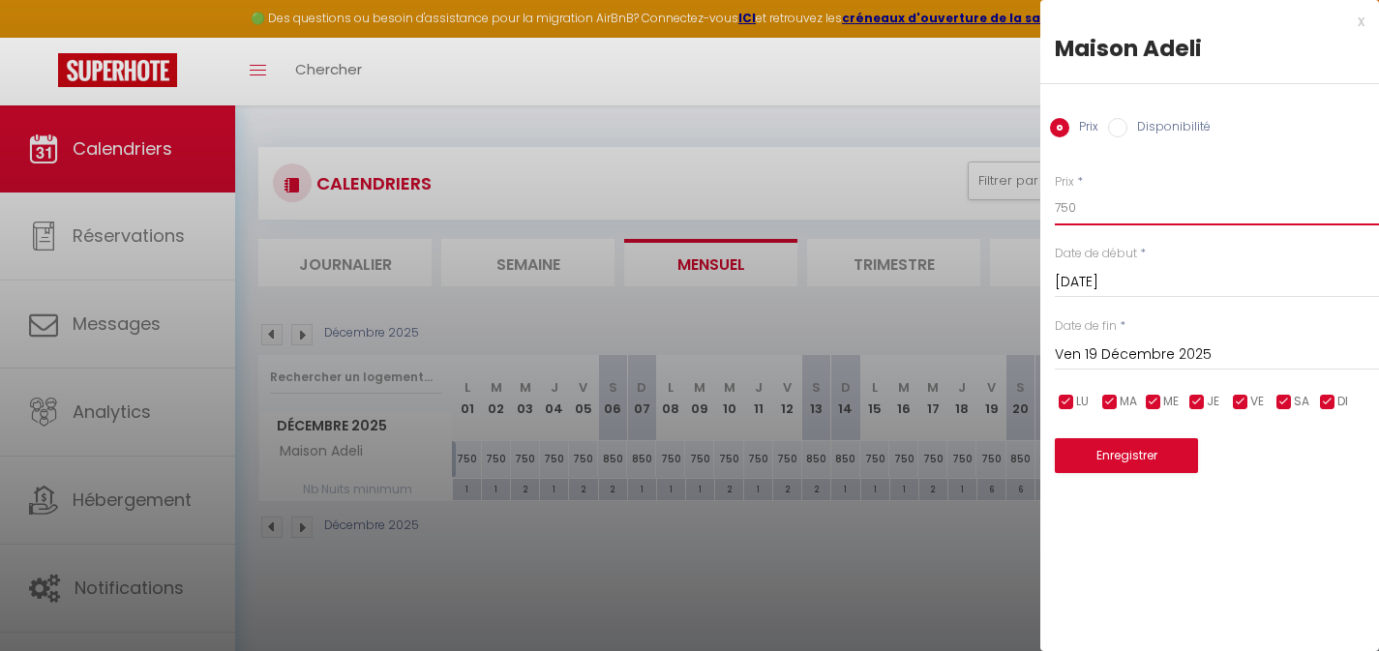
drag, startPoint x: 1091, startPoint y: 211, endPoint x: 1003, endPoint y: 205, distance: 88.3
click at [1007, 208] on body "🟢 Des questions ou besoin d'assistance pour la migration AirBnB? Connectez-vous…" at bounding box center [689, 431] width 1379 height 651
click at [1100, 461] on button "Enregistrer" at bounding box center [1126, 455] width 143 height 35
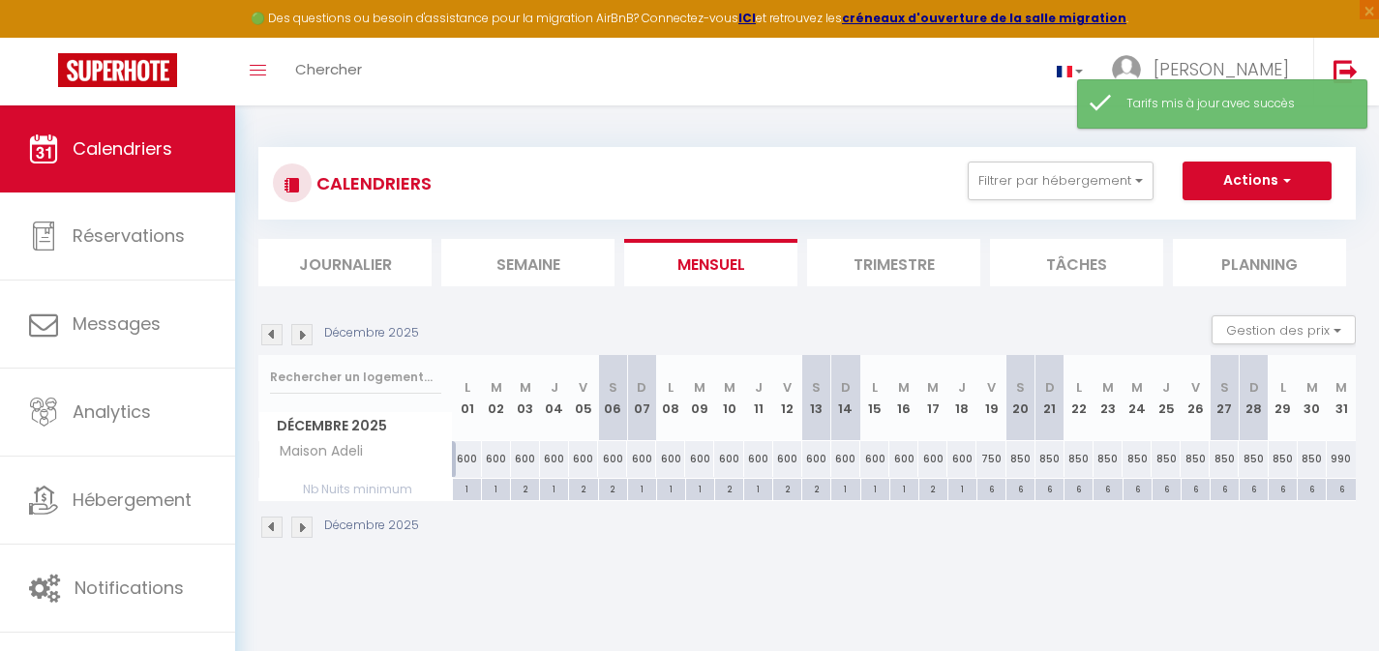
click at [612, 462] on div "600" at bounding box center [612, 459] width 29 height 36
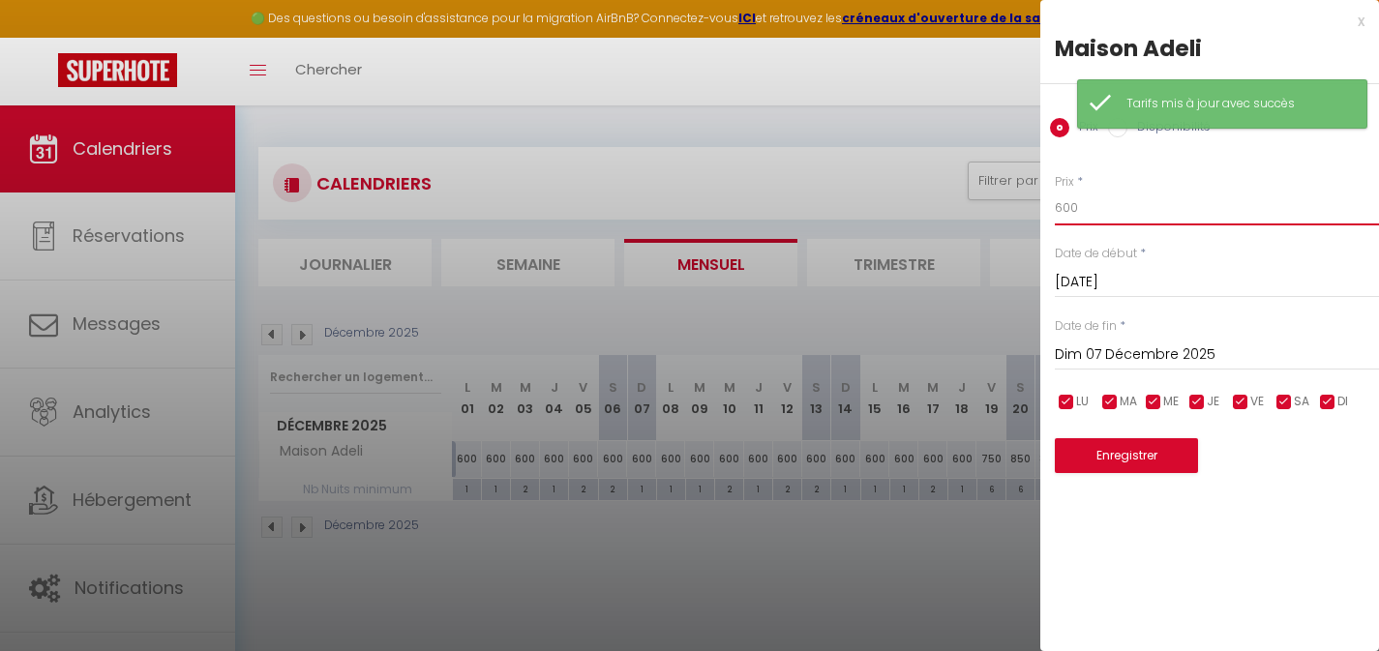
drag, startPoint x: 1080, startPoint y: 217, endPoint x: 1027, endPoint y: 209, distance: 53.8
click at [1029, 210] on body "🟢 Des questions ou besoin d'assistance pour la migration AirBnB? Connectez-vous…" at bounding box center [689, 431] width 1379 height 651
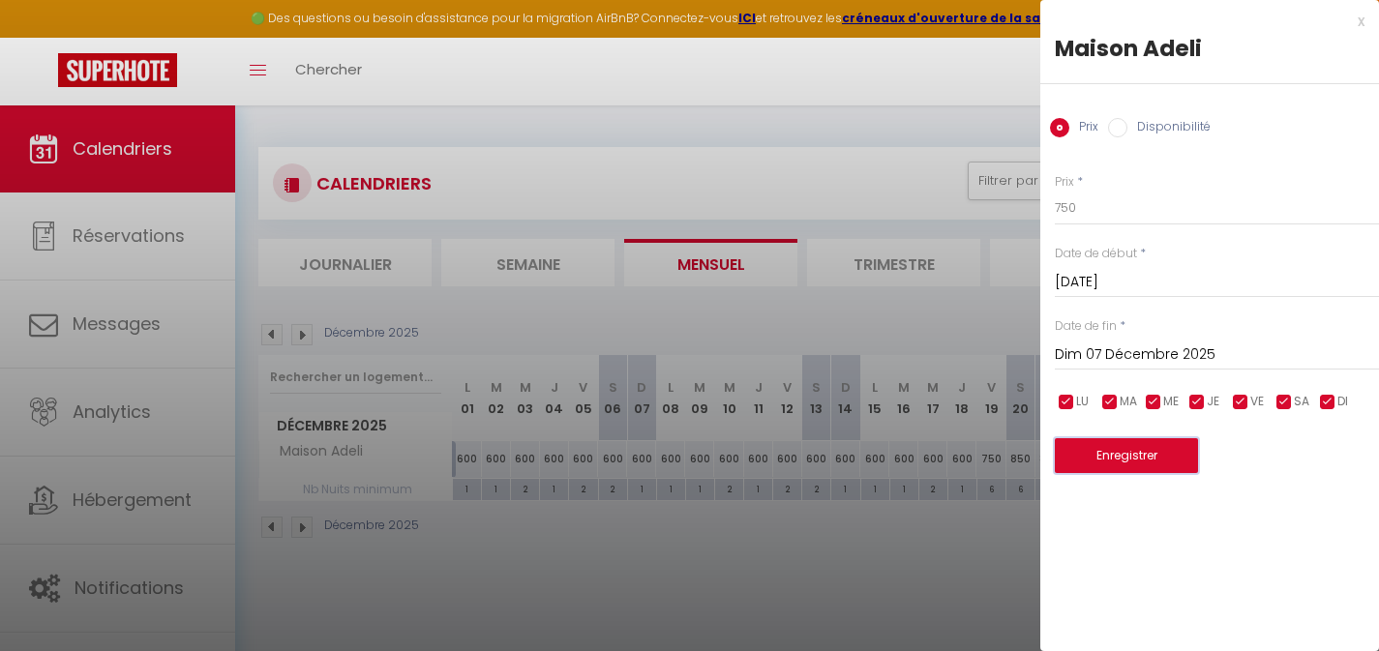
click at [1101, 450] on button "Enregistrer" at bounding box center [1126, 455] width 143 height 35
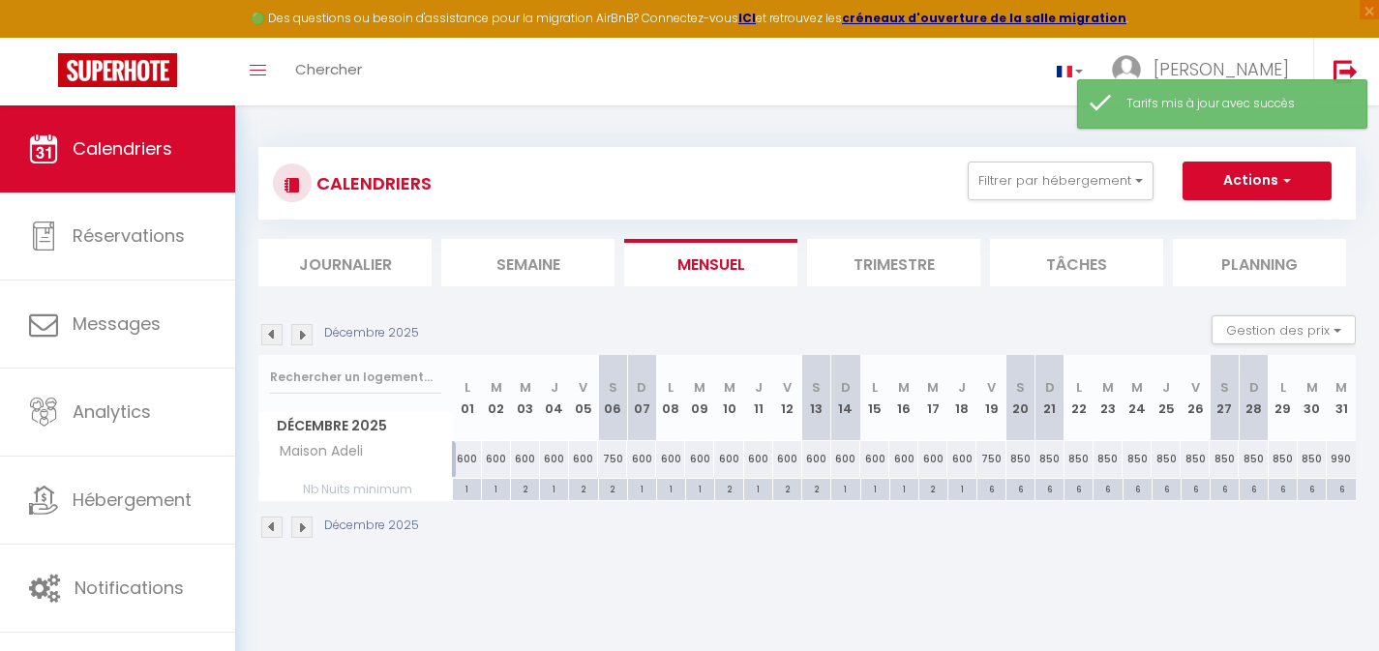
click at [584, 458] on div "600" at bounding box center [583, 459] width 29 height 36
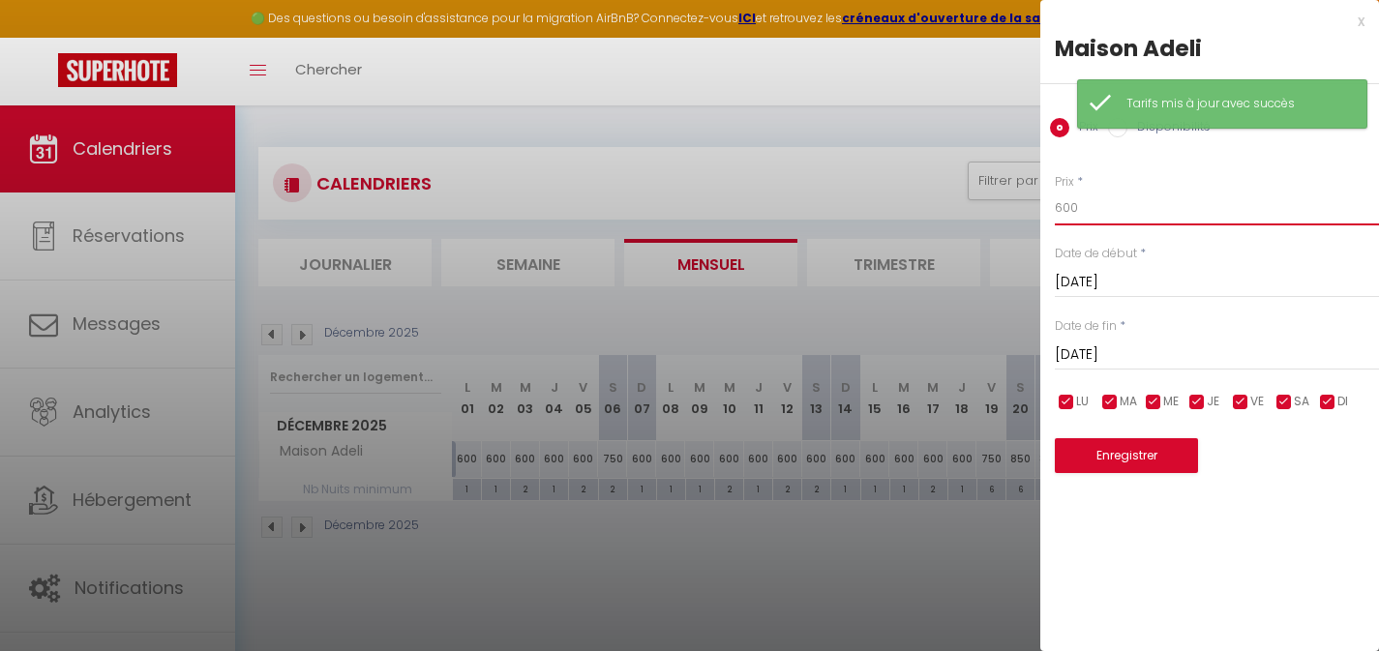
drag, startPoint x: 1091, startPoint y: 209, endPoint x: 985, endPoint y: 196, distance: 106.3
click at [1002, 198] on body "🟢 Des questions ou besoin d'assistance pour la migration AirBnB? Connectez-vous…" at bounding box center [689, 431] width 1379 height 651
click at [1098, 453] on button "Enregistrer" at bounding box center [1126, 455] width 143 height 35
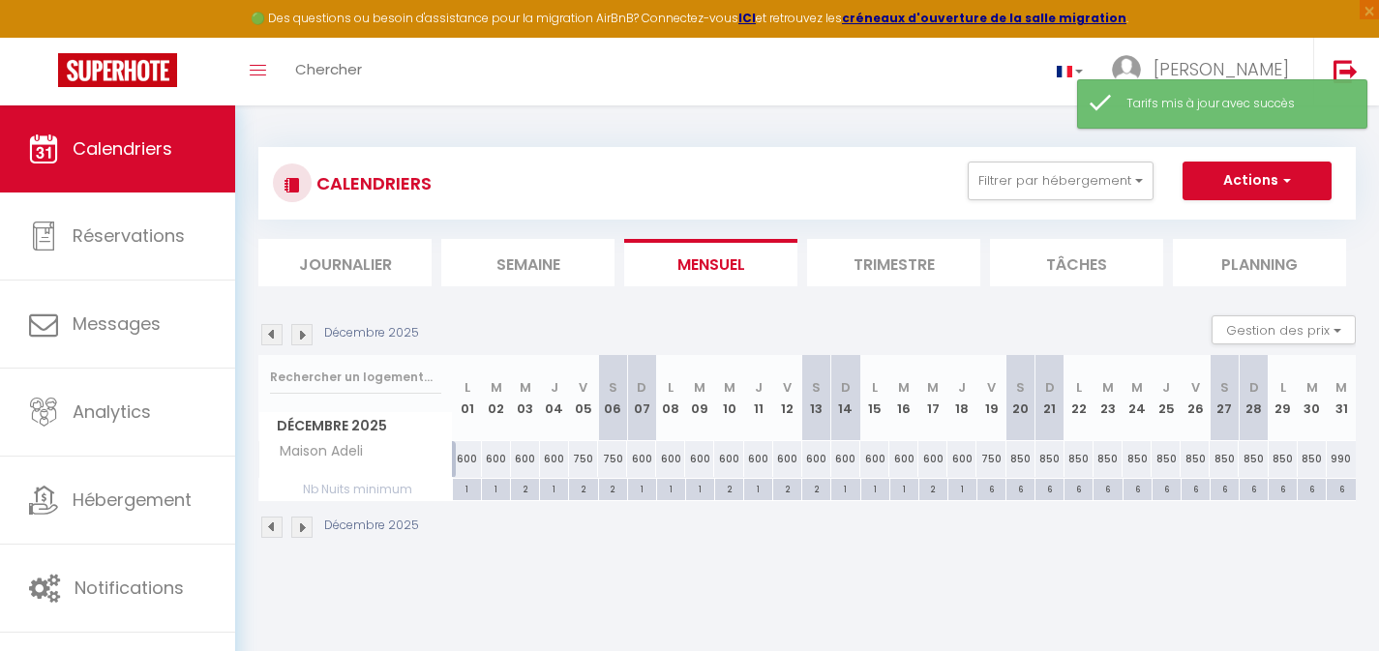
click at [792, 462] on div "600" at bounding box center [787, 459] width 29 height 36
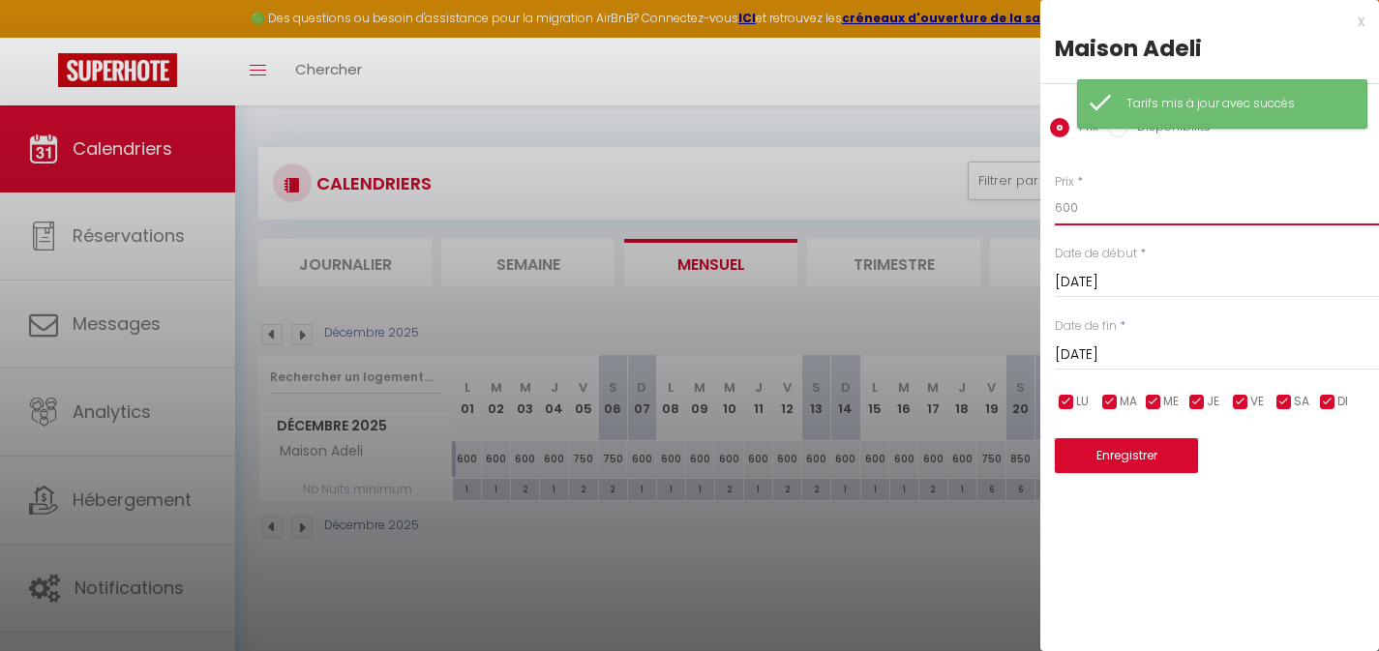
drag, startPoint x: 1085, startPoint y: 204, endPoint x: 1028, endPoint y: 201, distance: 57.2
click at [1060, 200] on input "600" at bounding box center [1217, 208] width 324 height 35
click at [1117, 200] on input "600" at bounding box center [1217, 208] width 324 height 35
drag, startPoint x: 1112, startPoint y: 205, endPoint x: 1016, endPoint y: 204, distance: 95.8
click at [1019, 204] on body "🟢 Des questions ou besoin d'assistance pour la migration AirBnB? Connectez-vous…" at bounding box center [689, 431] width 1379 height 651
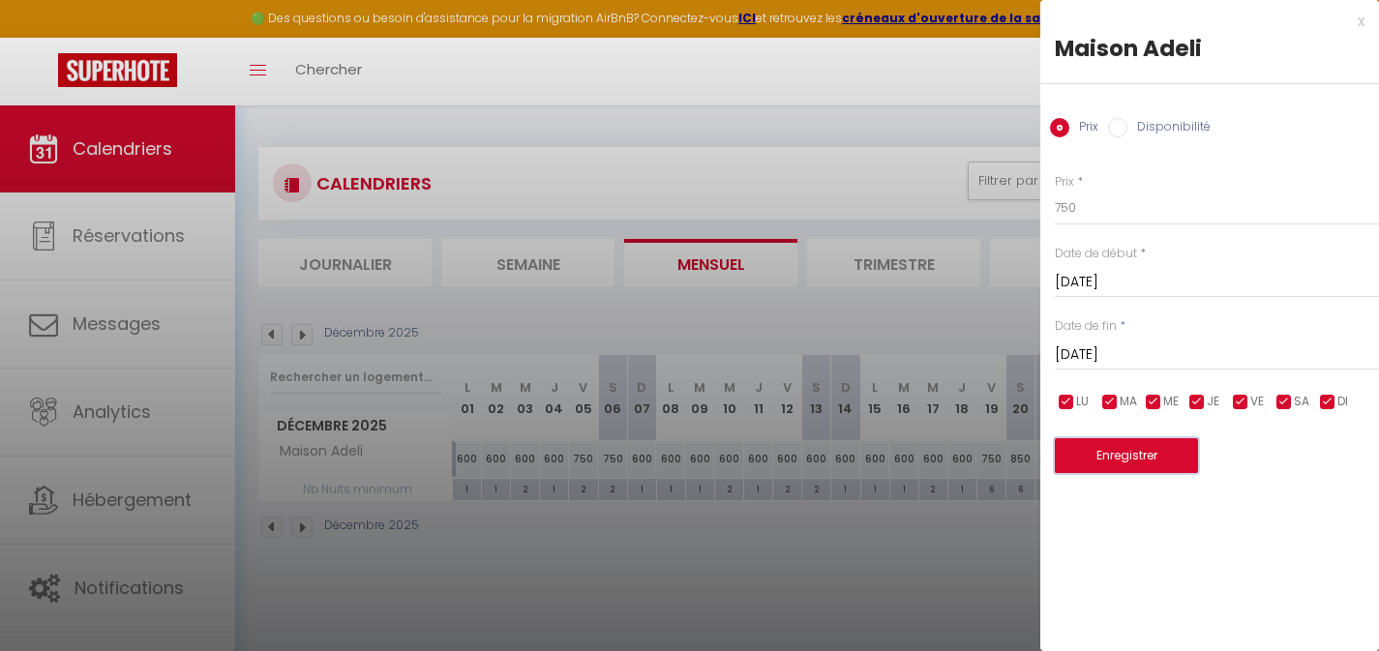
click at [1102, 462] on button "Enregistrer" at bounding box center [1126, 455] width 143 height 35
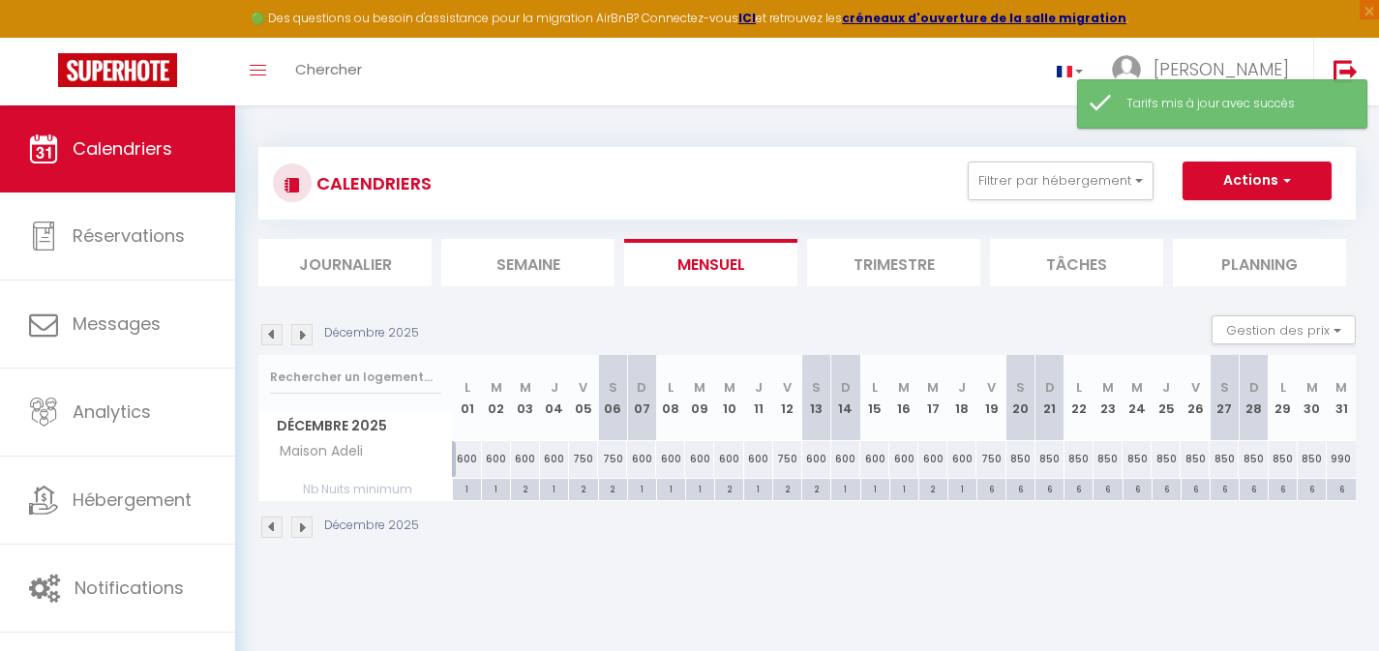
click at [815, 458] on div "600" at bounding box center [816, 459] width 29 height 36
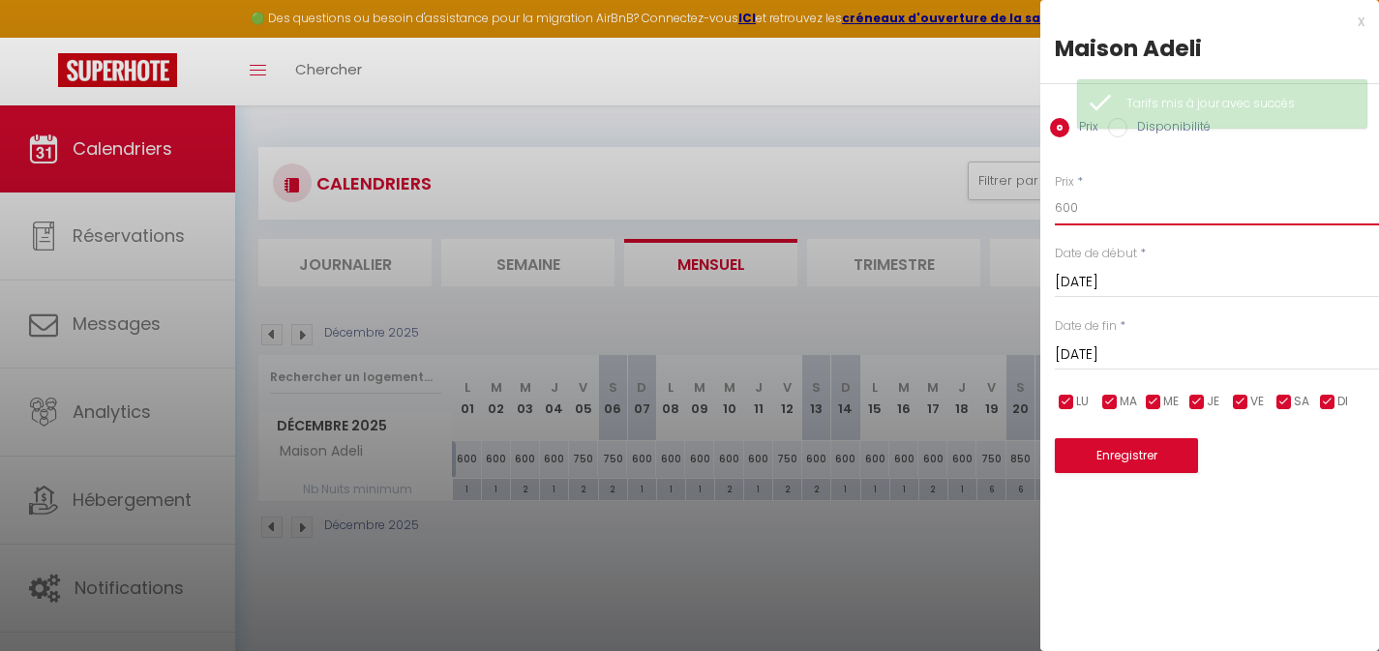
click at [1002, 205] on body "🟢 Des questions ou besoin d'assistance pour la migration AirBnB? Connectez-vous…" at bounding box center [689, 431] width 1379 height 651
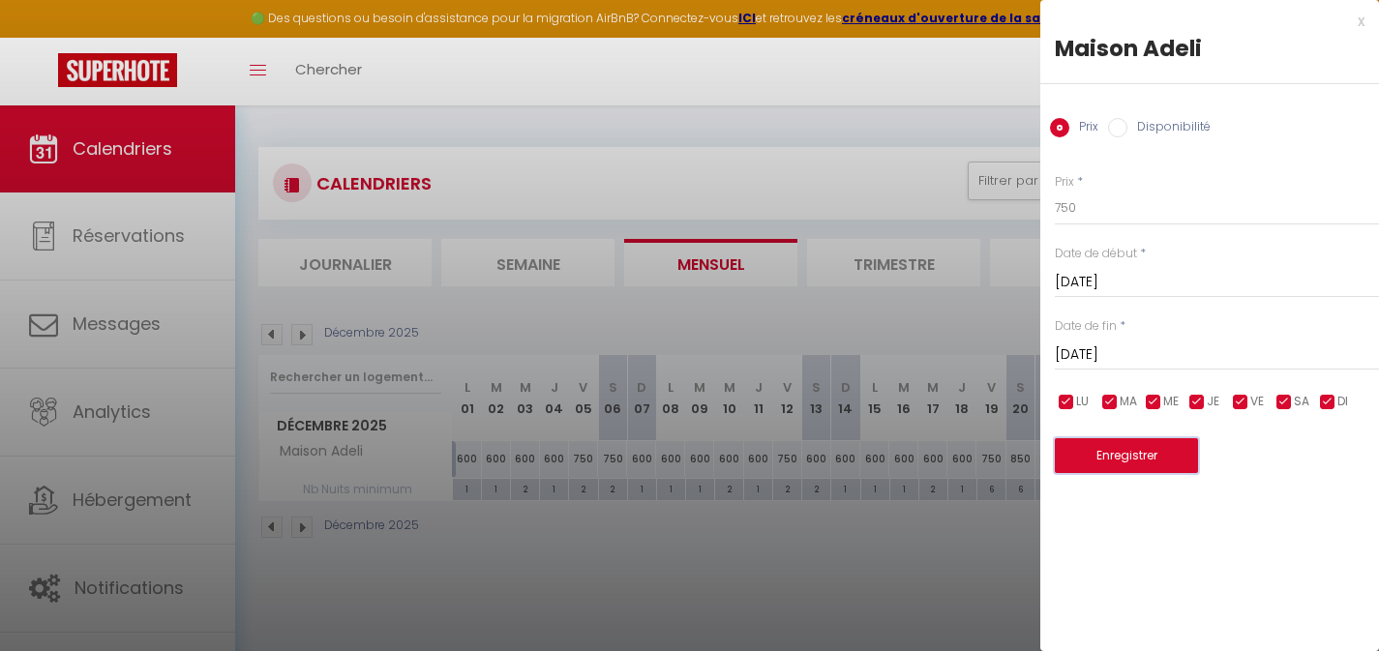
click at [1105, 453] on button "Enregistrer" at bounding box center [1126, 455] width 143 height 35
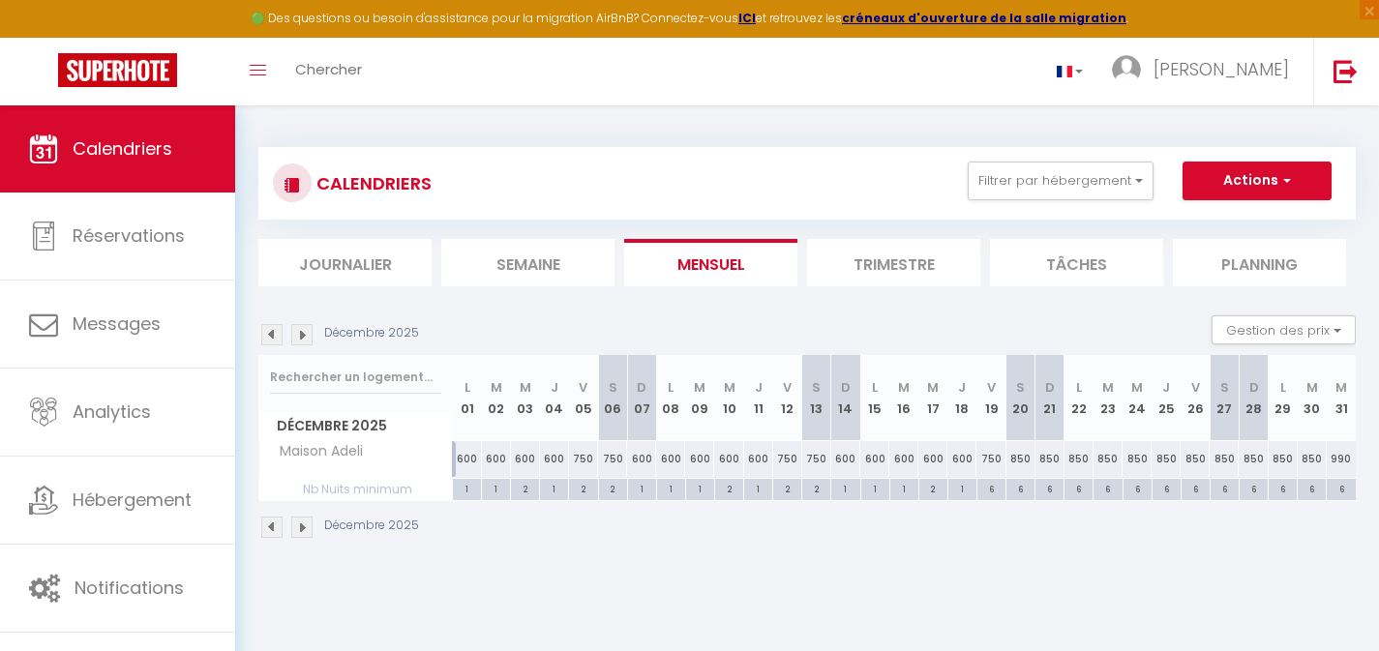
click at [297, 337] on img at bounding box center [301, 334] width 21 height 21
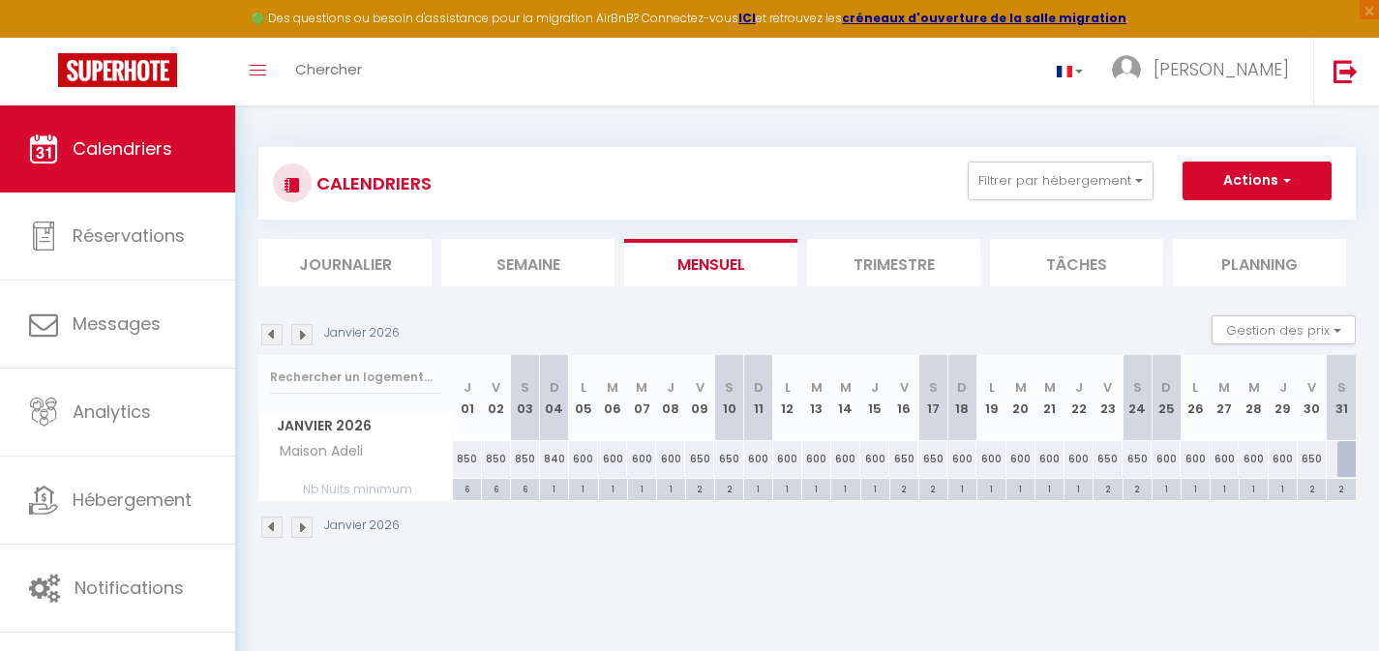
click at [273, 332] on img at bounding box center [271, 334] width 21 height 21
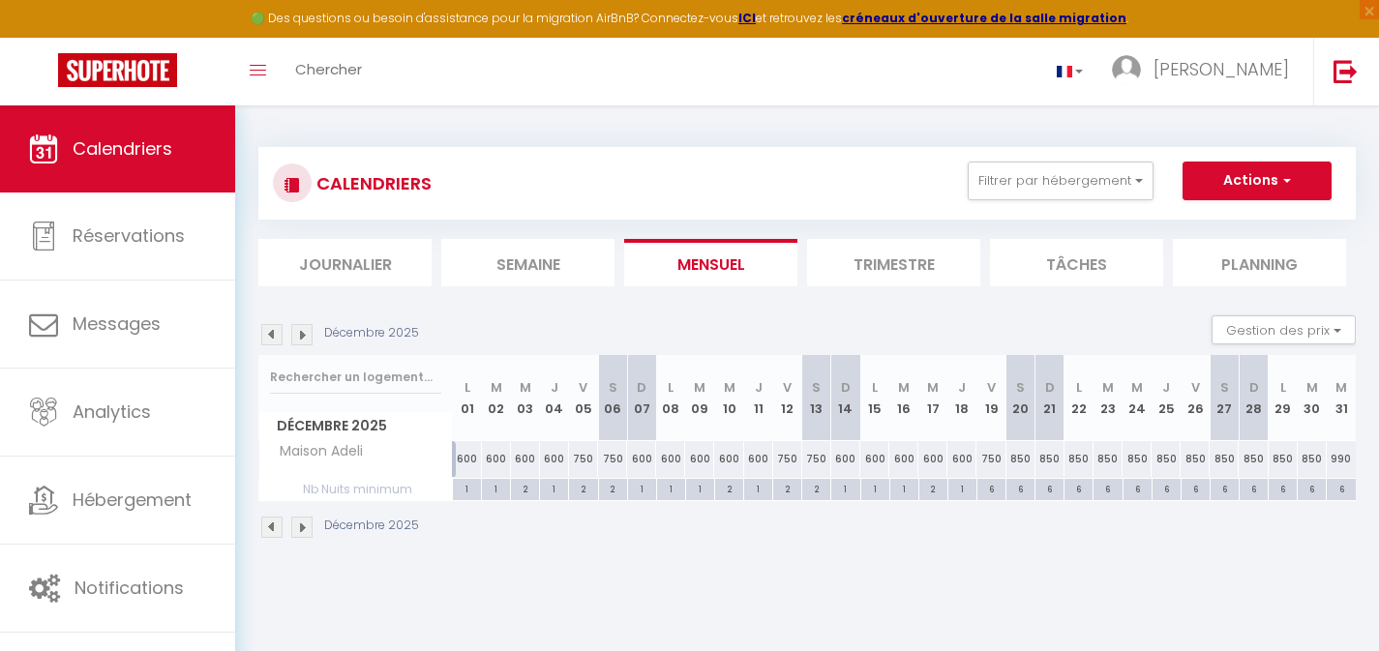
click at [273, 332] on img at bounding box center [271, 334] width 21 height 21
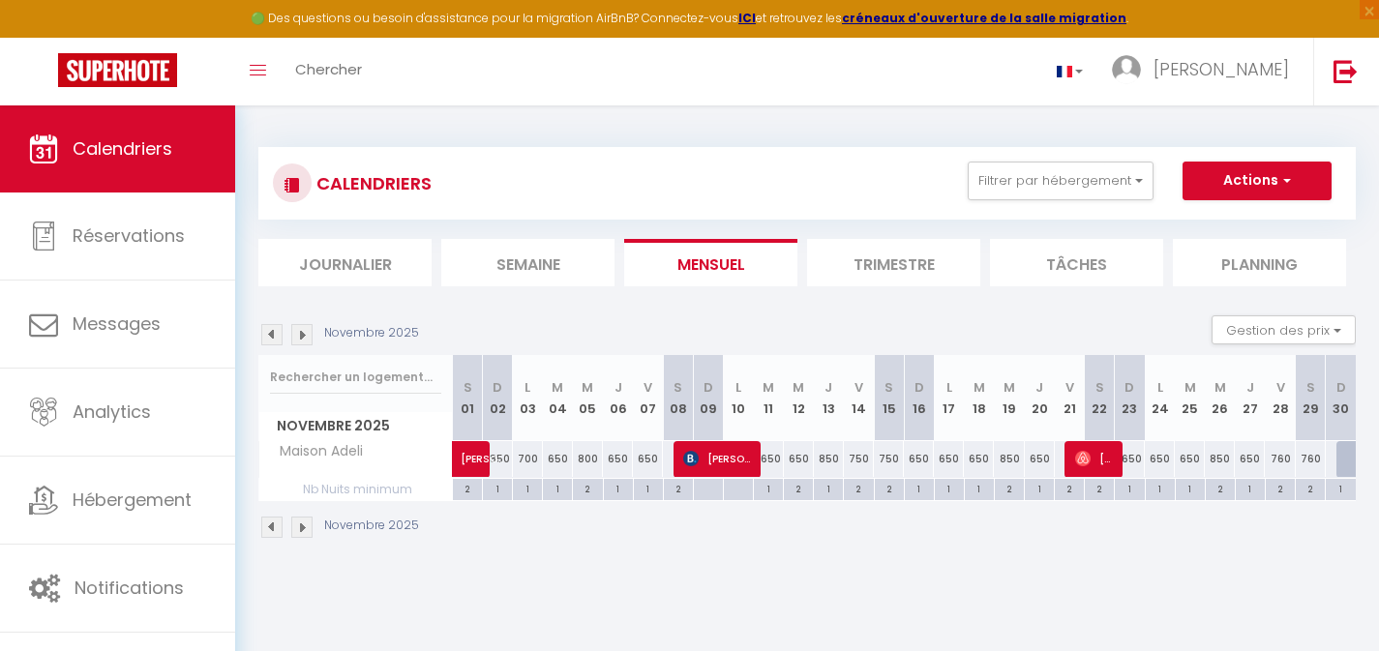
click at [273, 332] on img at bounding box center [271, 334] width 21 height 21
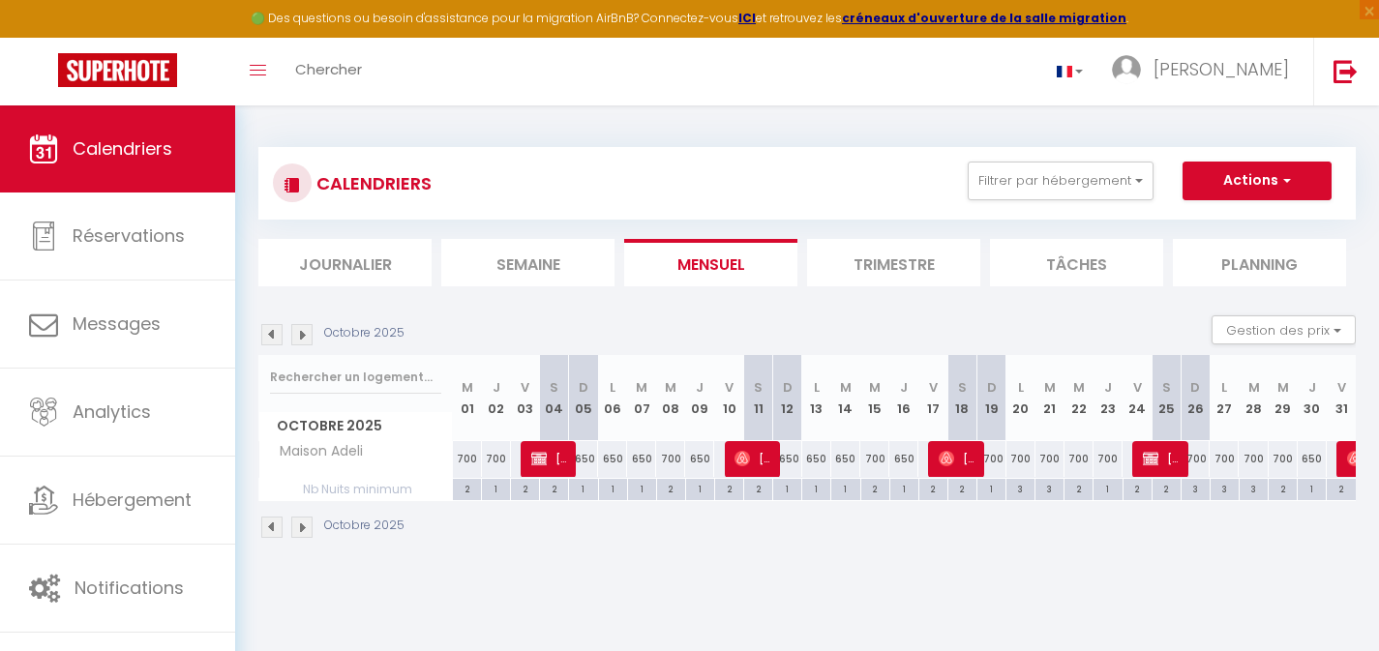
click at [302, 329] on img at bounding box center [301, 334] width 21 height 21
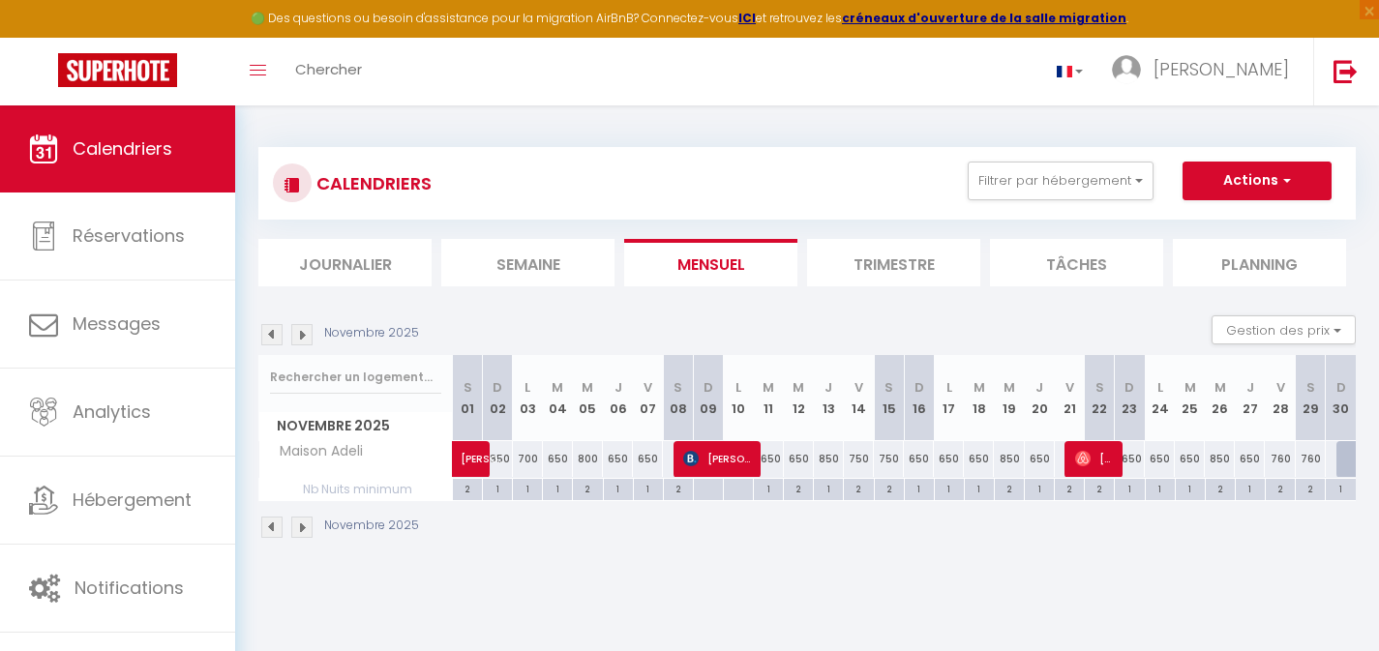
click at [302, 329] on img at bounding box center [301, 334] width 21 height 21
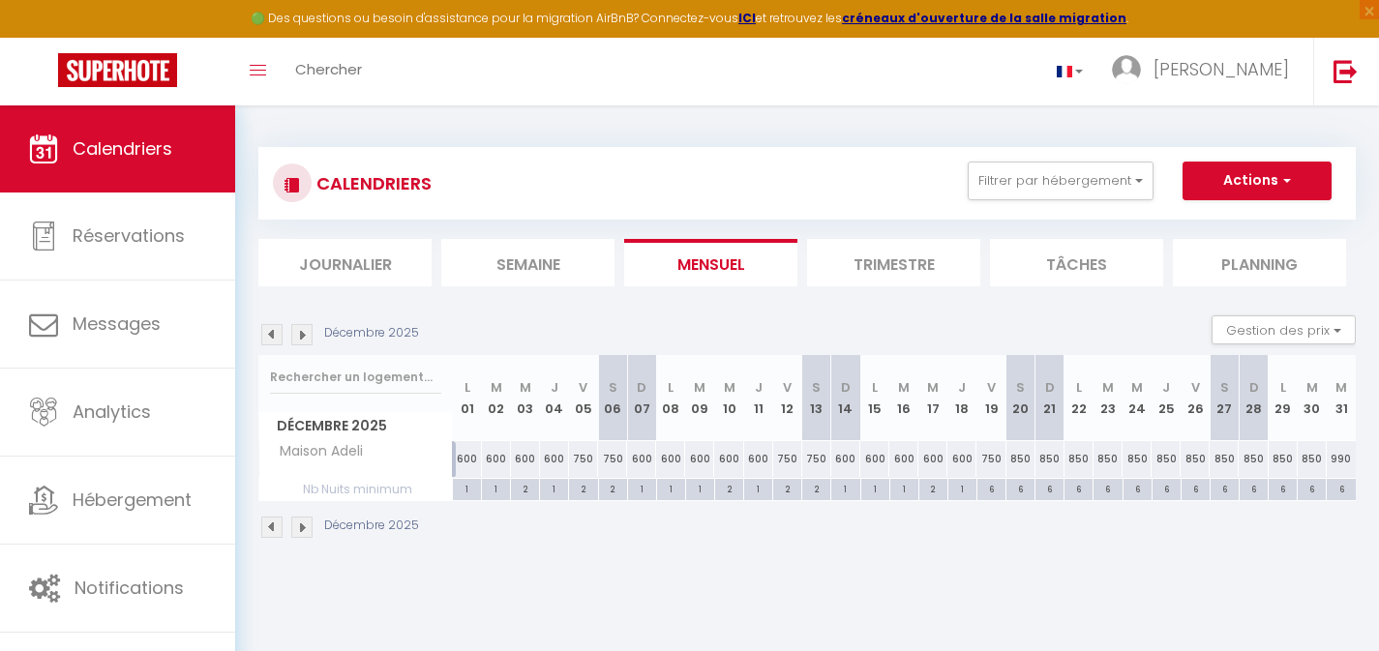
click at [300, 338] on img at bounding box center [301, 334] width 21 height 21
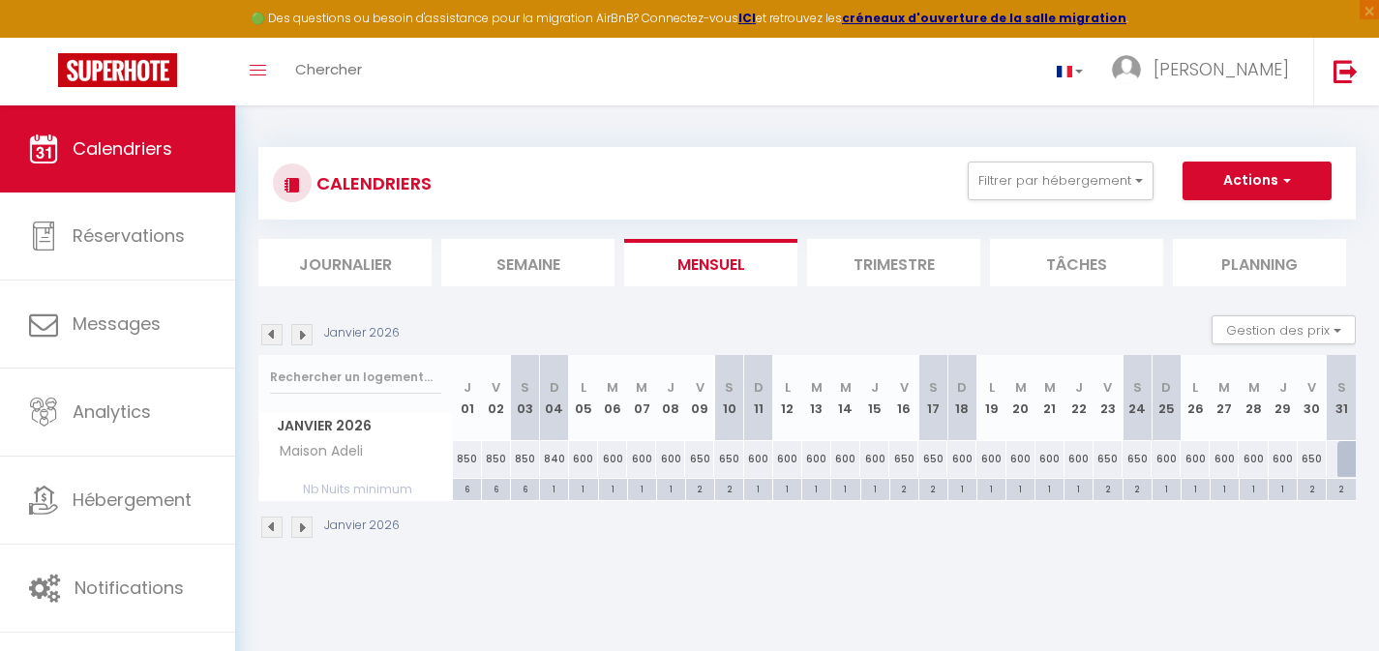
click at [700, 461] on div "650" at bounding box center [699, 459] width 29 height 36
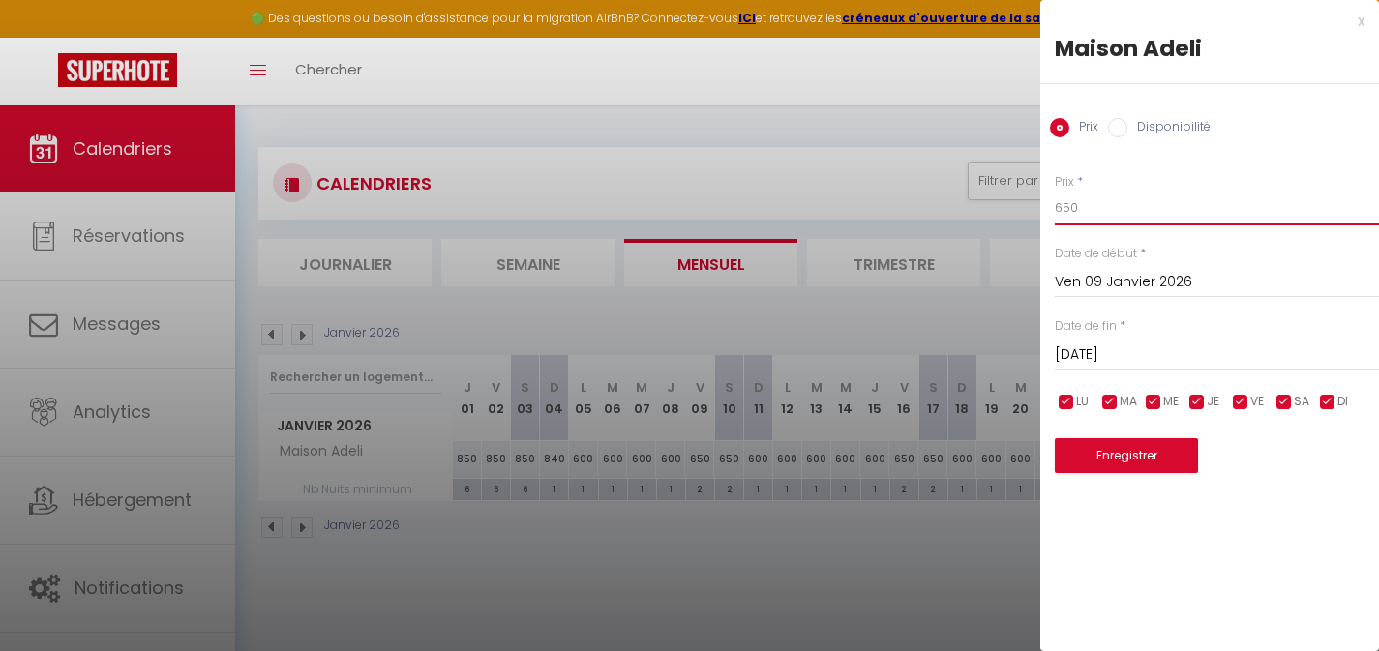
drag, startPoint x: 1079, startPoint y: 203, endPoint x: 1023, endPoint y: 205, distance: 56.2
click at [1024, 205] on body "🟢 Des questions ou besoin d'assistance pour la migration AirBnB? Connectez-vous…" at bounding box center [689, 431] width 1379 height 651
click at [1132, 456] on button "Enregistrer" at bounding box center [1126, 455] width 143 height 35
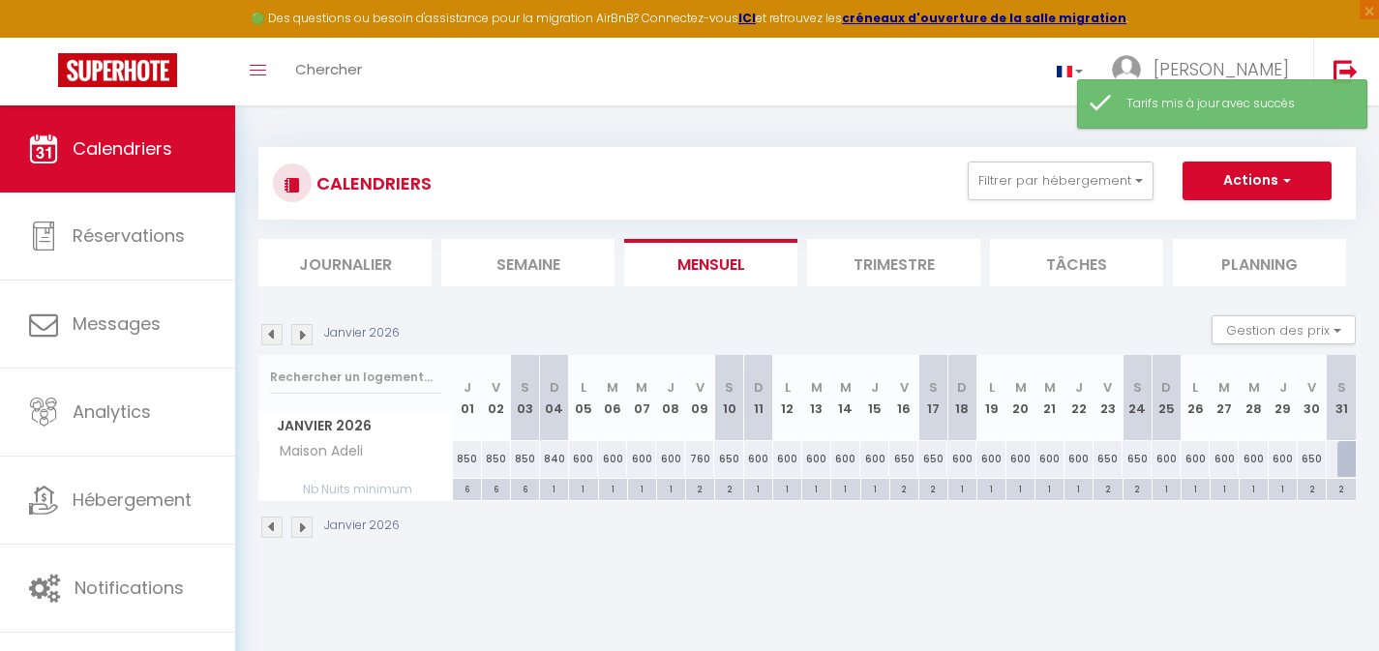
click at [728, 458] on div "650" at bounding box center [728, 459] width 29 height 36
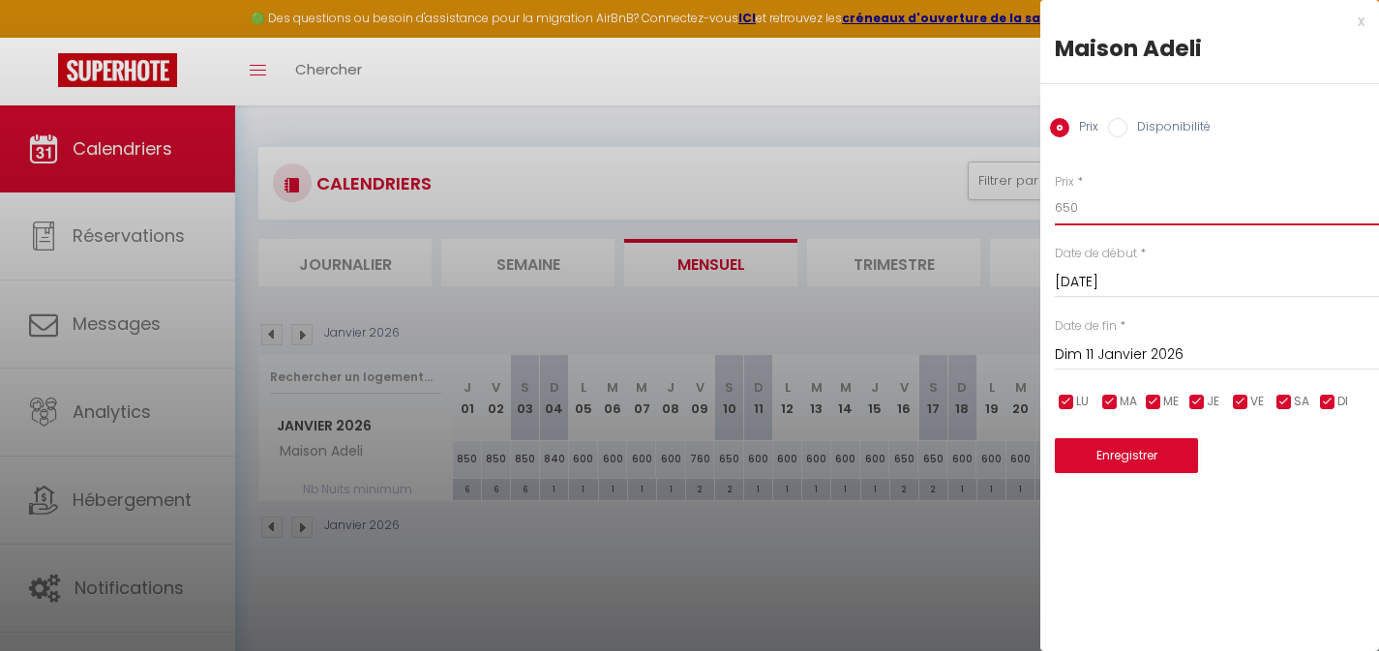
drag, startPoint x: 1088, startPoint y: 202, endPoint x: 1017, endPoint y: 209, distance: 71.0
click at [1018, 209] on body "🟢 Des questions ou besoin d'assistance pour la migration AirBnB? Connectez-vous…" at bounding box center [689, 431] width 1379 height 651
click at [1162, 452] on button "Enregistrer" at bounding box center [1126, 455] width 143 height 35
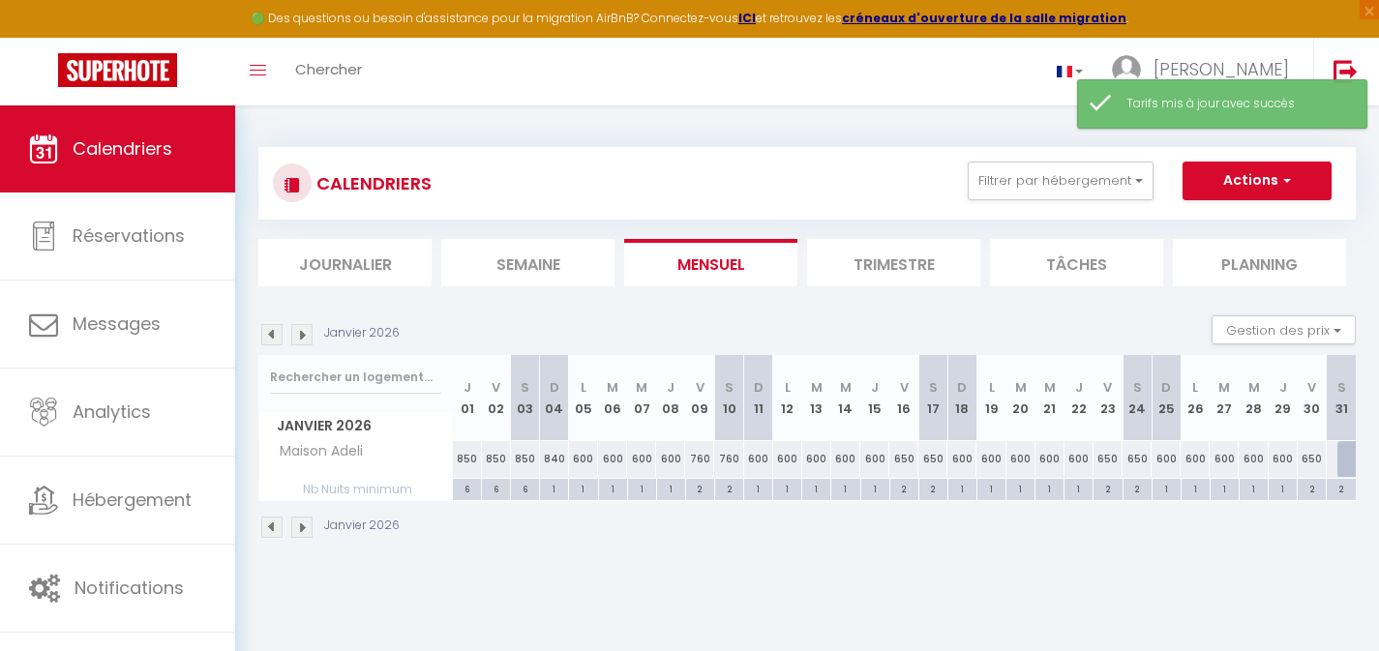
click at [906, 460] on div "650" at bounding box center [904, 459] width 29 height 36
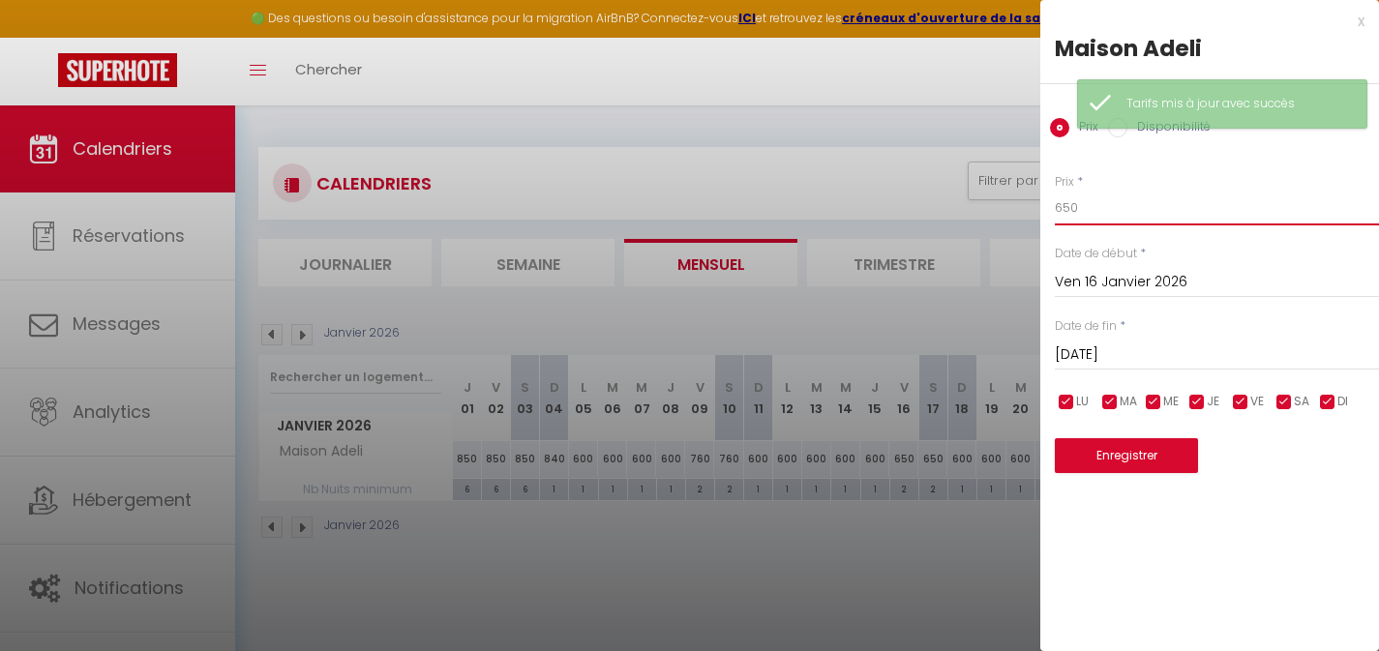
drag, startPoint x: 1080, startPoint y: 209, endPoint x: 1003, endPoint y: 208, distance: 77.4
click at [1012, 213] on body "🟢 Des questions ou besoin d'assistance pour la migration AirBnB? Connectez-vous…" at bounding box center [689, 431] width 1379 height 651
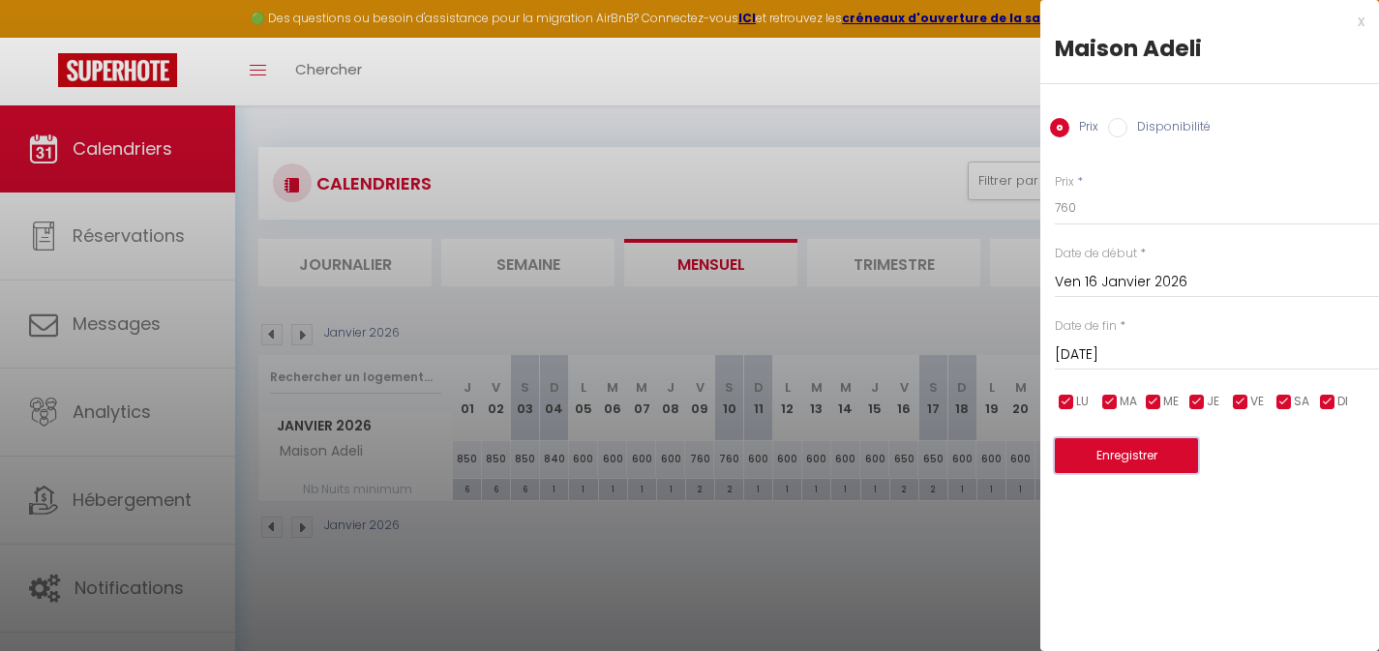
click at [1110, 461] on button "Enregistrer" at bounding box center [1126, 455] width 143 height 35
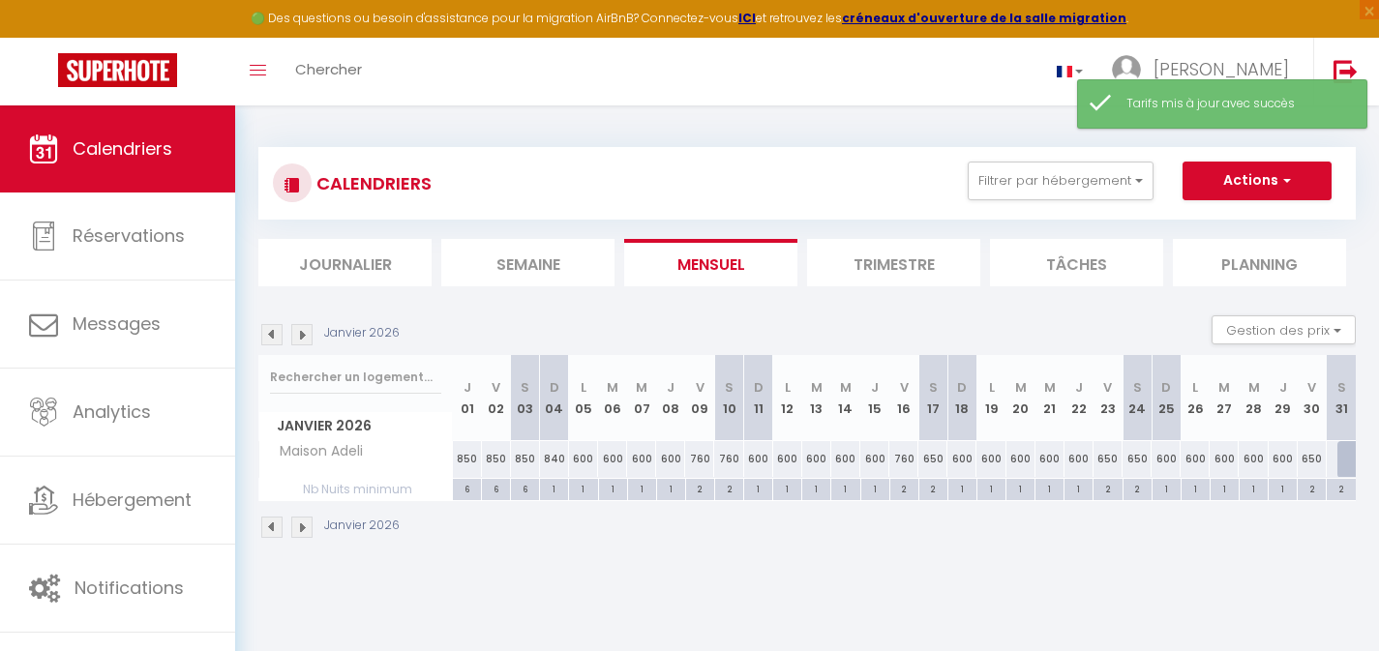
click at [930, 462] on div "650" at bounding box center [933, 459] width 29 height 36
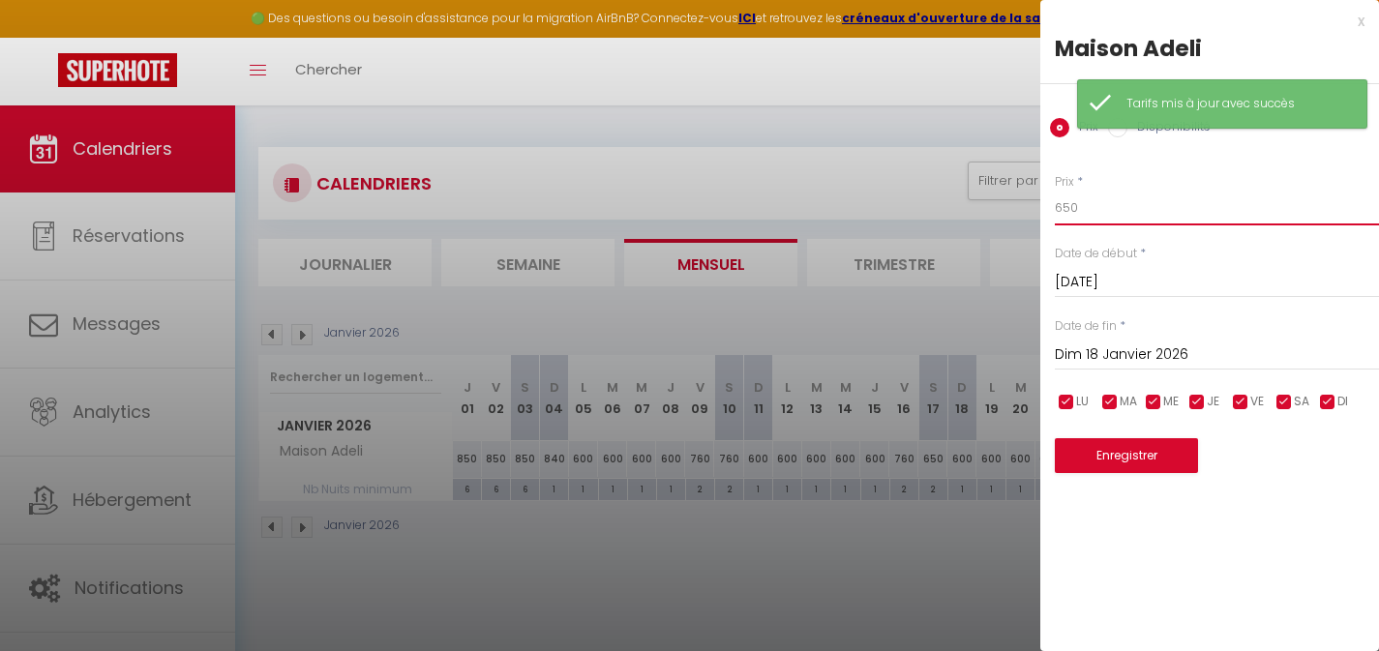
drag, startPoint x: 1085, startPoint y: 212, endPoint x: 997, endPoint y: 199, distance: 89.0
click at [1016, 203] on body "🟢 Des questions ou besoin d'assistance pour la migration AirBnB? Connectez-vous…" at bounding box center [689, 431] width 1379 height 651
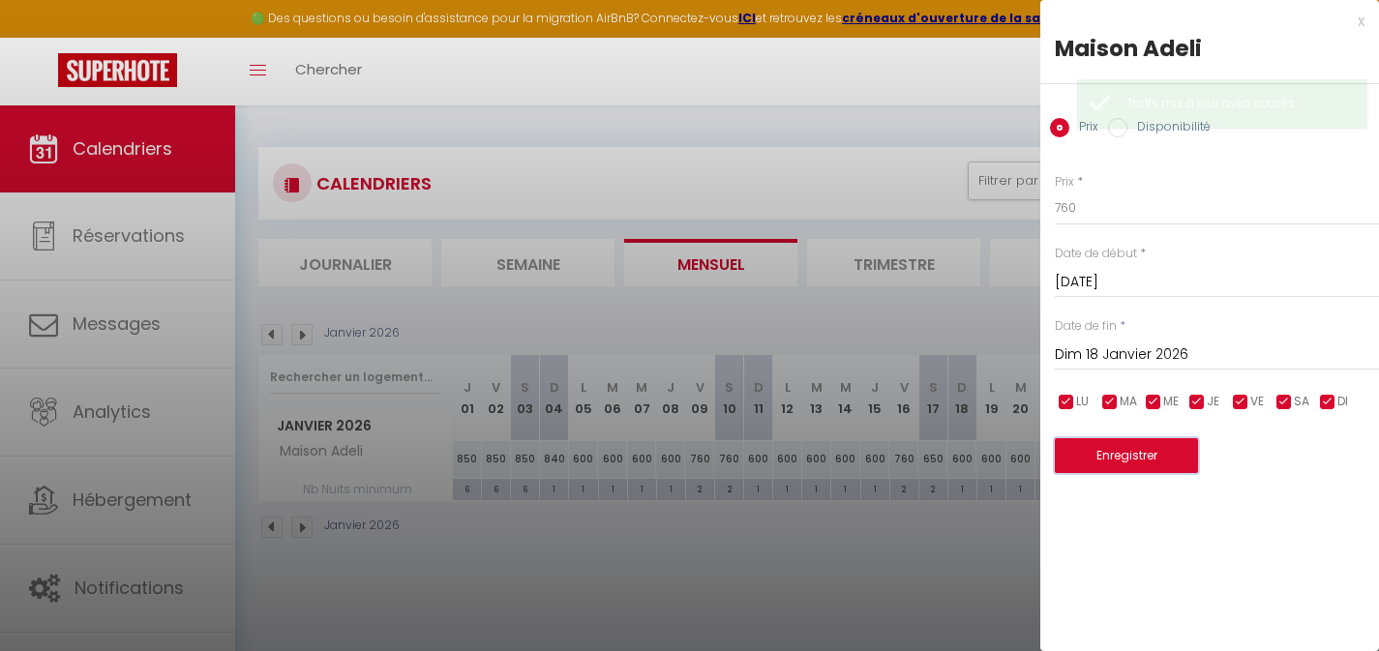
click at [1124, 447] on button "Enregistrer" at bounding box center [1126, 455] width 143 height 35
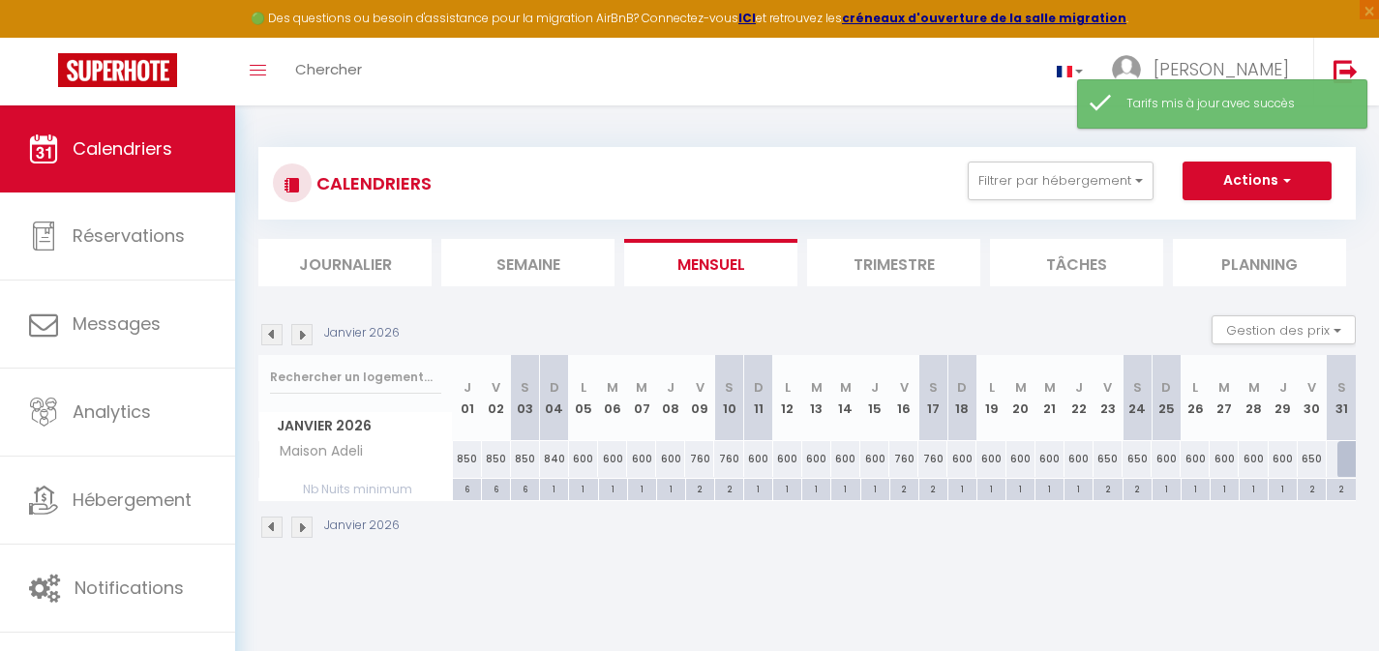
click at [1102, 461] on div "650" at bounding box center [1108, 459] width 29 height 36
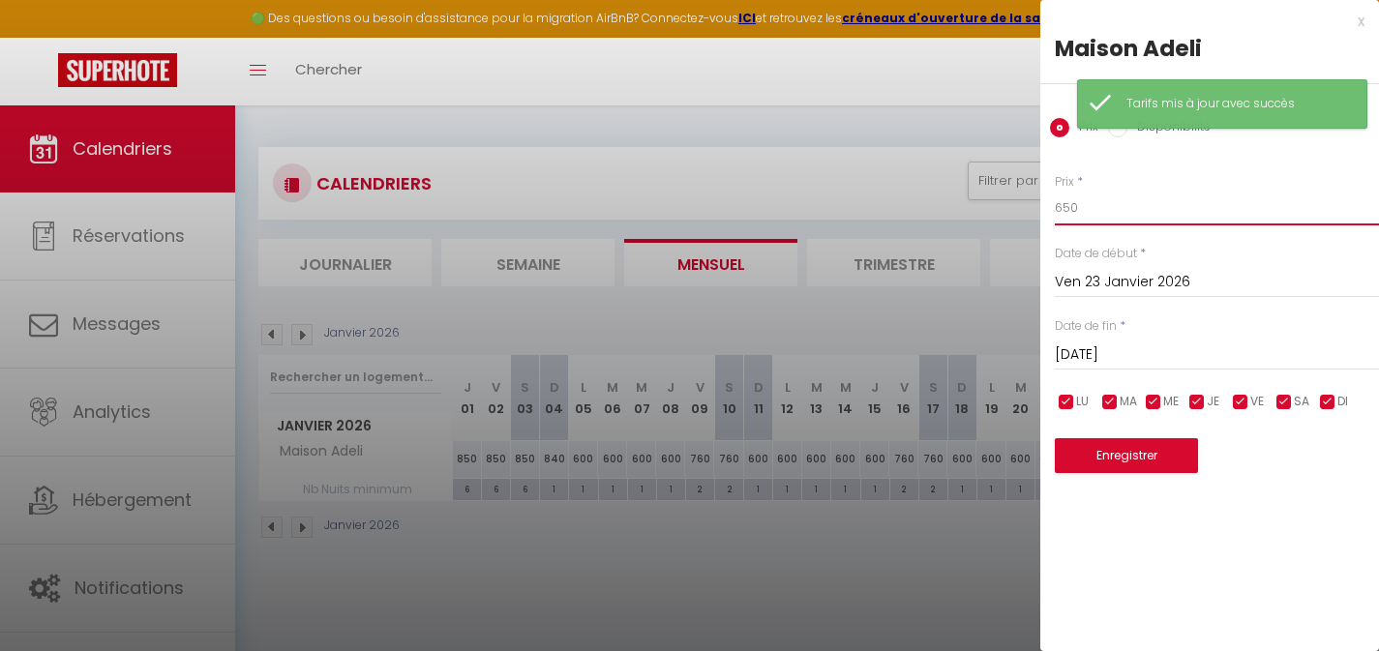
drag, startPoint x: 1083, startPoint y: 206, endPoint x: 999, endPoint y: 213, distance: 84.5
click at [1003, 214] on body "🟢 Des questions ou besoin d'assistance pour la migration AirBnB? Connectez-vous…" at bounding box center [689, 431] width 1379 height 651
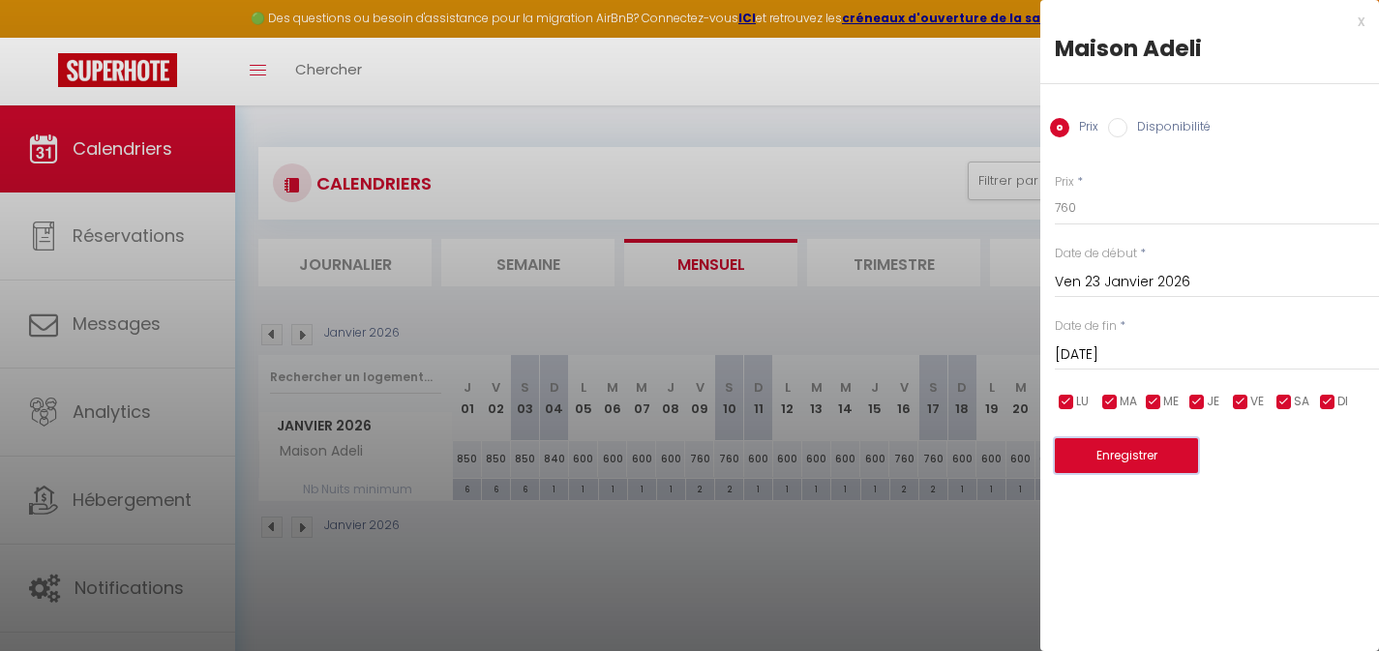
click at [1139, 457] on button "Enregistrer" at bounding box center [1126, 455] width 143 height 35
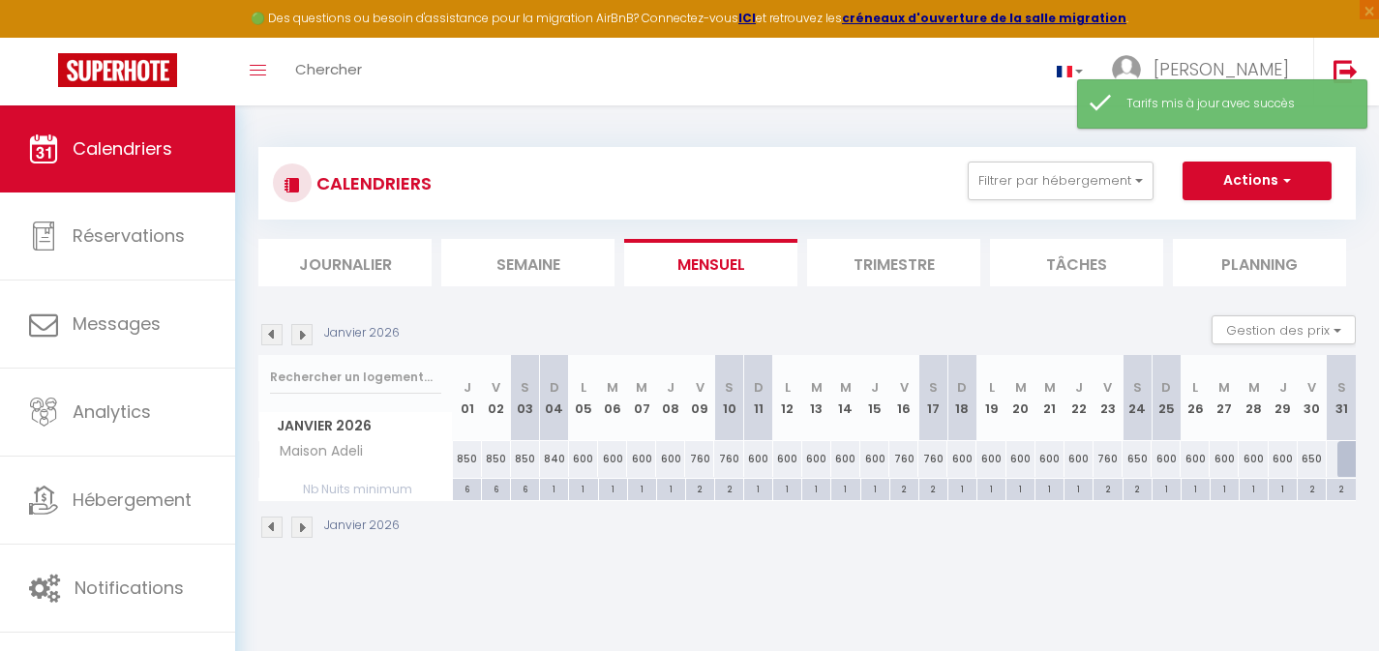
click at [1136, 460] on div "650" at bounding box center [1137, 459] width 29 height 36
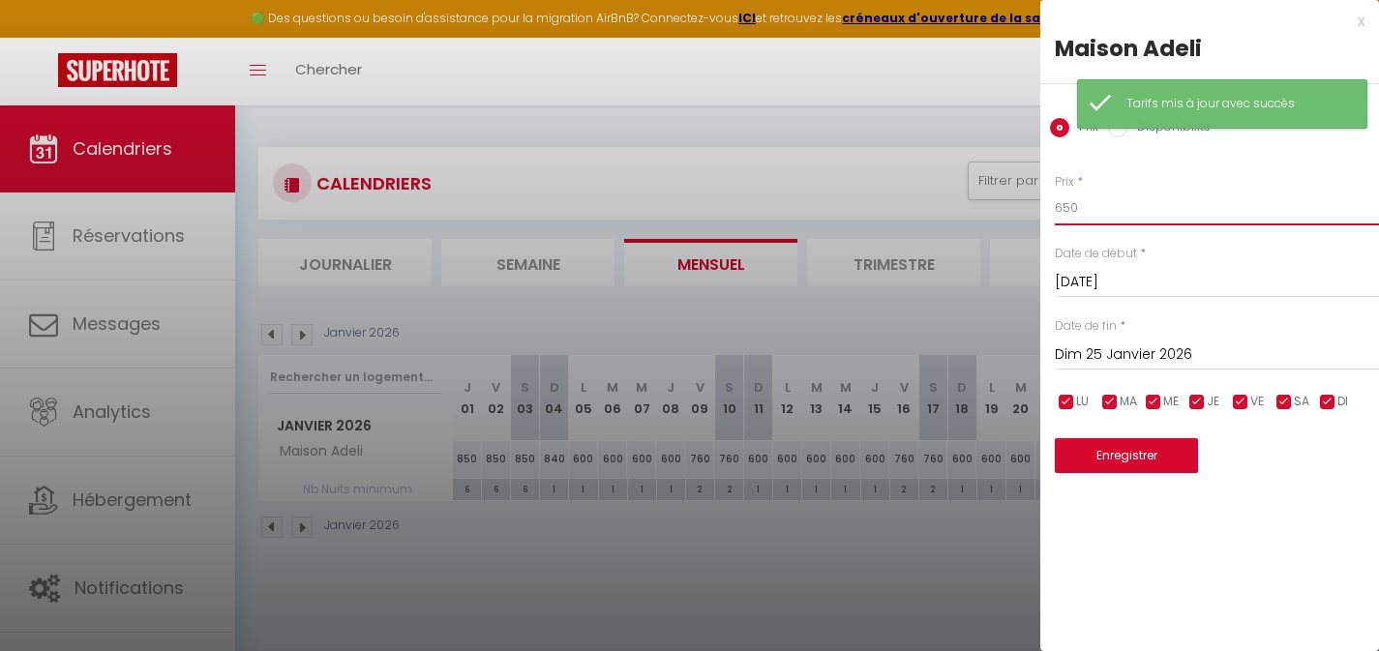
drag, startPoint x: 1087, startPoint y: 198, endPoint x: 1034, endPoint y: 201, distance: 53.3
click at [1037, 201] on body "🟢 Des questions ou besoin d'assistance pour la migration AirBnB? Connectez-vous…" at bounding box center [689, 431] width 1379 height 651
click at [1083, 200] on input "650" at bounding box center [1217, 208] width 324 height 35
click at [1080, 201] on input "650" at bounding box center [1217, 208] width 324 height 35
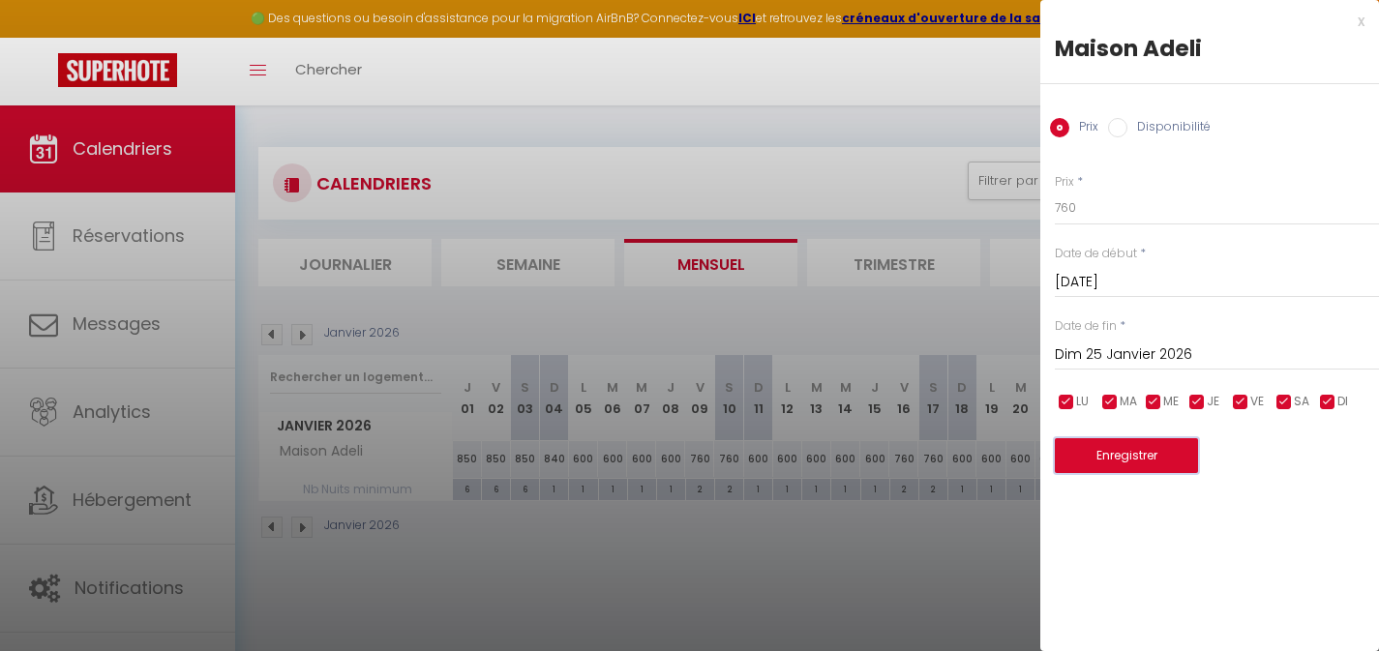
click at [1136, 454] on button "Enregistrer" at bounding box center [1126, 455] width 143 height 35
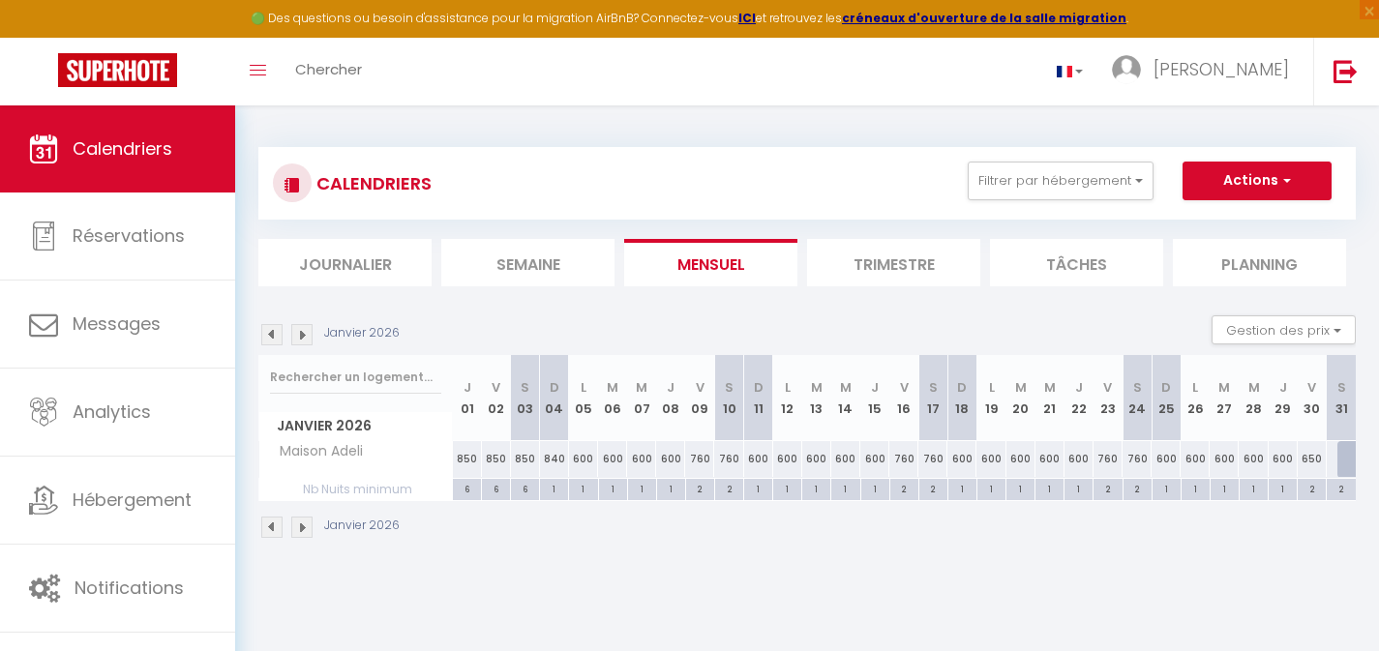
click at [301, 337] on img at bounding box center [301, 334] width 21 height 21
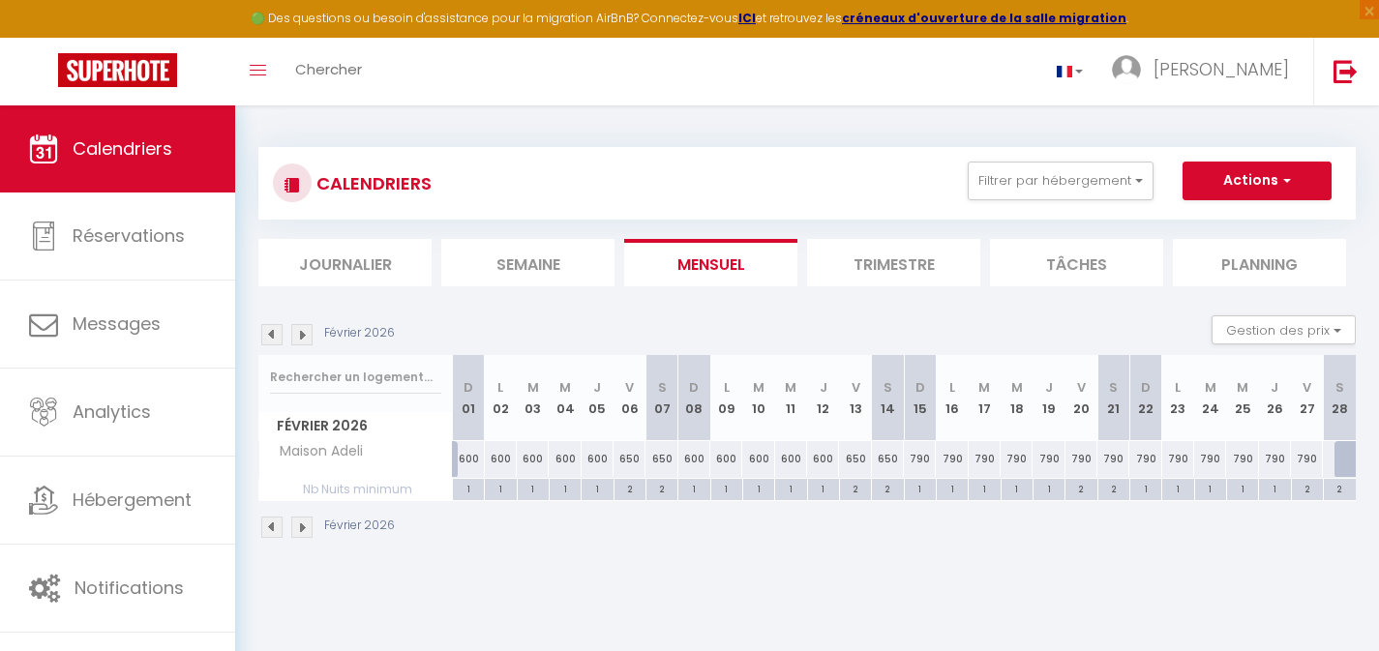
click at [888, 491] on div "2" at bounding box center [887, 488] width 31 height 18
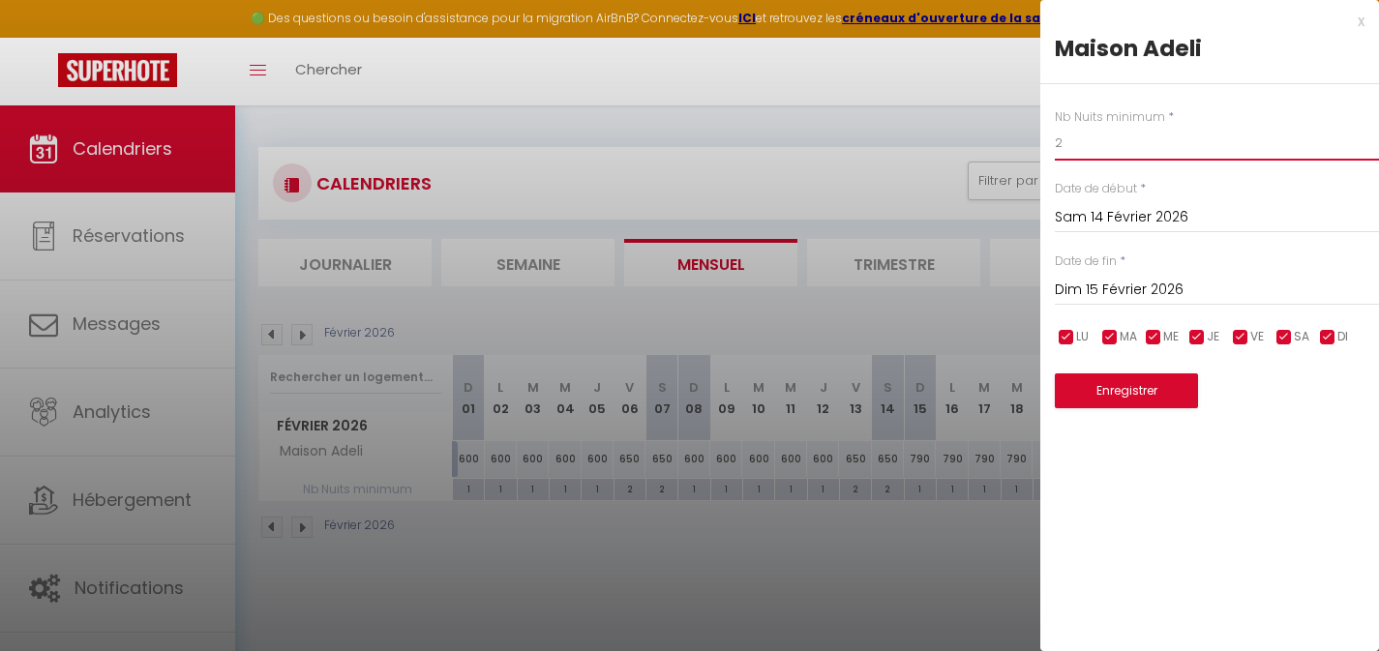
drag, startPoint x: 1067, startPoint y: 146, endPoint x: 1028, endPoint y: 143, distance: 38.8
click at [1029, 144] on body "🟢 Des questions ou besoin d'assistance pour la migration AirBnB? Connectez-vous…" at bounding box center [689, 431] width 1379 height 651
click at [1108, 289] on input "Dim 15 Février 2026" at bounding box center [1217, 290] width 324 height 25
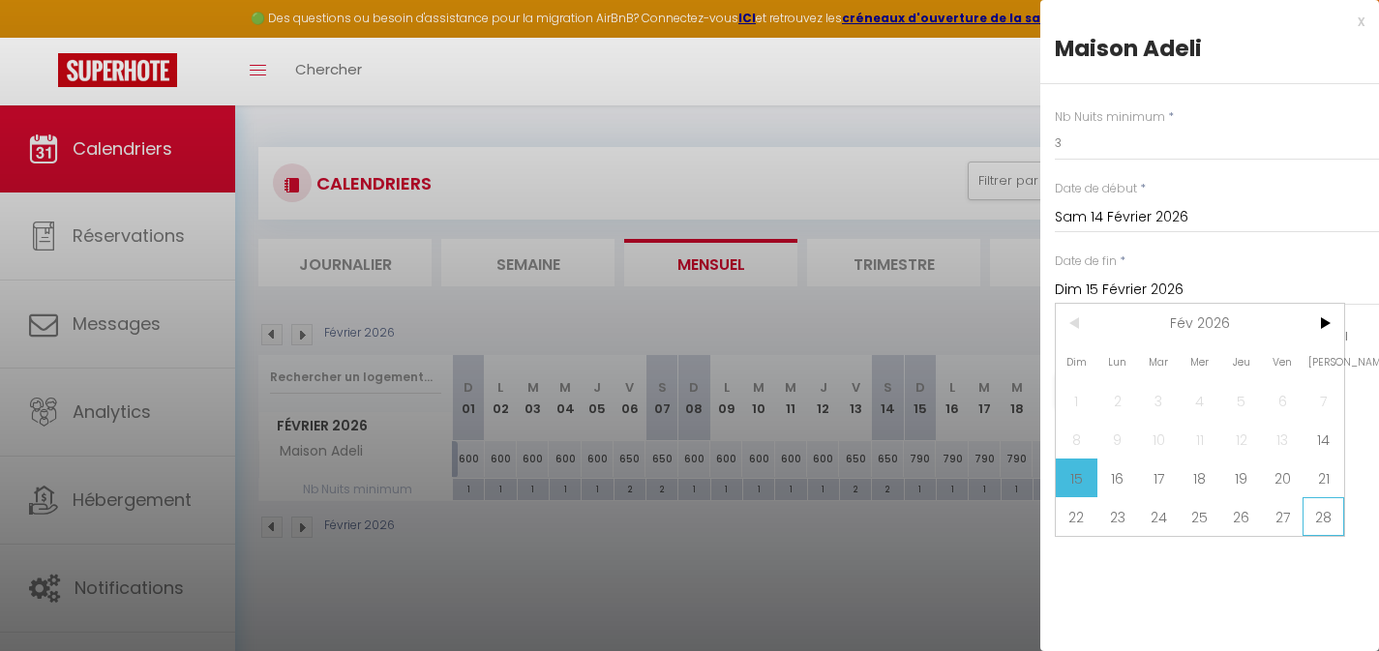
click at [1324, 521] on span "28" at bounding box center [1324, 517] width 42 height 39
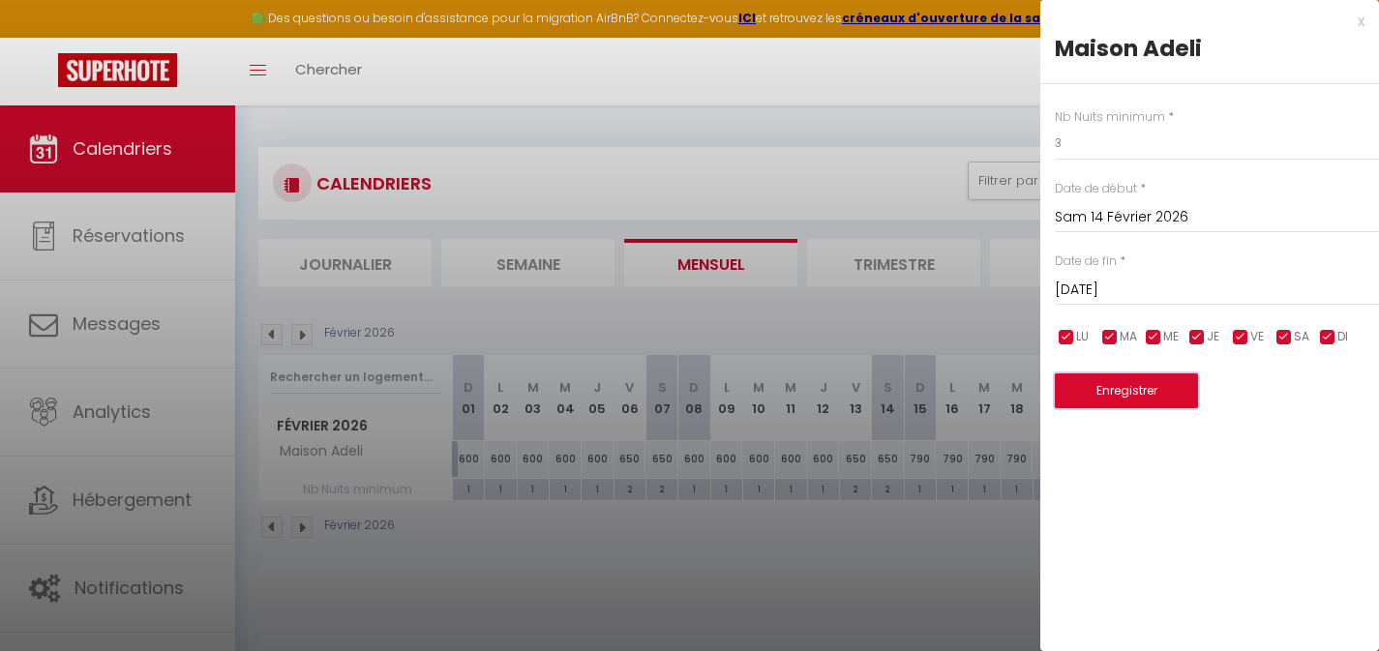
click at [1130, 393] on button "Enregistrer" at bounding box center [1126, 391] width 143 height 35
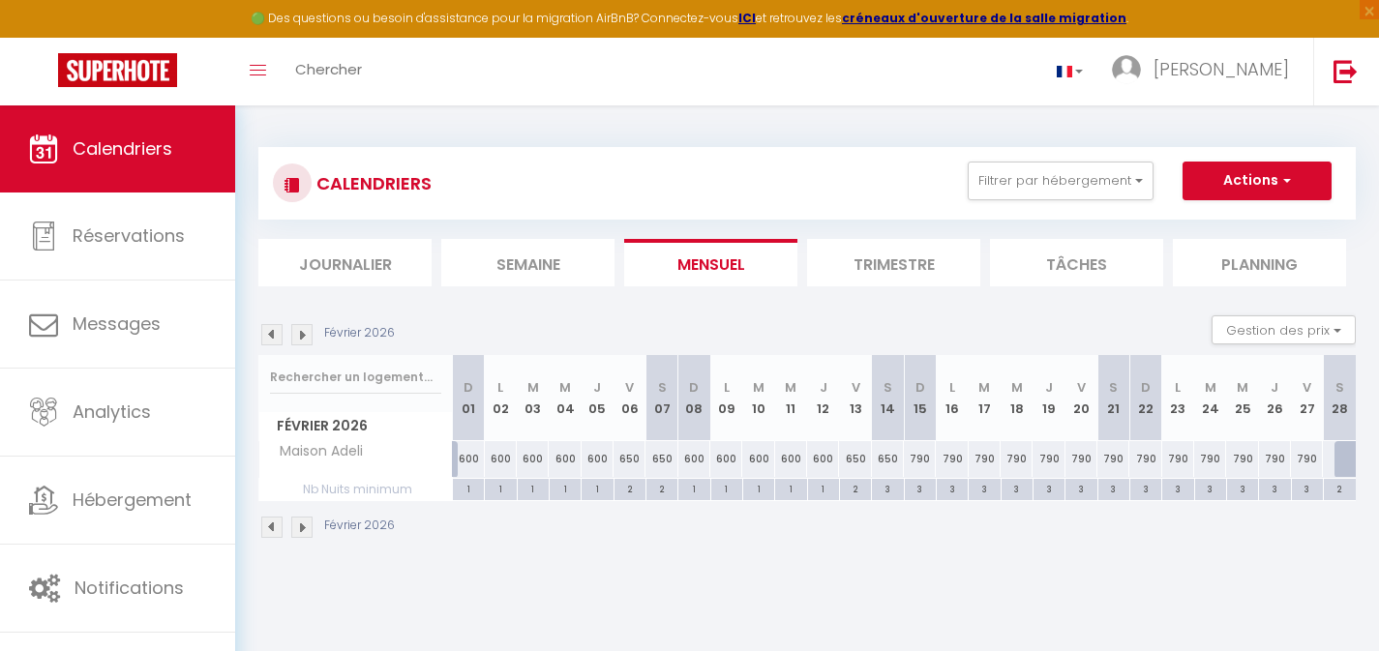
click at [306, 337] on img at bounding box center [301, 334] width 21 height 21
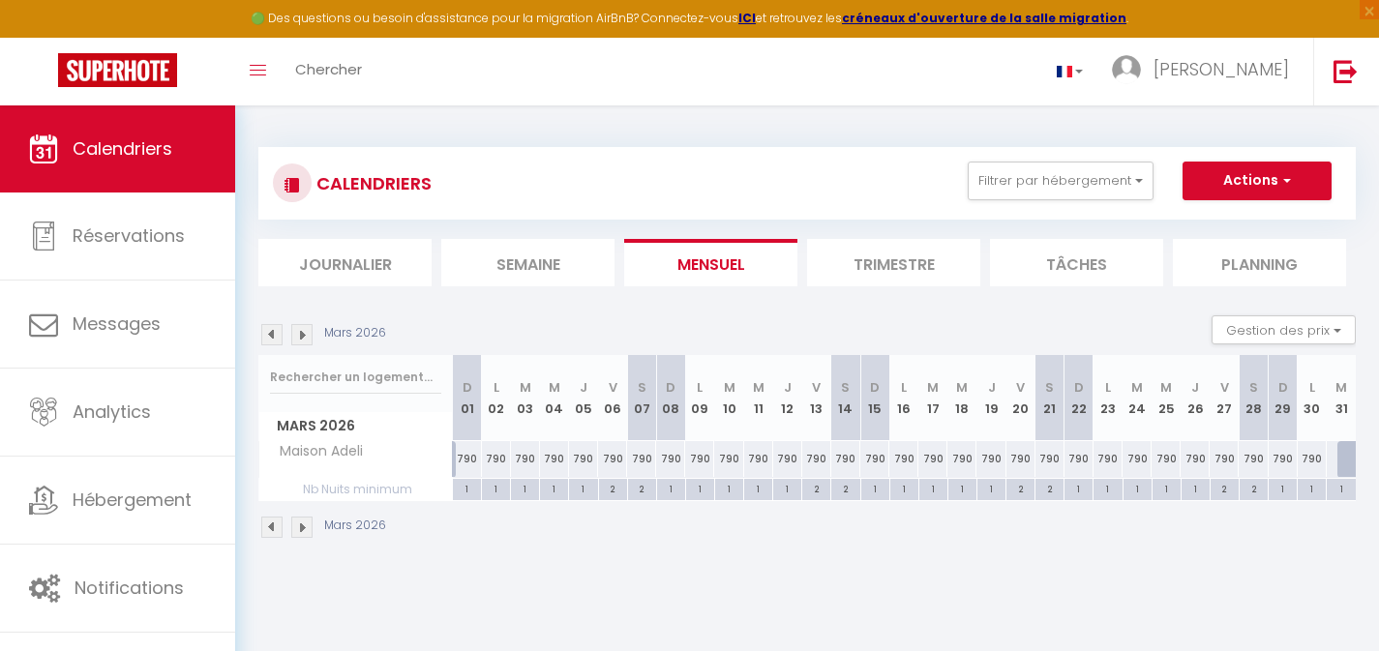
click at [309, 332] on img at bounding box center [301, 334] width 21 height 21
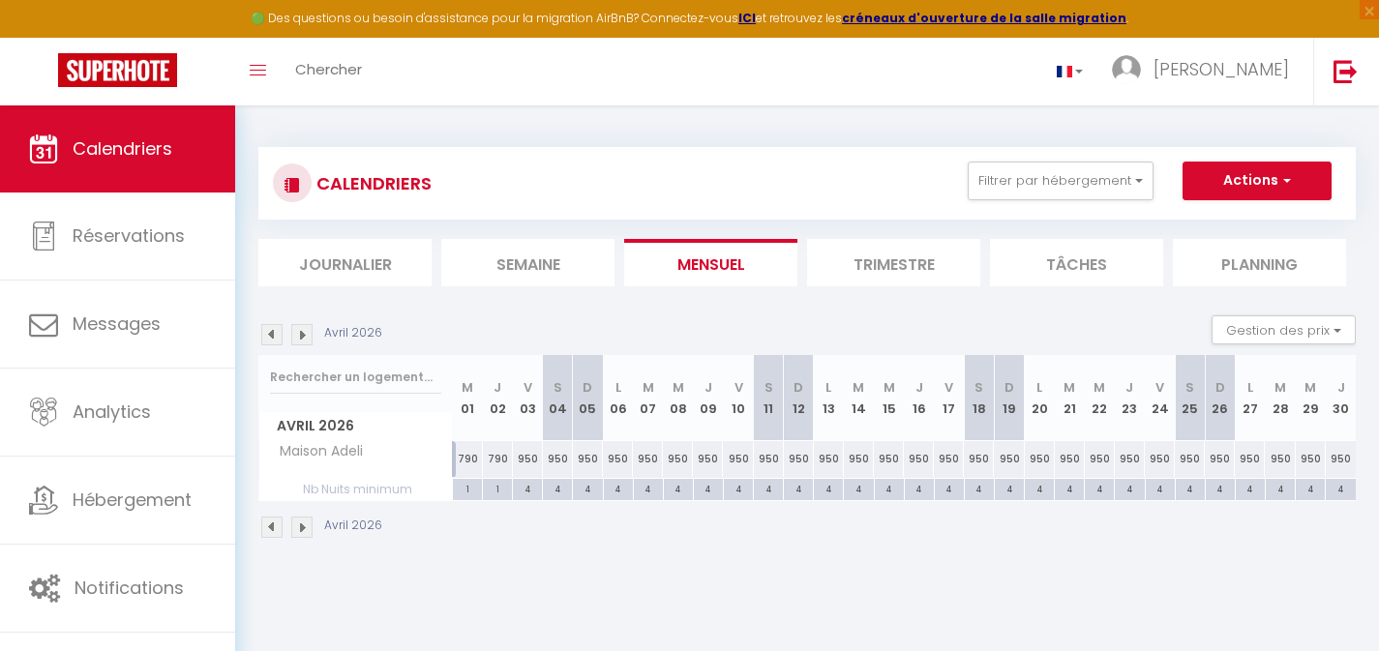
click at [614, 491] on div "4" at bounding box center [618, 488] width 29 height 18
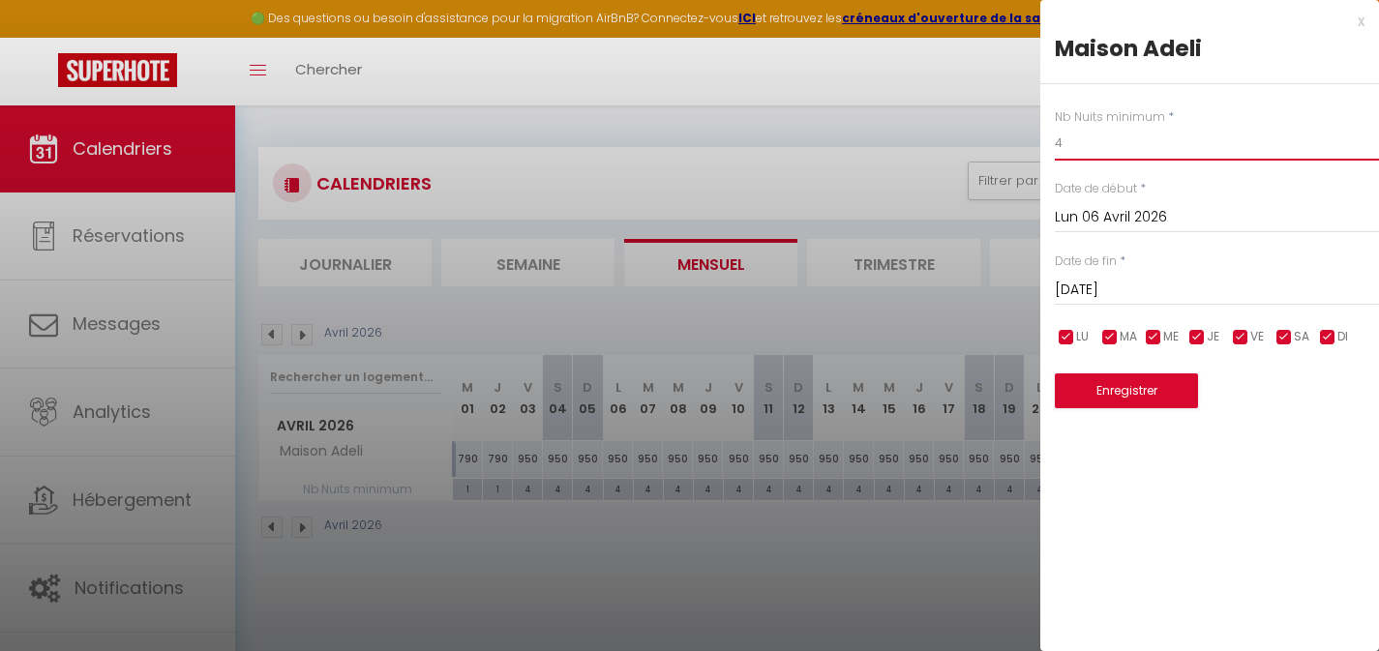
drag, startPoint x: 1073, startPoint y: 149, endPoint x: 1016, endPoint y: 146, distance: 57.2
click at [1026, 148] on body "🟢 Des questions ou besoin d'assistance pour la migration AirBnB? Connectez-vous…" at bounding box center [689, 431] width 1379 height 651
click at [1137, 287] on input "[DATE]" at bounding box center [1217, 290] width 324 height 25
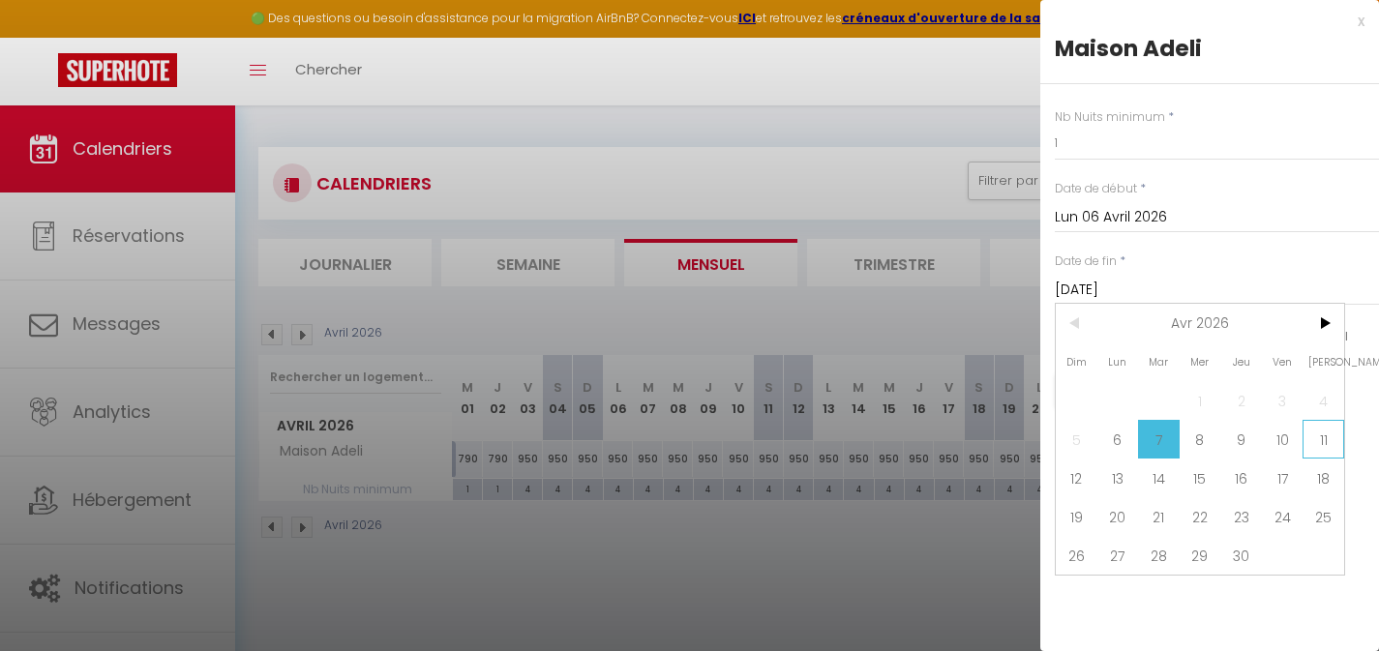
click at [1316, 438] on span "11" at bounding box center [1324, 439] width 42 height 39
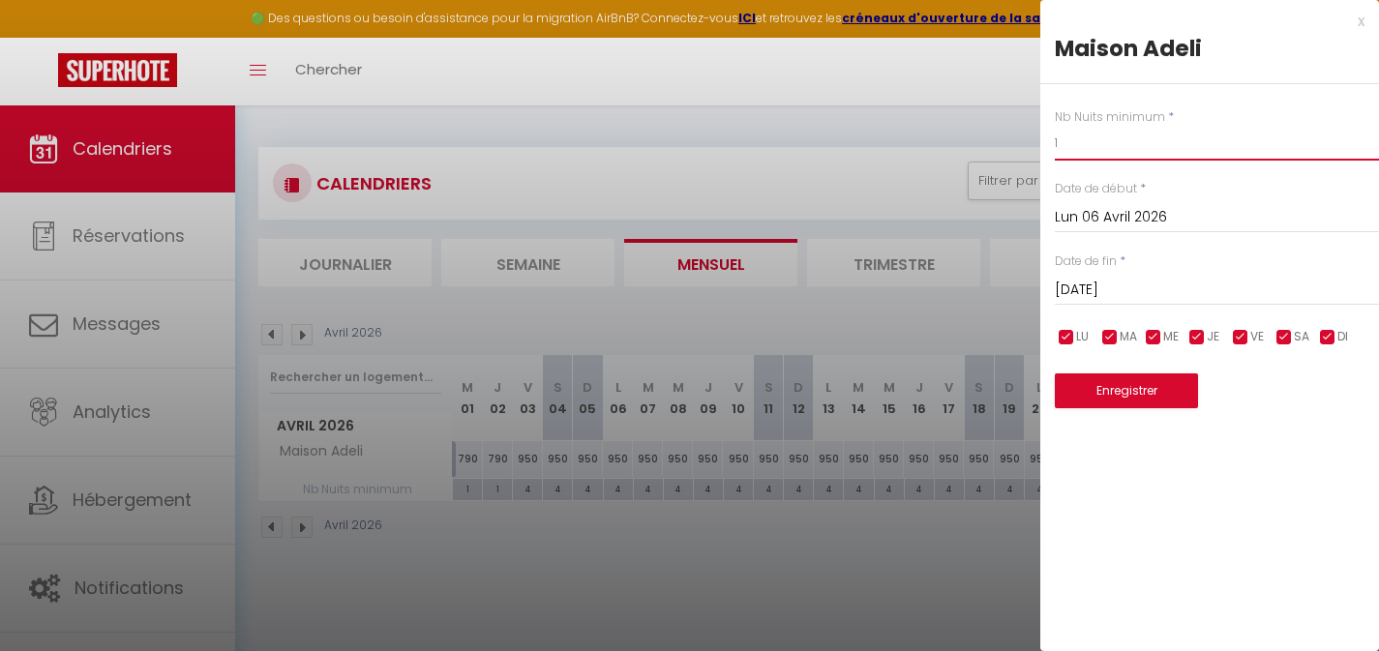
click at [1016, 143] on body "🟢 Des questions ou besoin d'assistance pour la migration AirBnB? Connectez-vous…" at bounding box center [689, 431] width 1379 height 651
click at [1139, 384] on button "Enregistrer" at bounding box center [1126, 391] width 143 height 35
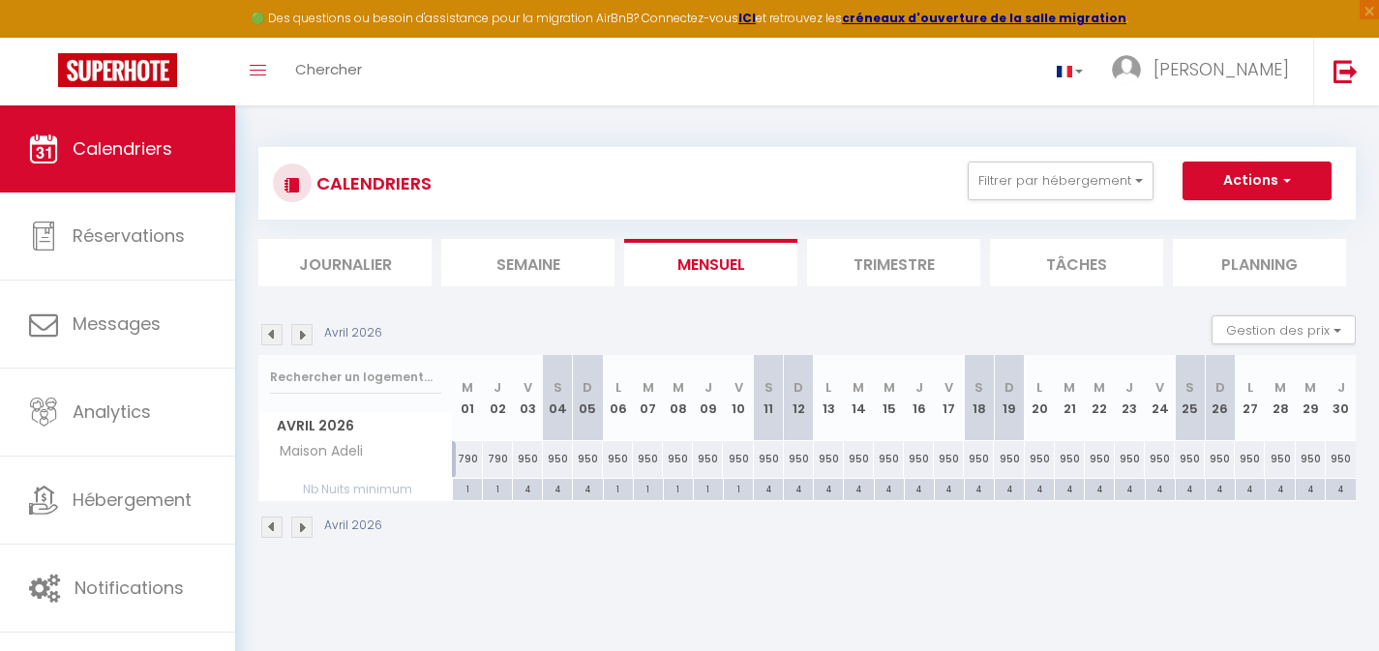
click at [531, 490] on div "4" at bounding box center [527, 488] width 29 height 18
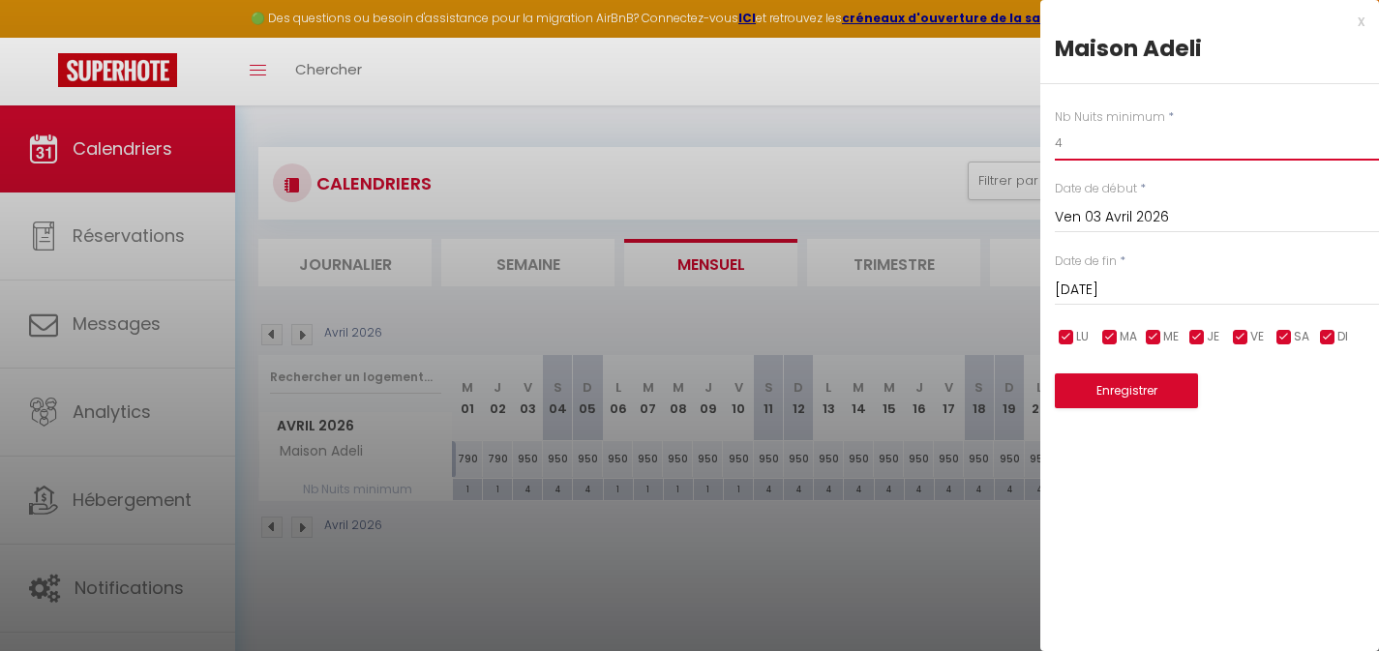
drag, startPoint x: 1075, startPoint y: 139, endPoint x: 1032, endPoint y: 139, distance: 43.6
click at [1047, 139] on div "Nb Nuits minimum * 4 Date de début * [DATE] < [DATE] > Dim Lun Mar Mer Jeu Ven …" at bounding box center [1210, 246] width 339 height 325
click at [1131, 397] on button "Enregistrer" at bounding box center [1126, 391] width 143 height 35
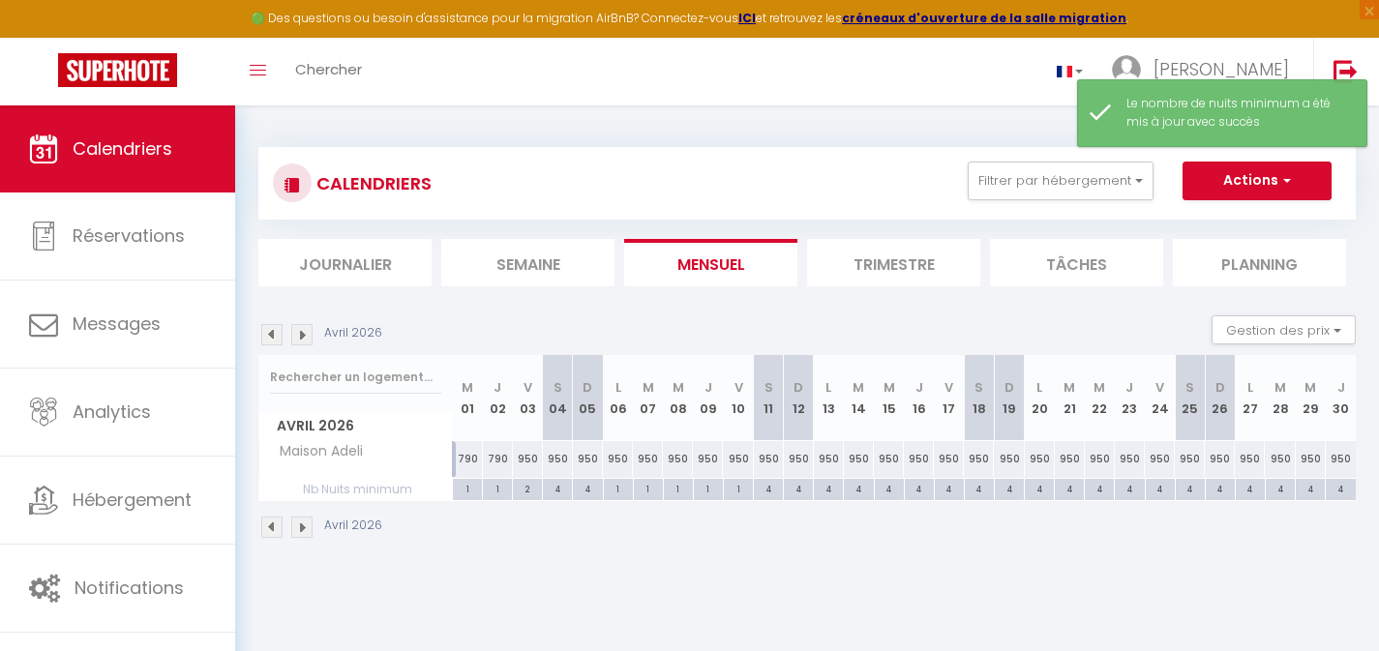
click at [560, 493] on div "4" at bounding box center [557, 488] width 29 height 18
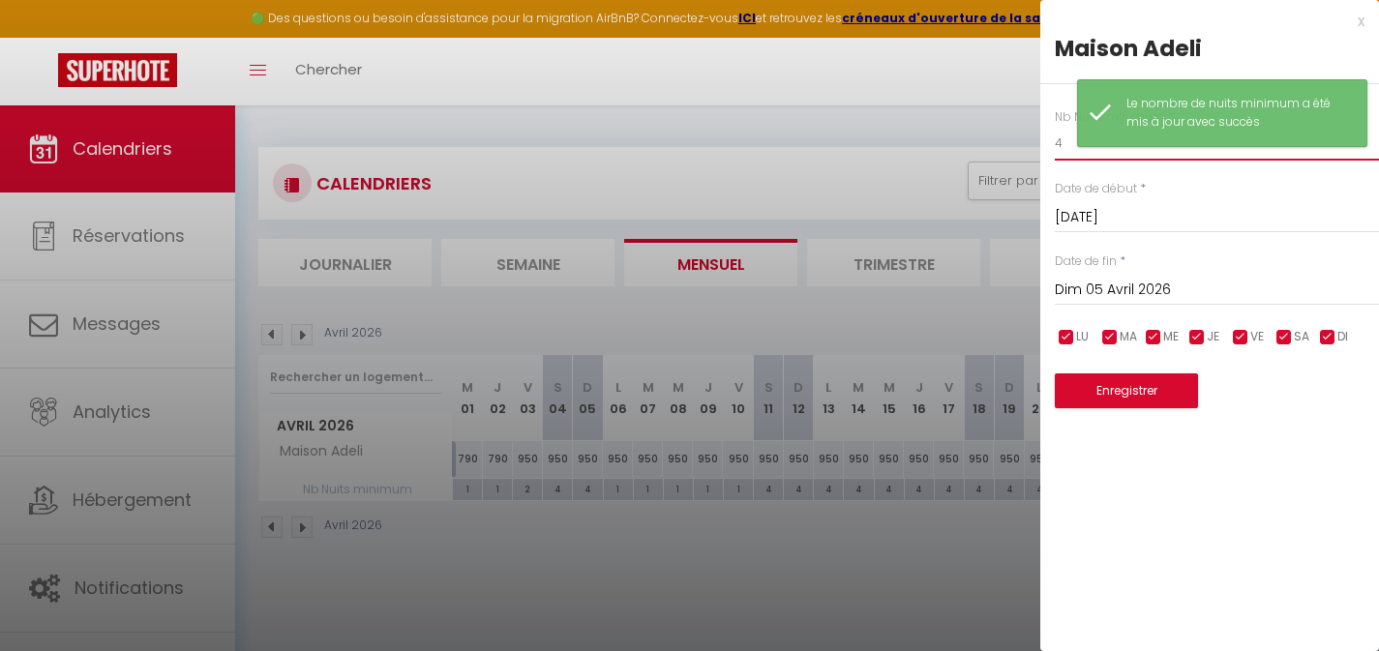
drag, startPoint x: 1063, startPoint y: 146, endPoint x: 1032, endPoint y: 147, distance: 31.0
click at [1043, 148] on div "Nb Nuits minimum * 4 Date de début * [DATE] < [DATE] > Dim Lun Mar Mer Jeu Ven …" at bounding box center [1210, 246] width 339 height 325
click at [1110, 393] on button "Enregistrer" at bounding box center [1126, 391] width 143 height 35
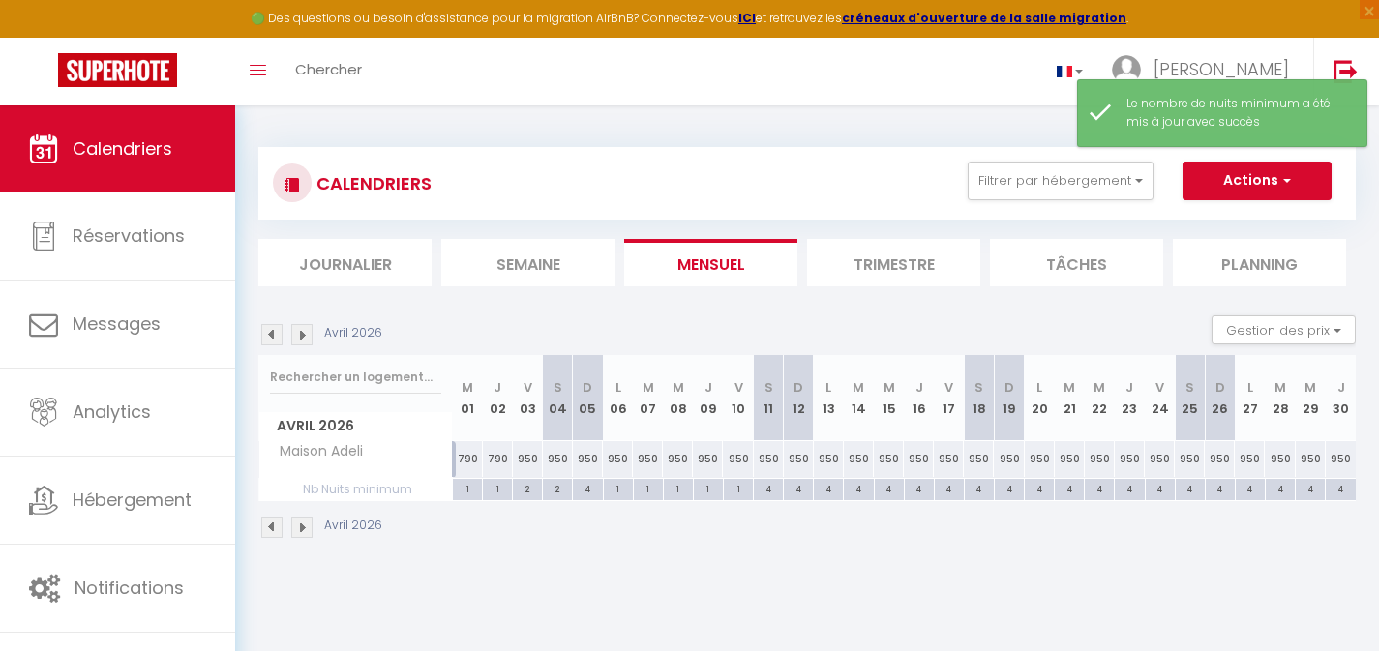
click at [589, 493] on div "4" at bounding box center [587, 488] width 29 height 18
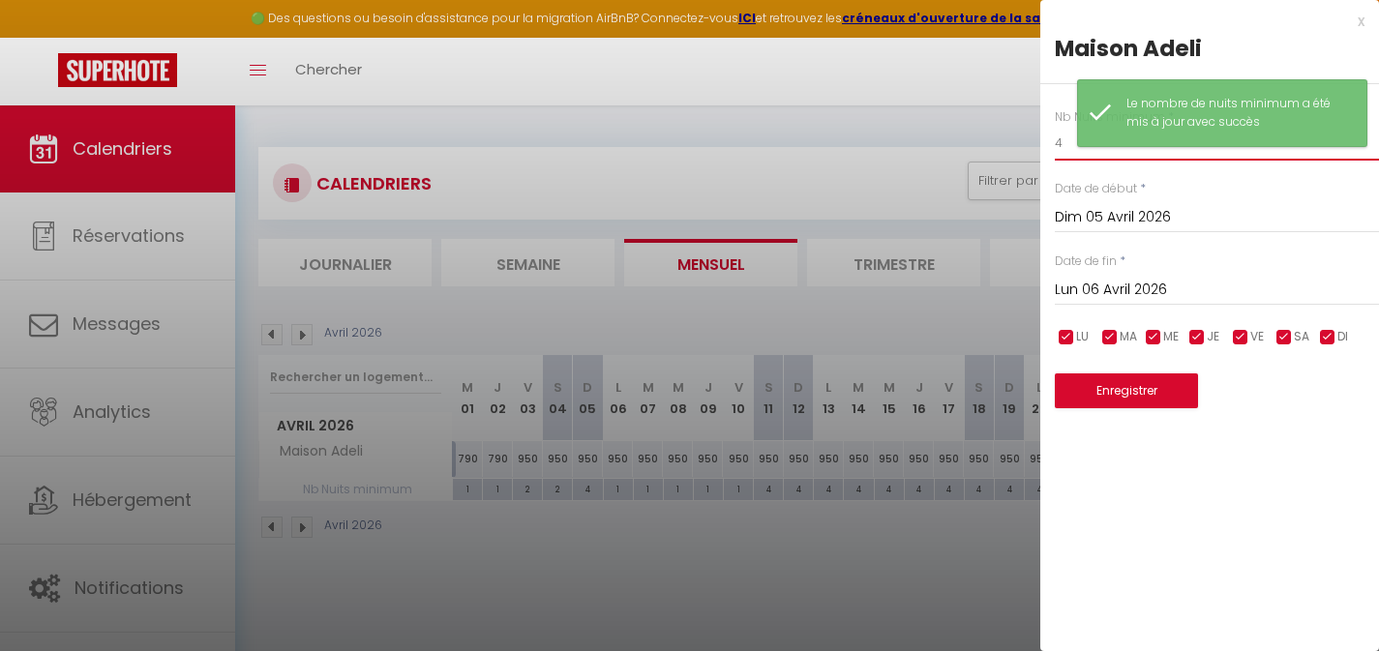
drag, startPoint x: 1065, startPoint y: 148, endPoint x: 1036, endPoint y: 146, distance: 29.1
click at [1043, 146] on div "Nb Nuits minimum * 4 Date de début * [DATE] < [DATE] > Dim Lun Mar Mer Jeu Ven …" at bounding box center [1210, 246] width 339 height 325
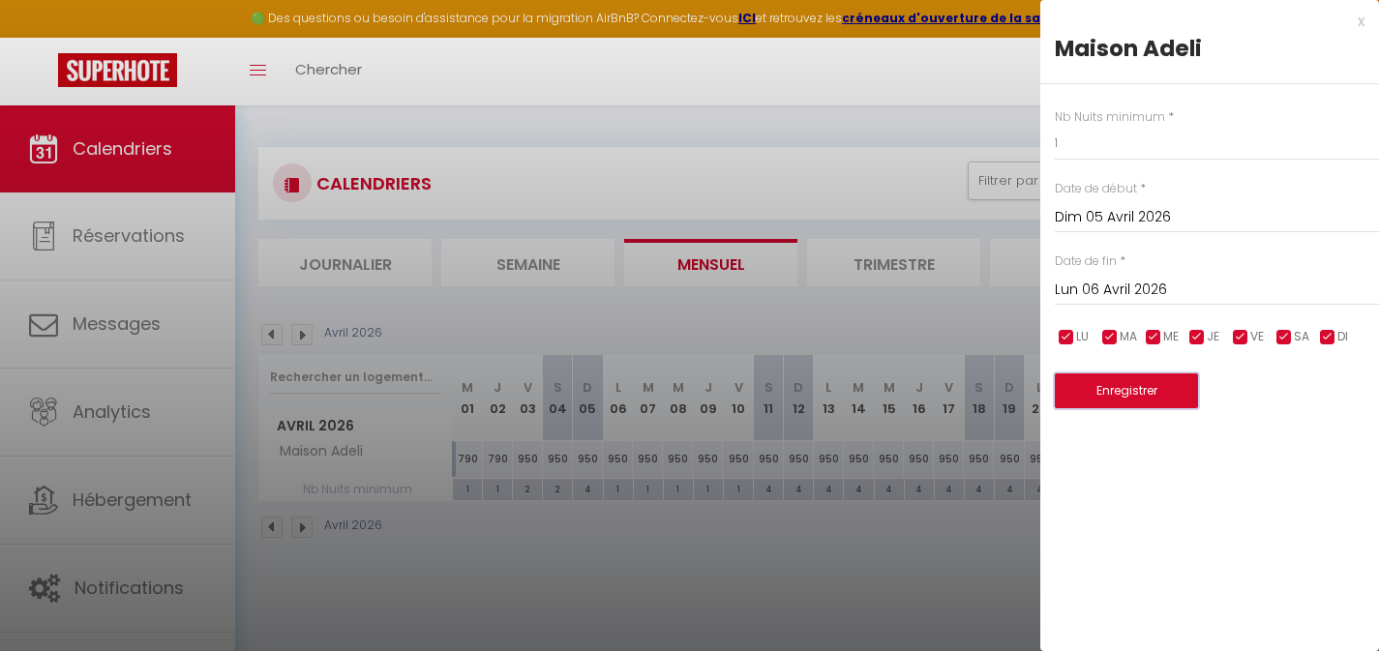
click at [1139, 392] on button "Enregistrer" at bounding box center [1126, 391] width 143 height 35
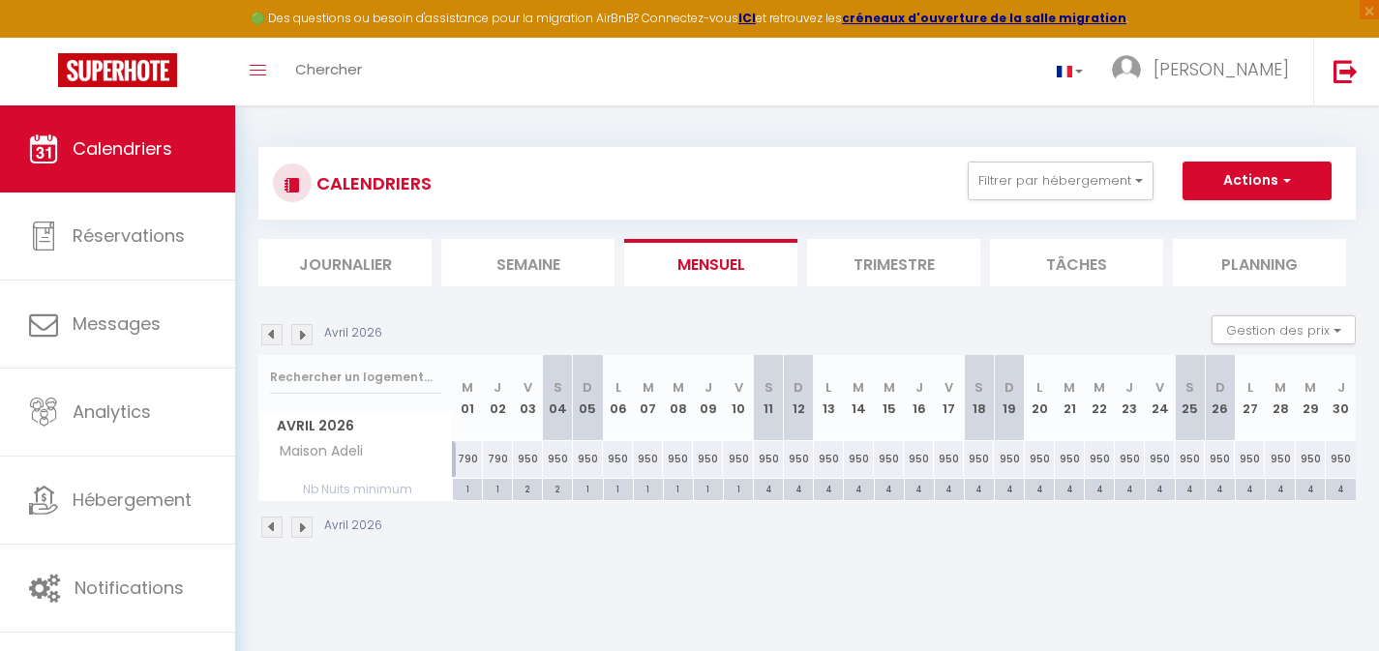
click at [1280, 491] on div "4" at bounding box center [1280, 488] width 29 height 18
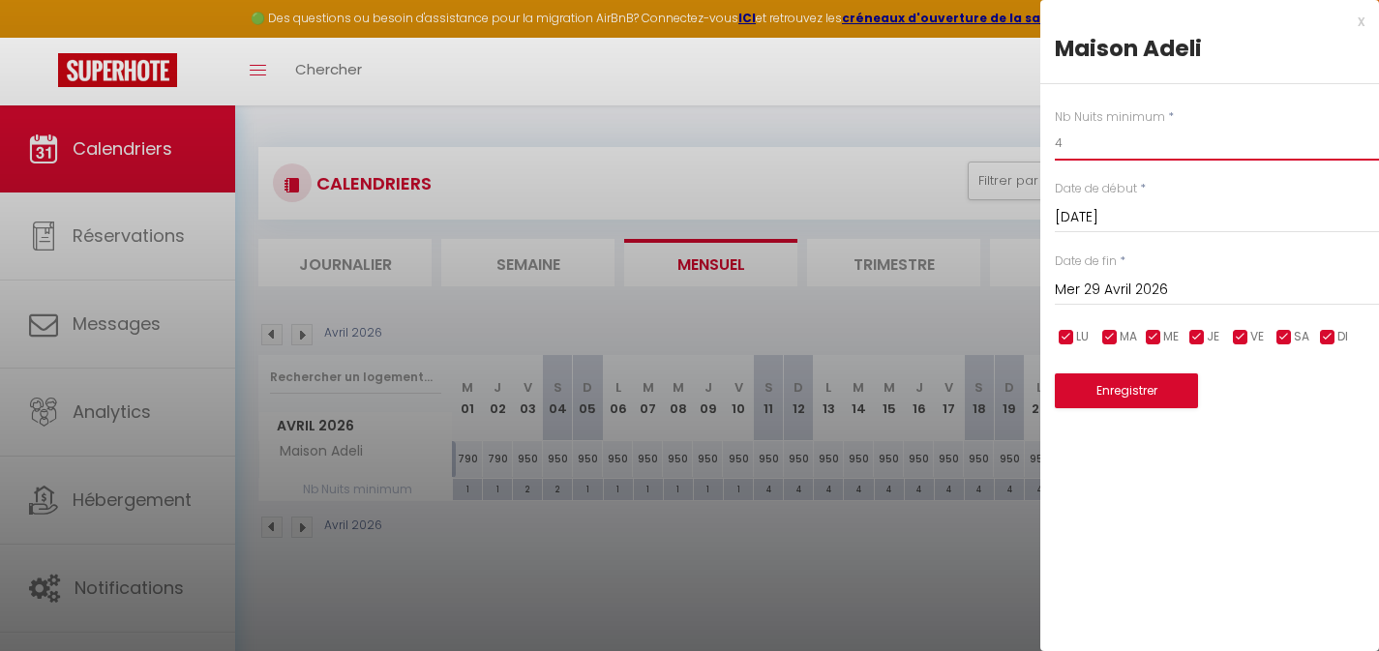
click at [1042, 140] on div "Nb Nuits minimum * 4 Date de début * [DATE] < [DATE] > Dim Lun Mar Mer Jeu Ven …" at bounding box center [1210, 246] width 339 height 325
click at [1099, 396] on button "Enregistrer" at bounding box center [1126, 391] width 143 height 35
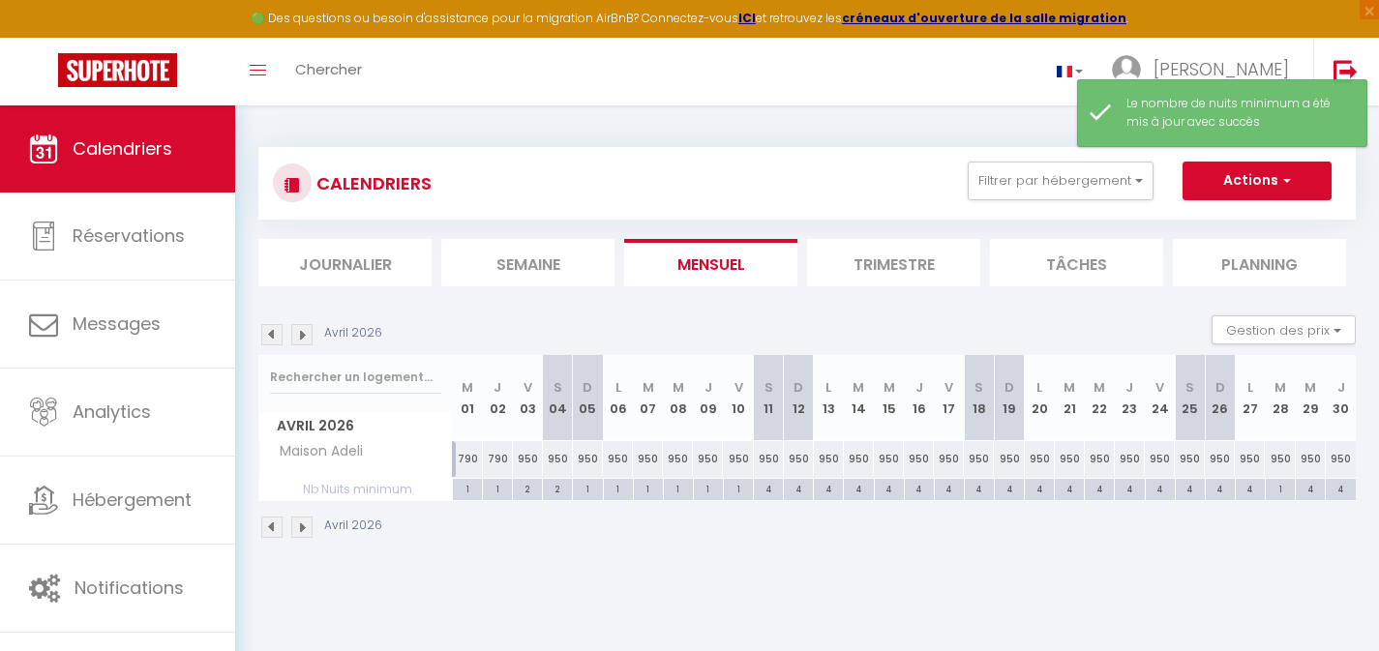
click at [1311, 490] on div "4" at bounding box center [1310, 488] width 29 height 18
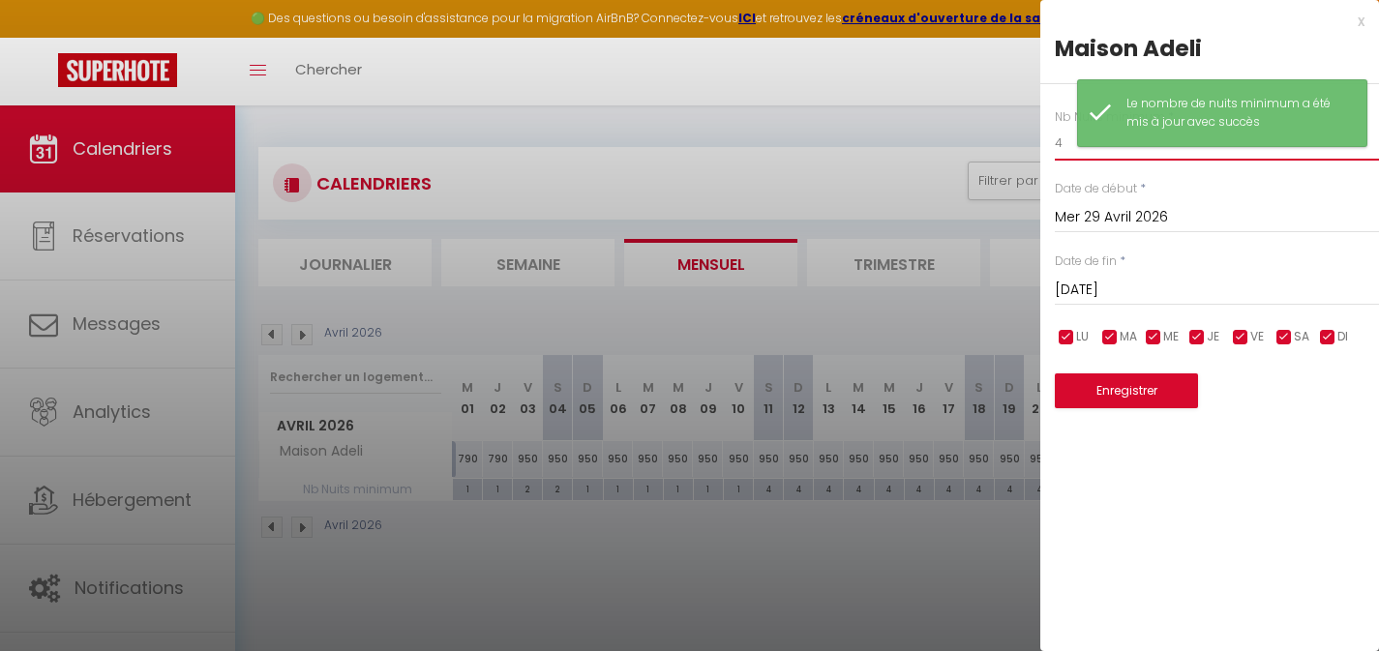
drag, startPoint x: 1066, startPoint y: 140, endPoint x: 1038, endPoint y: 139, distance: 28.1
click at [1049, 140] on div "Nb Nuits minimum * 4 Date de début * [DATE] < [DATE] > Dim Lun Mar Mer Jeu Ven …" at bounding box center [1210, 246] width 339 height 325
click at [1153, 389] on button "Enregistrer" at bounding box center [1126, 391] width 143 height 35
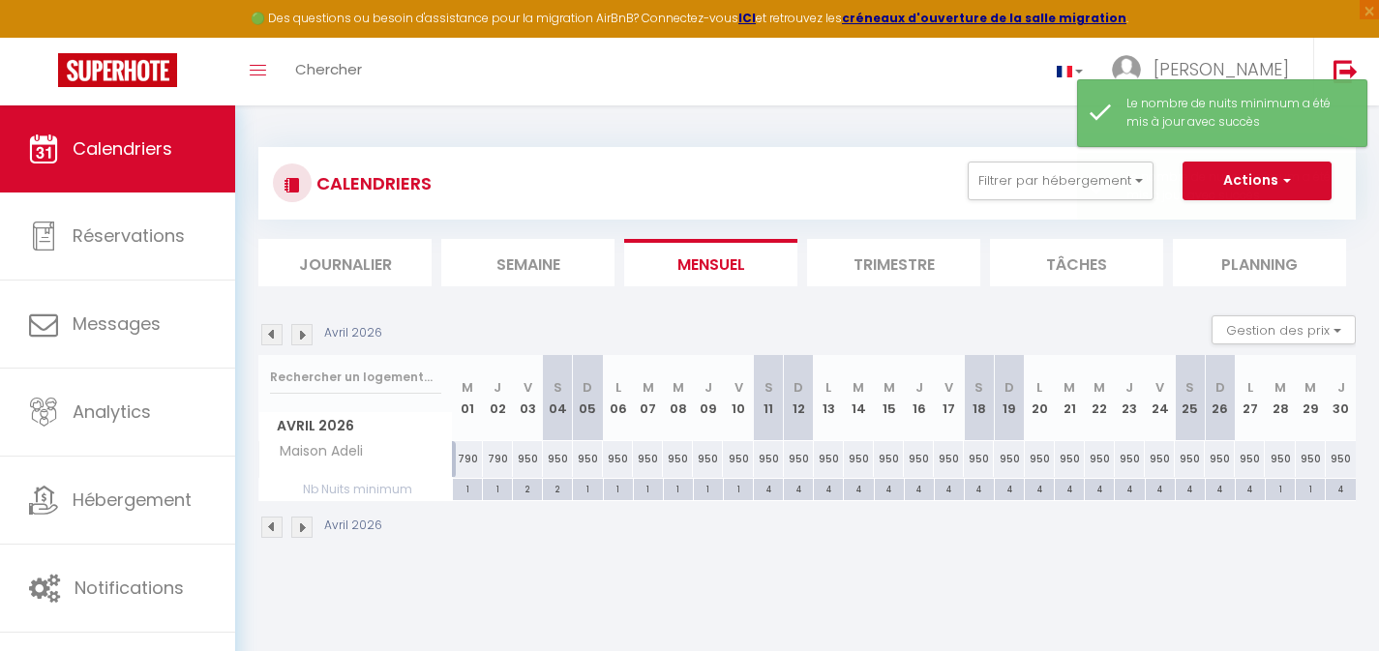
click at [1339, 492] on div "4" at bounding box center [1341, 488] width 30 height 18
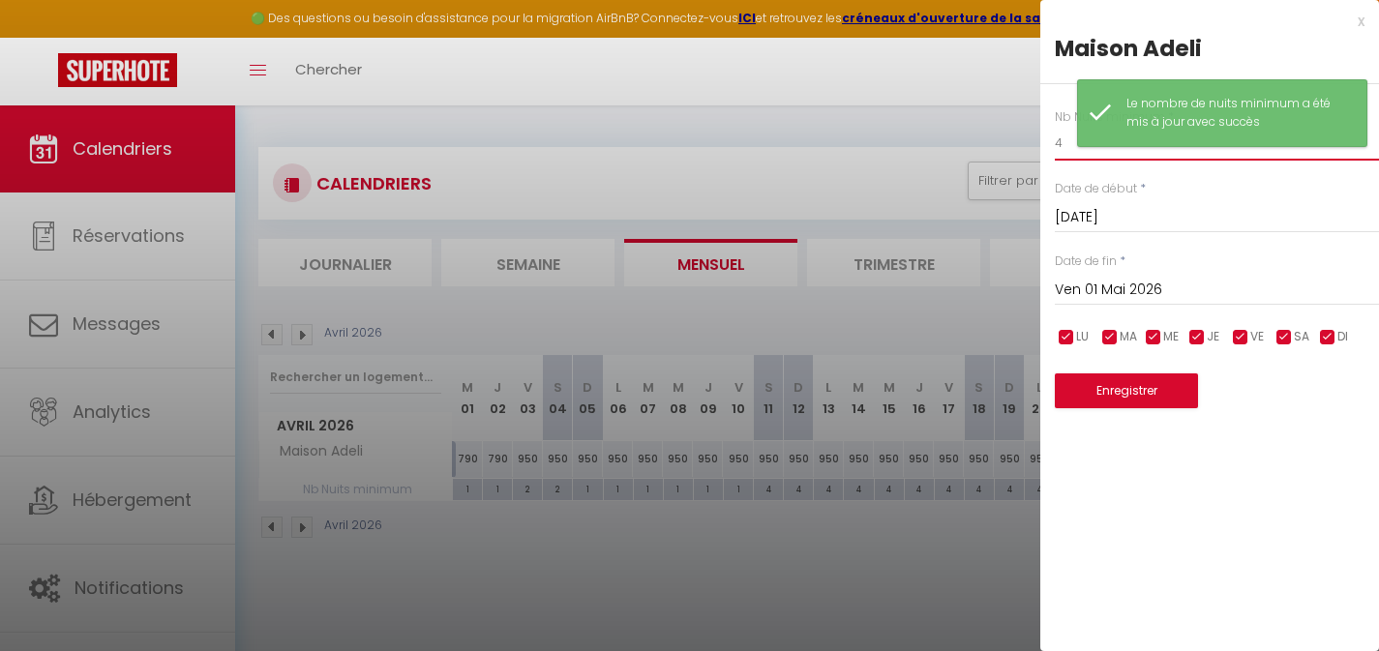
drag, startPoint x: 1059, startPoint y: 149, endPoint x: 1041, endPoint y: 143, distance: 19.3
click at [1046, 145] on div "Nb Nuits minimum * 4 Date de début * [DATE] < [DATE] > Dim Lun Mar Mer Jeu Ven …" at bounding box center [1210, 246] width 339 height 325
click at [1133, 390] on button "Enregistrer" at bounding box center [1126, 391] width 143 height 35
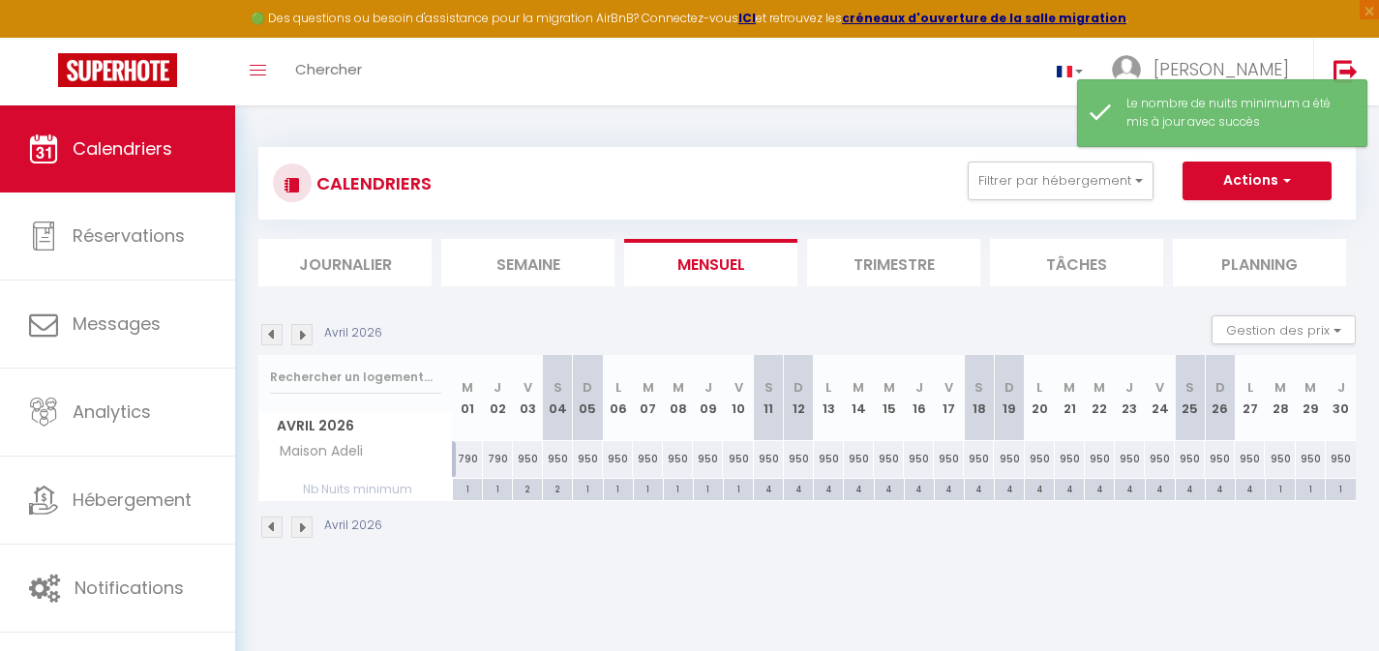
click at [307, 340] on img at bounding box center [301, 334] width 21 height 21
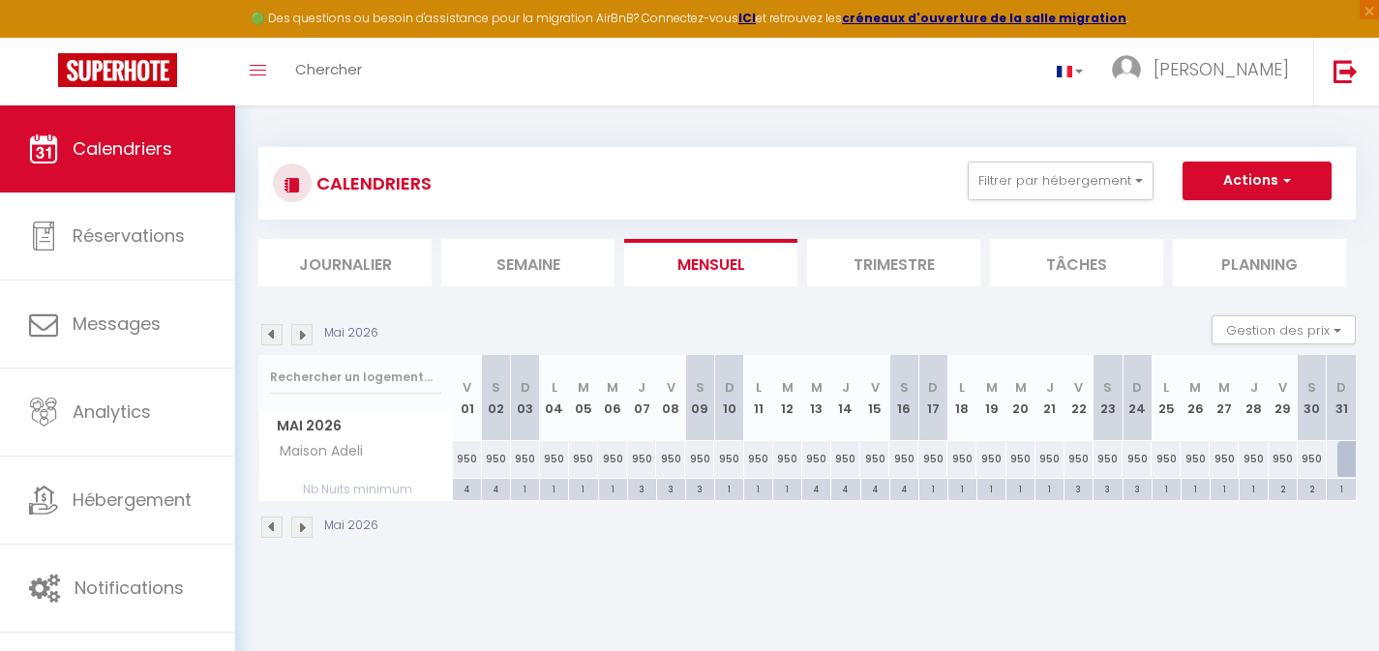
click at [469, 489] on div "4" at bounding box center [467, 488] width 28 height 18
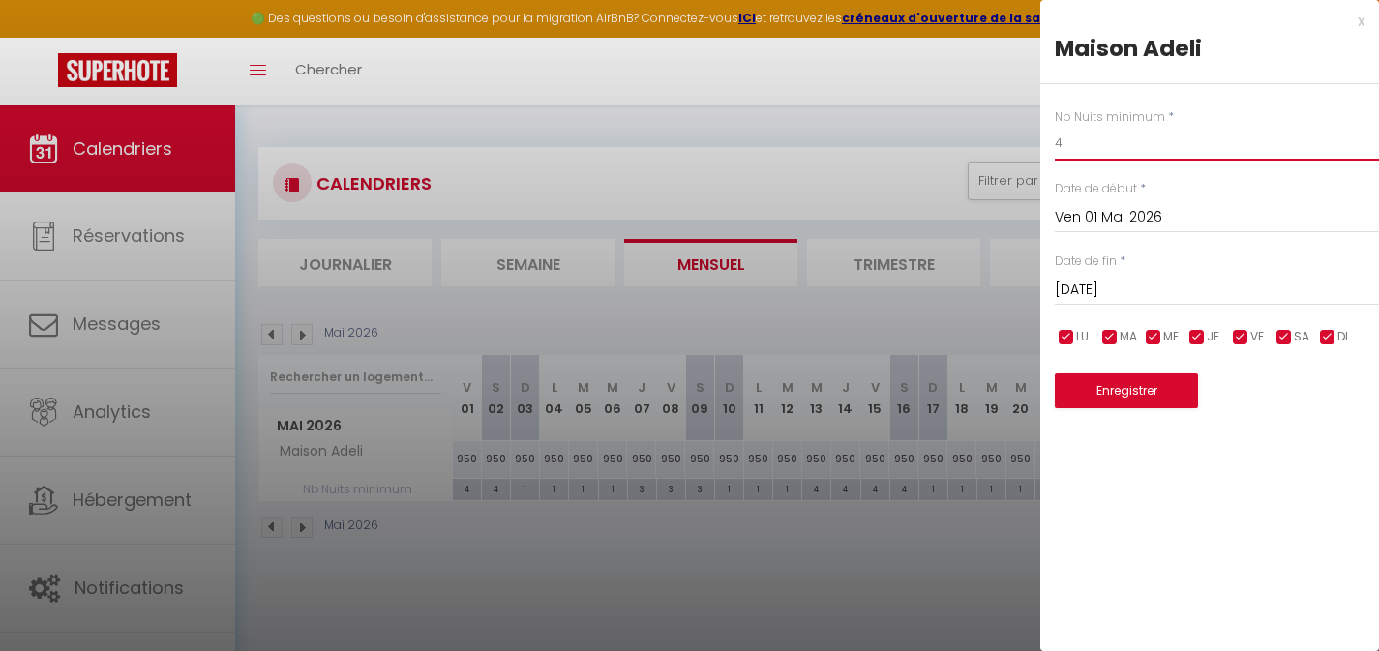
drag, startPoint x: 1073, startPoint y: 146, endPoint x: 1014, endPoint y: 145, distance: 59.1
click at [1027, 146] on body "🟢 Des questions ou besoin d'assistance pour la migration AirBnB? Connectez-vous…" at bounding box center [689, 431] width 1379 height 651
click at [1119, 386] on button "Enregistrer" at bounding box center [1126, 391] width 143 height 35
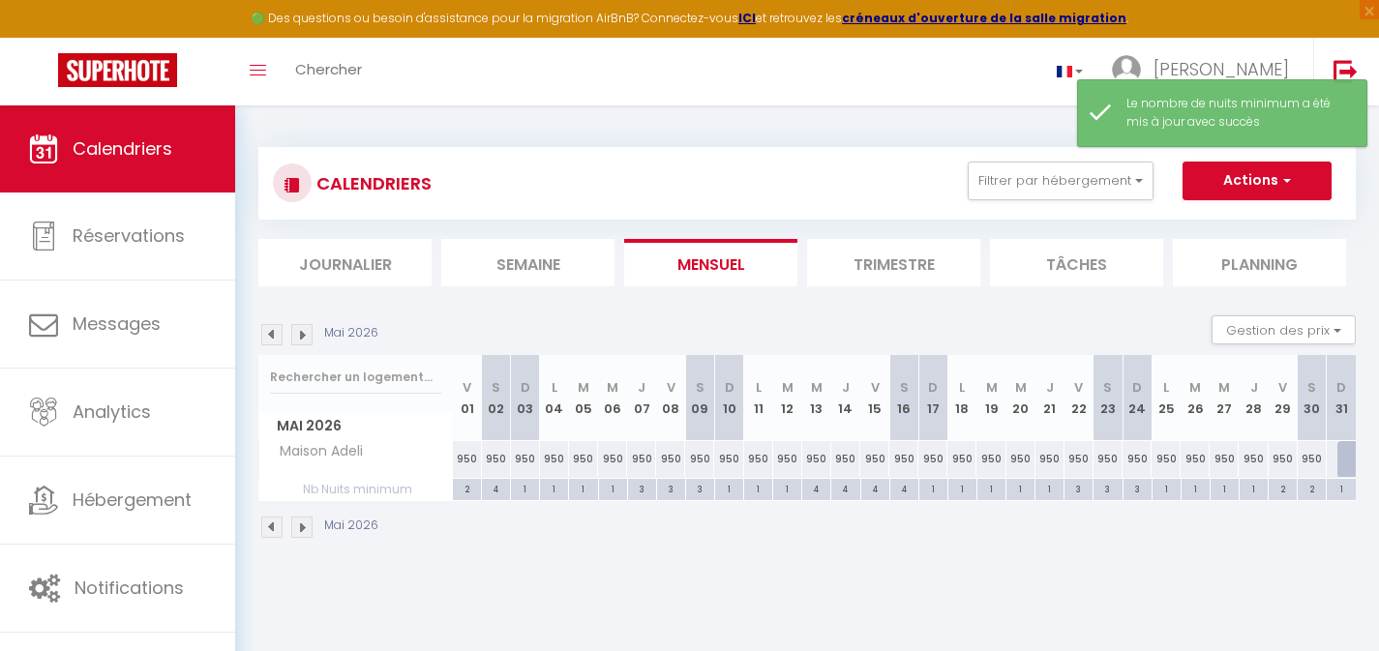
click at [493, 490] on div "4" at bounding box center [496, 488] width 28 height 18
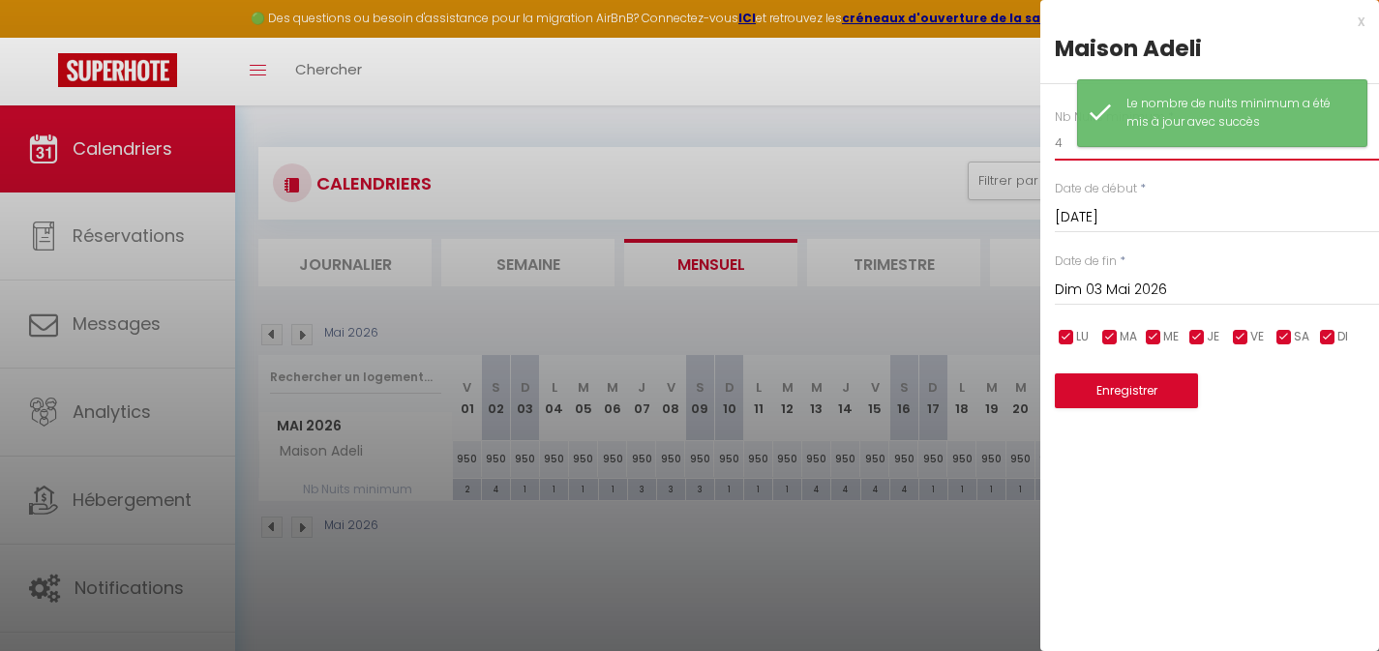
drag, startPoint x: 1070, startPoint y: 150, endPoint x: 1047, endPoint y: 147, distance: 22.5
click at [1049, 147] on div "Nb Nuits minimum * 4 Date de début * [DATE] < [DATE] > Dim Lun Mar Mer Jeu Ven …" at bounding box center [1210, 246] width 339 height 325
click at [1071, 389] on button "Enregistrer" at bounding box center [1126, 391] width 143 height 35
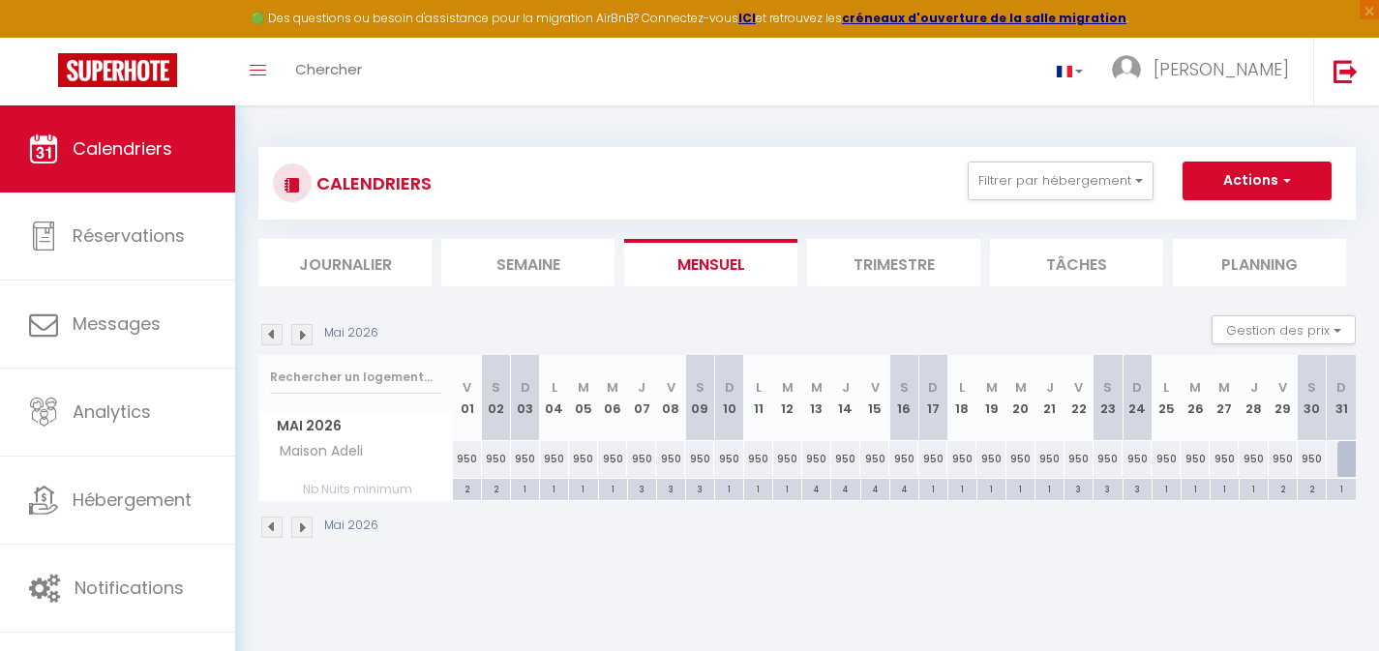
click at [309, 331] on img at bounding box center [301, 334] width 21 height 21
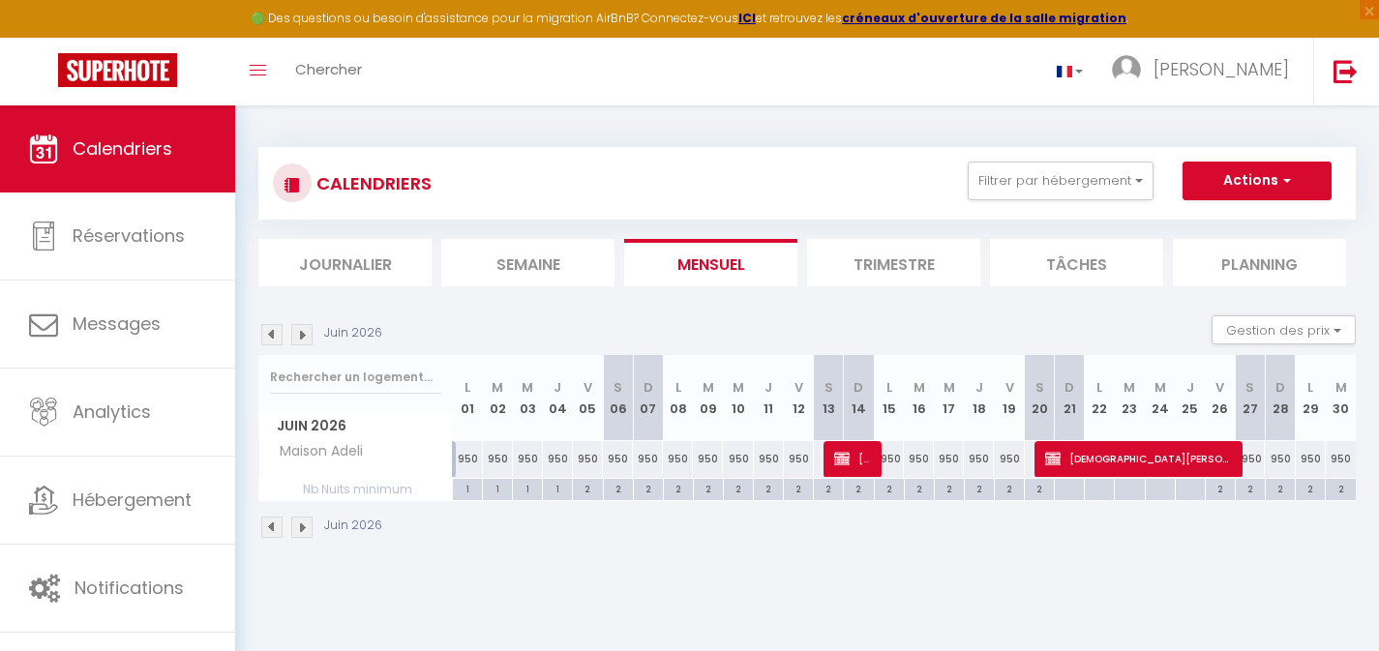
click at [308, 331] on img at bounding box center [301, 334] width 21 height 21
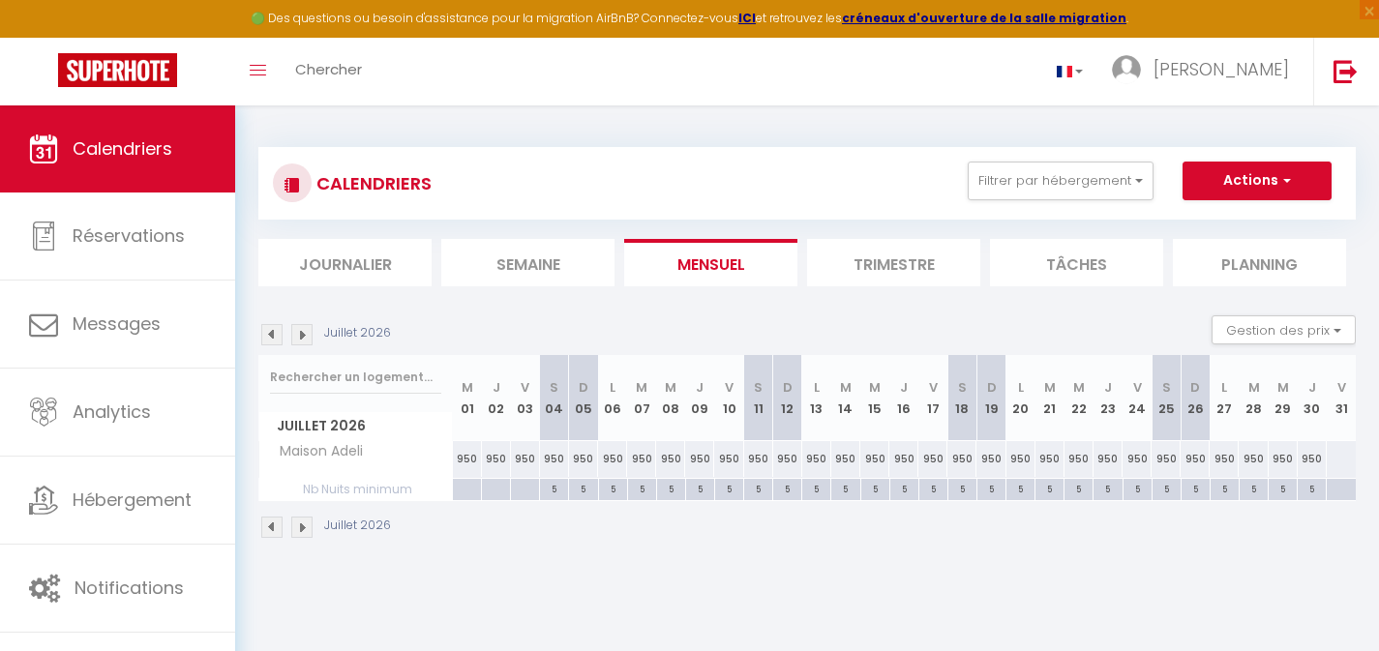
click at [557, 489] on div "5" at bounding box center [554, 488] width 28 height 18
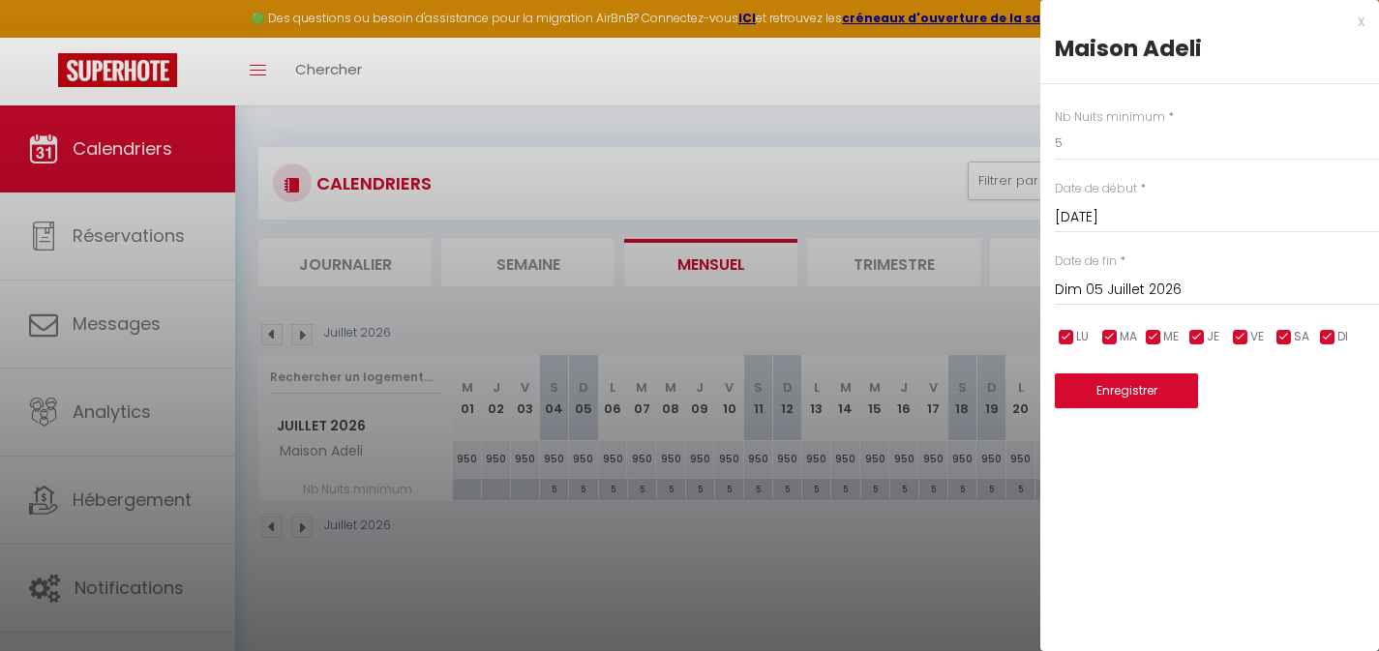
click at [1139, 286] on input "Dim 05 Juillet 2026" at bounding box center [1217, 290] width 324 height 25
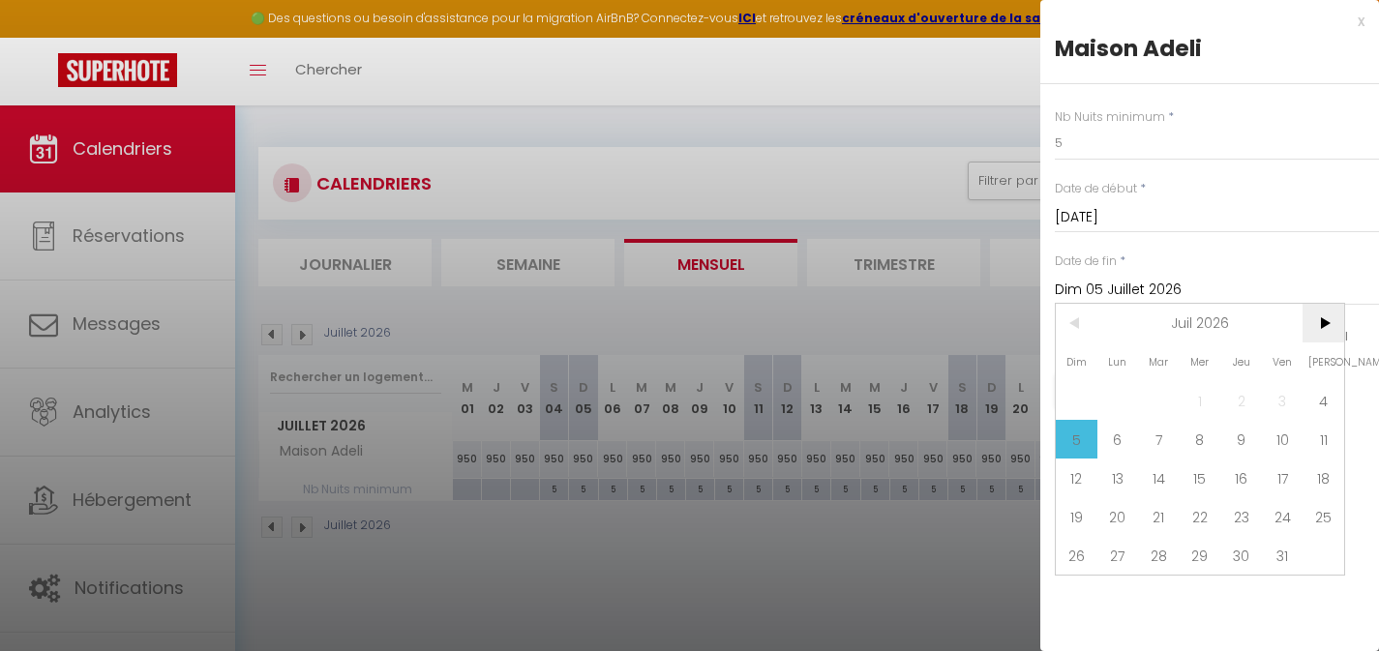
click at [1325, 322] on span ">" at bounding box center [1324, 323] width 42 height 39
click at [1114, 595] on span "31" at bounding box center [1119, 594] width 42 height 39
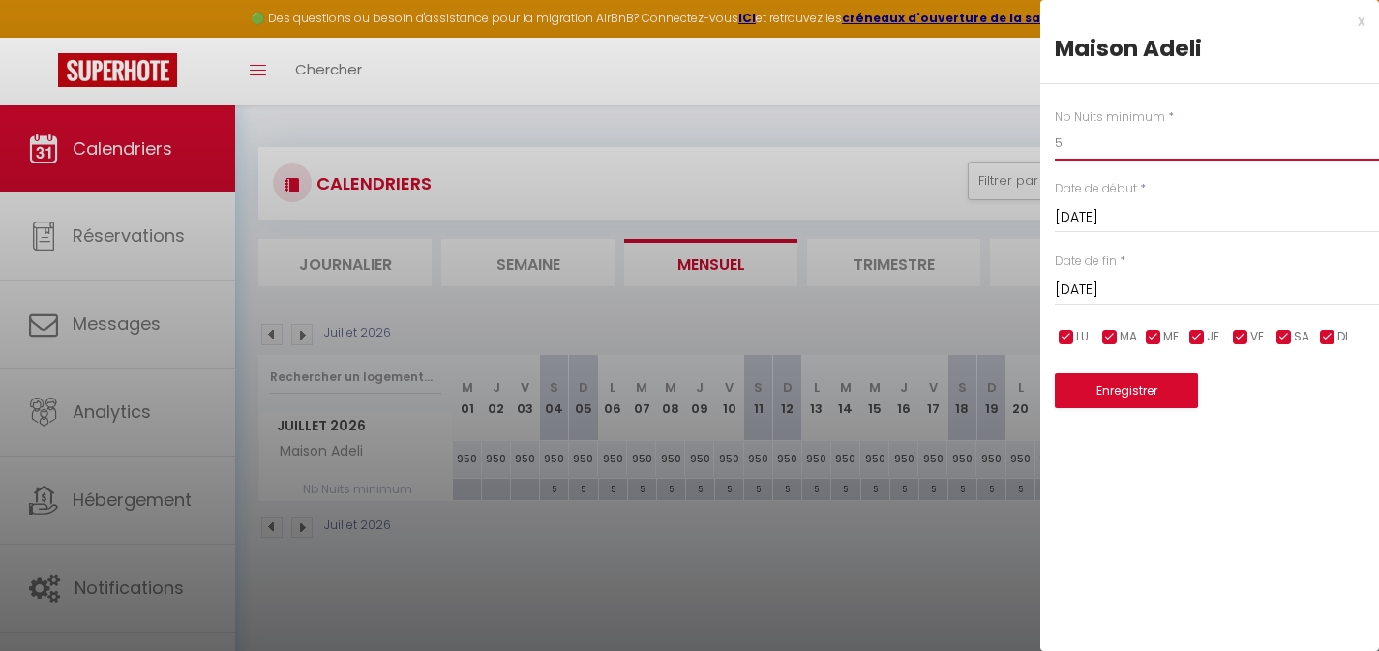
click at [1049, 148] on div "Nb Nuits minimum * 5 Date de début * [DATE] < [DATE] > Dim Lun Mar Mer Jeu Ven …" at bounding box center [1210, 246] width 339 height 325
click at [1129, 387] on button "Enregistrer" at bounding box center [1126, 391] width 143 height 35
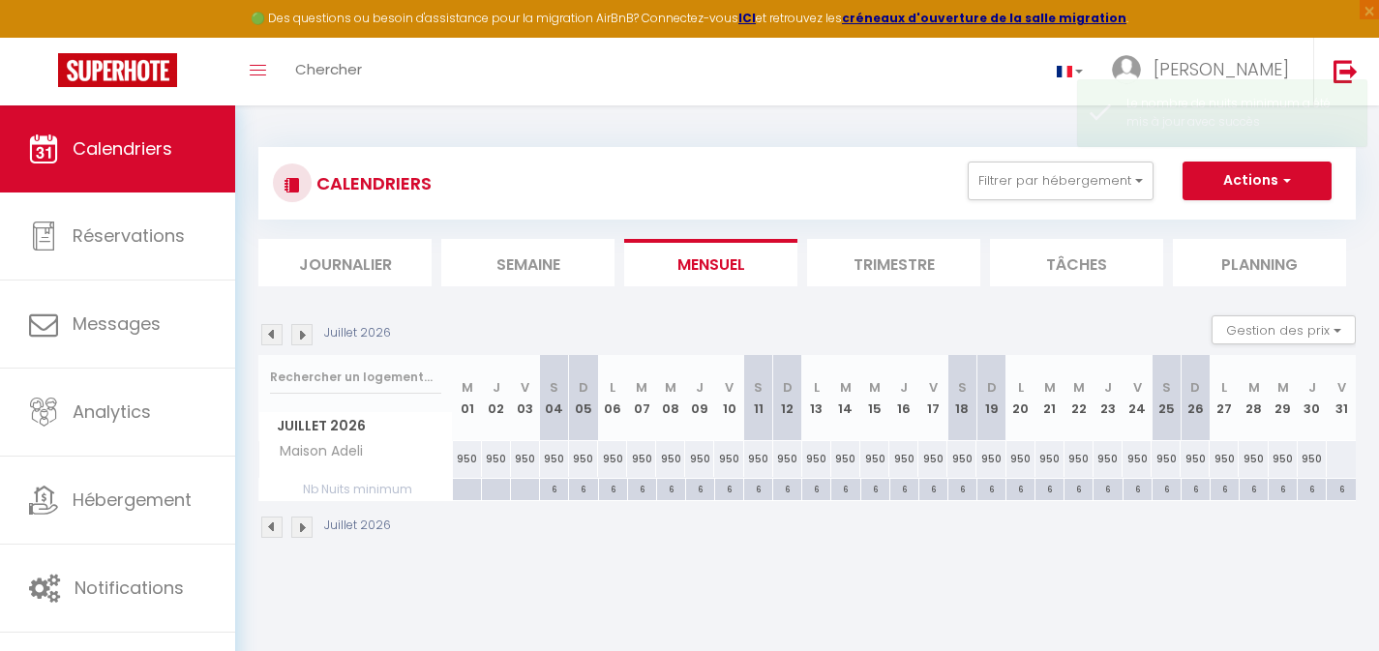
click at [263, 334] on img at bounding box center [271, 334] width 21 height 21
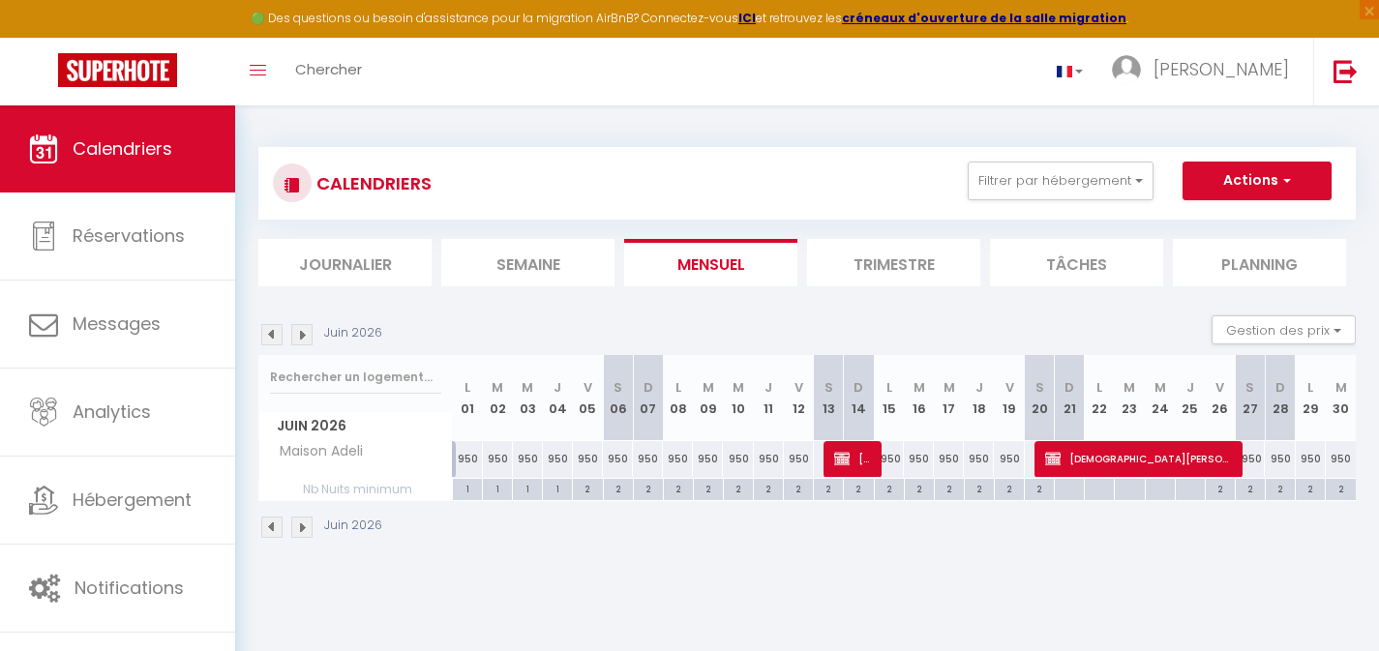
click at [272, 333] on img at bounding box center [271, 334] width 21 height 21
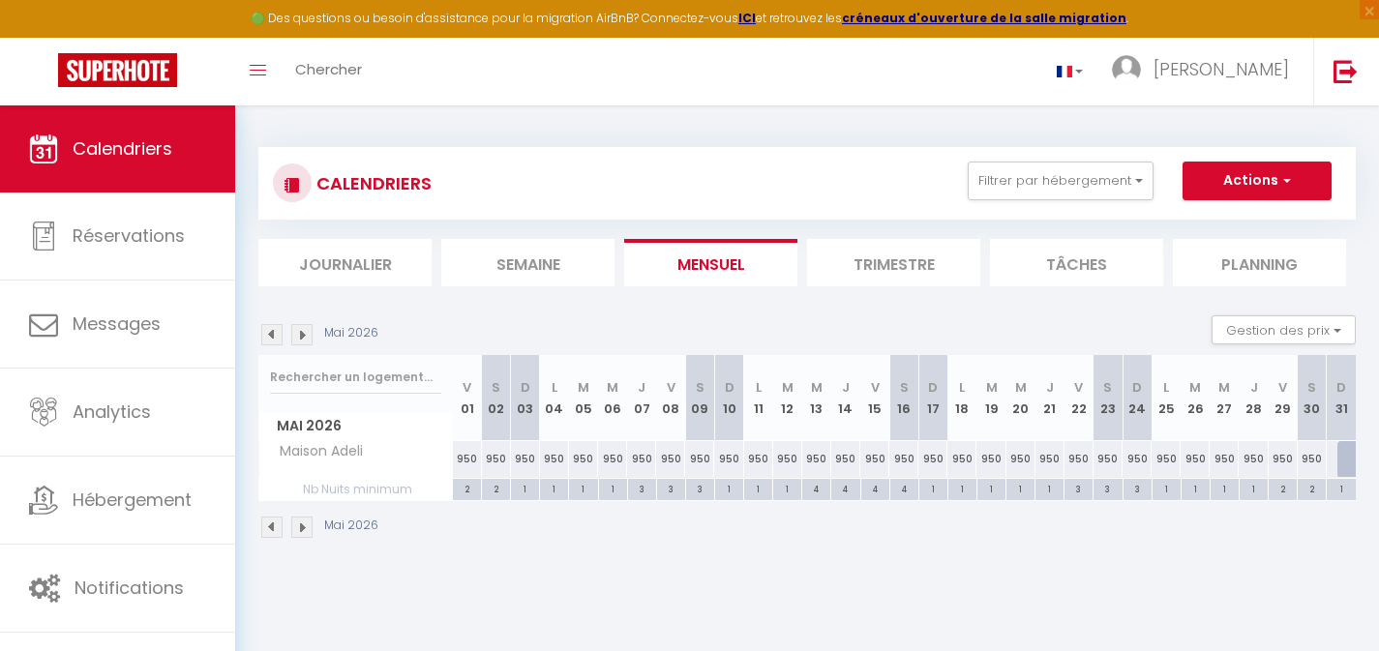
click at [268, 337] on img at bounding box center [271, 334] width 21 height 21
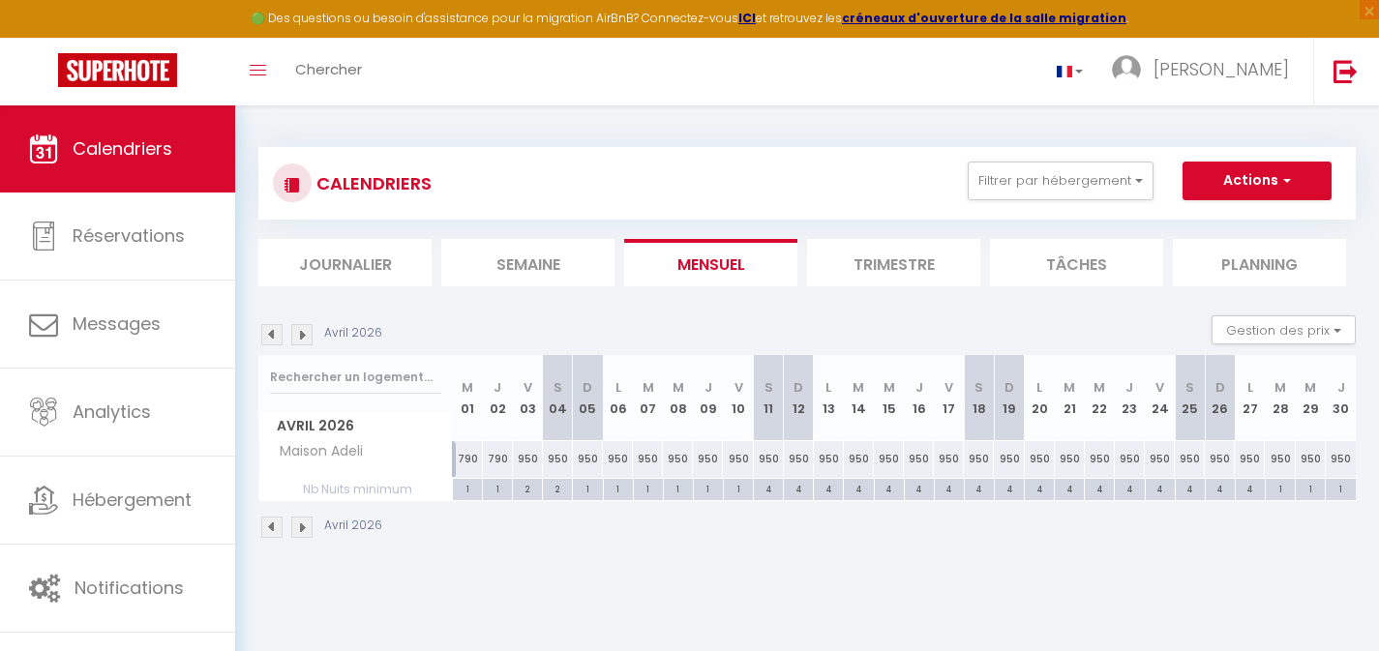
click at [527, 492] on div "2" at bounding box center [527, 488] width 29 height 18
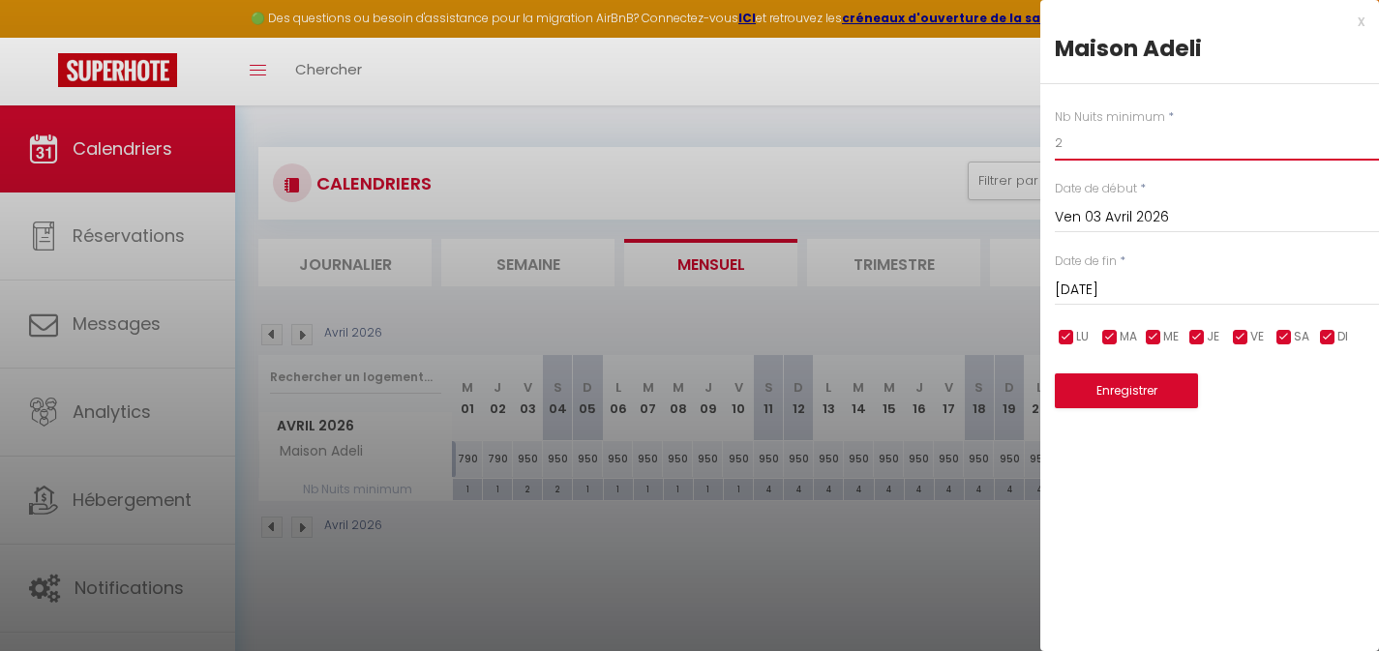
drag, startPoint x: 1077, startPoint y: 146, endPoint x: 1040, endPoint y: 142, distance: 37.9
click at [1044, 143] on div "Nb Nuits minimum * 2 Date de début * [DATE] < [DATE] > Dim Lun Mar Mer Jeu Ven …" at bounding box center [1210, 246] width 339 height 325
click at [1135, 387] on button "Enregistrer" at bounding box center [1126, 391] width 143 height 35
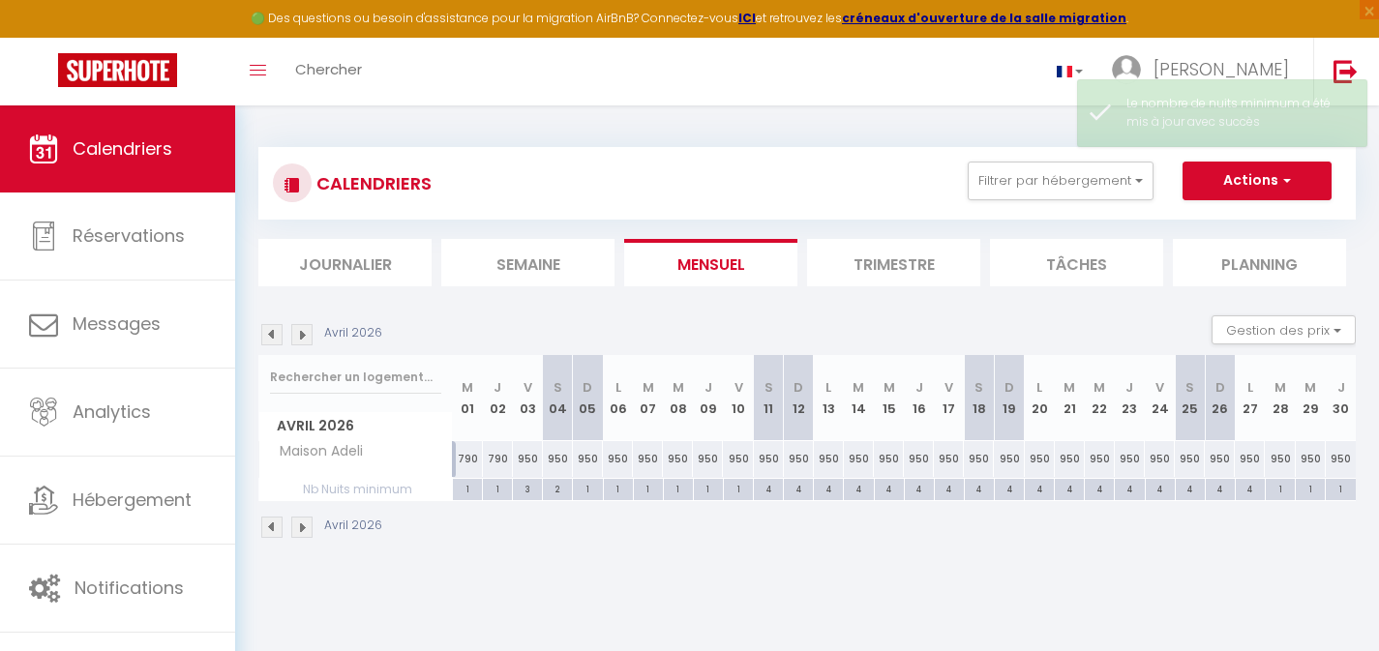
drag, startPoint x: 590, startPoint y: 491, endPoint x: 581, endPoint y: 492, distance: 9.7
click at [581, 492] on div "1" at bounding box center [587, 488] width 29 height 18
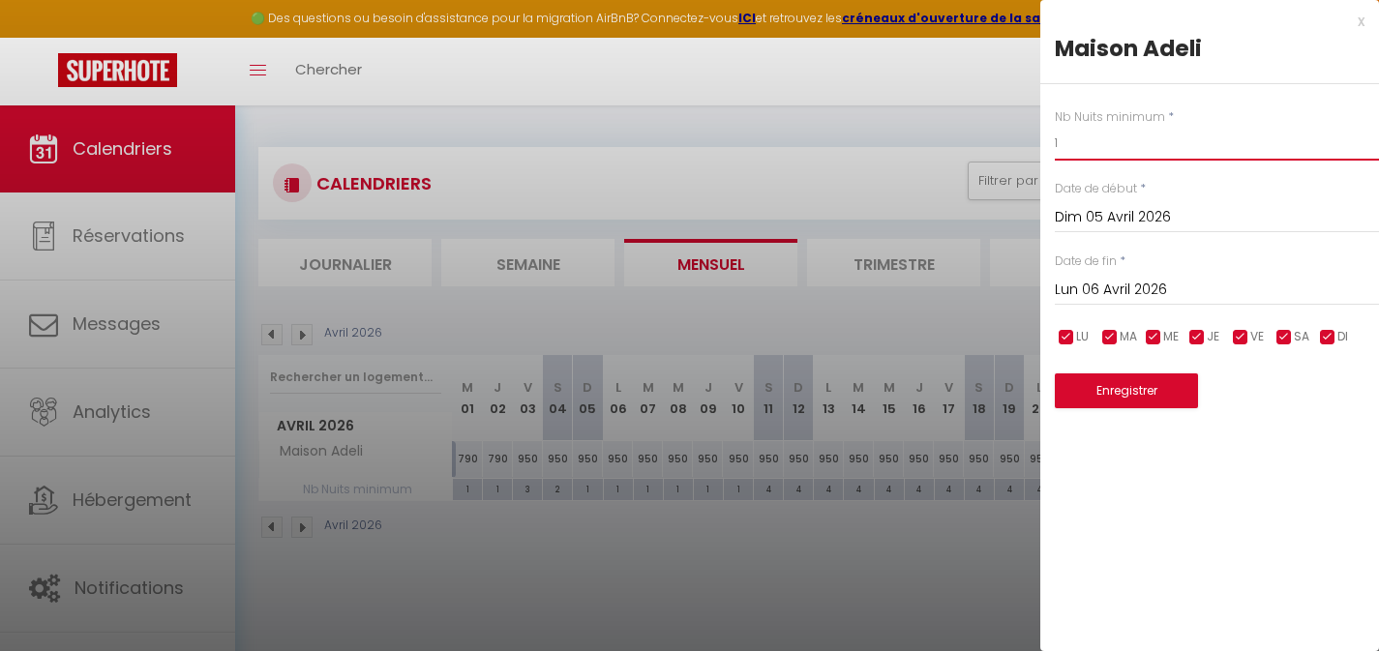
drag, startPoint x: 1079, startPoint y: 148, endPoint x: 1049, endPoint y: 149, distance: 30.0
click at [1056, 149] on input "1" at bounding box center [1217, 143] width 324 height 35
click at [1128, 387] on button "Enregistrer" at bounding box center [1126, 391] width 143 height 35
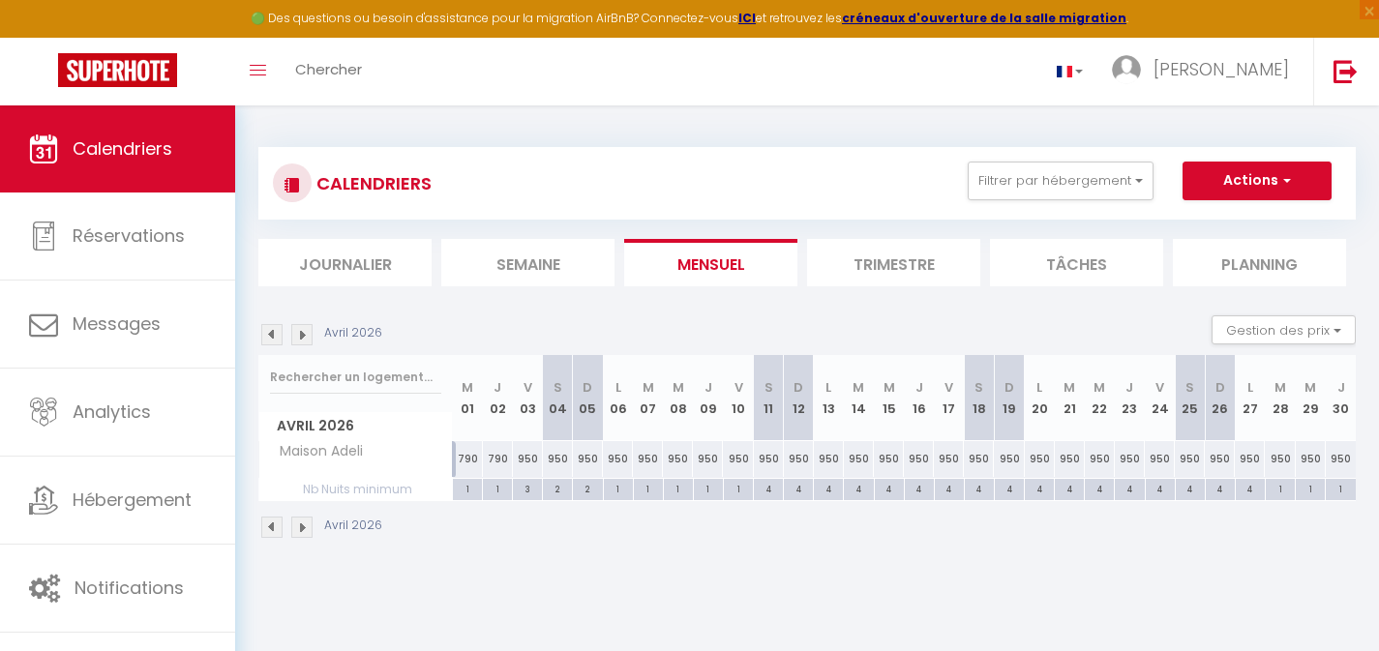
click at [294, 337] on img at bounding box center [301, 334] width 21 height 21
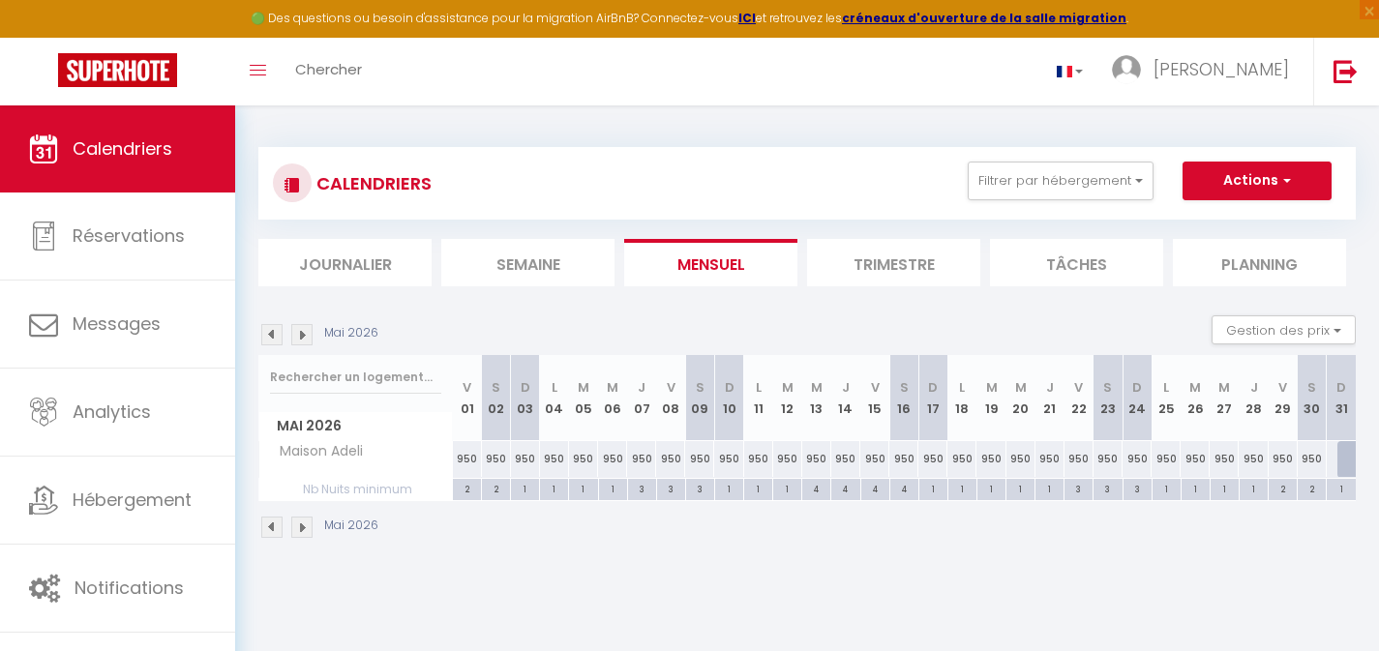
click at [268, 335] on img at bounding box center [271, 334] width 21 height 21
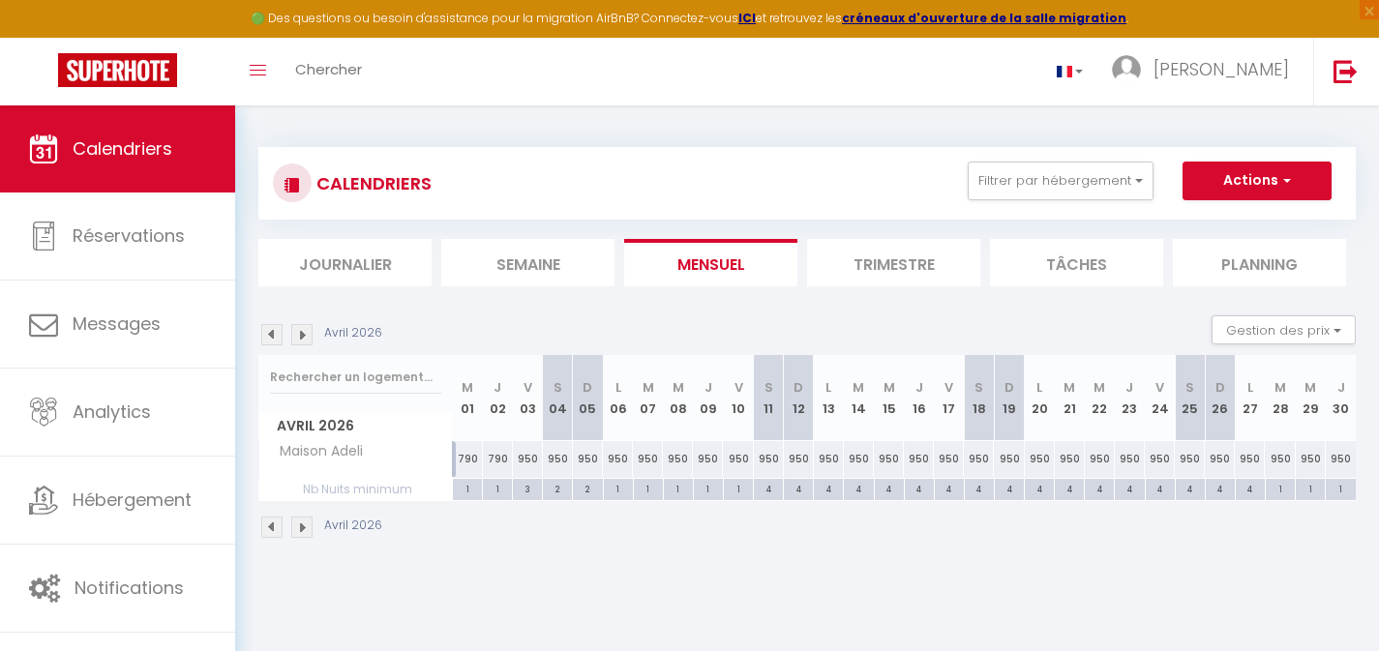
click at [1341, 490] on div "1" at bounding box center [1341, 488] width 30 height 18
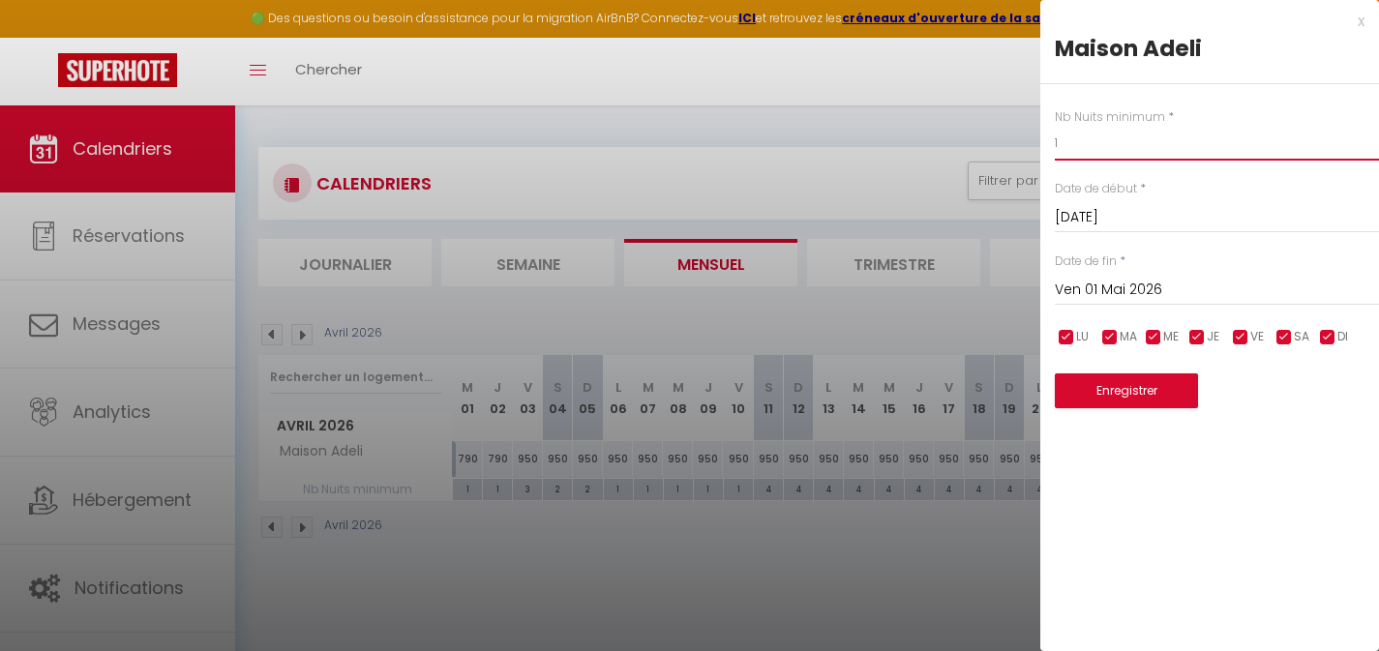
click at [1047, 145] on div "Nb Nuits minimum * 1 Date de début * [DATE] < [DATE] > Dim Lun Mar Mer Jeu Ven …" at bounding box center [1210, 246] width 339 height 325
click at [1133, 386] on button "Enregistrer" at bounding box center [1126, 391] width 143 height 35
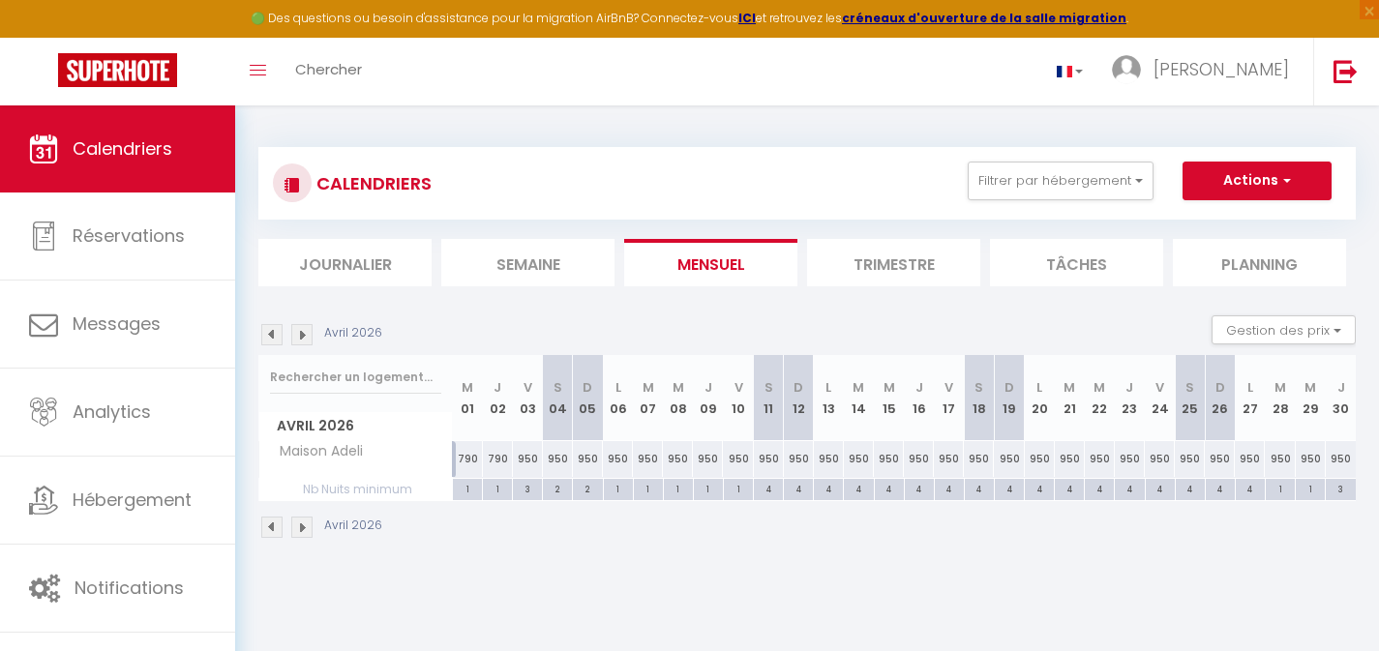
click at [307, 333] on img at bounding box center [301, 334] width 21 height 21
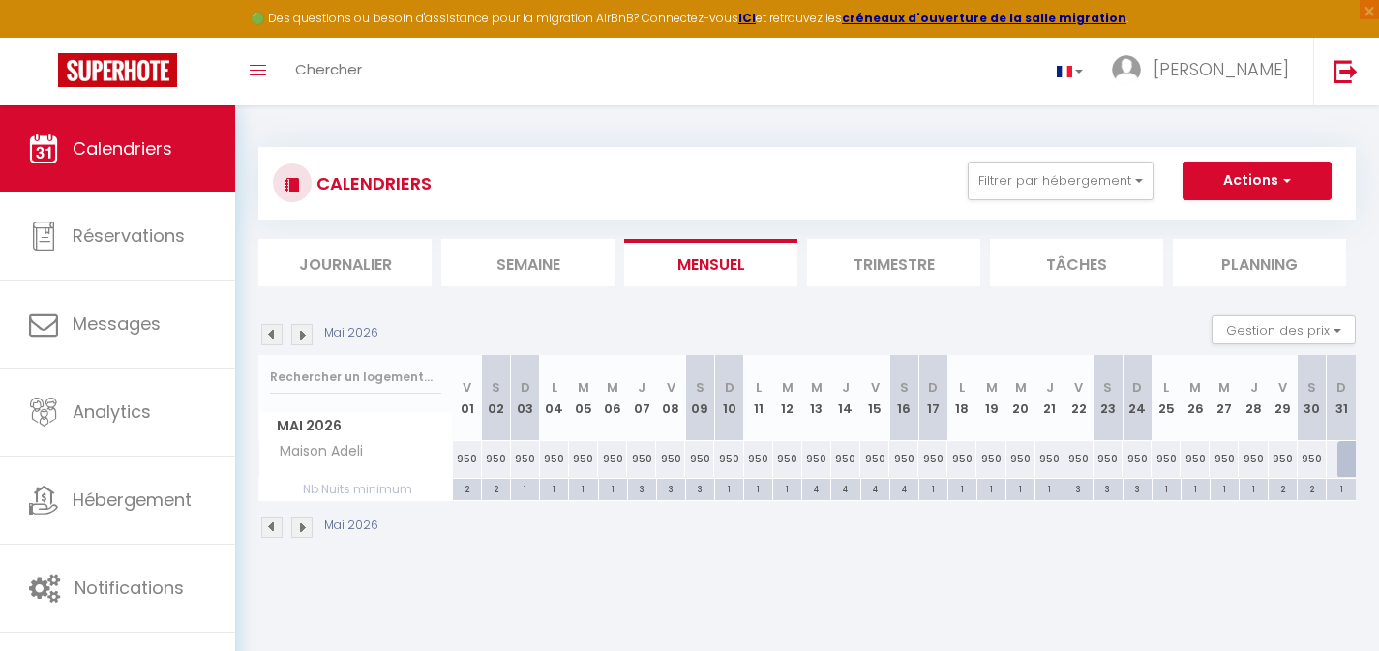
click at [849, 490] on div "4" at bounding box center [845, 488] width 28 height 18
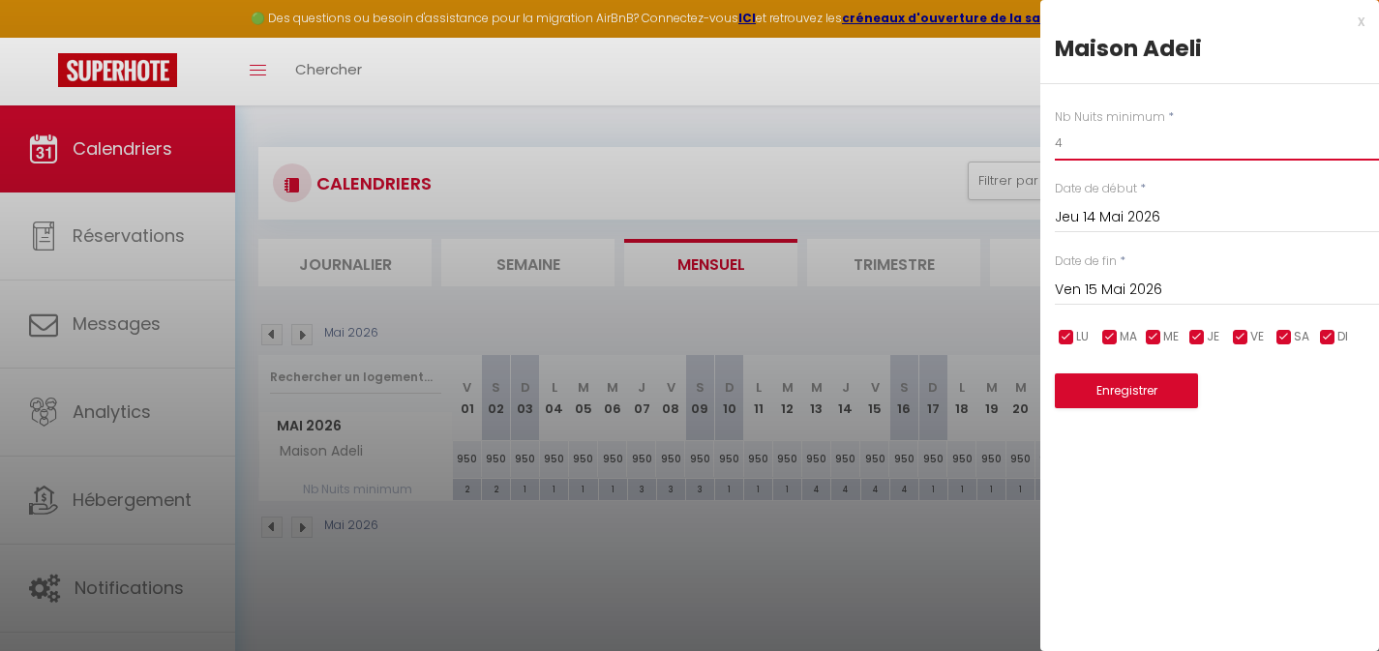
drag, startPoint x: 1078, startPoint y: 142, endPoint x: 1043, endPoint y: 149, distance: 35.5
click at [1044, 149] on div "Nb Nuits minimum * 4 Date de début * [DATE] < [DATE] > Dim Lun Mar Mer Jeu Ven …" at bounding box center [1210, 246] width 339 height 325
click at [1140, 386] on button "Enregistrer" at bounding box center [1126, 391] width 143 height 35
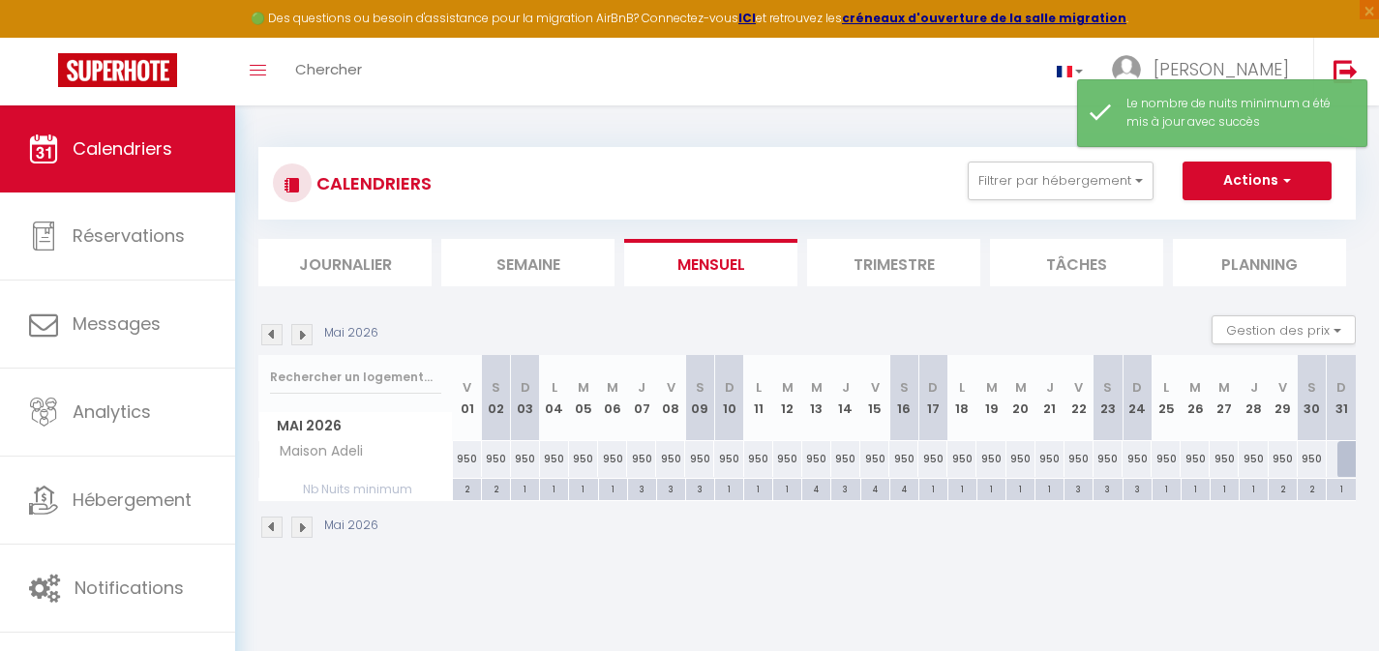
click at [876, 489] on div "4" at bounding box center [875, 488] width 28 height 18
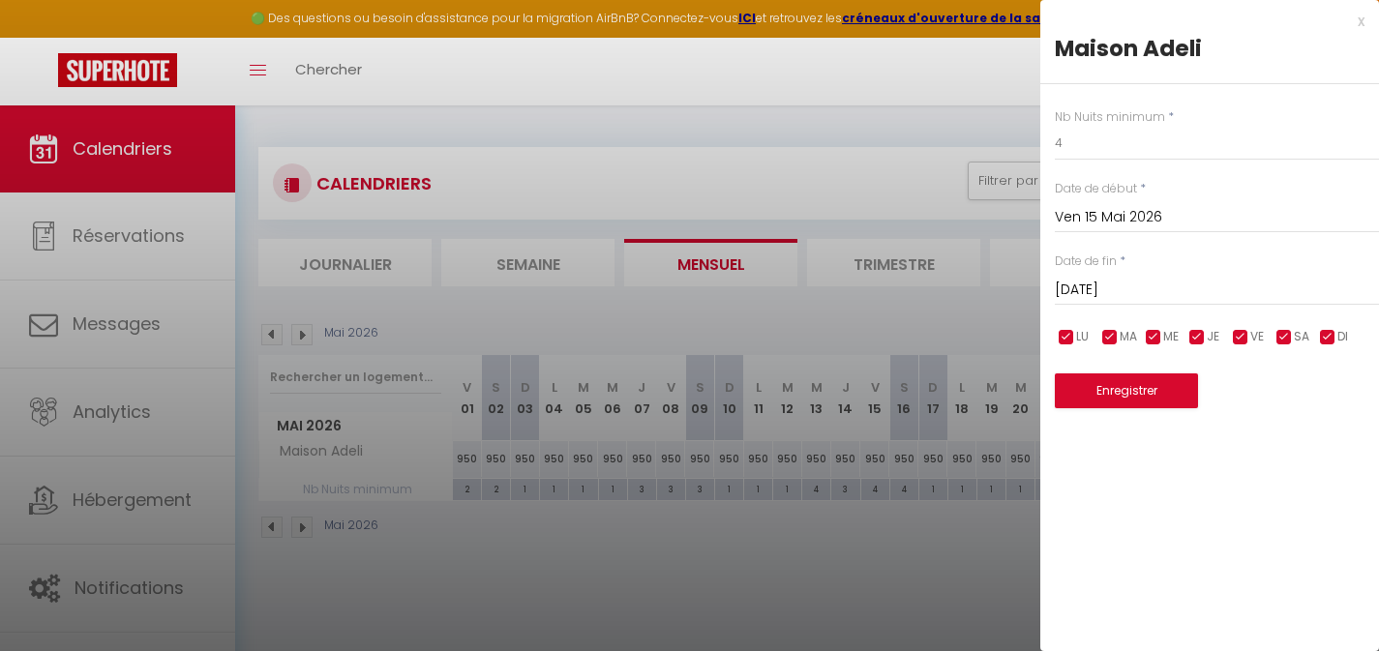
click at [1358, 25] on div "x" at bounding box center [1203, 21] width 324 height 23
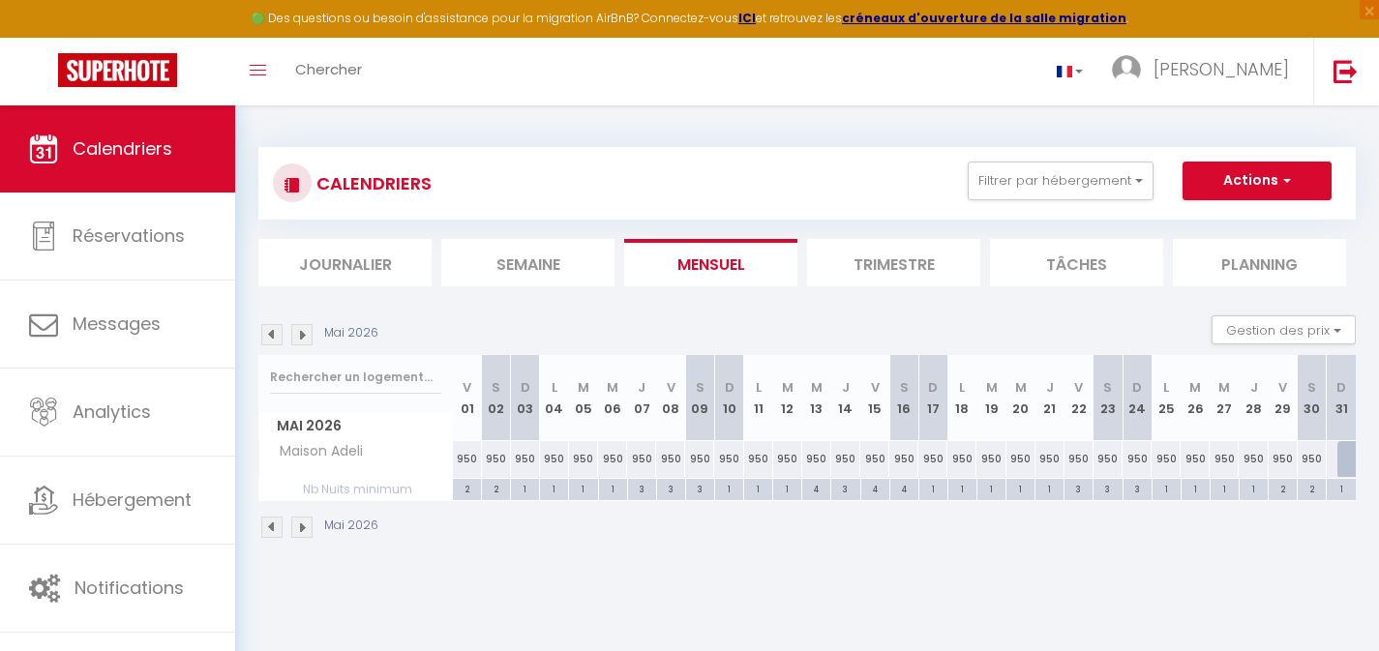
click at [846, 491] on div "3" at bounding box center [845, 488] width 28 height 18
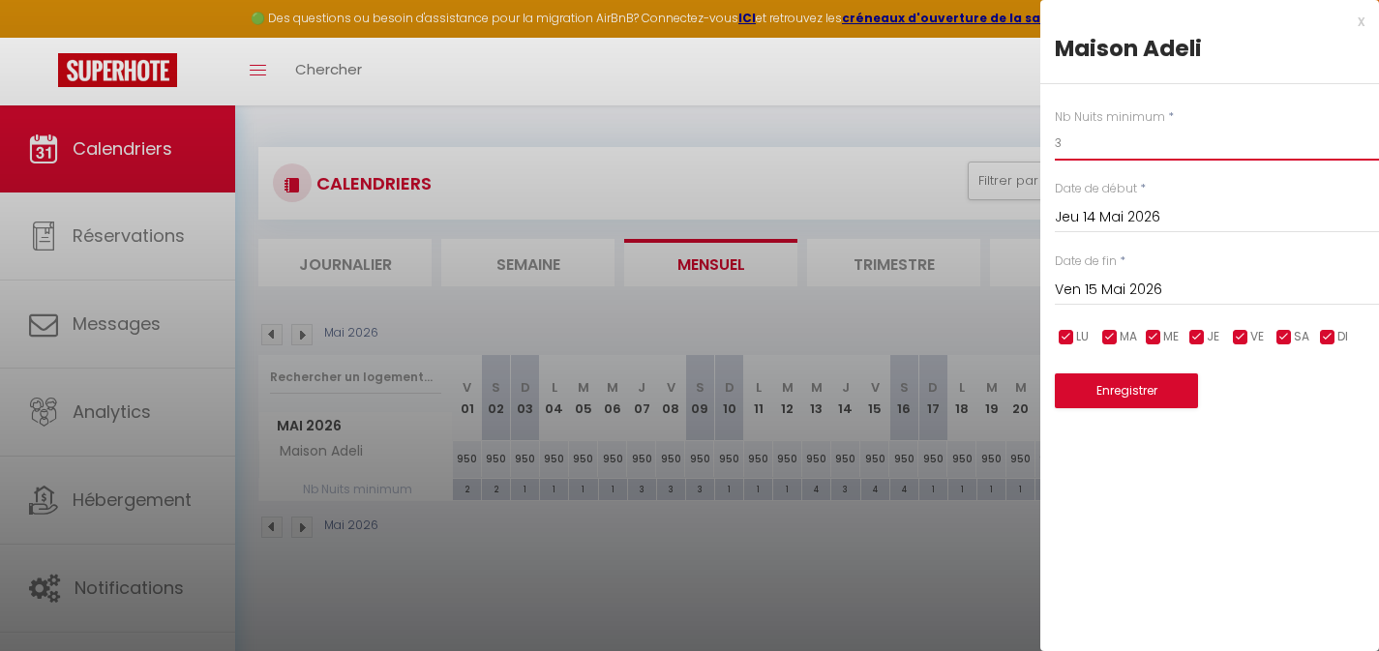
drag, startPoint x: 1063, startPoint y: 148, endPoint x: 1019, endPoint y: 144, distance: 43.7
click at [1021, 144] on body "🟢 Des questions ou besoin d'assistance pour la migration AirBnB? Connectez-vous…" at bounding box center [689, 431] width 1379 height 651
click at [1118, 390] on button "Enregistrer" at bounding box center [1126, 391] width 143 height 35
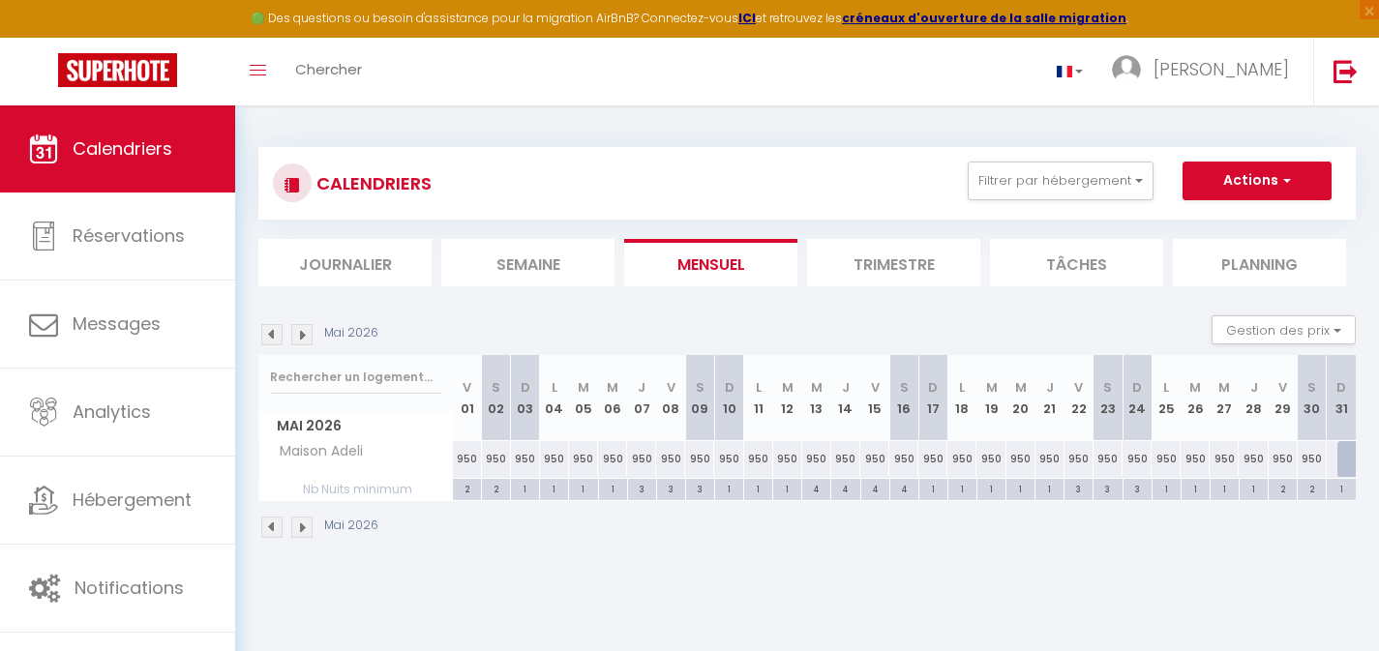
click at [469, 492] on div "2" at bounding box center [467, 488] width 28 height 18
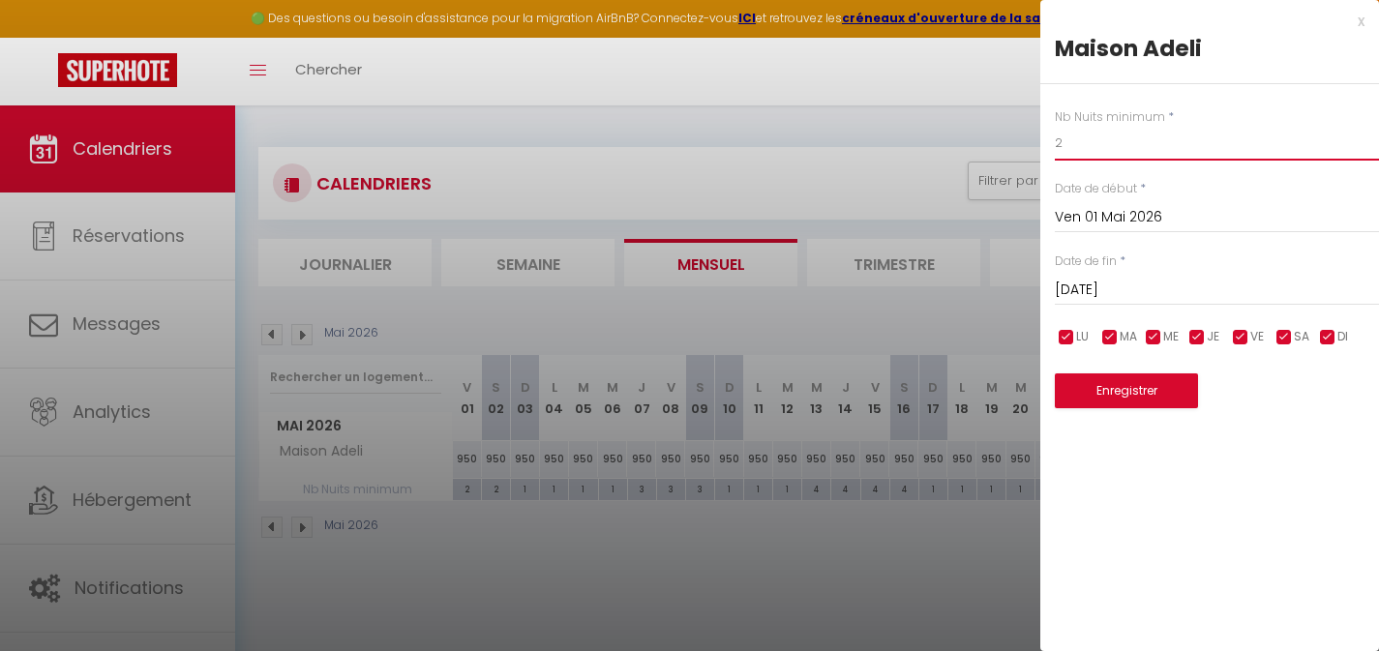
drag, startPoint x: 1066, startPoint y: 148, endPoint x: 1026, endPoint y: 150, distance: 39.7
click at [1030, 150] on body "🟢 Des questions ou besoin d'assistance pour la migration AirBnB? Connectez-vous…" at bounding box center [689, 431] width 1379 height 651
click at [1134, 389] on button "Enregistrer" at bounding box center [1126, 391] width 143 height 35
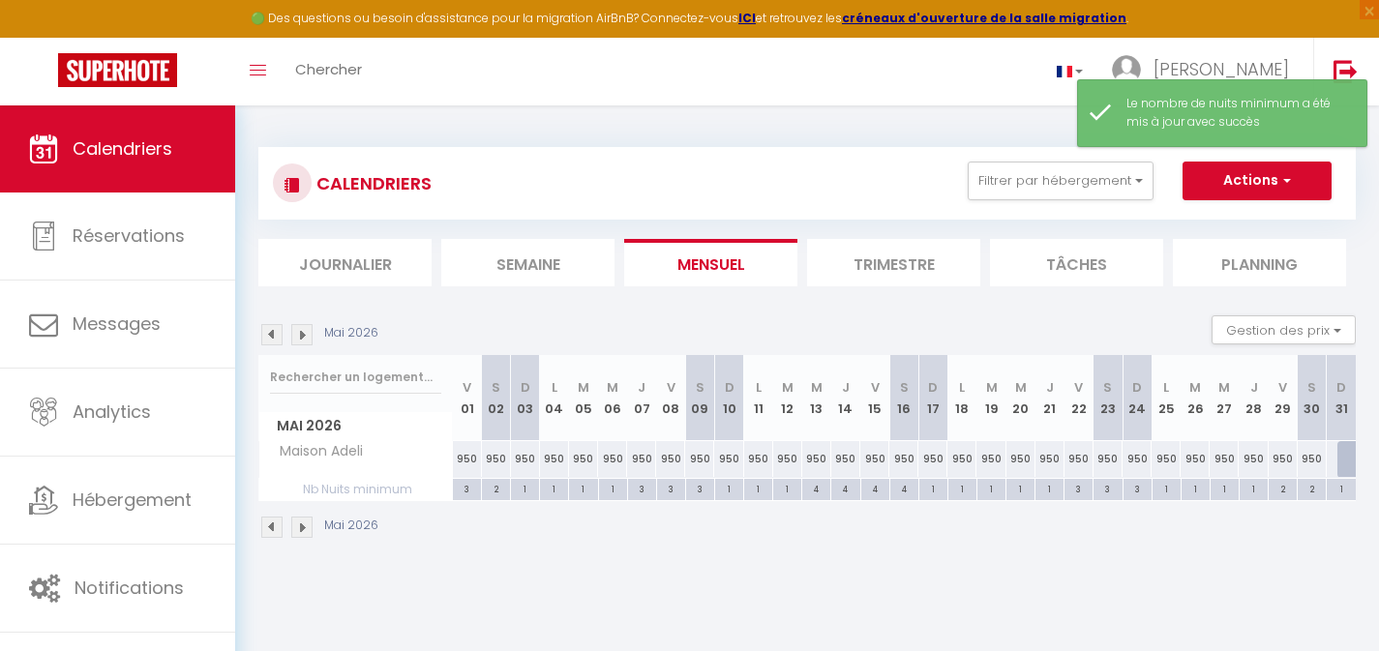
click at [496, 490] on div "2" at bounding box center [496, 488] width 28 height 18
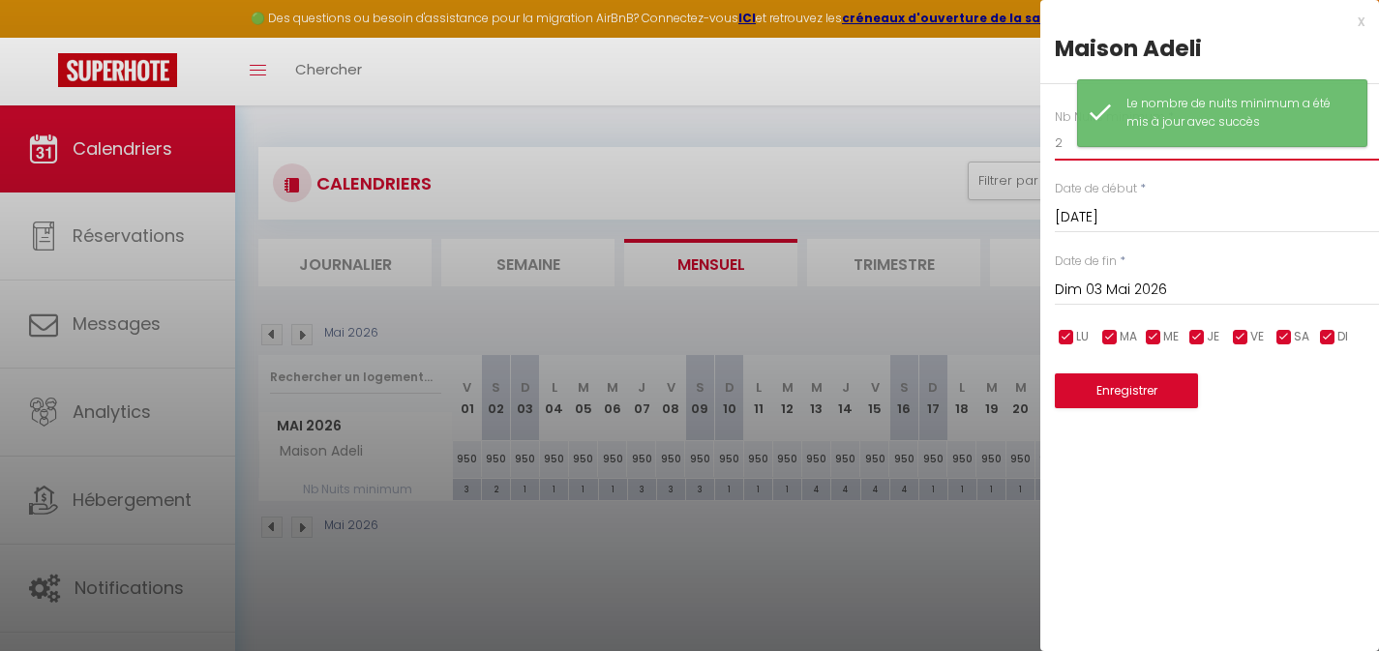
drag, startPoint x: 1062, startPoint y: 143, endPoint x: 1037, endPoint y: 144, distance: 25.2
click at [1043, 144] on div "Nb Nuits minimum * 2 Date de début * [DATE] < [DATE] > Dim Lun Mar Mer Jeu Ven …" at bounding box center [1210, 246] width 339 height 325
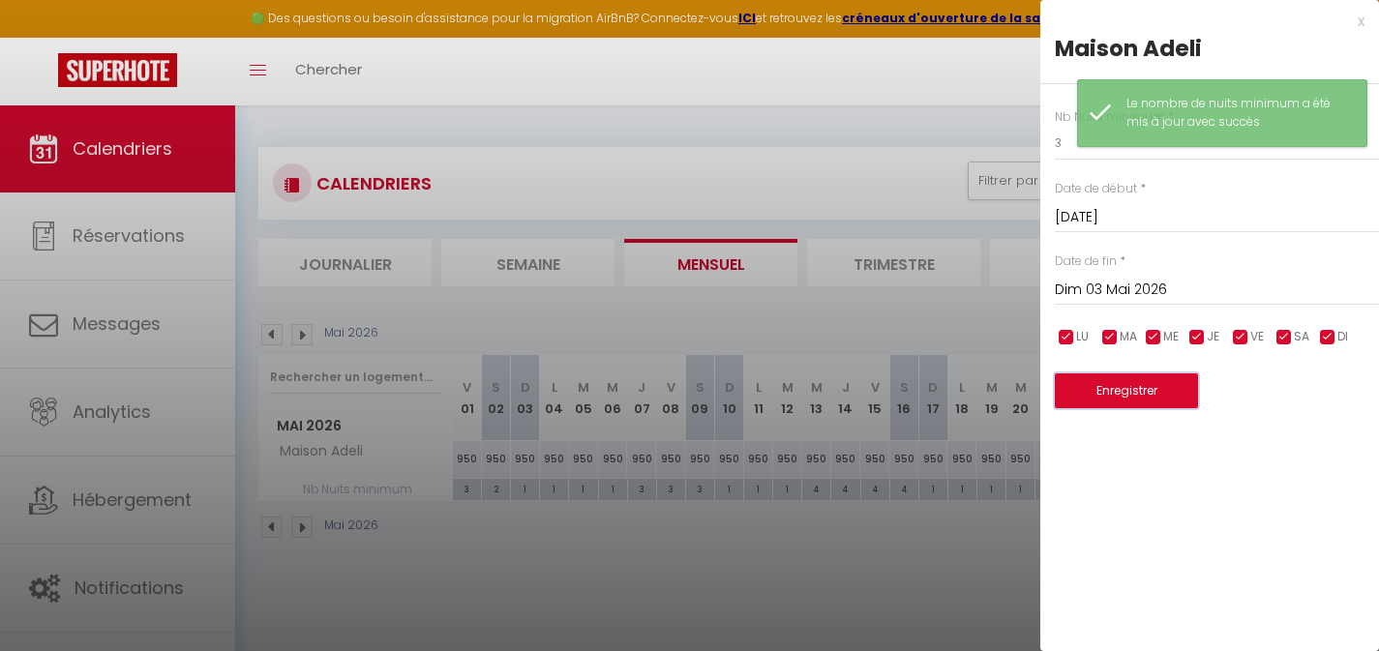
click at [1143, 380] on button "Enregistrer" at bounding box center [1126, 391] width 143 height 35
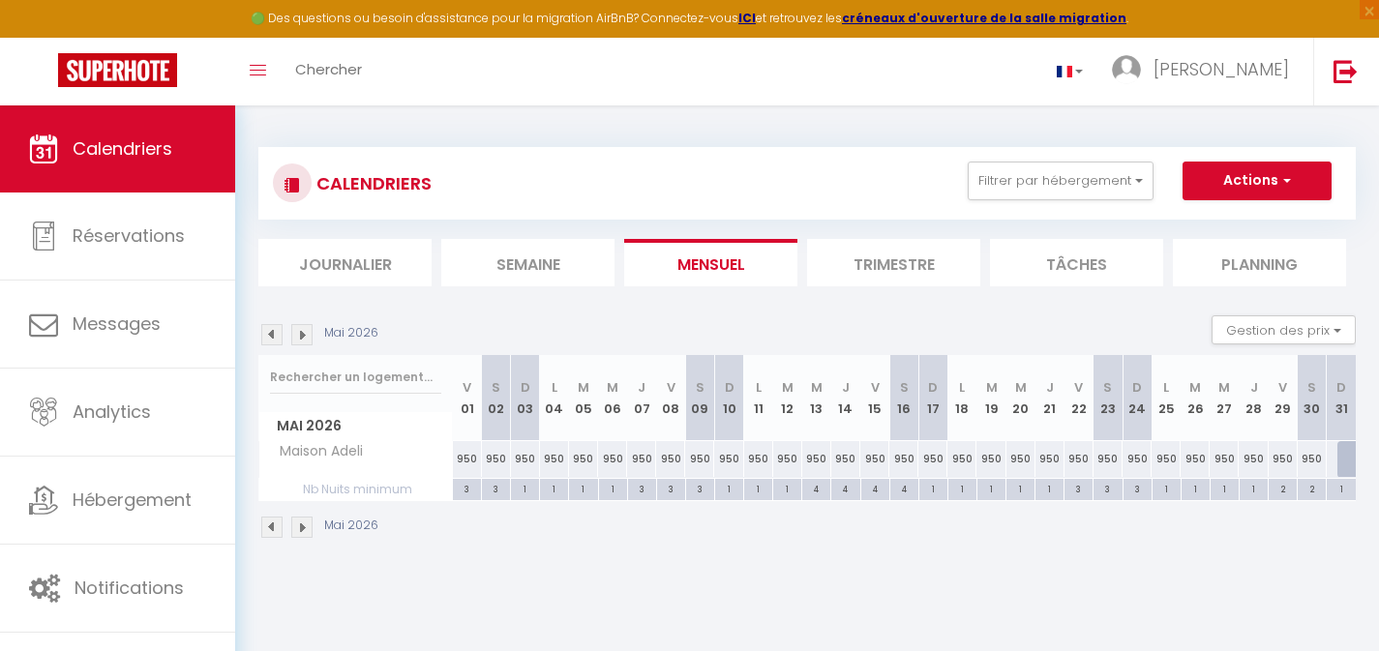
click at [557, 459] on div "950" at bounding box center [554, 459] width 29 height 36
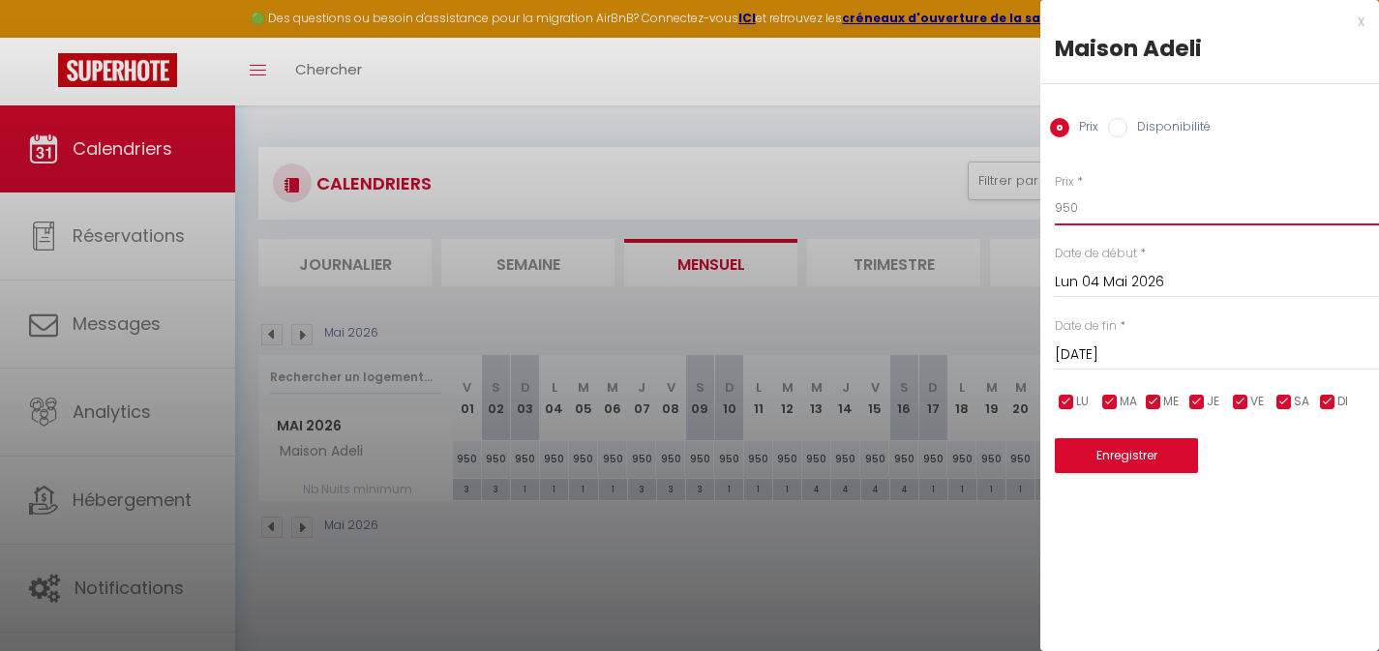
click at [1022, 205] on body "🟢 Des questions ou besoin d'assistance pour la migration AirBnB? Connectez-vous…" at bounding box center [689, 431] width 1379 height 651
click at [1130, 355] on input "[DATE]" at bounding box center [1217, 355] width 324 height 25
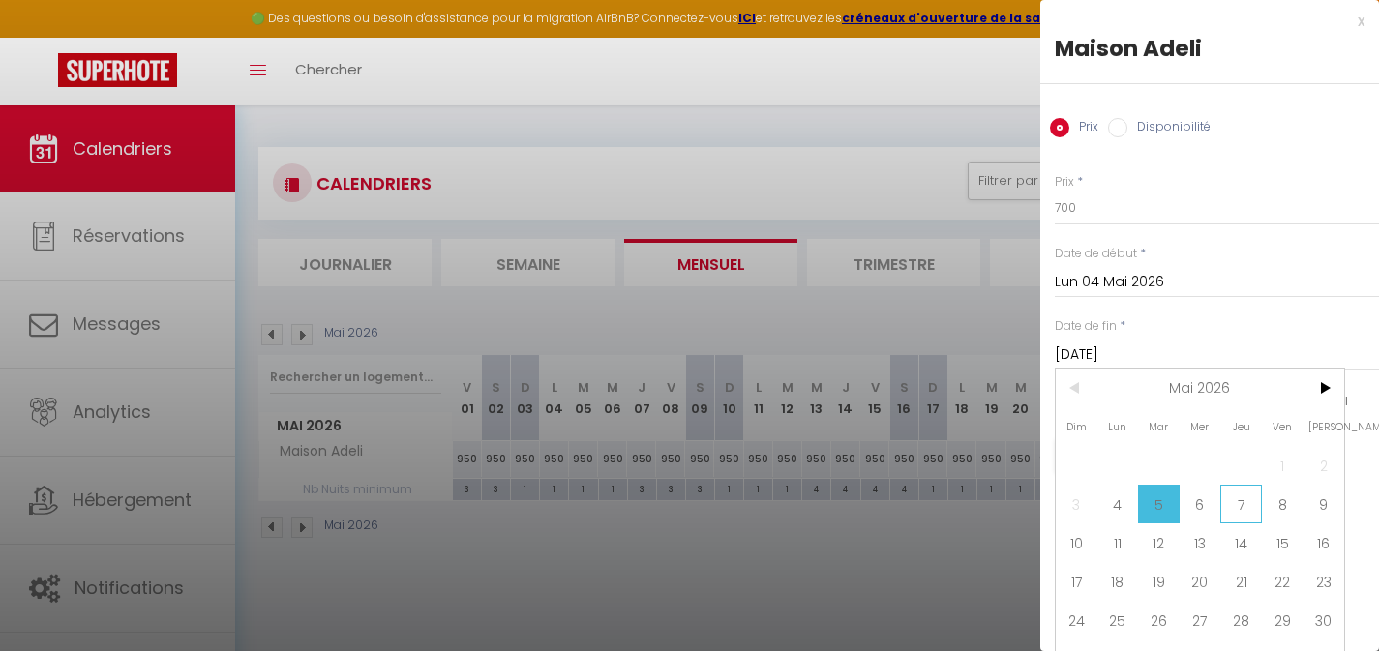
click at [1240, 505] on span "7" at bounding box center [1242, 504] width 42 height 39
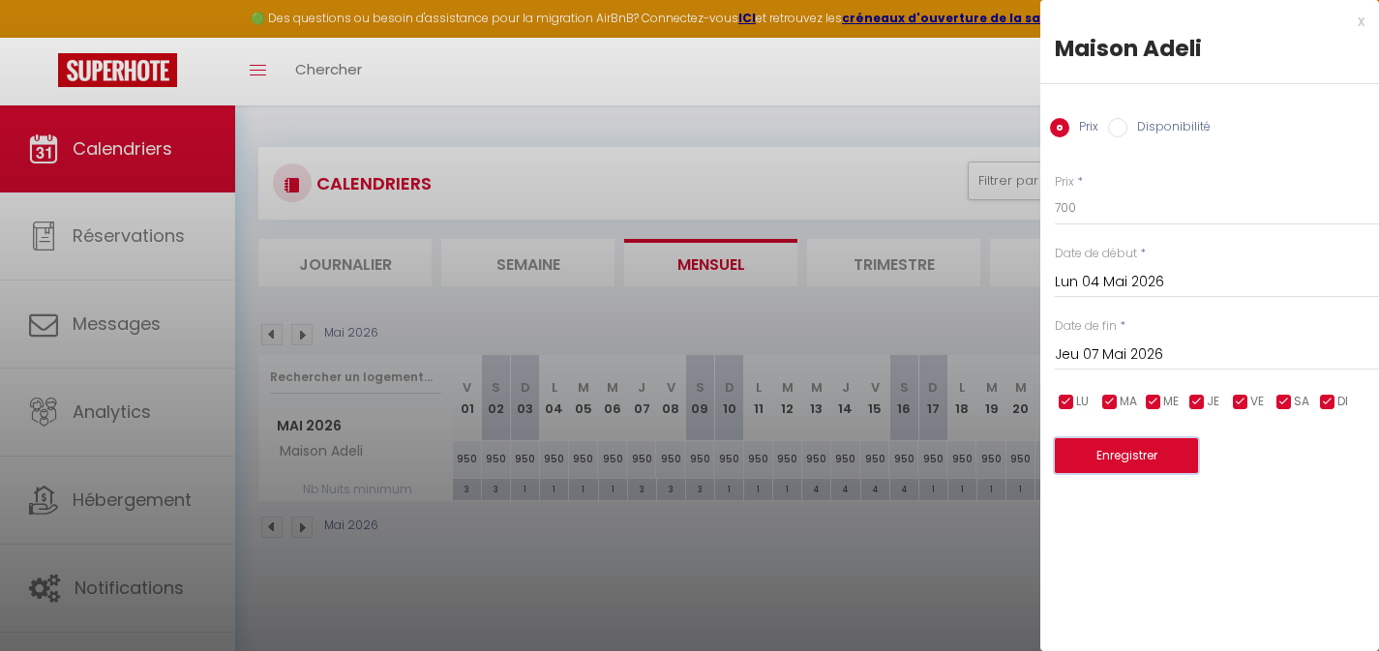
click at [1124, 461] on button "Enregistrer" at bounding box center [1126, 455] width 143 height 35
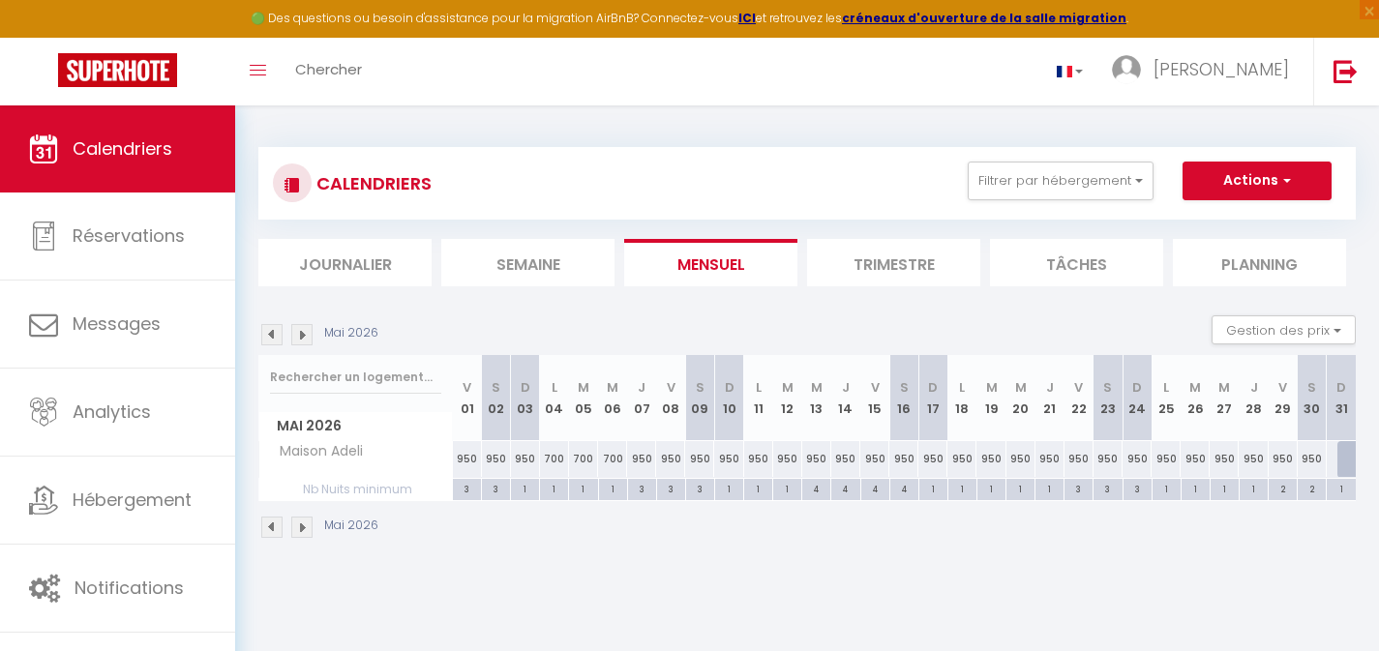
click at [527, 460] on div "950" at bounding box center [525, 459] width 29 height 36
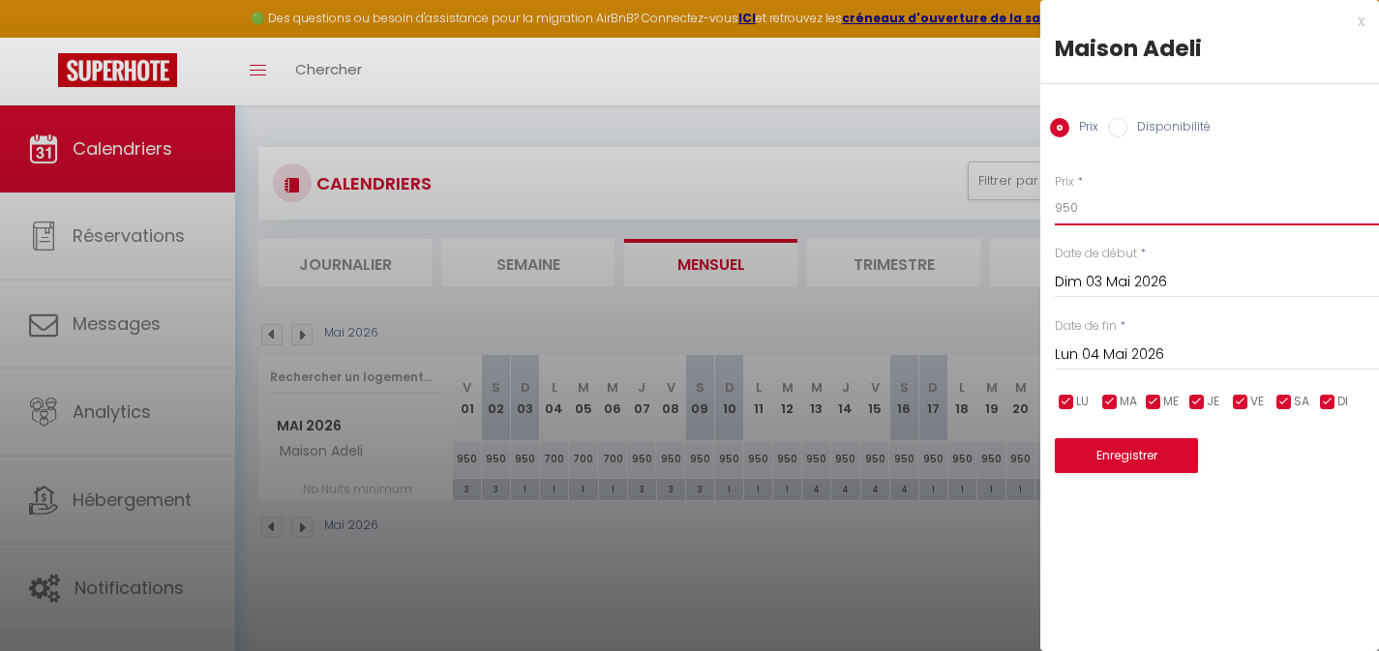
drag, startPoint x: 1083, startPoint y: 220, endPoint x: 1047, endPoint y: 216, distance: 36.0
click at [1047, 216] on div "Prix * 950 Statut * Disponible Indisponible Date de début * [DATE] < [DATE] > D…" at bounding box center [1210, 311] width 339 height 325
click at [1127, 449] on button "Enregistrer" at bounding box center [1126, 455] width 143 height 35
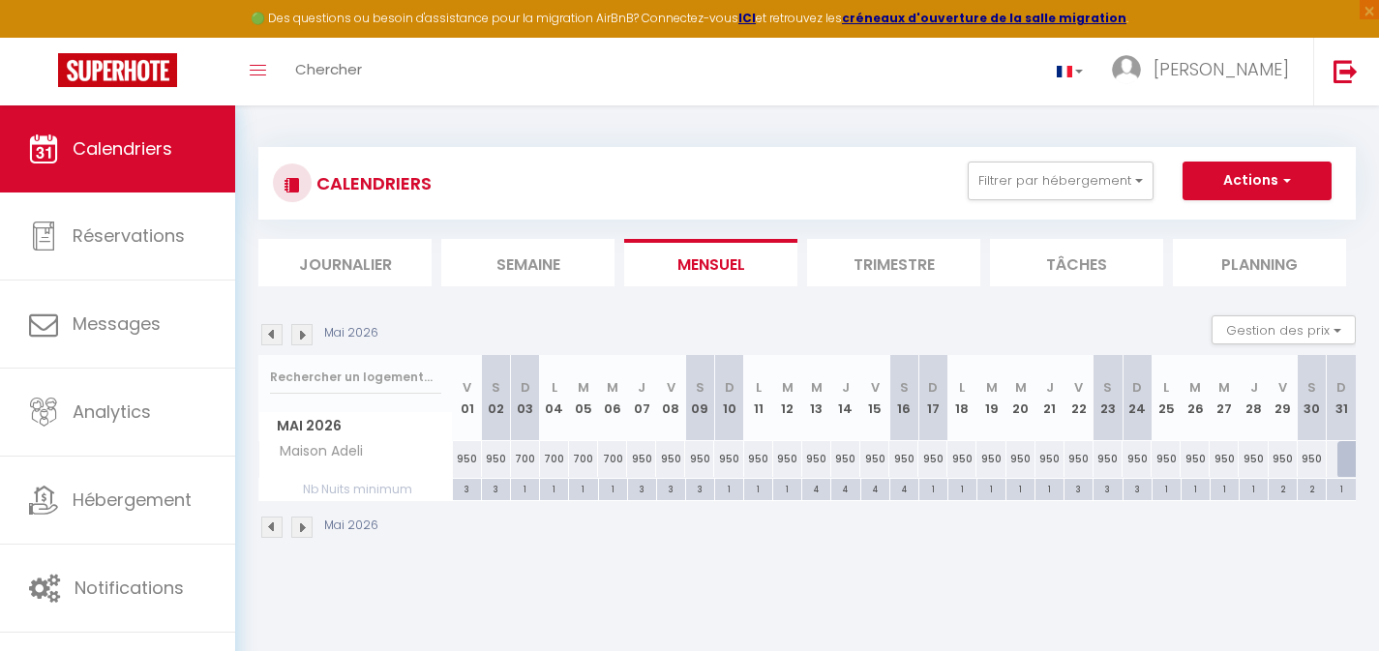
click at [732, 461] on div "950" at bounding box center [728, 459] width 29 height 36
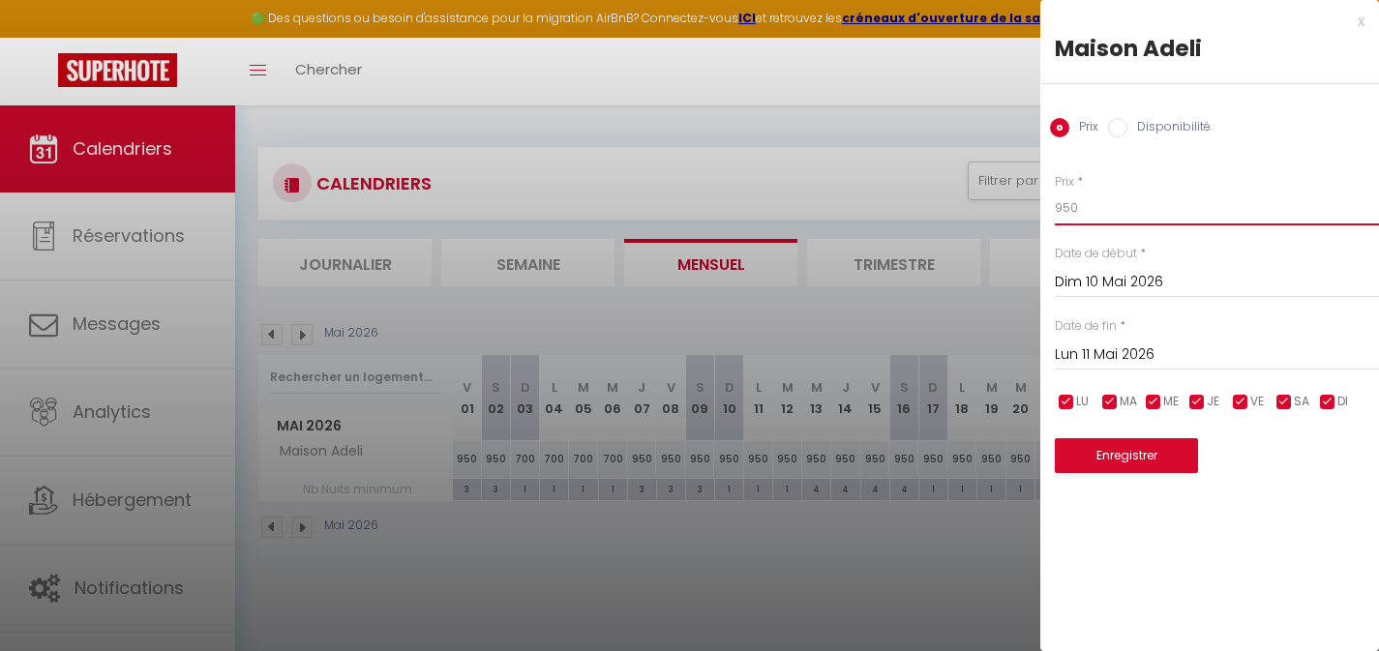
drag, startPoint x: 1069, startPoint y: 208, endPoint x: 1025, endPoint y: 209, distance: 43.6
click at [1027, 212] on body "🟢 Des questions ou besoin d'assistance pour la migration AirBnB? Connectez-vous…" at bounding box center [689, 431] width 1379 height 651
click at [1097, 352] on input "Lun 11 Mai 2026" at bounding box center [1217, 355] width 324 height 25
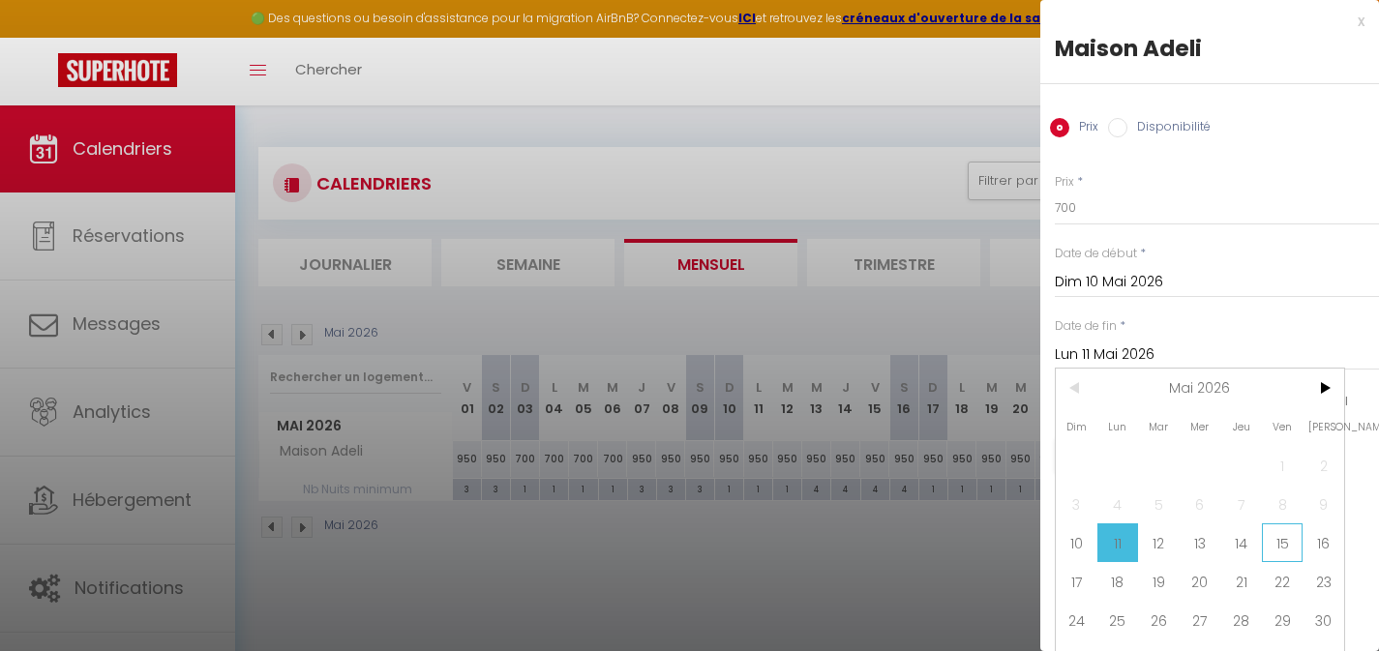
click at [1270, 542] on span "15" at bounding box center [1283, 543] width 42 height 39
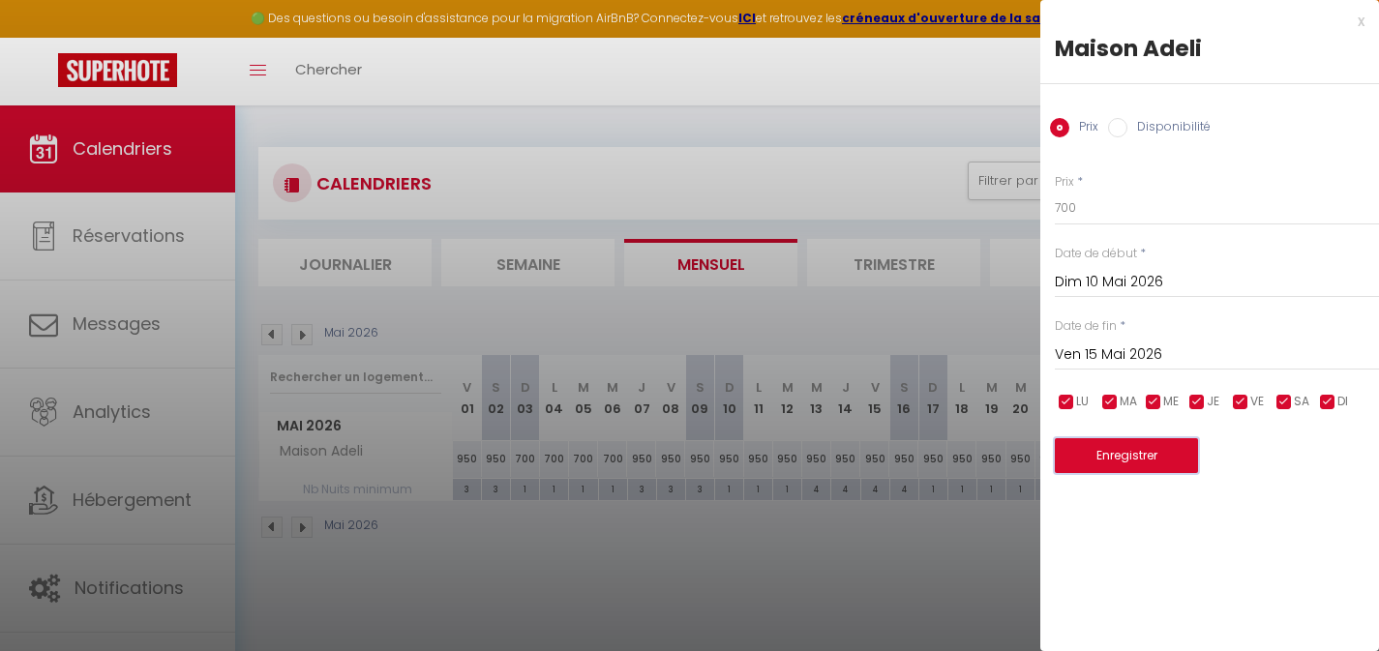
click at [1163, 459] on button "Enregistrer" at bounding box center [1126, 455] width 143 height 35
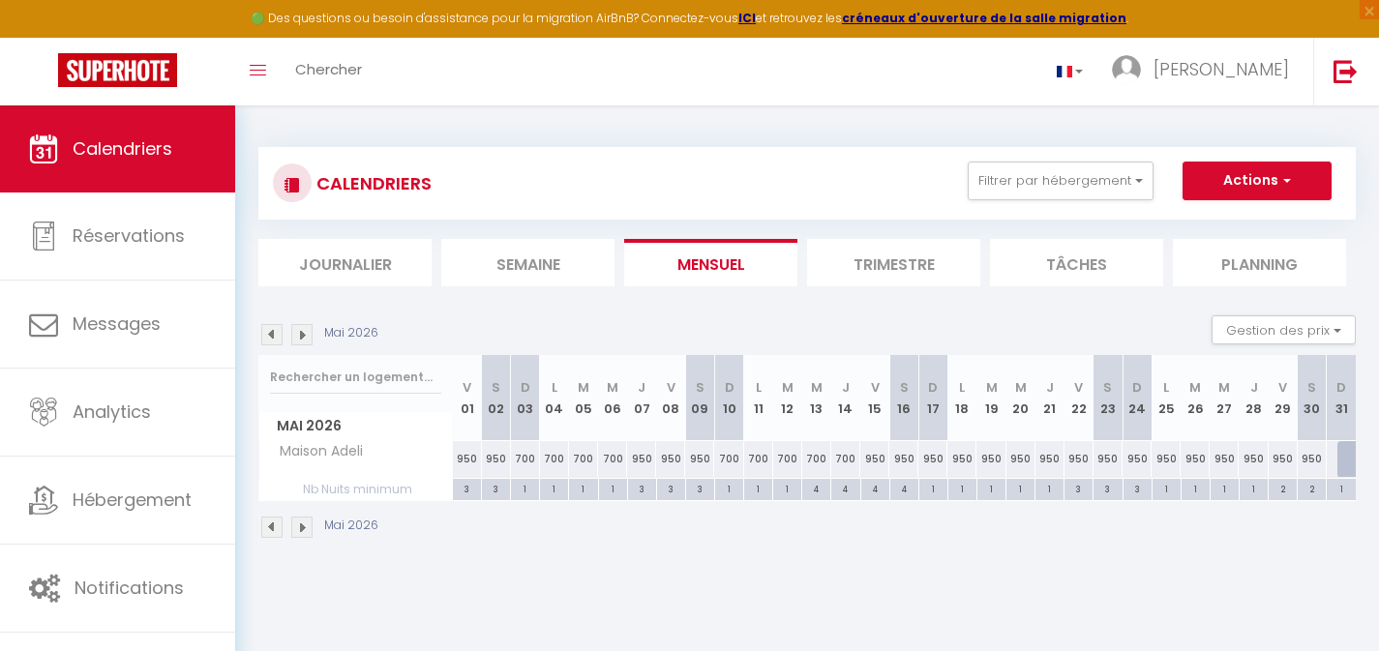
click at [934, 459] on div "950" at bounding box center [933, 459] width 29 height 36
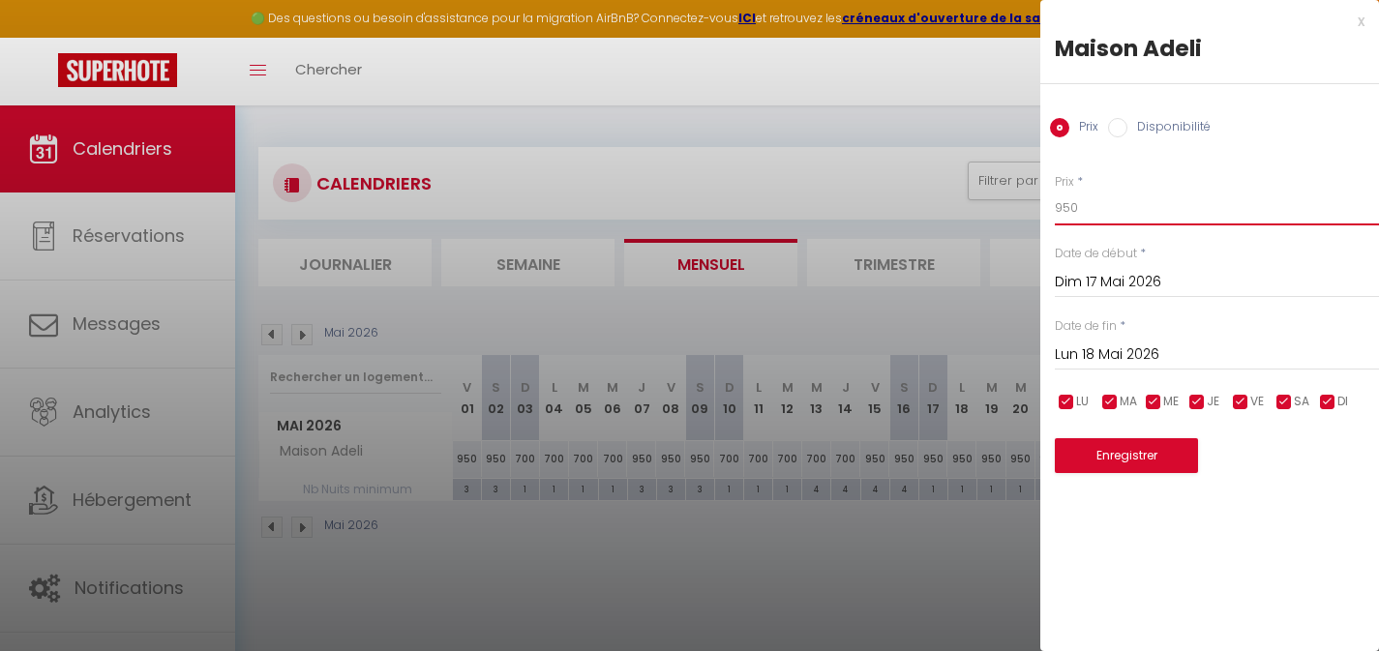
drag, startPoint x: 1090, startPoint y: 212, endPoint x: 982, endPoint y: 196, distance: 109.5
click at [991, 199] on body "🟢 Des questions ou besoin d'assistance pour la migration AirBnB? Connectez-vous…" at bounding box center [689, 431] width 1379 height 651
click at [1118, 348] on input "Lun 18 Mai 2026" at bounding box center [1217, 355] width 324 height 25
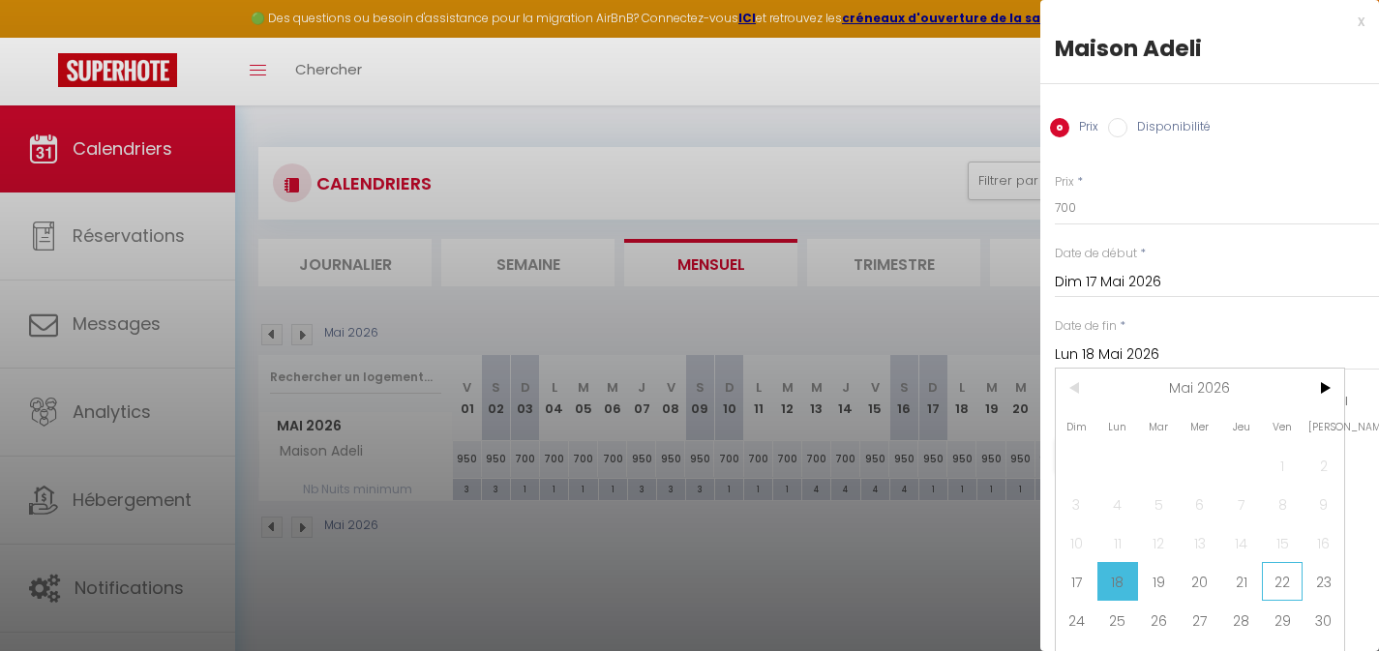
click at [1280, 579] on span "22" at bounding box center [1283, 581] width 42 height 39
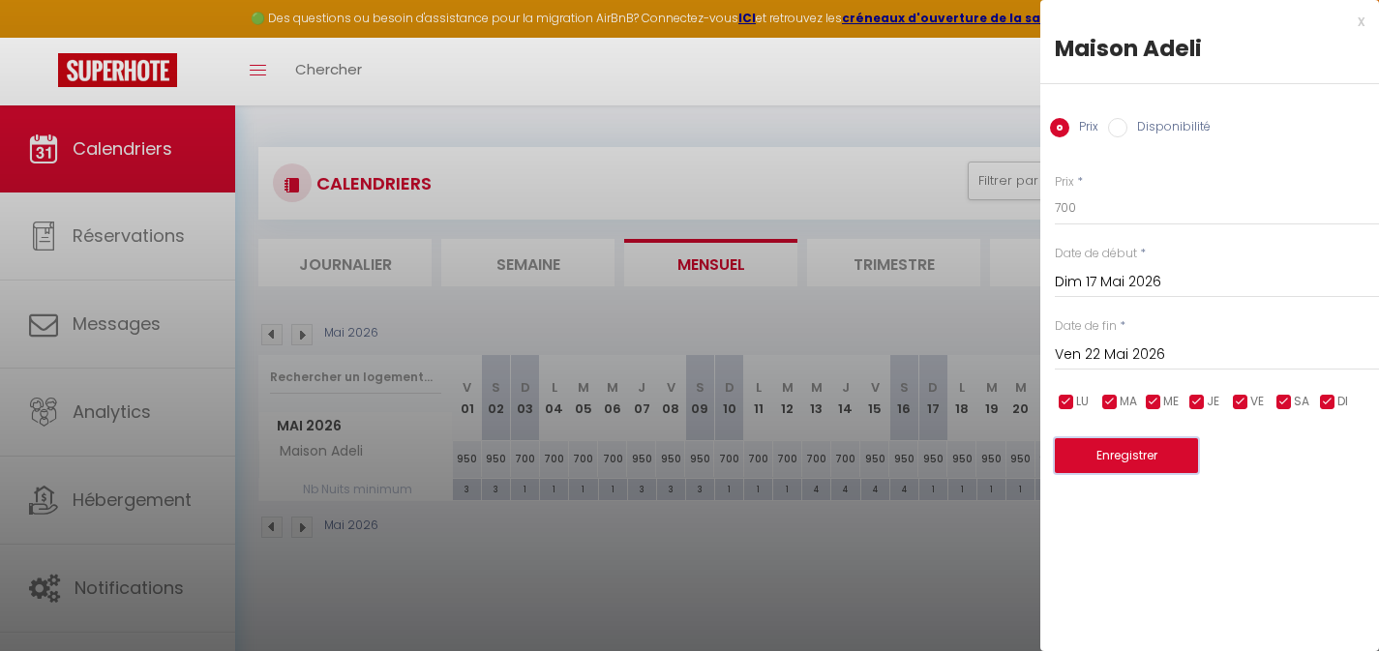
click at [1163, 463] on button "Enregistrer" at bounding box center [1126, 455] width 143 height 35
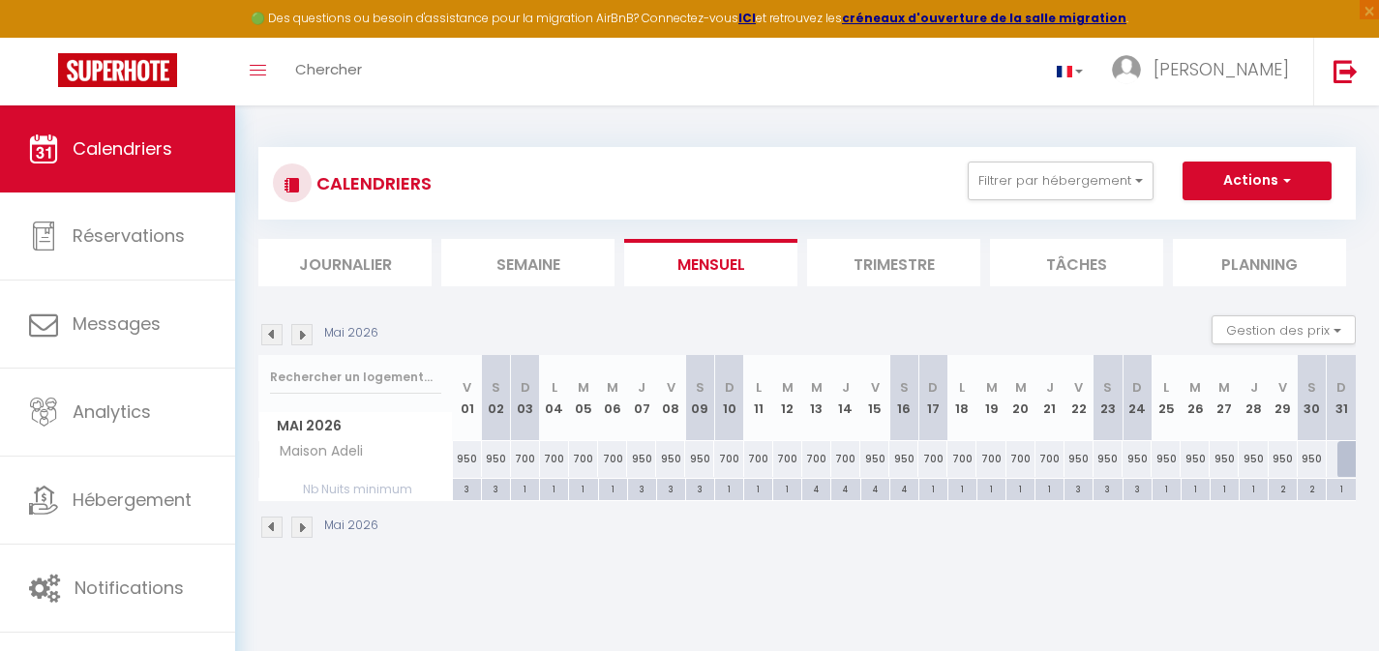
click at [1196, 461] on div "950" at bounding box center [1195, 459] width 29 height 36
click at [1196, 461] on div at bounding box center [689, 325] width 1379 height 651
click at [1196, 461] on div "950" at bounding box center [1195, 459] width 29 height 36
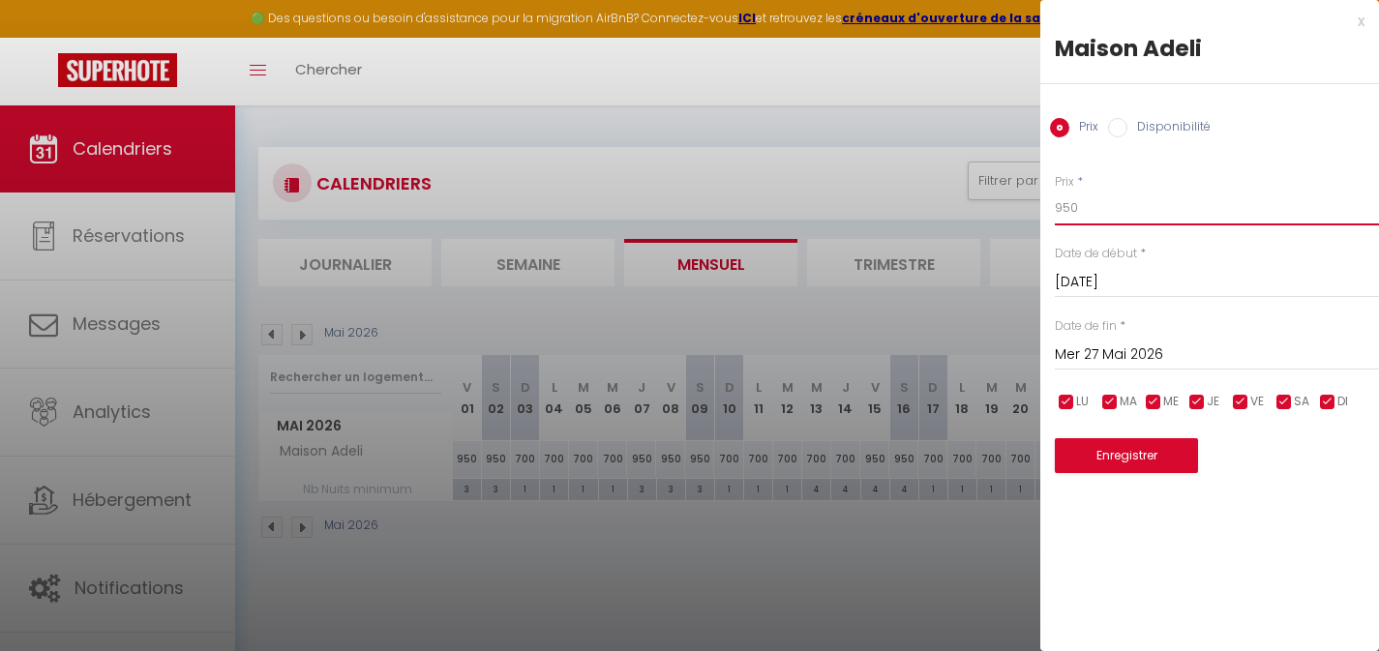
drag, startPoint x: 1053, startPoint y: 207, endPoint x: 1019, endPoint y: 205, distance: 33.9
click at [1026, 207] on body "🟢 Des questions ou besoin d'assistance pour la migration AirBnB? Connectez-vous…" at bounding box center [689, 431] width 1379 height 651
click at [1084, 349] on input "Mer 27 Mai 2026" at bounding box center [1217, 355] width 324 height 25
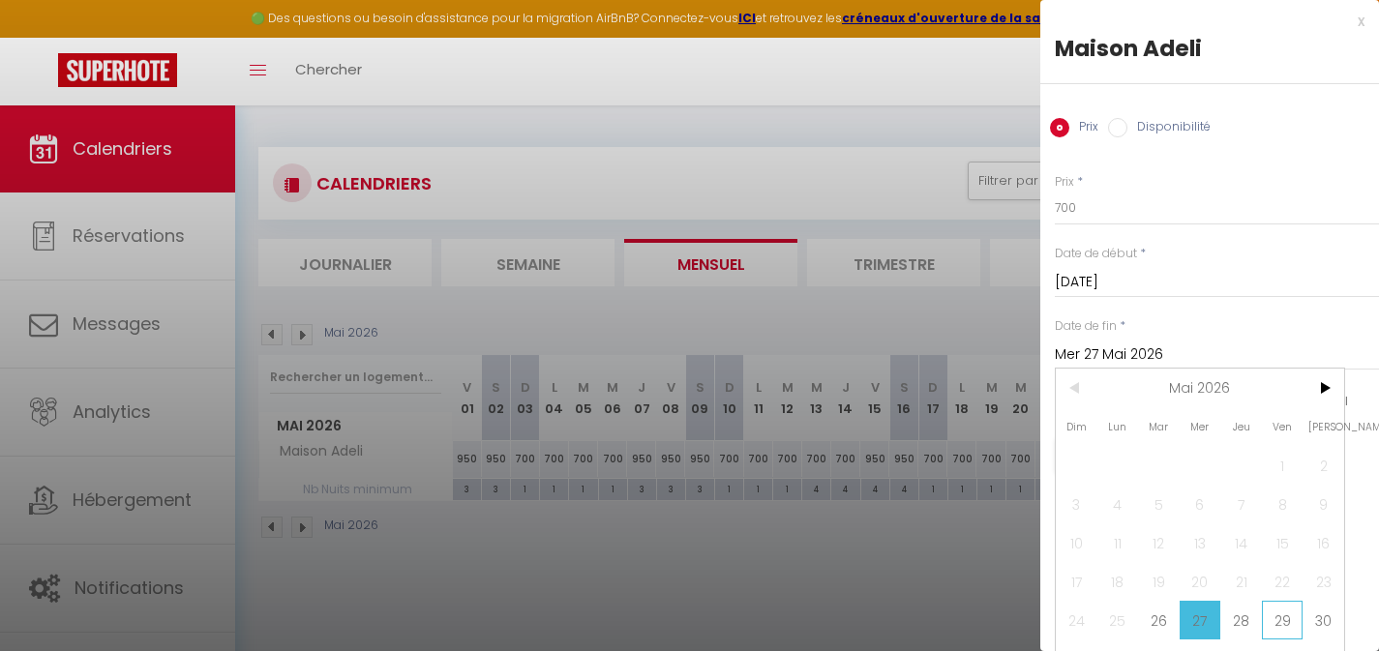
click at [1285, 616] on span "29" at bounding box center [1283, 620] width 42 height 39
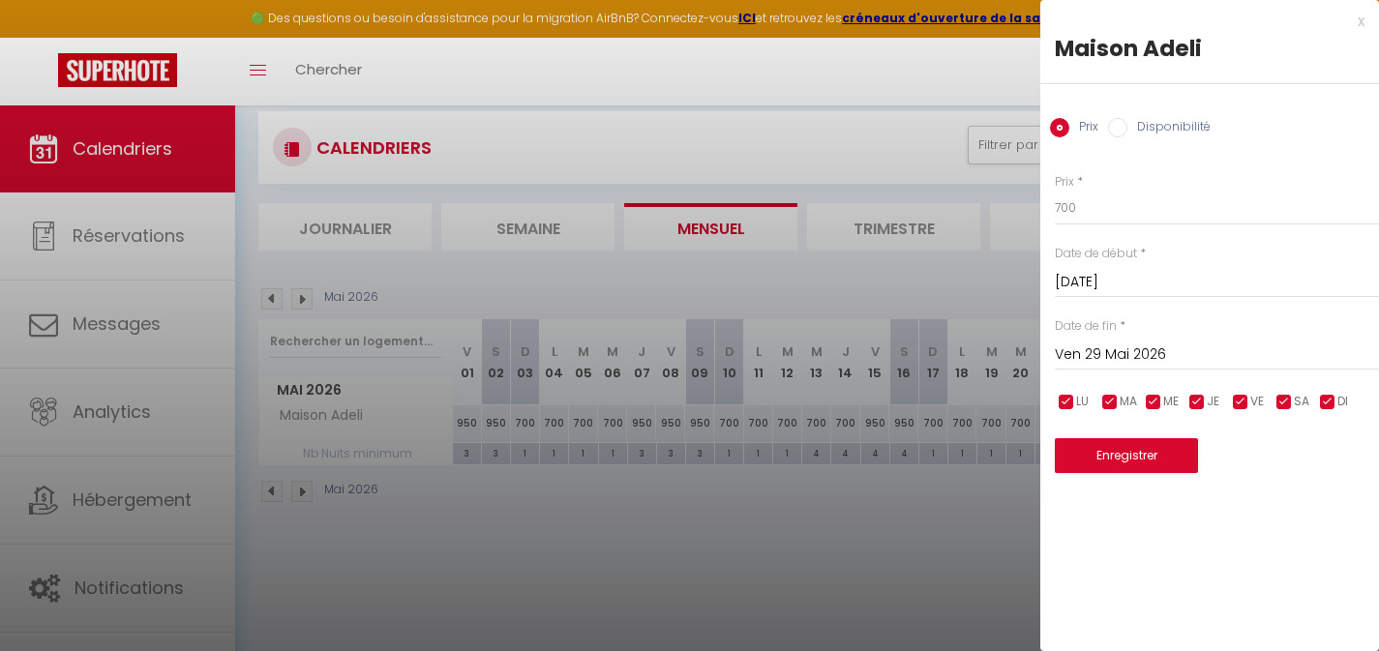
scroll to position [106, 0]
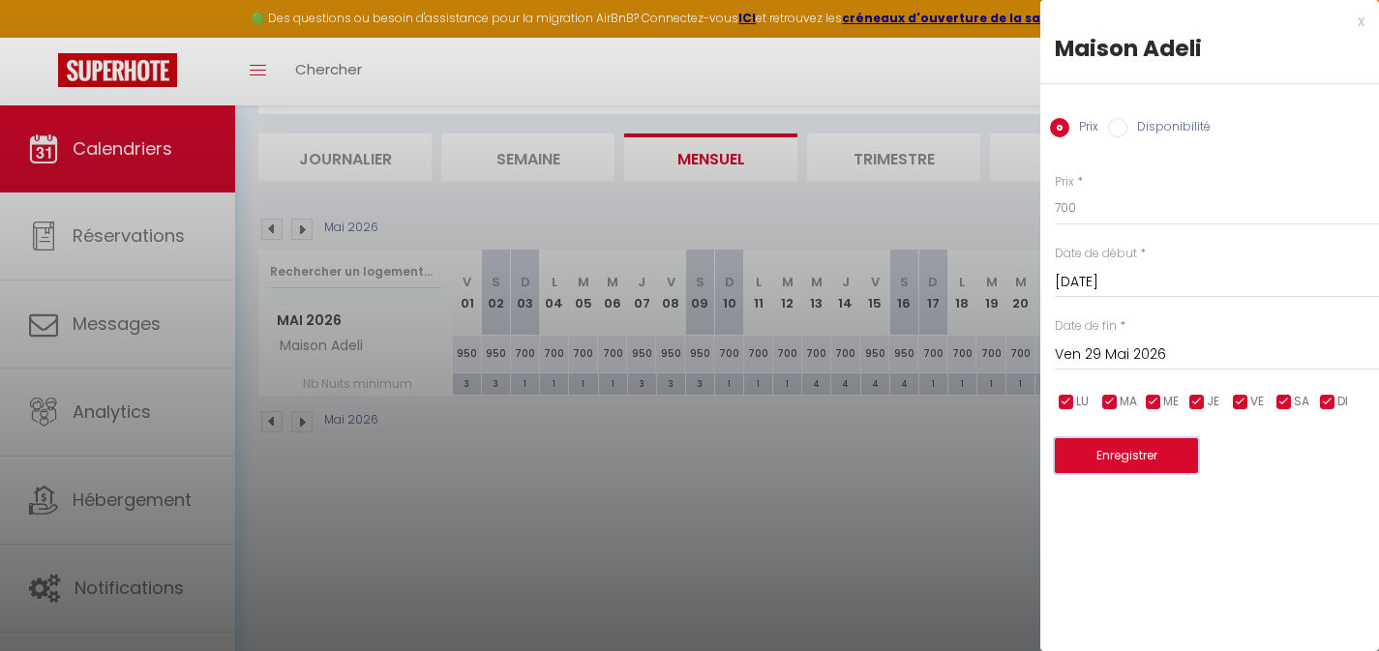
click at [1136, 451] on button "Enregistrer" at bounding box center [1126, 455] width 143 height 35
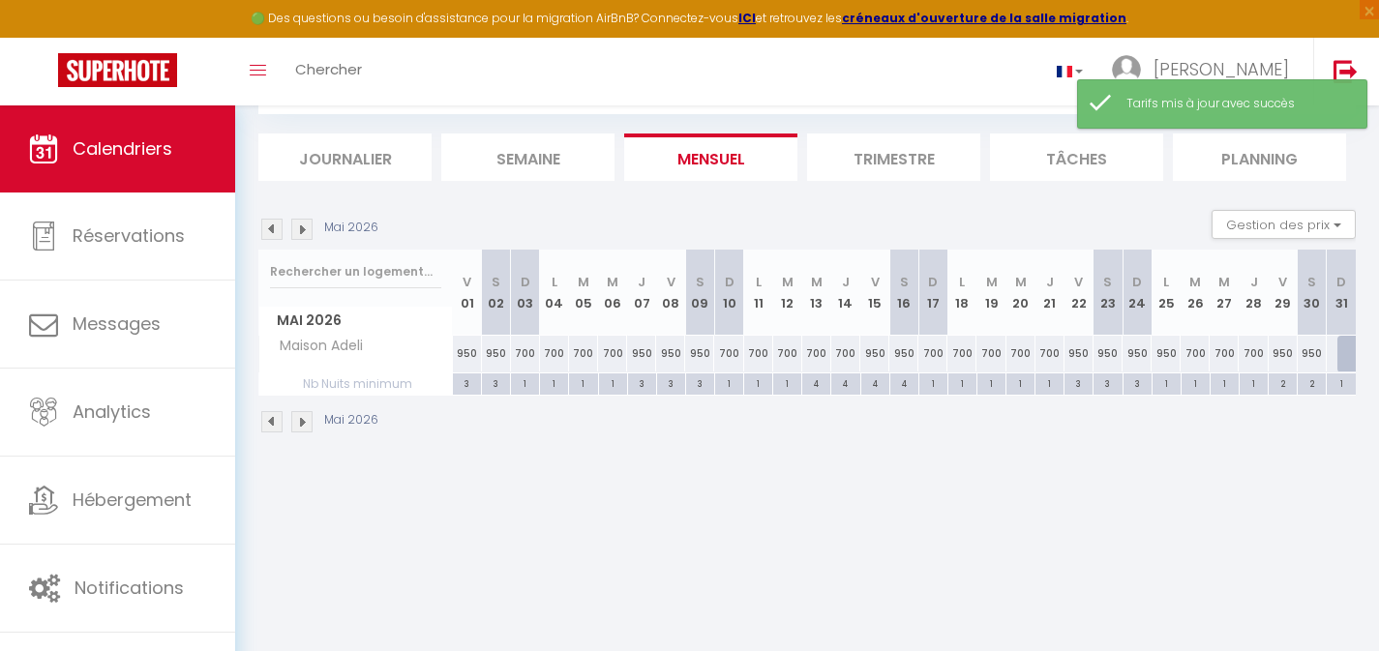
click at [306, 233] on img at bounding box center [301, 229] width 21 height 21
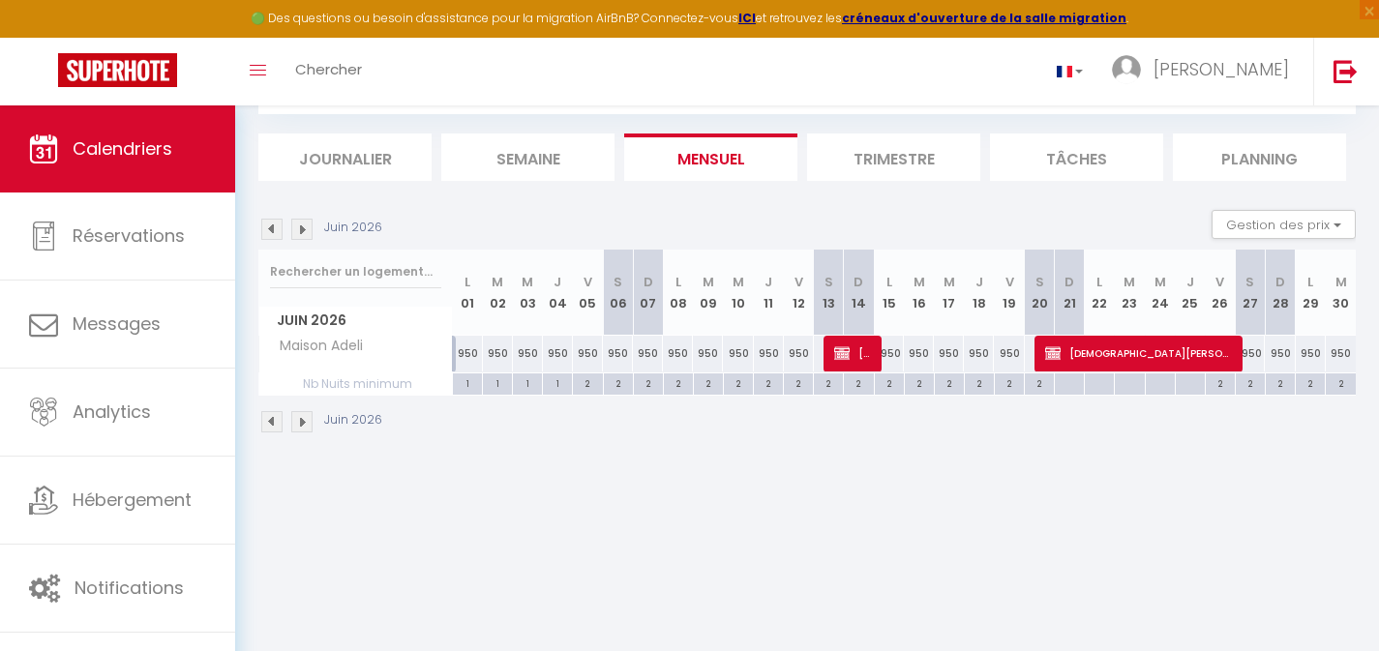
click at [472, 351] on div "950" at bounding box center [468, 354] width 30 height 36
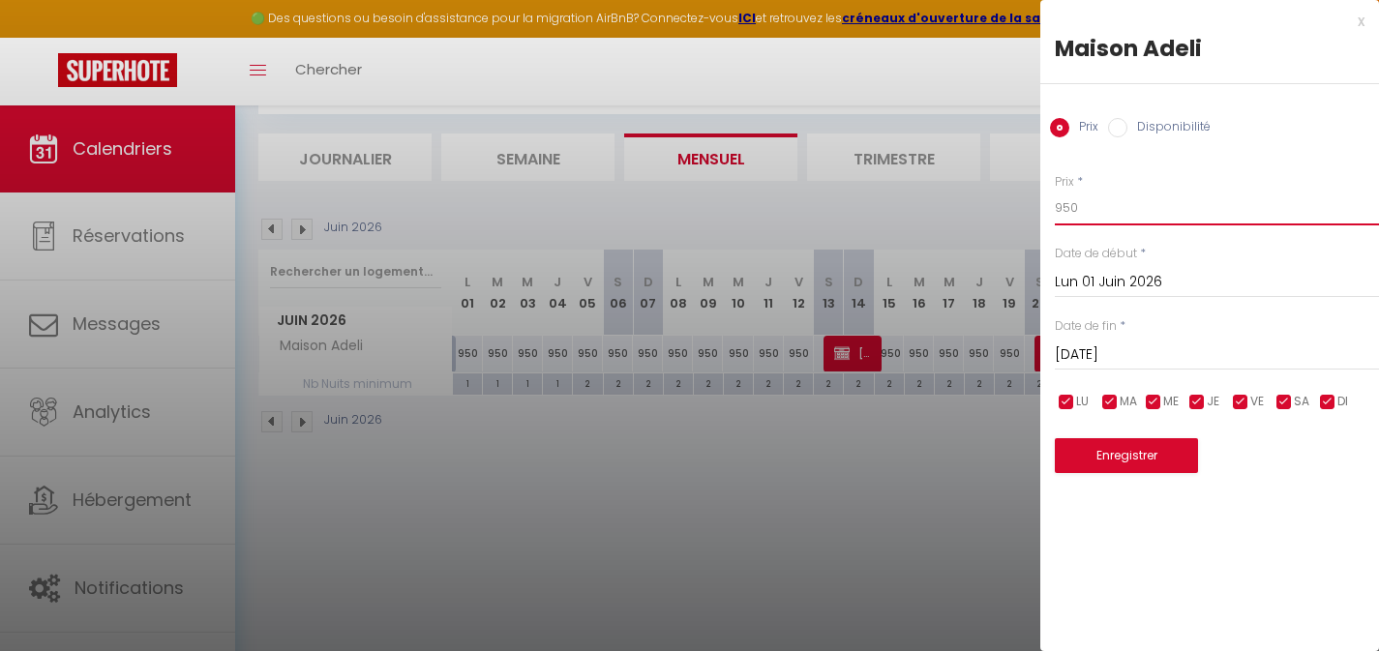
drag, startPoint x: 1080, startPoint y: 209, endPoint x: 1023, endPoint y: 207, distance: 57.1
click at [1029, 207] on body "🟢 Des questions ou besoin d'assistance pour la migration AirBnB? Connectez-vous…" at bounding box center [689, 325] width 1379 height 651
click at [1093, 355] on input "[DATE]" at bounding box center [1217, 355] width 324 height 25
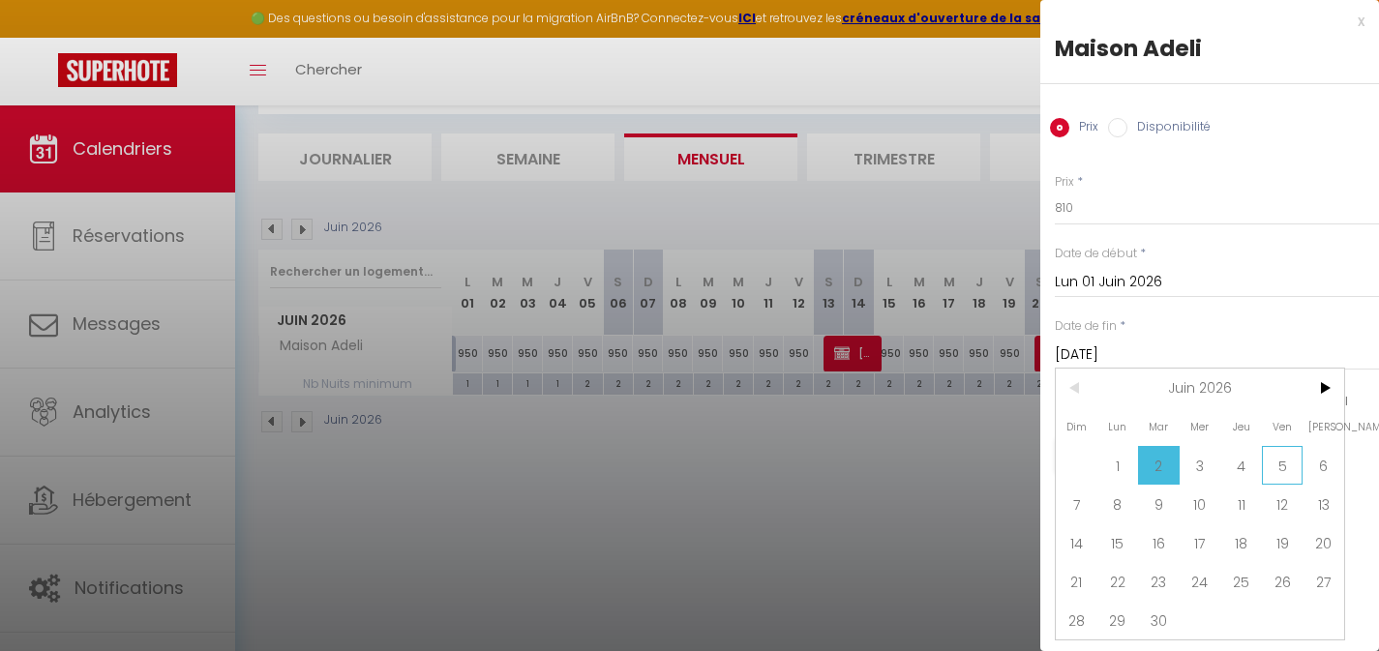
click at [1266, 464] on span "5" at bounding box center [1283, 465] width 42 height 39
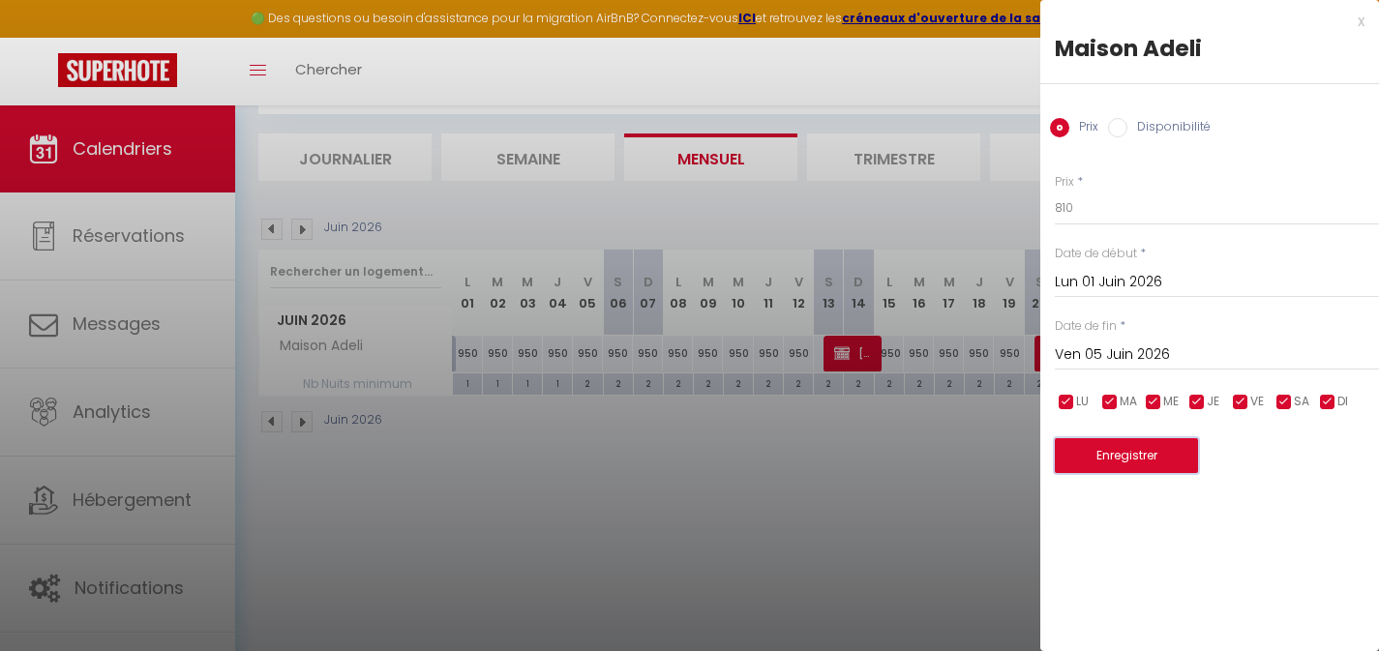
click at [1171, 461] on button "Enregistrer" at bounding box center [1126, 455] width 143 height 35
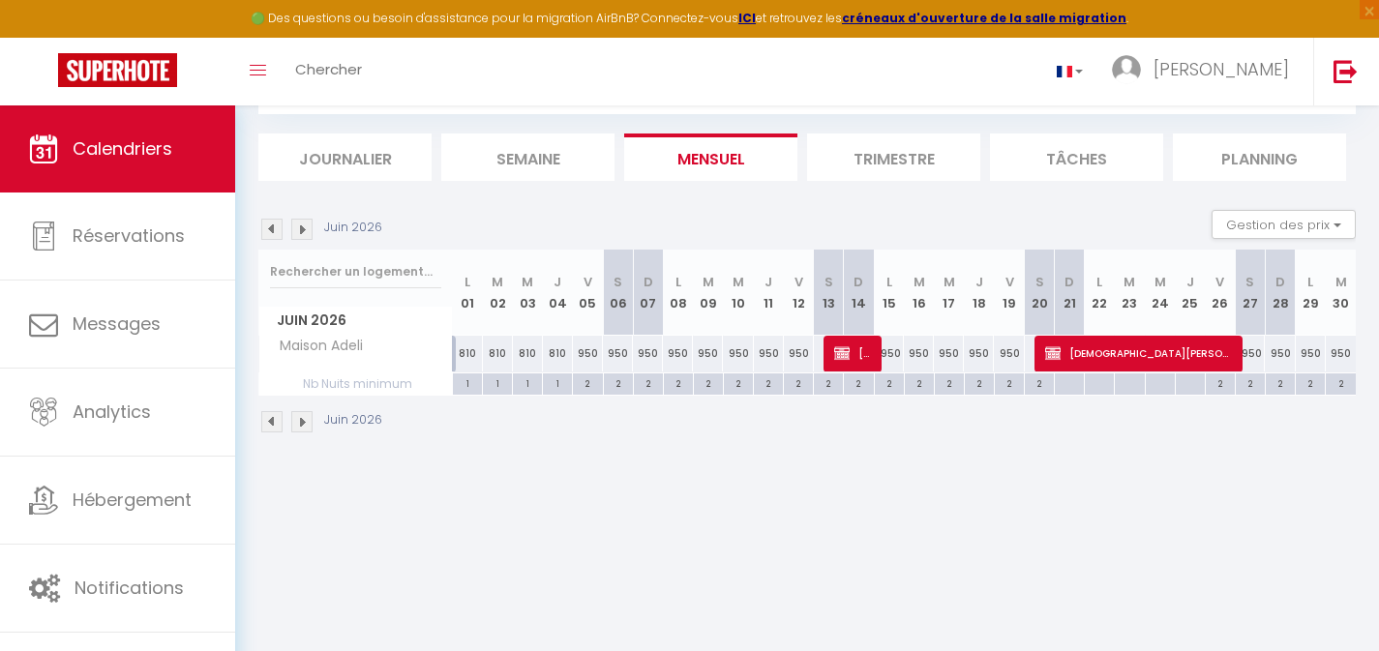
click at [652, 354] on div "950" at bounding box center [648, 354] width 30 height 36
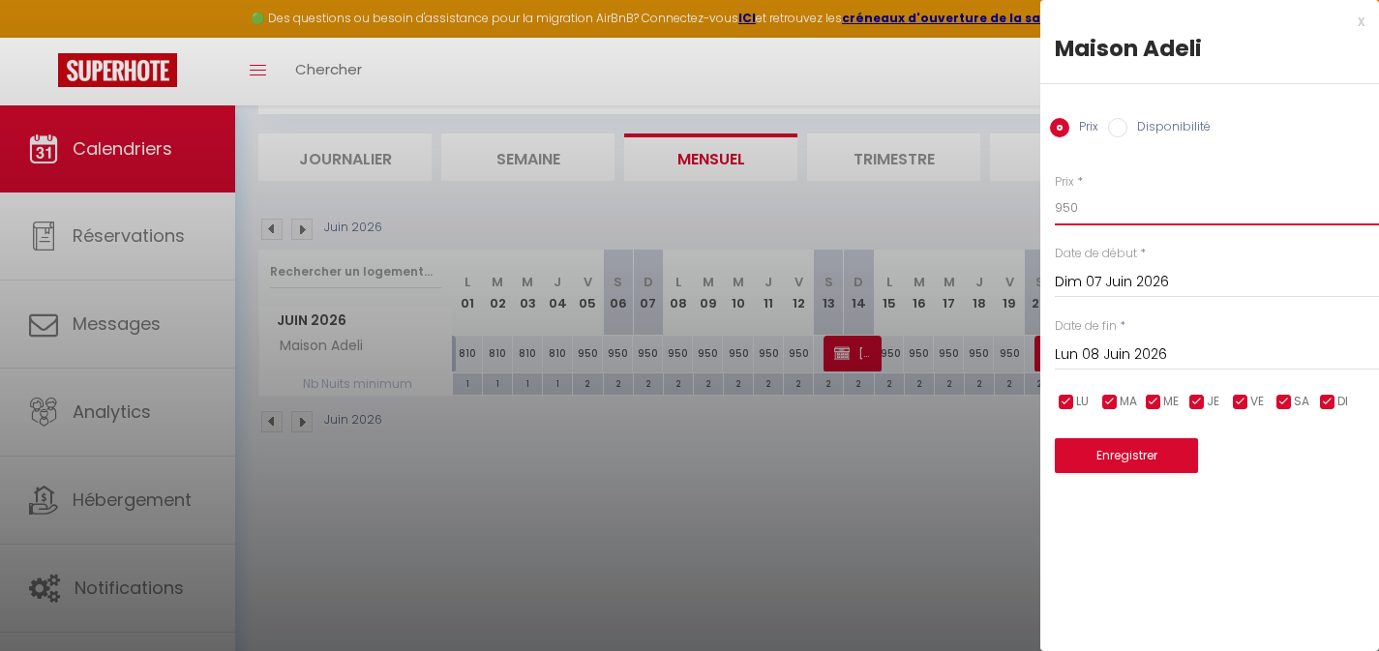
drag, startPoint x: 1094, startPoint y: 204, endPoint x: 1008, endPoint y: 205, distance: 86.2
click at [1010, 205] on body "🟢 Des questions ou besoin d'assistance pour la migration AirBnB? Connectez-vous…" at bounding box center [689, 325] width 1379 height 651
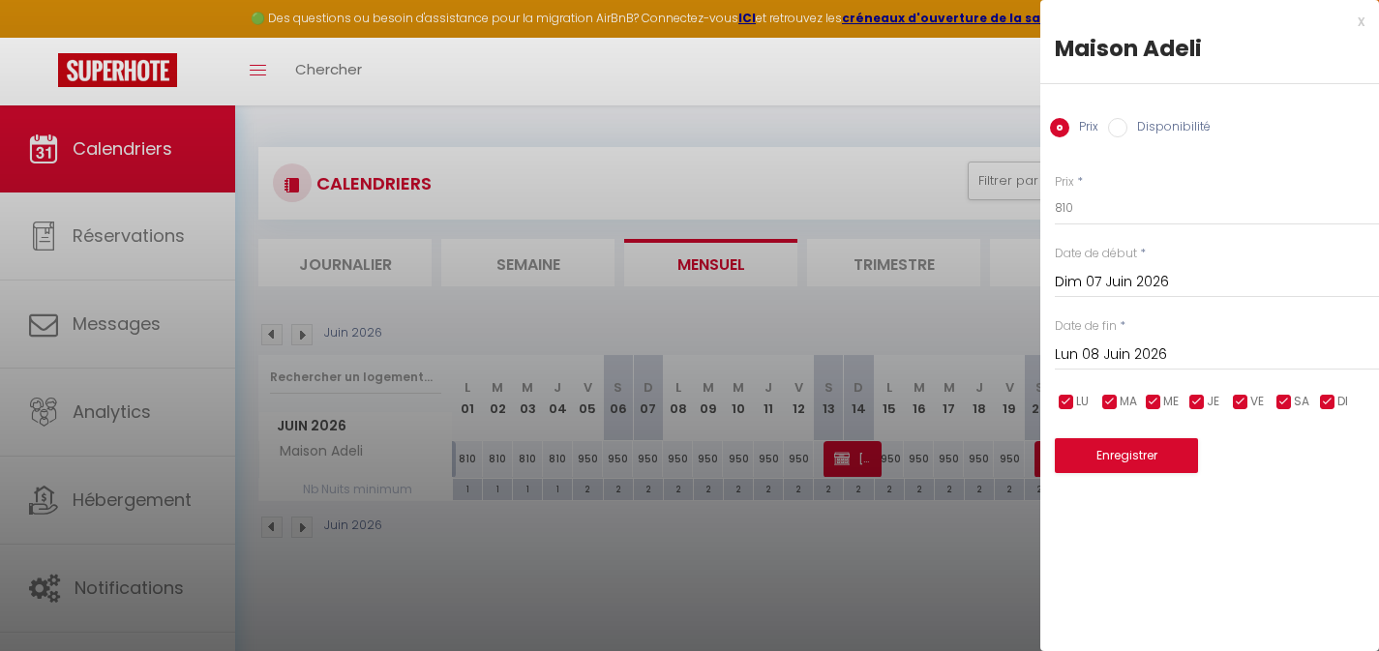
type input "810"
click at [1100, 354] on input "Lun 08 Juin 2026" at bounding box center [1217, 355] width 324 height 25
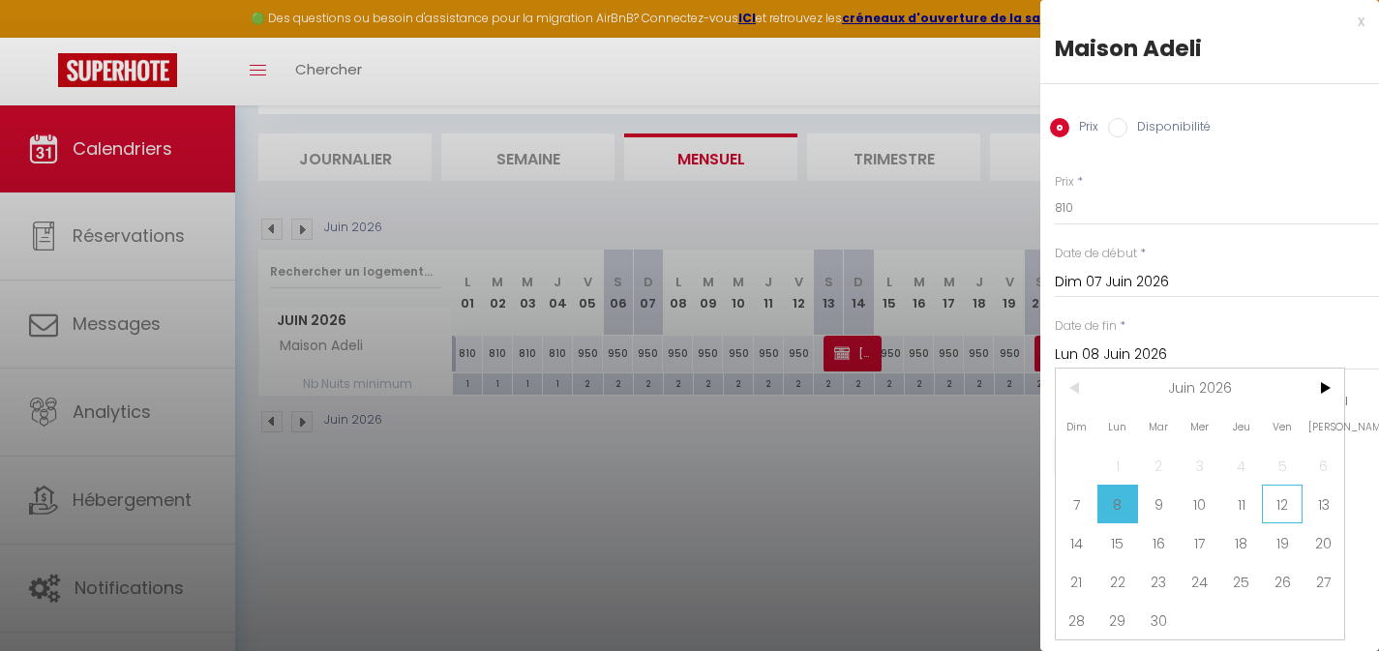
click at [1268, 501] on span "12" at bounding box center [1283, 504] width 42 height 39
type input "Ven 12 Juin 2026"
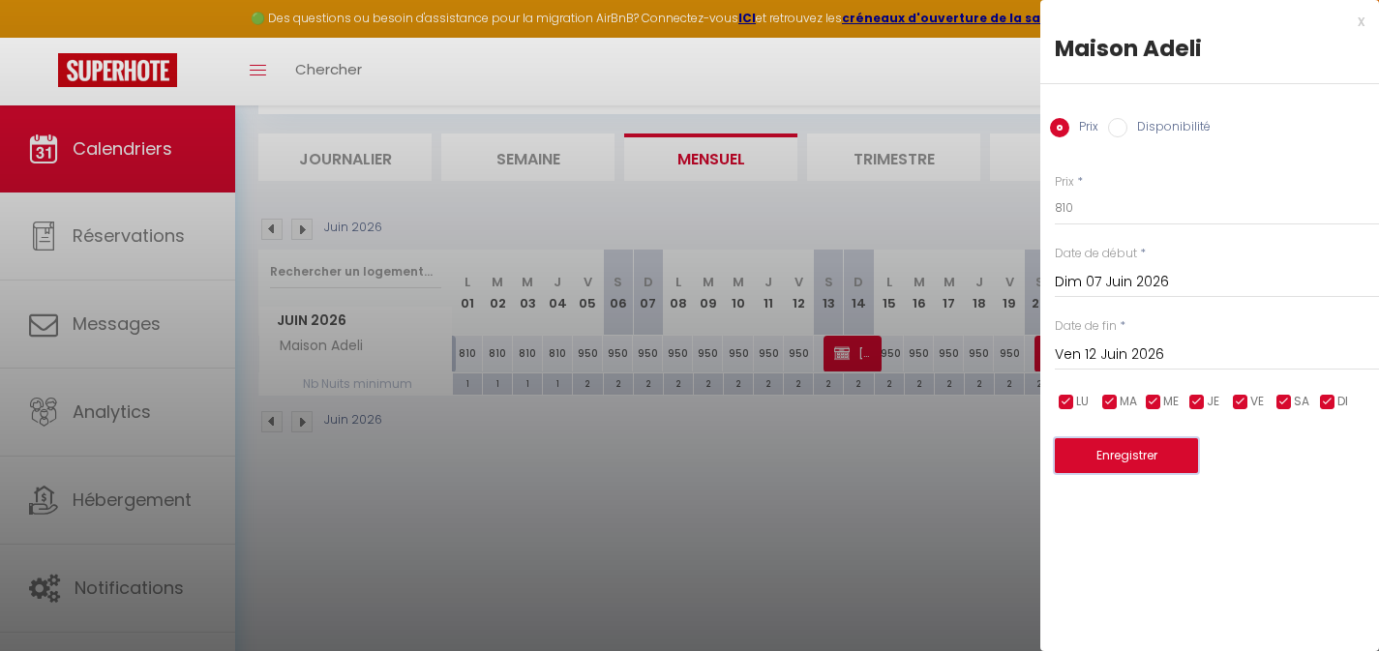
click at [1139, 455] on button "Enregistrer" at bounding box center [1126, 455] width 143 height 35
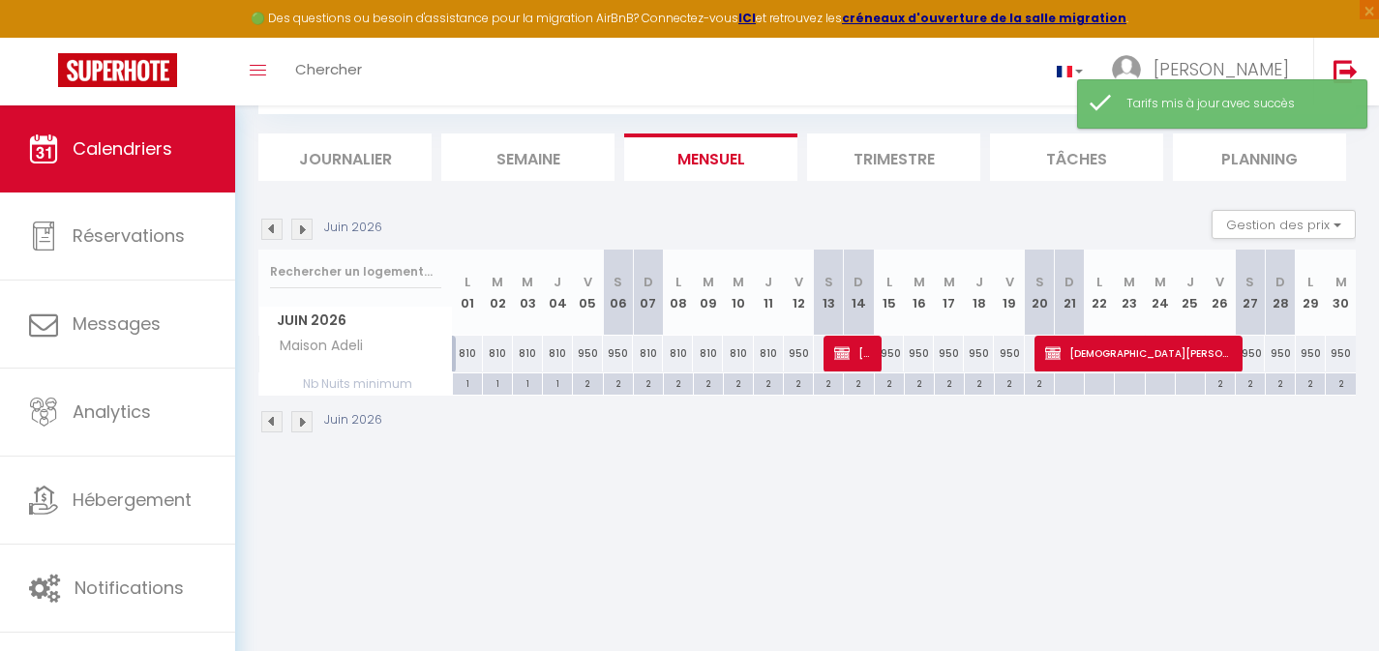
click at [651, 384] on div "2" at bounding box center [648, 383] width 29 height 18
type input "2"
type input "Dim 07 Juin 2026"
type input "Lun 08 Juin 2026"
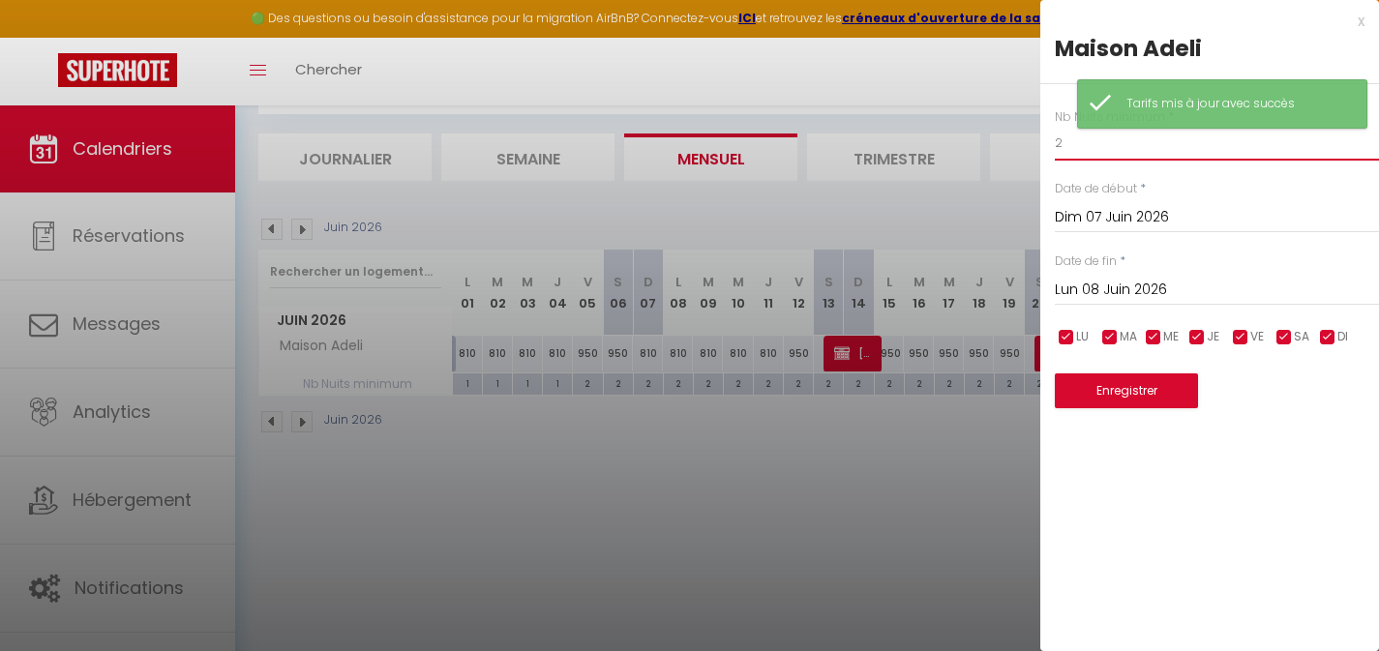
click at [1032, 145] on body "🟢 Des questions ou besoin d'assistance pour la migration AirBnB? Connectez-vous…" at bounding box center [689, 325] width 1379 height 651
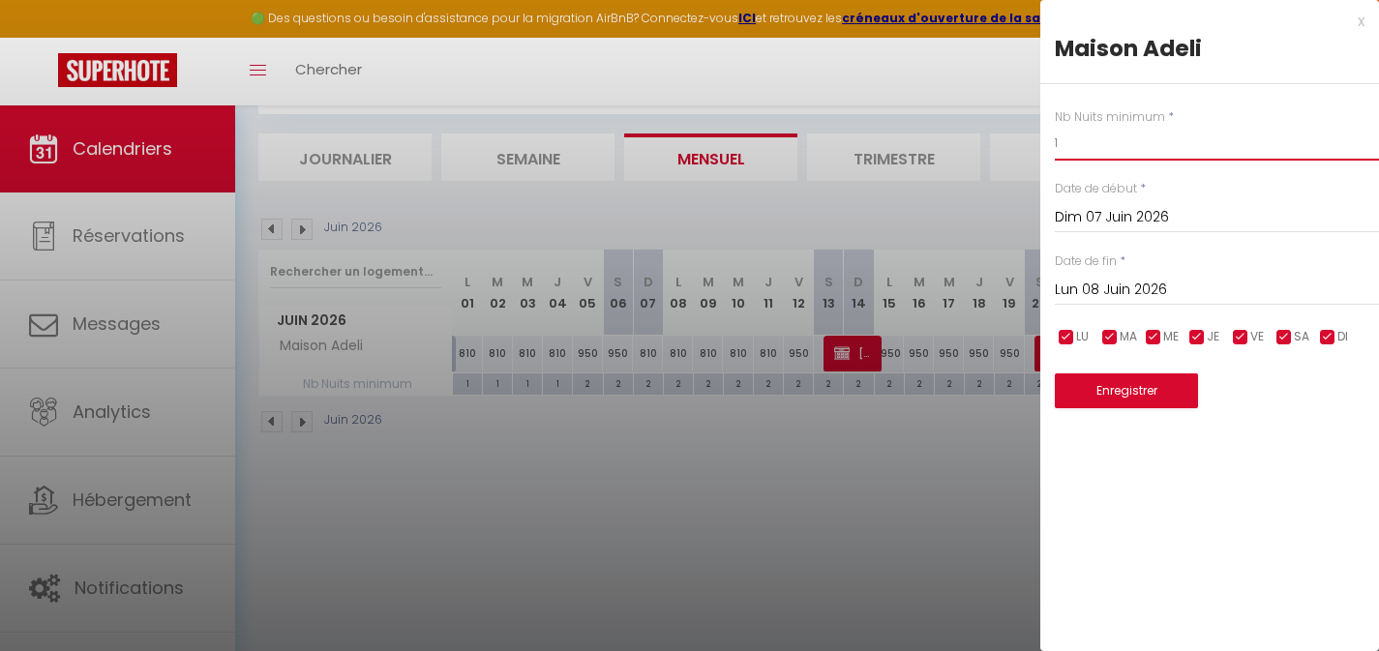
type input "1"
click at [1126, 279] on input "Lun 08 Juin 2026" at bounding box center [1217, 290] width 324 height 25
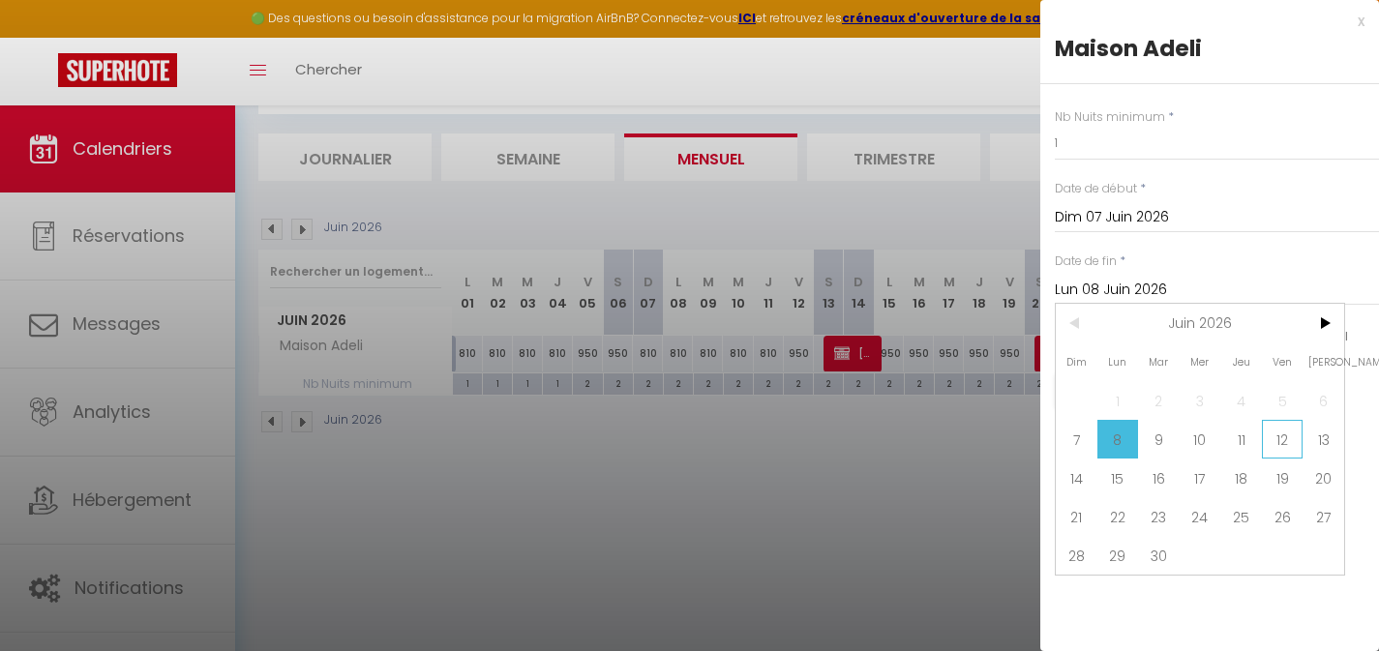
click at [1265, 434] on span "12" at bounding box center [1283, 439] width 42 height 39
type input "Ven 12 Juin 2026"
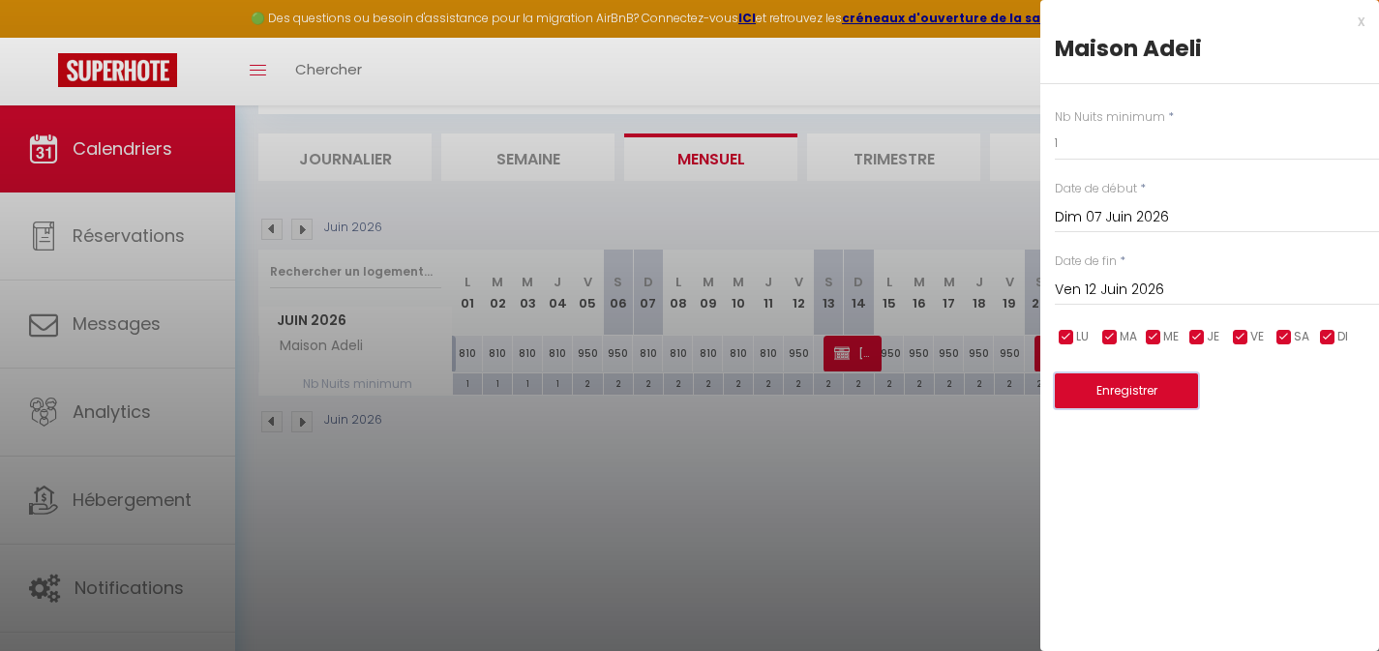
click at [1151, 389] on button "Enregistrer" at bounding box center [1126, 391] width 143 height 35
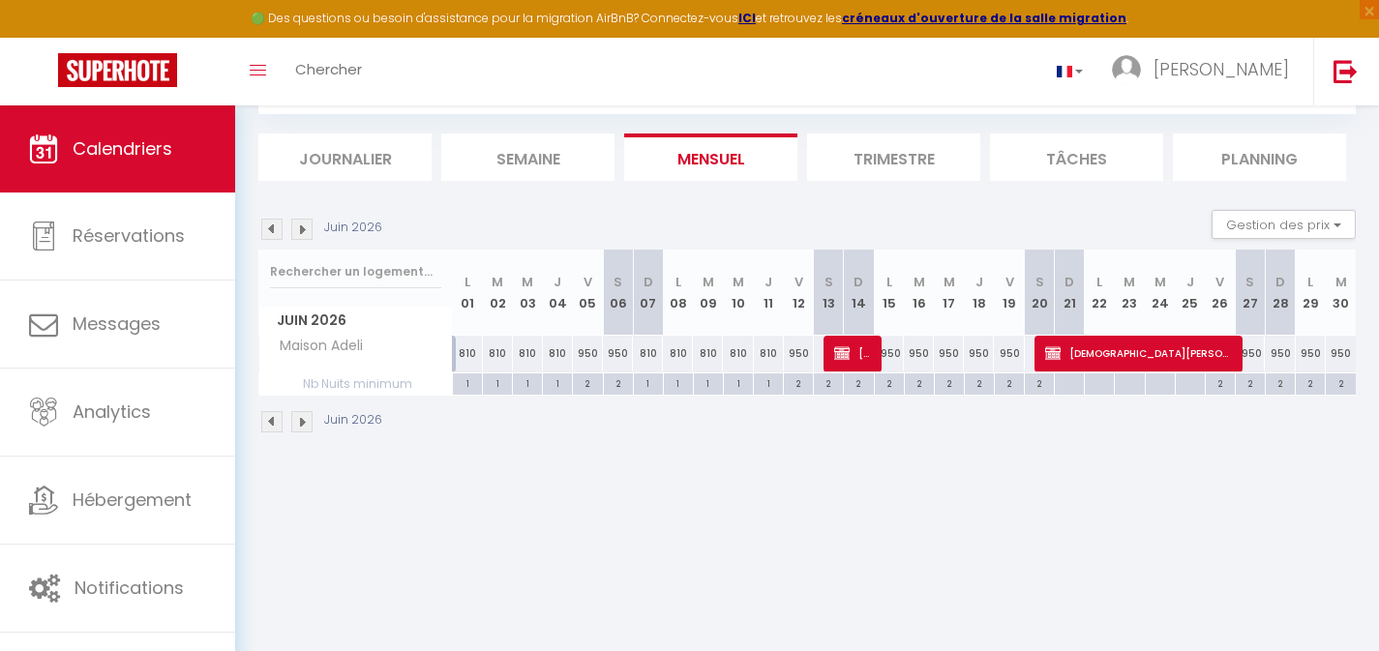
click at [802, 384] on div "2" at bounding box center [798, 383] width 29 height 18
type input "2"
type input "Ven 12 Juin 2026"
type input "Sam 13 Juin 2026"
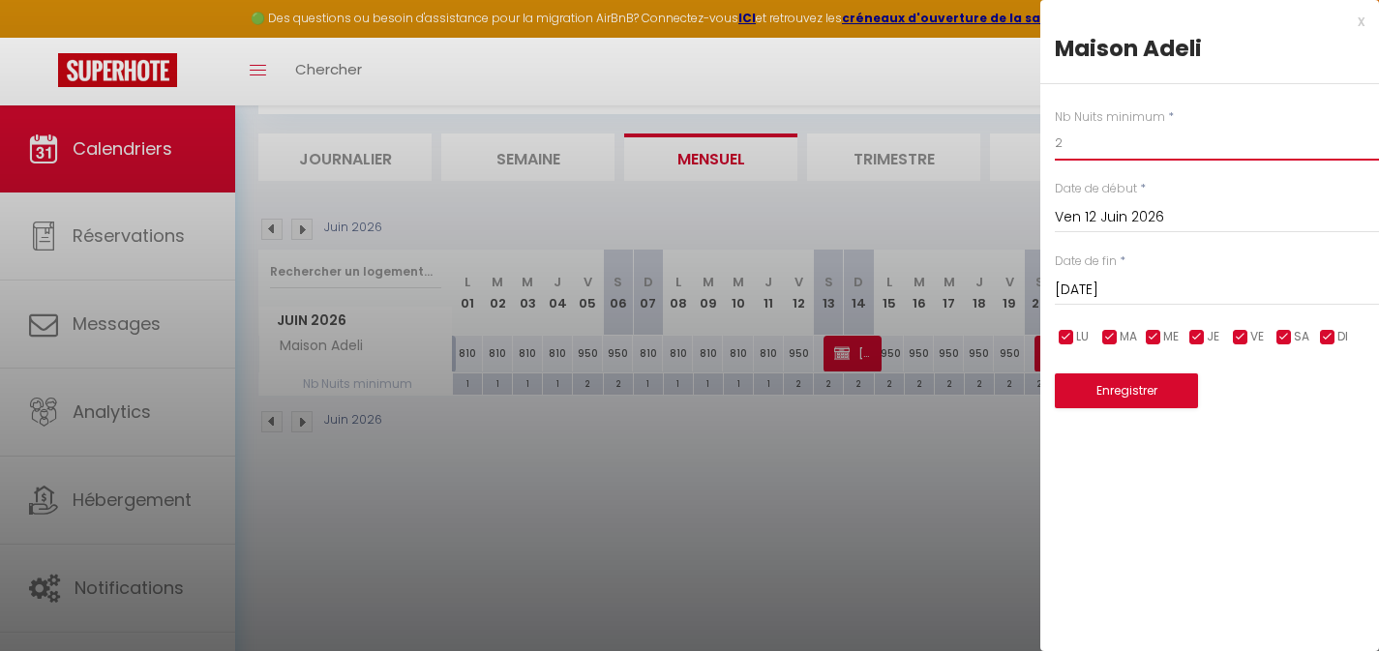
click at [1056, 153] on input "2" at bounding box center [1217, 143] width 324 height 35
drag, startPoint x: 1071, startPoint y: 149, endPoint x: 1049, endPoint y: 147, distance: 21.4
click at [1052, 148] on div "Nb Nuits minimum * 2 Date de début * Ven 12 Juin 2026 < Juin 2026 > Dim Lun Mar…" at bounding box center [1210, 246] width 339 height 325
type input "1"
click at [1147, 393] on button "Enregistrer" at bounding box center [1126, 391] width 143 height 35
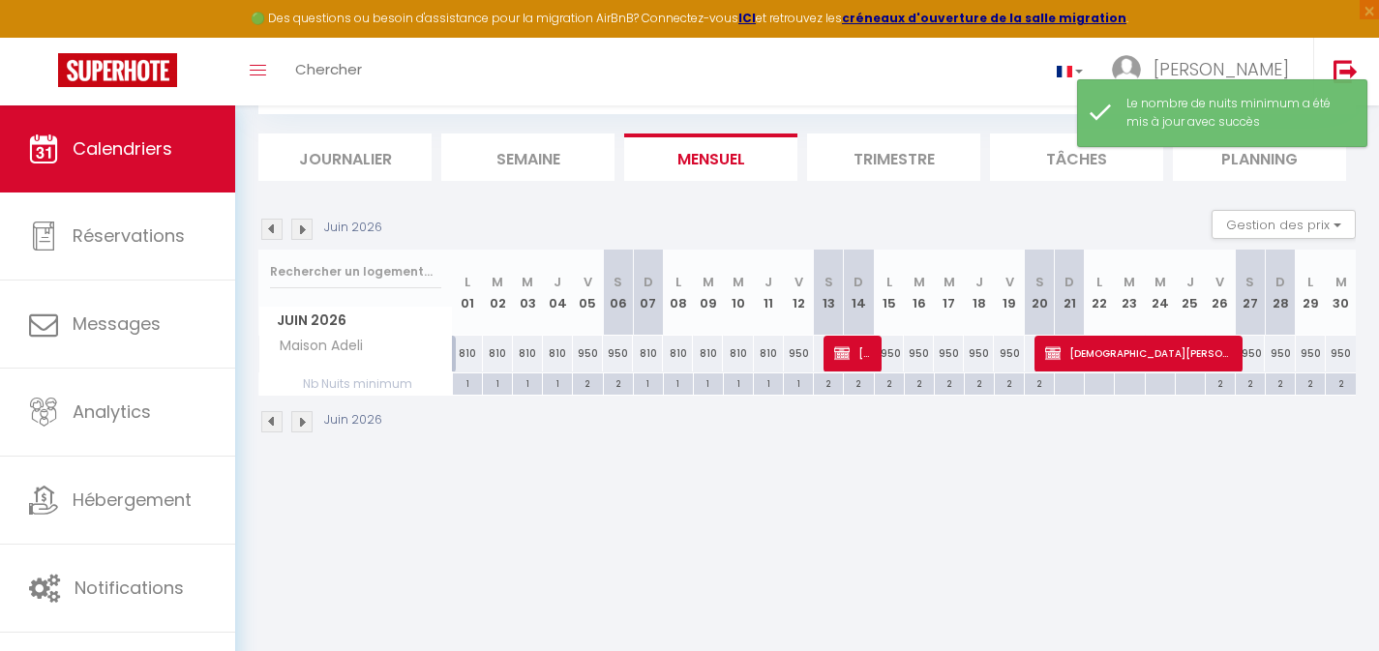
click at [895, 352] on div "950" at bounding box center [889, 354] width 30 height 36
type input "950"
type input "Lun 15 Juin 2026"
type input "Mar 16 Juin 2026"
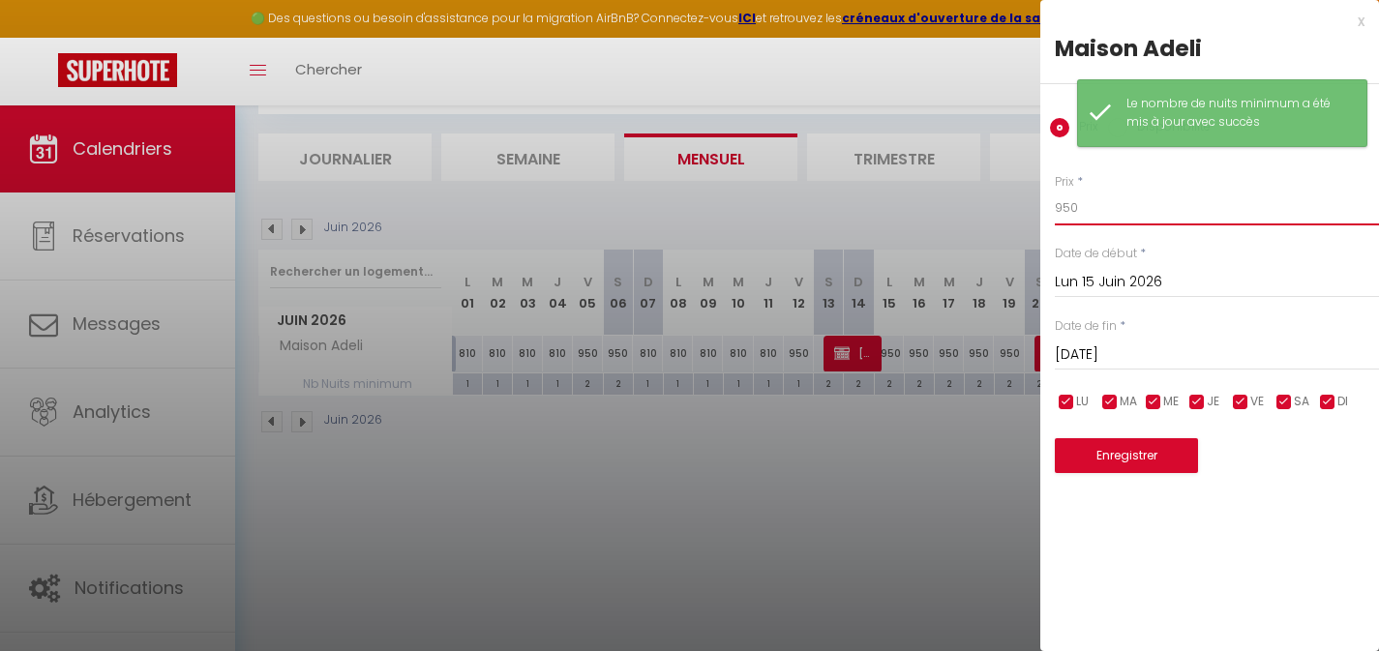
drag, startPoint x: 1080, startPoint y: 211, endPoint x: 990, endPoint y: 205, distance: 90.2
click at [1002, 208] on body "🟢 Des questions ou besoin d'assistance pour la migration AirBnB? Connectez-vous…" at bounding box center [689, 325] width 1379 height 651
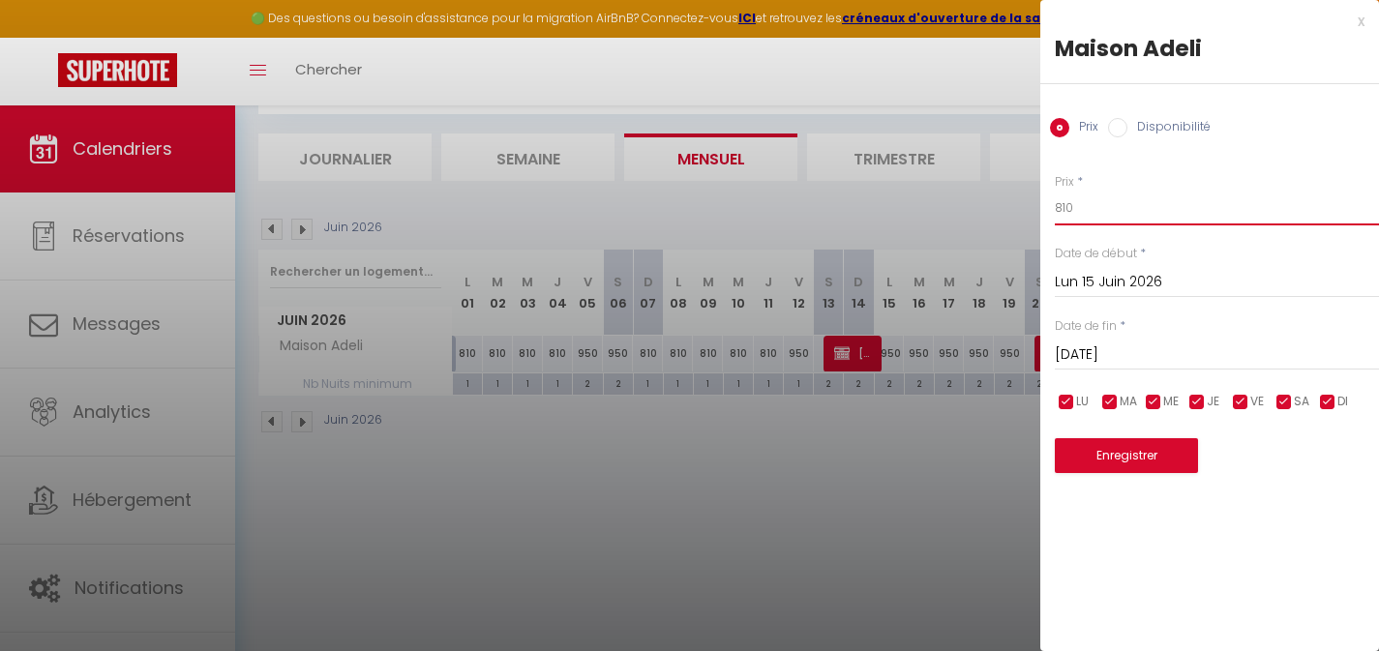
type input "810"
click at [1106, 349] on input "Mar 16 Juin 2026" at bounding box center [1217, 355] width 324 height 25
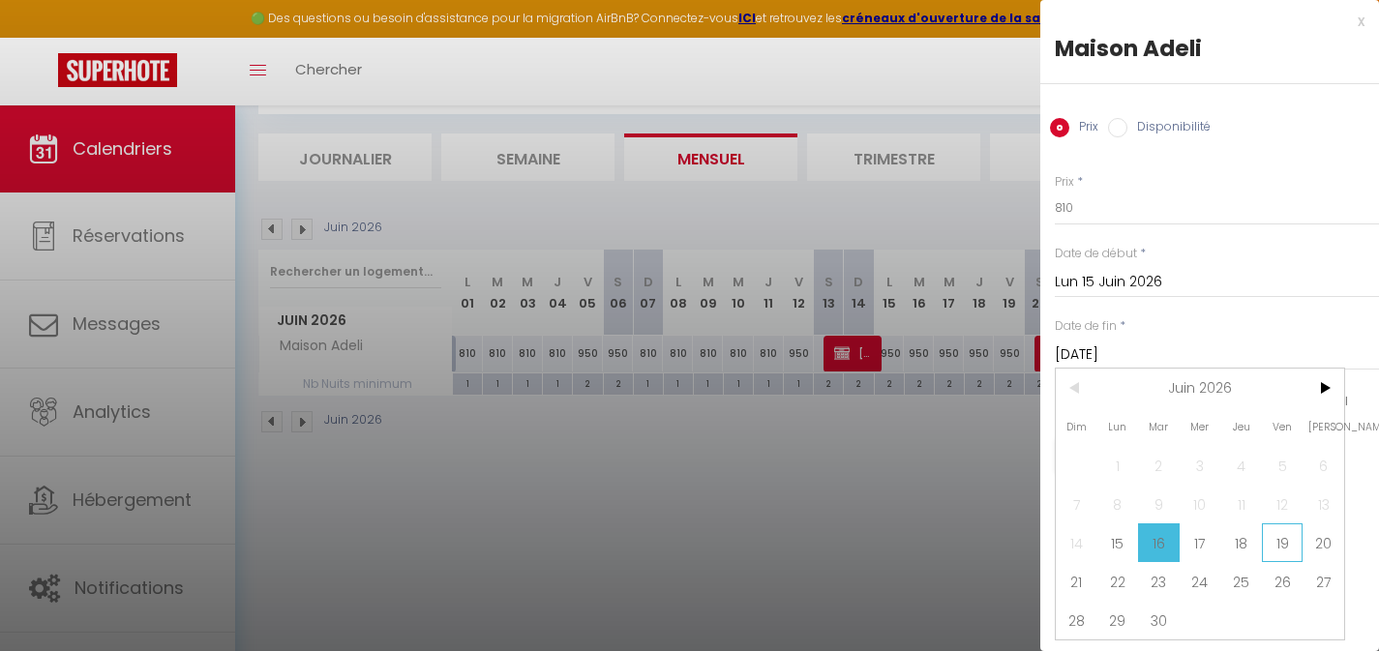
click at [1278, 541] on span "19" at bounding box center [1283, 543] width 42 height 39
type input "Ven 19 Juin 2026"
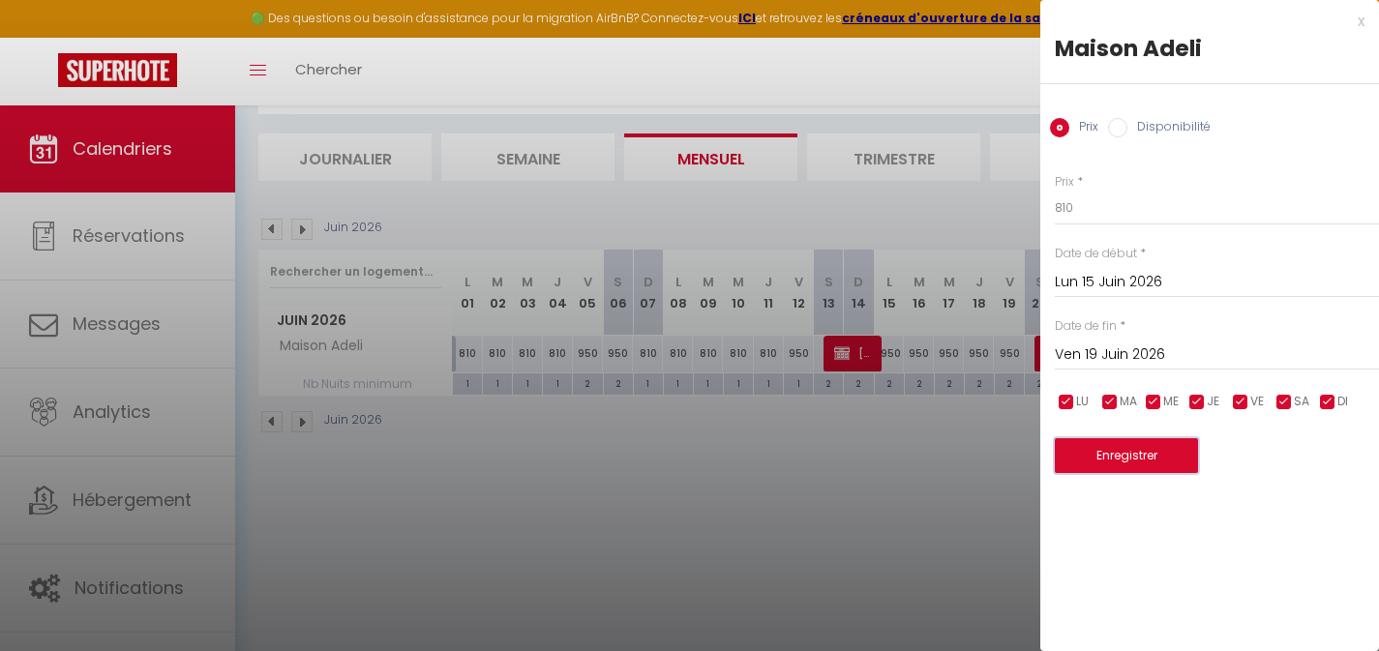
click at [1157, 466] on button "Enregistrer" at bounding box center [1126, 455] width 143 height 35
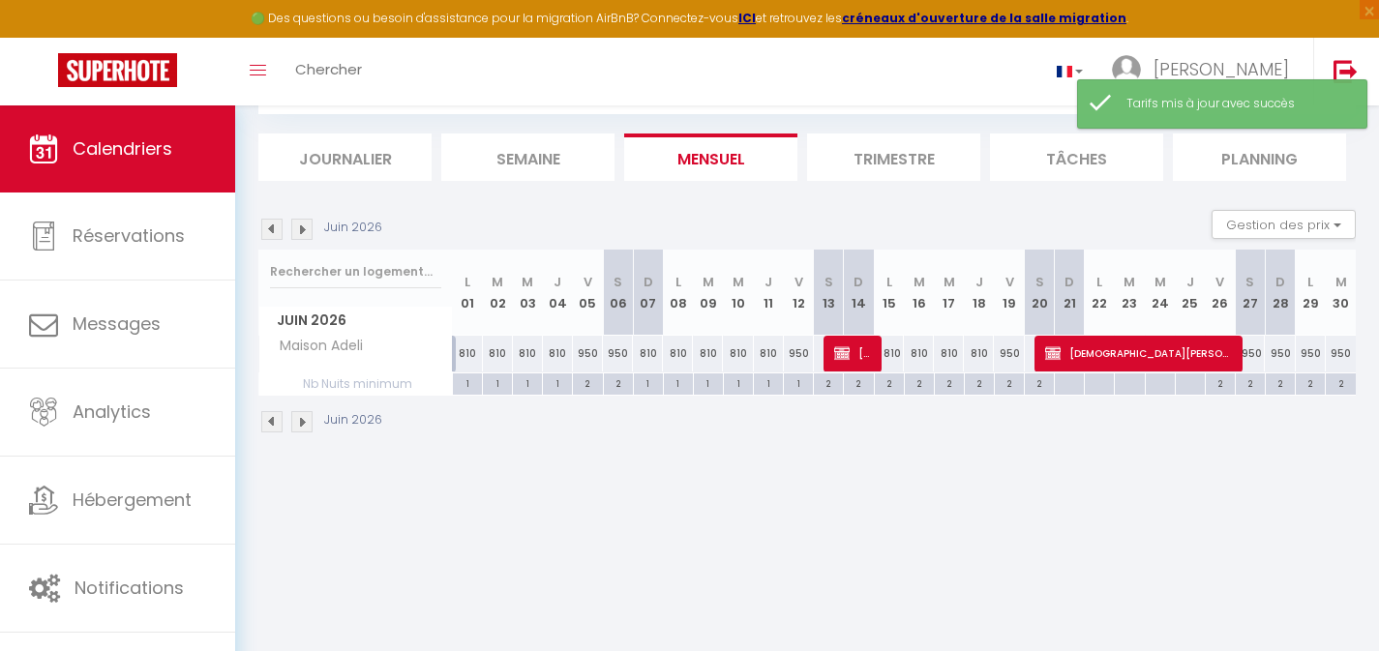
click at [892, 379] on div "2" at bounding box center [889, 383] width 29 height 18
type input "2"
type input "Lun 15 Juin 2026"
type input "Mar 16 Juin 2026"
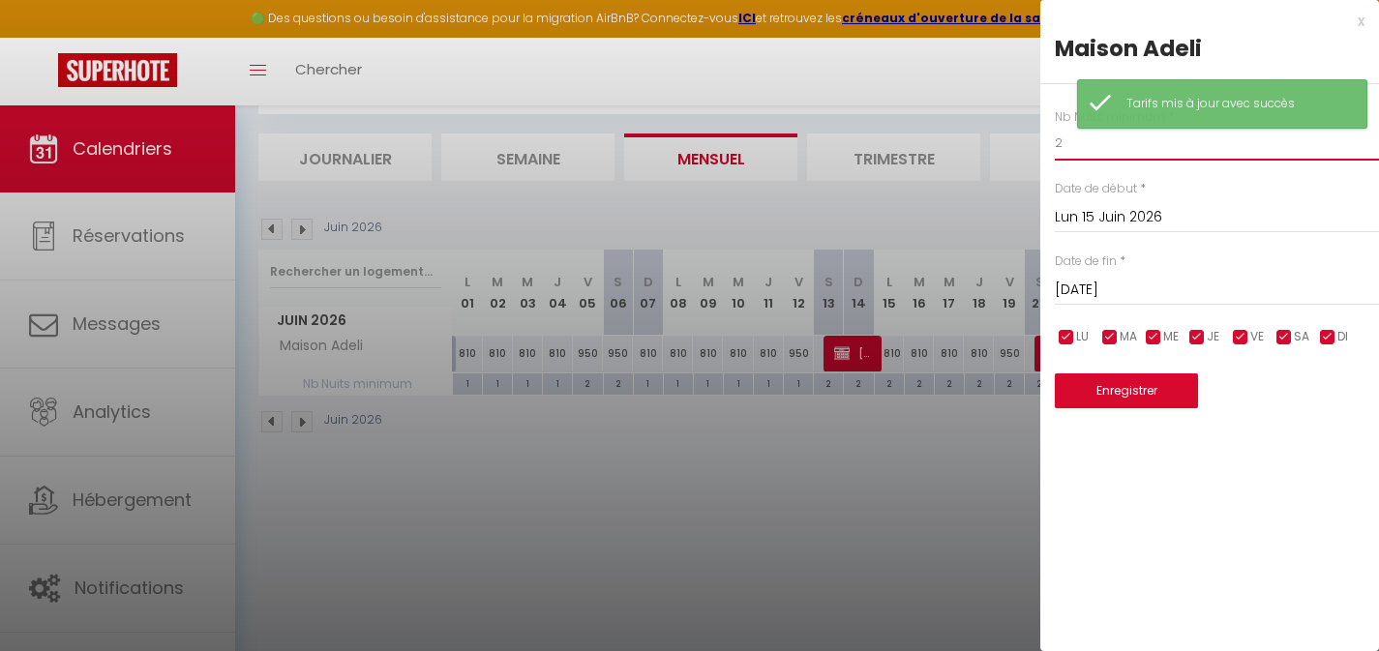
click at [1041, 146] on div "Nb Nuits minimum * 2 Date de début * Lun 15 Juin 2026 < Juin 2026 > Dim Lun Mar…" at bounding box center [1210, 246] width 339 height 325
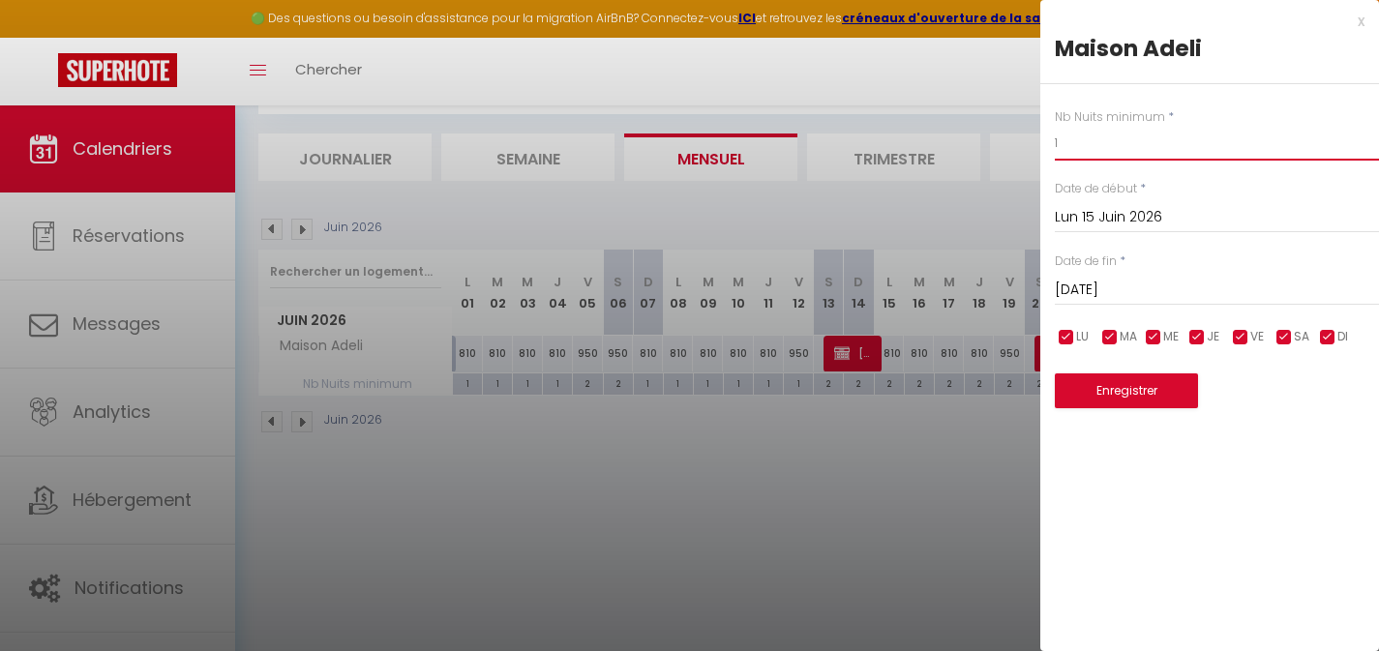
type input "1"
click at [1133, 283] on input "Mar 16 Juin 2026" at bounding box center [1217, 290] width 324 height 25
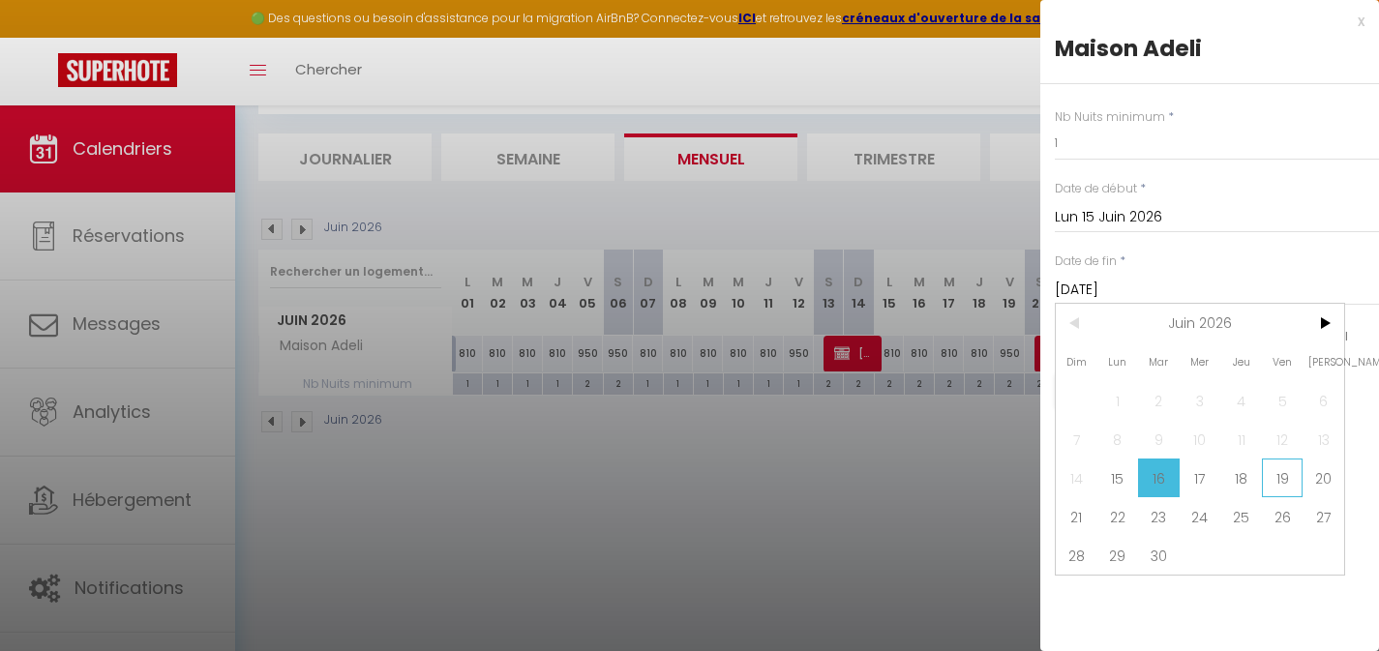
click at [1277, 476] on span "19" at bounding box center [1283, 478] width 42 height 39
type input "Ven 19 Juin 2026"
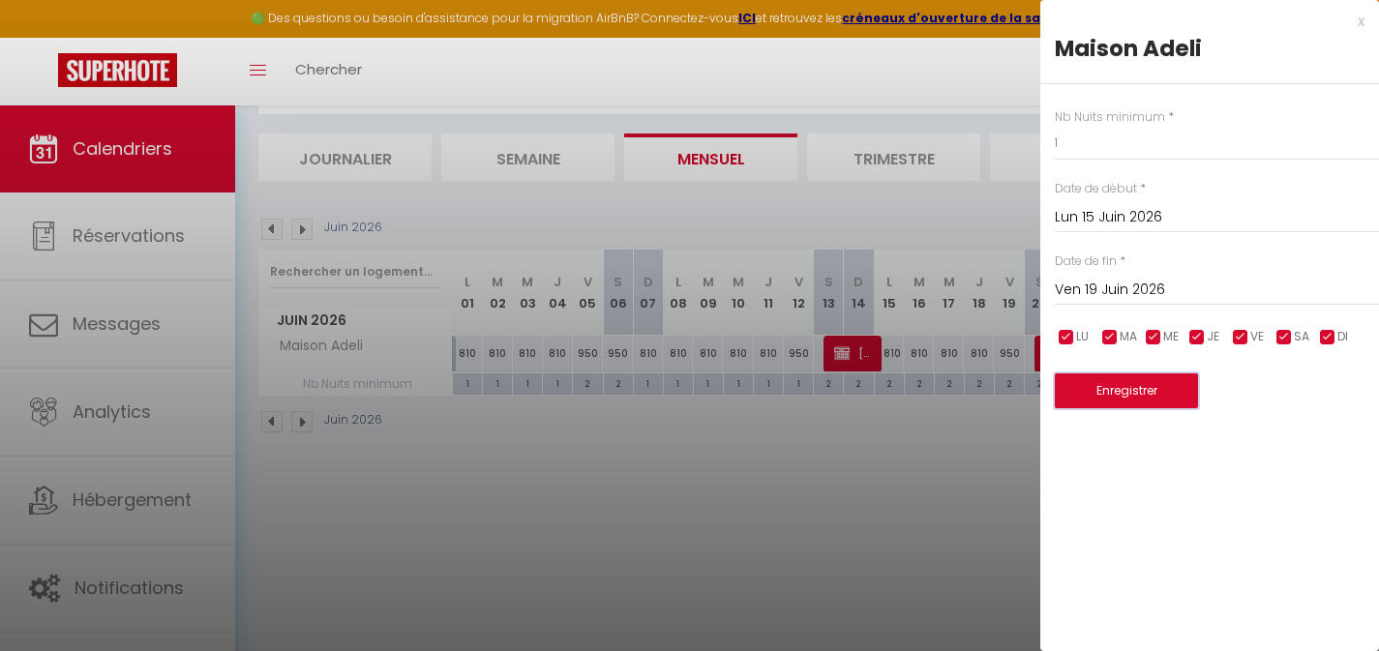
click at [1156, 394] on button "Enregistrer" at bounding box center [1126, 391] width 143 height 35
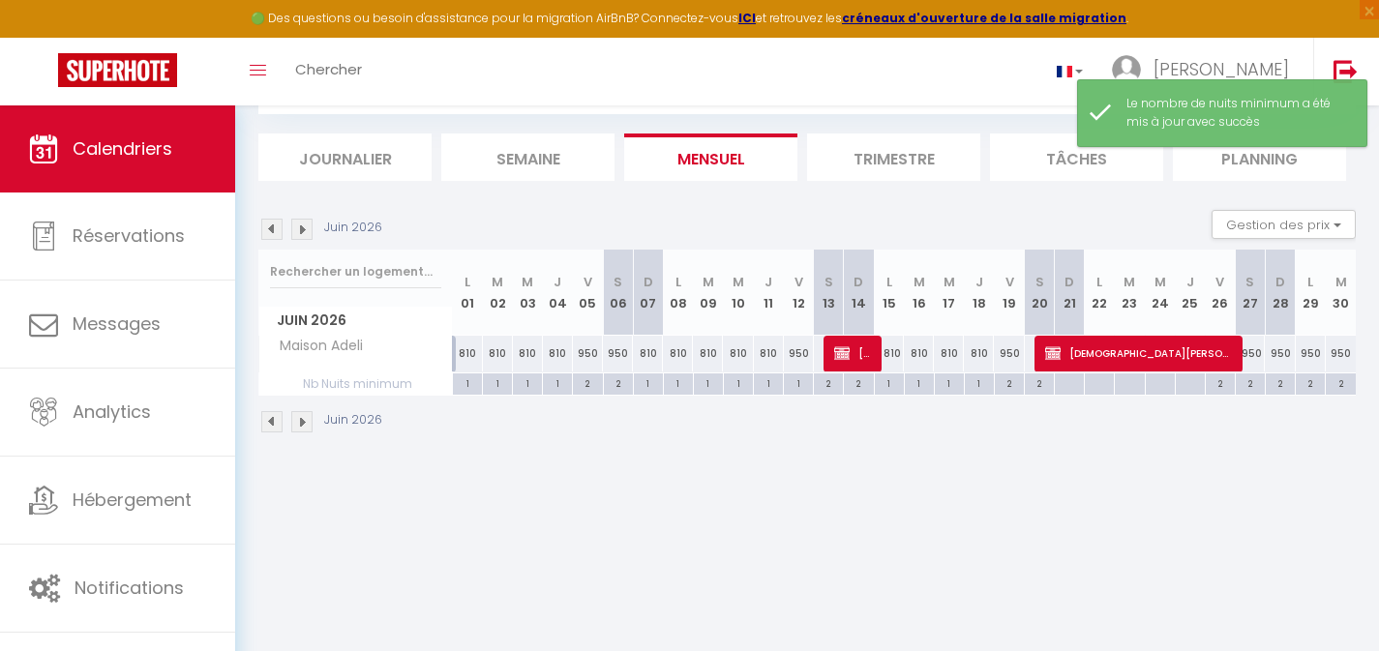
click at [1011, 384] on div "2" at bounding box center [1009, 383] width 29 height 18
type input "2"
type input "Ven 19 Juin 2026"
type input "Sam 20 Juin 2026"
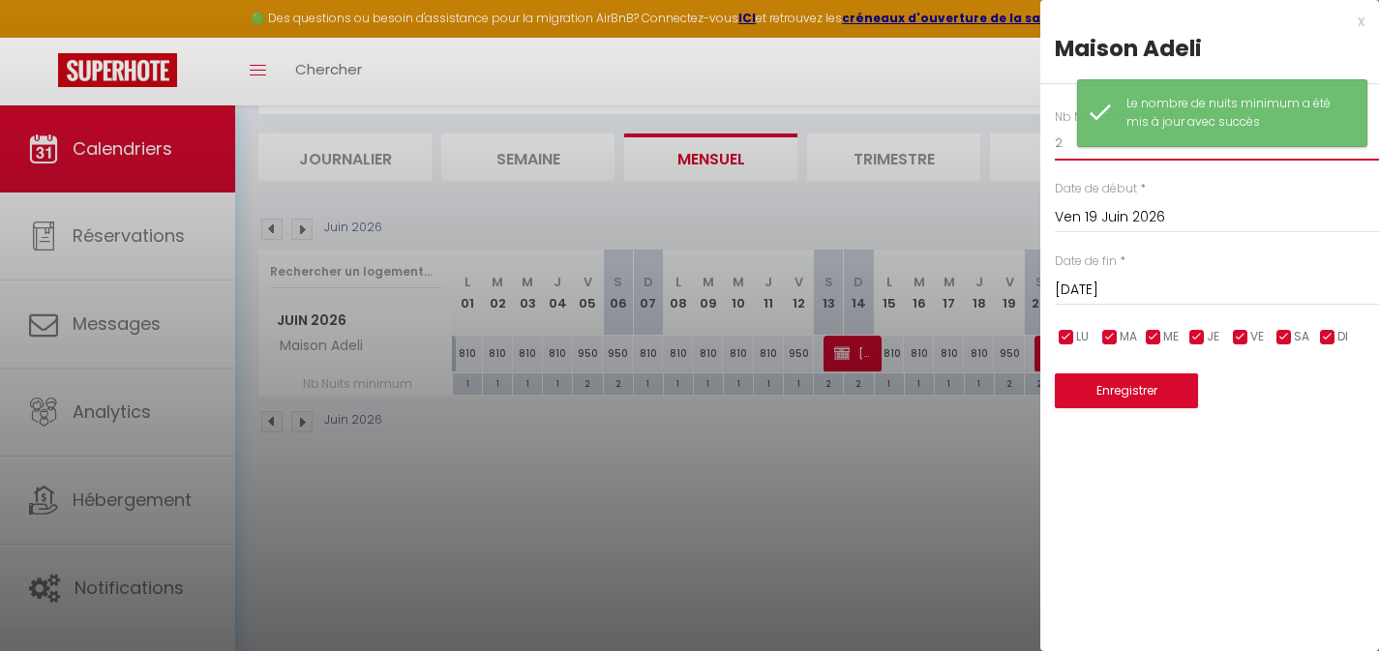
drag, startPoint x: 1065, startPoint y: 142, endPoint x: 1045, endPoint y: 142, distance: 19.4
click at [1046, 142] on div "Nb Nuits minimum * 2 Date de début * Ven 19 Juin 2026 < Juin 2026 > Dim Lun Mar…" at bounding box center [1210, 246] width 339 height 325
type input "1"
click at [1102, 395] on button "Enregistrer" at bounding box center [1126, 391] width 143 height 35
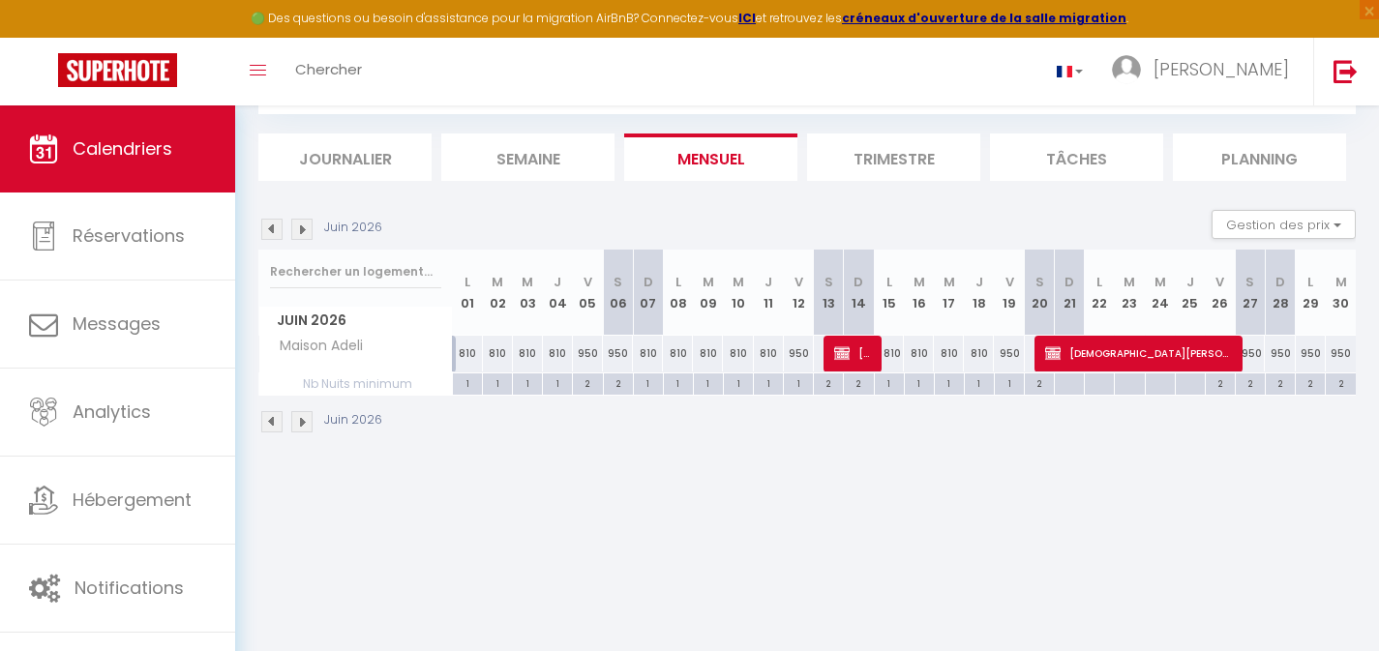
click at [1284, 353] on div "950" at bounding box center [1280, 354] width 30 height 36
type input "950"
type input "Dim 28 Juin 2026"
type input "Lun 29 Juin 2026"
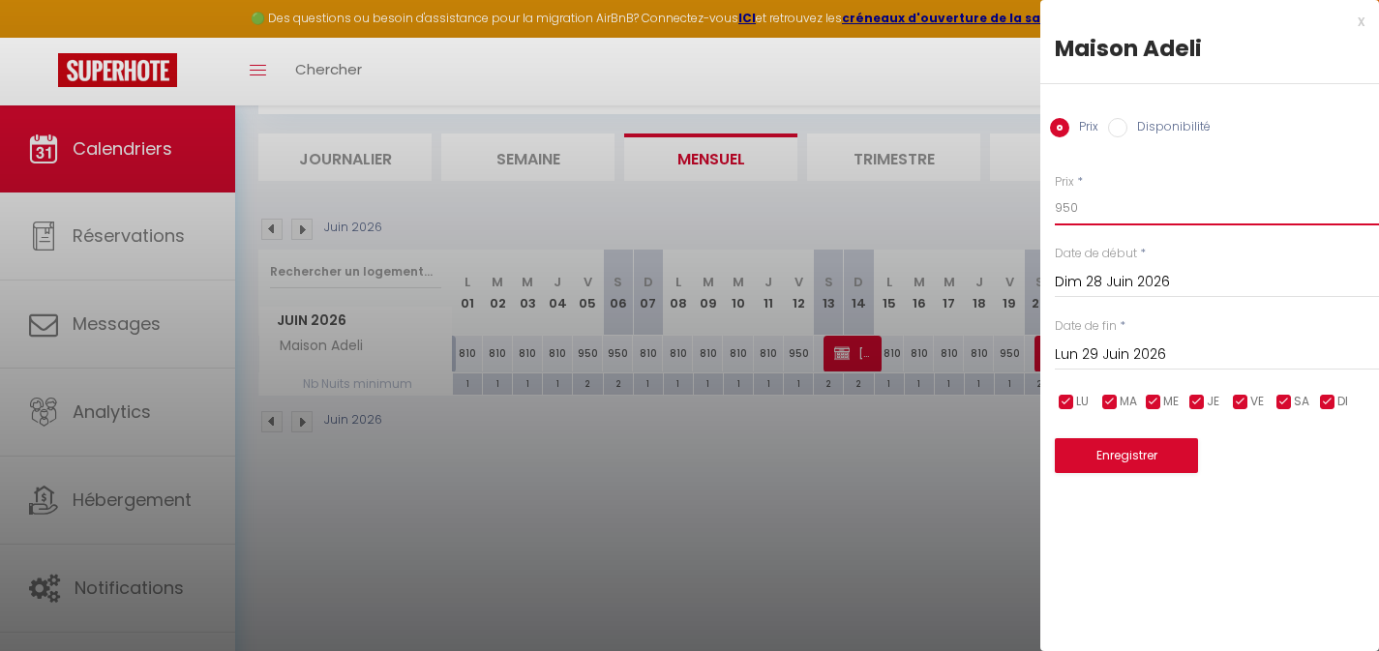
drag, startPoint x: 1083, startPoint y: 201, endPoint x: 1036, endPoint y: 203, distance: 47.5
click at [1037, 204] on body "🟢 Des questions ou besoin d'assistance pour la migration AirBnB? Connectez-vous…" at bounding box center [689, 325] width 1379 height 651
type input "810"
click at [1121, 360] on input "Lun 29 Juin 2026" at bounding box center [1217, 355] width 324 height 25
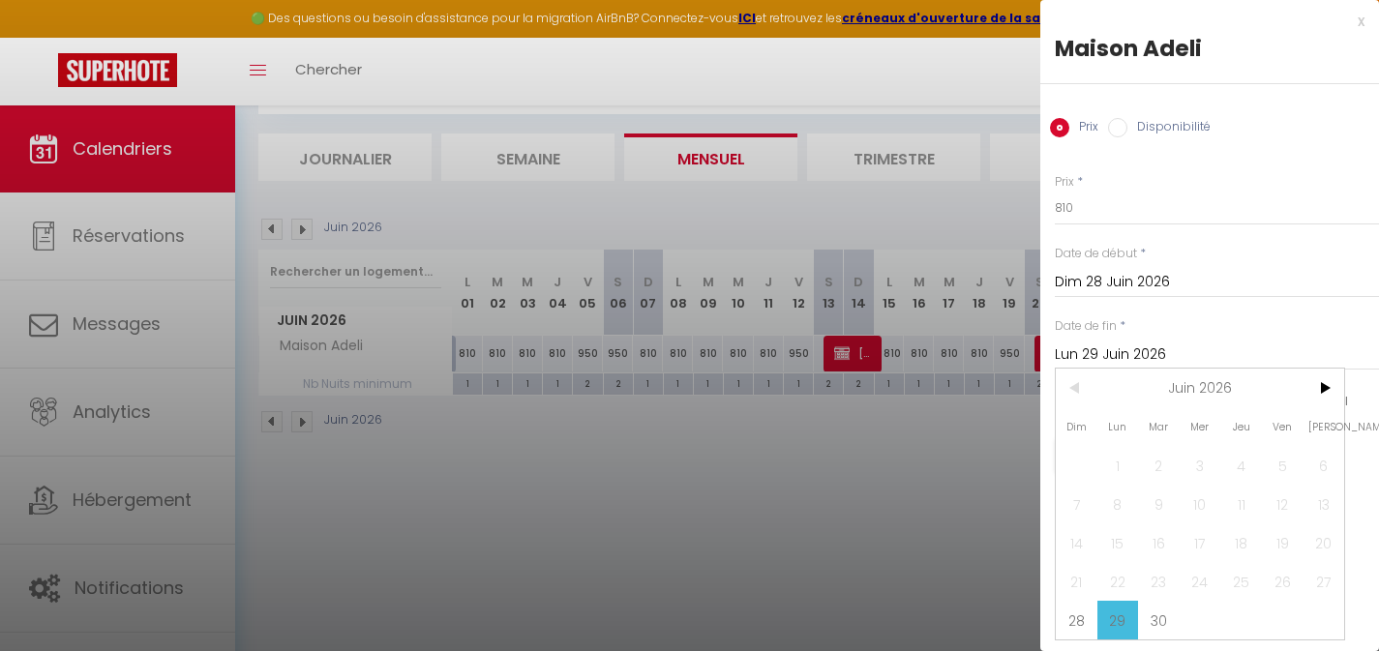
click at [1160, 611] on span "30" at bounding box center [1159, 620] width 42 height 39
type input "Mar 30 Juin 2026"
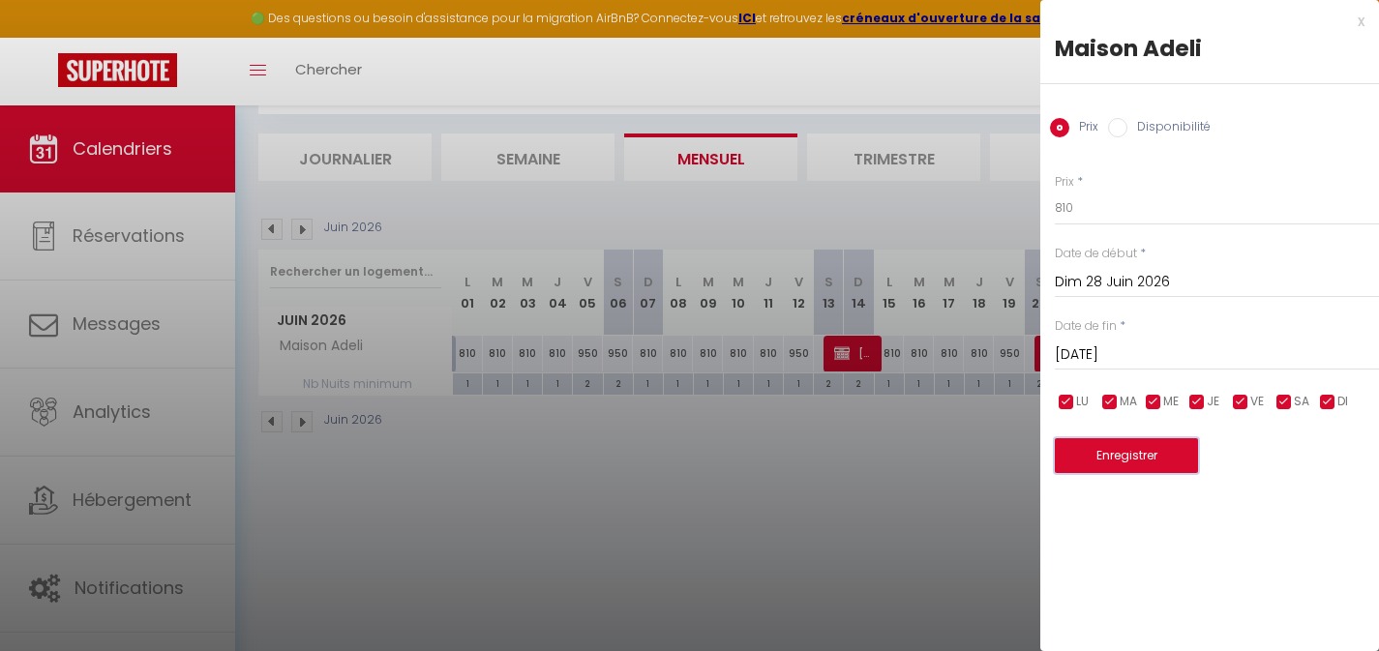
click at [1153, 451] on button "Enregistrer" at bounding box center [1126, 455] width 143 height 35
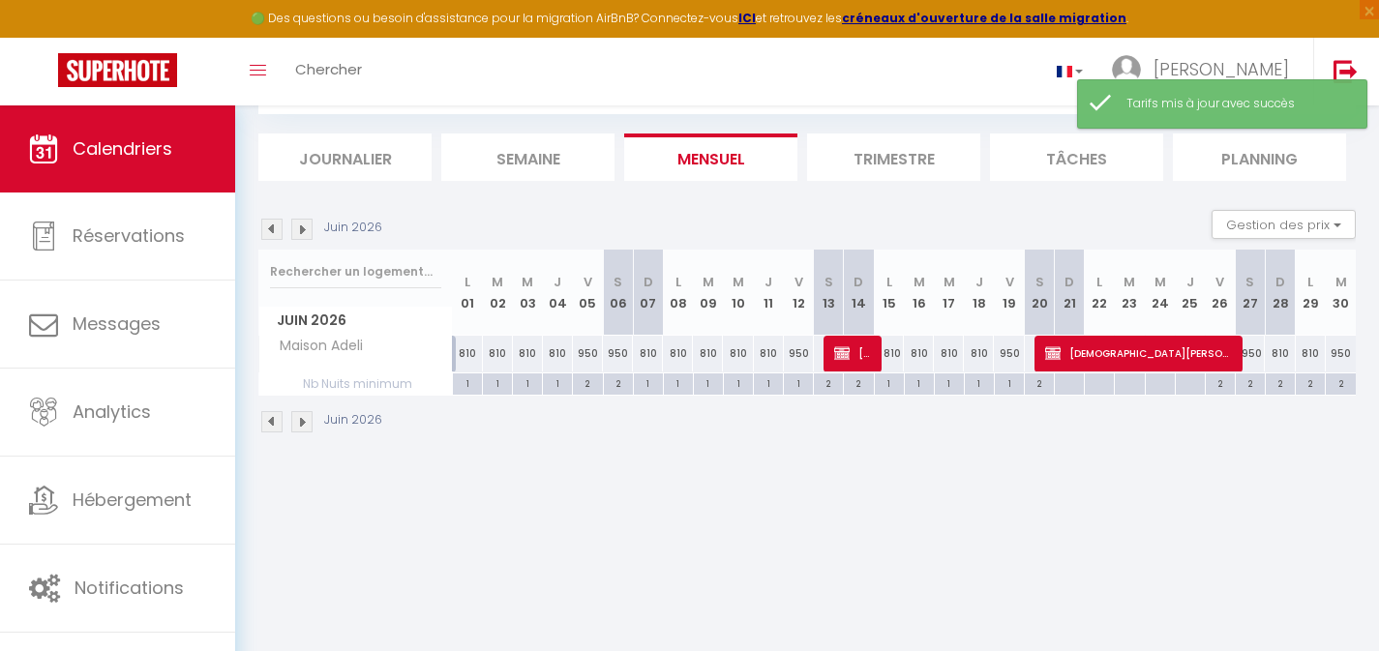
click at [1344, 352] on div "950" at bounding box center [1341, 354] width 30 height 36
type input "950"
type input "Mar 30 Juin 2026"
type input "Mer 01 Juillet 2026"
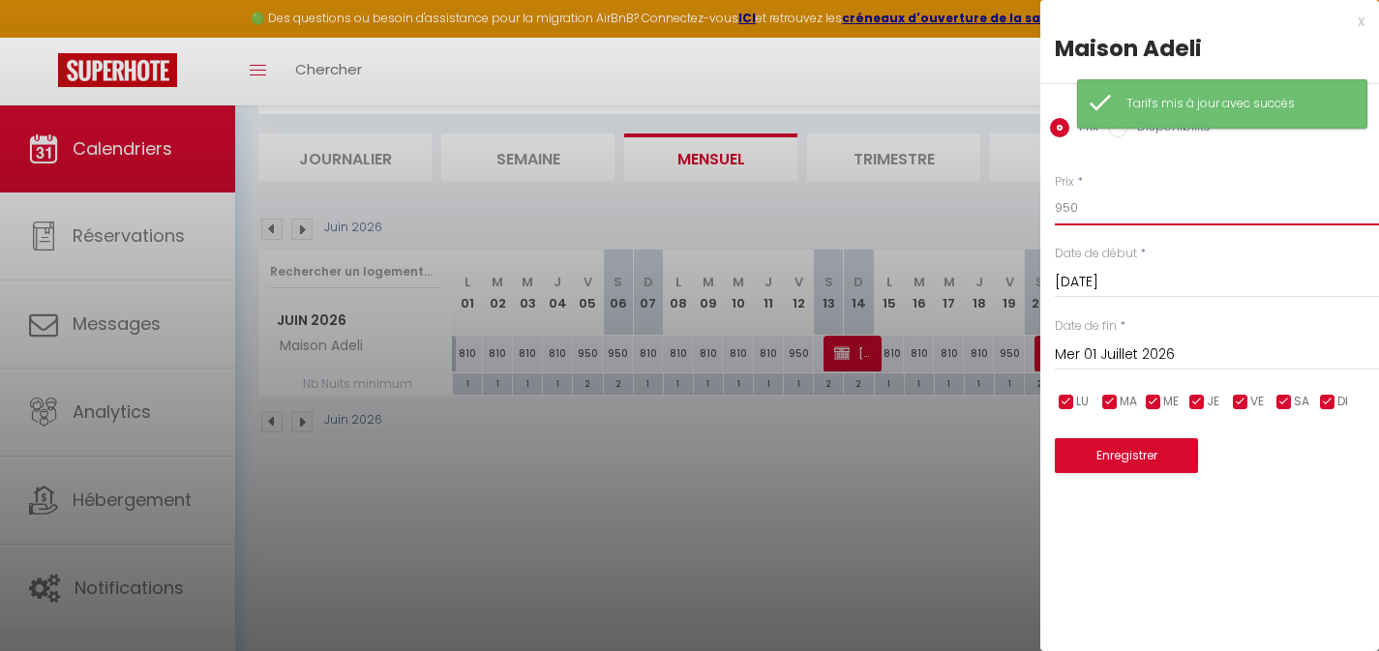
drag, startPoint x: 1083, startPoint y: 201, endPoint x: 1011, endPoint y: 195, distance: 72.9
click at [1022, 199] on body "🟢 Des questions ou besoin d'assistance pour la migration AirBnB? Connectez-vous…" at bounding box center [689, 325] width 1379 height 651
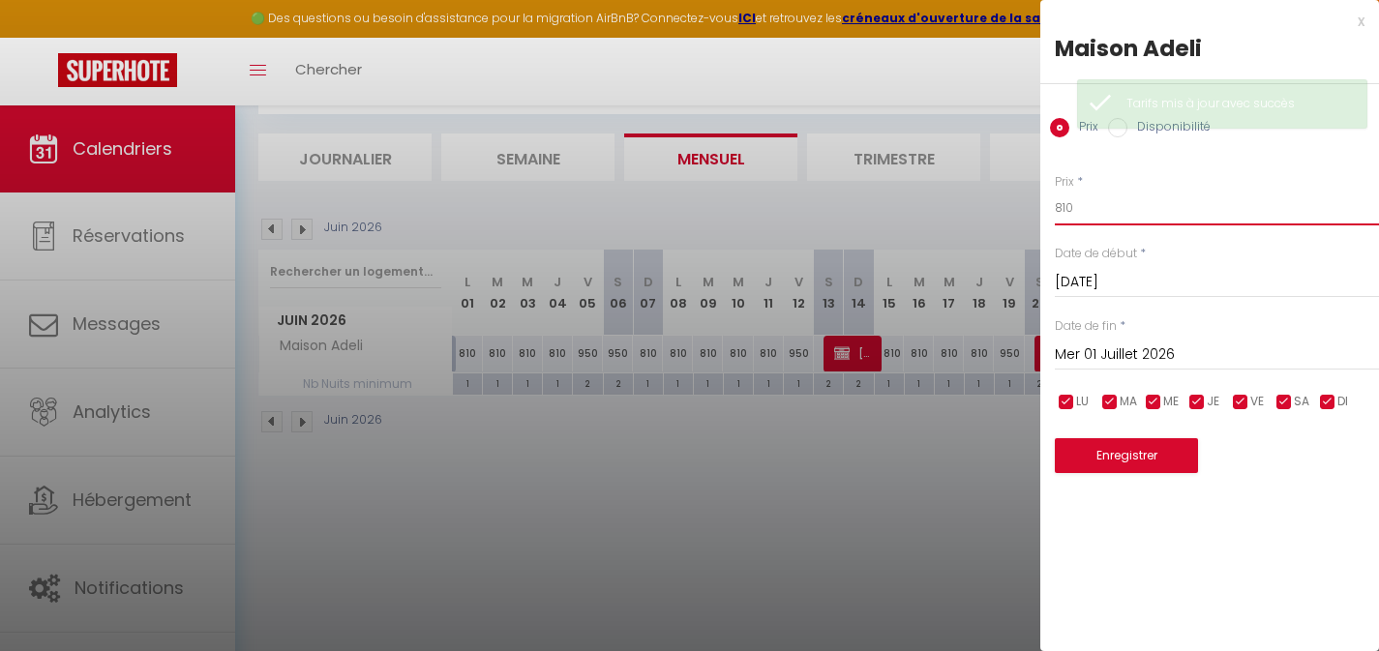
type input "810"
click at [1170, 466] on button "Enregistrer" at bounding box center [1126, 455] width 143 height 35
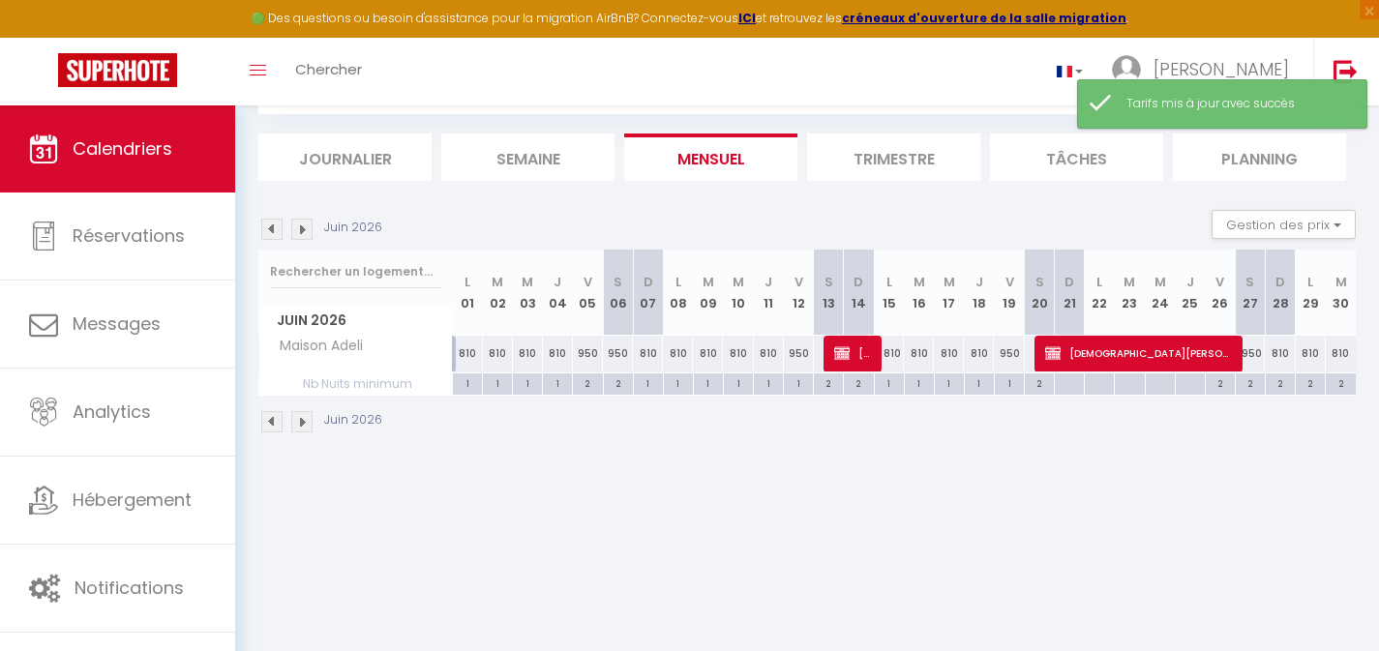
click at [1258, 381] on div "2" at bounding box center [1250, 383] width 29 height 18
type input "2"
type input "Sam 27 Juin 2026"
type input "Dim 28 Juin 2026"
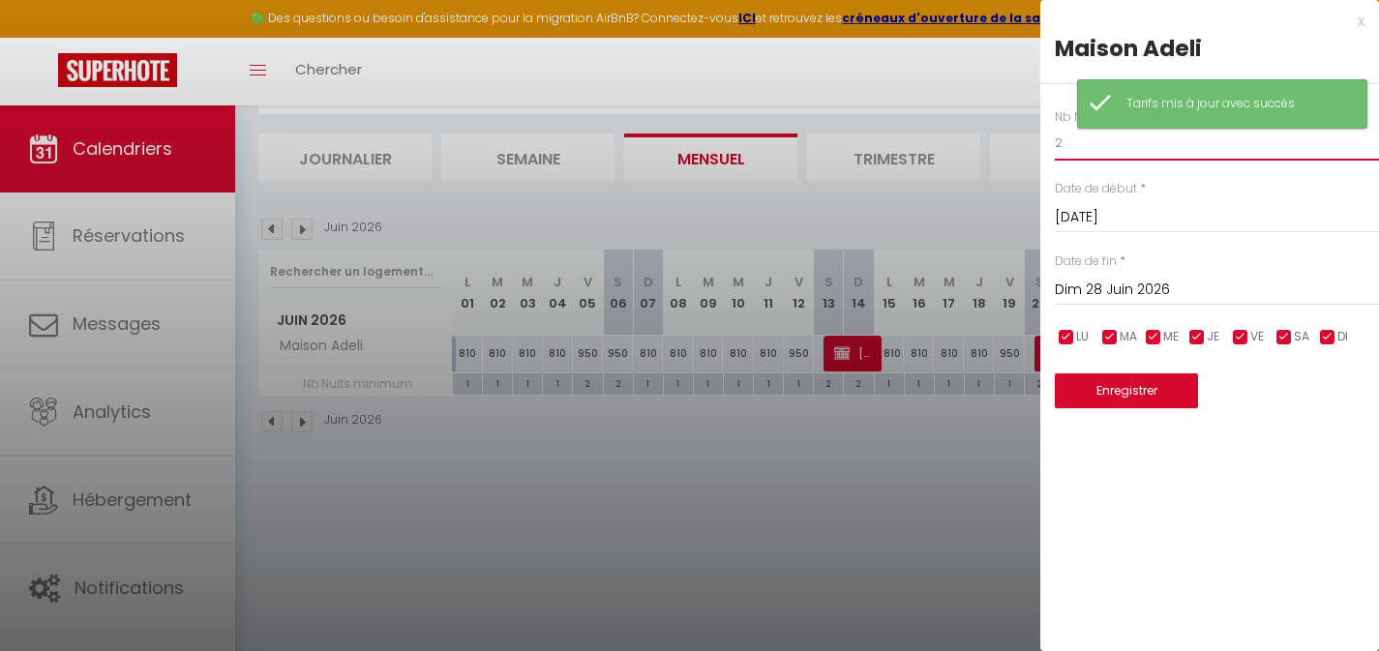
drag, startPoint x: 1063, startPoint y: 145, endPoint x: 961, endPoint y: 134, distance: 102.3
click at [988, 138] on body "🟢 Des questions ou besoin d'assistance pour la migration AirBnB? Connectez-vous…" at bounding box center [689, 325] width 1379 height 651
type input "1"
click at [1118, 291] on input "Dim 28 Juin 2026" at bounding box center [1217, 290] width 324 height 25
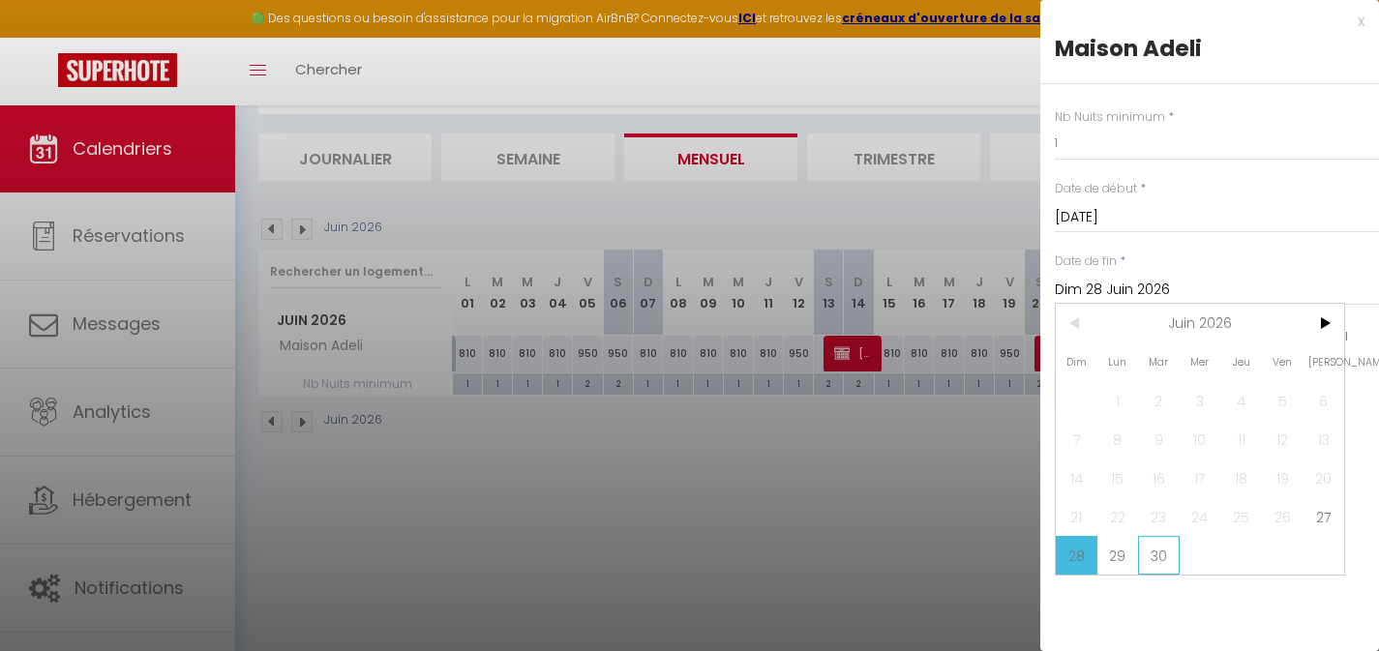
click at [1158, 557] on span "30" at bounding box center [1159, 555] width 42 height 39
type input "Mar 30 Juin 2026"
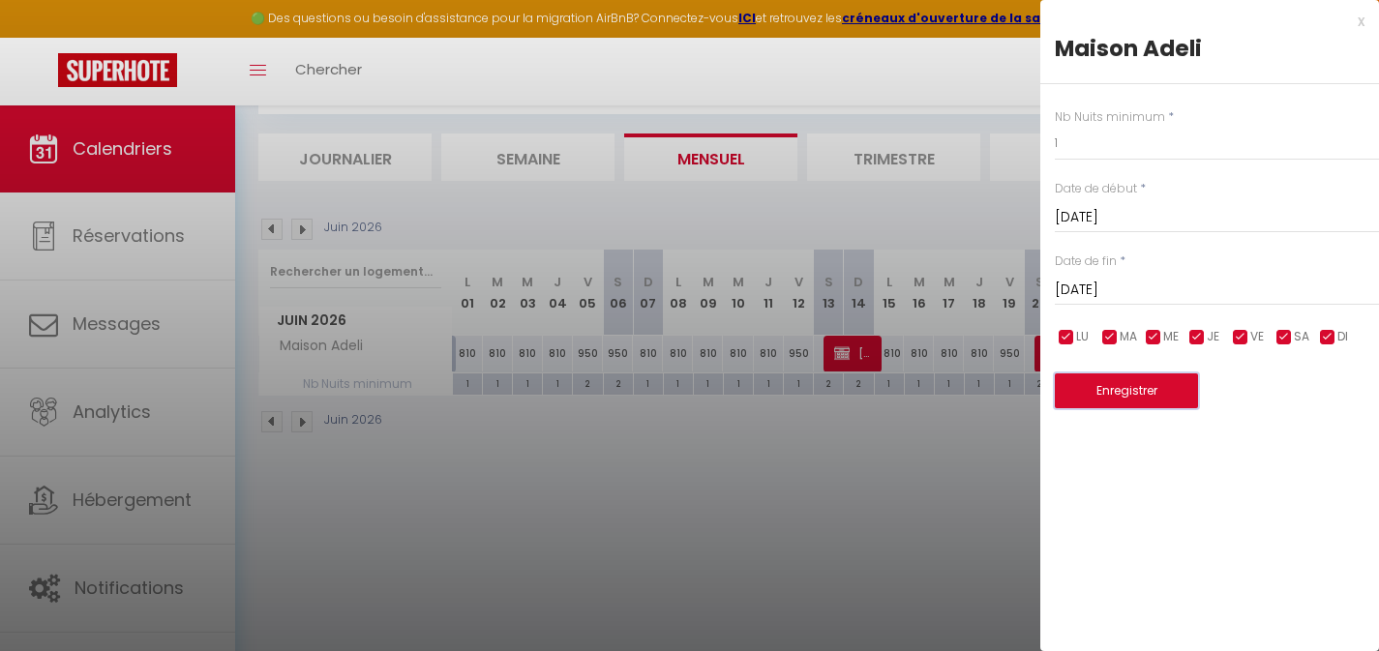
click at [1156, 388] on button "Enregistrer" at bounding box center [1126, 391] width 143 height 35
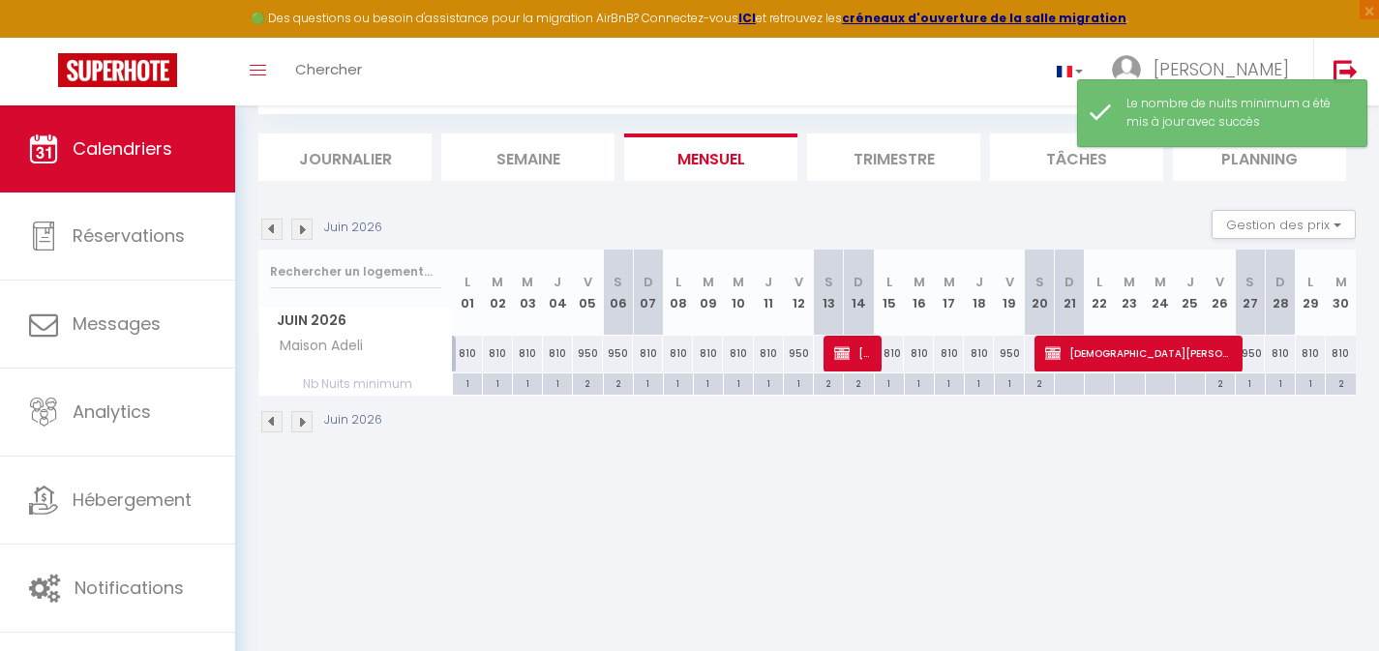
click at [1345, 384] on div "2" at bounding box center [1341, 383] width 30 height 18
type input "2"
type input "Mar 30 Juin 2026"
type input "Mer 01 Juillet 2026"
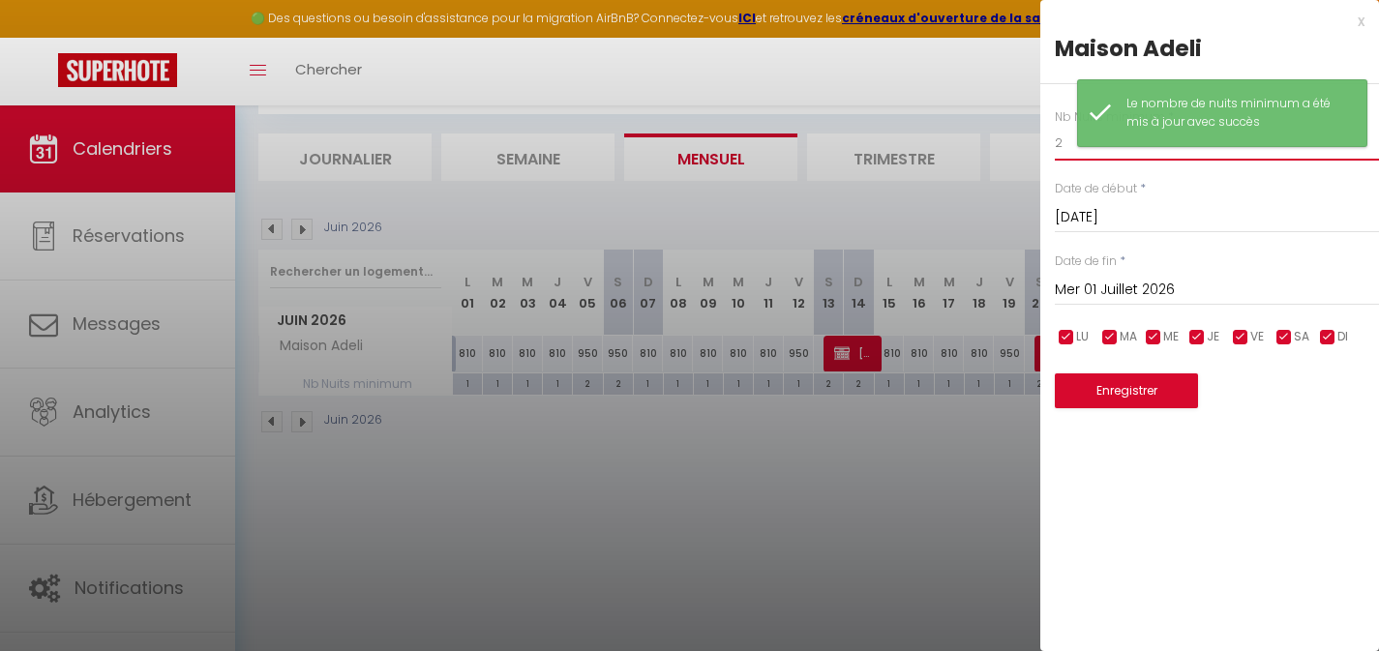
drag, startPoint x: 1063, startPoint y: 149, endPoint x: 1047, endPoint y: 145, distance: 16.0
click at [1049, 146] on div "Nb Nuits minimum * 2 Date de début * Mar 30 Juin 2026 < Juin 2026 > Dim Lun Mar…" at bounding box center [1210, 246] width 339 height 325
type input "1"
click at [1122, 383] on button "Enregistrer" at bounding box center [1126, 391] width 143 height 35
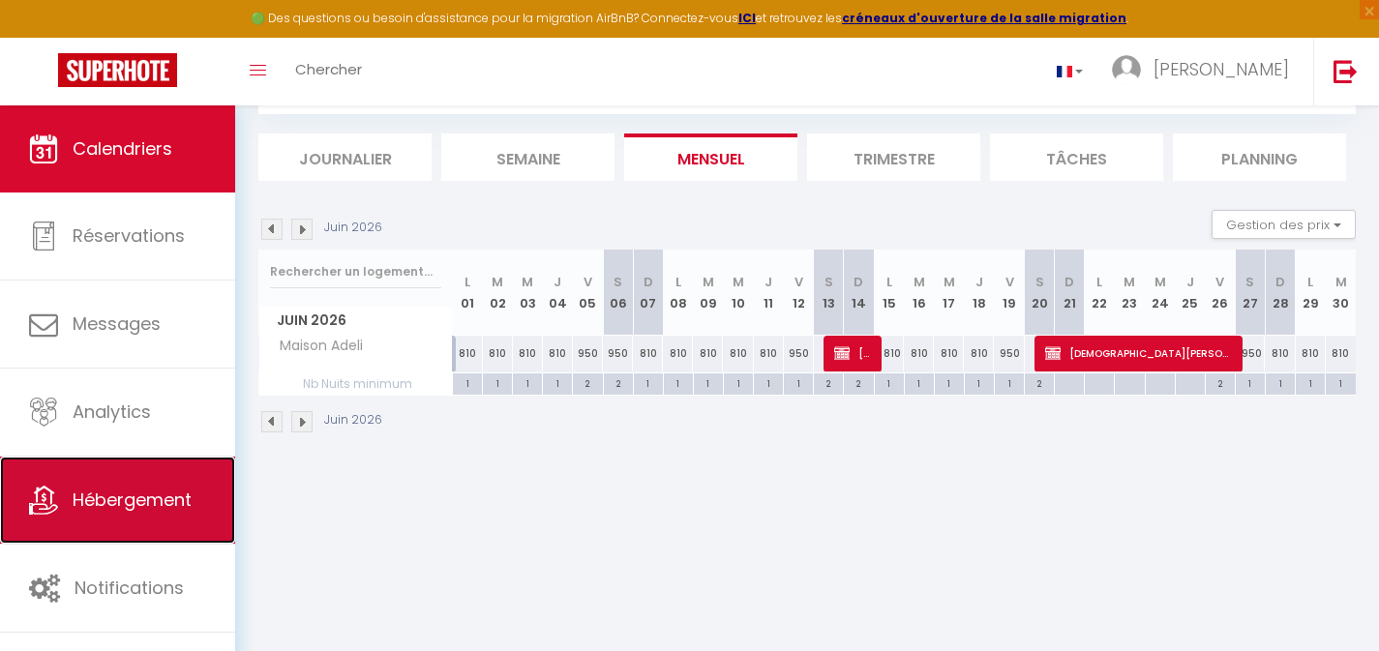
click at [149, 505] on span "Hébergement" at bounding box center [132, 500] width 119 height 24
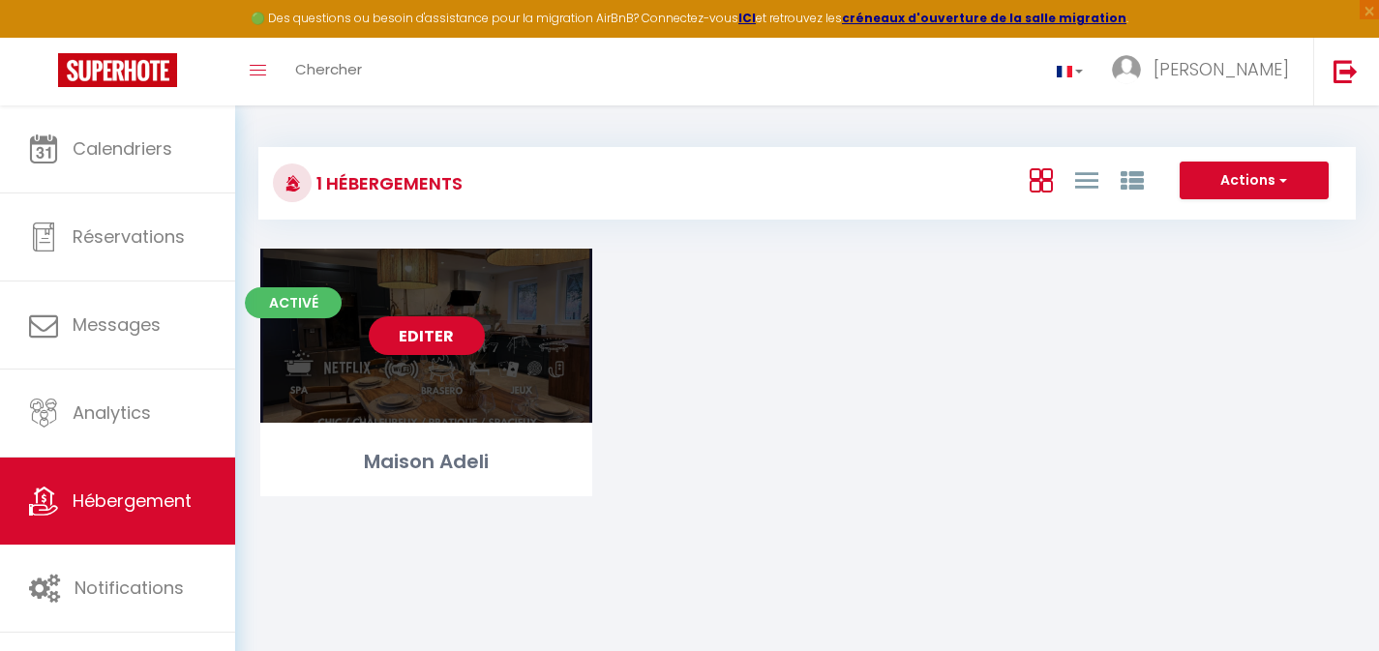
click at [417, 343] on link "Editer" at bounding box center [427, 336] width 116 height 39
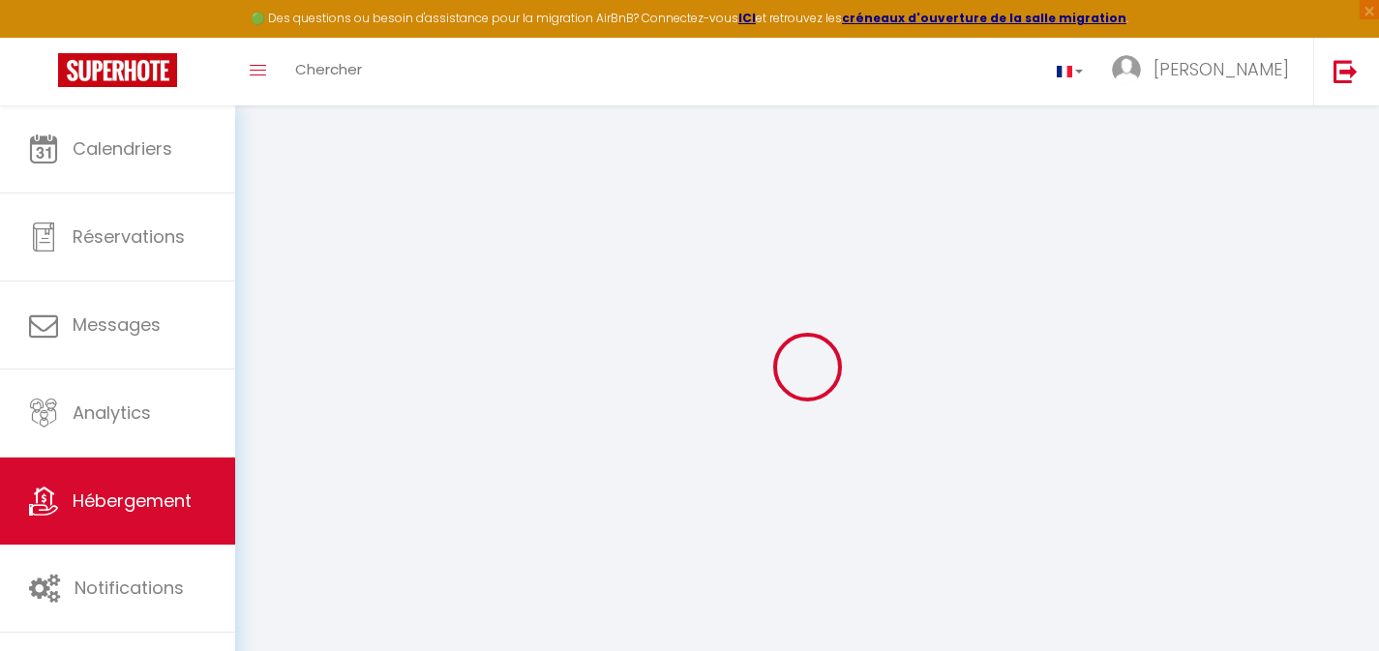
type input "Maison Adeli"
type input "SAS ADELILI"
type input "[PERSON_NAME] & [PERSON_NAME]"
type input "2 Faubourg de la Couperée"
type input "14430"
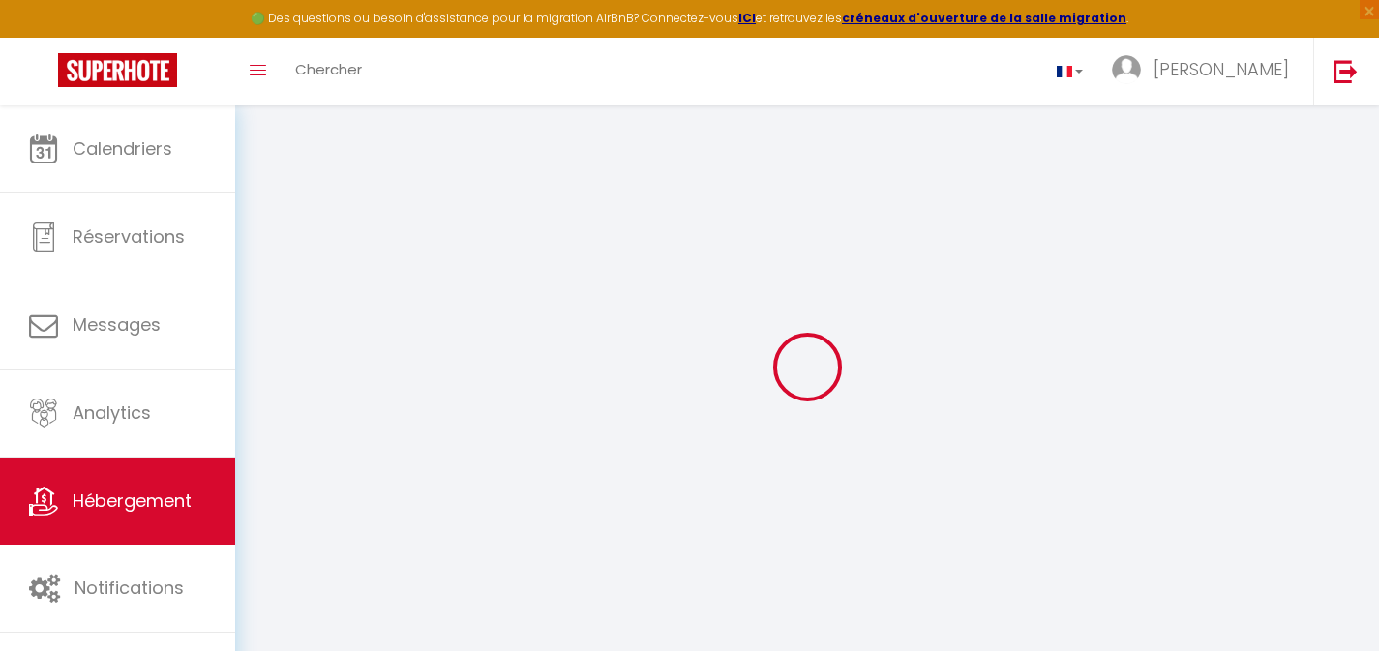
type input "Dozulé"
select select "houses"
select select "15"
select select "7"
select select "6"
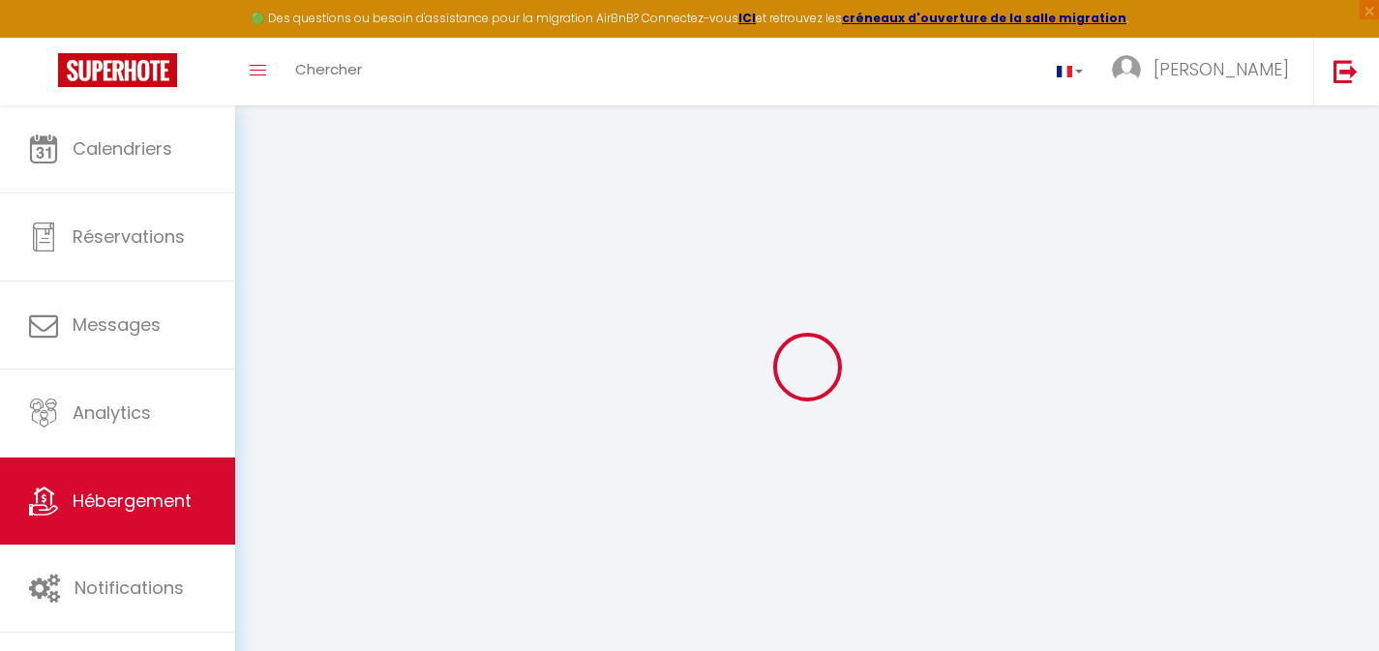
type input "970"
type input "180"
type input "2.60"
type input "1900"
select select
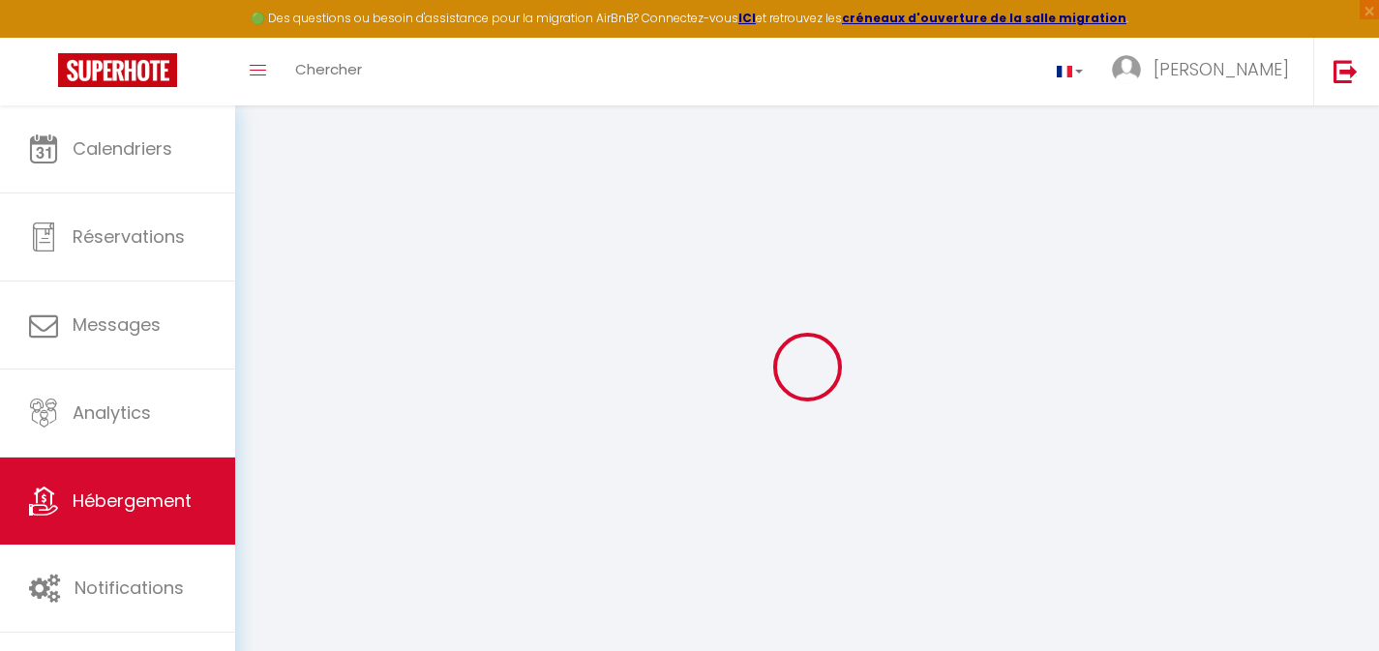
select select
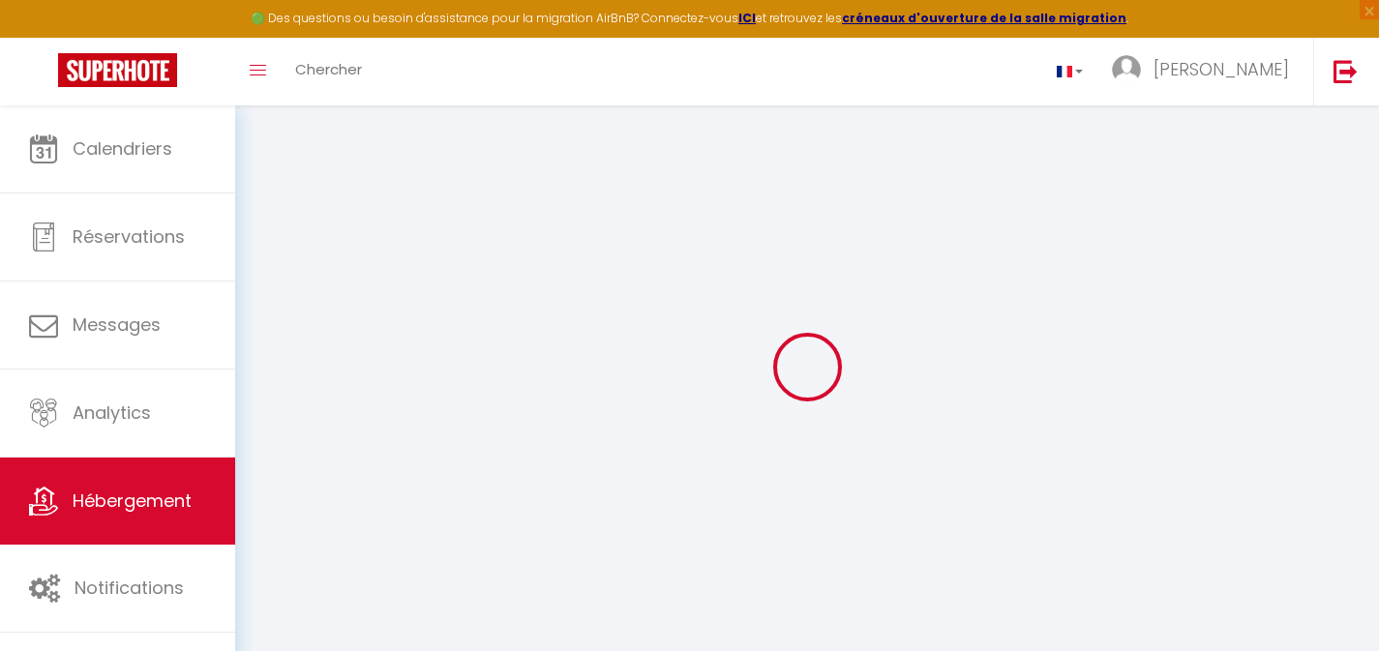
type input "2 Faubourg de la Couperee"
type input "14430"
type input "Dozulé"
type input "[EMAIL_ADDRESS][DOMAIN_NAME]"
select select
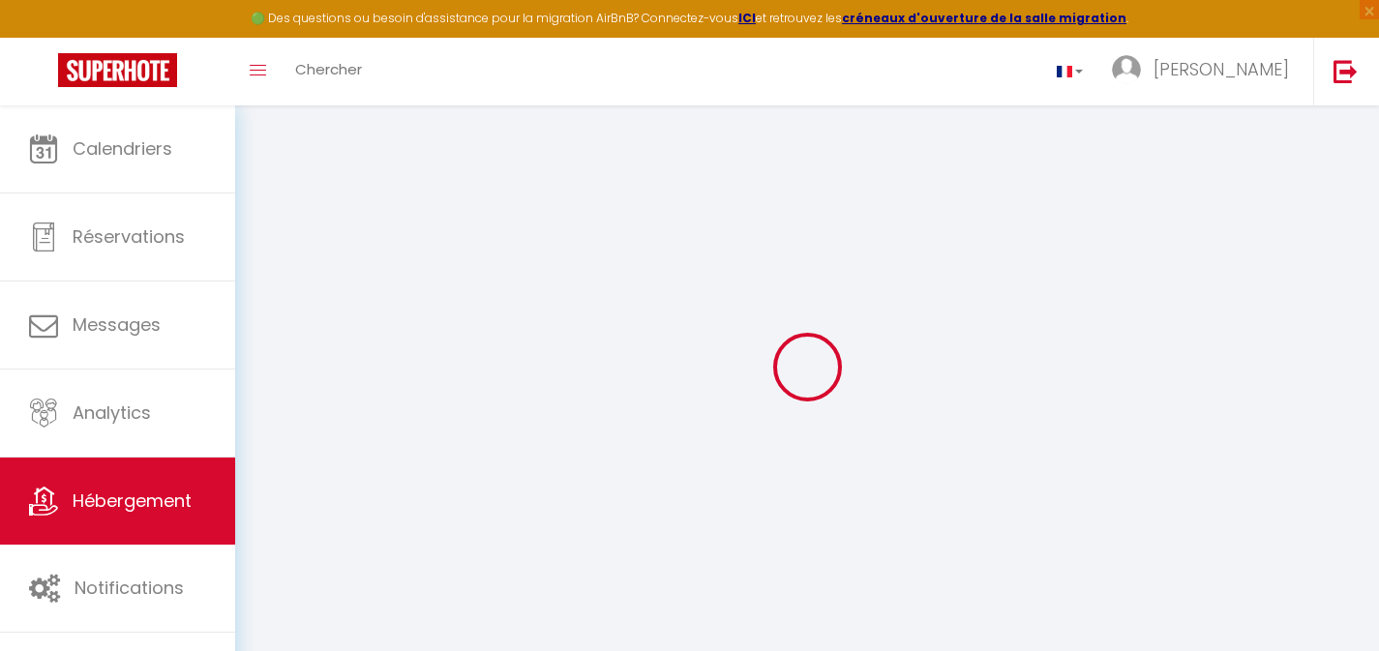
checkbox input "false"
select select
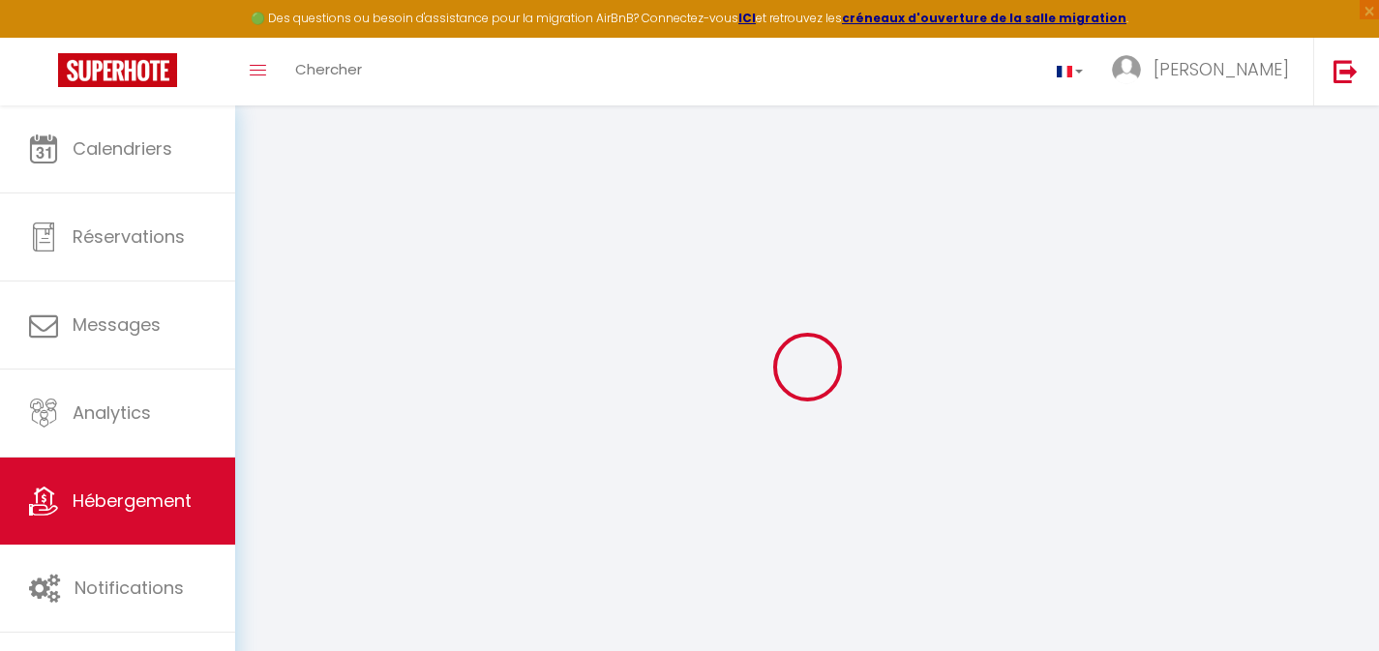
select select
type input "0"
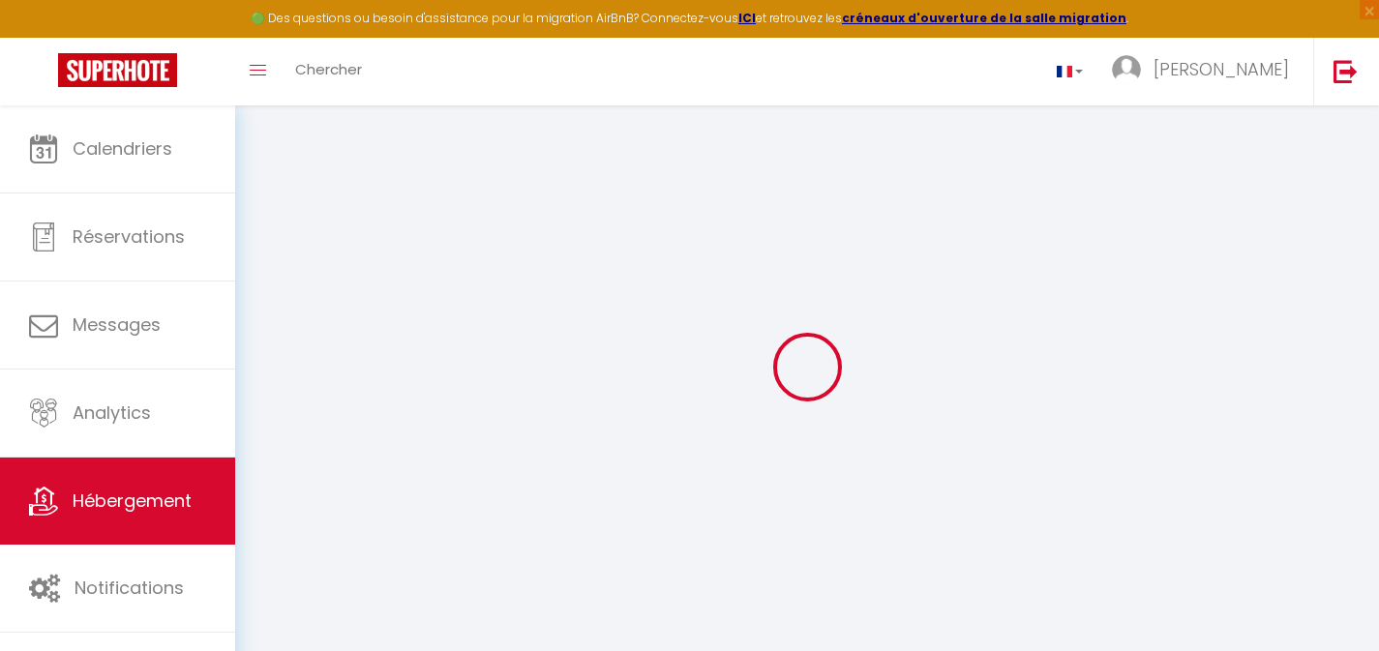
select select
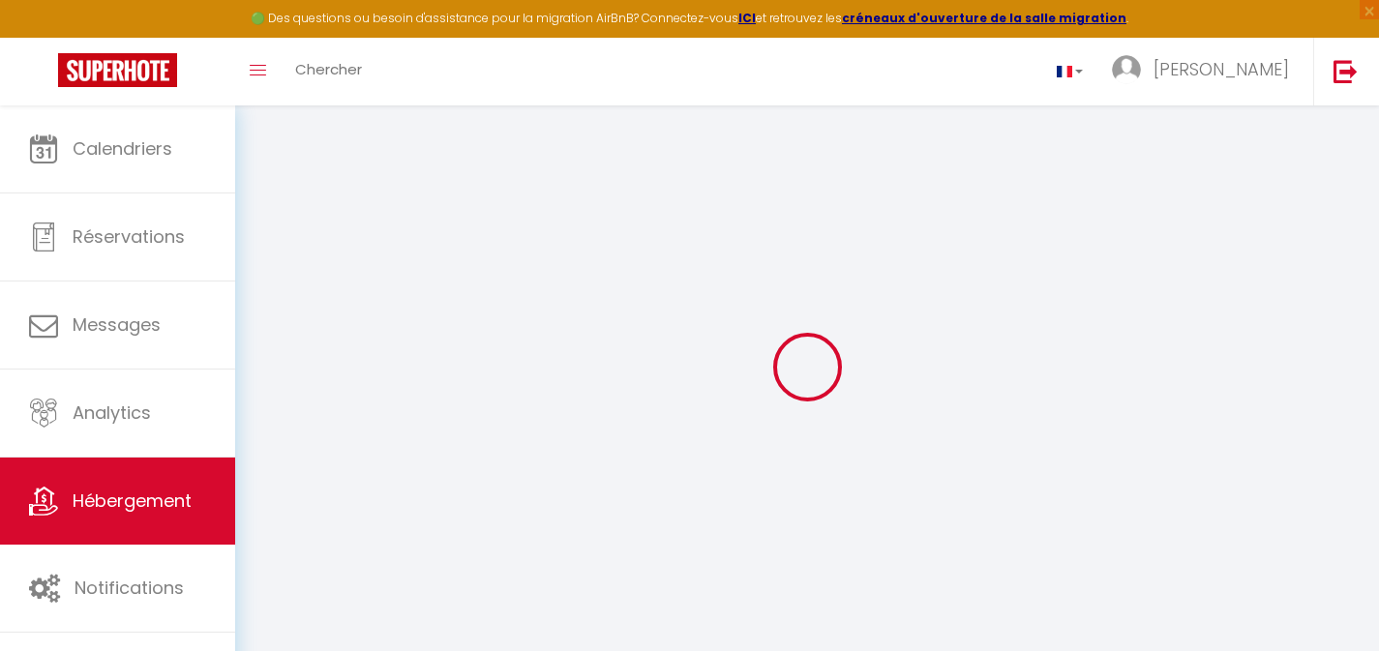
select select
checkbox input "false"
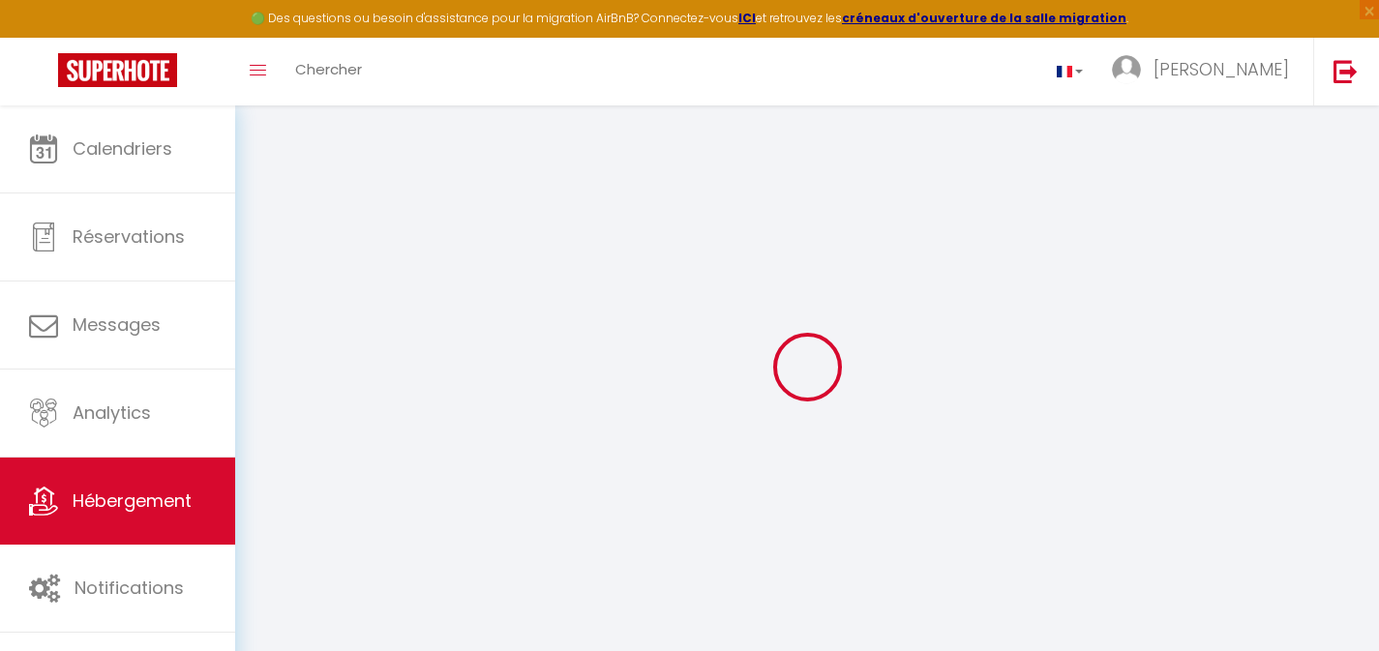
checkbox input "false"
select select
select select "1"
select select
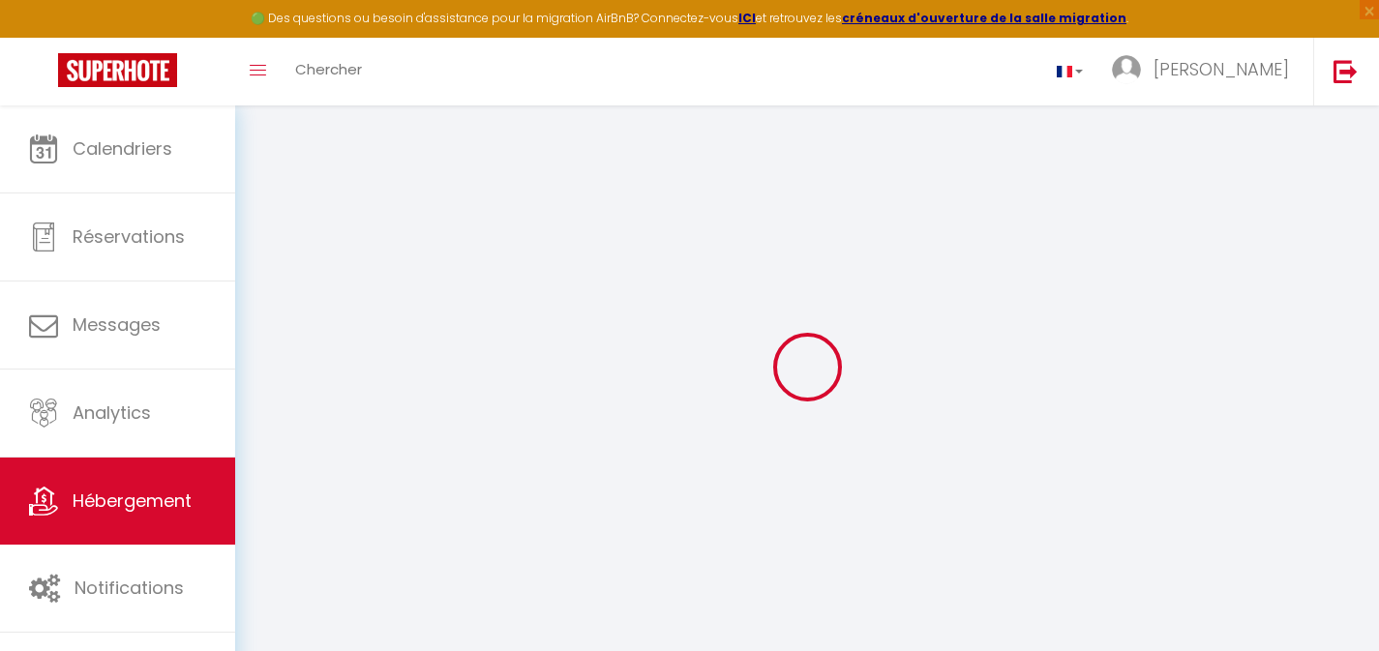
checkbox input "false"
select select
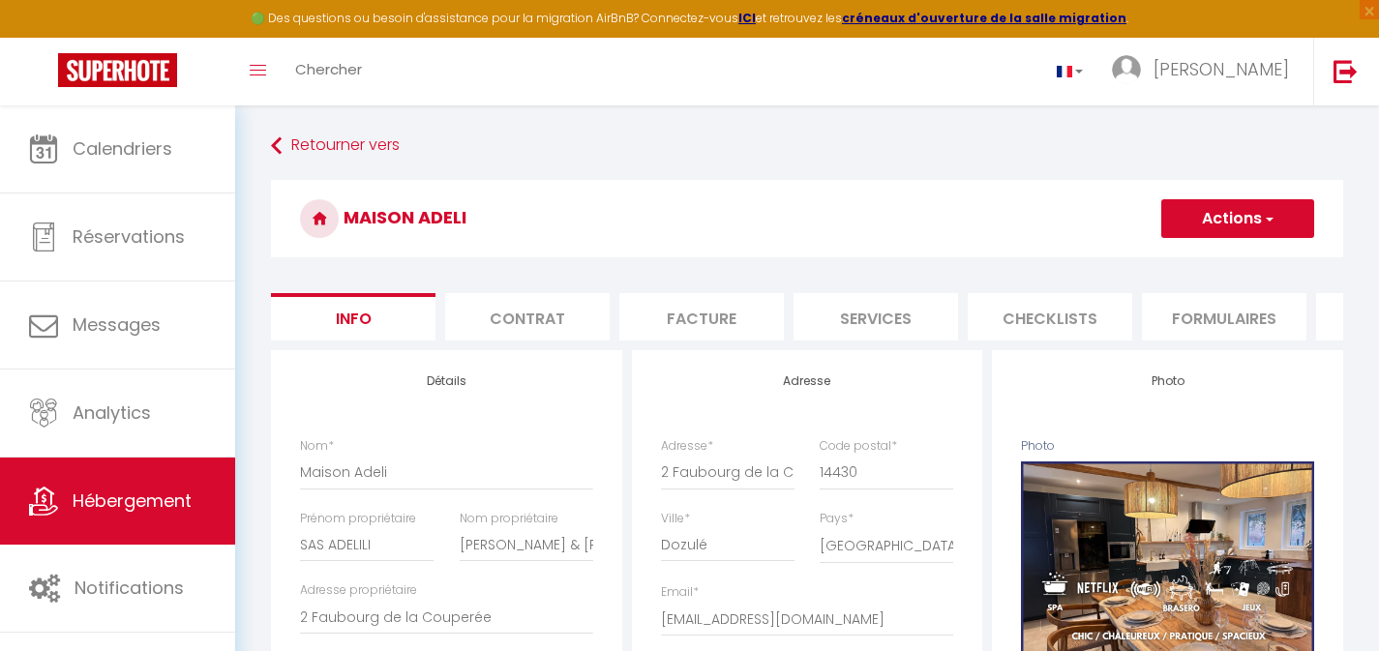
select select
checkbox input "false"
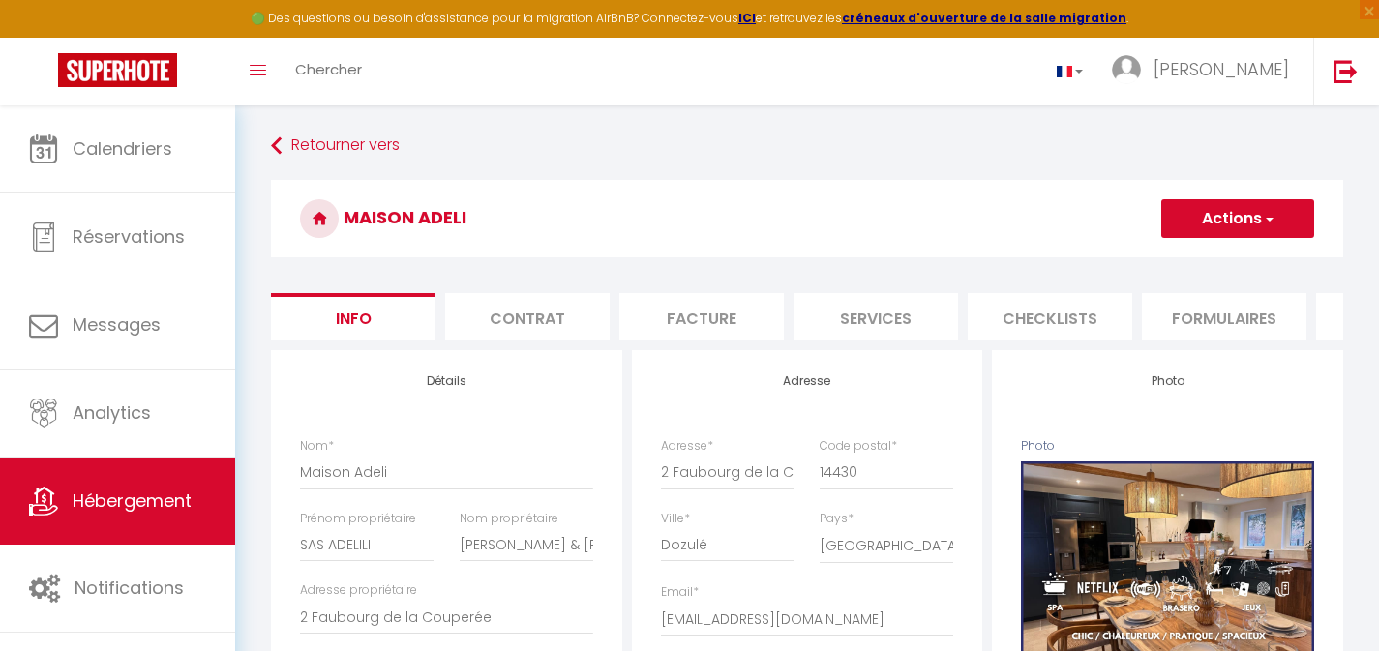
checkbox input "false"
select select
checkbox input "false"
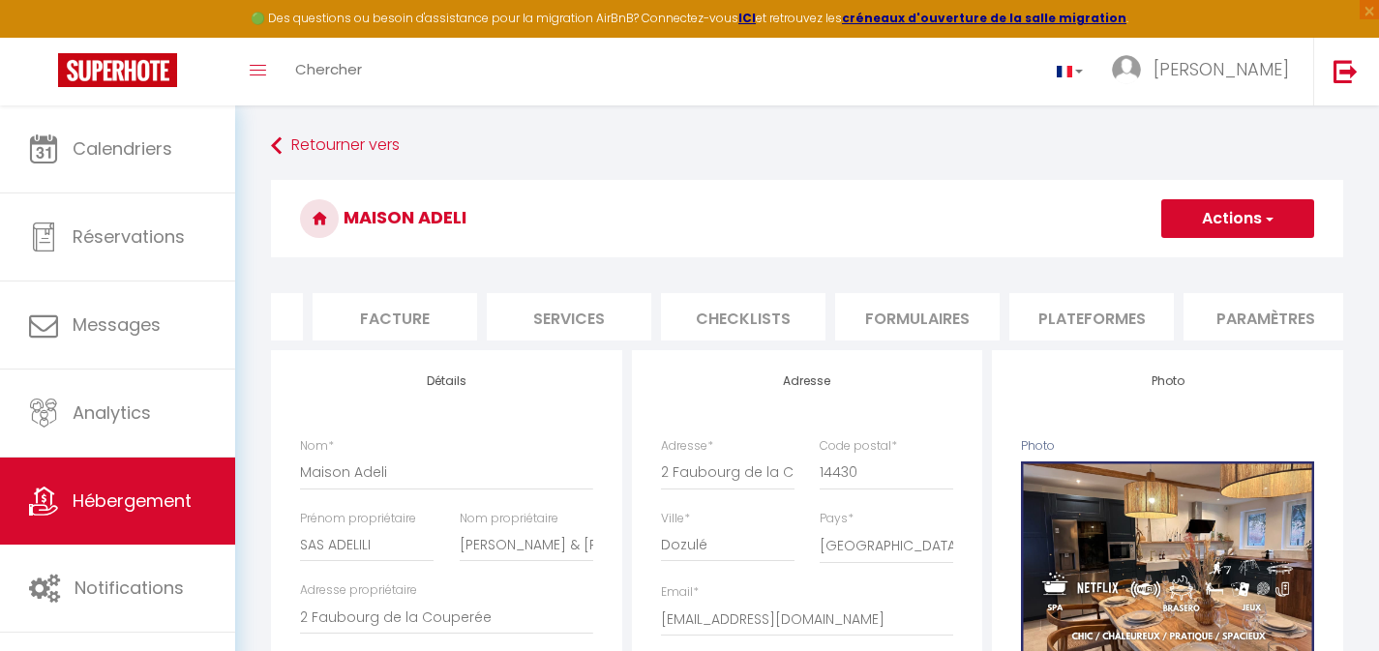
scroll to position [0, 337]
click at [1031, 324] on li "Plateformes" at bounding box center [1062, 316] width 165 height 47
select select
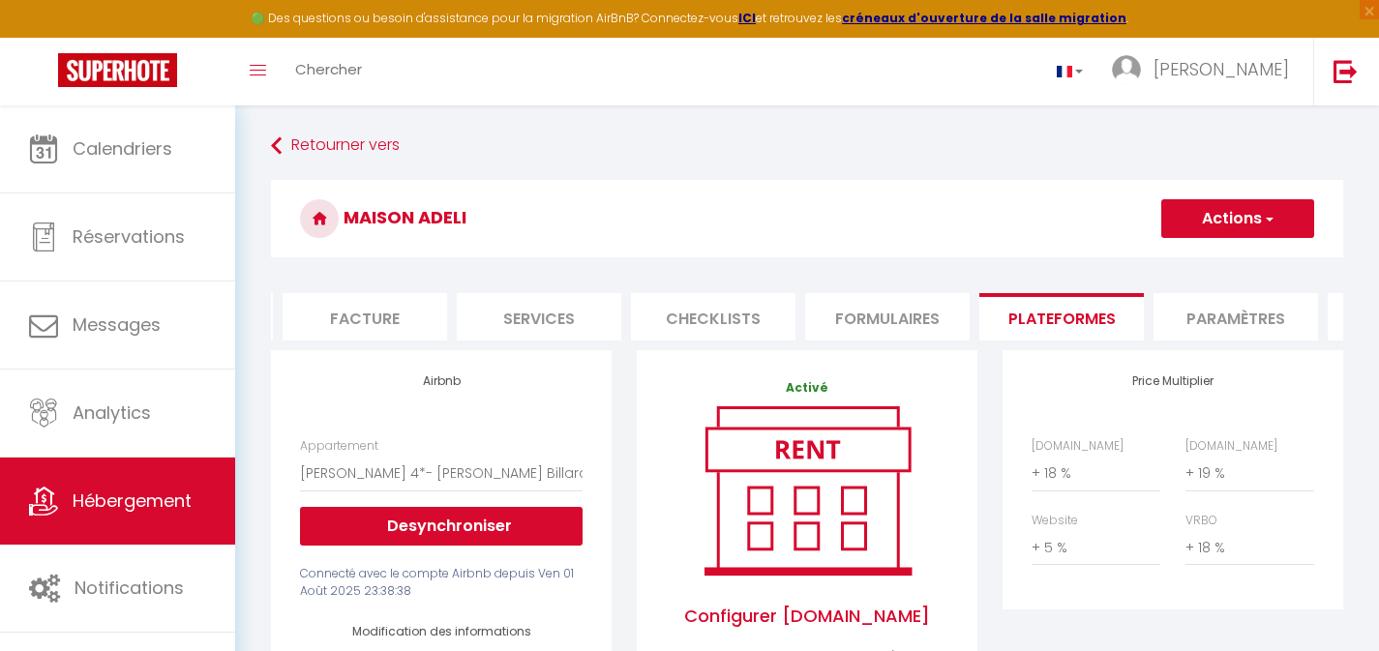
click at [1186, 328] on li "Paramètres" at bounding box center [1236, 316] width 165 height 47
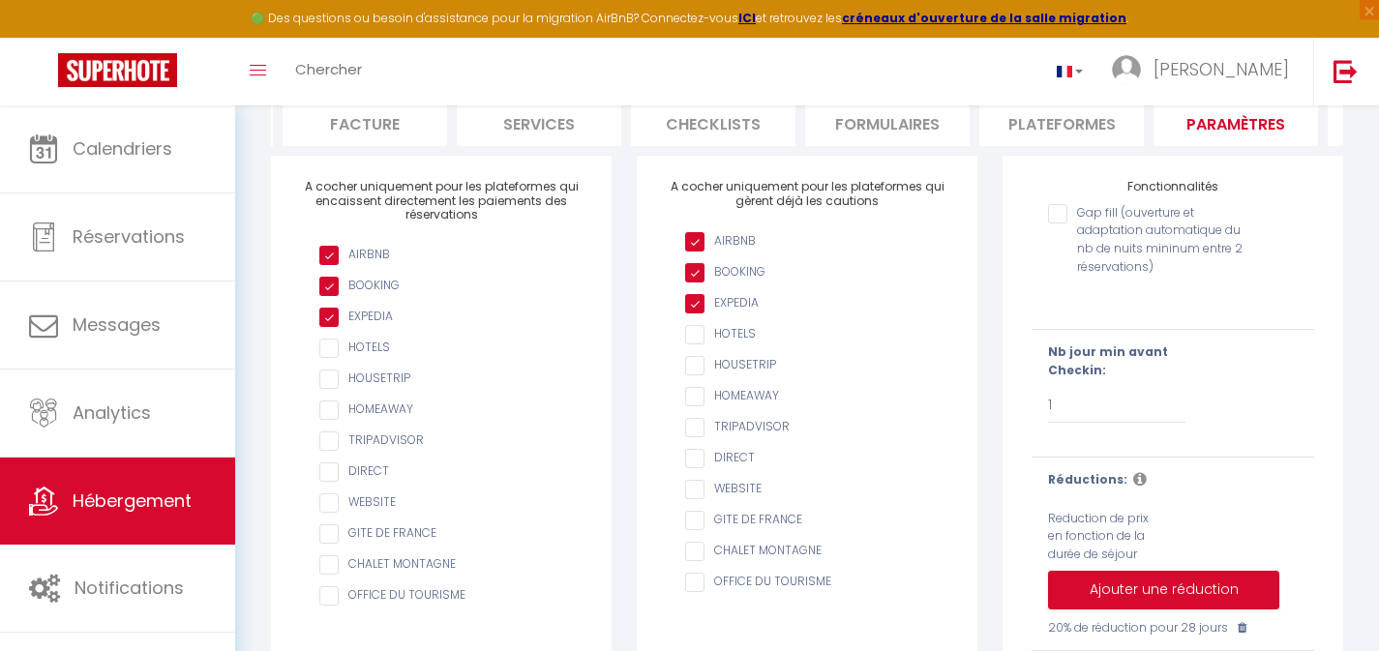
scroll to position [164, 0]
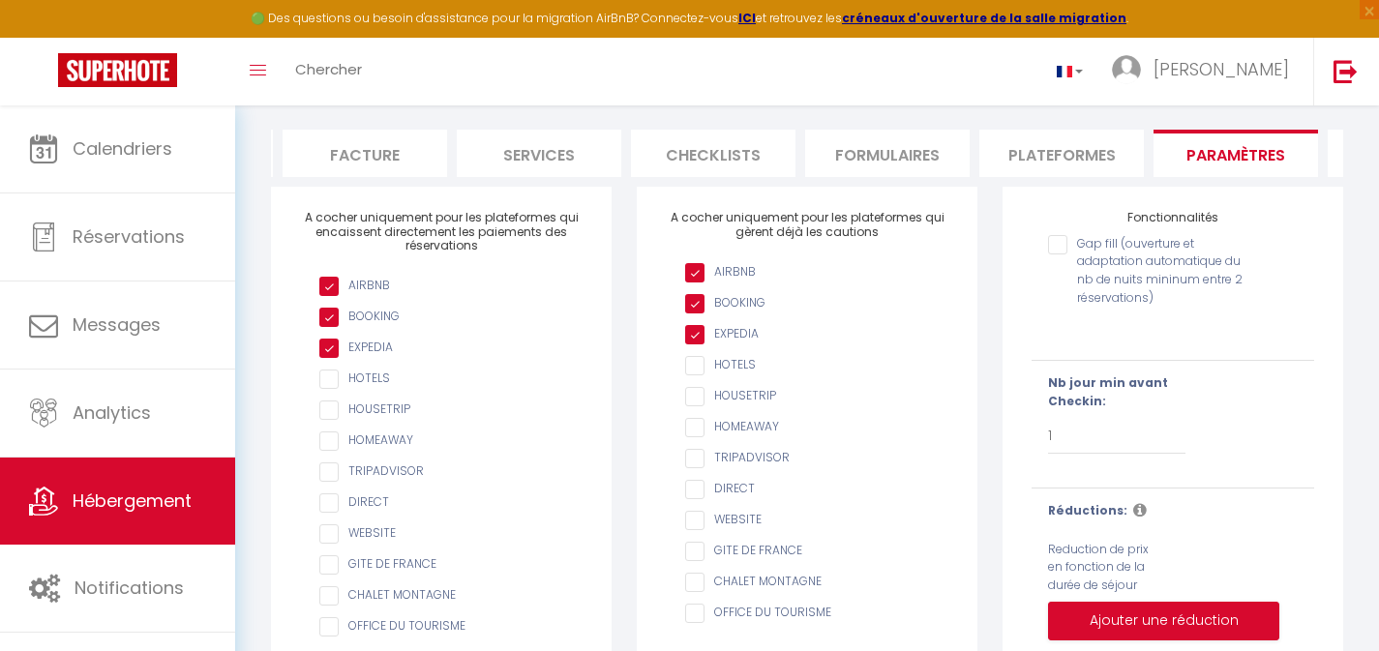
click at [1060, 255] on input "Gap fill (ouverture et adaptation automatique du nb de nuits mininum entre 2 ré…" at bounding box center [1148, 244] width 201 height 19
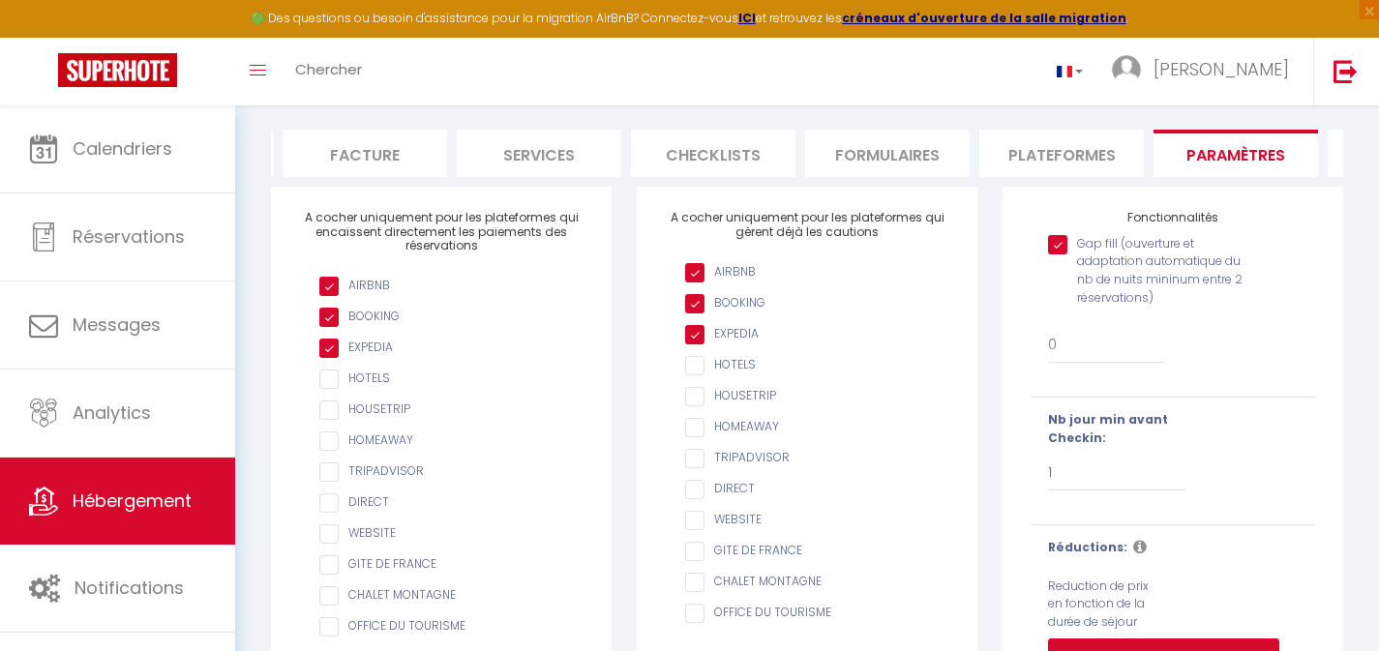
click at [1060, 255] on input "Gap fill (ouverture et adaptation automatique du nb de nuits mininum entre 2 ré…" at bounding box center [1148, 244] width 201 height 19
checkbox input "false"
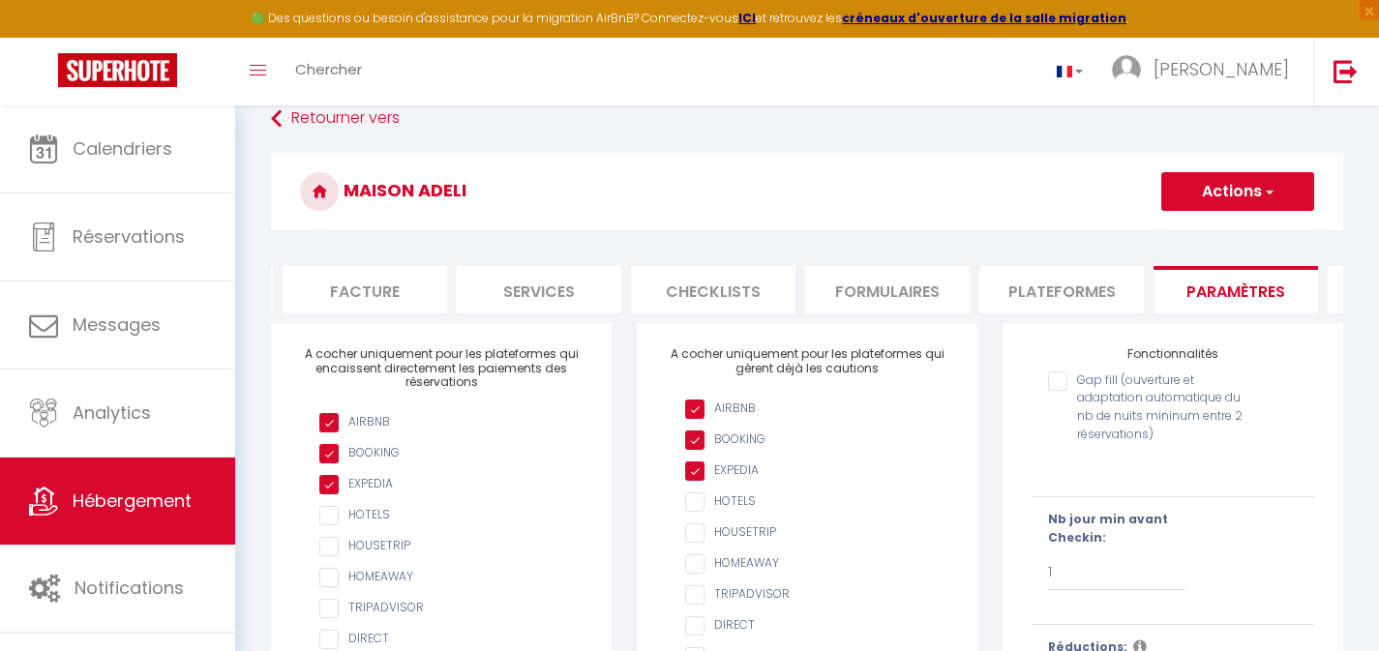
scroll to position [0, 0]
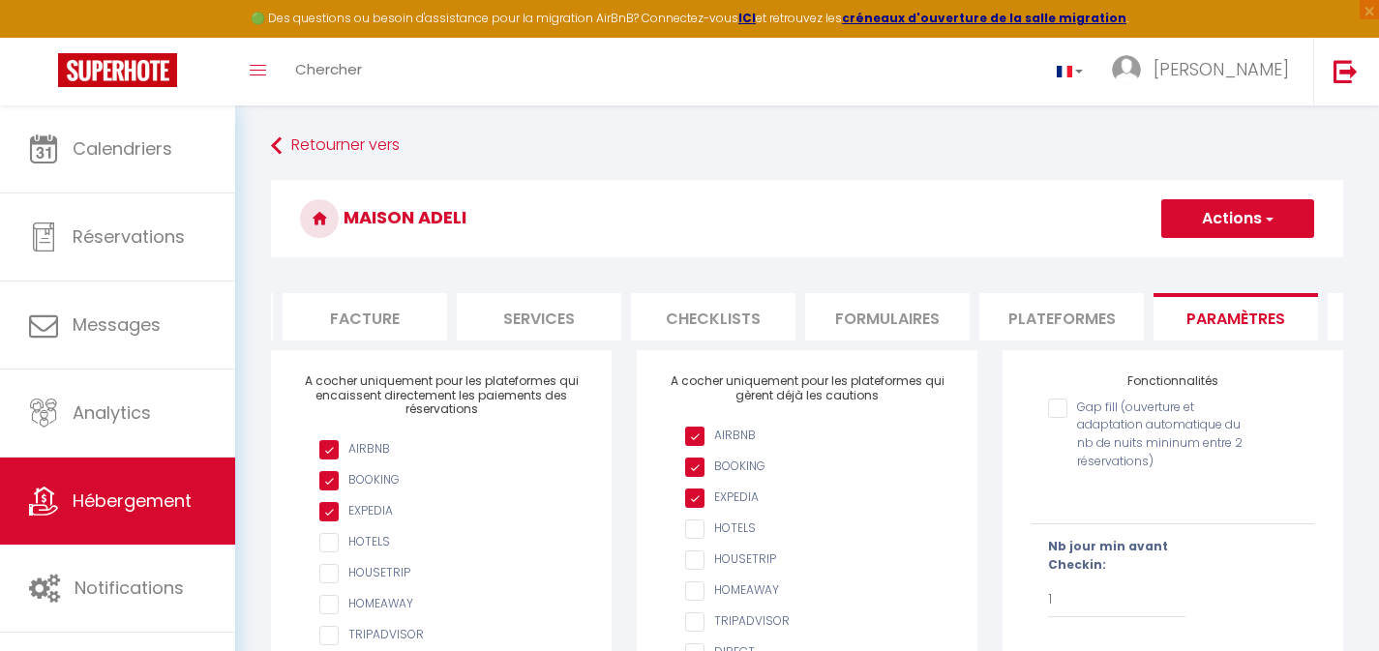
click at [1017, 316] on li "Plateformes" at bounding box center [1062, 316] width 165 height 47
select select
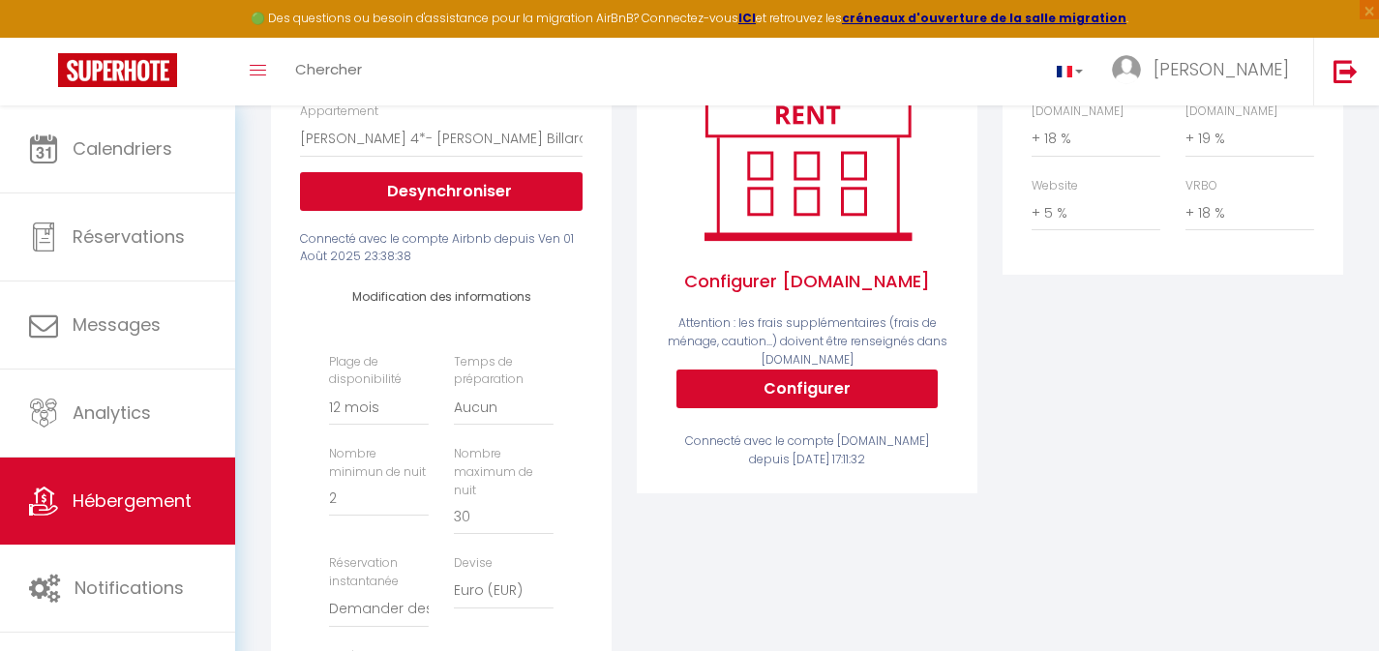
scroll to position [373, 0]
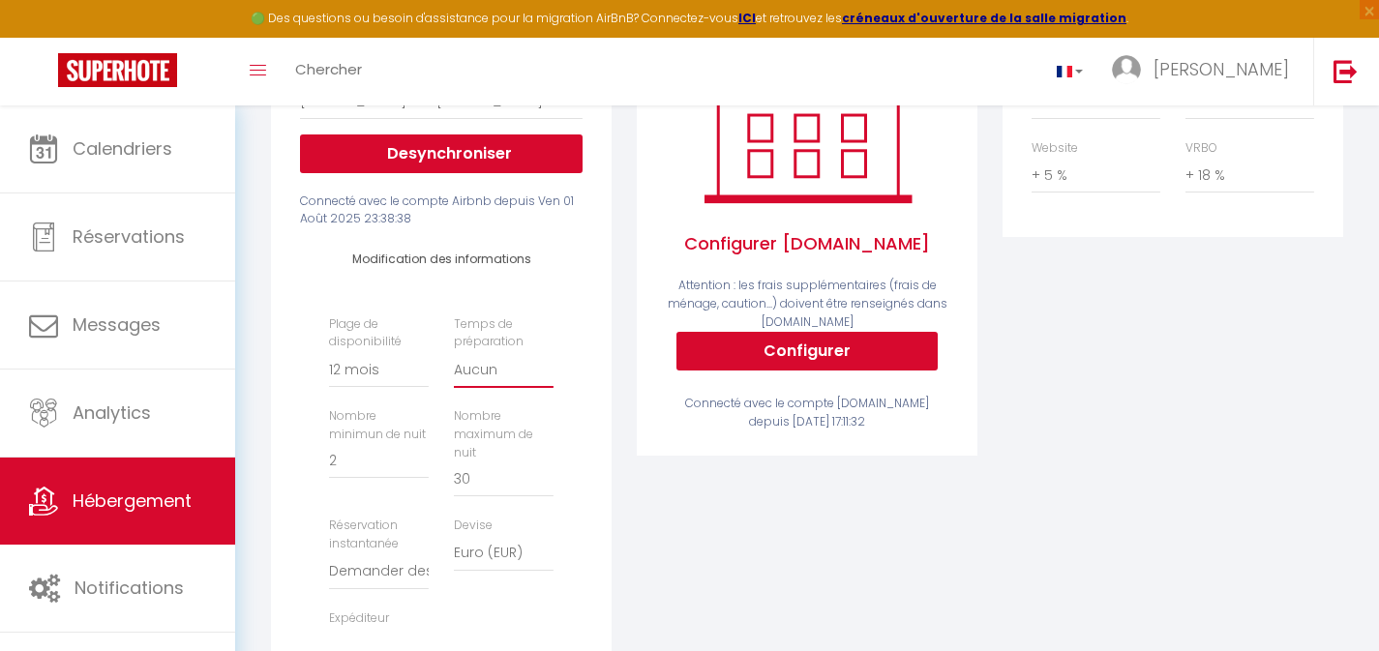
click at [495, 385] on select "Aucun 1 nuit avant et après chaque réservation 2 nuits avant et après chaque ré…" at bounding box center [504, 369] width 100 height 37
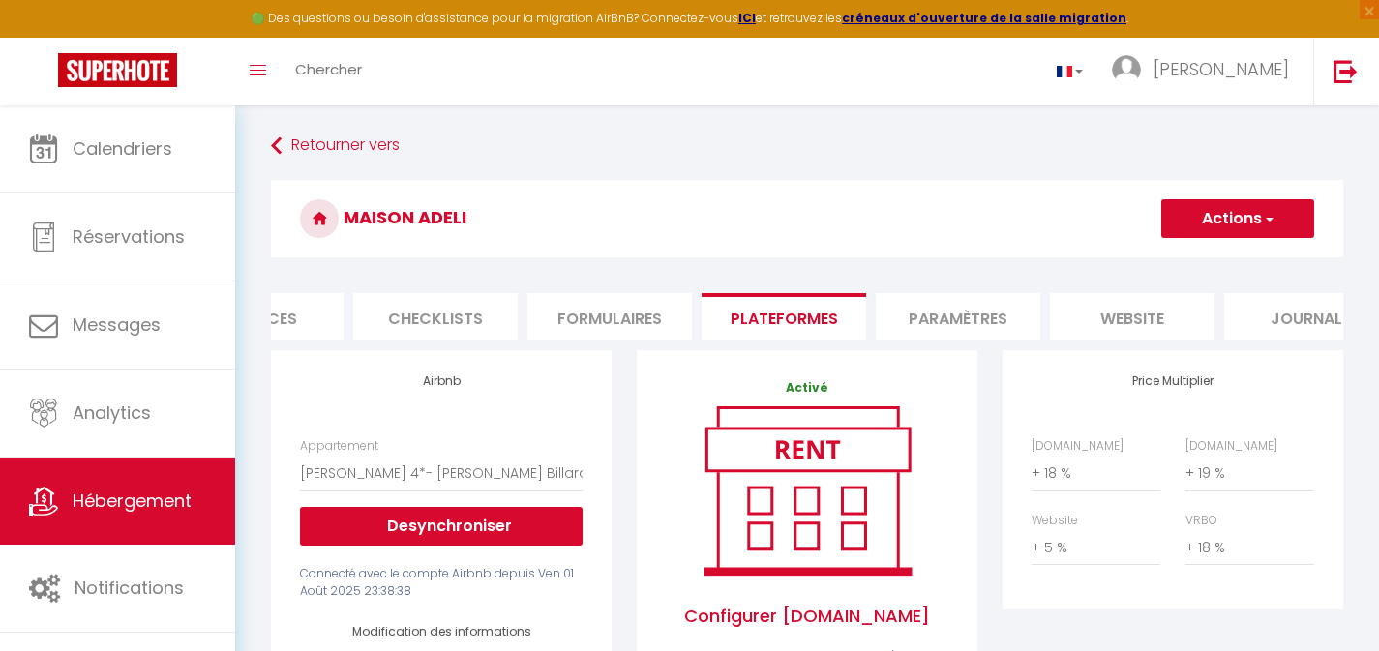
scroll to position [0, 670]
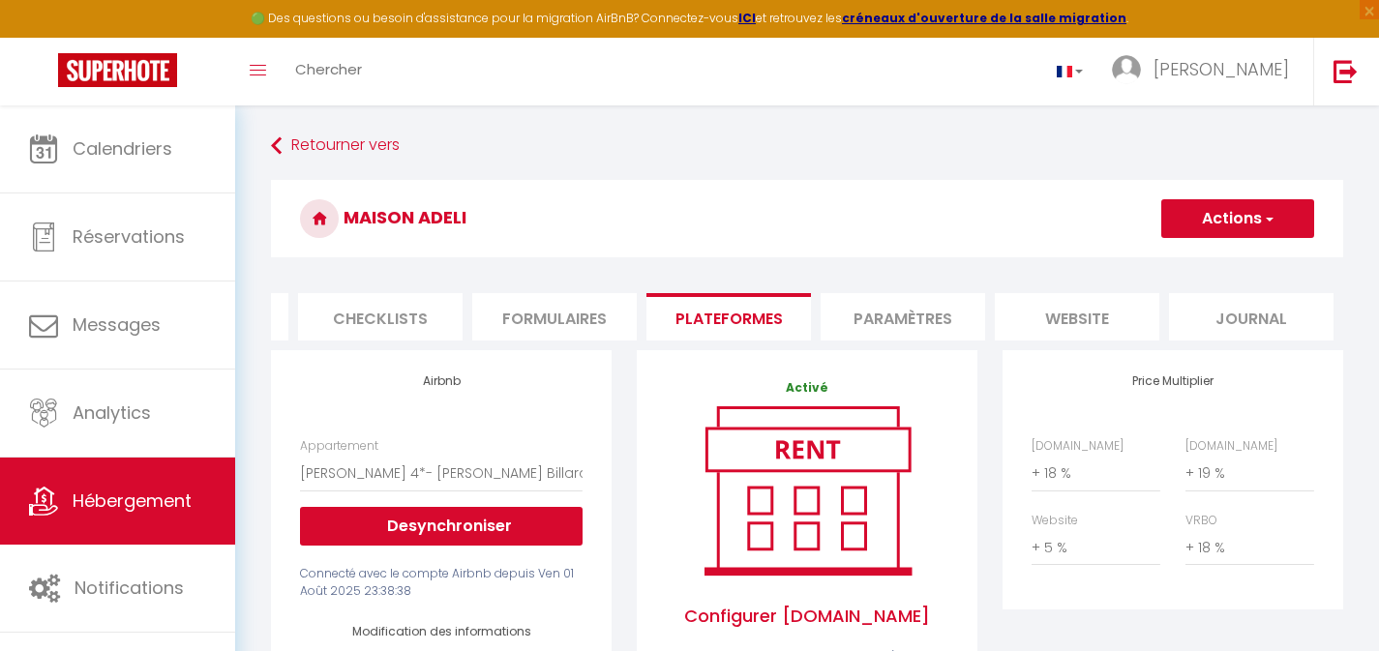
click at [926, 316] on li "Paramètres" at bounding box center [903, 316] width 165 height 47
